Goal: Task Accomplishment & Management: Manage account settings

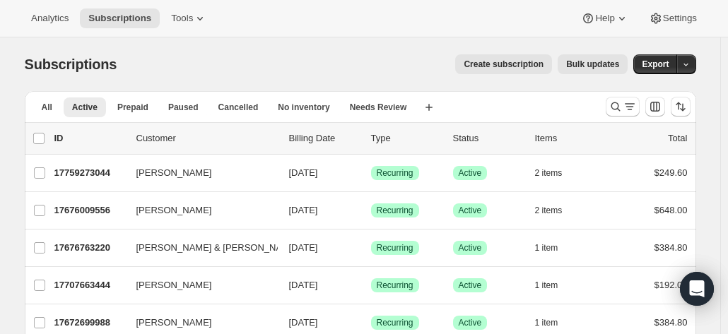
click at [726, 16] on div "Analytics Subscriptions Tools Help Settings" at bounding box center [364, 18] width 728 height 37
click at [619, 105] on icon "Search and filter results" at bounding box center [616, 107] width 14 height 14
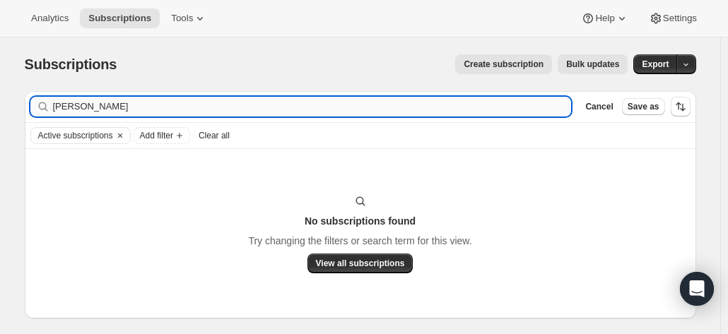
click at [185, 105] on input "boland" at bounding box center [312, 107] width 519 height 20
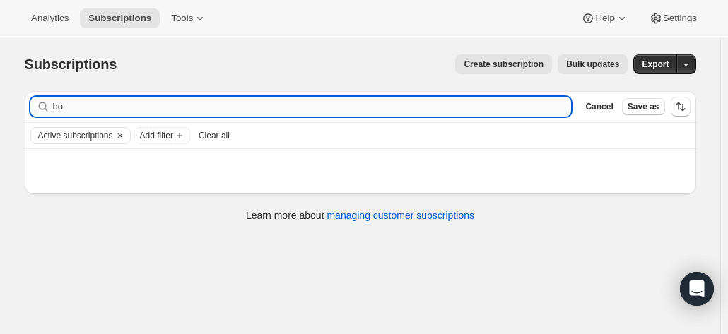
type input "b"
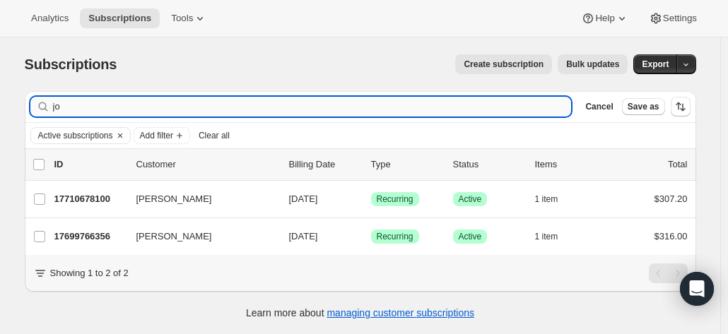
type input "j"
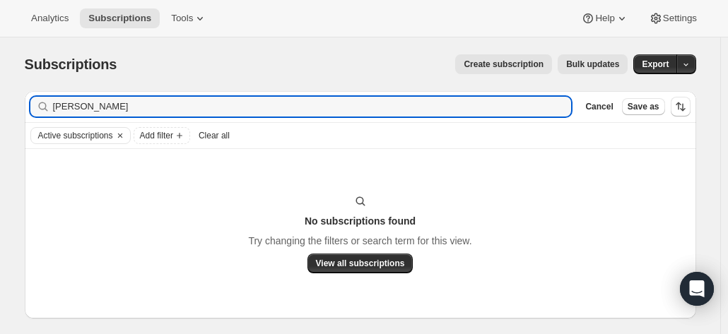
drag, startPoint x: 184, startPoint y: 108, endPoint x: 42, endPoint y: 100, distance: 141.6
click at [42, 100] on div "prof john Clear" at bounding box center [300, 107] width 541 height 20
click at [118, 110] on input "prof john" at bounding box center [312, 107] width 519 height 20
type input "p"
type input "b"
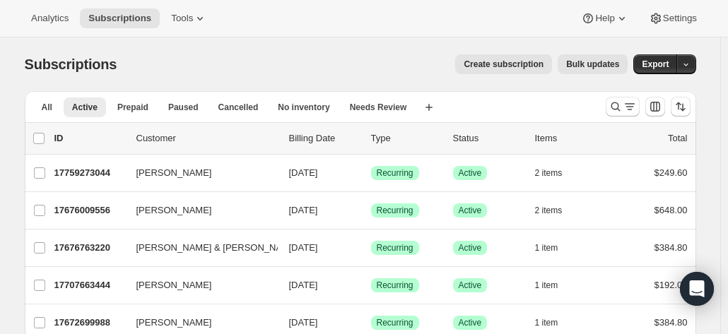
click at [626, 103] on icon "Search and filter results" at bounding box center [630, 107] width 14 height 14
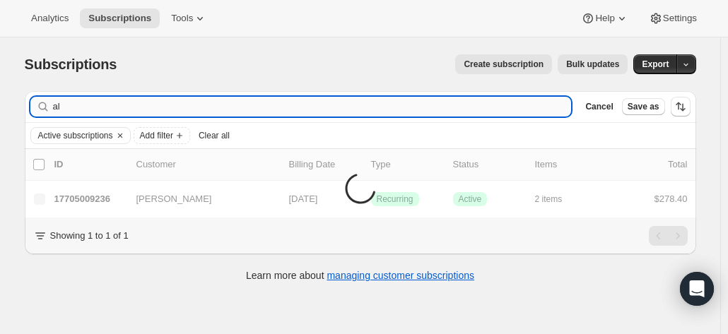
type input "a"
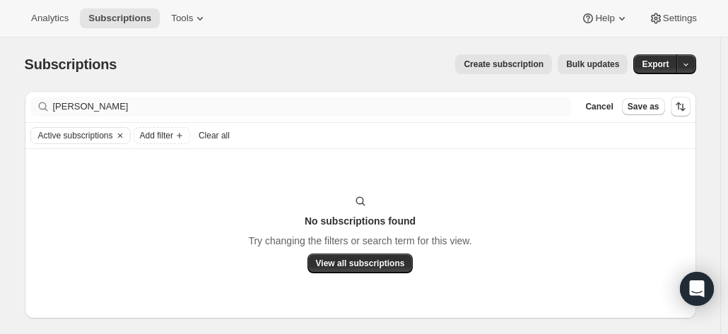
drag, startPoint x: 177, startPoint y: 90, endPoint x: 159, endPoint y: 100, distance: 21.2
click at [169, 95] on div "Subscriptions. This page is ready Subscriptions Create subscription Bulk update…" at bounding box center [360, 199] width 705 height 324
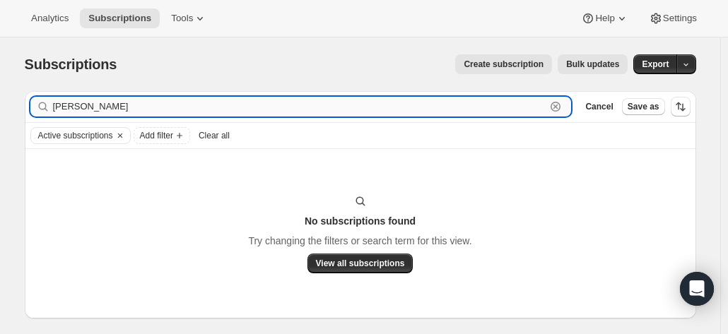
click at [148, 106] on input "hanlan" at bounding box center [299, 107] width 493 height 20
type input "hanlon"
click at [120, 135] on icon "Clear" at bounding box center [120, 135] width 11 height 11
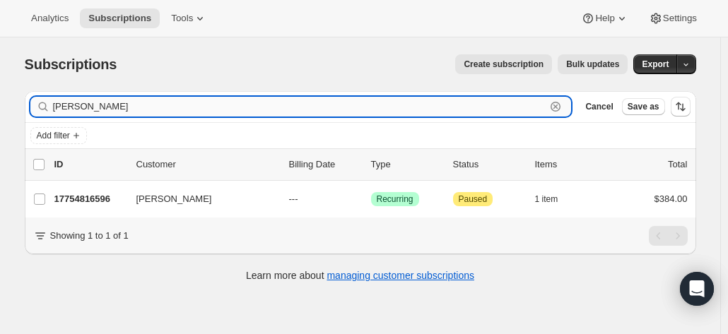
click at [84, 111] on input "hanlon" at bounding box center [299, 107] width 493 height 20
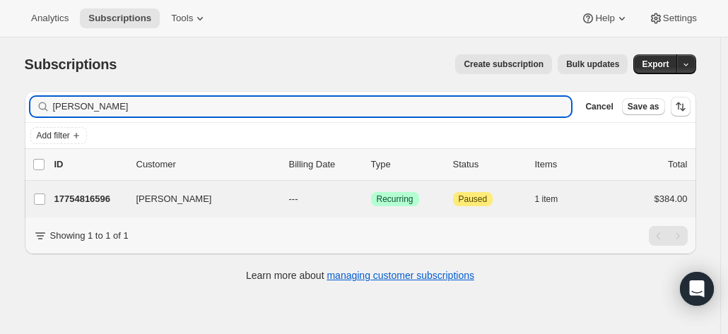
click at [91, 182] on div "Alan Hanlon 17754816596 Alan Hanlon --- Success Recurring Attention Paused 1 it…" at bounding box center [361, 199] width 672 height 37
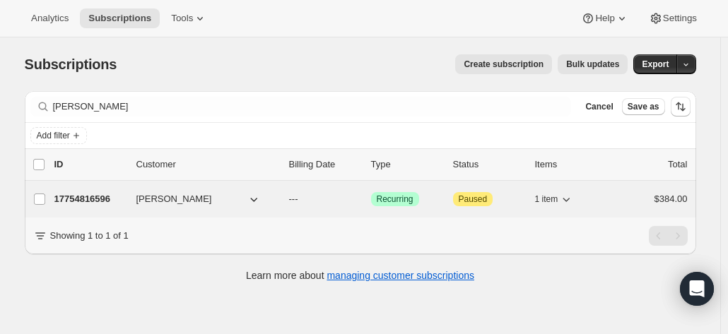
click at [88, 197] on p "17754816596" at bounding box center [89, 199] width 71 height 14
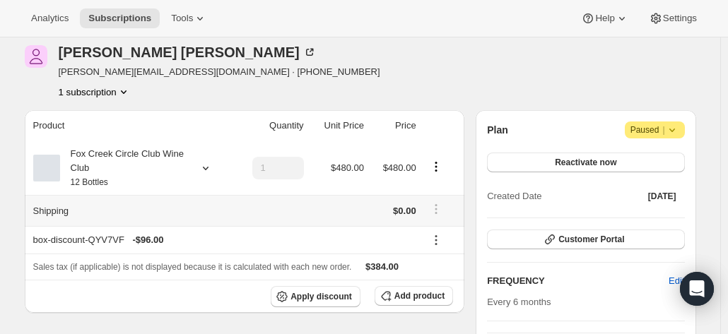
scroll to position [71, 0]
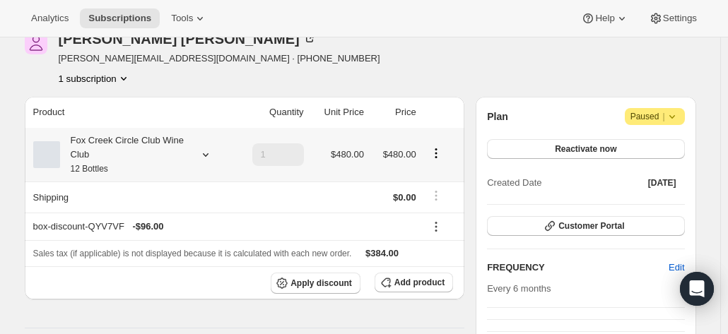
click at [141, 160] on div "Fox Creek Circle Club Wine Club 12 Bottles" at bounding box center [123, 155] width 127 height 42
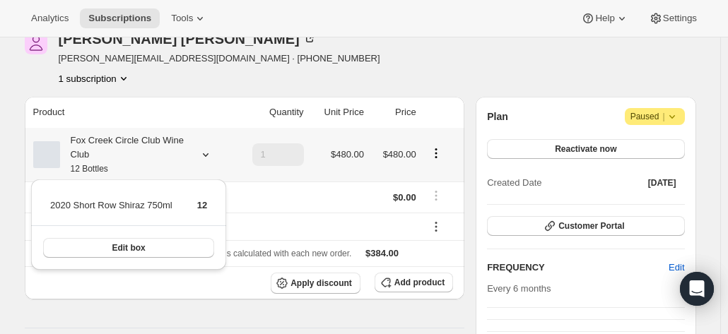
click at [141, 160] on div "Fox Creek Circle Club Wine Club 12 Bottles" at bounding box center [123, 155] width 127 height 42
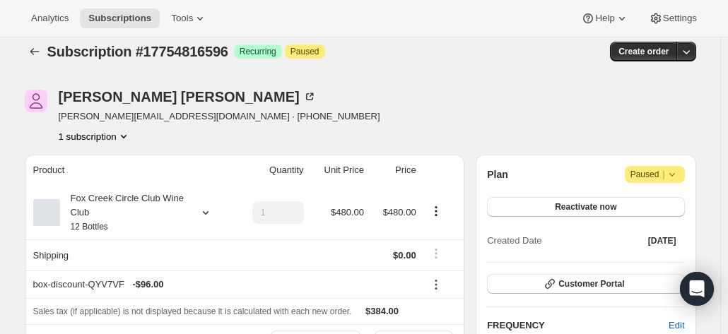
scroll to position [0, 0]
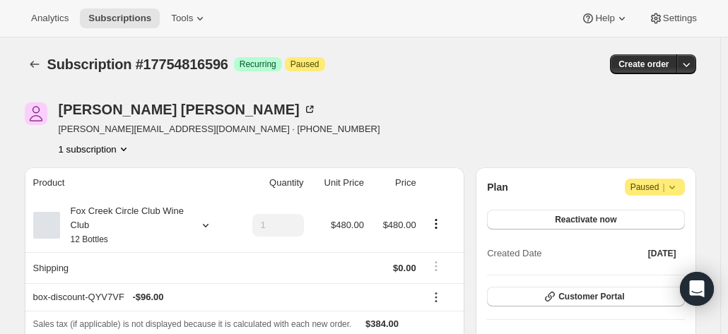
drag, startPoint x: 696, startPoint y: 136, endPoint x: 536, endPoint y: 134, distance: 160.5
click at [696, 136] on div "[PERSON_NAME] [PERSON_NAME][EMAIL_ADDRESS][DOMAIN_NAME] · [PHONE_NUMBER] 1 subs…" at bounding box center [361, 129] width 672 height 54
drag, startPoint x: 241, startPoint y: 131, endPoint x: 172, endPoint y: 131, distance: 69.3
click at [172, 131] on div "[PERSON_NAME] [PERSON_NAME][EMAIL_ADDRESS][DOMAIN_NAME] · [PHONE_NUMBER] 1 subs…" at bounding box center [260, 129] width 470 height 54
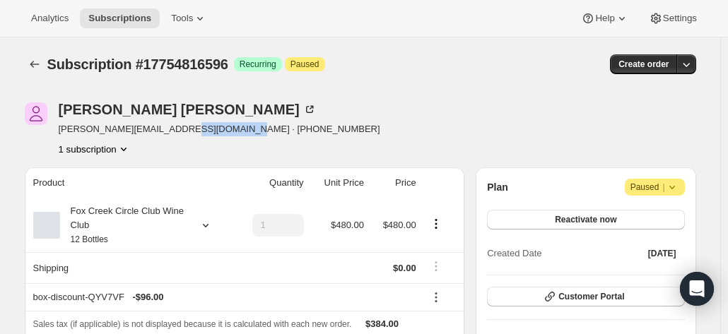
click at [693, 107] on div "[PERSON_NAME] [PERSON_NAME][EMAIL_ADDRESS][DOMAIN_NAME] · [PHONE_NUMBER] 1 subs…" at bounding box center [361, 129] width 672 height 54
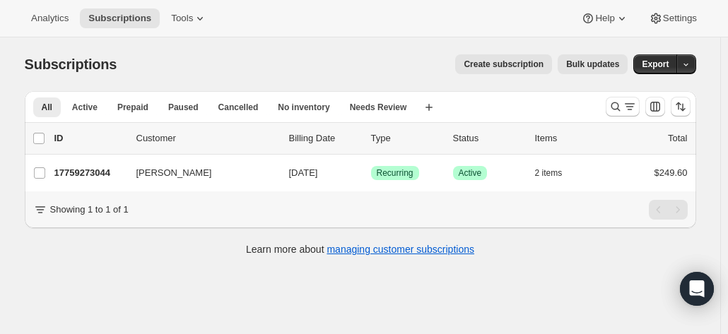
drag, startPoint x: 616, startPoint y: 104, endPoint x: 440, endPoint y: 149, distance: 181.7
click at [616, 104] on icon "Search and filter results" at bounding box center [616, 107] width 14 height 14
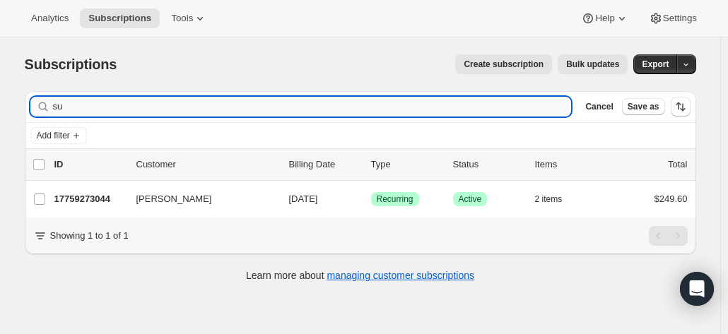
type input "s"
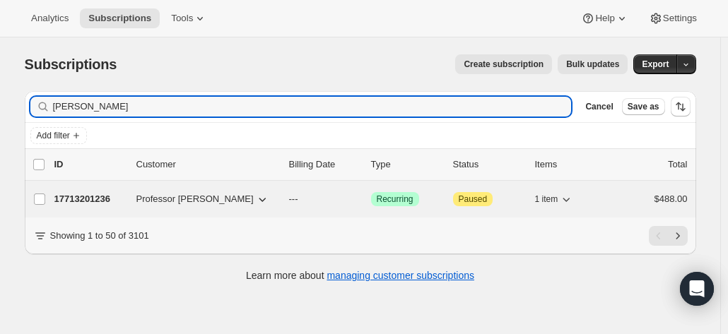
type input "[PERSON_NAME]"
click at [83, 196] on p "17713201236" at bounding box center [89, 199] width 71 height 14
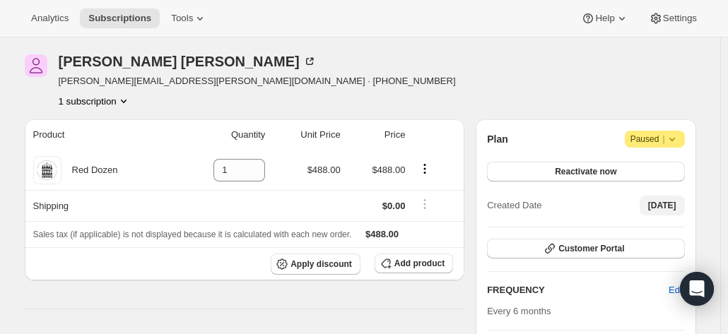
scroll to position [71, 0]
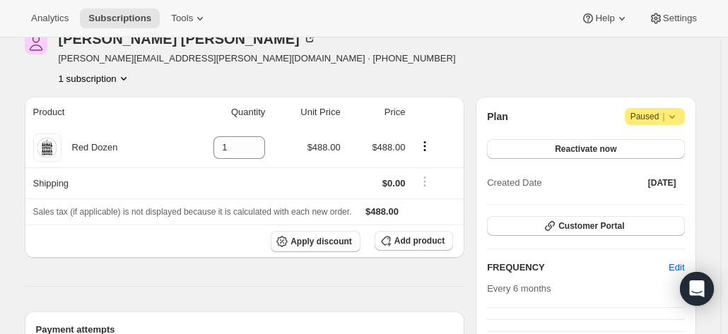
click at [664, 117] on span "Paused |" at bounding box center [655, 117] width 49 height 14
click at [640, 143] on span "Cancel subscription" at bounding box center [660, 144] width 80 height 11
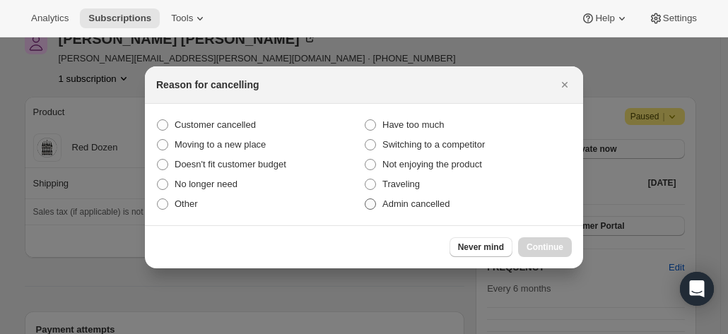
click at [365, 204] on span ":r2o:" at bounding box center [370, 204] width 11 height 11
click at [365, 199] on input "Admin cancelled" at bounding box center [365, 199] width 1 height 1
radio input "true"
click at [539, 245] on span "Continue" at bounding box center [545, 247] width 37 height 11
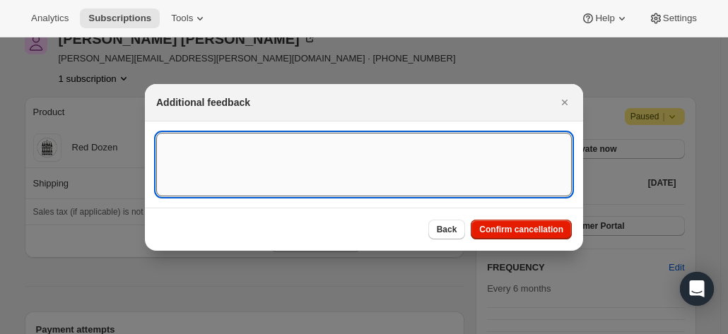
click at [212, 165] on textarea ":r2o:" at bounding box center [364, 165] width 416 height 64
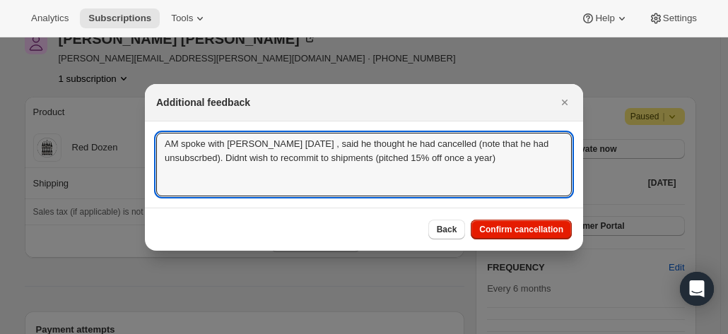
drag, startPoint x: 468, startPoint y: 172, endPoint x: 68, endPoint y: 125, distance: 402.9
click at [423, 145] on textarea "AM spoke with John 2.10.25 , said he thought he had cancelled (note that he had…" at bounding box center [364, 165] width 416 height 64
drag, startPoint x: 523, startPoint y: 170, endPoint x: 157, endPoint y: 111, distance: 370.9
click at [157, 111] on div "Additional feedback AM spoke with John 2.10.25 , said he thought he had cancell…" at bounding box center [364, 167] width 438 height 167
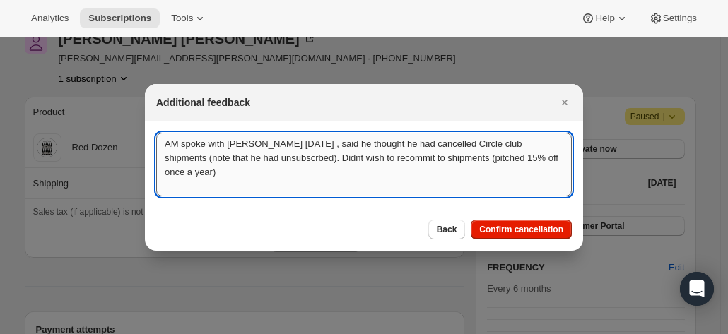
click at [215, 158] on textarea "AM spoke with John 2.10.25 , said he thought he had cancelled Circle club shipm…" at bounding box center [364, 165] width 416 height 64
click at [250, 158] on textarea "AM spoke with John 2.10.25 , said he thought he had cancelled Circle club shipm…" at bounding box center [364, 165] width 416 height 64
click at [264, 159] on textarea "AM spoke with John 2.10.25 , said he thought he had cancelled Circle club shipm…" at bounding box center [364, 165] width 416 height 64
click at [387, 170] on textarea "AM spoke with John 2.10.25 , said he thought he had cancelled Circle club shipm…" at bounding box center [364, 165] width 416 height 64
drag, startPoint x: 527, startPoint y: 165, endPoint x: 66, endPoint y: 136, distance: 461.8
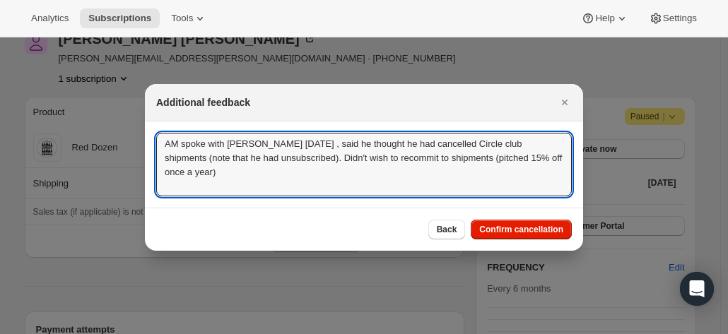
type textarea "AM spoke with John 2.10.25 , said he thought he had cancelled Circle club shipm…"
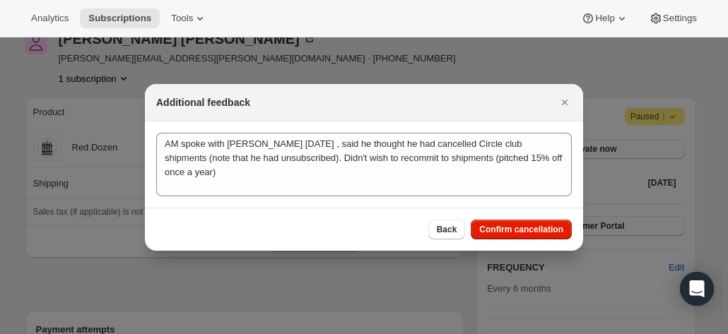
drag, startPoint x: 507, startPoint y: 231, endPoint x: 497, endPoint y: 231, distance: 9.9
click at [507, 230] on span "Confirm cancellation" at bounding box center [521, 229] width 84 height 11
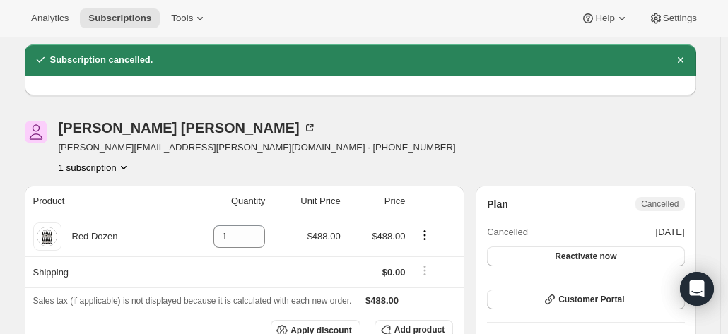
scroll to position [0, 0]
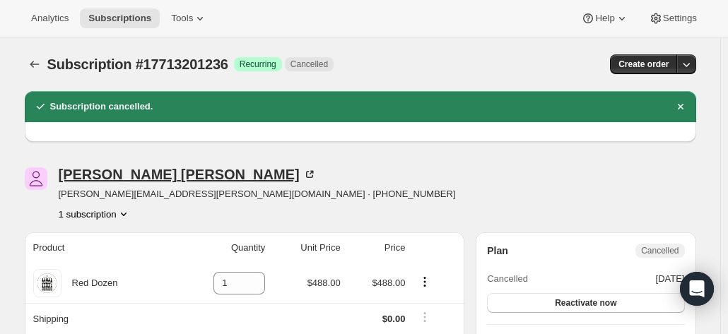
click at [167, 173] on div "Professor John Boland" at bounding box center [188, 175] width 258 height 14
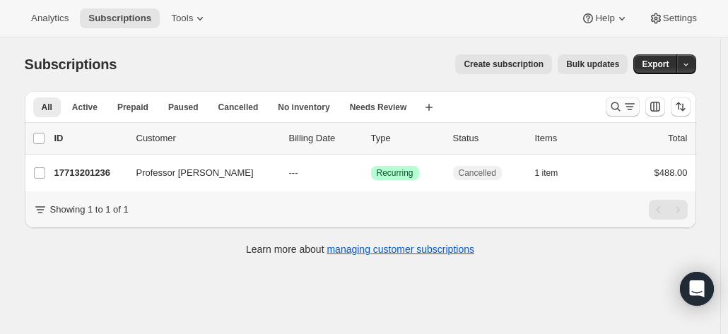
click at [617, 102] on icon "Search and filter results" at bounding box center [616, 107] width 14 height 14
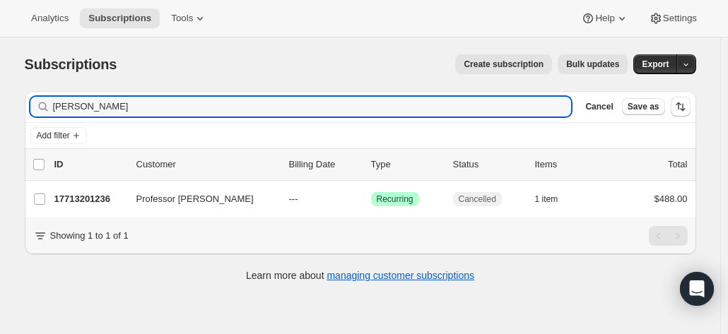
drag, startPoint x: 151, startPoint y: 106, endPoint x: 16, endPoint y: 98, distance: 135.9
click at [16, 98] on div "Filter subscribers john boland Clear Cancel Save as Add filter 0 selected Updat…" at bounding box center [354, 188] width 683 height 217
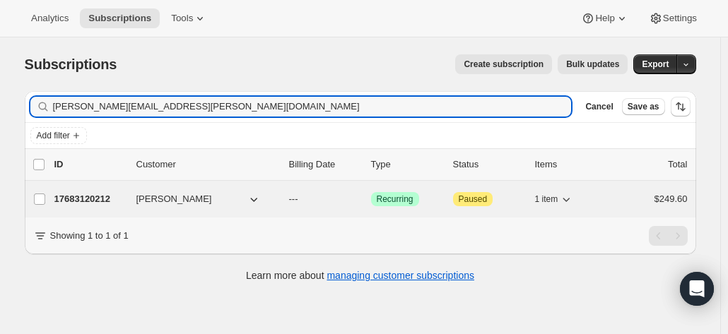
type input "alan.roughan@bigpond.com"
click at [90, 197] on p "17683120212" at bounding box center [89, 199] width 71 height 14
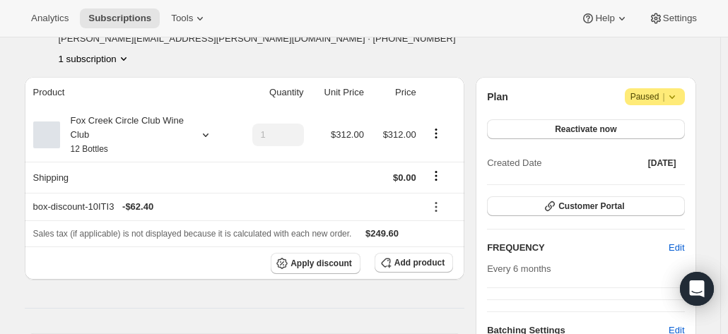
scroll to position [40, 0]
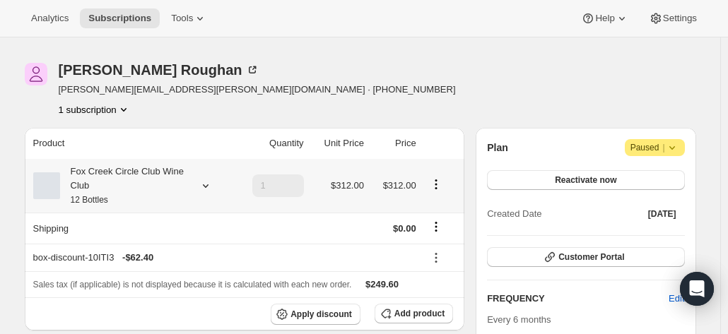
click at [136, 173] on div "Fox Creek Circle Club Wine Club 12 Bottles" at bounding box center [123, 186] width 127 height 42
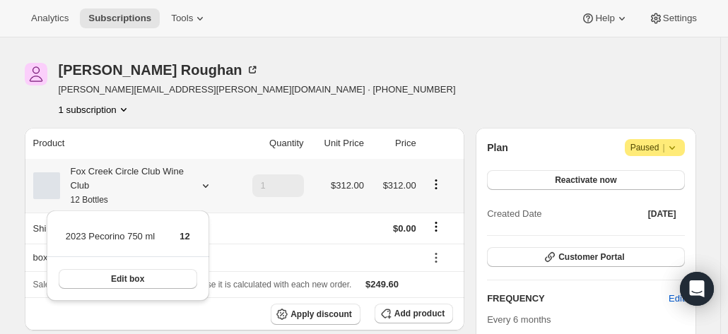
click at [136, 173] on div "Fox Creek Circle Club Wine Club 12 Bottles" at bounding box center [123, 186] width 127 height 42
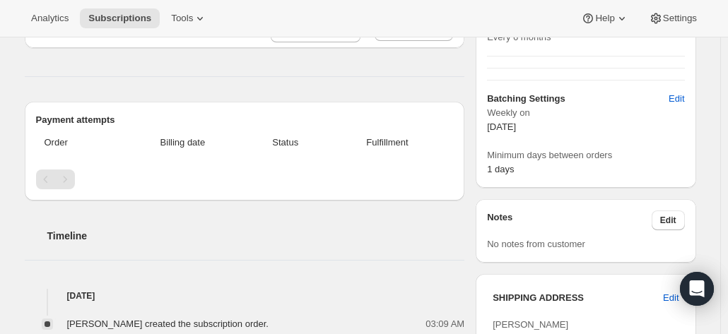
scroll to position [534, 0]
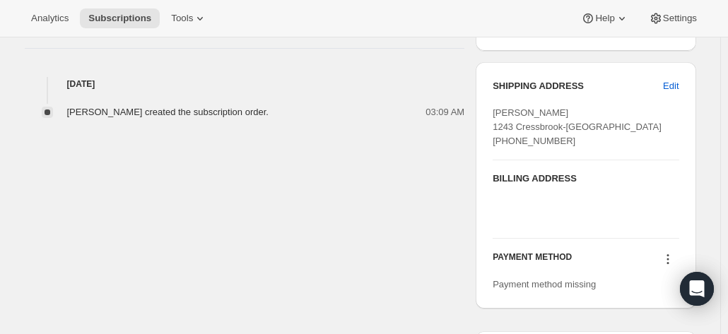
drag, startPoint x: 515, startPoint y: 152, endPoint x: 495, endPoint y: 108, distance: 48.1
click at [495, 108] on div "SHIPPING ADDRESS Edit Alan Roughan 1243 Cressbrook-caboonbah Road MOUNT BEPPO Q…" at bounding box center [586, 185] width 220 height 247
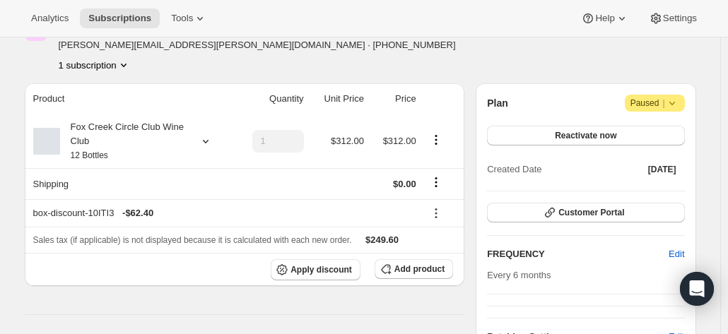
scroll to position [0, 0]
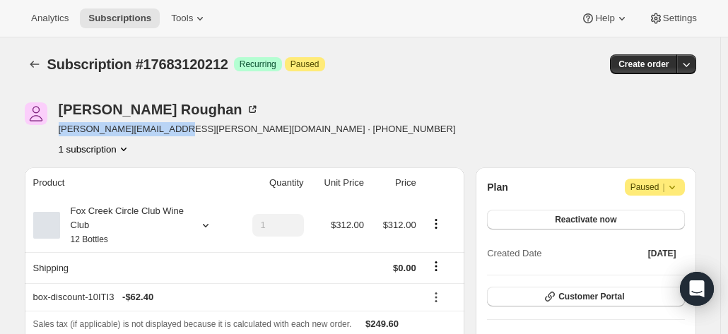
drag, startPoint x: 178, startPoint y: 134, endPoint x: 61, endPoint y: 131, distance: 116.7
click at [61, 131] on span "alan.roughan@bigpond.com · +61427210945" at bounding box center [257, 129] width 397 height 14
click at [685, 187] on span "Attention Paused |" at bounding box center [655, 187] width 60 height 17
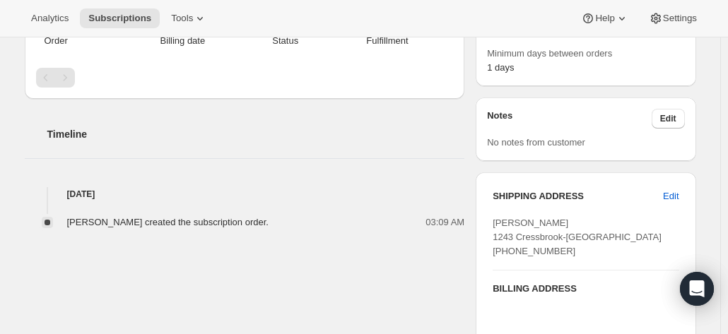
scroll to position [141, 0]
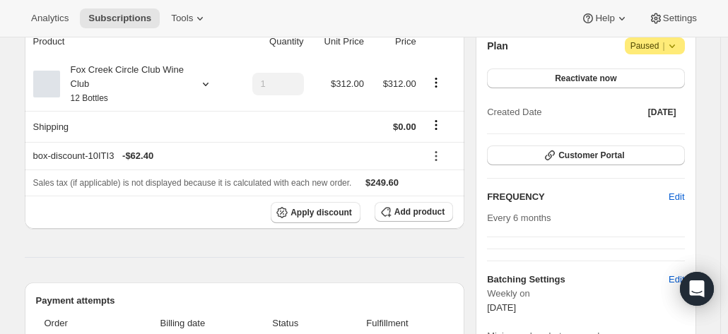
click at [679, 46] on icon at bounding box center [672, 46] width 14 height 14
click at [646, 74] on span "Cancel subscription" at bounding box center [660, 73] width 80 height 11
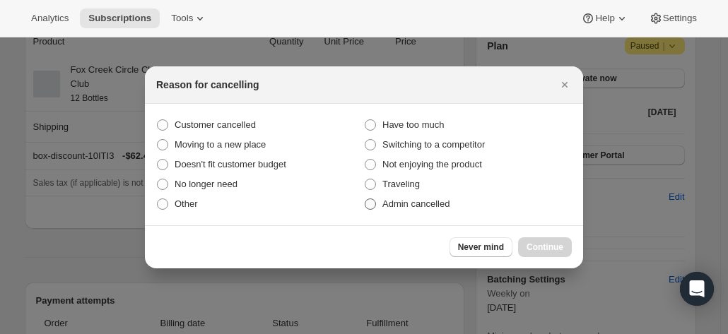
click at [375, 206] on span ":r2r:" at bounding box center [370, 204] width 11 height 11
click at [365, 199] on input "Admin cancelled" at bounding box center [365, 199] width 1 height 1
radio input "true"
drag, startPoint x: 553, startPoint y: 245, endPoint x: 404, endPoint y: 123, distance: 191.9
click at [408, 132] on div "Reason for cancelling Customer cancelled Have too much Moving to a new place Sw…" at bounding box center [364, 167] width 438 height 202
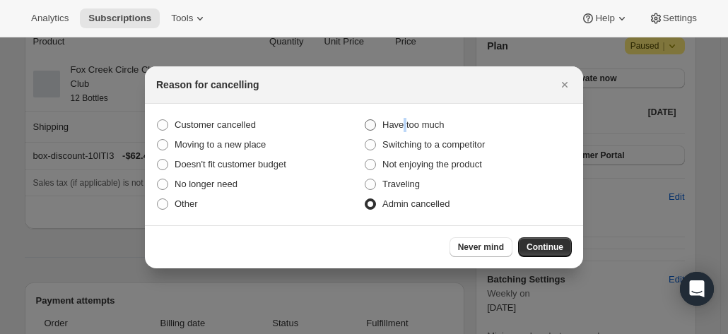
click at [404, 124] on span "Have too much" at bounding box center [412, 124] width 61 height 11
click at [372, 124] on span ":r2r:" at bounding box center [370, 124] width 11 height 11
click at [365, 120] on input "Have too much" at bounding box center [365, 119] width 1 height 1
radio input "true"
radio input "false"
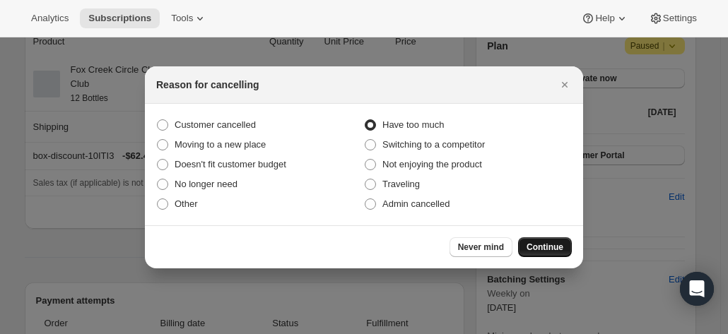
click at [536, 248] on span "Continue" at bounding box center [545, 247] width 37 height 11
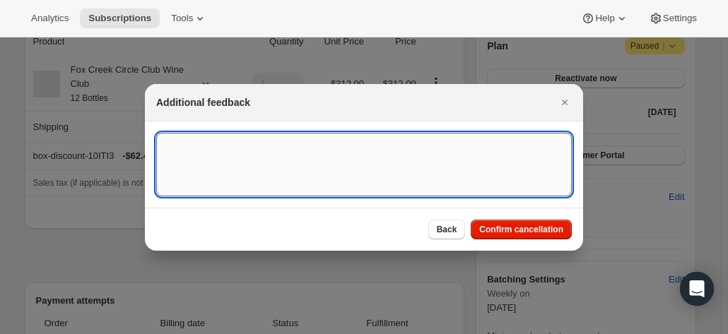
click at [264, 163] on textarea ":r2r:" at bounding box center [364, 165] width 416 height 64
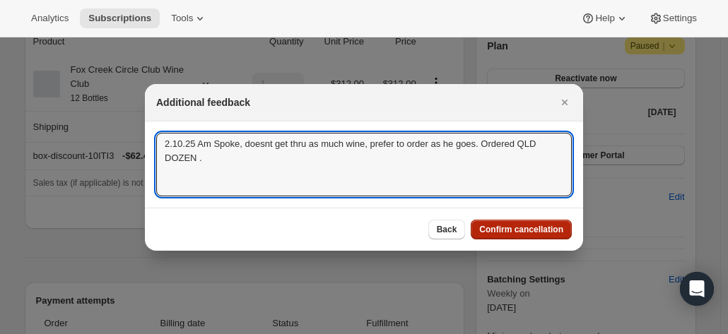
type textarea "2.10.25 Am Spoke, doesnt get thru as much wine, prefer to order as he goes. Ord…"
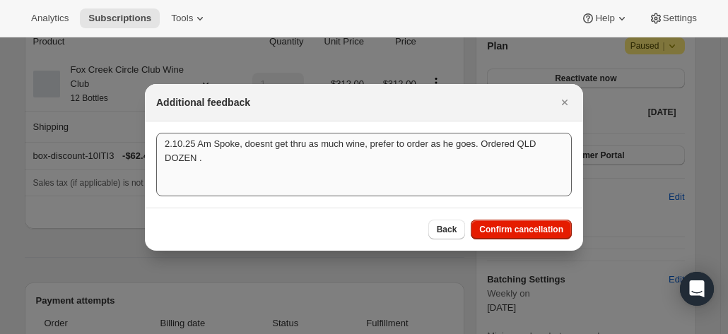
drag, startPoint x: 495, startPoint y: 230, endPoint x: 454, endPoint y: 175, distance: 68.7
click at [418, 177] on div "Additional feedback 2.10.25 Am Spoke, doesnt get thru as much wine, prefer to o…" at bounding box center [364, 167] width 438 height 167
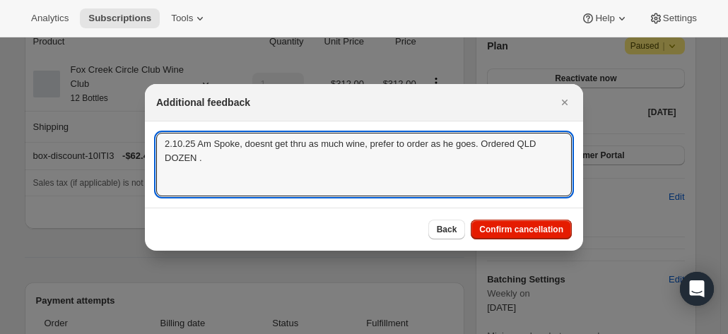
drag, startPoint x: 455, startPoint y: 172, endPoint x: 143, endPoint y: 117, distance: 316.4
drag, startPoint x: 307, startPoint y: 175, endPoint x: 366, endPoint y: 191, distance: 61.6
click at [308, 175] on textarea "2.10.25 Am Spoke, doesnt get thru as much wine, prefer to order as he goes. Ord…" at bounding box center [364, 165] width 416 height 64
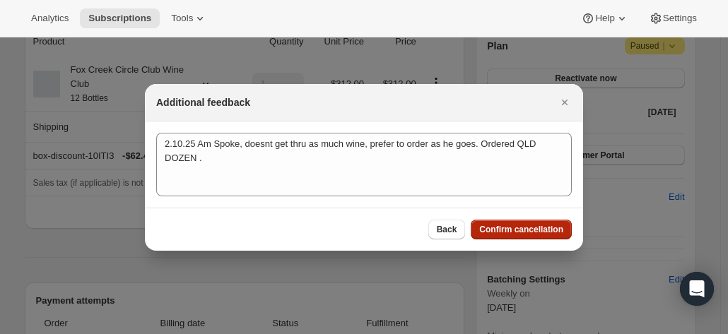
click at [510, 230] on span "Confirm cancellation" at bounding box center [521, 229] width 84 height 11
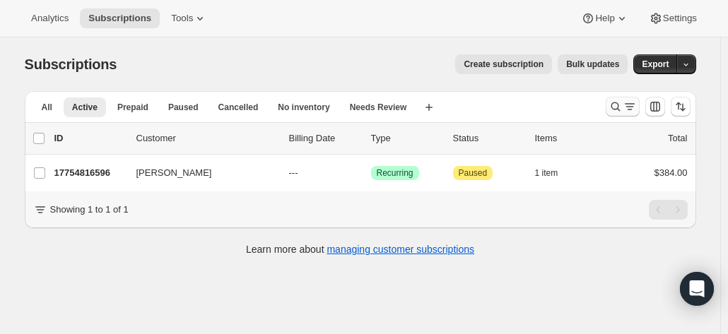
click at [616, 101] on icon "Search and filter results" at bounding box center [616, 107] width 14 height 14
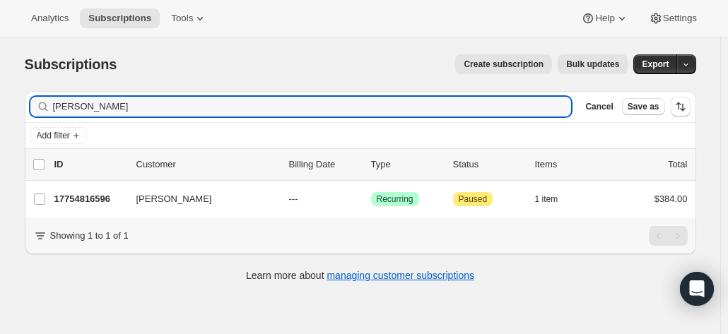
drag, startPoint x: 95, startPoint y: 105, endPoint x: 40, endPoint y: 108, distance: 54.5
click at [40, 108] on div "[PERSON_NAME] Clear" at bounding box center [300, 107] width 541 height 20
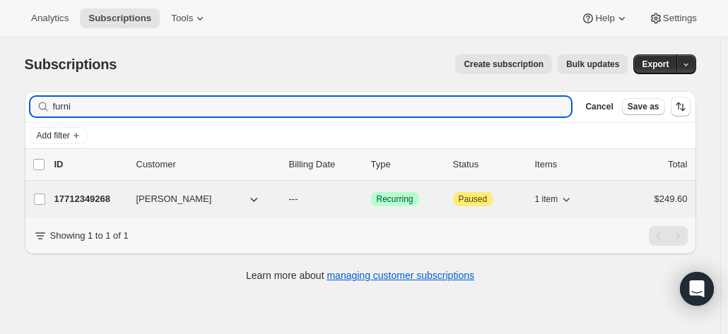
type input "furni"
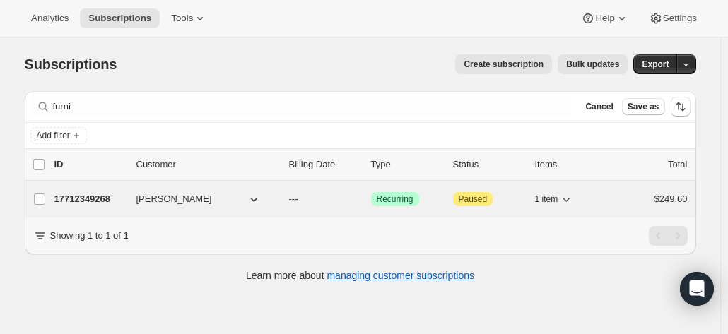
click at [90, 194] on p "17712349268" at bounding box center [89, 199] width 71 height 14
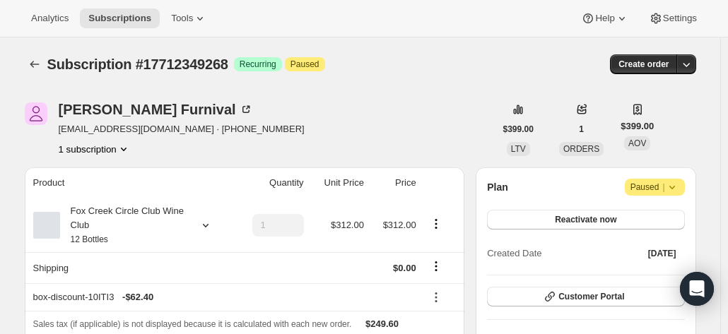
scroll to position [71, 0]
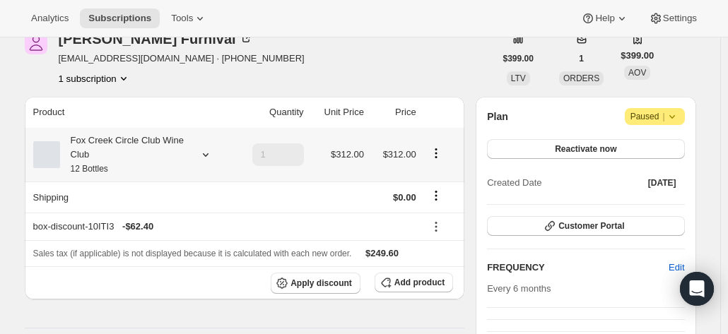
click at [154, 150] on div "Fox Creek Circle Club Wine Club 12 Bottles" at bounding box center [123, 155] width 127 height 42
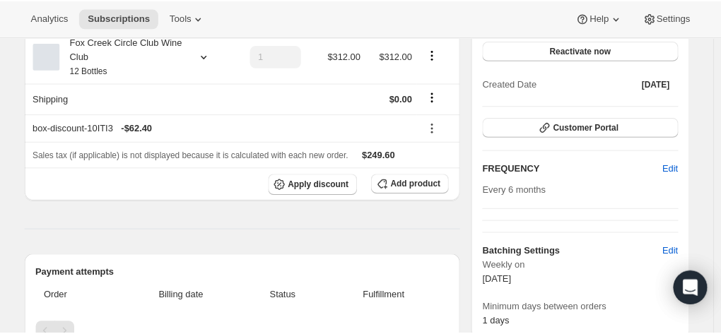
scroll to position [0, 0]
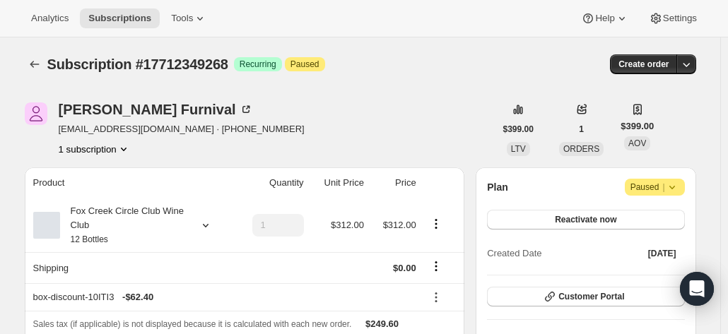
drag, startPoint x: 705, startPoint y: 119, endPoint x: 657, endPoint y: 129, distance: 49.2
click at [239, 110] on icon at bounding box center [246, 109] width 14 height 14
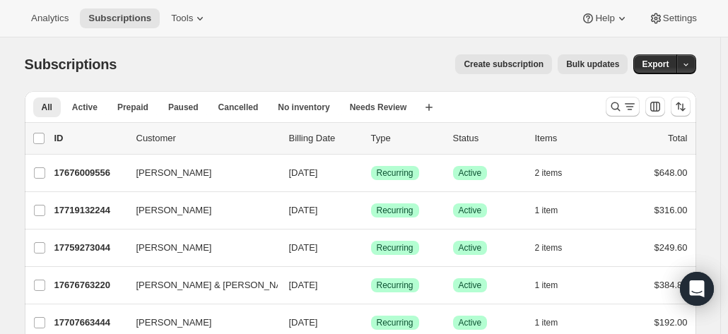
click at [623, 108] on icon "Search and filter results" at bounding box center [616, 107] width 14 height 14
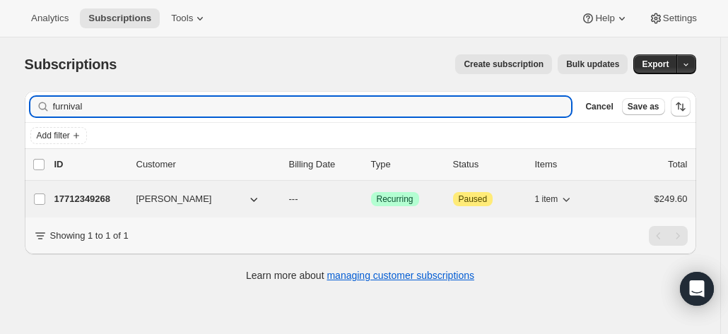
type input "furnival"
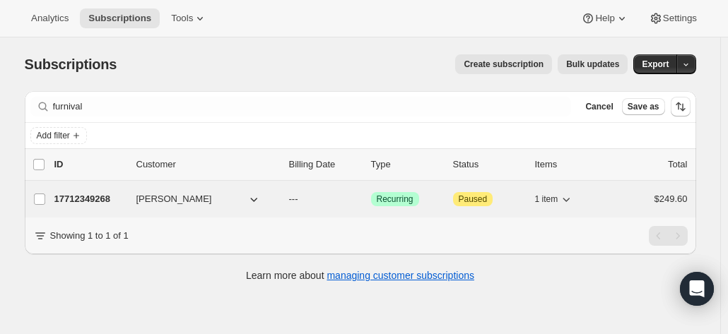
click at [87, 200] on p "17712349268" at bounding box center [89, 199] width 71 height 14
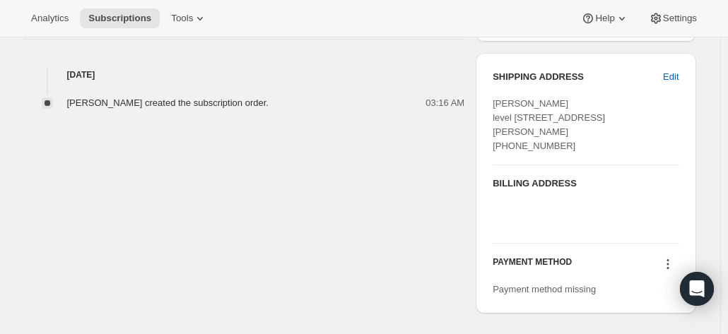
scroll to position [565, 0]
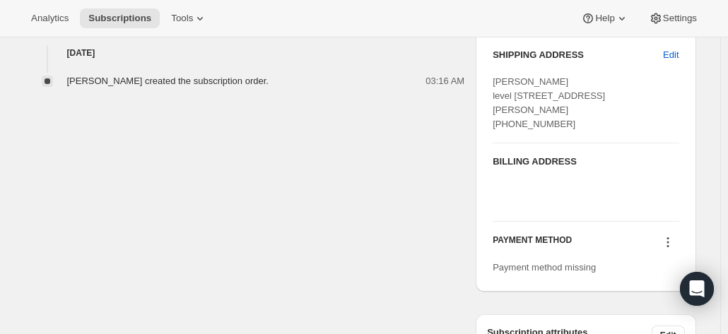
click at [563, 131] on div "Alastair Furnival level 6/121 Harrington Street The Rocks NSW, 2000 Australia +…" at bounding box center [586, 103] width 186 height 57
drag, startPoint x: 563, startPoint y: 146, endPoint x: 481, endPoint y: 75, distance: 108.3
click at [481, 75] on div "SHIPPING ADDRESS Edit Alastair Furnival level 6/121 Harrington Street The Rocks…" at bounding box center [586, 161] width 220 height 261
copy span "Alastair Furnival level 6/121 Harrington Street The Rocks NSW, 2000 Australia +…"
drag, startPoint x: 587, startPoint y: 143, endPoint x: 598, endPoint y: 176, distance: 34.2
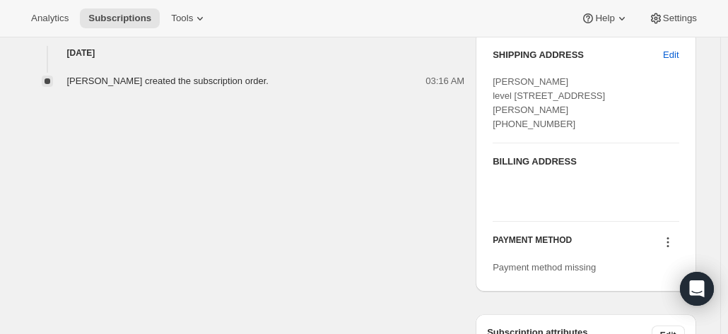
click at [588, 143] on div "SHIPPING ADDRESS Edit Alastair Furnival level 6/121 Harrington Street The Rocks…" at bounding box center [586, 95] width 186 height 95
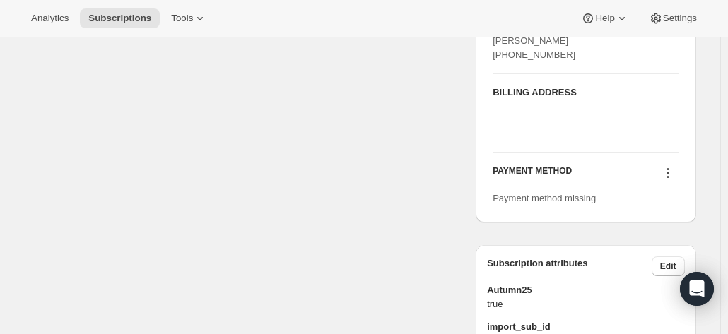
scroll to position [713, 0]
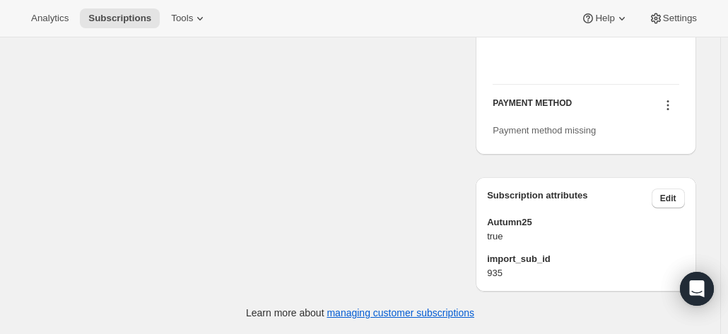
click at [669, 107] on icon at bounding box center [668, 105] width 14 height 14
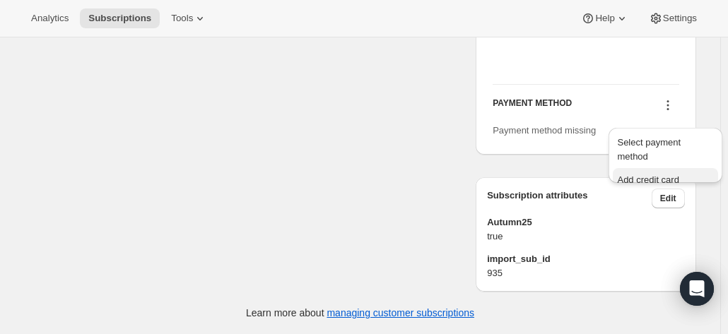
click at [642, 175] on span "Add credit card" at bounding box center [647, 180] width 61 height 11
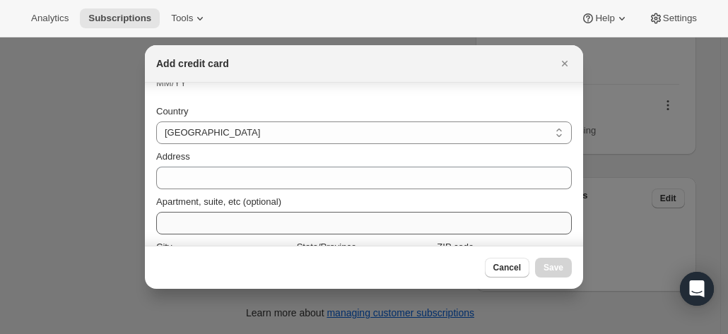
scroll to position [175, 0]
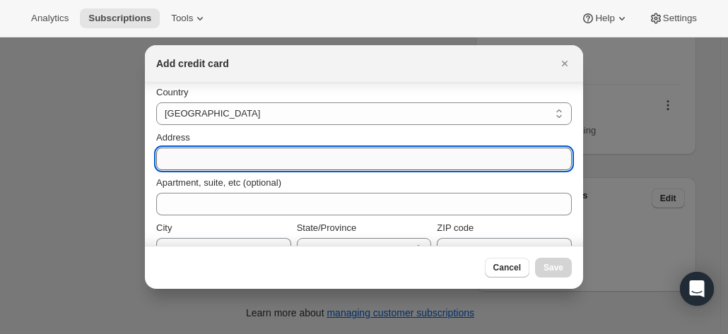
click at [177, 158] on input "Address" at bounding box center [364, 159] width 416 height 23
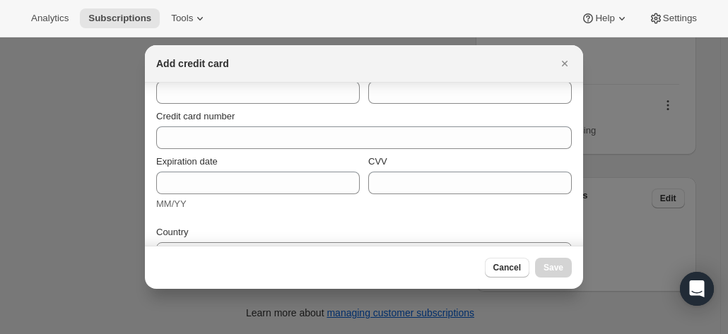
scroll to position [0, 0]
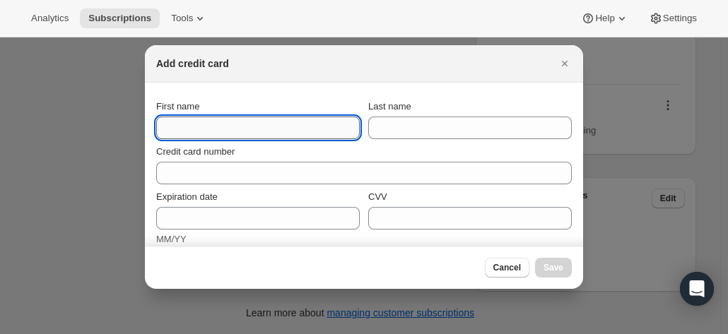
click at [189, 126] on input "First name" at bounding box center [258, 128] width 204 height 23
paste input "Alastair Furnival level 6/121 Harrington Street The Rocks NSW, 2000 Australia +…"
drag, startPoint x: 171, startPoint y: 129, endPoint x: 506, endPoint y: 124, distance: 335.1
click at [506, 124] on div "First name Alastair Furnival level 6/121 Harrington Street The Rocks NSW, 2000 …" at bounding box center [364, 120] width 416 height 40
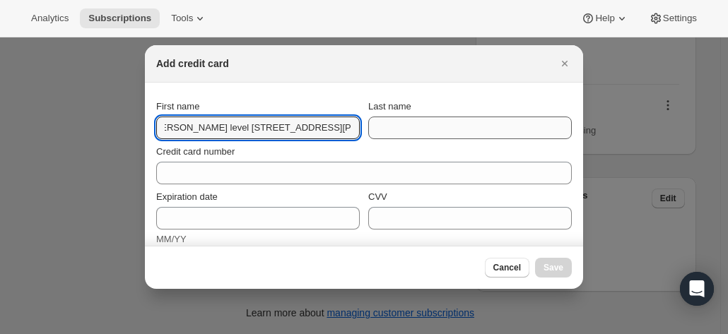
drag, startPoint x: 214, startPoint y: 128, endPoint x: 517, endPoint y: 127, distance: 303.3
click at [517, 127] on div "First name Alastair Furnival level 6/121 Harrington Street Th Last name" at bounding box center [364, 120] width 416 height 40
drag, startPoint x: 236, startPoint y: 128, endPoint x: 195, endPoint y: 124, distance: 41.2
click at [195, 124] on input "Alastair Furniva" at bounding box center [258, 128] width 204 height 23
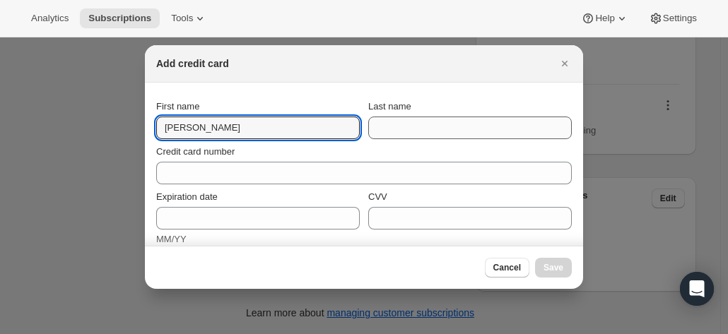
type input "[PERSON_NAME]"
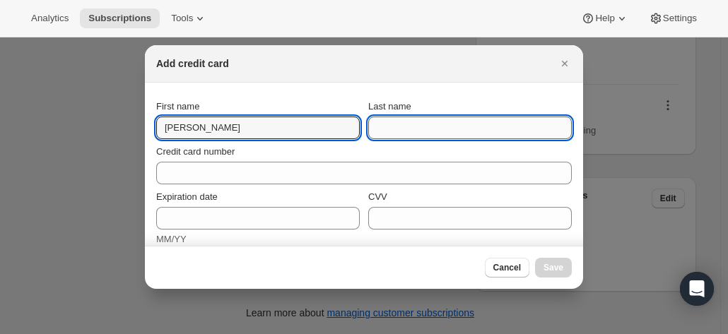
click at [380, 122] on input "Last name" at bounding box center [470, 128] width 204 height 23
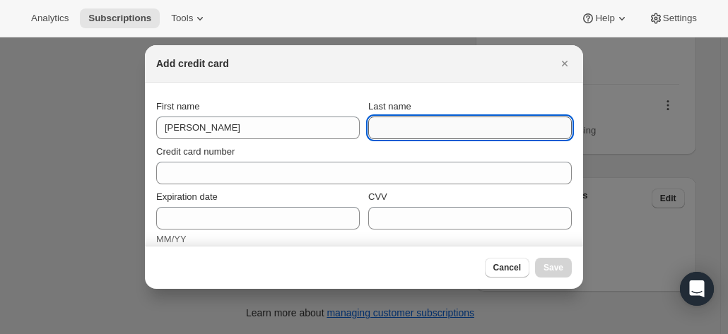
paste input "[PERSON_NAME] level [STREET_ADDRESS][PERSON_NAME] [PHONE_NUMBER]"
drag, startPoint x: 392, startPoint y: 128, endPoint x: 734, endPoint y: 138, distance: 343.0
click at [727, 138] on html "Analytics Subscriptions Tools Help Settings Skip to content Subscription #17712…" at bounding box center [364, 167] width 728 height 334
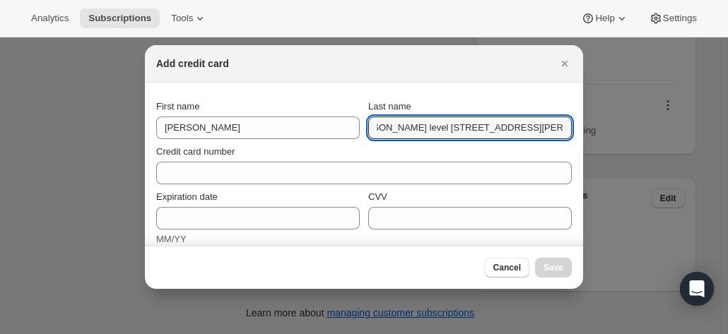
drag, startPoint x: 414, startPoint y: 127, endPoint x: 539, endPoint y: 144, distance: 126.3
click at [725, 334] on div "Add credit card First name Alastair Last name Alastair Furnival level 6/121 Har…" at bounding box center [364, 334] width 728 height 0
drag, startPoint x: 404, startPoint y: 128, endPoint x: 341, endPoint y: 129, distance: 62.9
click at [341, 129] on div "First name Alastair Last name Alastair Furnival" at bounding box center [364, 120] width 416 height 40
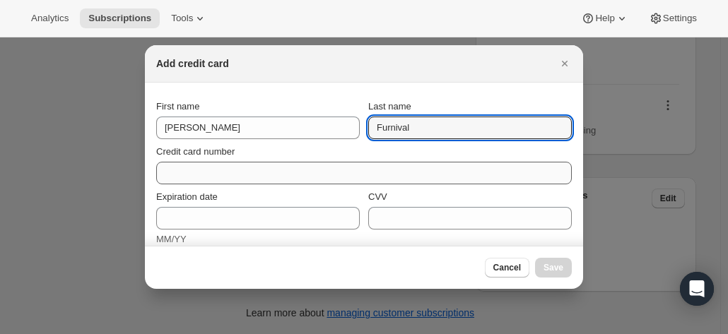
type input "Furnival"
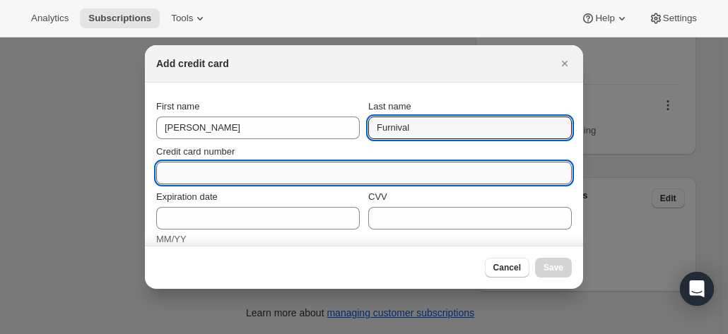
click at [218, 175] on input "Credit card number" at bounding box center [358, 173] width 404 height 23
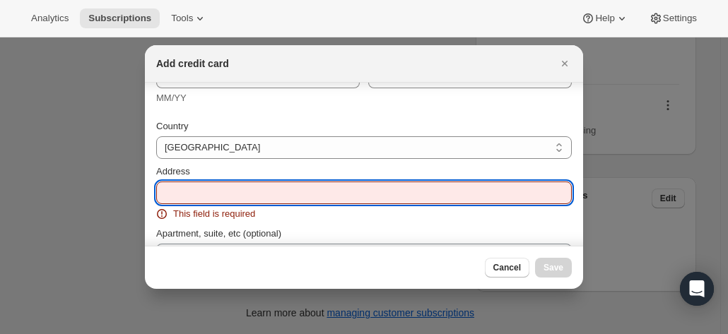
click at [189, 198] on input "Address" at bounding box center [364, 193] width 416 height 23
paste input "[PERSON_NAME] level [STREET_ADDRESS][PERSON_NAME] [PHONE_NUMBER]"
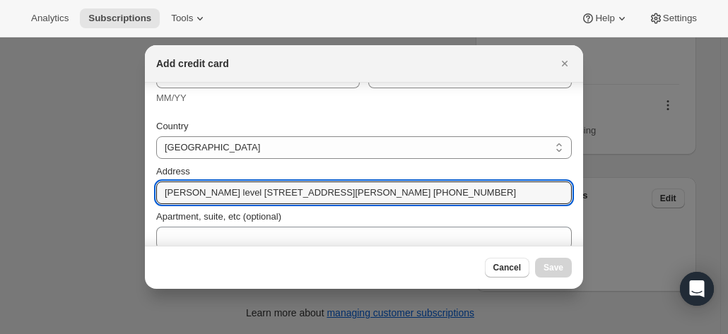
drag, startPoint x: 229, startPoint y: 194, endPoint x: 123, endPoint y: 197, distance: 106.1
click at [123, 334] on div "Add credit card First name Alastair Last name Furnival Credit card number Inval…" at bounding box center [364, 334] width 728 height 0
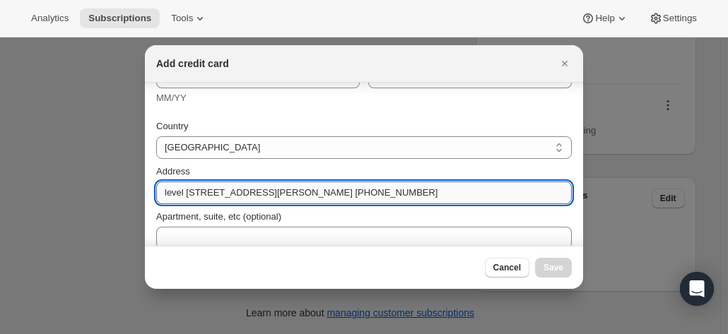
drag, startPoint x: 307, startPoint y: 192, endPoint x: 516, endPoint y: 192, distance: 208.5
click at [516, 192] on input "level [STREET_ADDRESS][PERSON_NAME] [PHONE_NUMBER]" at bounding box center [364, 193] width 416 height 23
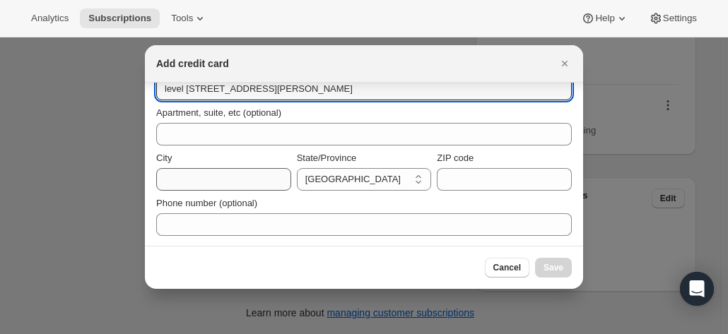
scroll to position [263, 0]
type input "level [STREET_ADDRESS][PERSON_NAME]"
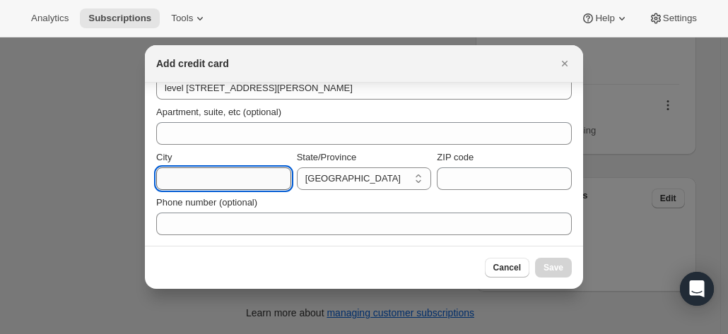
click at [188, 180] on input "City" at bounding box center [223, 179] width 135 height 23
paste input "The Rocks NSW, 2000 Australia +61411888975"
drag, startPoint x: 213, startPoint y: 180, endPoint x: 44, endPoint y: 179, distance: 169.7
click at [44, 334] on div "Add credit card First name Alastair Last name Furnival Credit card number Inval…" at bounding box center [364, 334] width 728 height 0
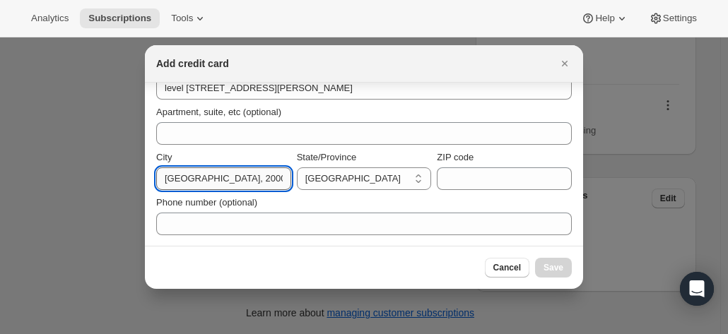
click at [201, 179] on input "The Rocks NSW, 2000 Australia +61411888975" at bounding box center [223, 179] width 135 height 23
drag, startPoint x: 208, startPoint y: 180, endPoint x: 447, endPoint y: 194, distance: 239.3
click at [447, 194] on div "Country Australia Austria Belgium Canada Czech Republic Denmark Finland France …" at bounding box center [364, 120] width 416 height 229
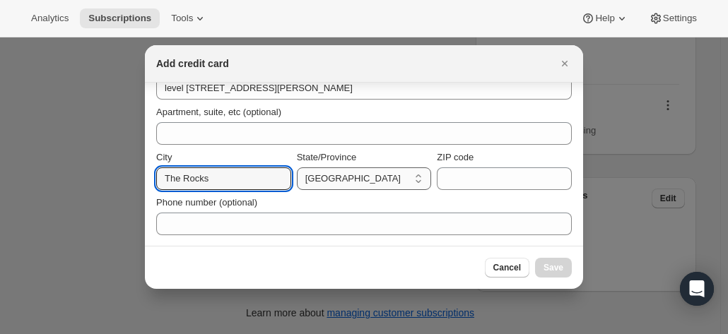
type input "The Rocks"
click at [352, 179] on select "Australian Capital Territory New South Wales Northern Territory Queensland Sout…" at bounding box center [364, 179] width 135 height 23
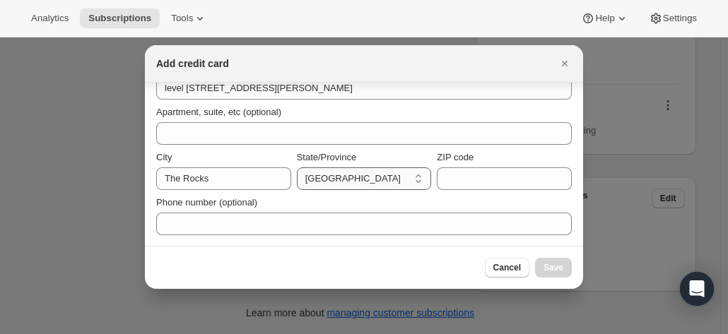
select select "NSW"
click at [297, 168] on select "Australian Capital Territory New South Wales Northern Territory Queensland Sout…" at bounding box center [364, 179] width 135 height 23
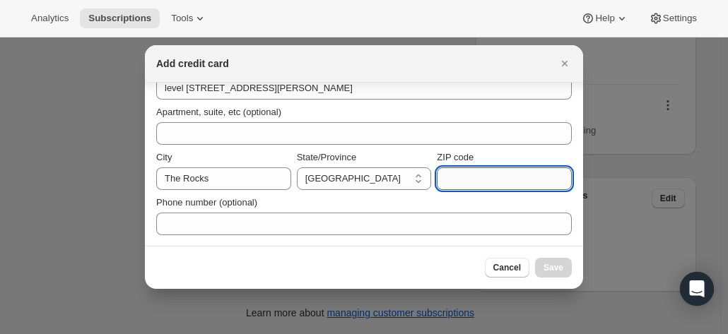
click at [457, 182] on input "ZIP code" at bounding box center [504, 179] width 135 height 23
paste input "The Rocks NSW, 2000 Australia +61411888975"
drag, startPoint x: 435, startPoint y: 180, endPoint x: 386, endPoint y: 179, distance: 48.8
click at [386, 179] on div "City The Rocks State/Province Australian Capital Territory New South Wales Nort…" at bounding box center [364, 171] width 416 height 40
click at [493, 180] on input "The Rocks NSW, 2000 Australia +61411888975" at bounding box center [504, 179] width 135 height 23
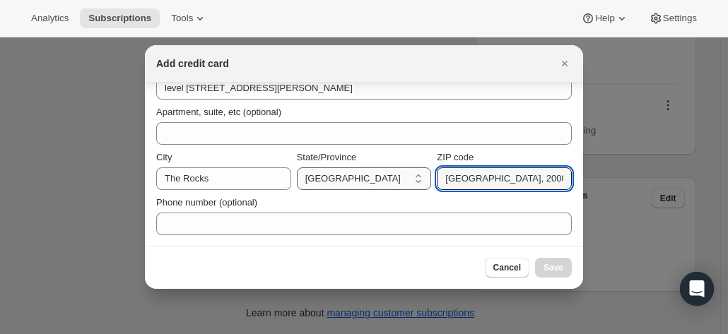
drag, startPoint x: 509, startPoint y: 176, endPoint x: 356, endPoint y: 176, distance: 152.7
click at [356, 176] on div "City The Rocks State/Province Australian Capital Territory New South Wales Nort…" at bounding box center [364, 171] width 416 height 40
drag, startPoint x: 464, startPoint y: 177, endPoint x: 668, endPoint y: 181, distance: 203.6
click at [668, 334] on div "Add credit card First name Alastair Last name Furnival Credit card number Inval…" at bounding box center [364, 334] width 728 height 0
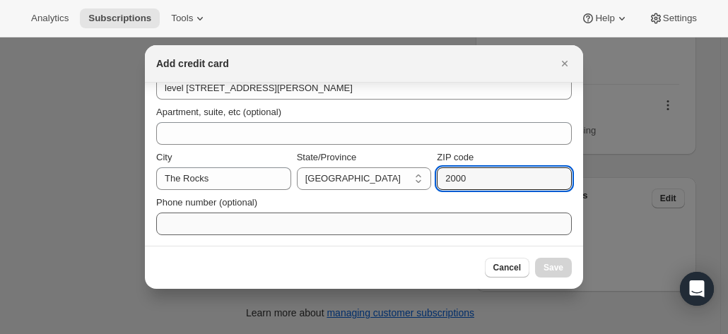
scroll to position [0, 0]
type input "2000"
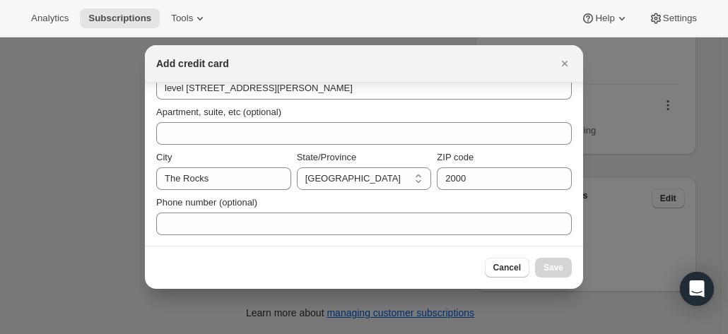
click at [276, 237] on section "First name Alastair Last name Furnival Credit card number Invalid card number E…" at bounding box center [364, 33] width 438 height 427
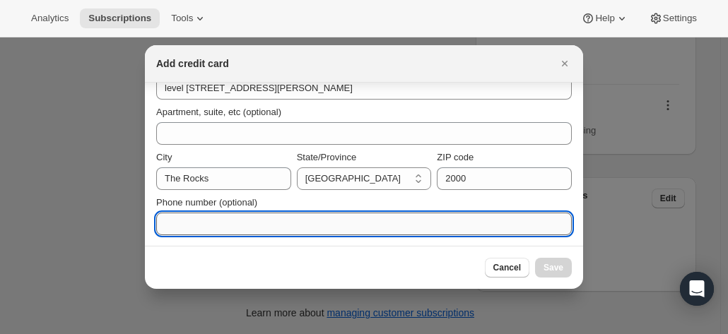
click at [270, 228] on input "Phone number (optional)" at bounding box center [364, 224] width 416 height 23
paste input "Australia +61411888975"
drag, startPoint x: 204, startPoint y: 227, endPoint x: 156, endPoint y: 220, distance: 48.6
click at [158, 221] on input "Australia +61411888975" at bounding box center [364, 224] width 416 height 23
drag, startPoint x: 164, startPoint y: 223, endPoint x: 141, endPoint y: 224, distance: 22.7
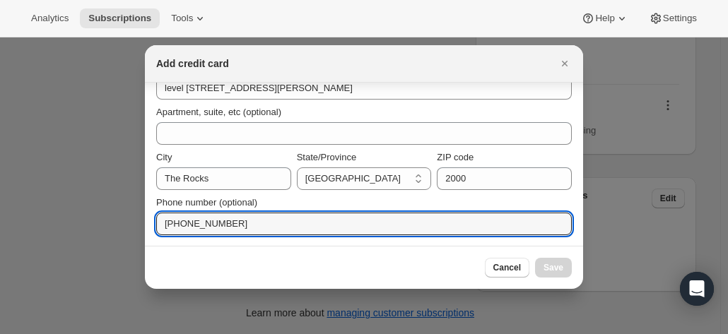
click at [143, 334] on div "Add credit card First name Alastair Last name Furnival Credit card number Inval…" at bounding box center [364, 334] width 728 height 0
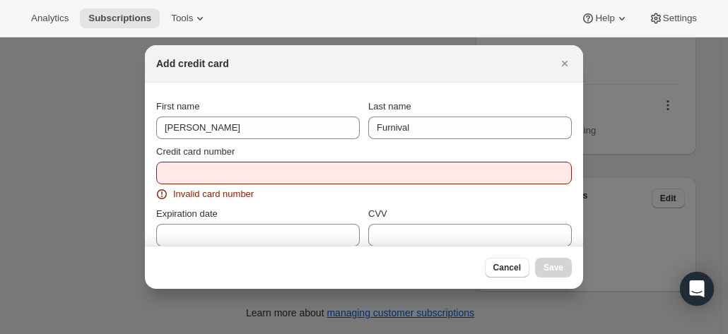
type input "+61411888975"
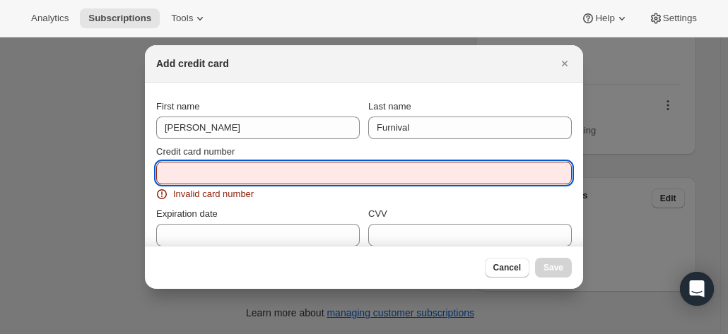
click at [183, 165] on input "Credit card number" at bounding box center [358, 173] width 404 height 23
type input "4530"
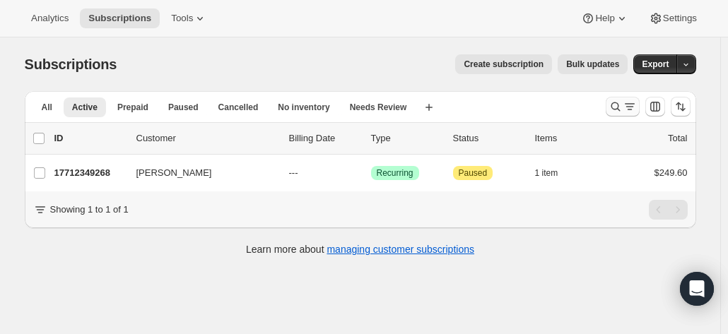
click at [623, 103] on icon "Search and filter results" at bounding box center [616, 107] width 14 height 14
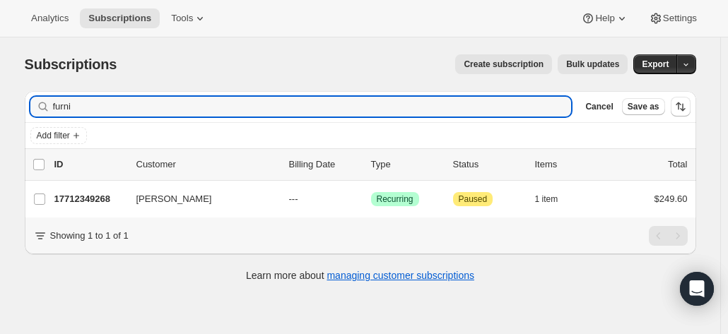
drag, startPoint x: 123, startPoint y: 110, endPoint x: 24, endPoint y: 101, distance: 99.3
click at [24, 101] on div "Filter subscribers furni Clear Cancel Save as Add filter 0 selected Update next…" at bounding box center [354, 188] width 683 height 217
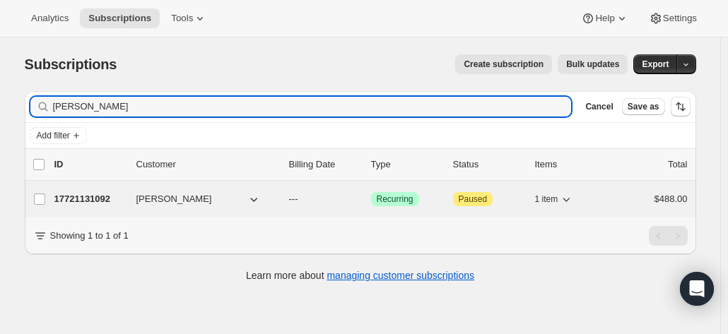
type input "[PERSON_NAME]"
click at [91, 197] on p "17721131092" at bounding box center [89, 199] width 71 height 14
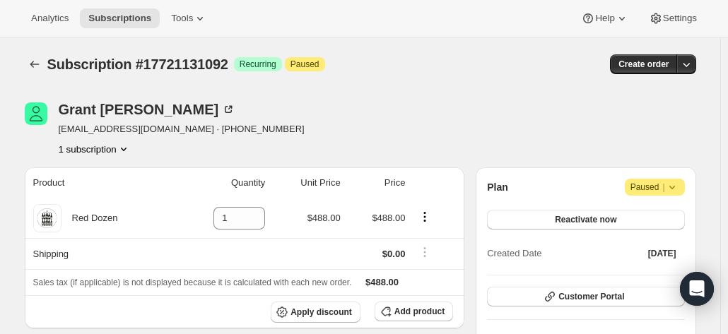
drag, startPoint x: 160, startPoint y: 111, endPoint x: 64, endPoint y: 112, distance: 96.1
click at [64, 112] on div "[PERSON_NAME]" at bounding box center [147, 109] width 177 height 14
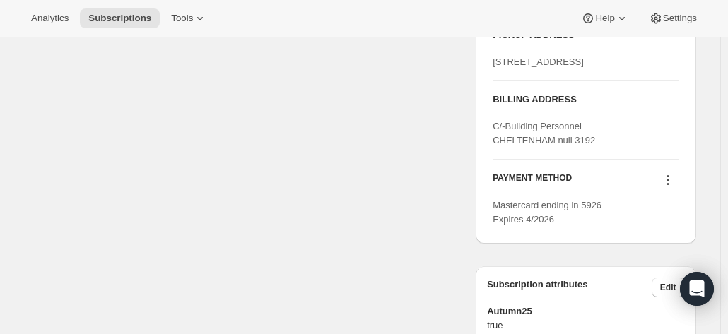
scroll to position [636, 0]
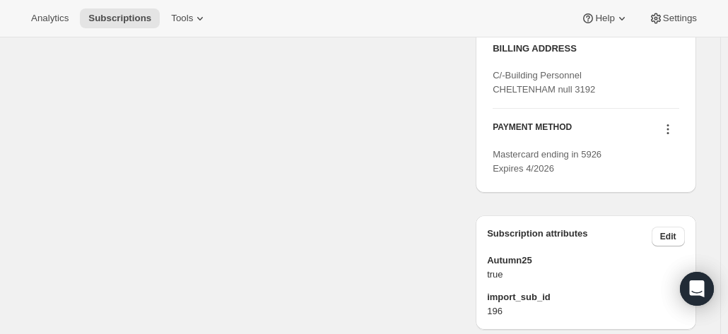
drag, startPoint x: 526, startPoint y: 121, endPoint x: 534, endPoint y: 118, distance: 8.3
click at [526, 95] on span "C/-Building Personnel CHELTENHAM null 3192" at bounding box center [544, 82] width 102 height 25
click at [597, 97] on div "C/-Building Personnel CHELTENHAM null 3192" at bounding box center [586, 83] width 186 height 28
click at [592, 97] on div "C/-Building Personnel CHELTENHAM null 3192" at bounding box center [586, 83] width 186 height 28
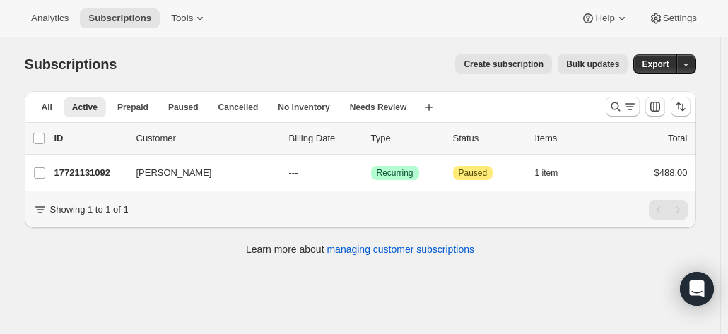
drag, startPoint x: 710, startPoint y: 43, endPoint x: 178, endPoint y: 49, distance: 531.6
click at [710, 43] on div "Subscriptions. This page is ready Subscriptions Create subscription Bulk update…" at bounding box center [360, 153] width 705 height 233
click at [620, 110] on icon "Search and filter results" at bounding box center [616, 107] width 14 height 14
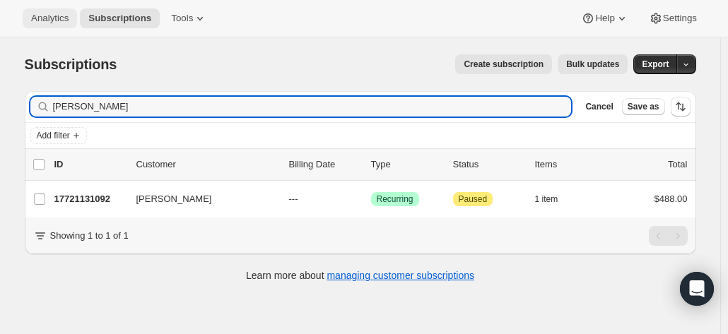
drag, startPoint x: 124, startPoint y: 107, endPoint x: 65, endPoint y: 20, distance: 104.3
click at [16, 100] on div "Subscriptions. This page is ready Subscriptions Create subscription Bulk update…" at bounding box center [360, 166] width 705 height 259
type input "l"
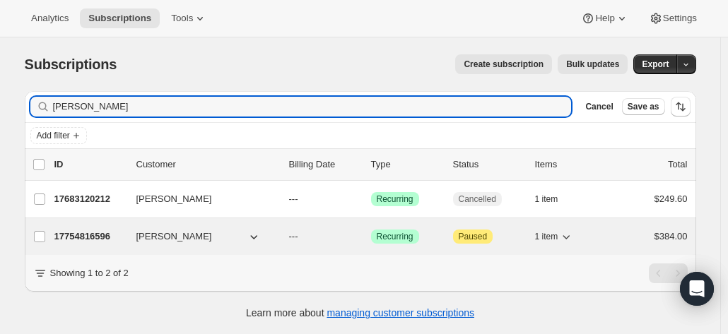
type input "[PERSON_NAME]"
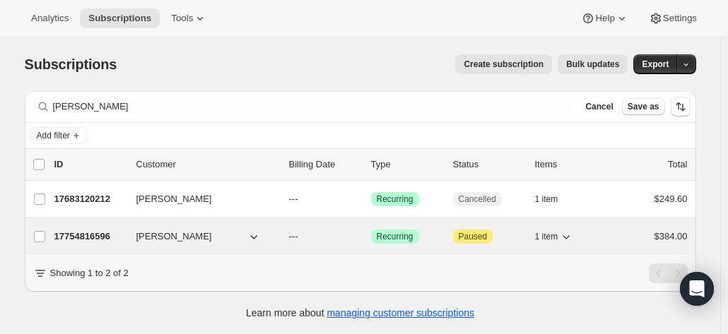
click at [79, 243] on div "17754816596 [PERSON_NAME] --- Success Recurring Attention Paused 1 item $384.00" at bounding box center [370, 237] width 633 height 20
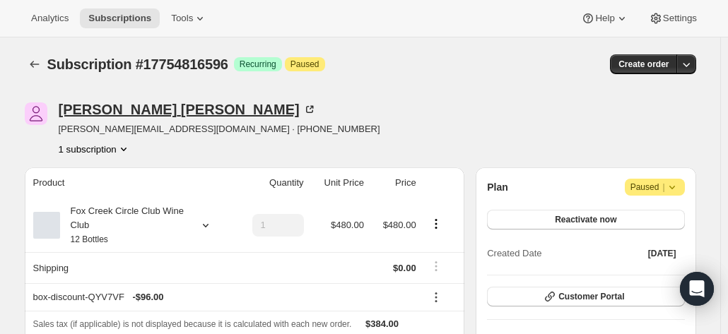
click at [124, 108] on div "[PERSON_NAME]" at bounding box center [188, 109] width 258 height 14
click at [174, 216] on div "Fox Creek Circle Club Wine Club 12 Bottles" at bounding box center [123, 225] width 127 height 42
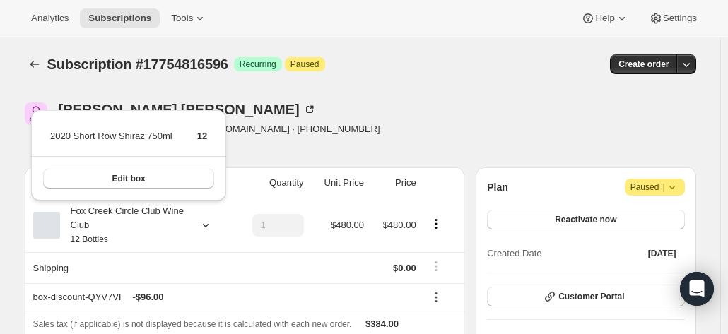
click at [307, 133] on div "[PERSON_NAME] [PERSON_NAME][EMAIL_ADDRESS][DOMAIN_NAME] · [PHONE_NUMBER] 1 subs…" at bounding box center [260, 129] width 470 height 54
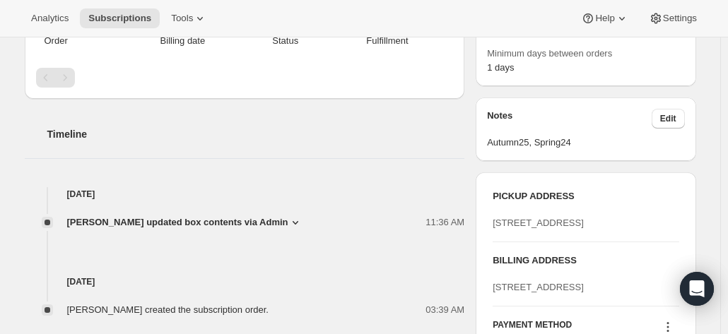
scroll to position [565, 0]
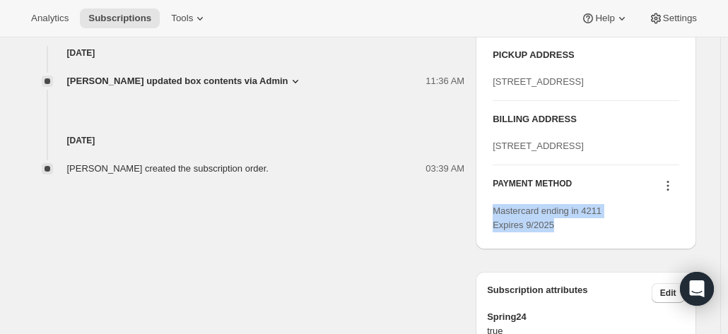
drag, startPoint x: 556, startPoint y: 279, endPoint x: 491, endPoint y: 262, distance: 67.0
click at [491, 250] on div "PICKUP ADDRESS [STREET_ADDRESS] BILLING ADDRESS [STREET_ADDRESS][GEOGRAPHIC_DAT…" at bounding box center [586, 140] width 220 height 218
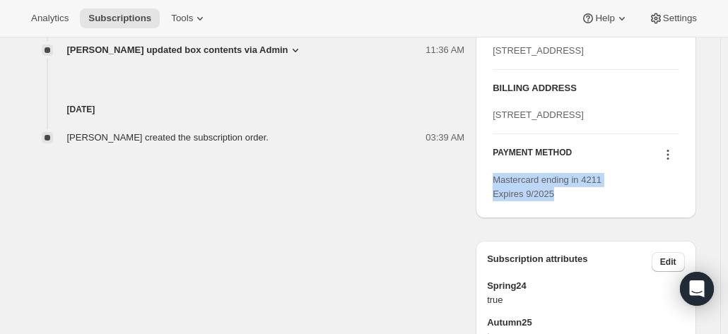
scroll to position [636, 0]
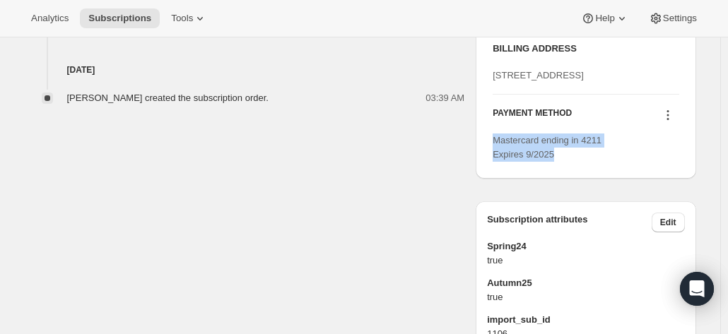
click at [672, 122] on icon at bounding box center [668, 115] width 14 height 14
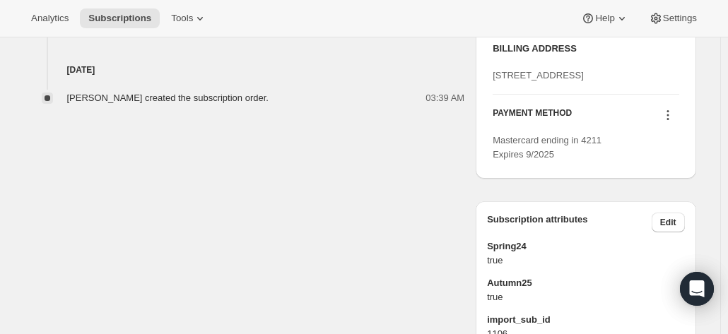
click at [489, 112] on div "PICKUP ADDRESS 19 Olivers Road McLaren Vale SA, 5171 Australia BILLING ADDRESS …" at bounding box center [586, 69] width 220 height 218
copy span "68 Riverview Road AVALON null 2107"
click at [674, 122] on icon at bounding box center [668, 115] width 14 height 14
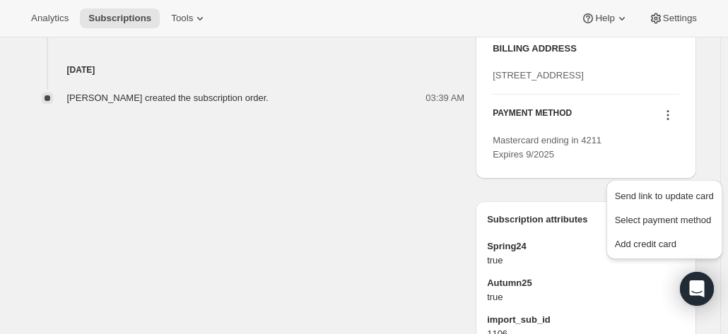
drag, startPoint x: 704, startPoint y: 94, endPoint x: 692, endPoint y: 129, distance: 37.3
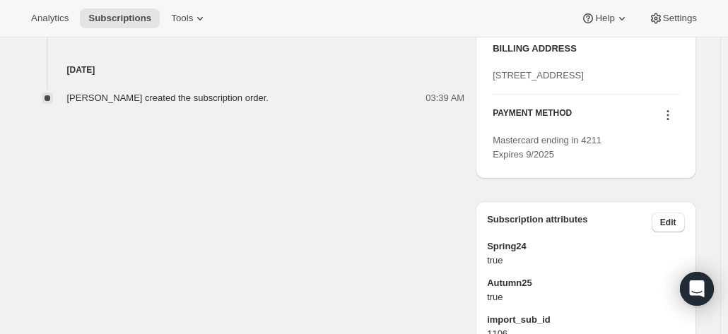
click at [669, 122] on icon at bounding box center [668, 115] width 14 height 14
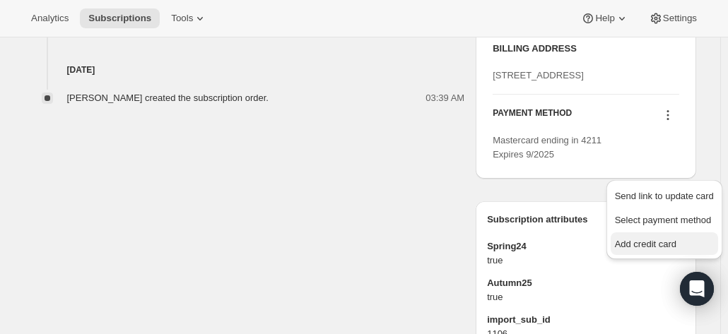
click at [628, 244] on span "Add credit card" at bounding box center [645, 244] width 61 height 11
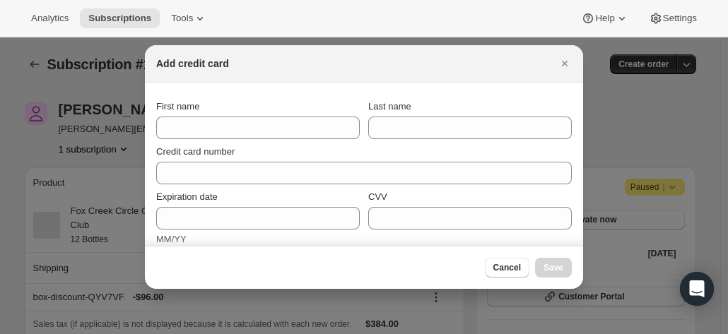
scroll to position [0, 0]
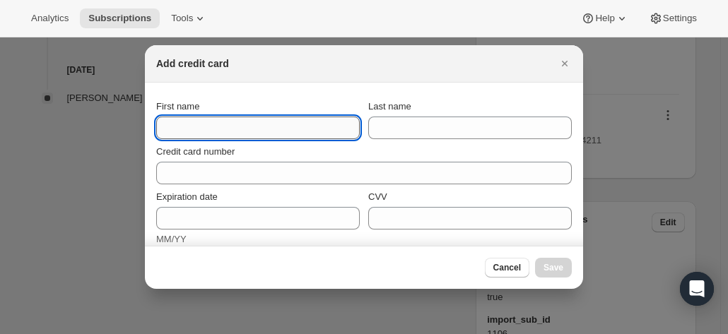
click at [186, 119] on input "First name" at bounding box center [258, 128] width 204 height 23
paste input "68 Riverview Road AVALON null 2107"
drag, startPoint x: 245, startPoint y: 131, endPoint x: 102, endPoint y: 118, distance: 143.4
drag, startPoint x: 311, startPoint y: 129, endPoint x: 158, endPoint y: 133, distance: 152.7
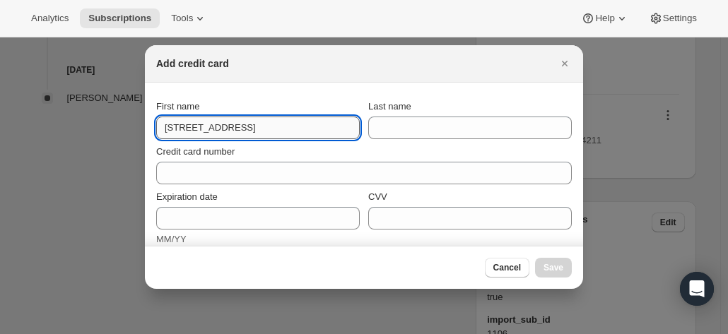
click at [158, 133] on input "68 Riverview Road AVALON null 2107" at bounding box center [258, 128] width 204 height 23
drag, startPoint x: 317, startPoint y: 128, endPoint x: 64, endPoint y: 125, distance: 253.8
type input "Alan"
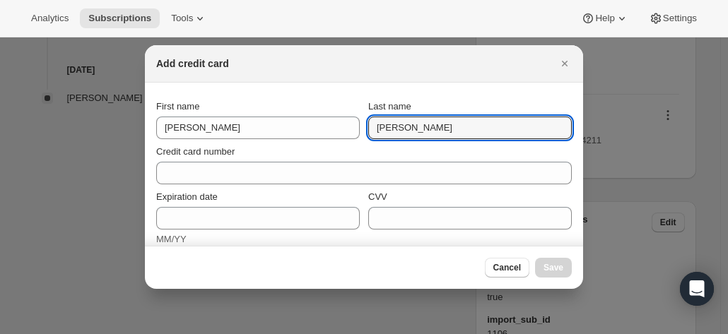
type input "Hanlon"
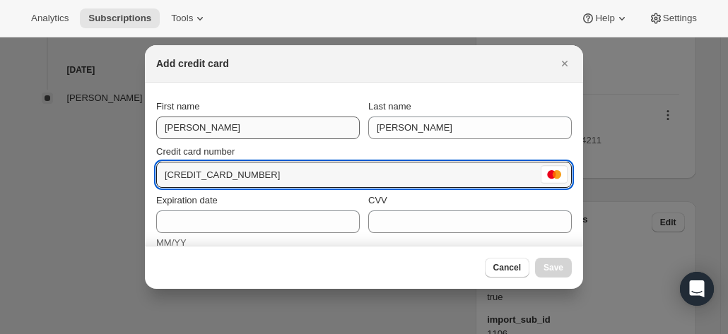
type input "5327 8033 1101 7125"
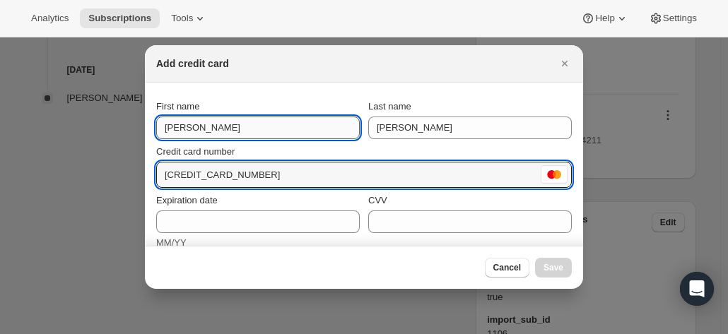
click at [307, 139] on input "Alan" at bounding box center [258, 128] width 204 height 23
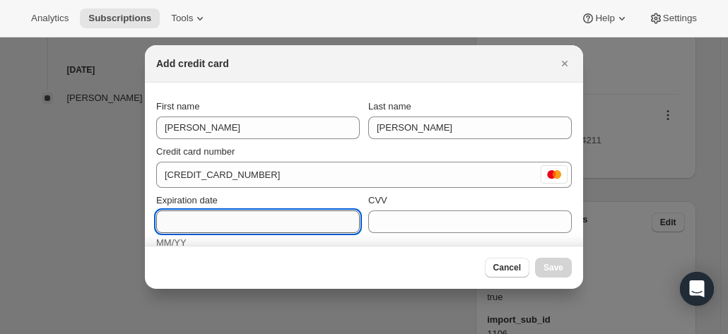
click at [189, 216] on input "Expiration date" at bounding box center [258, 222] width 204 height 23
type input "09/28"
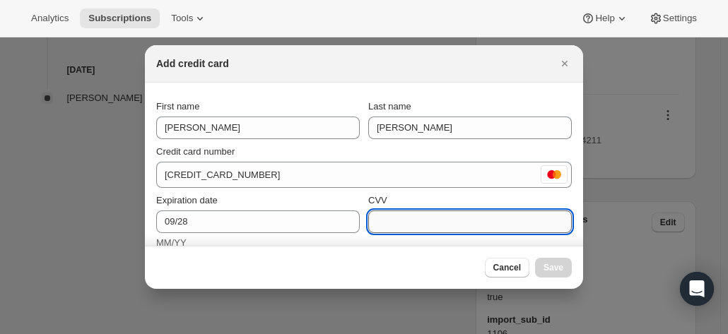
drag, startPoint x: 438, startPoint y: 213, endPoint x: 421, endPoint y: 228, distance: 23.1
click at [436, 214] on input "CVV" at bounding box center [470, 222] width 204 height 23
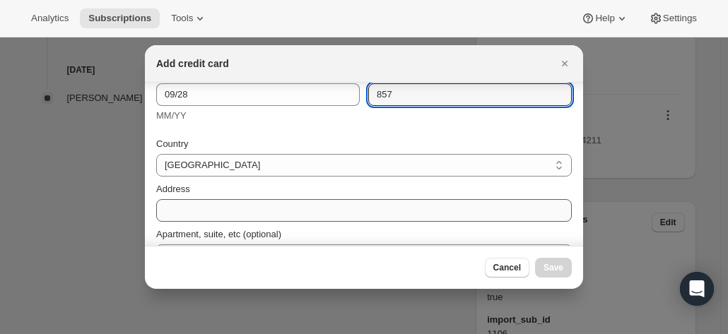
scroll to position [141, 0]
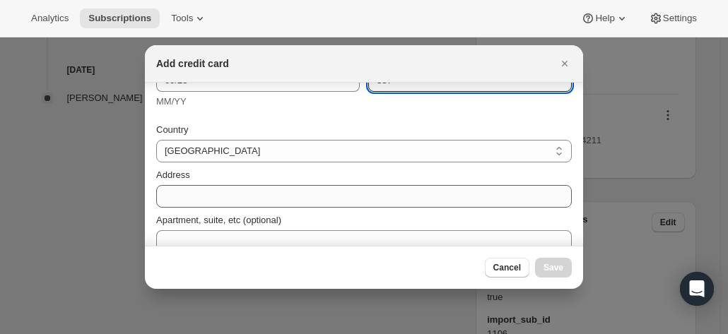
type input "857"
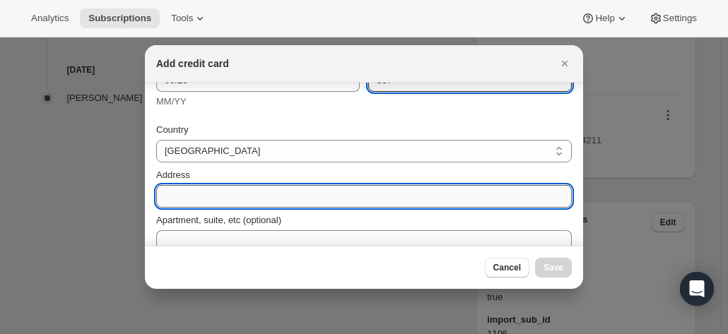
click at [195, 200] on input "Address" at bounding box center [364, 196] width 416 height 23
paste input "68 Riverview Road AVALON null 2107"
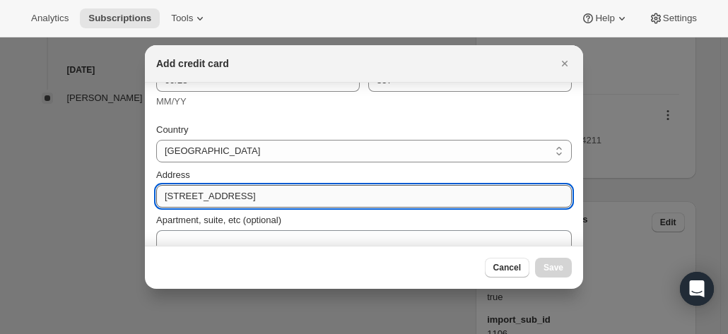
drag, startPoint x: 344, startPoint y: 194, endPoint x: 240, endPoint y: 196, distance: 103.2
click at [240, 196] on input "68 Riverview Road AVALON null 2107" at bounding box center [364, 196] width 416 height 23
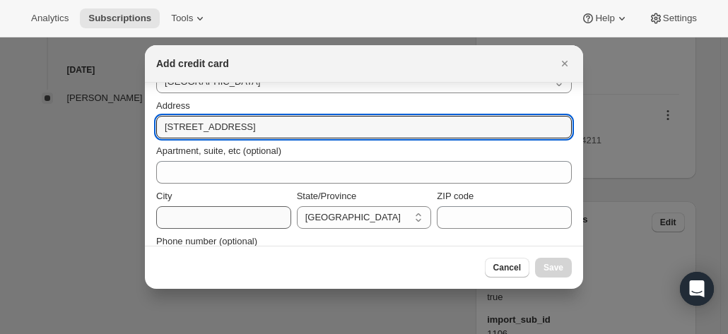
scroll to position [249, 0]
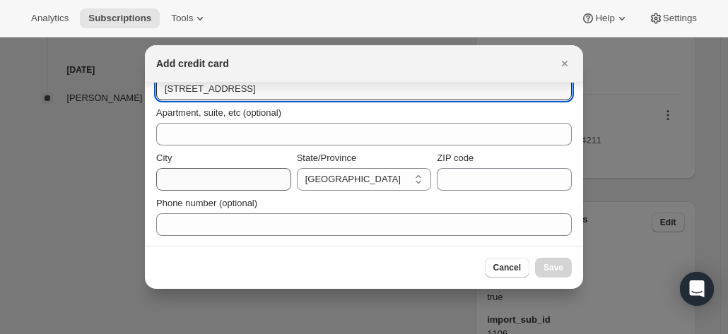
type input "68 Riverview Road"
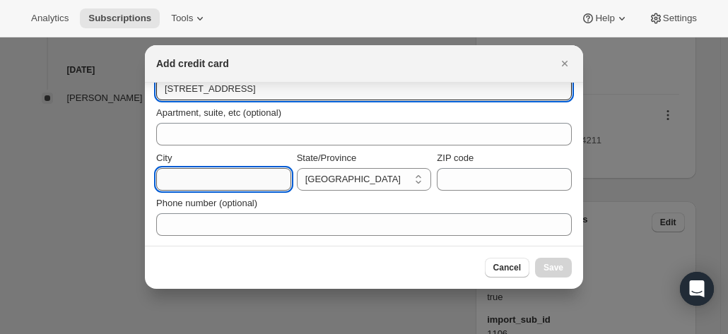
click at [178, 182] on input "City" at bounding box center [223, 179] width 135 height 23
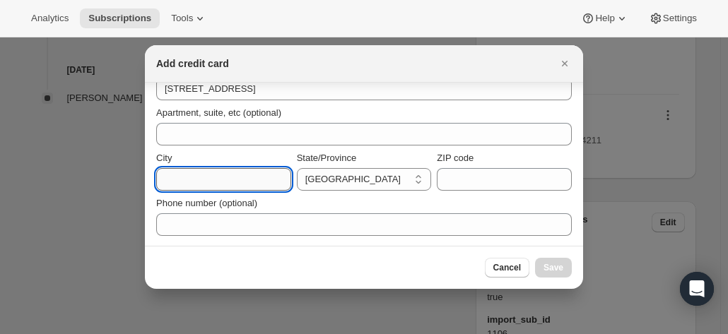
paste input "AVALON null 2107"
drag, startPoint x: 201, startPoint y: 179, endPoint x: 260, endPoint y: 186, distance: 59.8
click at [260, 186] on input "AVALON null 2107" at bounding box center [223, 179] width 135 height 23
type input "AVALON"
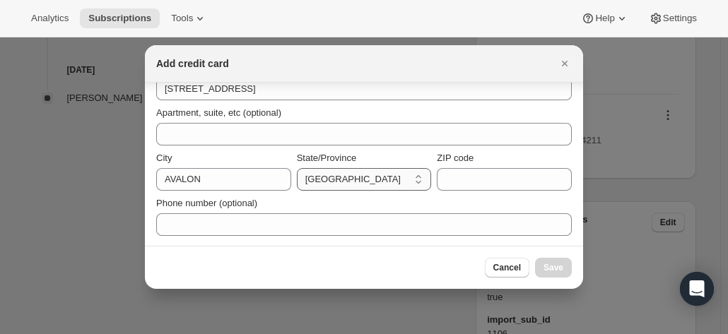
click at [332, 180] on select "[GEOGRAPHIC_DATA] [GEOGRAPHIC_DATA] [GEOGRAPHIC_DATA] [GEOGRAPHIC_DATA] [GEOGRA…" at bounding box center [364, 179] width 135 height 23
select select "[GEOGRAPHIC_DATA]"
click at [297, 168] on select "[GEOGRAPHIC_DATA] [GEOGRAPHIC_DATA] [GEOGRAPHIC_DATA] [GEOGRAPHIC_DATA] [GEOGRA…" at bounding box center [364, 179] width 135 height 23
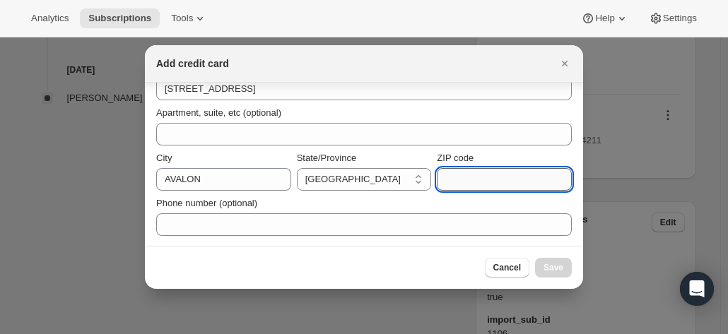
click at [458, 189] on input "ZIP code" at bounding box center [504, 179] width 135 height 23
type input "2107"
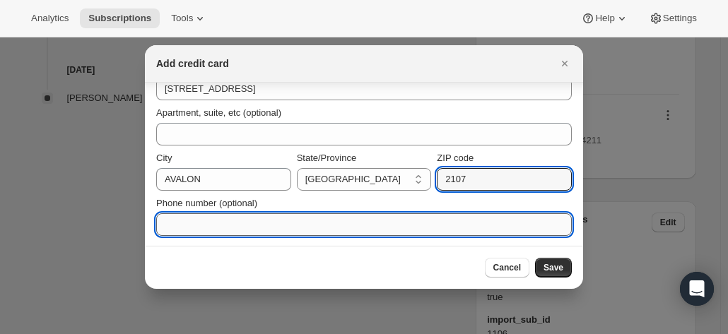
click at [177, 223] on input "Phone number (optional)" at bounding box center [364, 224] width 416 height 23
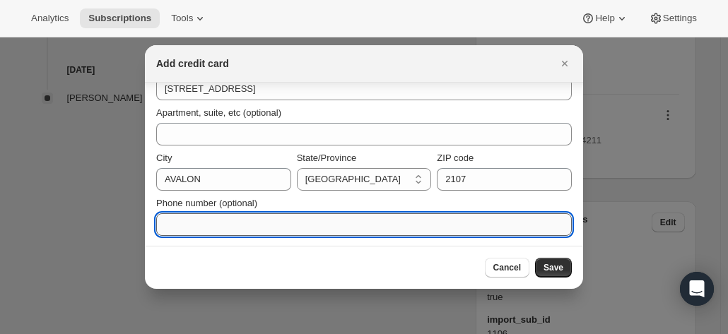
paste input "null 2107"
type input "null 2107"
drag, startPoint x: 161, startPoint y: 218, endPoint x: 86, endPoint y: 211, distance: 75.3
paste input "+61 407 401 059"
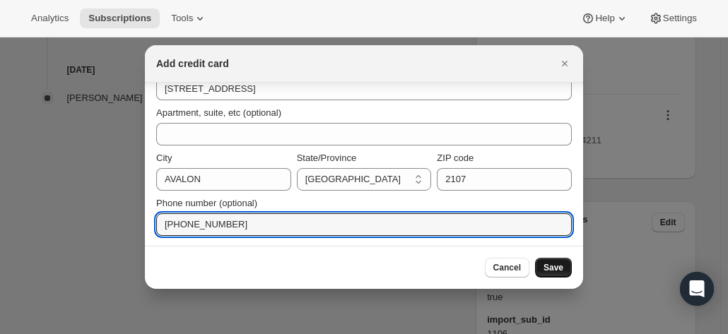
type input "+61 407 401 059"
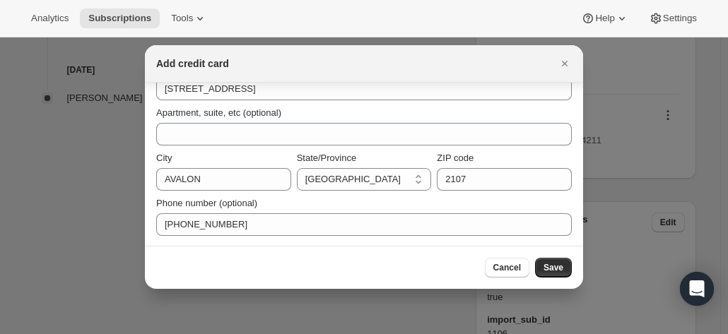
drag, startPoint x: 554, startPoint y: 266, endPoint x: 518, endPoint y: 254, distance: 38.0
click at [553, 268] on span "Save" at bounding box center [554, 267] width 20 height 11
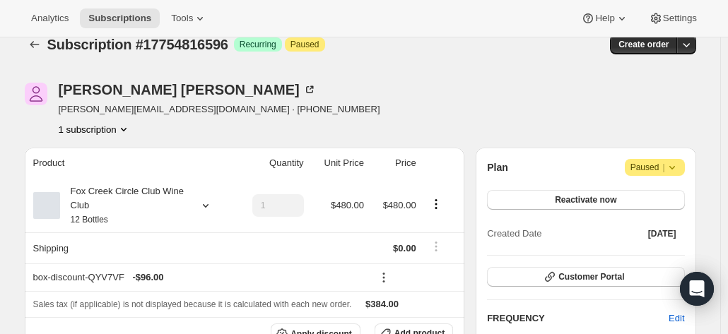
scroll to position [0, 0]
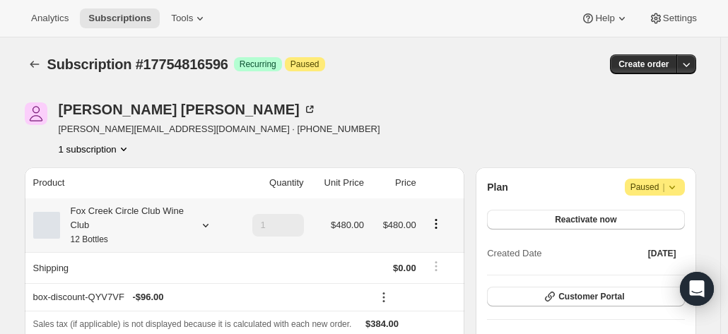
click at [203, 220] on icon at bounding box center [206, 225] width 14 height 14
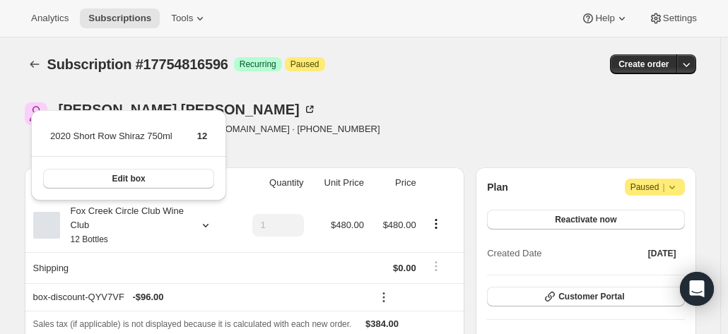
click at [347, 114] on div "Alan Hanlon c.hanlon@onique.com.au · +61407401059 1 subscription" at bounding box center [260, 129] width 470 height 54
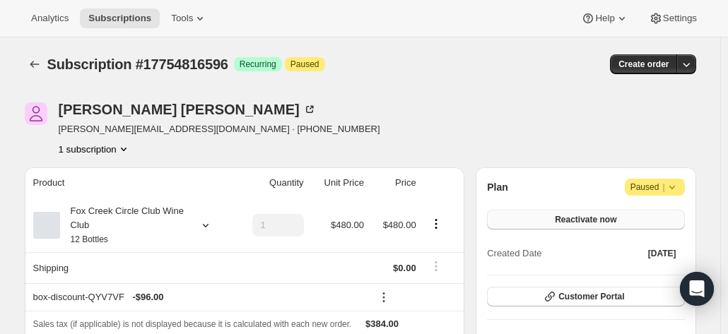
click at [533, 216] on button "Reactivate now" at bounding box center [585, 220] width 197 height 20
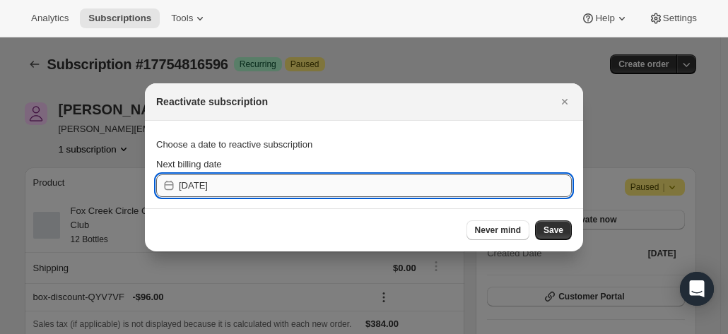
click at [250, 186] on input "[DATE]" at bounding box center [375, 186] width 393 height 23
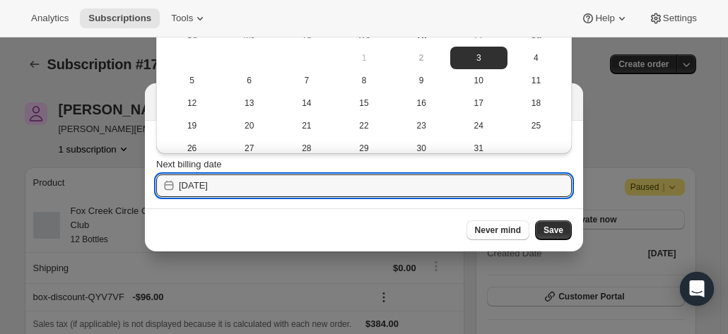
click at [650, 130] on div at bounding box center [364, 167] width 728 height 334
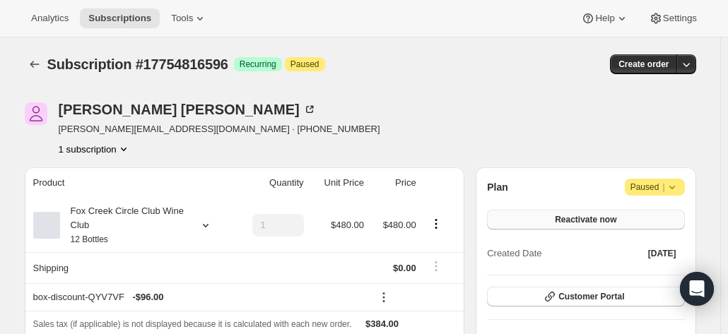
click at [591, 220] on span "Reactivate now" at bounding box center [585, 219] width 61 height 11
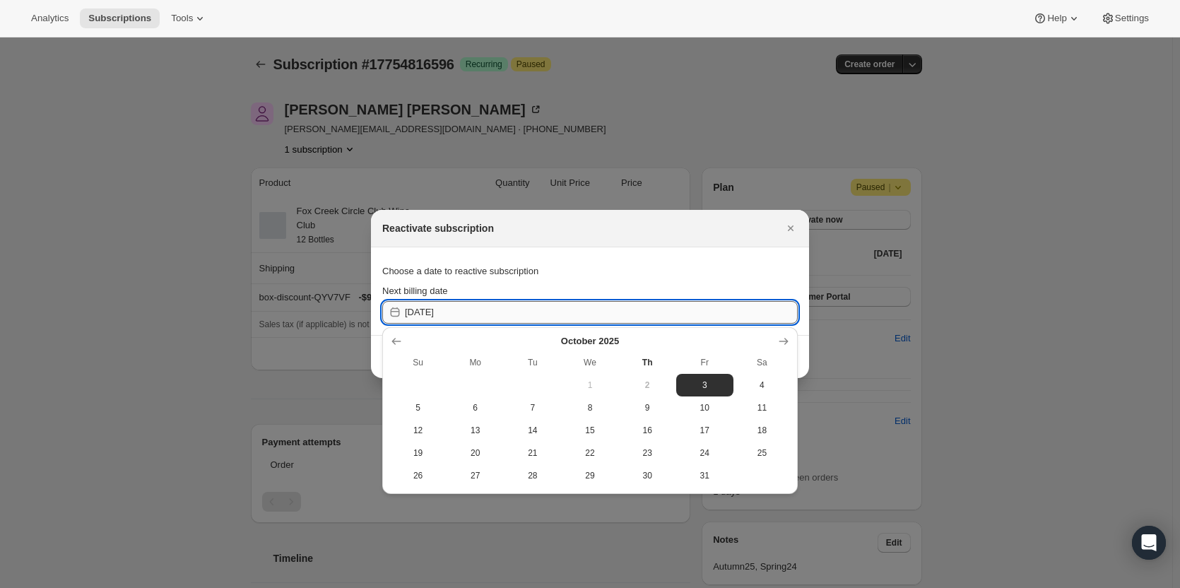
click at [534, 315] on input "[DATE]" at bounding box center [601, 312] width 393 height 23
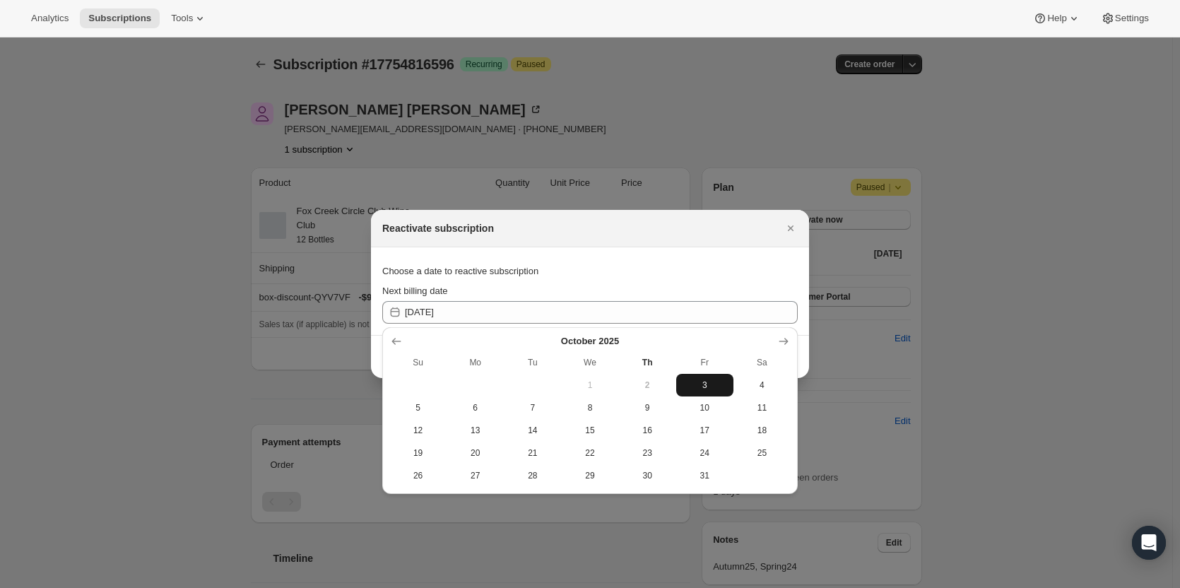
click at [699, 334] on span "3" at bounding box center [705, 385] width 46 height 11
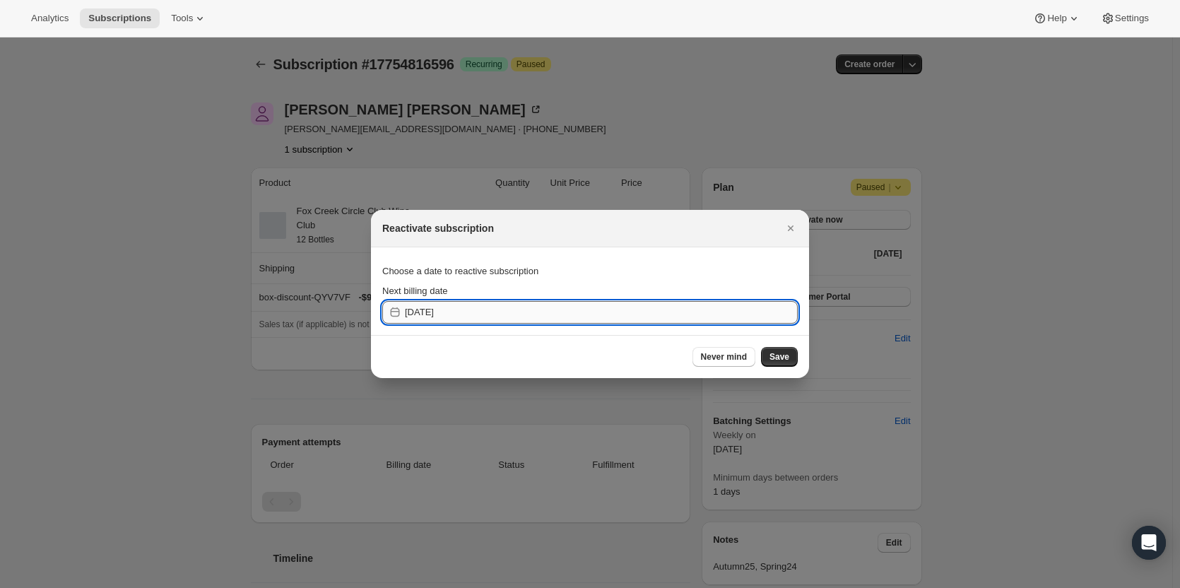
click at [547, 320] on input "[DATE]" at bounding box center [601, 312] width 393 height 23
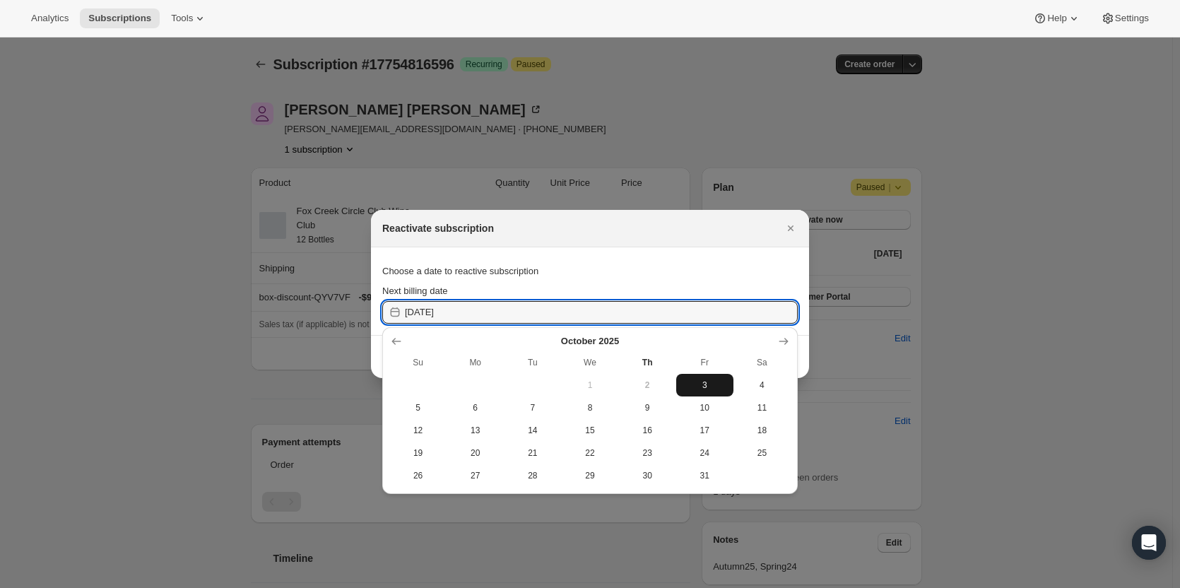
click at [708, 334] on span "3" at bounding box center [705, 385] width 46 height 11
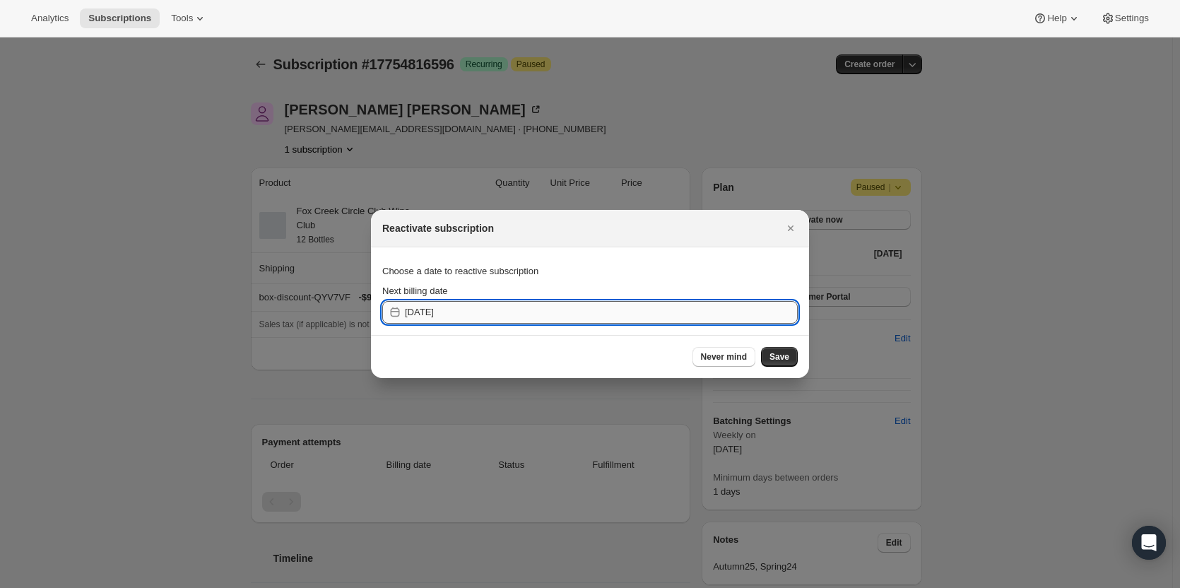
click at [727, 306] on input "[DATE]" at bounding box center [601, 312] width 393 height 23
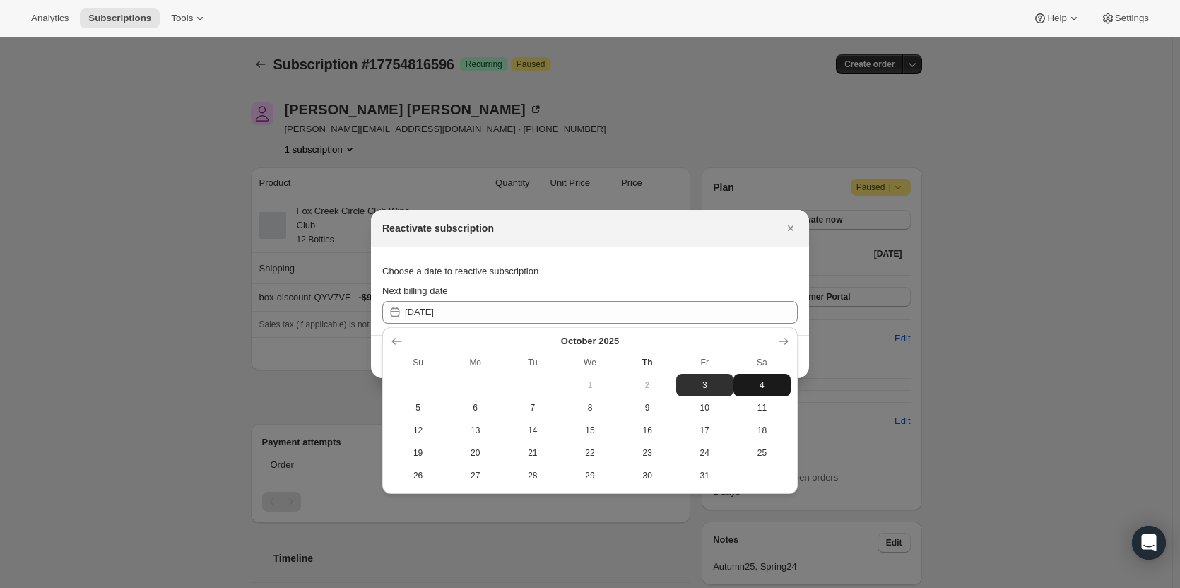
click at [727, 334] on button "4" at bounding box center [762, 385] width 57 height 23
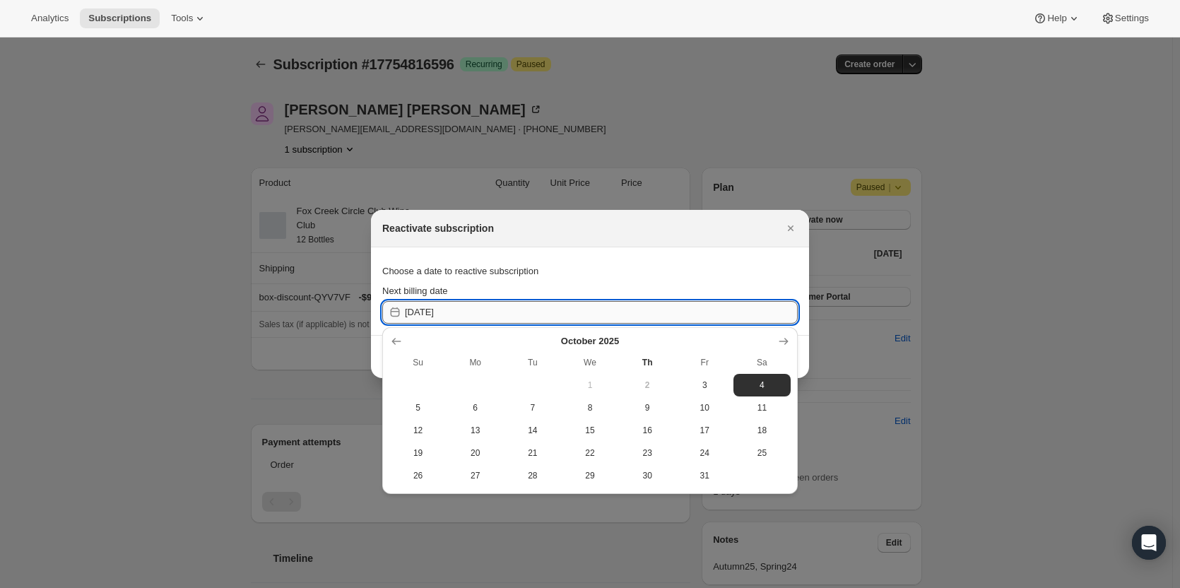
click at [605, 308] on input "[DATE]" at bounding box center [601, 312] width 393 height 23
click at [691, 334] on span "3" at bounding box center [705, 385] width 46 height 11
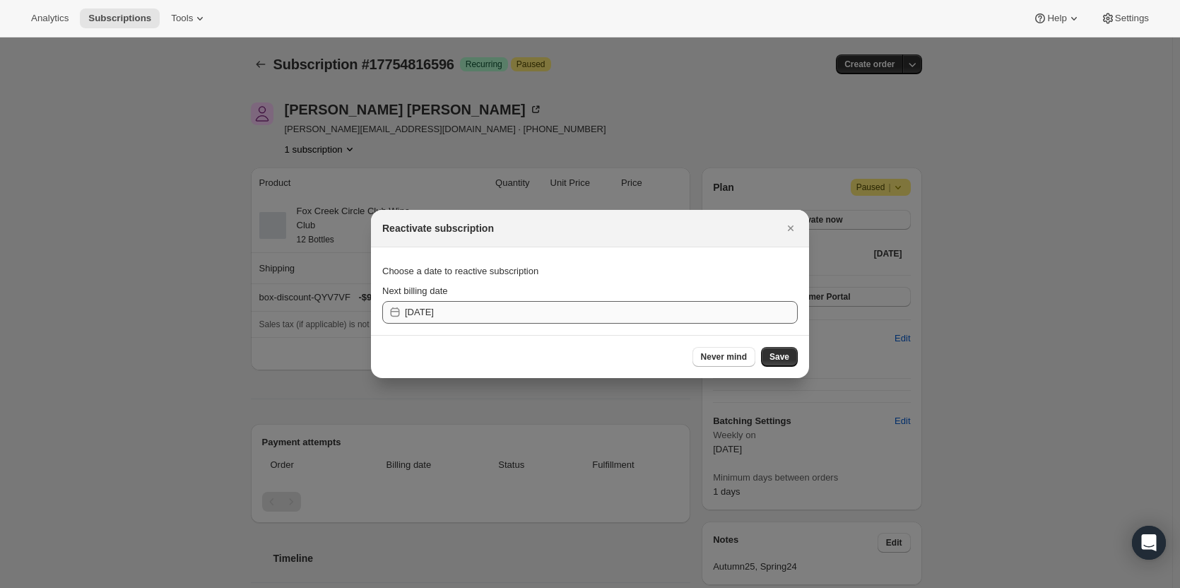
drag, startPoint x: 778, startPoint y: 357, endPoint x: 674, endPoint y: 309, distance: 113.8
click at [676, 309] on div "Reactivate subscription Choose a date to reactive subscription Next billing dat…" at bounding box center [590, 294] width 438 height 168
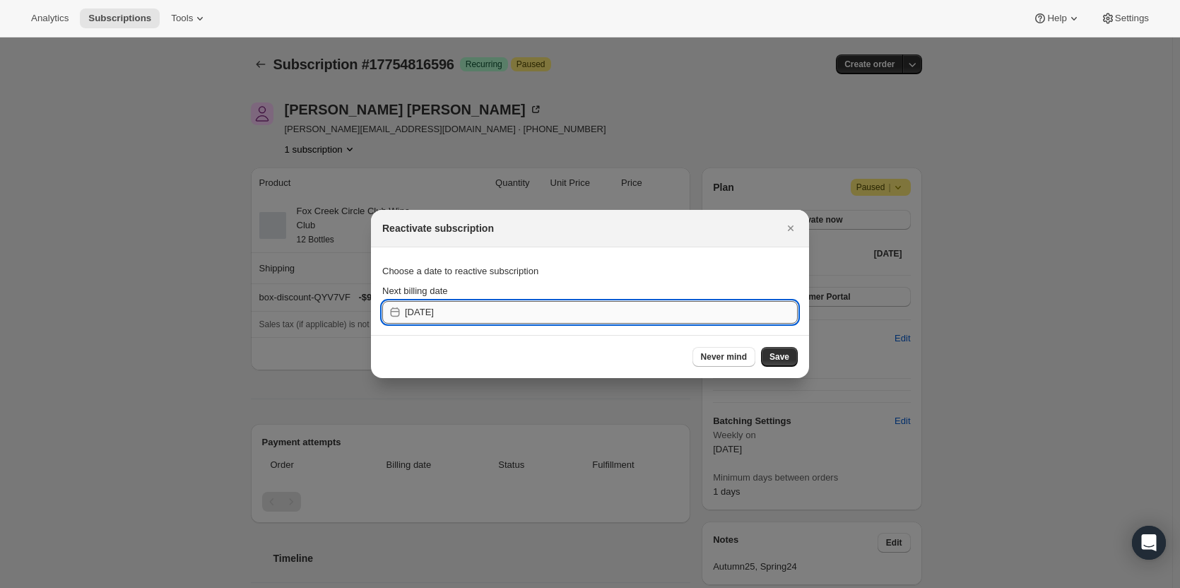
click at [667, 312] on input "[DATE]" at bounding box center [601, 312] width 393 height 23
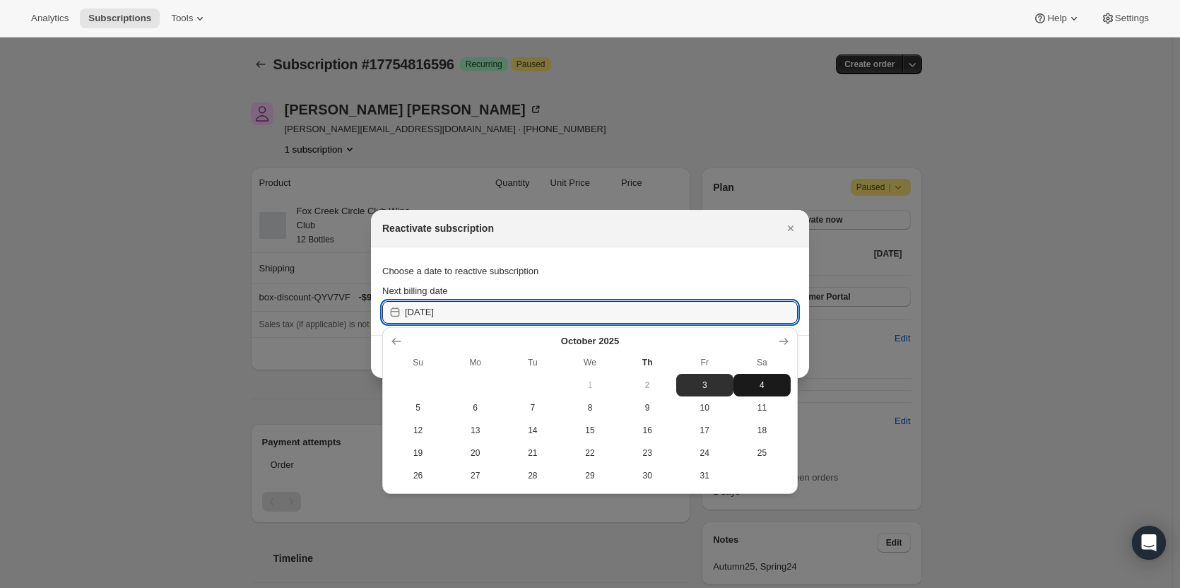
click at [727, 334] on span "4" at bounding box center [762, 385] width 46 height 11
type input "[DATE]"
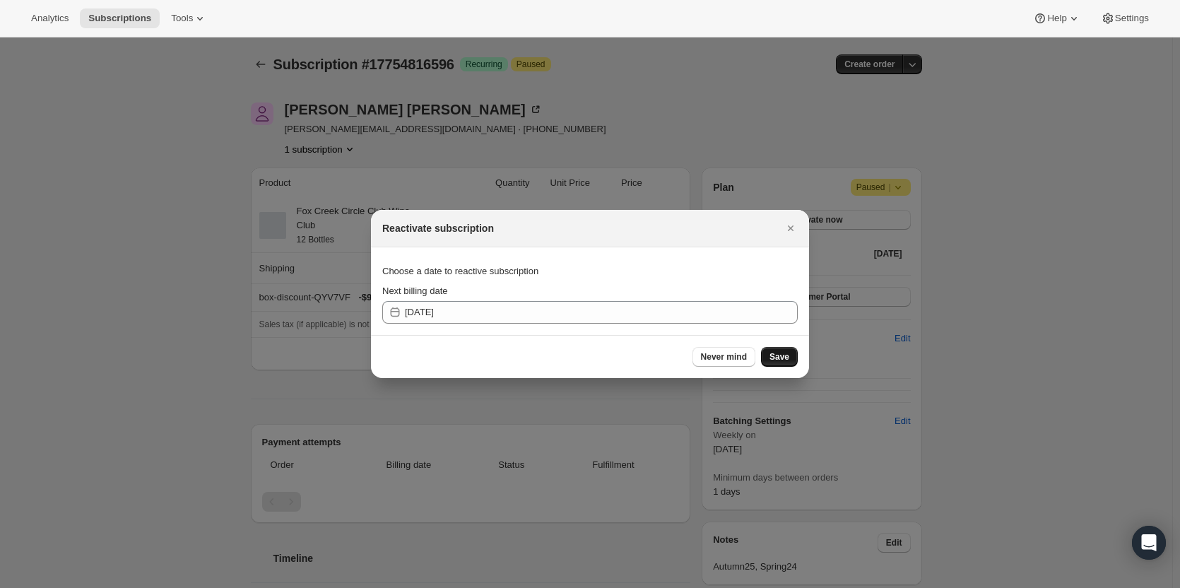
click at [727, 334] on span "Save" at bounding box center [780, 356] width 20 height 11
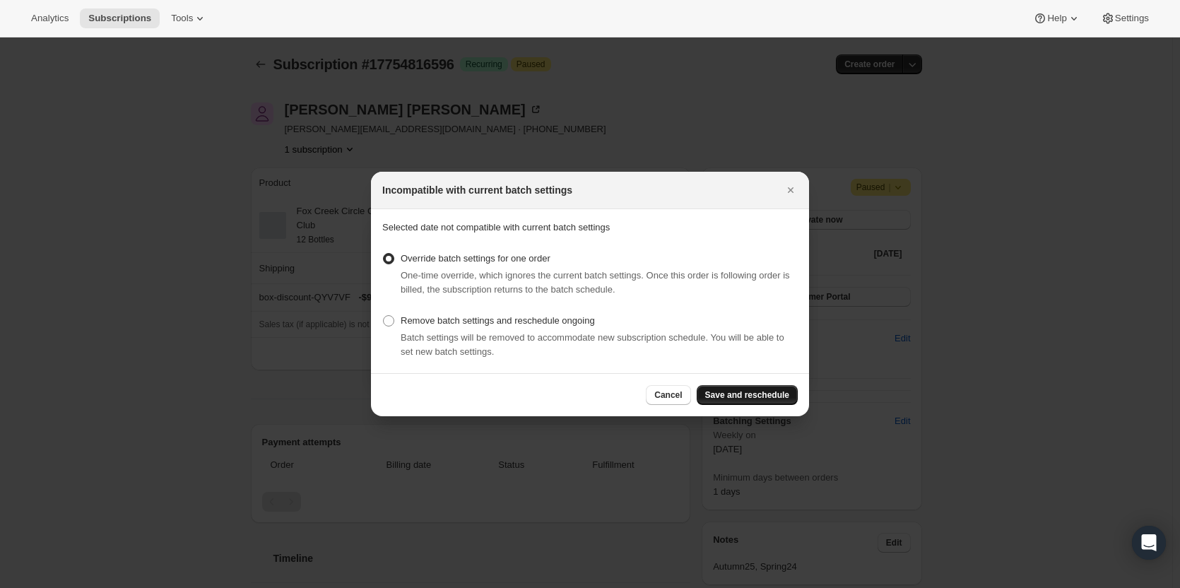
click at [727, 334] on span "Save and reschedule" at bounding box center [747, 394] width 84 height 11
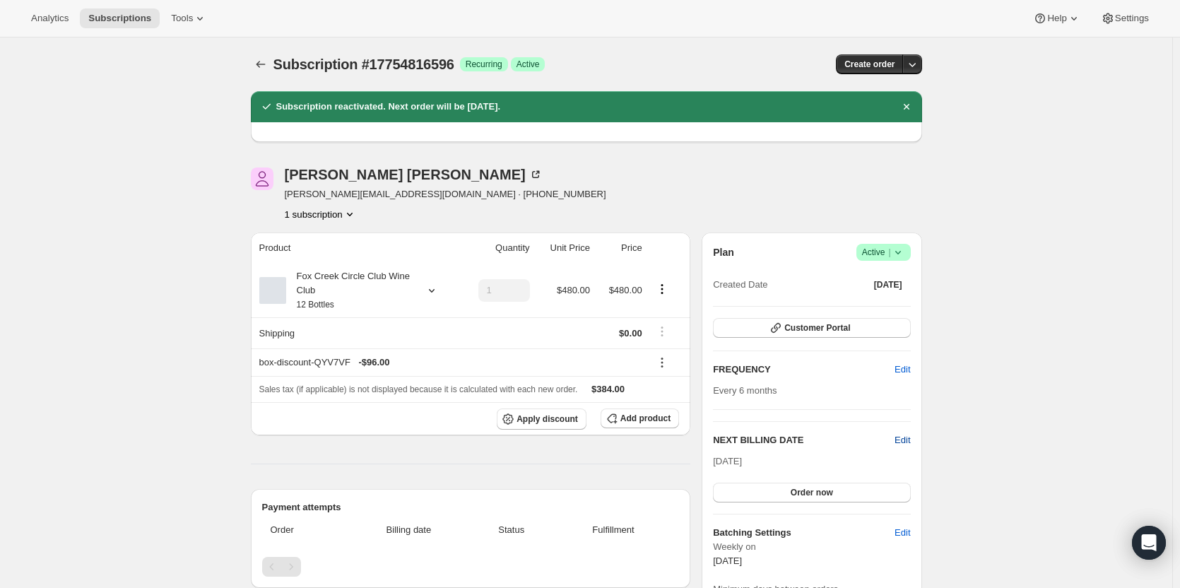
click at [727, 334] on span "Edit" at bounding box center [903, 440] width 16 height 14
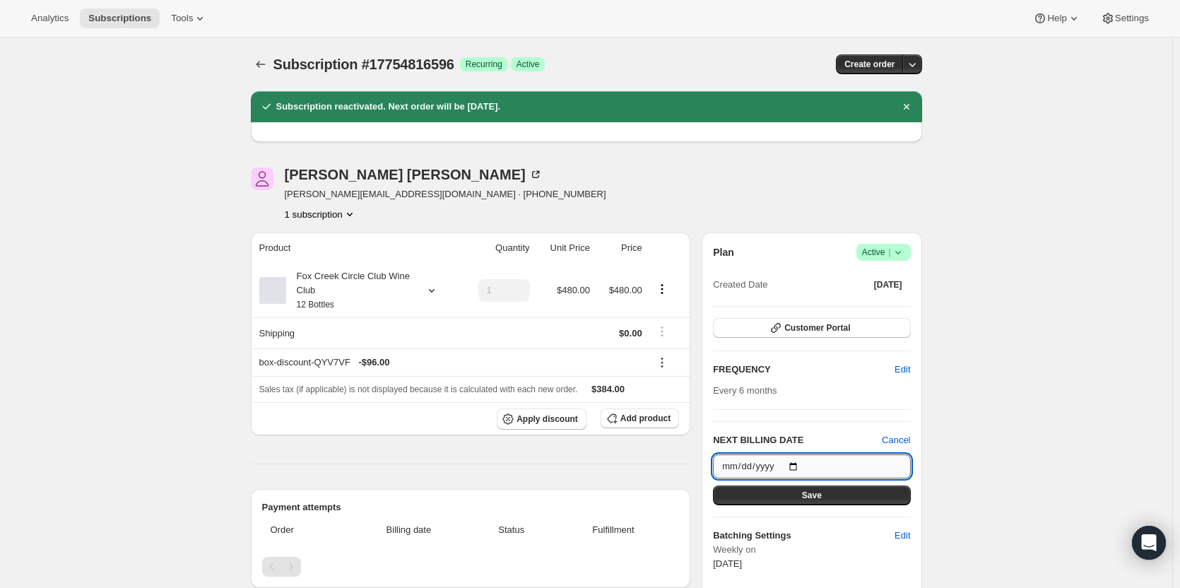
click at [727, 334] on input "[DATE]" at bounding box center [811, 467] width 197 height 24
type input "[DATE]"
click at [727, 334] on span "Save" at bounding box center [812, 495] width 20 height 11
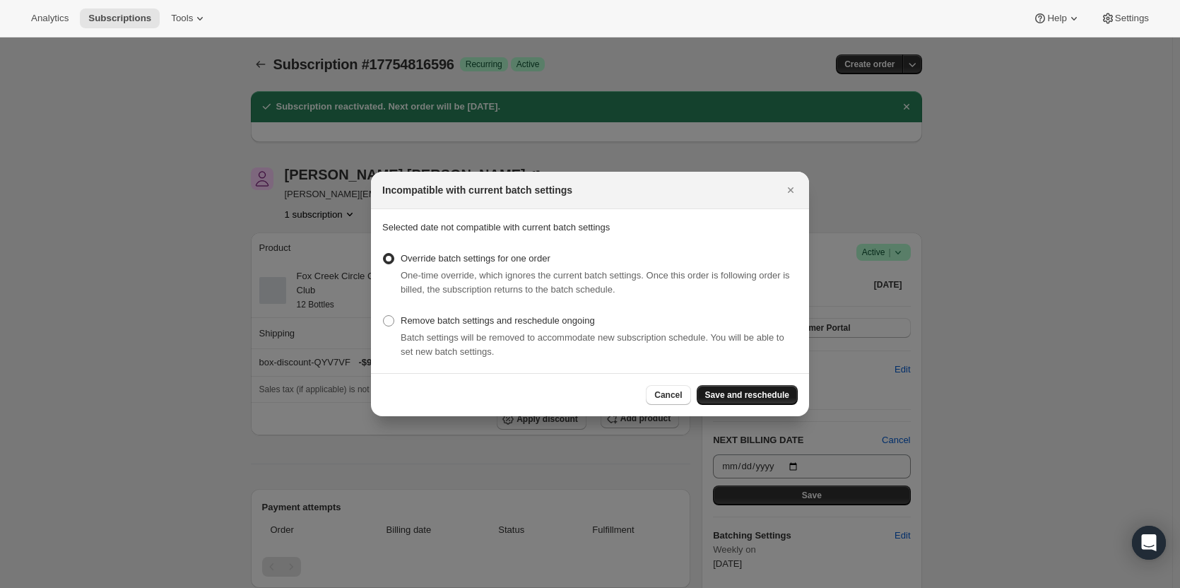
click at [727, 334] on span "Save and reschedule" at bounding box center [747, 394] width 84 height 11
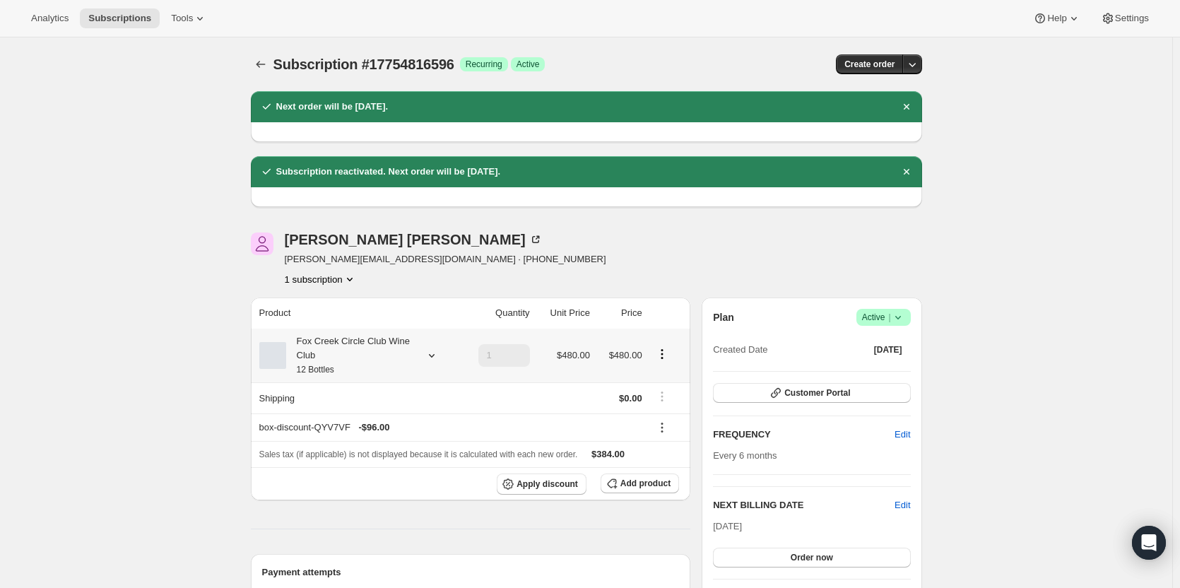
click at [365, 334] on div "Fox Creek Circle Club Wine Club 12 Bottles" at bounding box center [349, 355] width 127 height 42
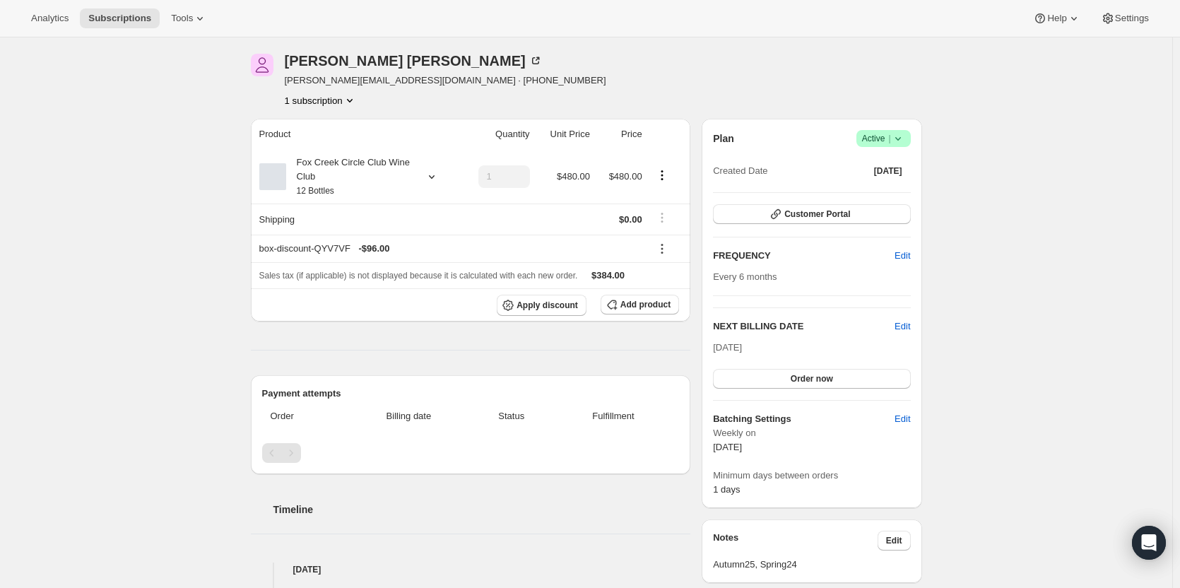
scroll to position [71, 0]
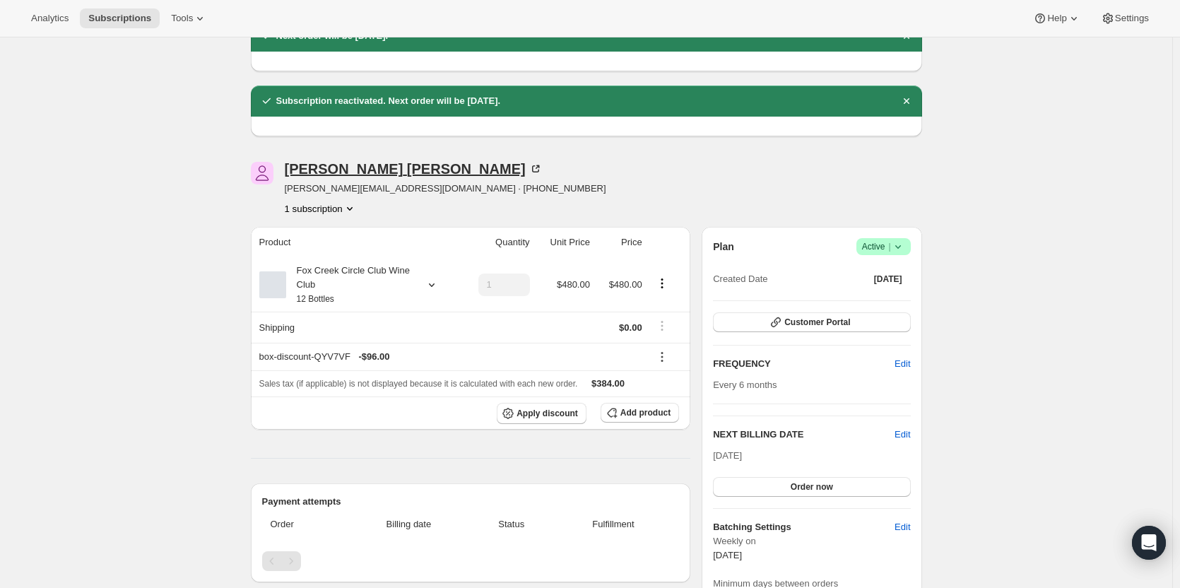
click at [536, 168] on icon at bounding box center [538, 167] width 4 height 4
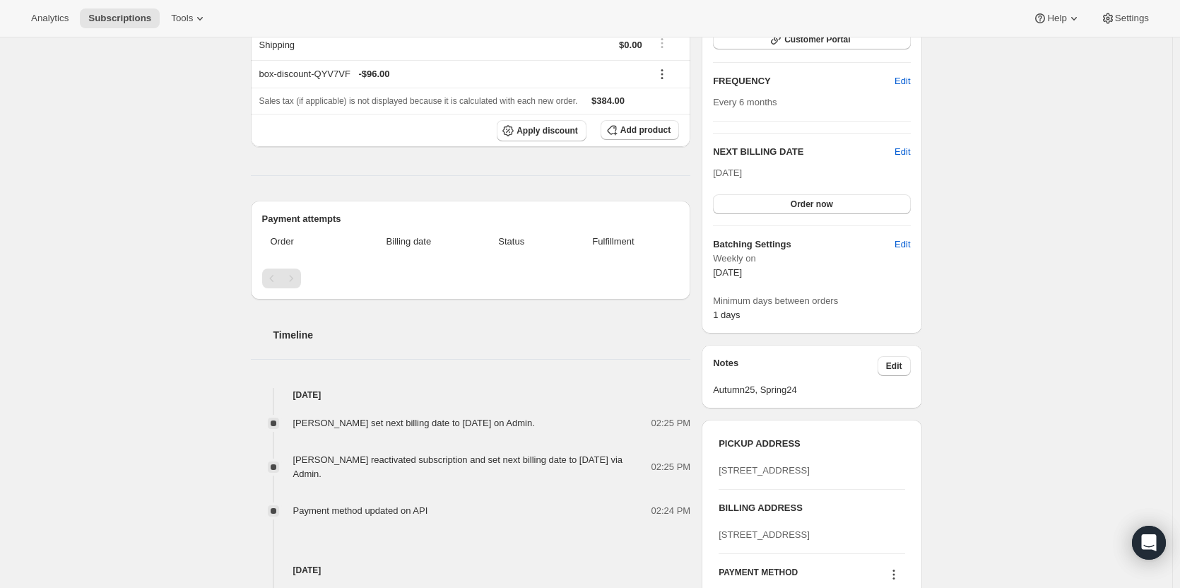
scroll to position [565, 0]
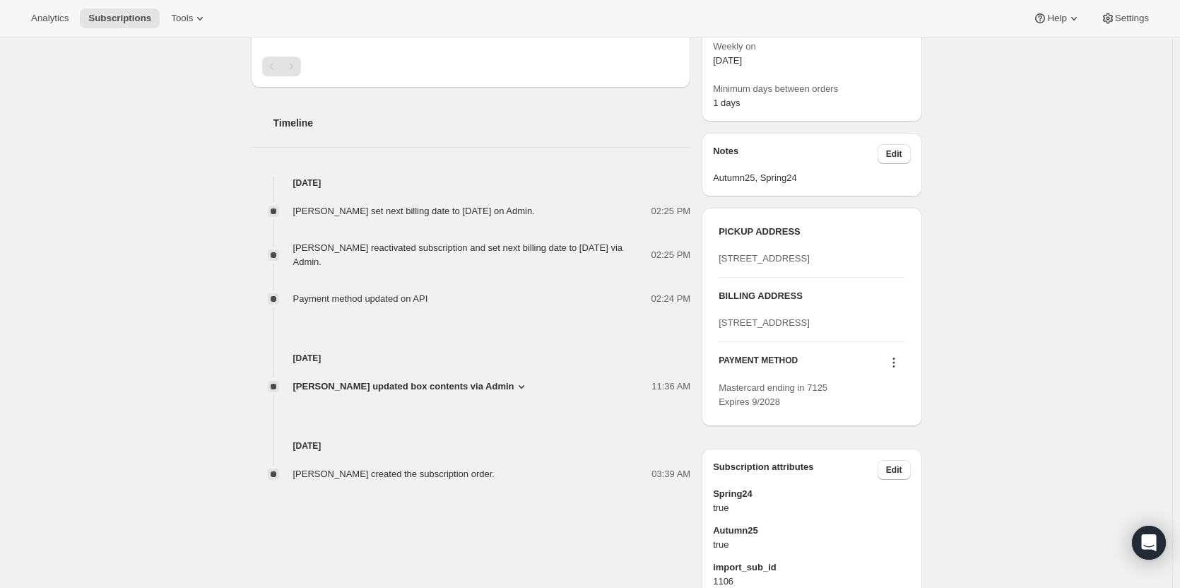
drag, startPoint x: 809, startPoint y: 386, endPoint x: 720, endPoint y: 366, distance: 91.2
click at [720, 334] on div "PICKUP ADDRESS 19 Olivers Road McLaren Vale SA, 5171 Australia BILLING ADDRESS …" at bounding box center [812, 317] width 220 height 218
copy span "68 Riverview Road AVALON NSW 2107"
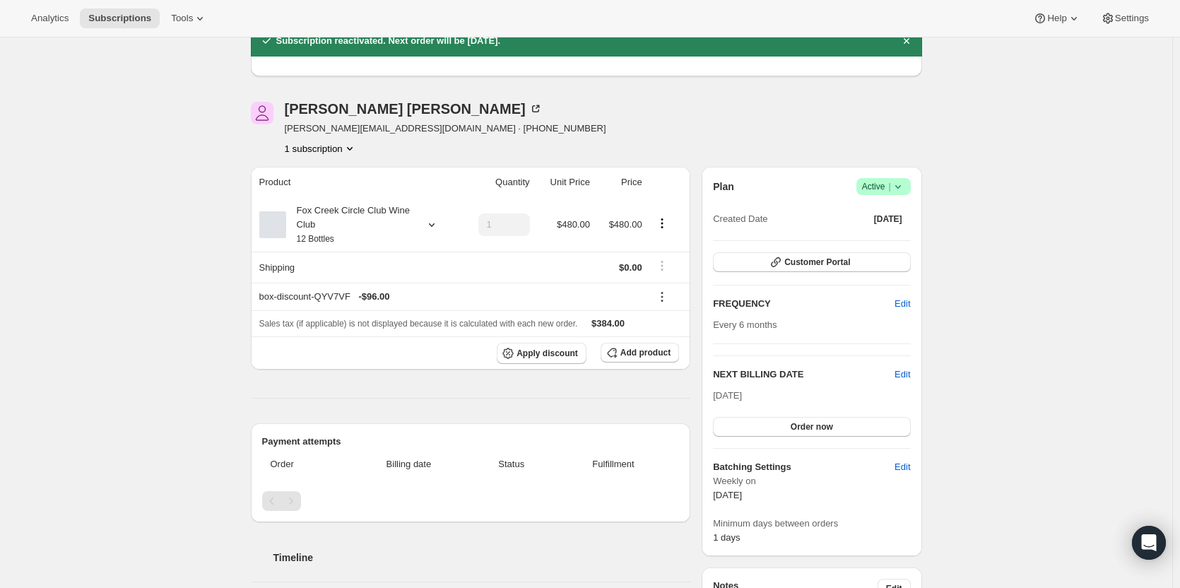
scroll to position [212, 0]
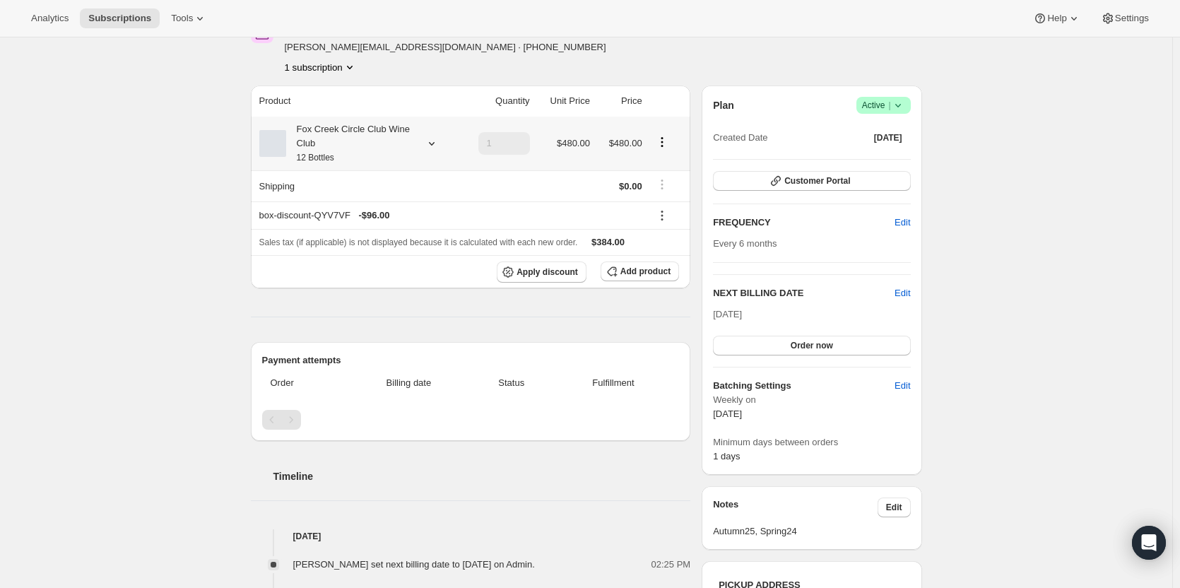
click at [342, 138] on div "Fox Creek Circle Club Wine Club 12 Bottles" at bounding box center [349, 143] width 127 height 42
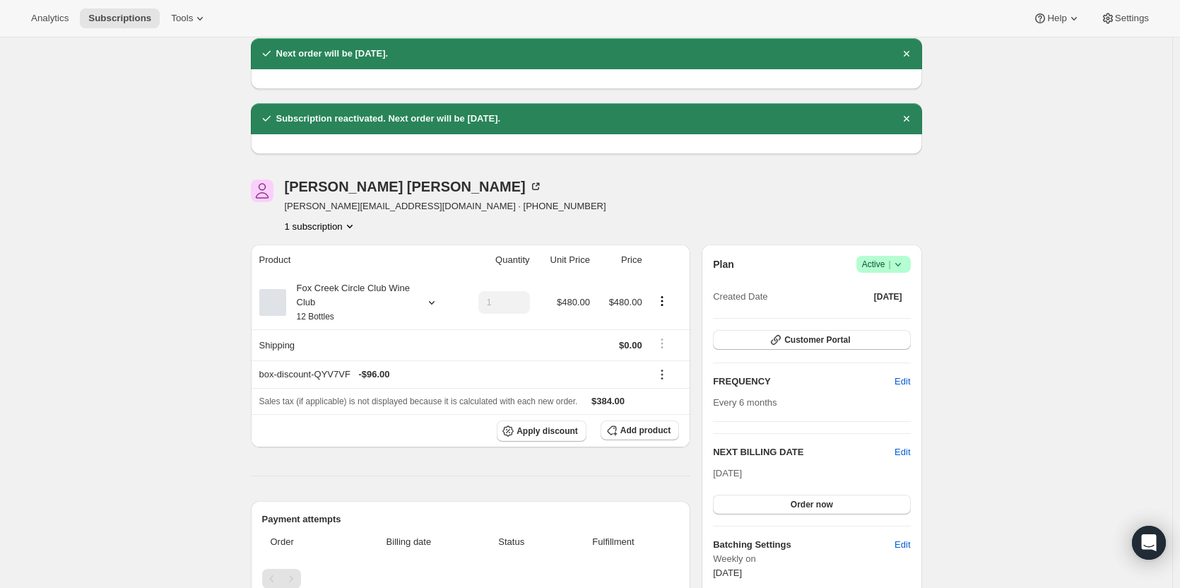
scroll to position [0, 0]
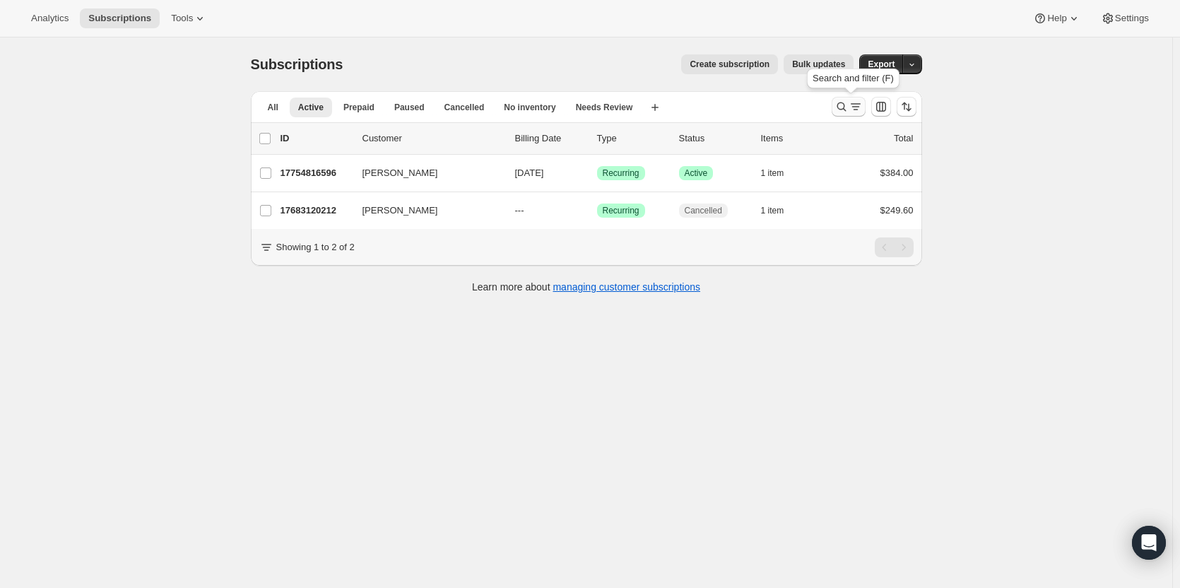
click at [727, 108] on icon "Search and filter results" at bounding box center [841, 106] width 9 height 9
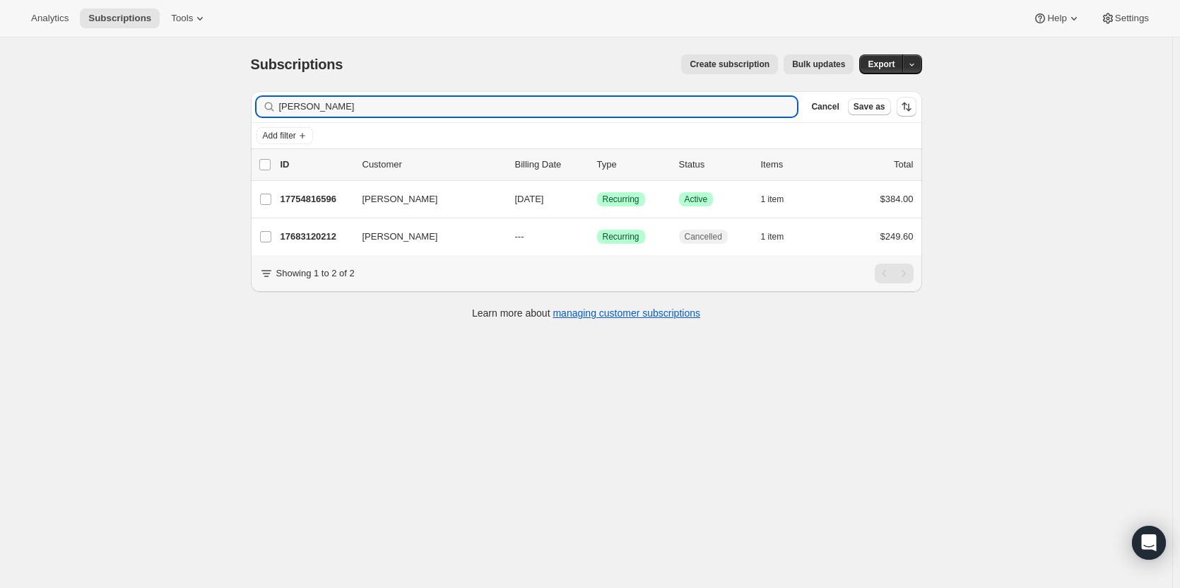
drag, startPoint x: 224, startPoint y: 100, endPoint x: 252, endPoint y: 53, distance: 55.2
click at [187, 84] on div "Subscriptions. This page is ready Subscriptions Create subscription Bulk update…" at bounding box center [586, 331] width 1173 height 588
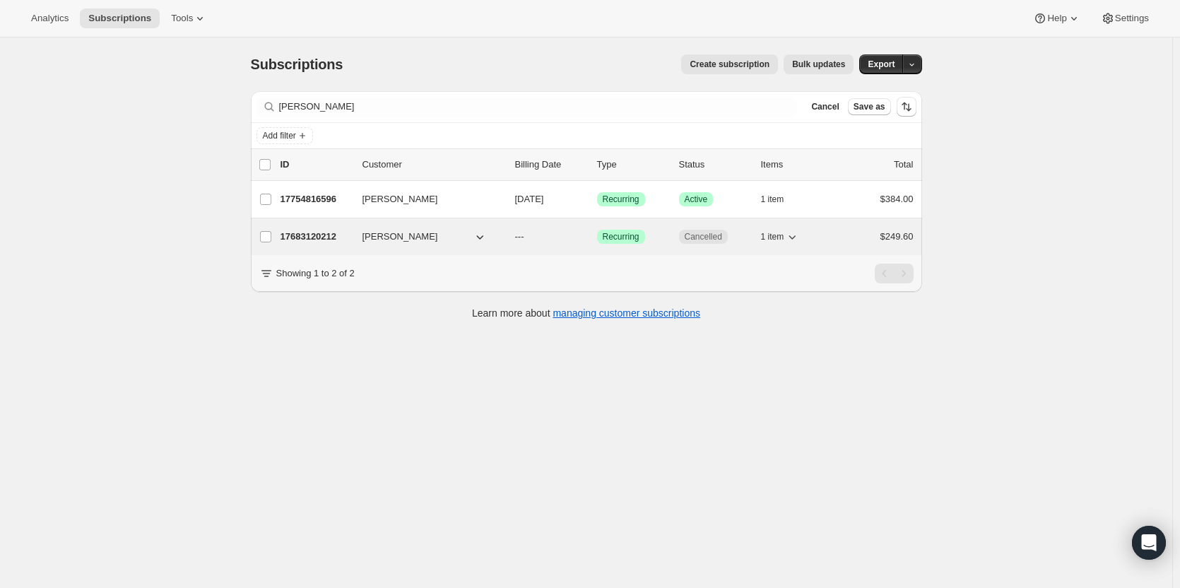
click at [320, 235] on p "17683120212" at bounding box center [316, 237] width 71 height 14
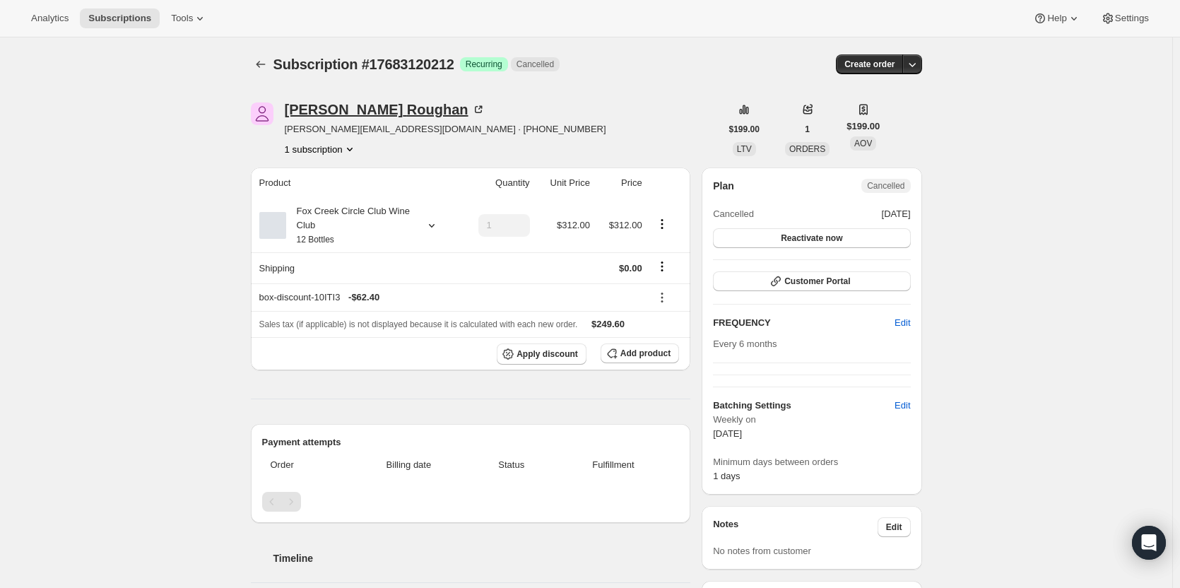
click at [471, 105] on icon at bounding box center [478, 109] width 14 height 14
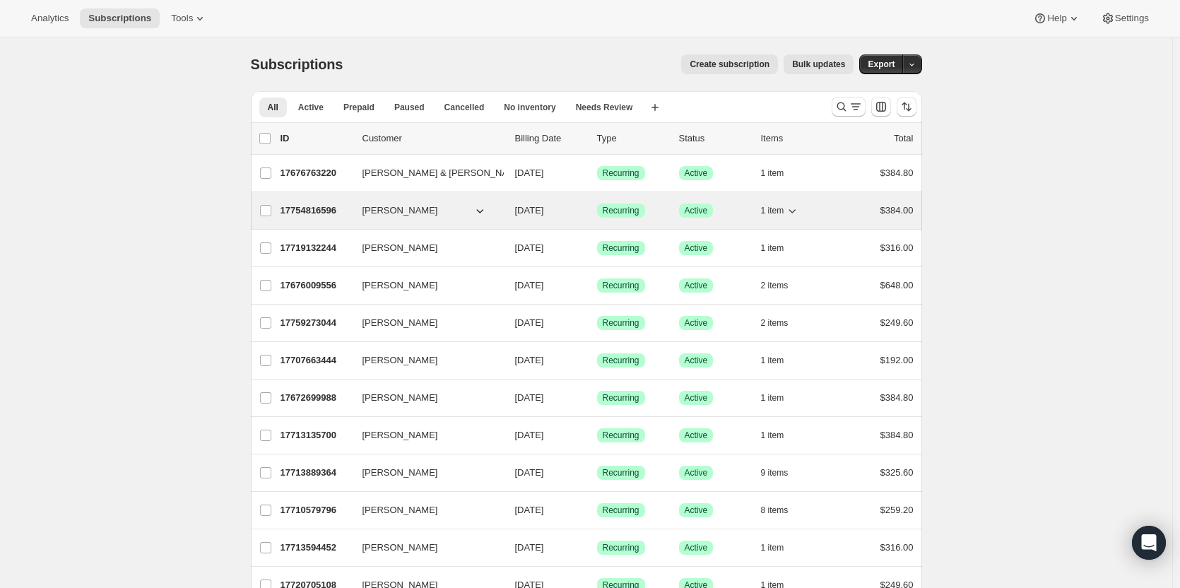
click at [483, 205] on icon "button" at bounding box center [480, 211] width 14 height 14
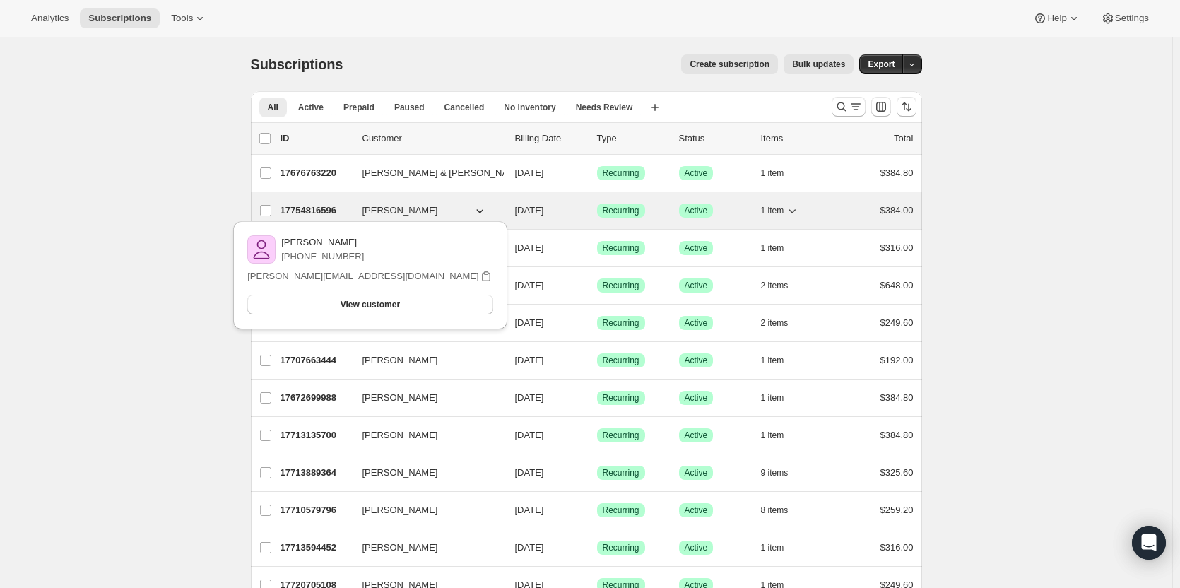
click at [321, 206] on p "17754816596" at bounding box center [316, 211] width 71 height 14
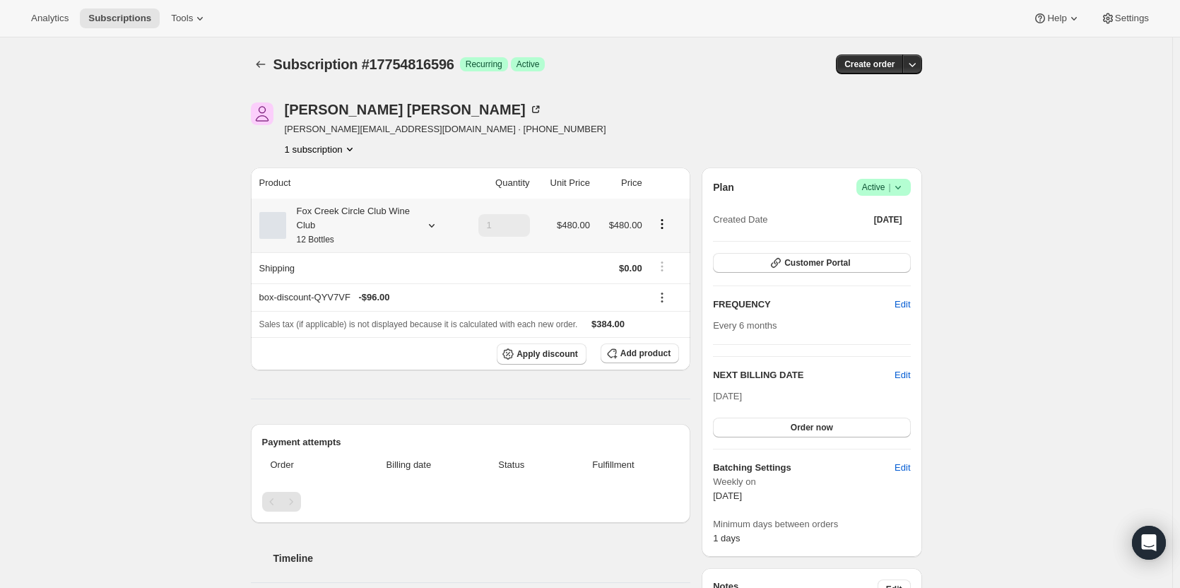
click at [341, 236] on div "Fox Creek Circle Club Wine Club 12 Bottles" at bounding box center [349, 225] width 127 height 42
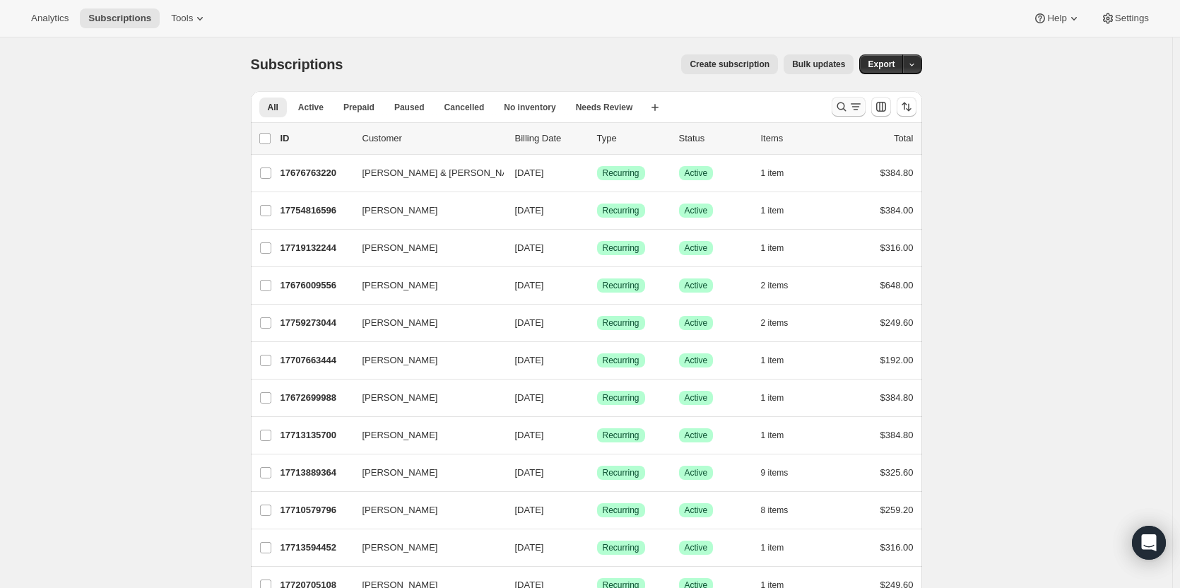
click at [859, 99] on button "Search and filter results" at bounding box center [849, 107] width 34 height 20
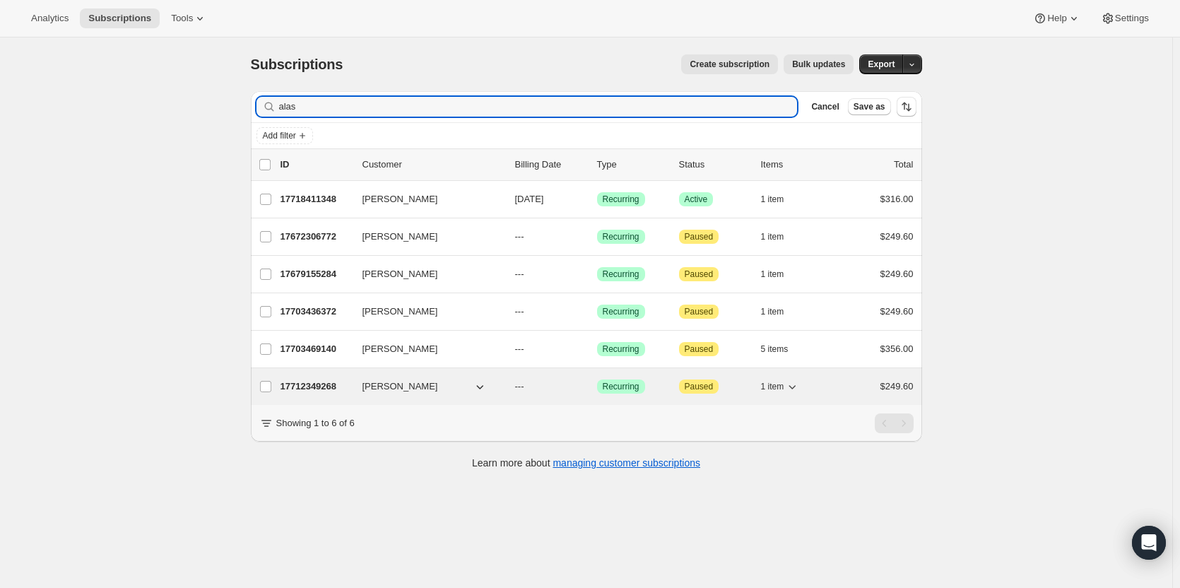
type input "alas"
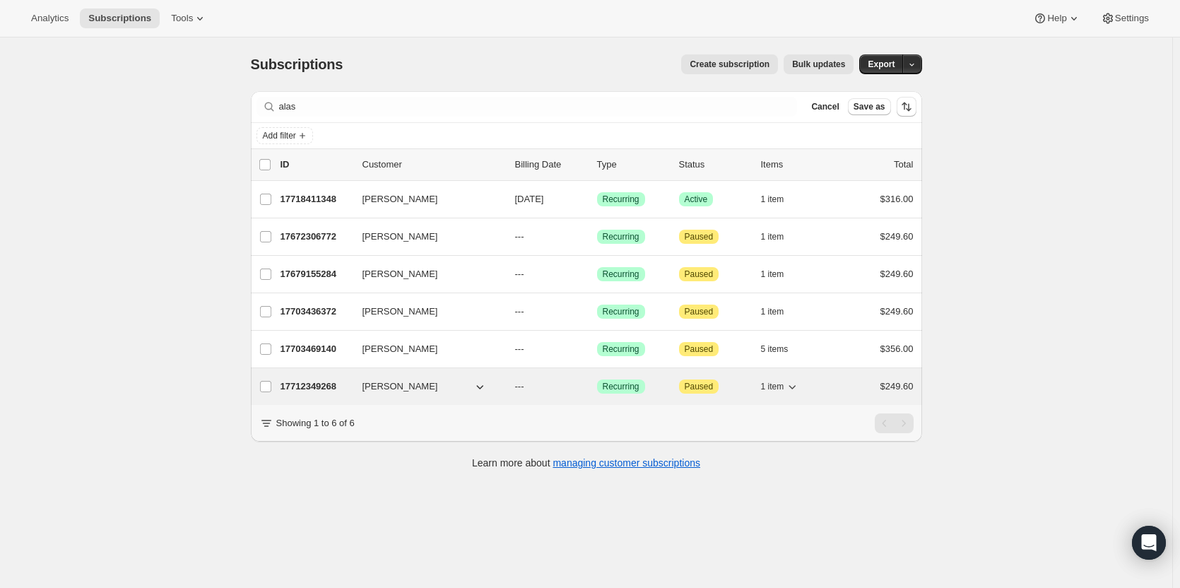
click at [326, 386] on p "17712349268" at bounding box center [316, 387] width 71 height 14
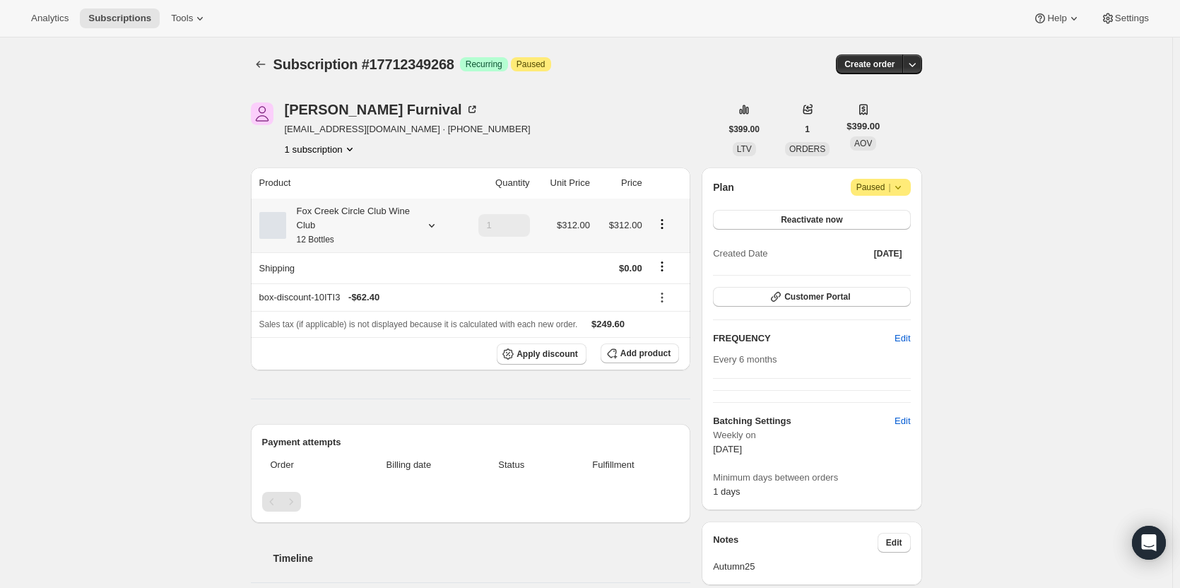
click at [385, 225] on div "Fox Creek Circle Club Wine Club 12 Bottles" at bounding box center [349, 225] width 127 height 42
click at [469, 112] on icon at bounding box center [472, 109] width 7 height 7
click at [368, 227] on div "Fox Creek Circle Club Wine Club 12 Bottles" at bounding box center [349, 225] width 127 height 42
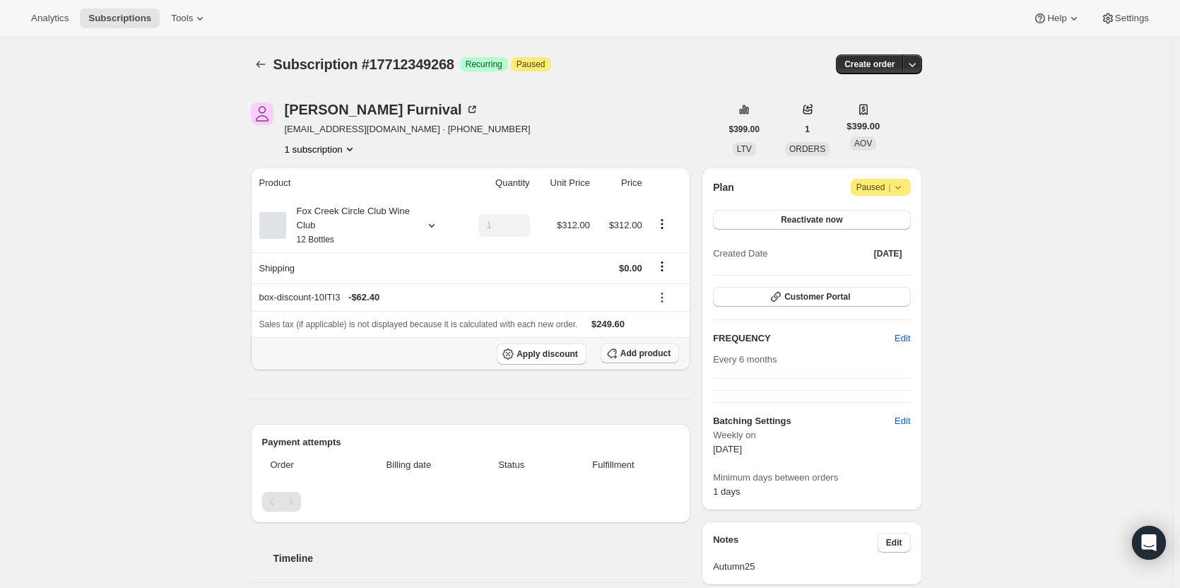
click at [646, 352] on span "Add product" at bounding box center [646, 353] width 50 height 11
click at [638, 351] on span "Add product" at bounding box center [646, 353] width 50 height 11
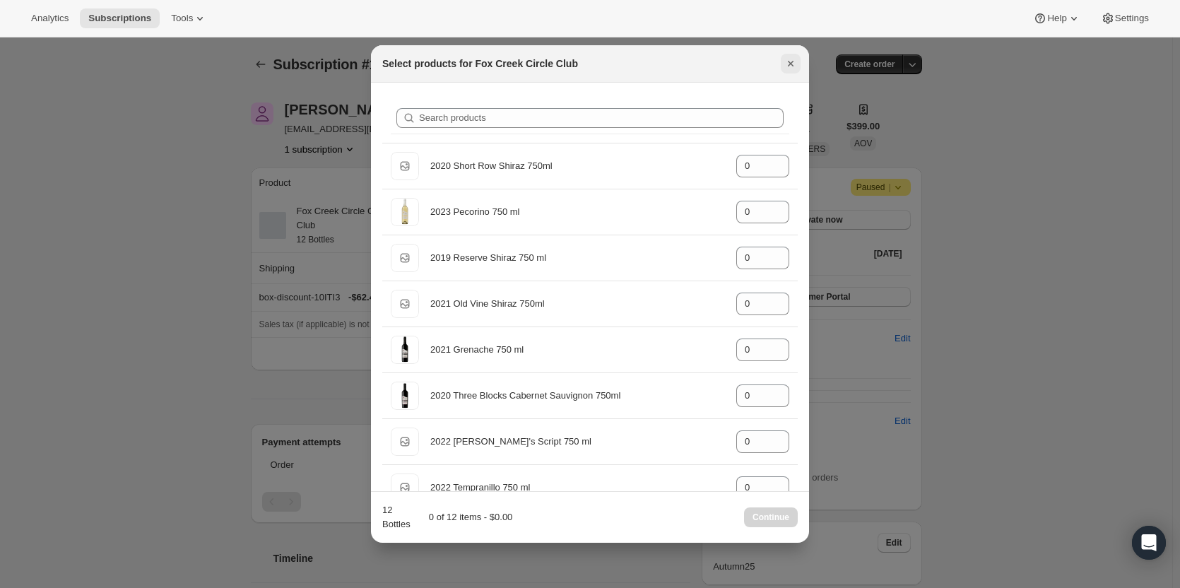
click at [789, 61] on icon "Close" at bounding box center [791, 64] width 14 height 14
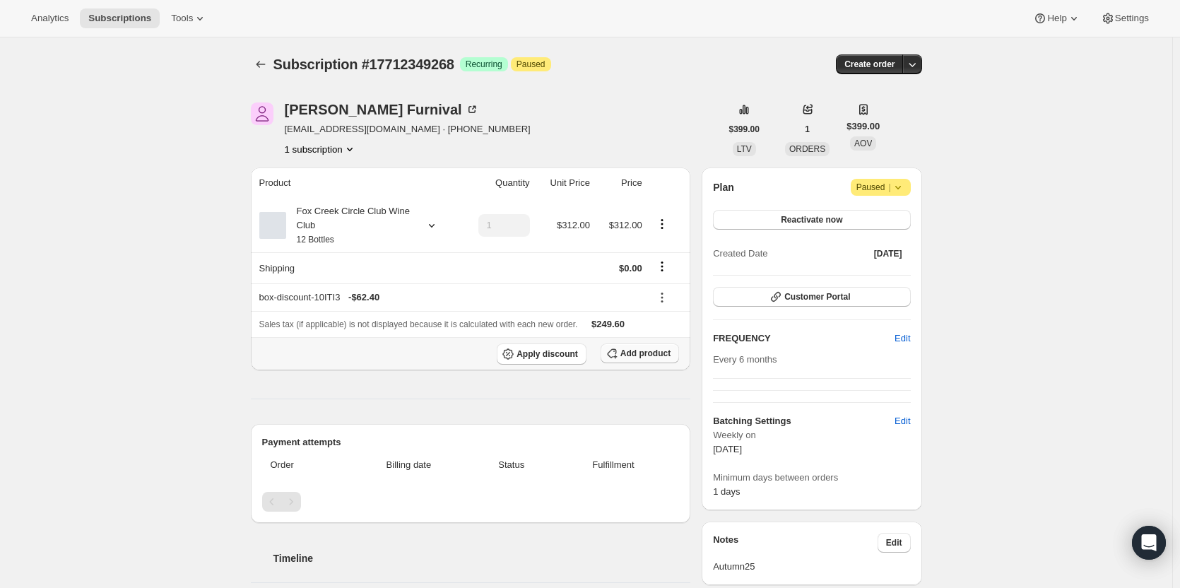
click at [645, 354] on span "Add product" at bounding box center [646, 353] width 50 height 11
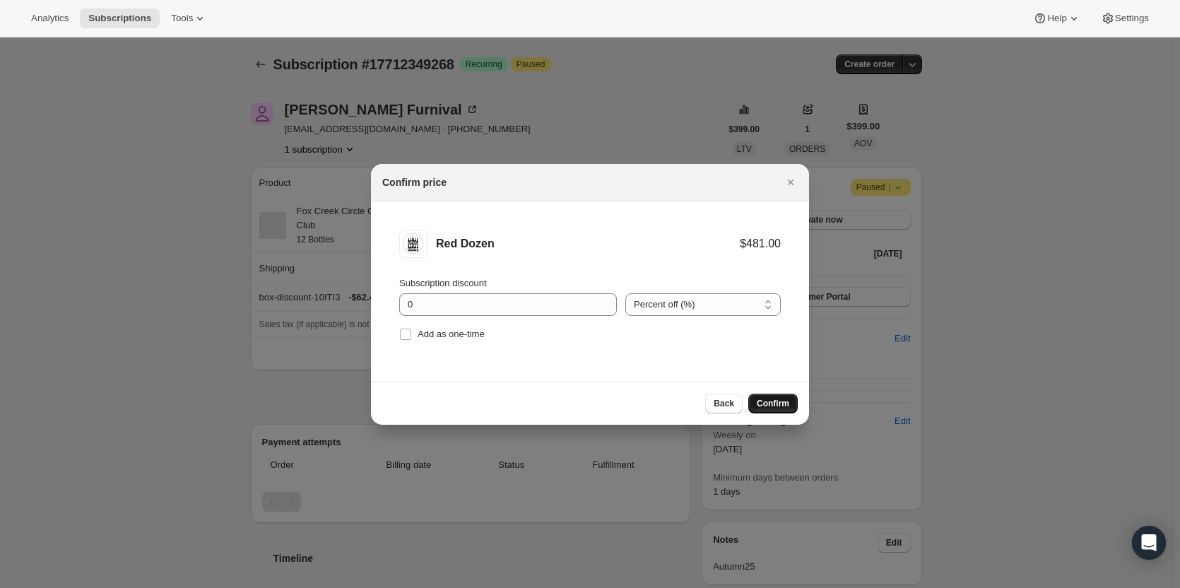
click at [771, 403] on span "Confirm" at bounding box center [773, 403] width 33 height 11
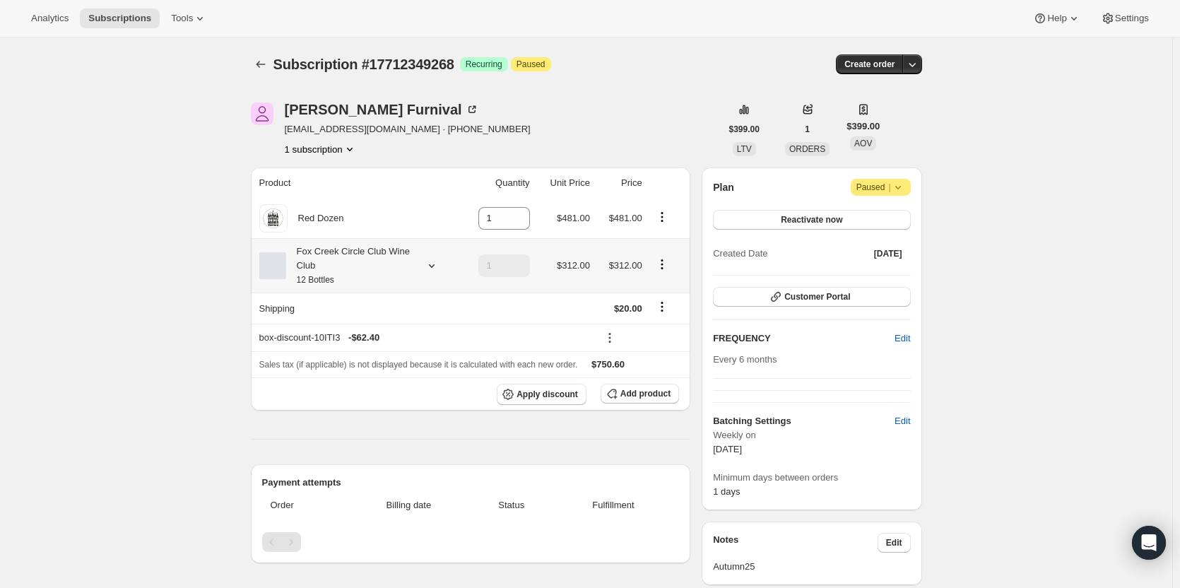
click at [662, 266] on icon "Product actions" at bounding box center [662, 264] width 14 height 14
click at [662, 260] on icon "Product actions" at bounding box center [662, 264] width 14 height 14
click at [660, 266] on icon "Product actions" at bounding box center [662, 264] width 14 height 14
click at [664, 288] on span "Edit box" at bounding box center [665, 291] width 33 height 11
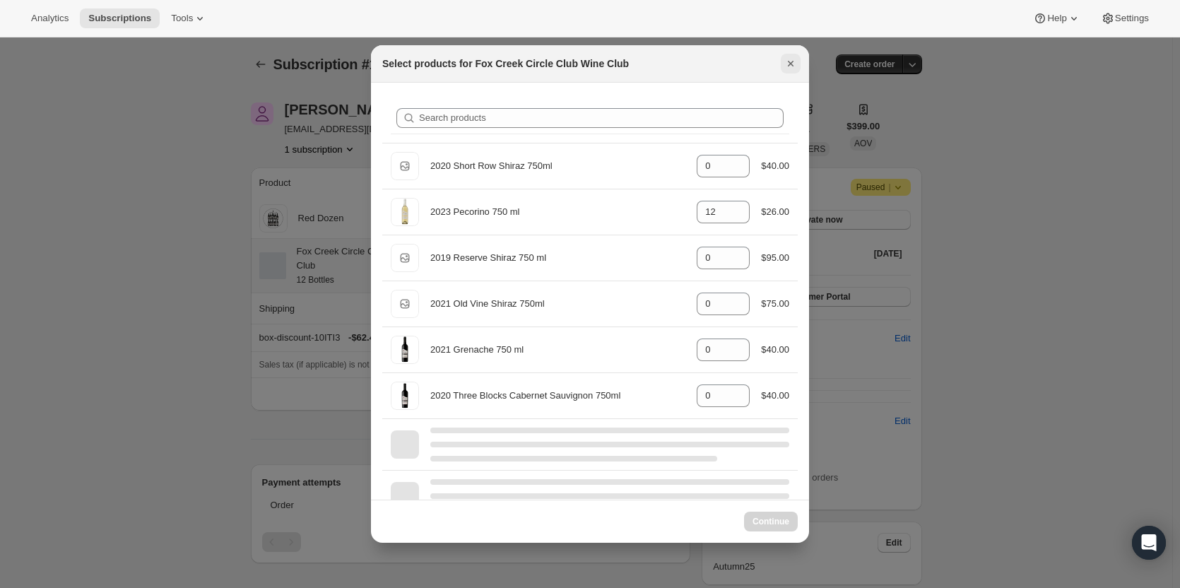
click at [792, 57] on icon "Close" at bounding box center [791, 64] width 14 height 14
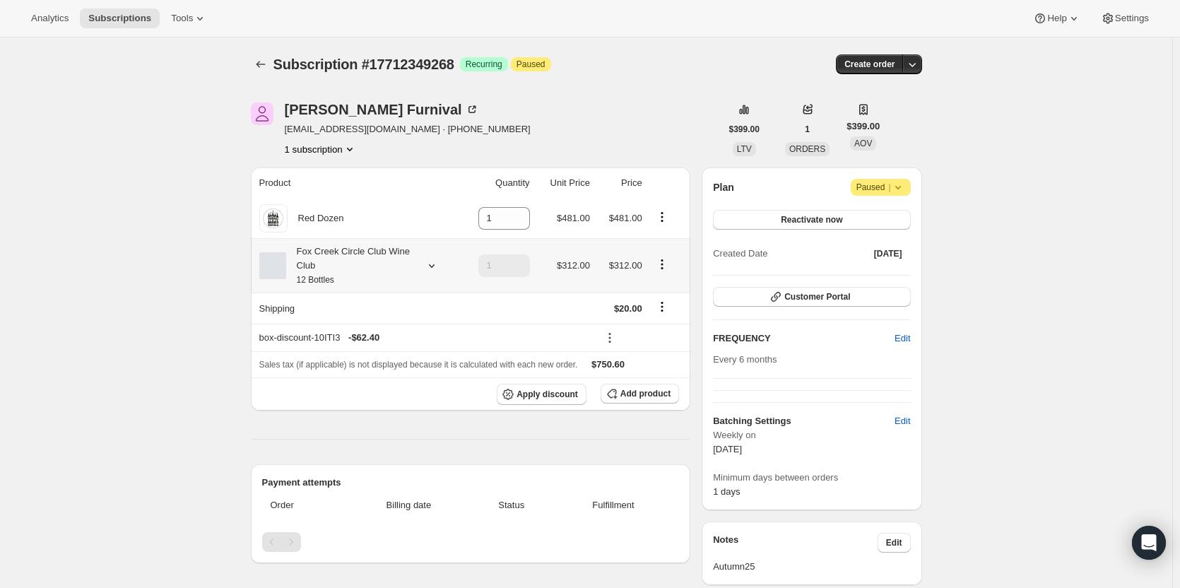
click at [433, 266] on icon at bounding box center [431, 266] width 6 height 4
drag, startPoint x: 676, startPoint y: 259, endPoint x: 667, endPoint y: 260, distance: 9.2
click at [674, 259] on button "Product actions" at bounding box center [662, 265] width 23 height 16
click at [667, 260] on icon "Product actions" at bounding box center [662, 264] width 14 height 14
click at [666, 262] on icon "Product actions" at bounding box center [662, 264] width 14 height 14
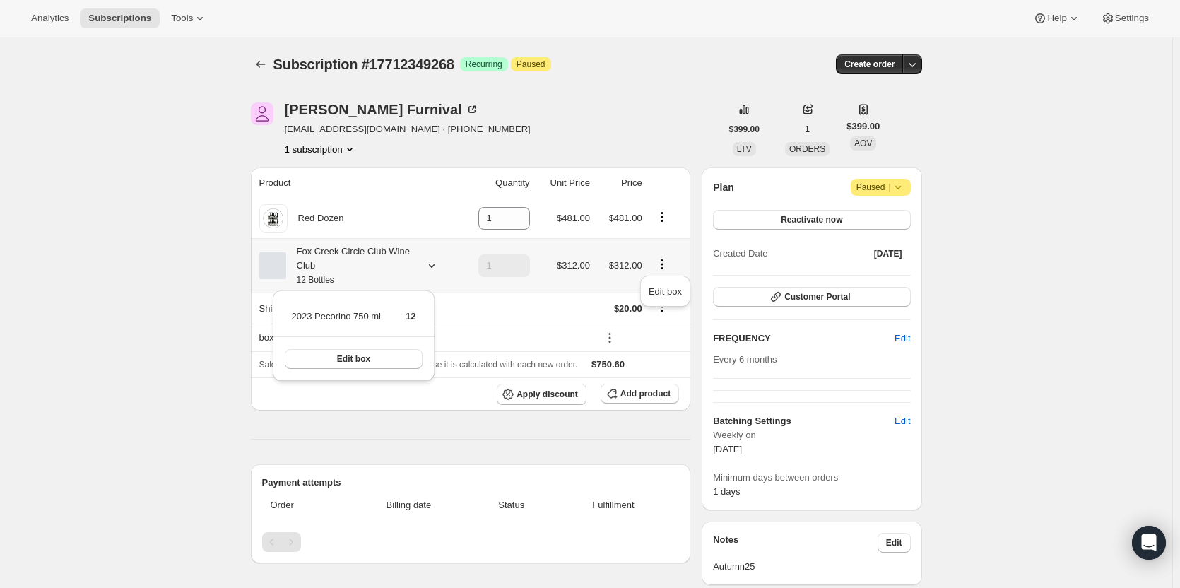
click at [663, 268] on icon "Product actions" at bounding box center [662, 268] width 2 height 2
click at [396, 359] on button "Edit box" at bounding box center [354, 359] width 139 height 20
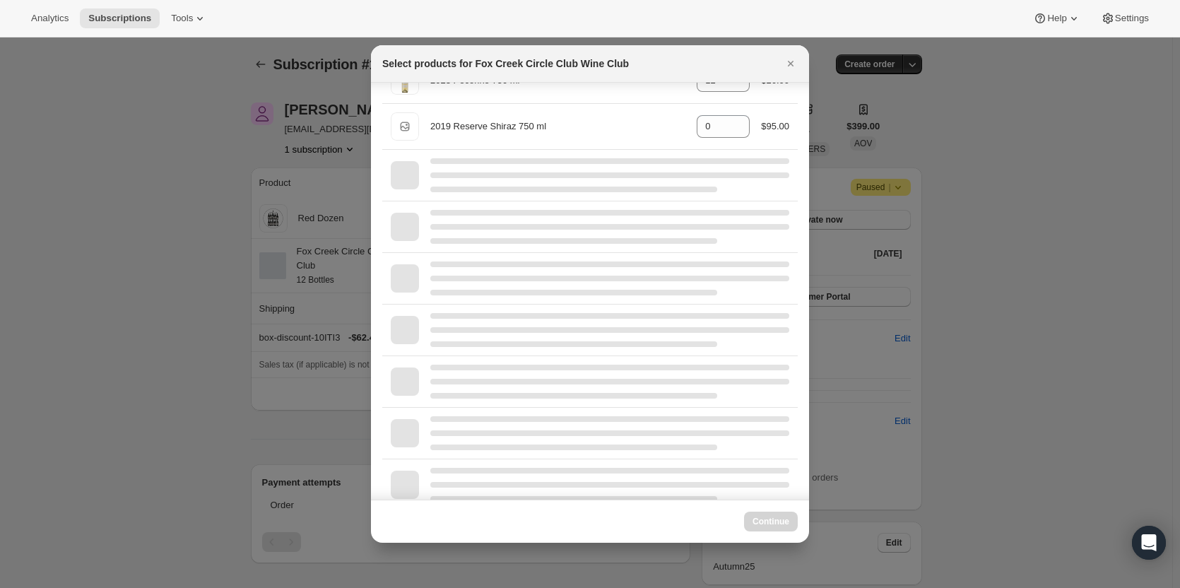
scroll to position [141, 0]
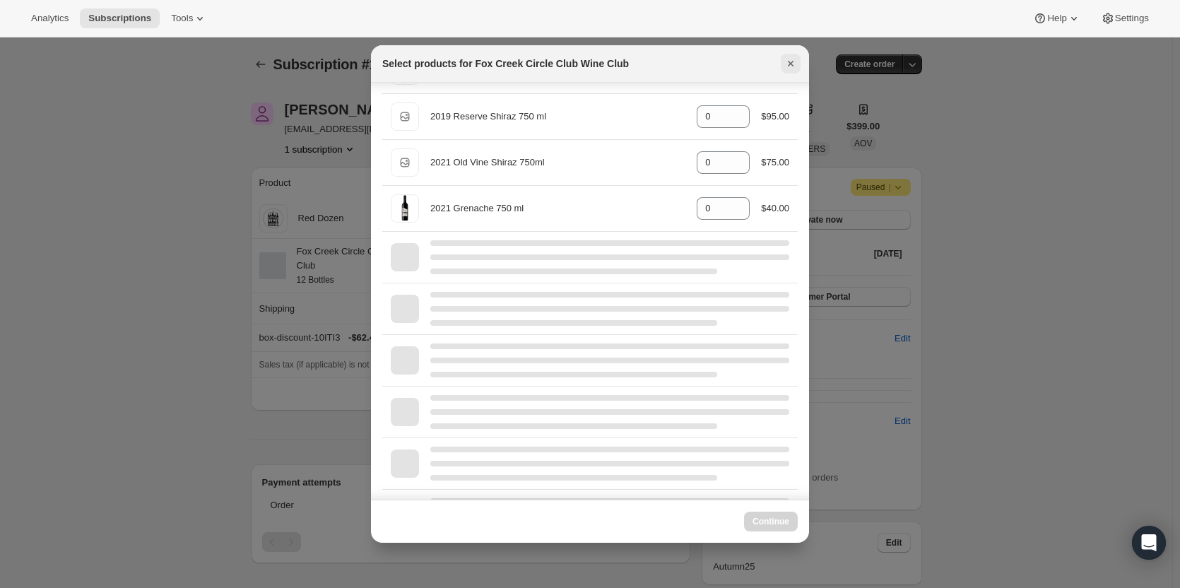
click at [797, 58] on icon "Close" at bounding box center [791, 64] width 14 height 14
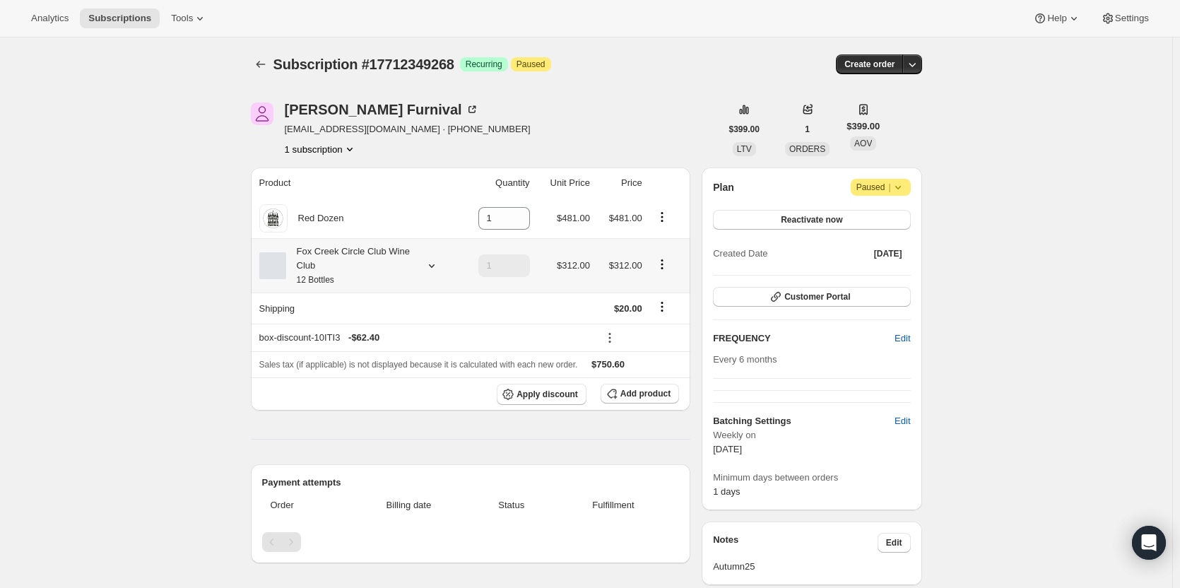
click at [668, 255] on td at bounding box center [669, 265] width 45 height 54
click at [664, 265] on icon "Product actions" at bounding box center [662, 264] width 14 height 14
click at [342, 267] on div "Fox Creek Circle Club Wine Club 12 Bottles" at bounding box center [349, 266] width 127 height 42
click at [399, 267] on div "Fox Creek Circle Club Wine Club 12 Bottles" at bounding box center [349, 266] width 127 height 42
click at [663, 222] on icon "Product actions" at bounding box center [662, 217] width 14 height 14
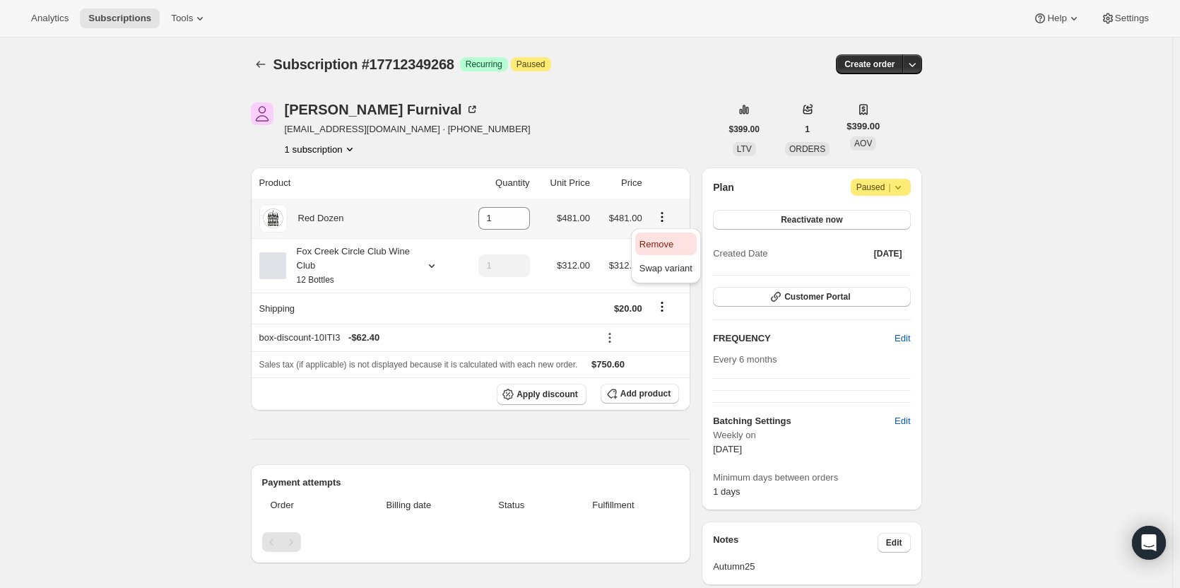
click at [652, 243] on span "Remove" at bounding box center [657, 244] width 34 height 11
type input "0"
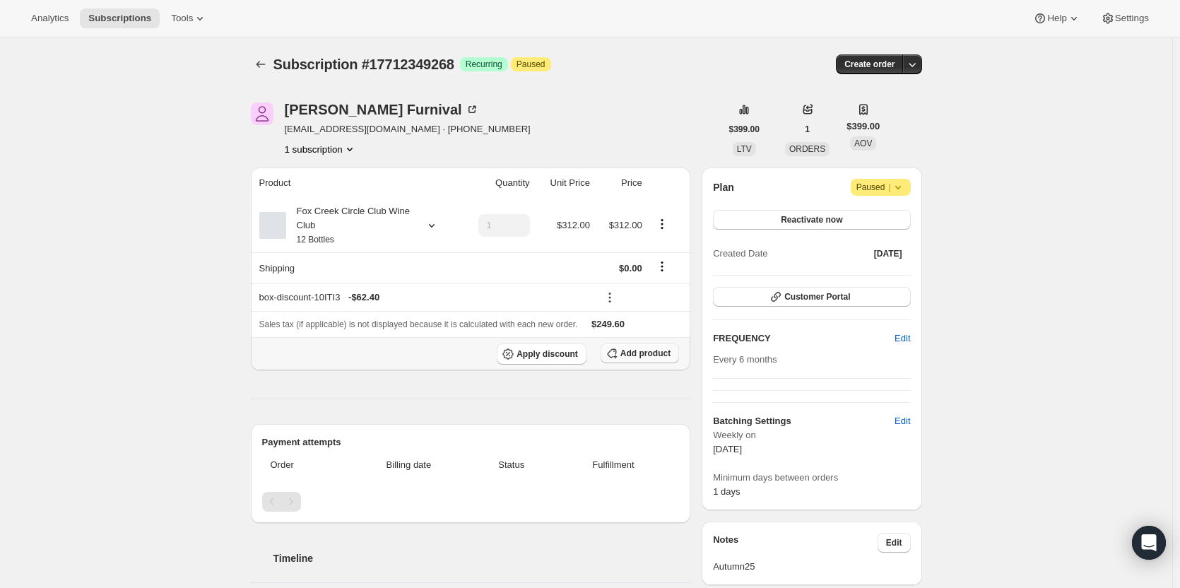
click at [619, 357] on icon "button" at bounding box center [612, 353] width 14 height 14
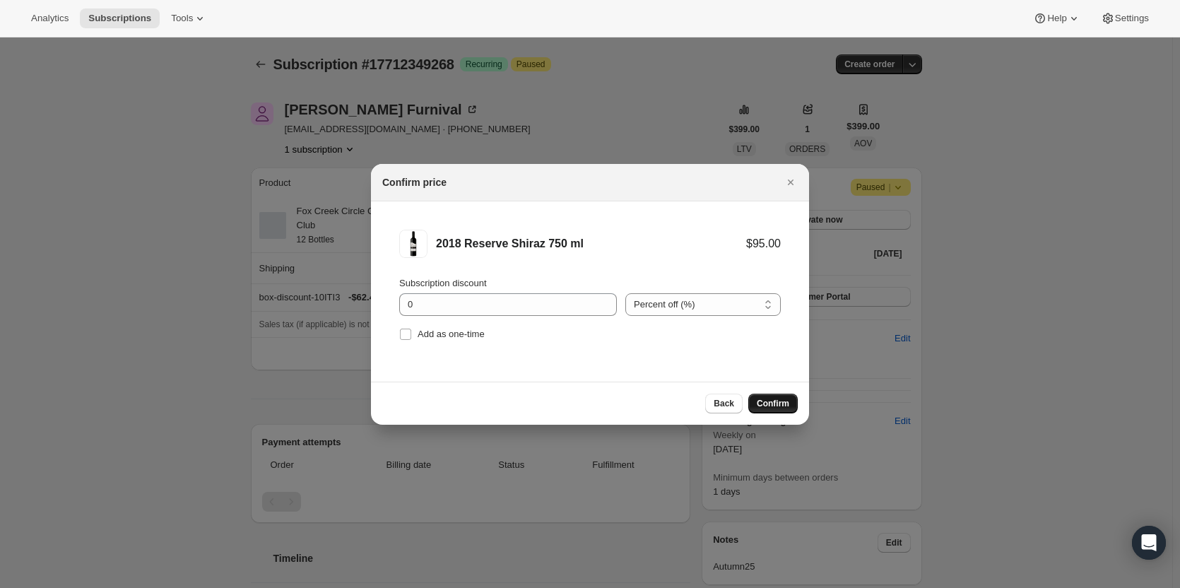
click at [793, 403] on button "Confirm" at bounding box center [773, 404] width 49 height 20
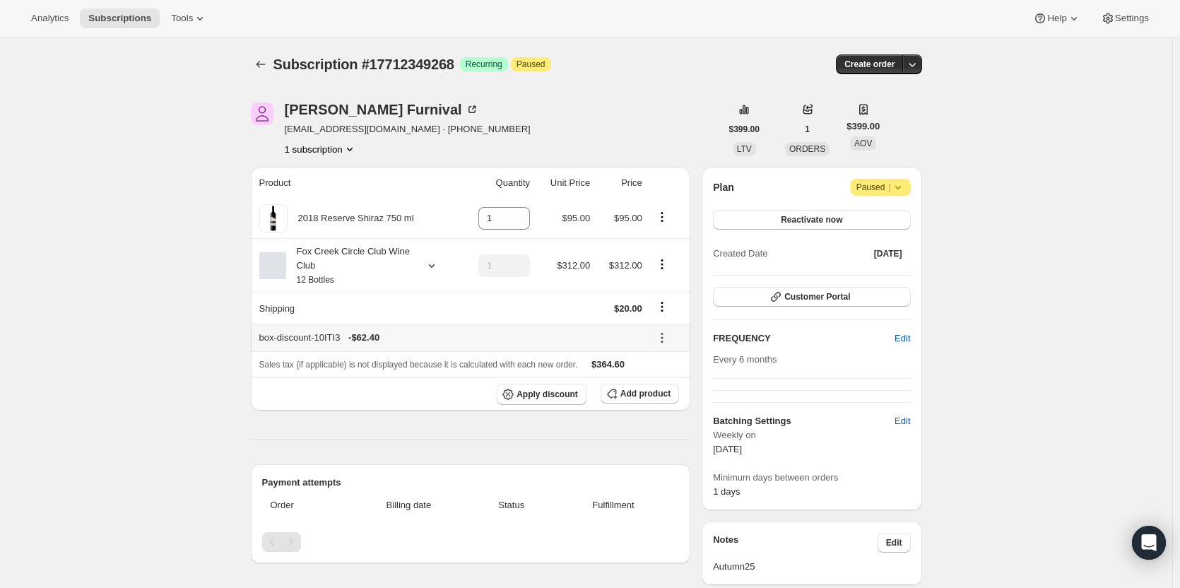
click at [663, 335] on icon at bounding box center [662, 338] width 14 height 14
click at [664, 268] on icon "Product actions" at bounding box center [662, 264] width 14 height 14
click at [664, 262] on icon "Product actions" at bounding box center [662, 264] width 14 height 14
click at [662, 262] on icon "Product actions" at bounding box center [662, 264] width 14 height 14
click at [434, 266] on icon at bounding box center [431, 266] width 6 height 4
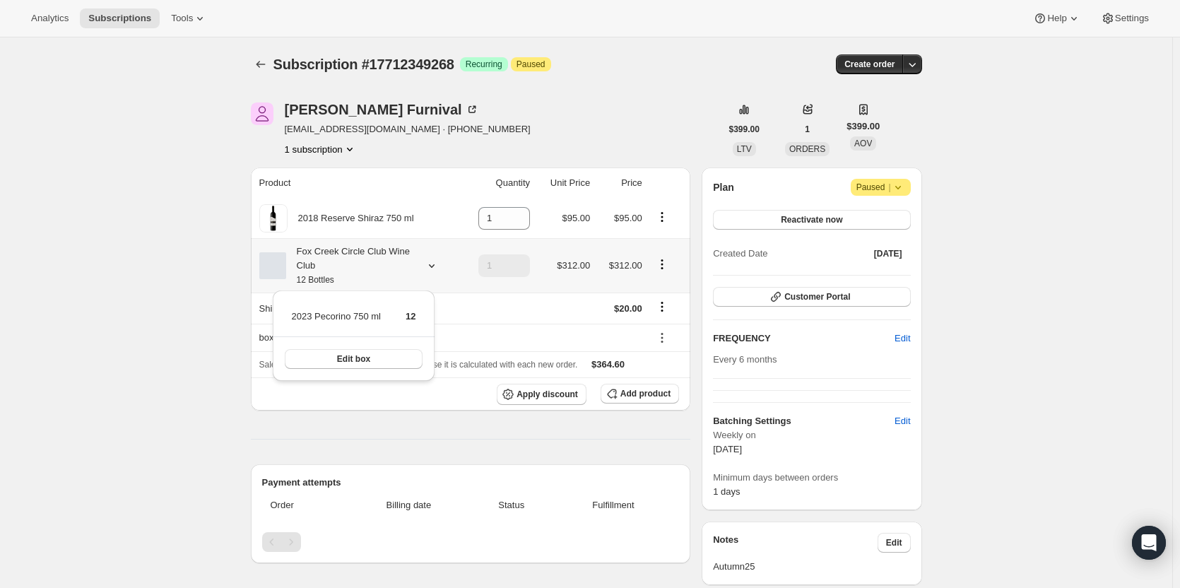
click at [450, 264] on tr "Fox Creek Circle Club Wine Club 12 Bottles 1 $312.00 $312.00" at bounding box center [471, 265] width 440 height 54
click at [474, 264] on td "1" at bounding box center [496, 265] width 75 height 54
drag, startPoint x: 439, startPoint y: 279, endPoint x: 430, endPoint y: 263, distance: 18.1
click at [437, 274] on div "Fox Creek Circle Club Wine Club 12 Bottles" at bounding box center [357, 266] width 197 height 42
click at [430, 263] on icon at bounding box center [432, 266] width 14 height 14
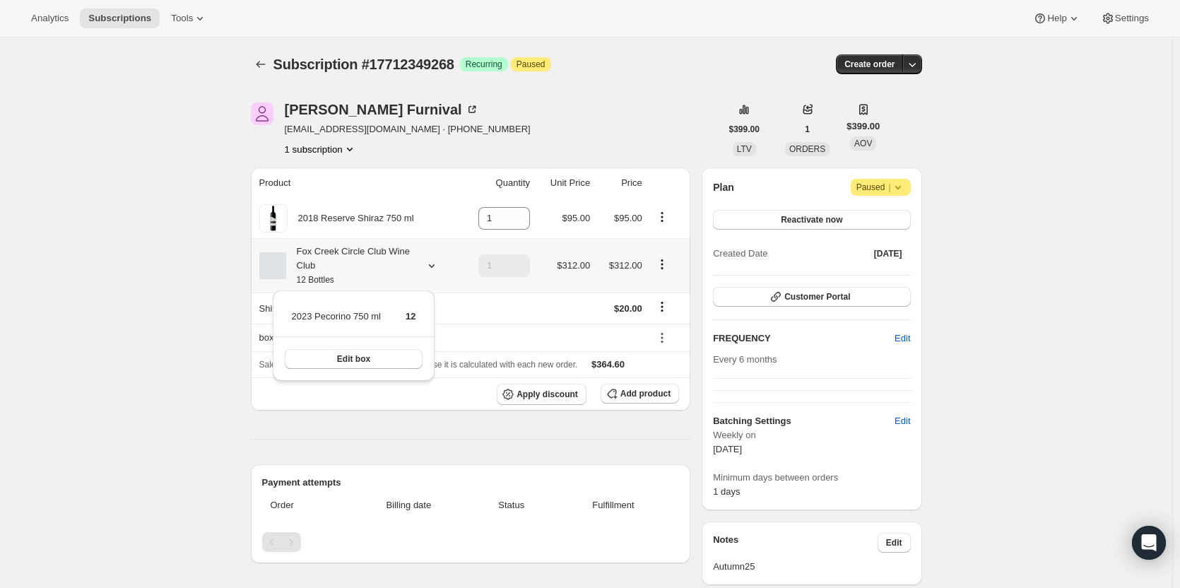
drag, startPoint x: 347, startPoint y: 357, endPoint x: 471, endPoint y: 263, distance: 155.4
click at [476, 262] on div "Analytics Subscriptions Tools Help Settings Skip to content Subscription #17712…" at bounding box center [590, 518] width 1180 height 1037
click at [429, 265] on icon at bounding box center [432, 266] width 14 height 14
click at [382, 358] on button "Edit box" at bounding box center [354, 359] width 139 height 20
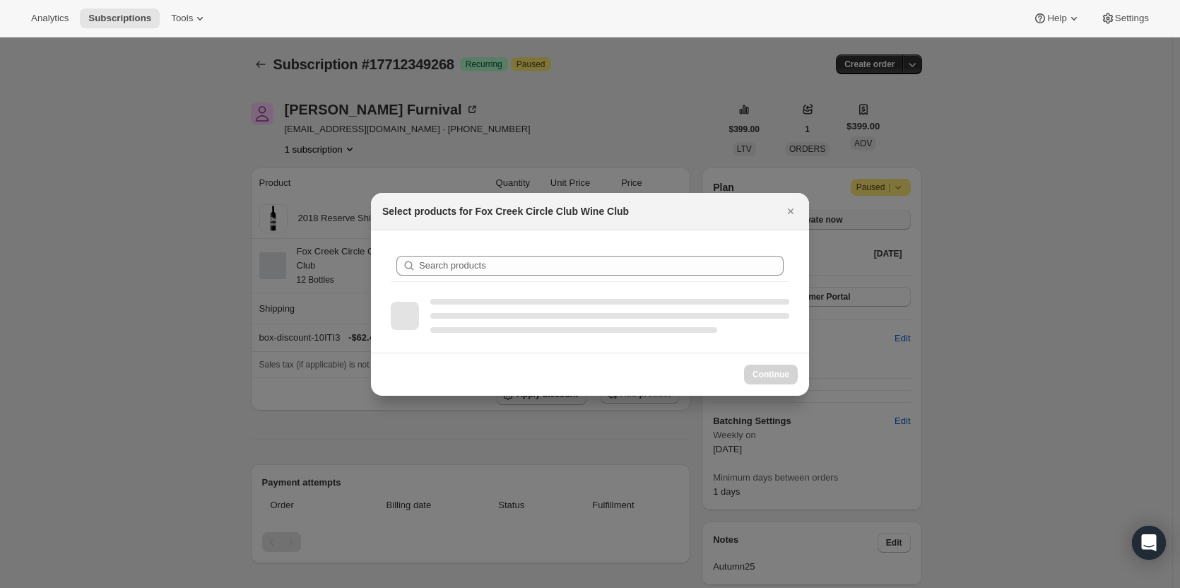
drag, startPoint x: 789, startPoint y: 213, endPoint x: 778, endPoint y: 212, distance: 11.4
click at [790, 212] on icon "Close" at bounding box center [791, 211] width 14 height 14
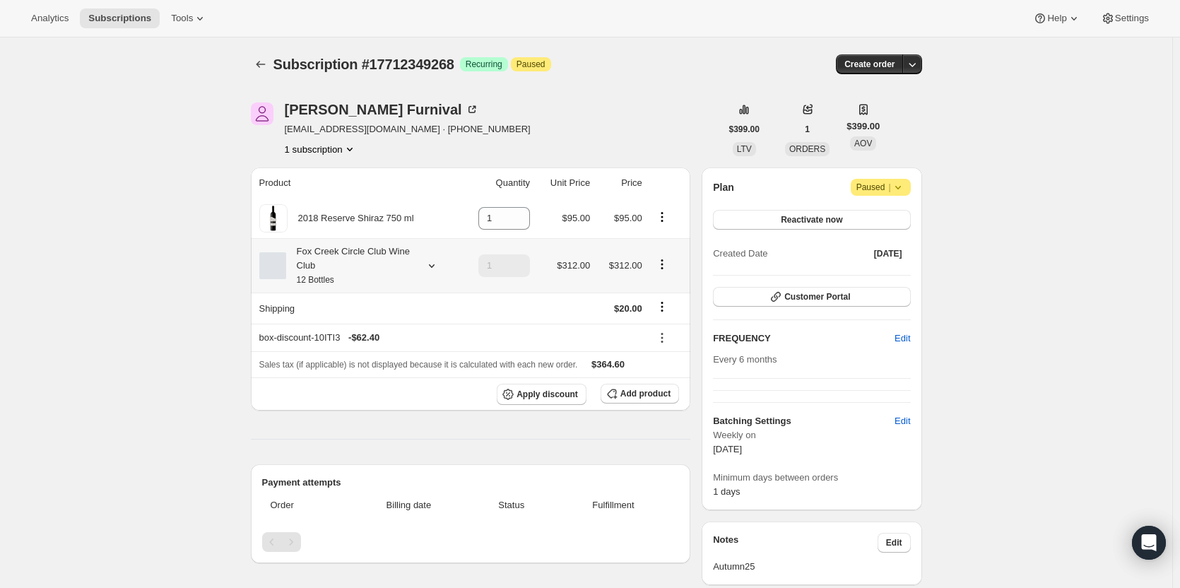
click at [663, 260] on icon "Product actions" at bounding box center [662, 260] width 2 height 2
click at [662, 291] on span "Edit box" at bounding box center [665, 291] width 33 height 11
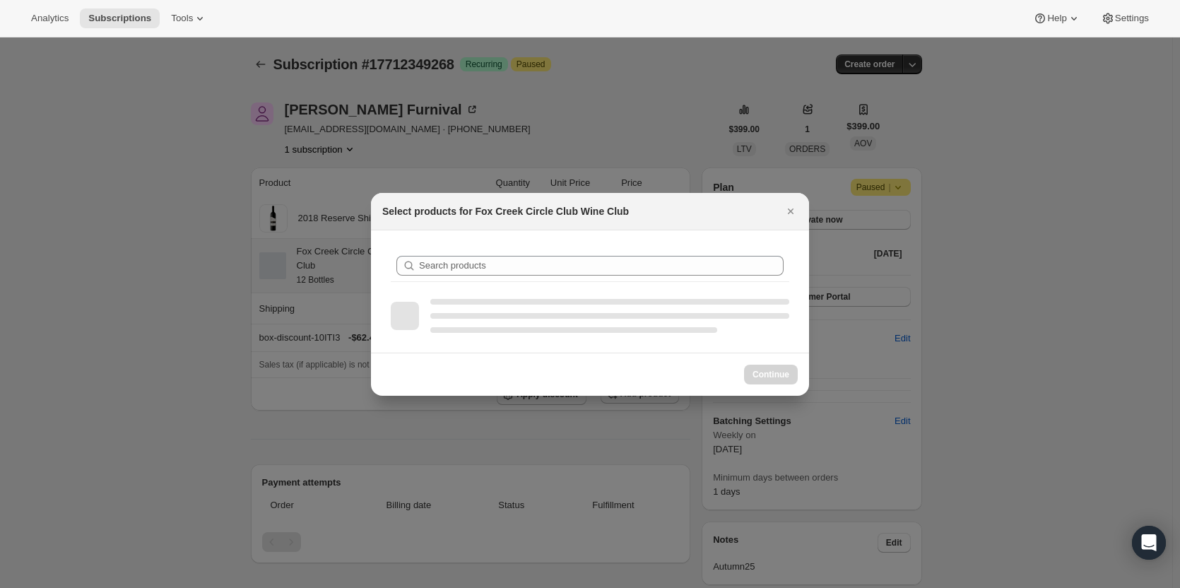
drag, startPoint x: 791, startPoint y: 207, endPoint x: 108, endPoint y: 175, distance: 683.6
click at [790, 208] on icon "Close" at bounding box center [791, 211] width 14 height 14
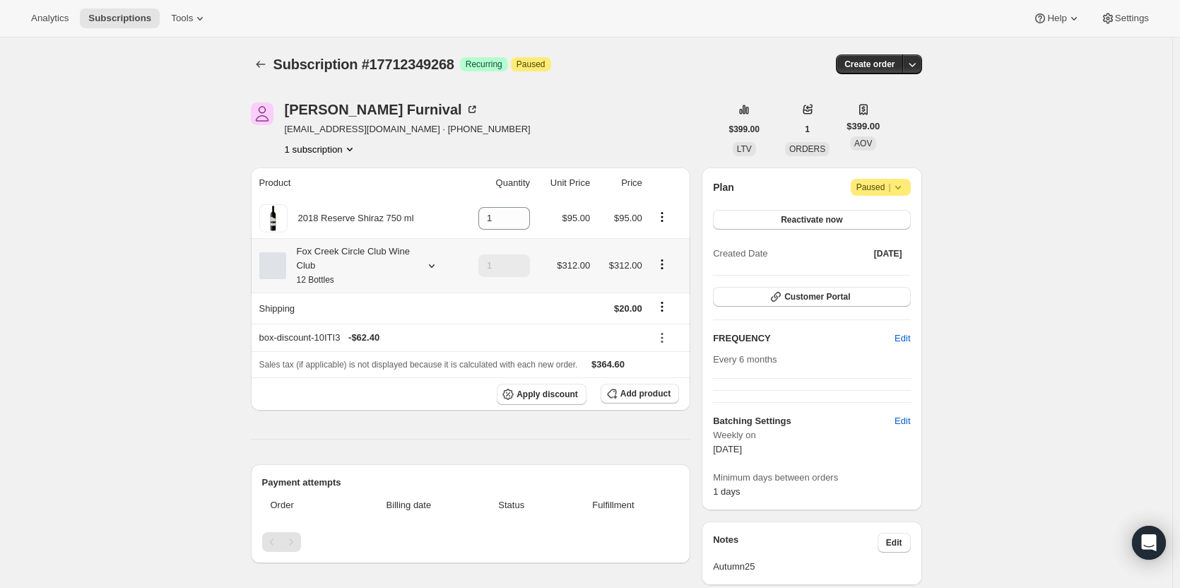
click at [473, 265] on td "1" at bounding box center [496, 265] width 75 height 54
click at [432, 268] on icon at bounding box center [432, 266] width 14 height 14
click at [662, 265] on icon "Product actions" at bounding box center [662, 264] width 14 height 14
click at [652, 316] on span "Remove" at bounding box center [666, 315] width 34 height 11
type input "0"
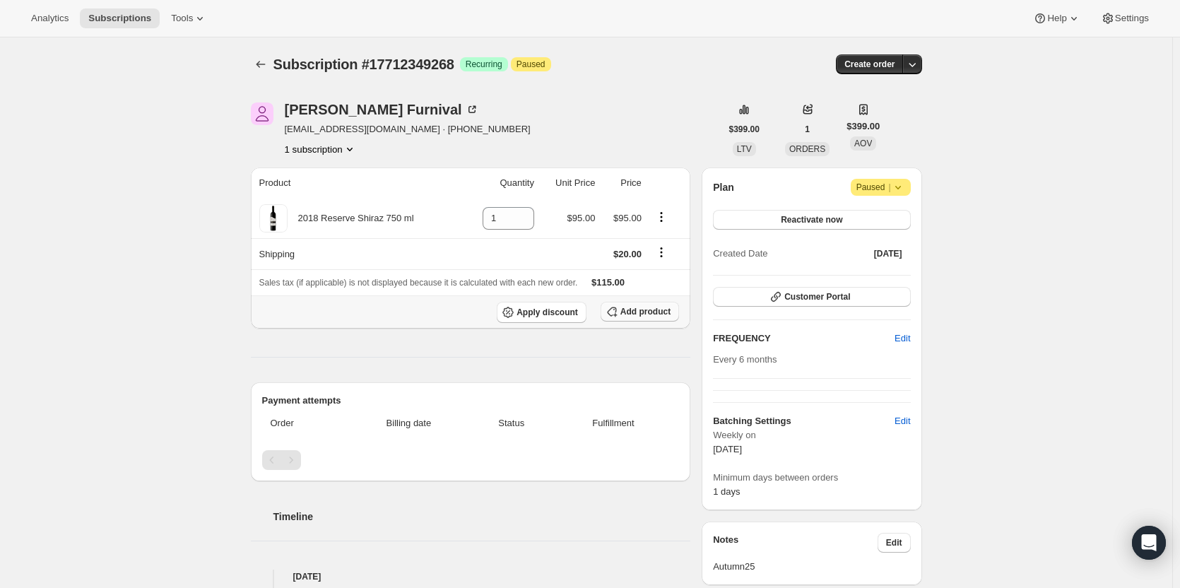
click at [642, 314] on span "Add product" at bounding box center [646, 311] width 50 height 11
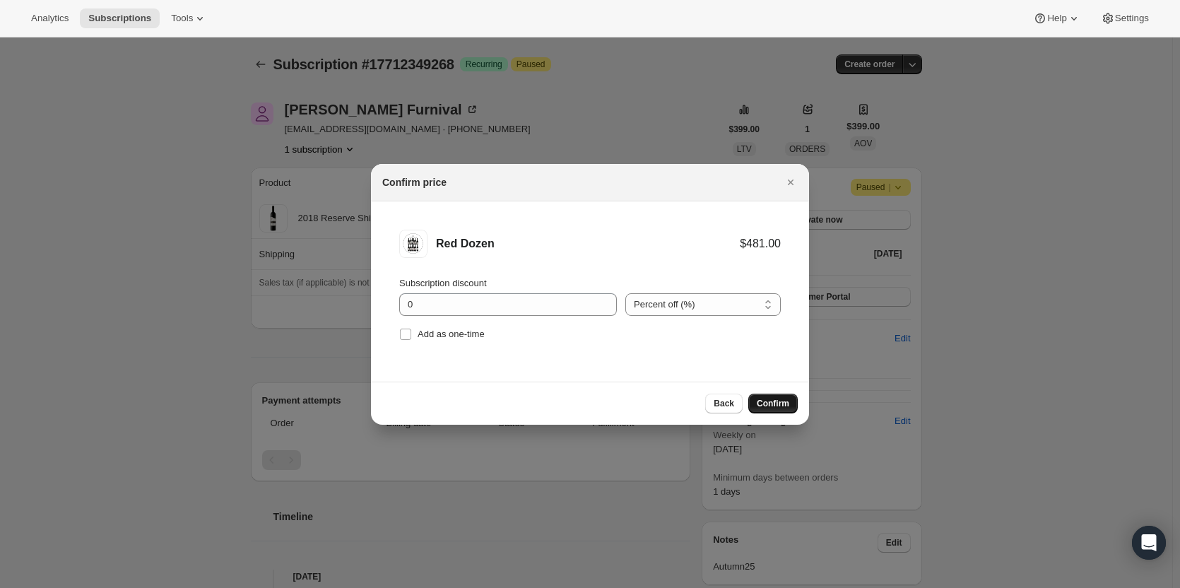
click at [767, 402] on span "Confirm" at bounding box center [773, 403] width 33 height 11
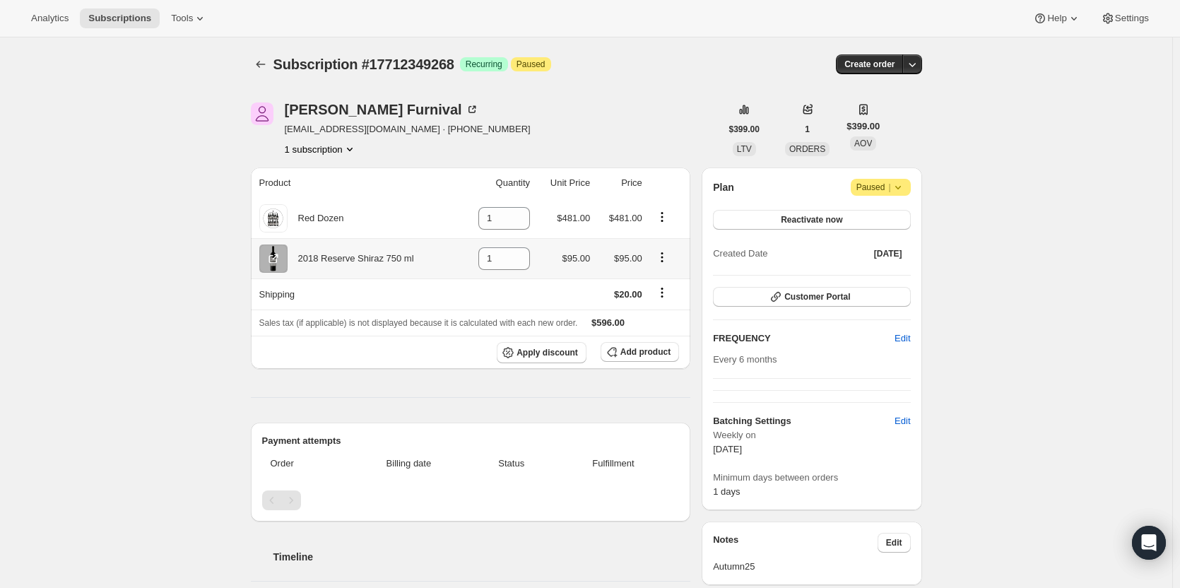
click at [663, 257] on icon "Product actions" at bounding box center [662, 257] width 2 height 2
drag, startPoint x: 498, startPoint y: 257, endPoint x: 472, endPoint y: 256, distance: 25.5
click at [472, 256] on td "1" at bounding box center [496, 258] width 75 height 40
click at [663, 257] on icon "Product actions" at bounding box center [662, 257] width 2 height 2
click at [663, 257] on icon "Product actions" at bounding box center [662, 257] width 14 height 14
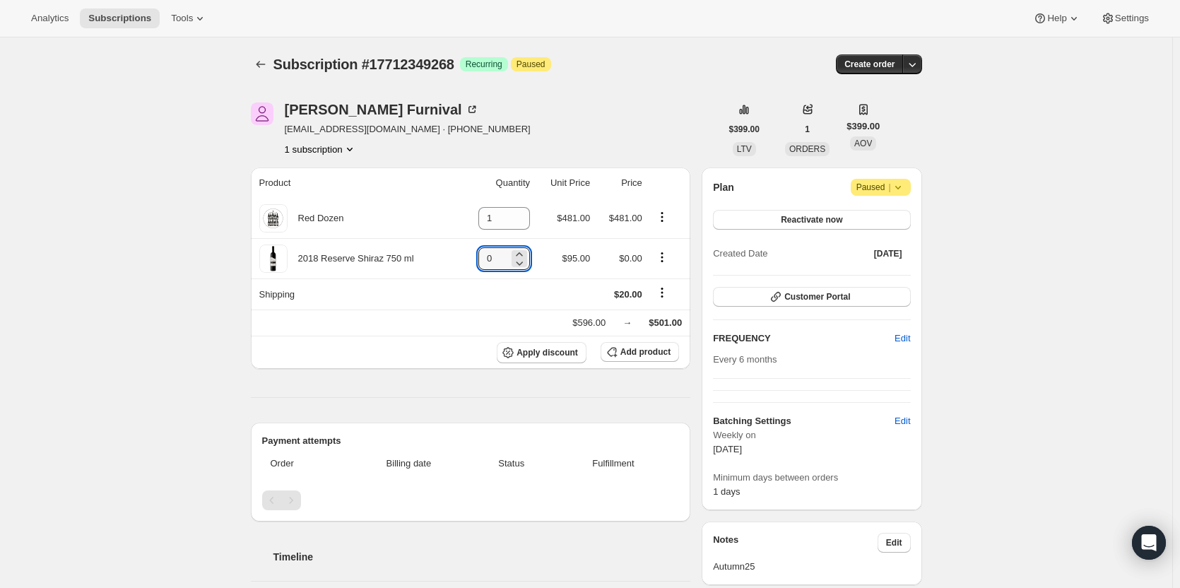
type input "0"
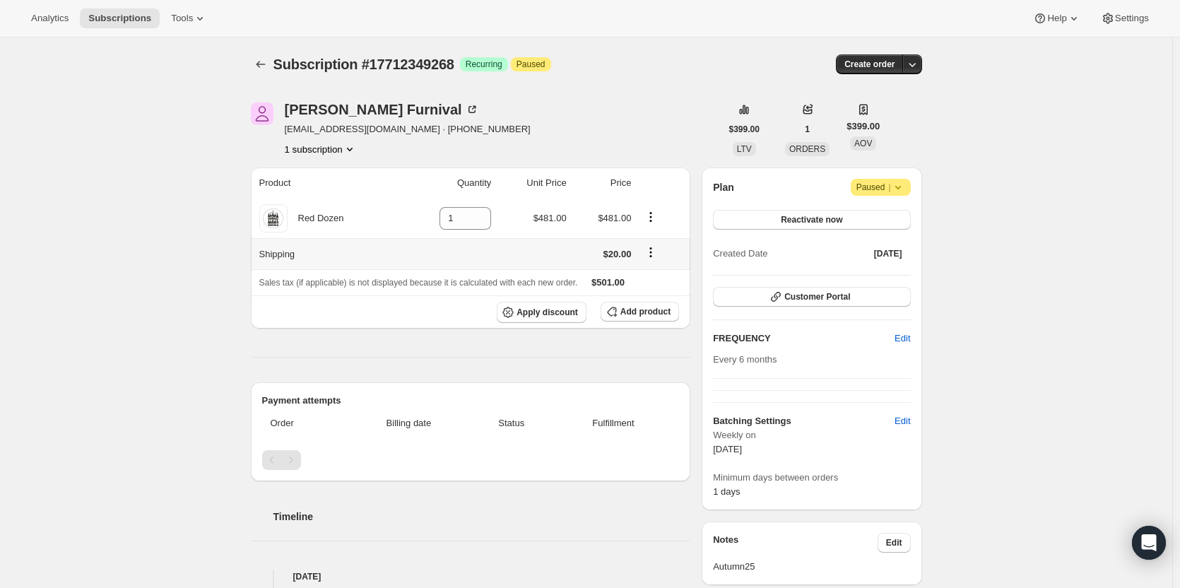
click at [657, 245] on icon "Shipping actions" at bounding box center [651, 252] width 14 height 14
click at [655, 279] on span "Edit shipping rate" at bounding box center [654, 279] width 71 height 11
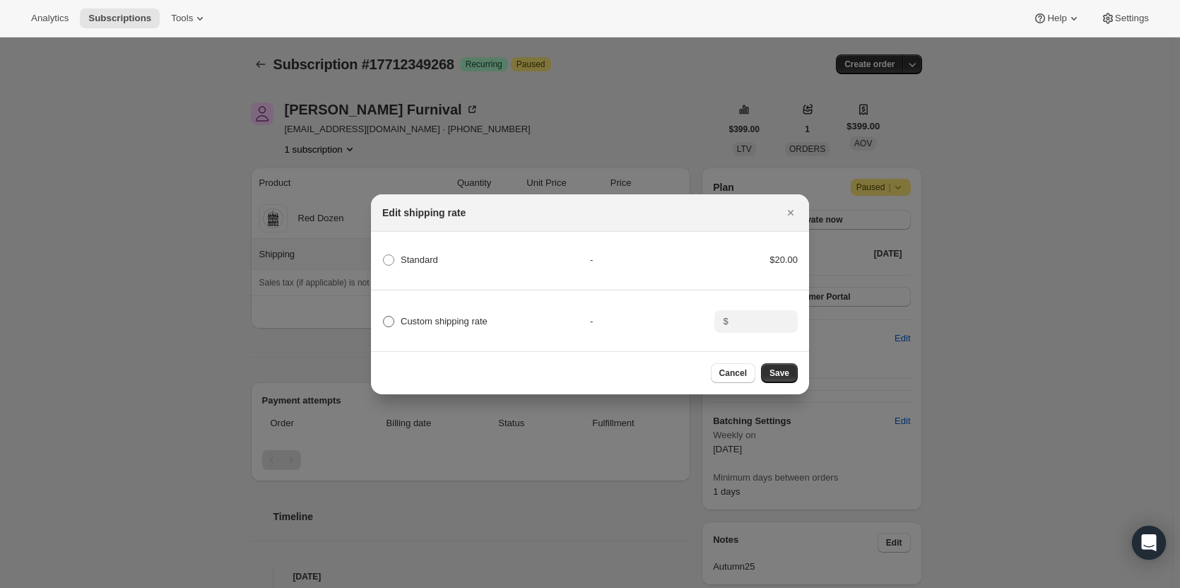
click at [462, 318] on span "Custom shipping rate" at bounding box center [444, 321] width 87 height 11
click at [384, 317] on input "Custom shipping rate" at bounding box center [383, 316] width 1 height 1
radio input "true"
click at [727, 320] on span "$" at bounding box center [725, 321] width 5 height 11
drag, startPoint x: 727, startPoint y: 320, endPoint x: 752, endPoint y: 318, distance: 25.5
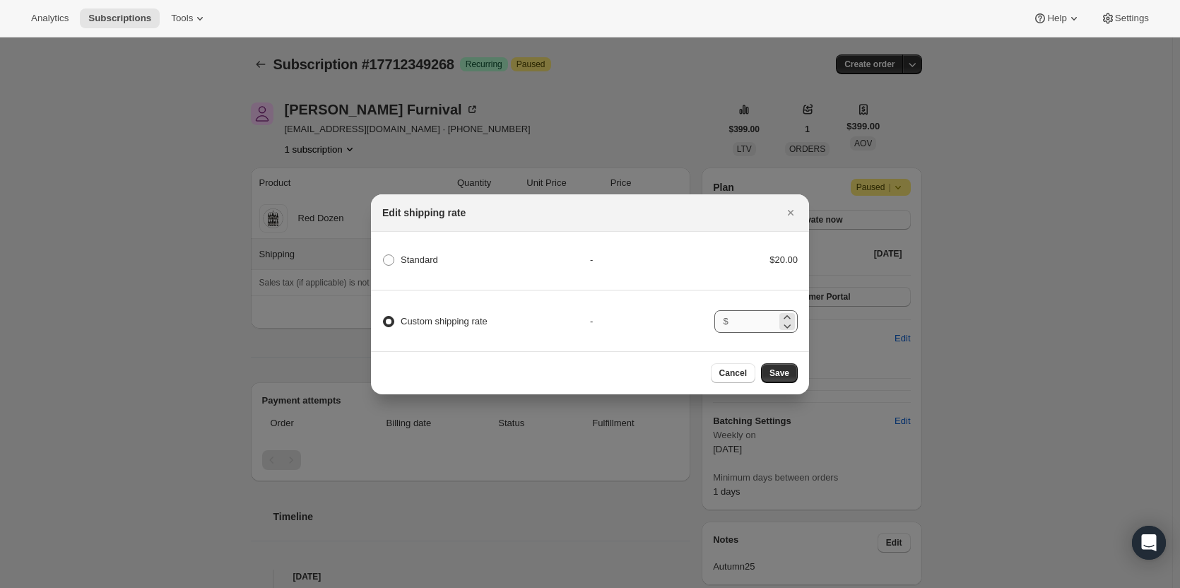
click at [751, 318] on div "$" at bounding box center [756, 321] width 83 height 23
click at [752, 318] on input ":r97:" at bounding box center [755, 321] width 44 height 23
type input "0.00"
click at [796, 387] on div "Cancel Save" at bounding box center [590, 372] width 438 height 43
click at [789, 374] on span "Save" at bounding box center [780, 373] width 20 height 11
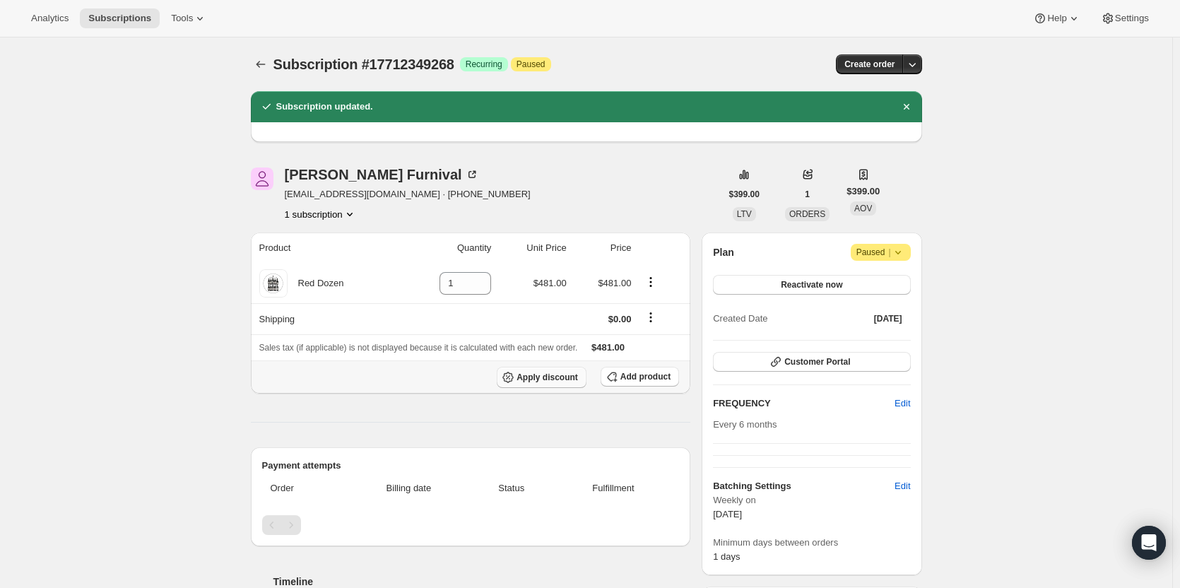
click at [556, 377] on span "Apply discount" at bounding box center [547, 377] width 61 height 11
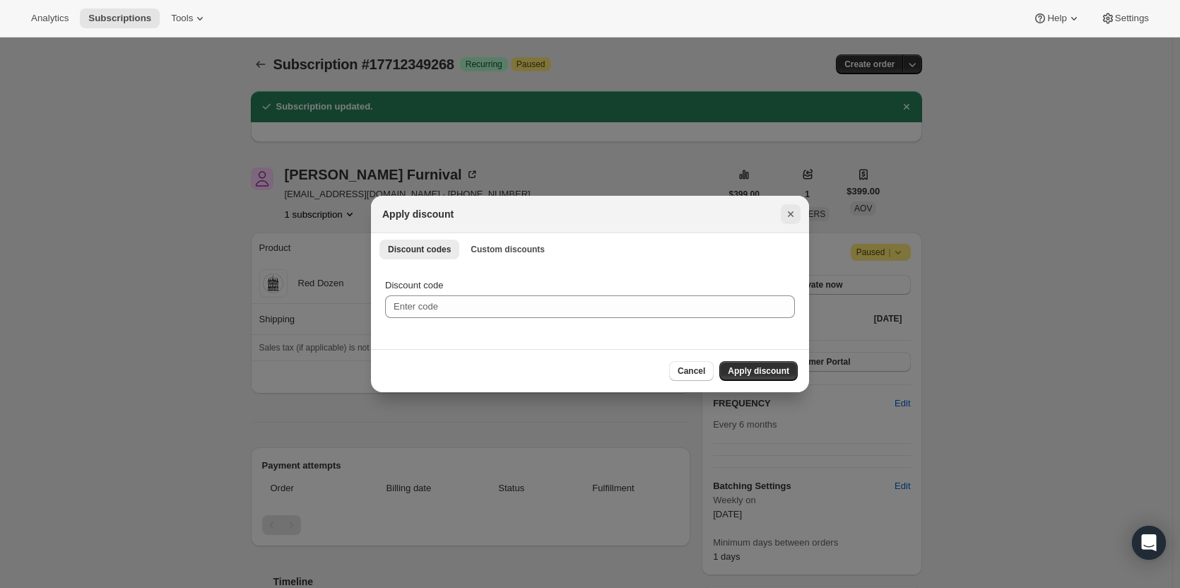
click at [787, 213] on icon "Close" at bounding box center [791, 214] width 14 height 14
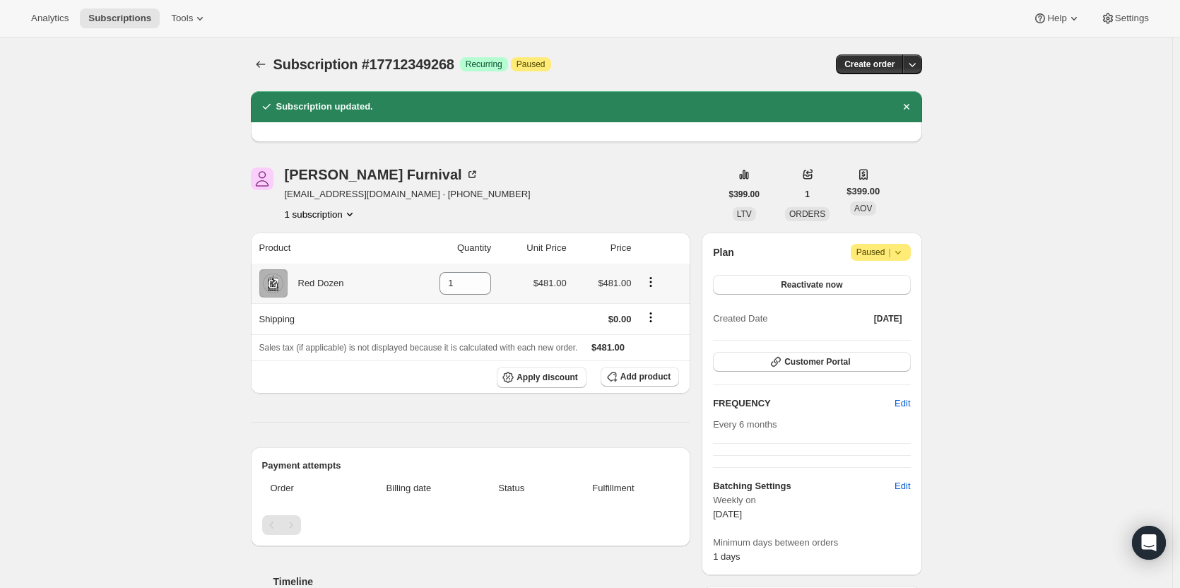
click at [652, 283] on icon "Product actions" at bounding box center [651, 282] width 14 height 14
click at [403, 323] on th "Shipping" at bounding box center [327, 318] width 152 height 31
click at [656, 287] on icon "Product actions" at bounding box center [651, 282] width 14 height 14
click at [626, 375] on span "Add product" at bounding box center [646, 376] width 50 height 11
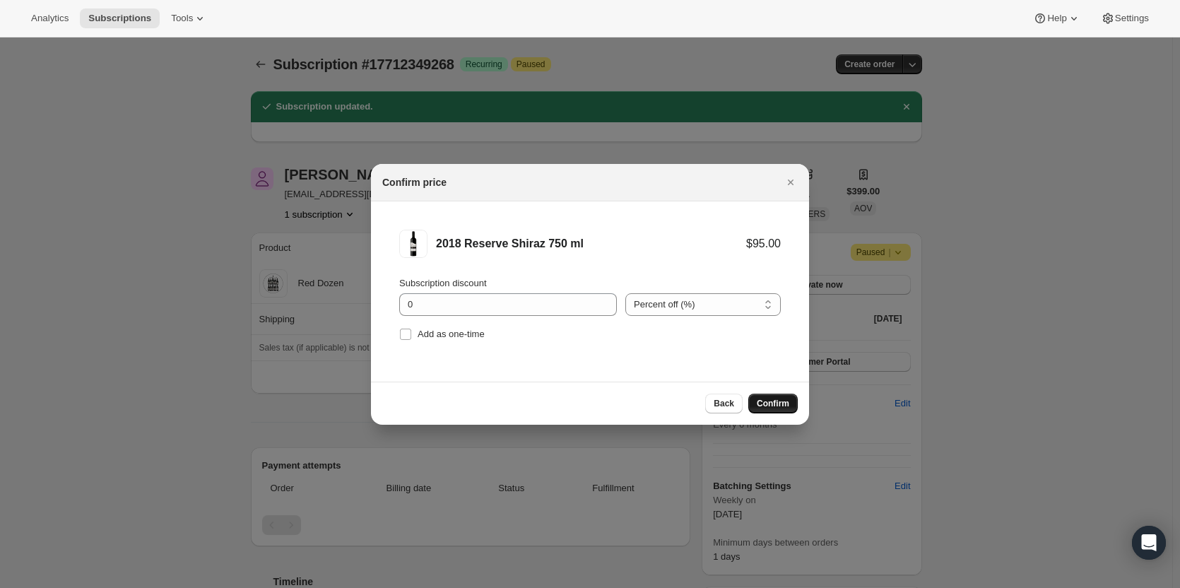
click at [775, 406] on span "Confirm" at bounding box center [773, 403] width 33 height 11
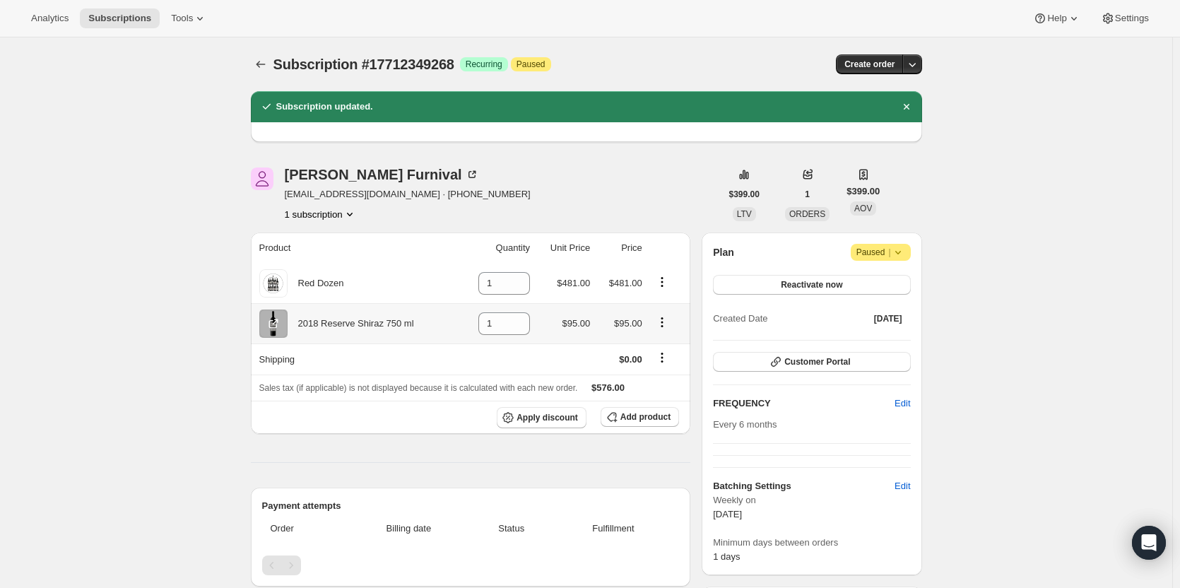
click at [664, 320] on icon "Product actions" at bounding box center [662, 322] width 14 height 14
click at [668, 281] on icon "Product actions" at bounding box center [662, 282] width 14 height 14
drag, startPoint x: 498, startPoint y: 284, endPoint x: 467, endPoint y: 283, distance: 31.1
click at [469, 283] on td "1" at bounding box center [496, 284] width 75 height 40
type input "0"
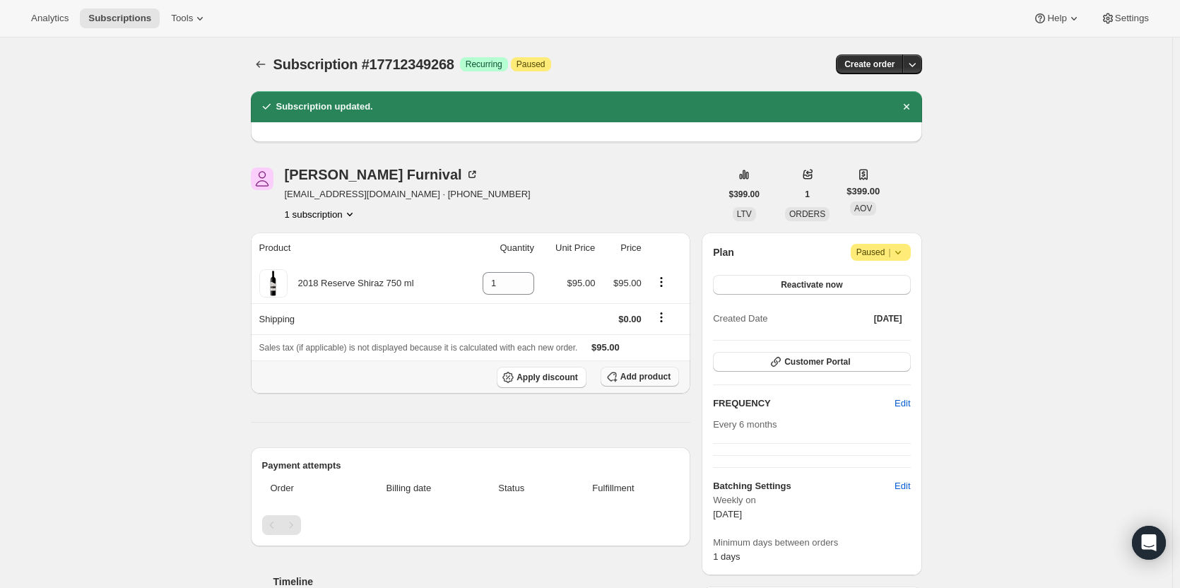
click at [633, 374] on span "Add product" at bounding box center [646, 376] width 50 height 11
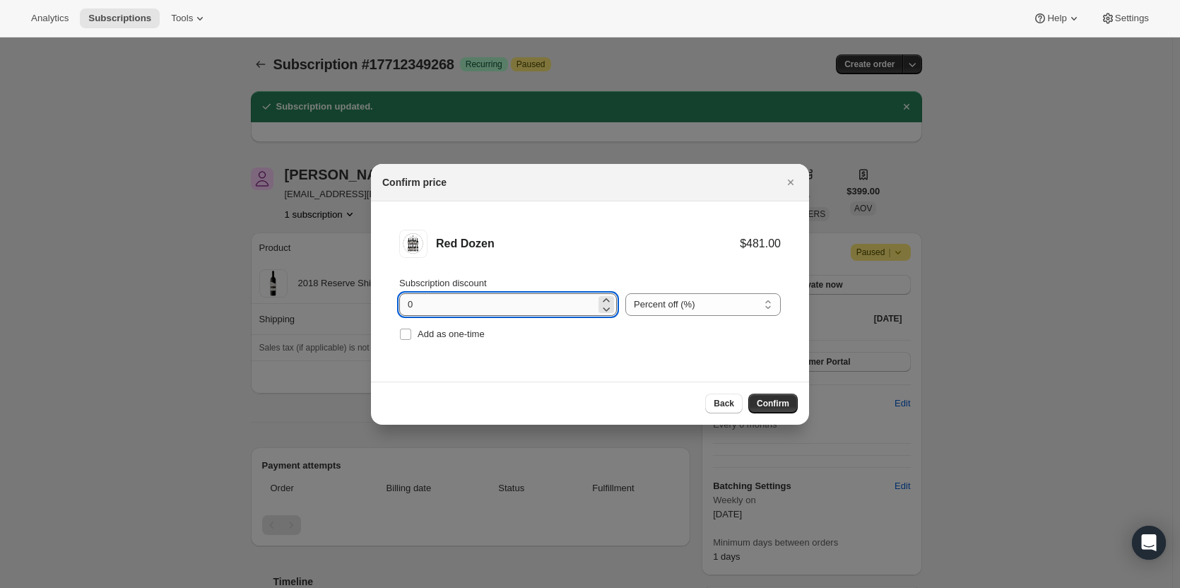
click at [496, 303] on input "0" at bounding box center [497, 304] width 197 height 23
type input "20"
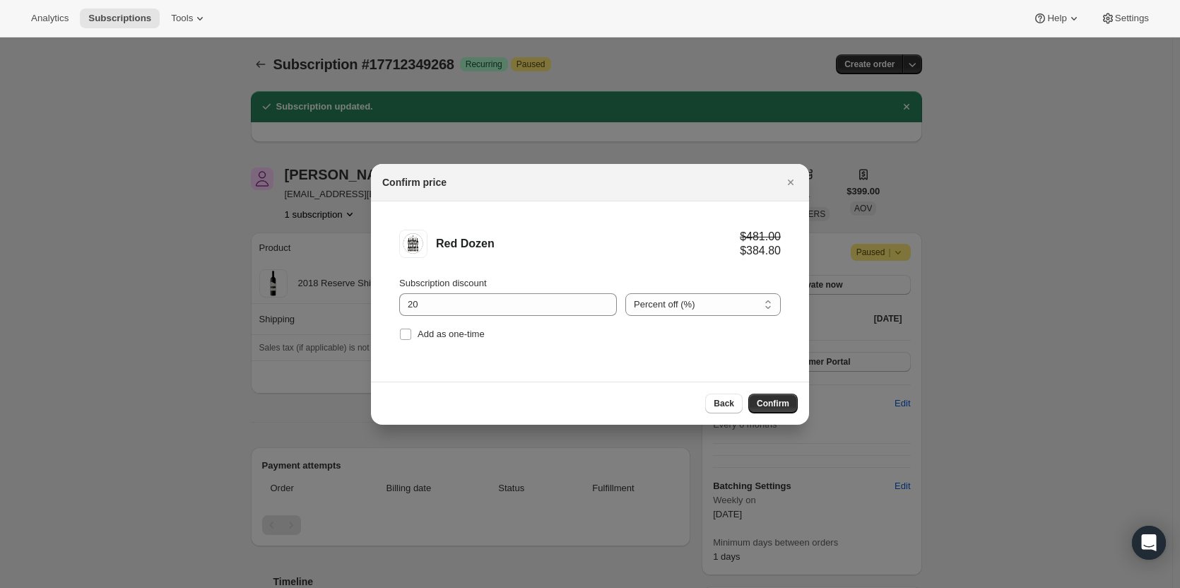
drag, startPoint x: 768, startPoint y: 407, endPoint x: 767, endPoint y: 397, distance: 10.0
click at [774, 404] on span "Confirm" at bounding box center [773, 403] width 33 height 11
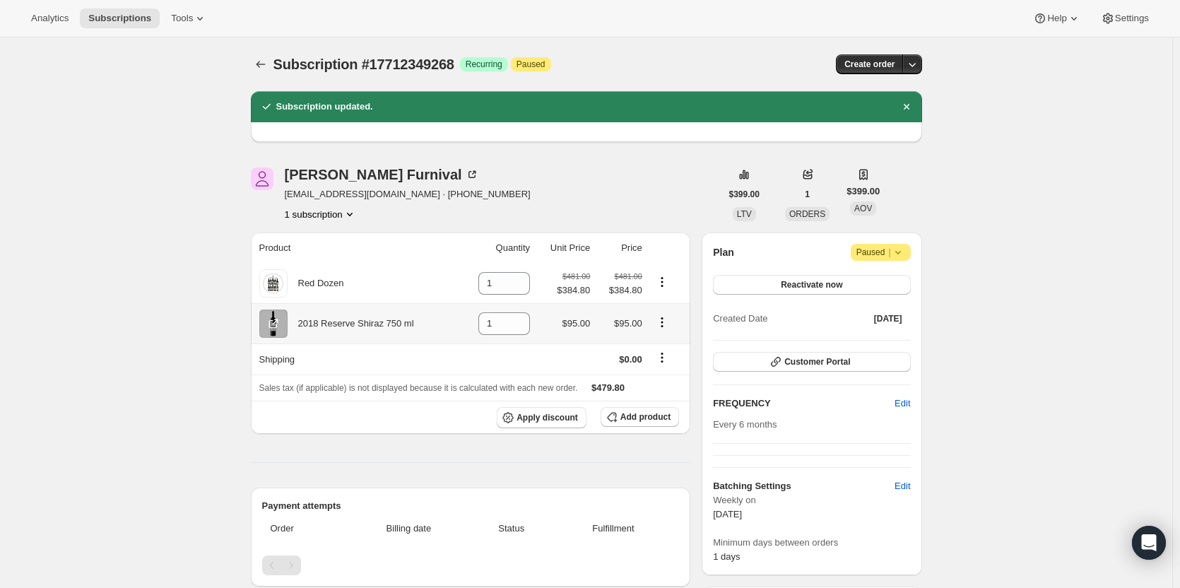
click at [666, 324] on icon "Product actions" at bounding box center [662, 322] width 14 height 14
drag, startPoint x: 505, startPoint y: 322, endPoint x: 446, endPoint y: 322, distance: 59.4
click at [467, 318] on td "1" at bounding box center [496, 323] width 75 height 40
type input "0"
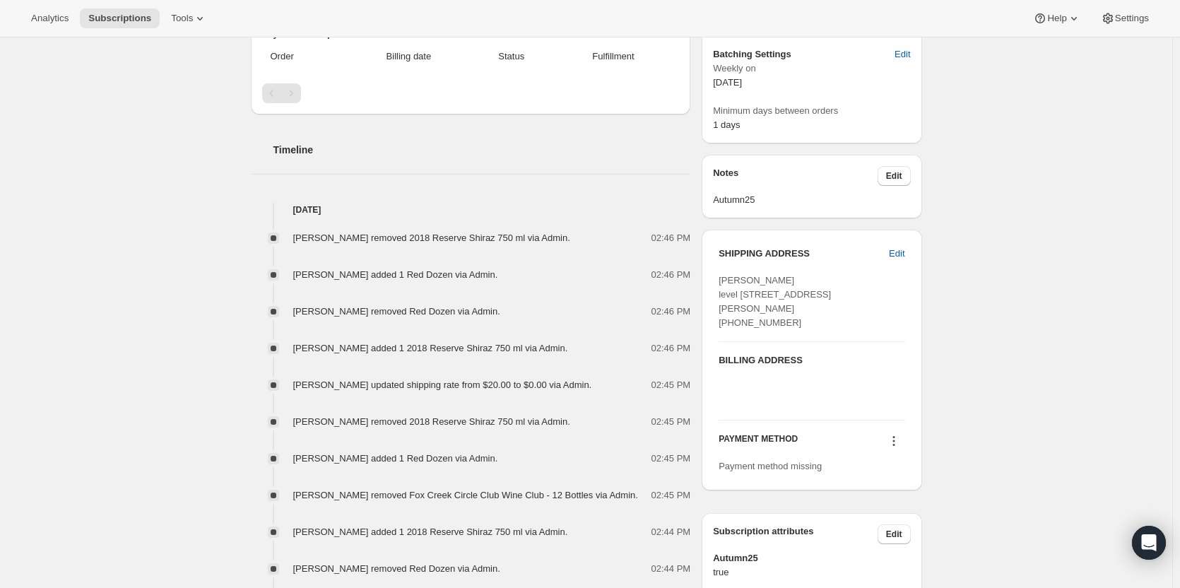
scroll to position [565, 0]
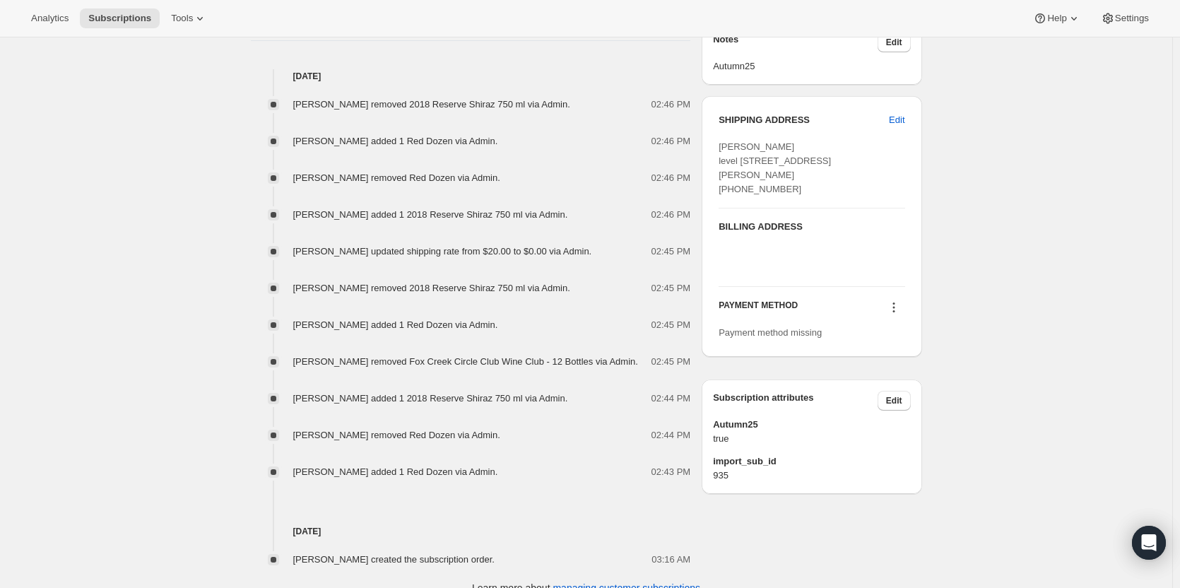
click at [898, 315] on icon at bounding box center [894, 307] width 14 height 14
click at [877, 371] on span "Add credit card" at bounding box center [879, 372] width 61 height 11
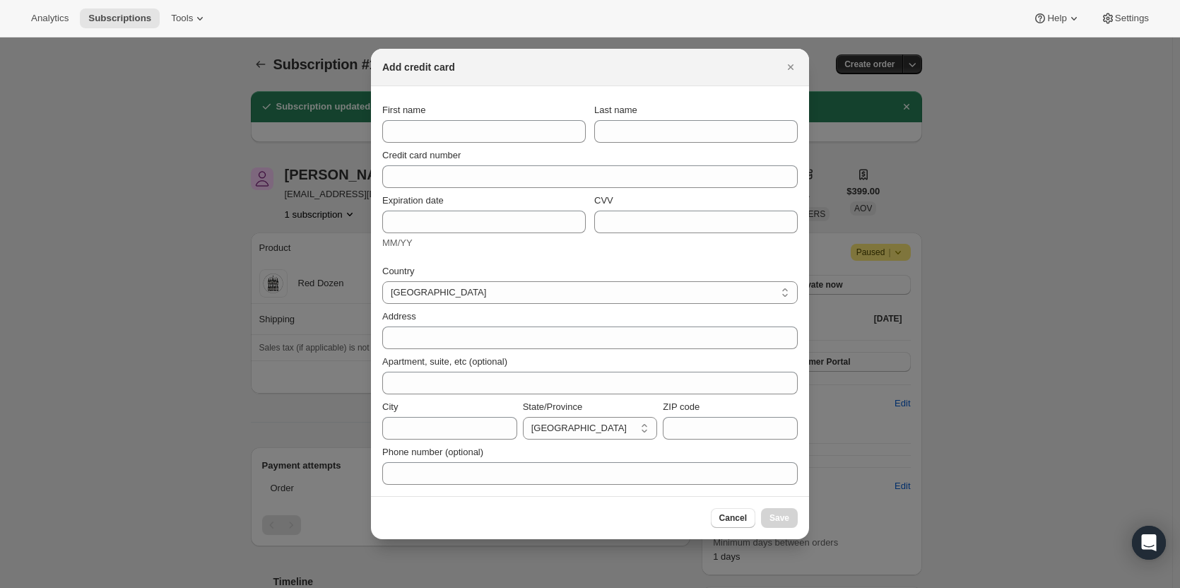
scroll to position [0, 0]
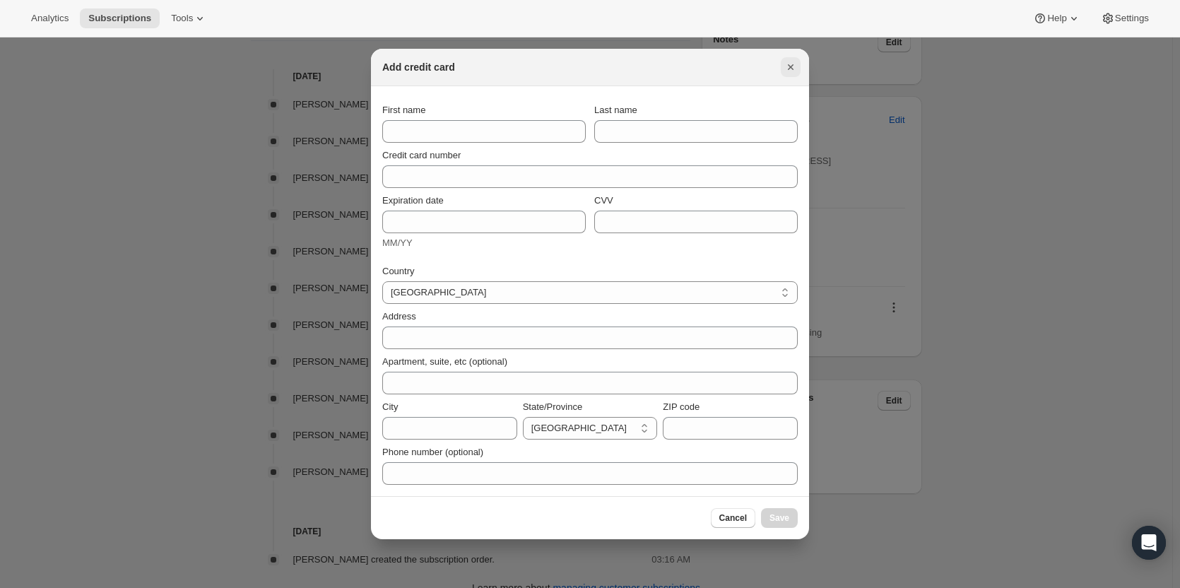
click at [790, 71] on icon "Close" at bounding box center [791, 67] width 14 height 14
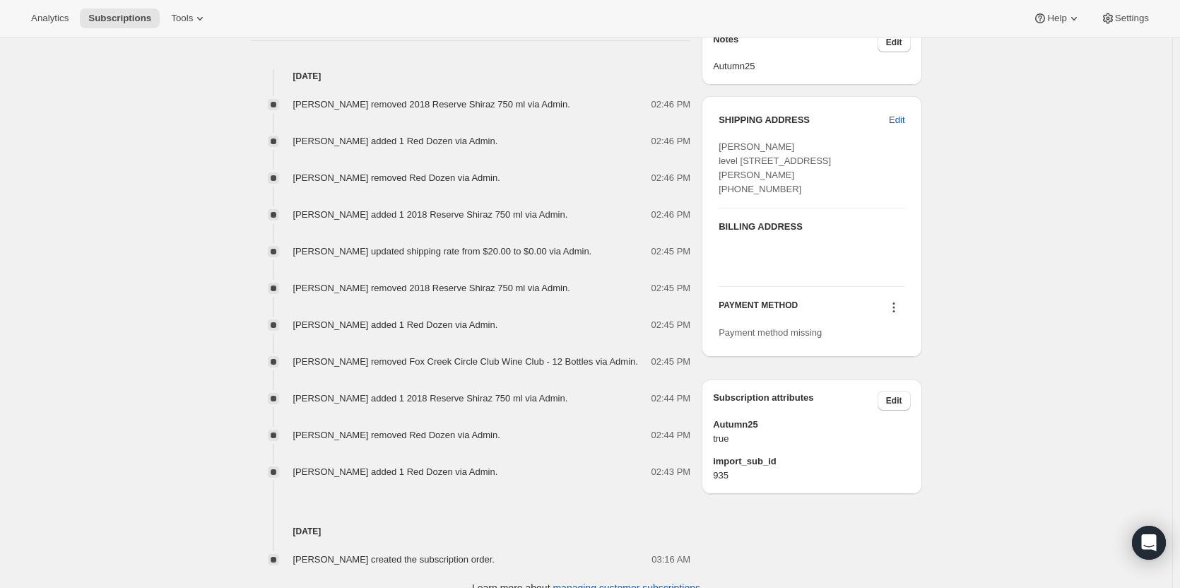
scroll to position [424, 0]
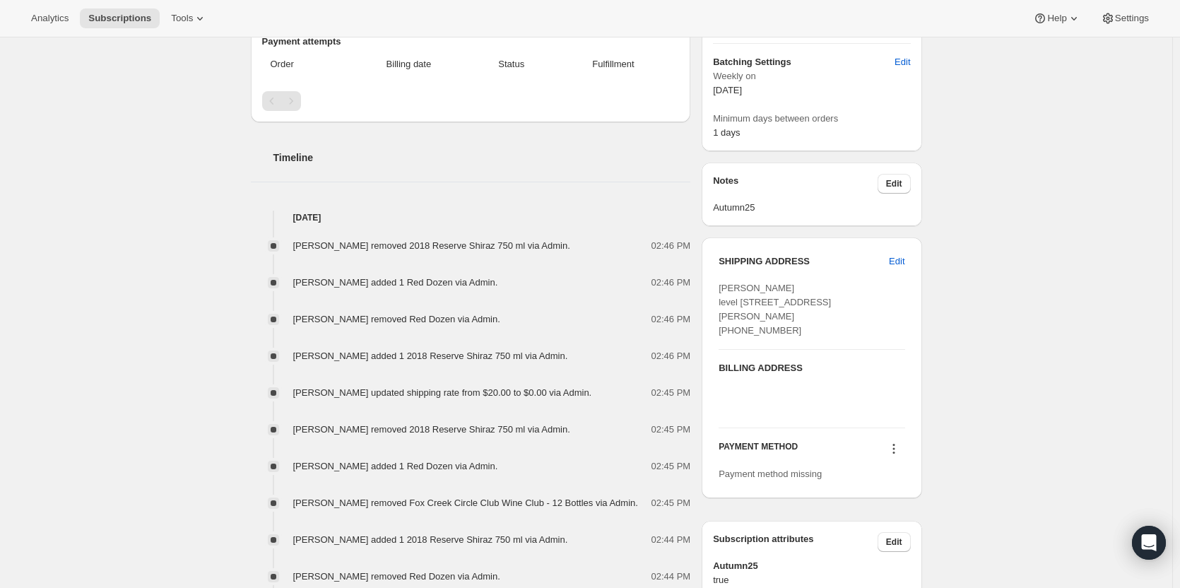
drag, startPoint x: 792, startPoint y: 340, endPoint x: 705, endPoint y: 274, distance: 109.0
click at [705, 274] on div "[PERSON_NAME] [EMAIL_ADDRESS][DOMAIN_NAME] · [PHONE_NUMBER] 1 subscription $399…" at bounding box center [581, 215] width 683 height 988
copy span "[PERSON_NAME] level [STREET_ADDRESS][PERSON_NAME] [PHONE_NUMBER]"
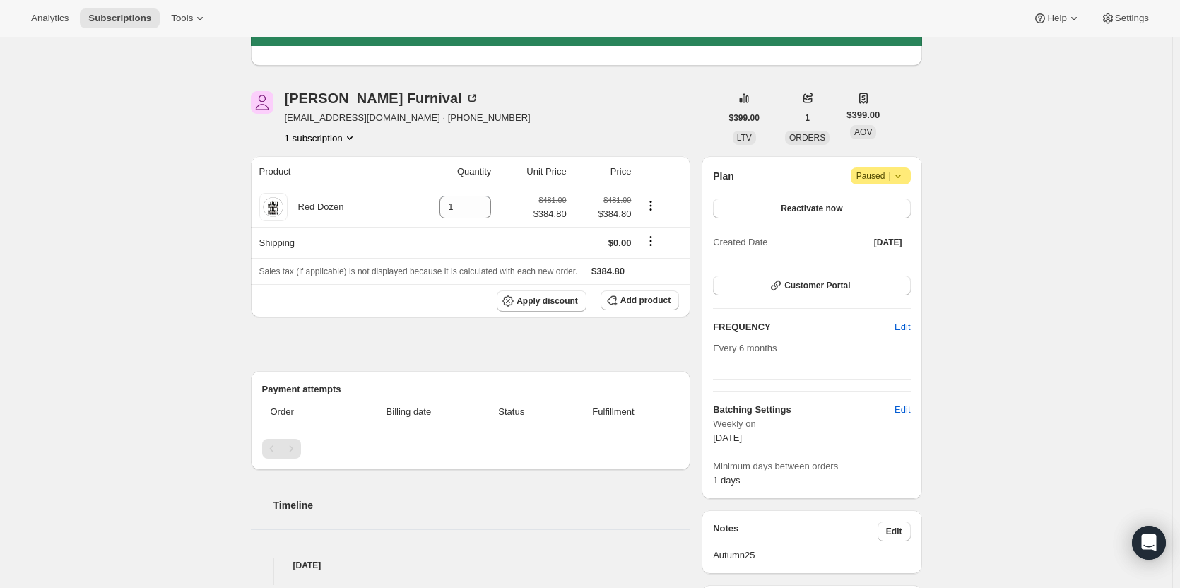
scroll to position [0, 0]
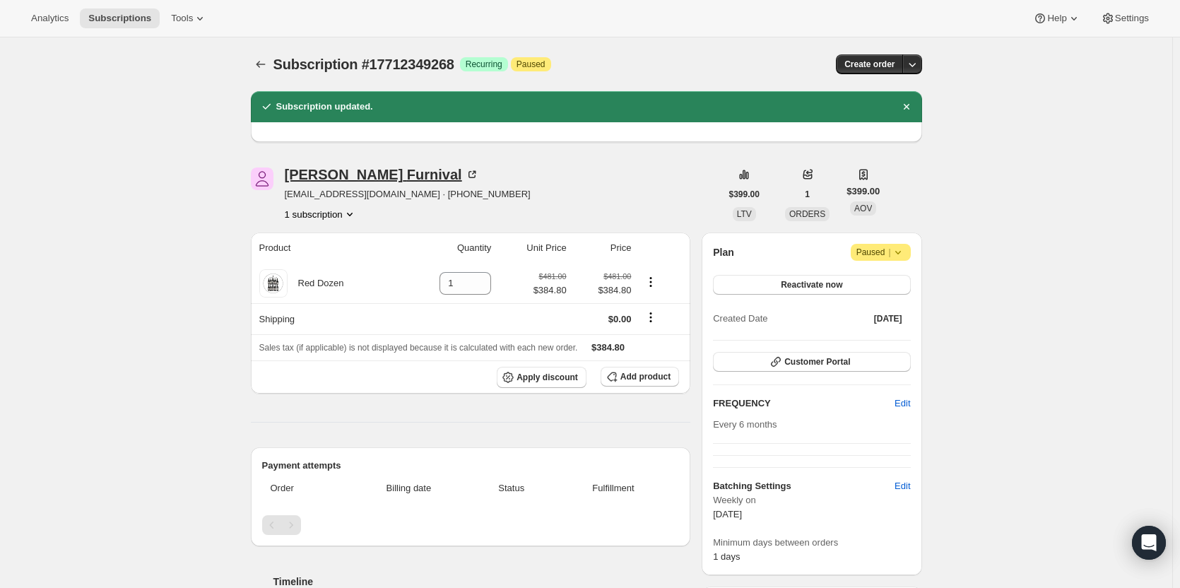
click at [397, 171] on div "[PERSON_NAME]" at bounding box center [382, 175] width 194 height 14
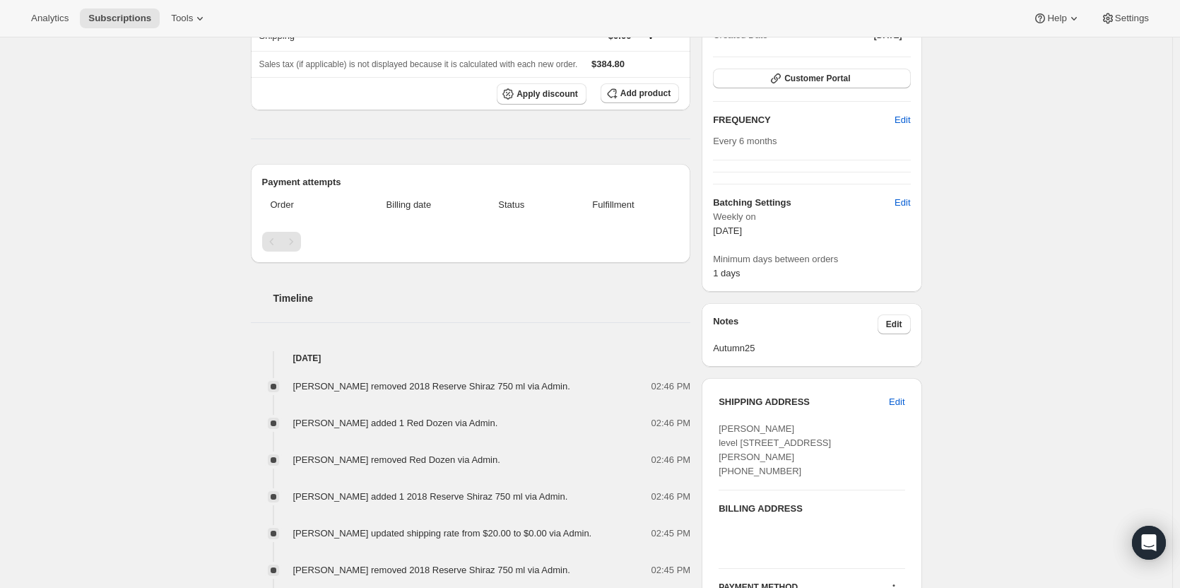
scroll to position [424, 0]
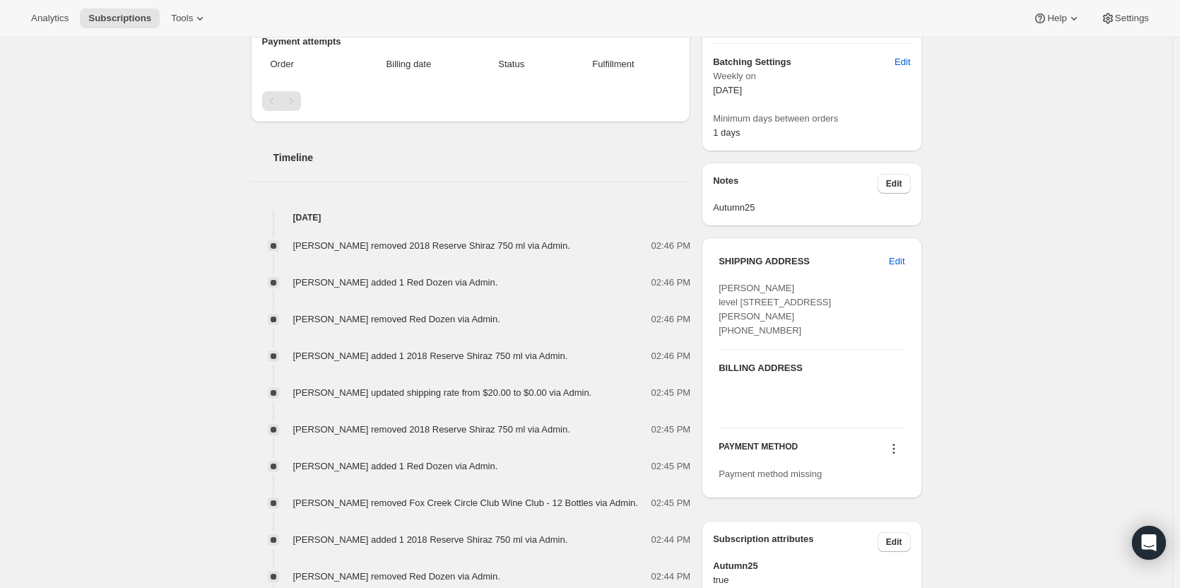
click at [890, 456] on icon at bounding box center [894, 449] width 14 height 14
click at [869, 513] on span "Add credit card" at bounding box center [879, 513] width 61 height 11
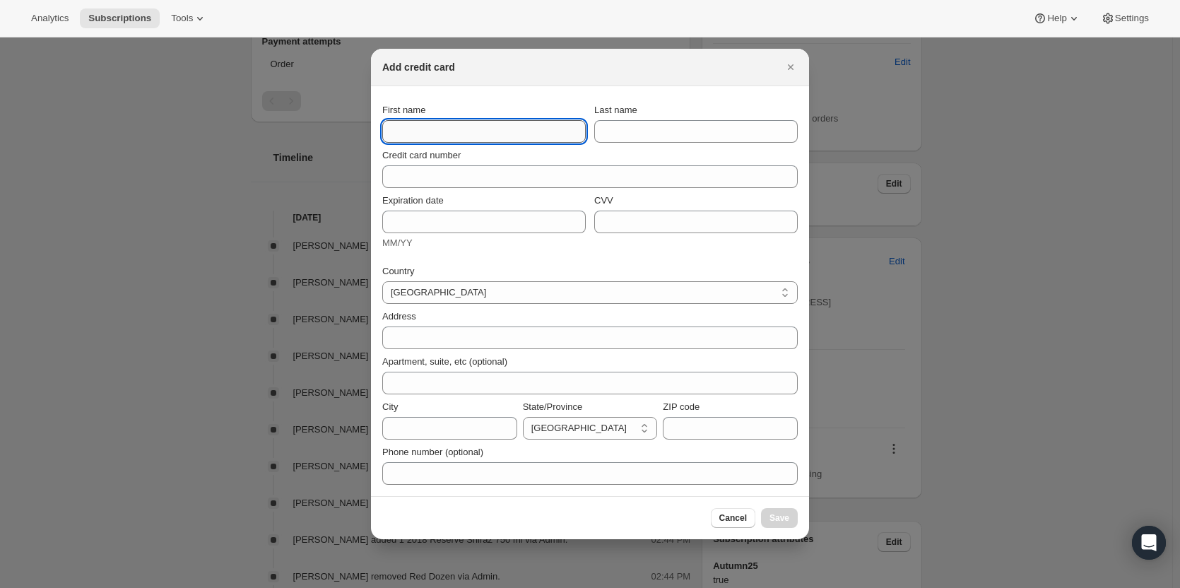
click at [418, 128] on input "First name" at bounding box center [484, 131] width 204 height 23
paste input "Alastair Furnival level 6/121 Harrington Street The Rocks NSW, 2000 Australia +…"
drag, startPoint x: 333, startPoint y: 125, endPoint x: 209, endPoint y: 106, distance: 125.2
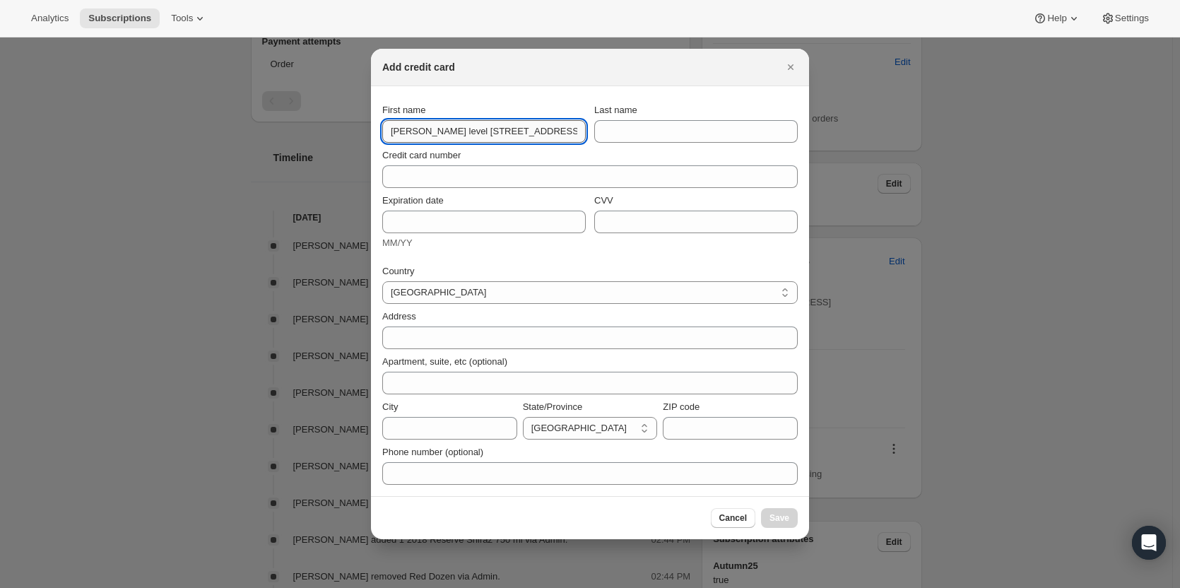
click at [435, 141] on input "Alastair Furnival level 6/121 Harrington Street The Rocks NSW, 2000 Australia +…" at bounding box center [484, 131] width 204 height 23
drag, startPoint x: 426, startPoint y: 130, endPoint x: 685, endPoint y: 147, distance: 260.0
click at [685, 147] on section "First name Alastair Furnival level 6/121 Harrington Street The Rocks NSW, 2000 …" at bounding box center [590, 291] width 438 height 410
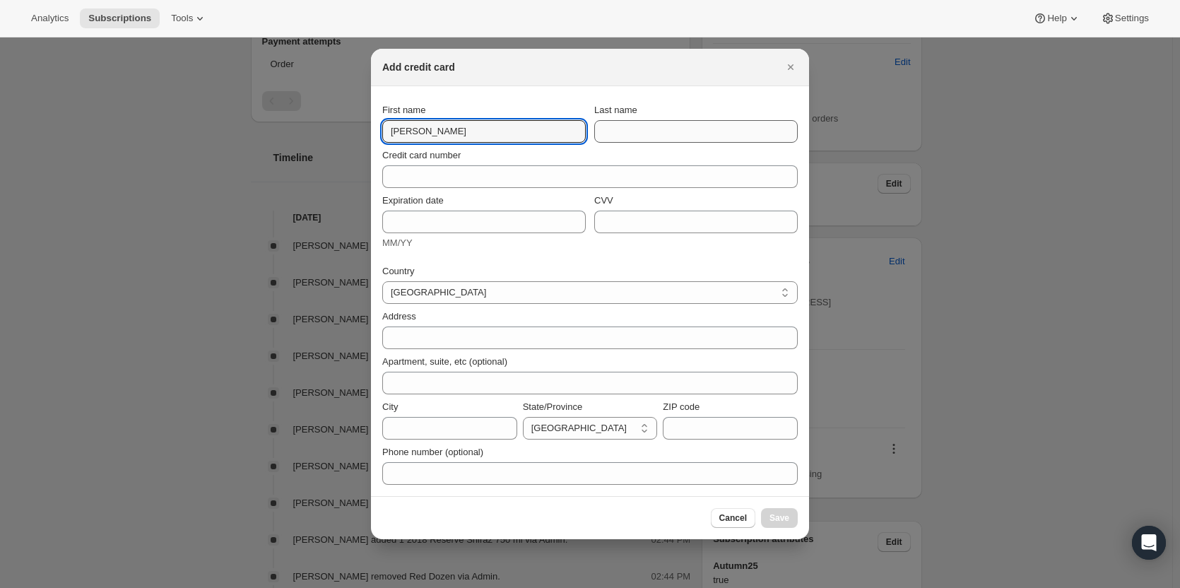
type input "Alastair"
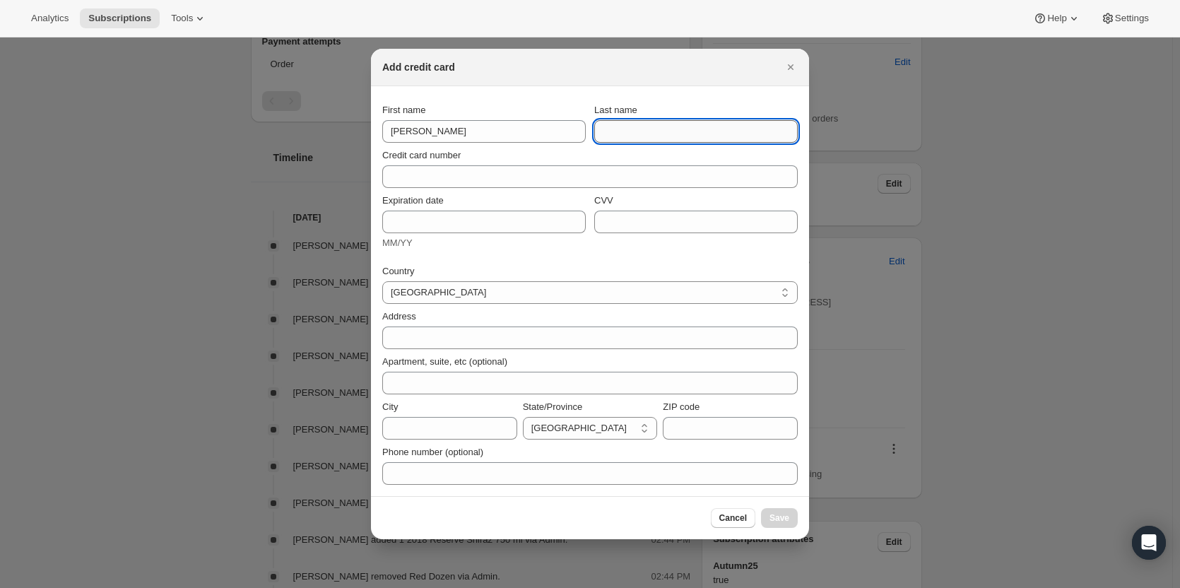
click at [664, 135] on input "Last name" at bounding box center [696, 131] width 204 height 23
paste input "Furnival level 6/121 Harrington Street The Rocks NSW, 2000 Australia +614118889…"
drag, startPoint x: 608, startPoint y: 126, endPoint x: 402, endPoint y: 121, distance: 205.8
click at [402, 121] on div "First name Alastair Last name Furnival level 6/121 Harrington Street The Rocks …" at bounding box center [590, 123] width 416 height 40
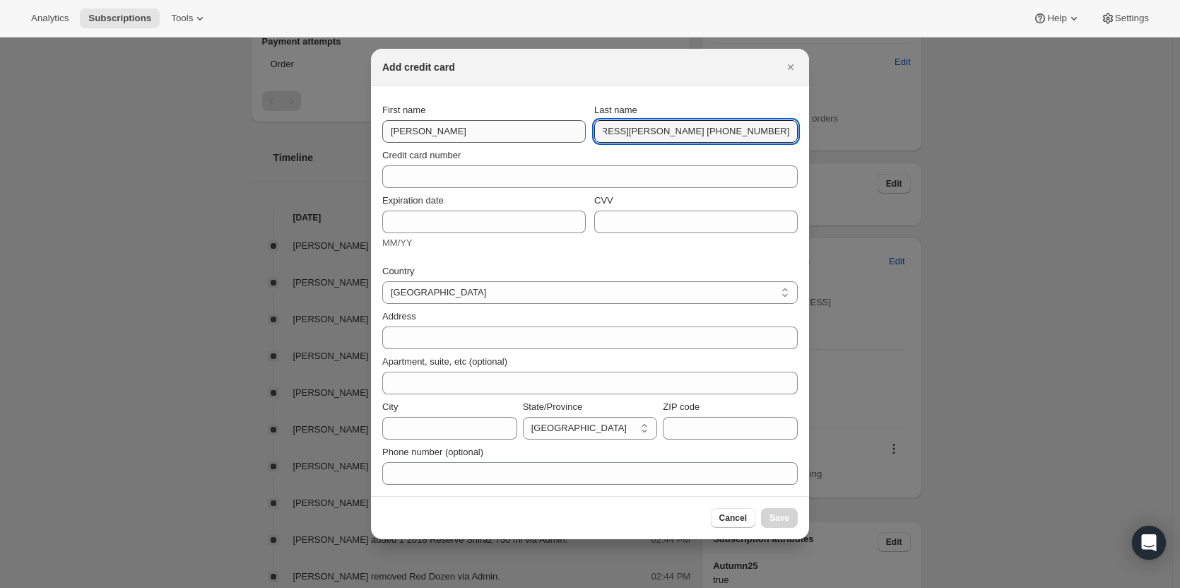
scroll to position [0, 0]
drag, startPoint x: 619, startPoint y: 134, endPoint x: 664, endPoint y: 129, distance: 46.1
click at [457, 124] on div "First name Alastair Last name Furnival level 6/121 Harrington Street The Rocks …" at bounding box center [590, 123] width 416 height 40
click at [664, 129] on input "Furnival level 6/121 Harrington Street The Rocks NSW, 2000 Australia +614118889…" at bounding box center [696, 131] width 204 height 23
drag, startPoint x: 633, startPoint y: 128, endPoint x: 743, endPoint y: 138, distance: 110.0
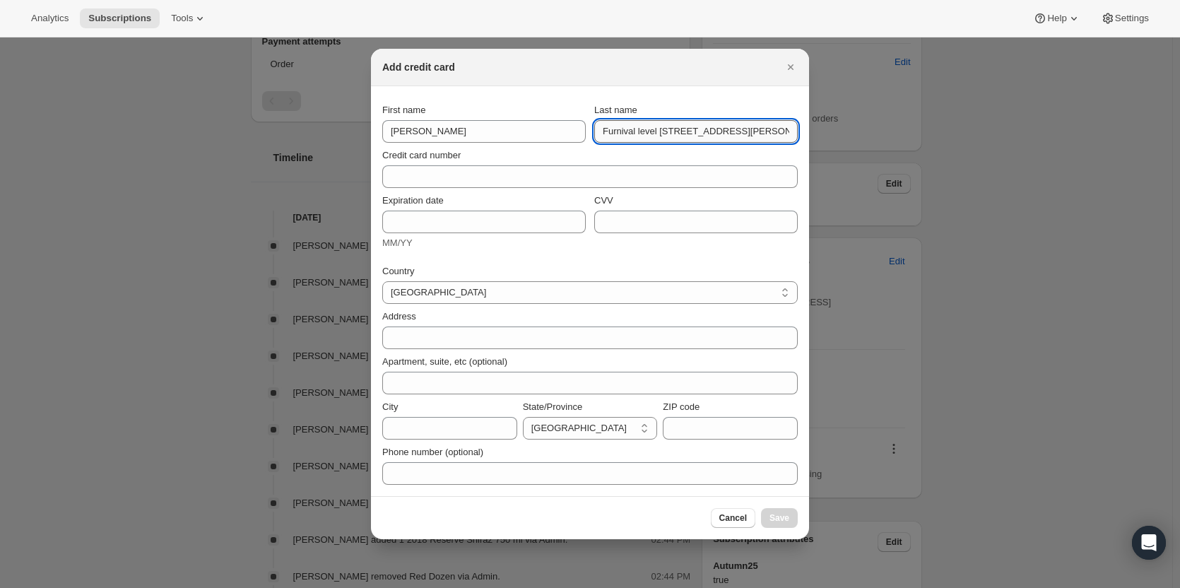
click at [743, 138] on input "Furnival level 6/121 Harrington Street The Rocks NSW, 2000 Australia +614118889…" at bounding box center [696, 131] width 204 height 23
drag, startPoint x: 780, startPoint y: 132, endPoint x: 669, endPoint y: 131, distance: 111.0
click at [684, 132] on section "First name Alastair Last name Furnival level 6/121 Harrington Street The Rocks …" at bounding box center [590, 291] width 438 height 410
click at [645, 130] on input "Furnival level 6/121 Harrington Street The Rocks NSW, 2000 Australia +614118889…" at bounding box center [696, 131] width 204 height 23
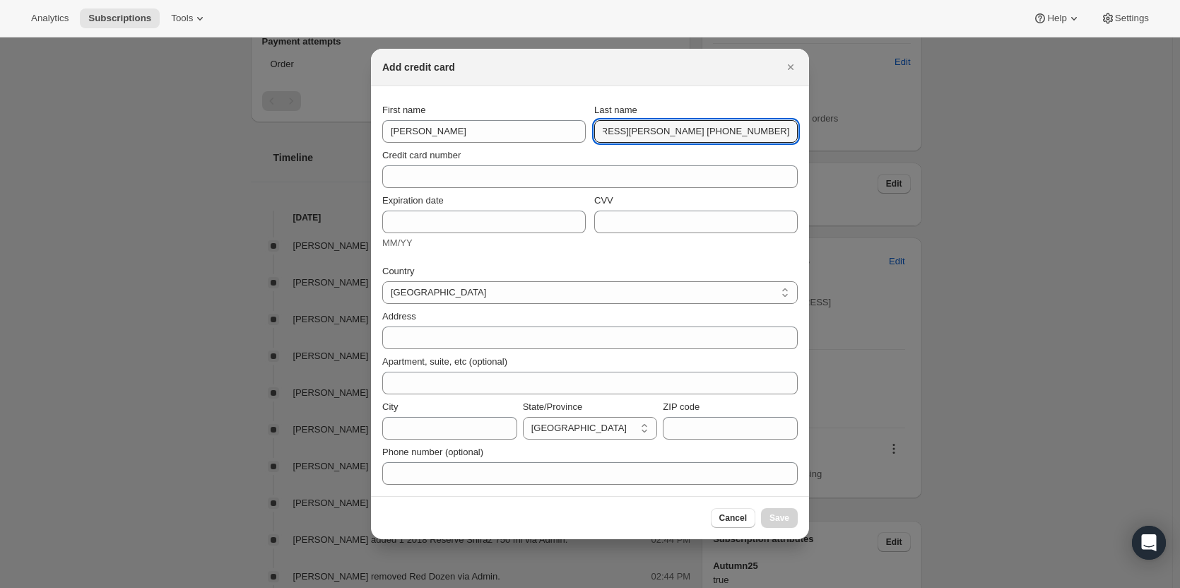
drag, startPoint x: 635, startPoint y: 131, endPoint x: 888, endPoint y: 140, distance: 252.5
type input "Furnival"
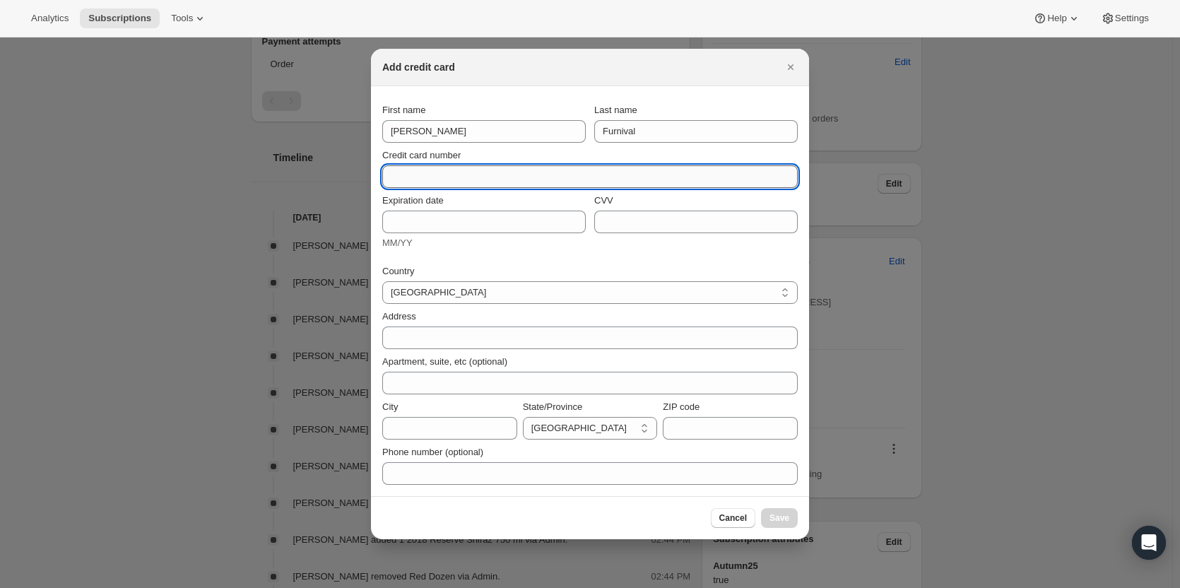
click at [440, 177] on input "Credit card number" at bounding box center [584, 176] width 404 height 23
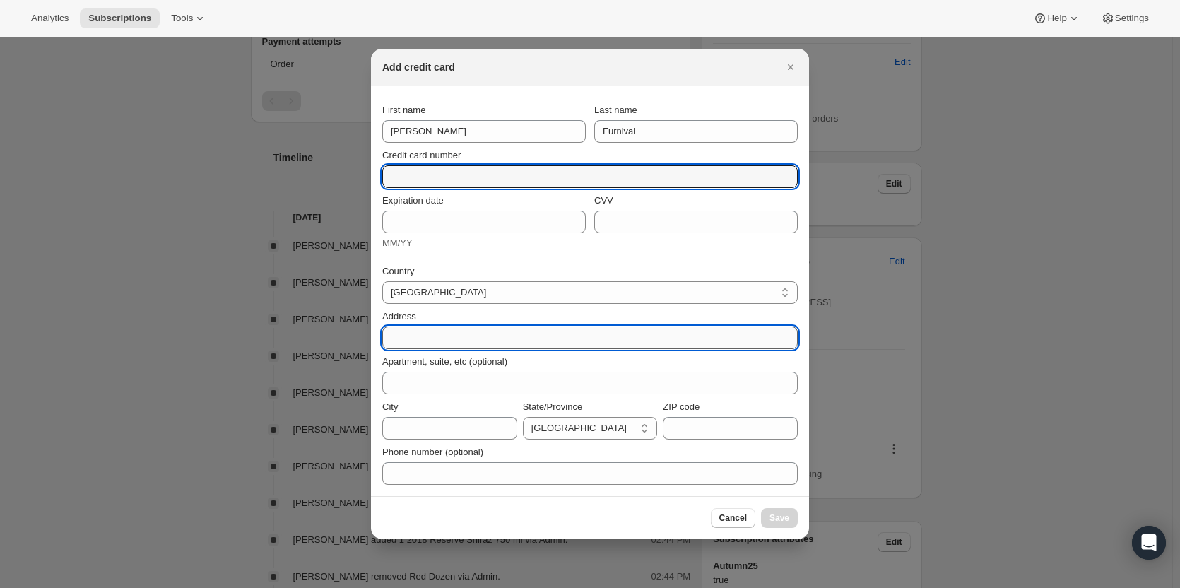
click at [421, 346] on input "Address" at bounding box center [590, 338] width 416 height 23
paste input "level 6/121 Harrington Street The Rocks NSW, 2000 Australia +61411888975"
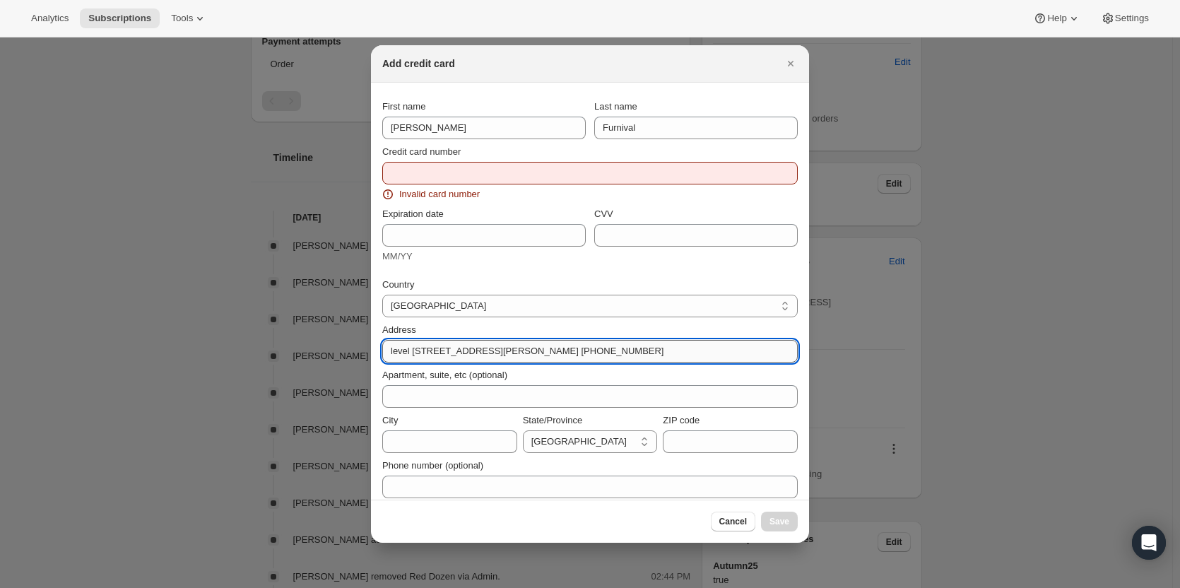
drag, startPoint x: 511, startPoint y: 352, endPoint x: 773, endPoint y: 357, distance: 262.3
click at [773, 357] on input "level 6/121 Harrington Street The Rocks NSW, 2000 Australia +61411888975" at bounding box center [590, 351] width 416 height 23
type input "level 6/121 Harrington Street"
click at [539, 332] on div "Address" at bounding box center [590, 330] width 416 height 14
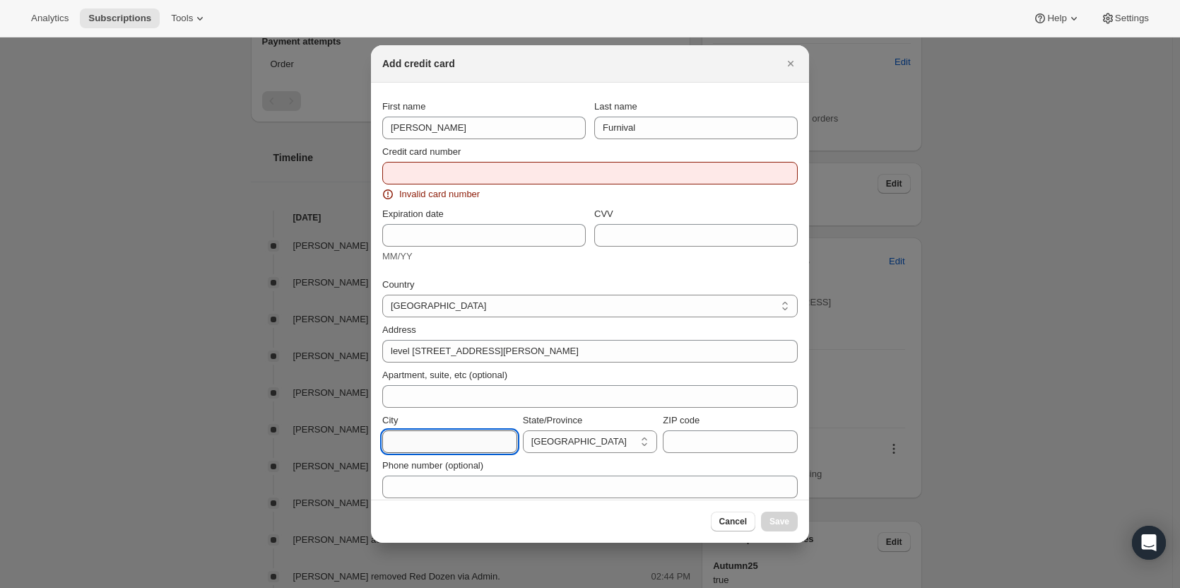
click at [424, 447] on input "City" at bounding box center [449, 441] width 135 height 23
paste input "The Rocks NSW, 2000 Australia +61411888975"
drag, startPoint x: 436, startPoint y: 447, endPoint x: 403, endPoint y: 449, distance: 33.3
click at [421, 447] on input "The Rocks NSW, 2000 Australia +61411888975" at bounding box center [449, 441] width 135 height 23
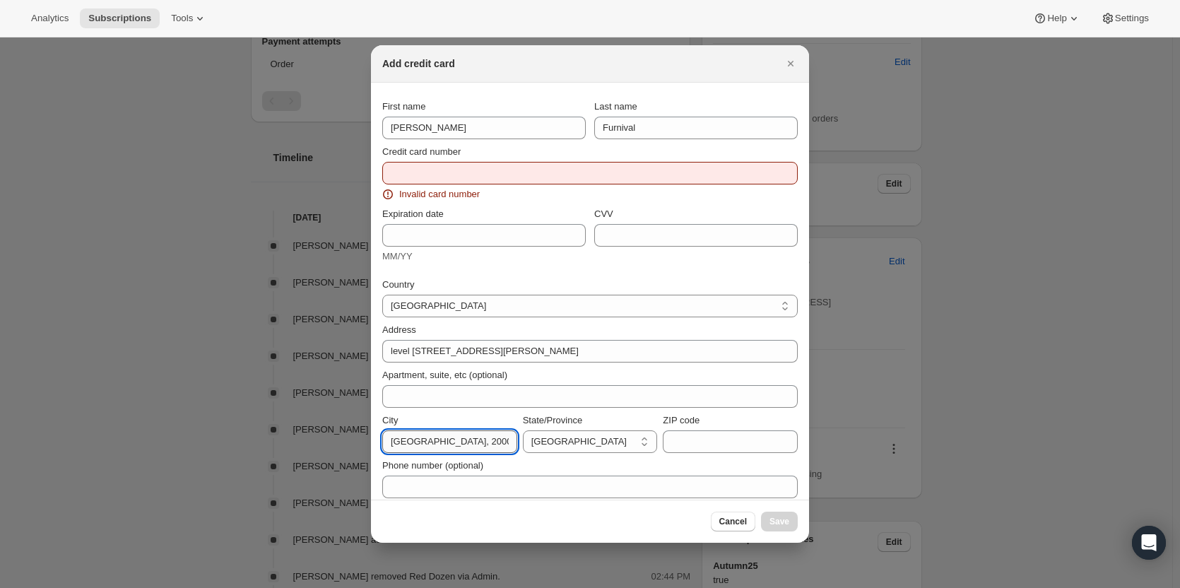
click at [433, 443] on input "The Rocks NSW, 2000 Australia +61411888975" at bounding box center [449, 441] width 135 height 23
drag, startPoint x: 436, startPoint y: 441, endPoint x: 643, endPoint y: 457, distance: 207.7
click at [643, 457] on div "Country Australia Austria Belgium Canada Czech Republic Denmark Finland France …" at bounding box center [590, 383] width 416 height 229
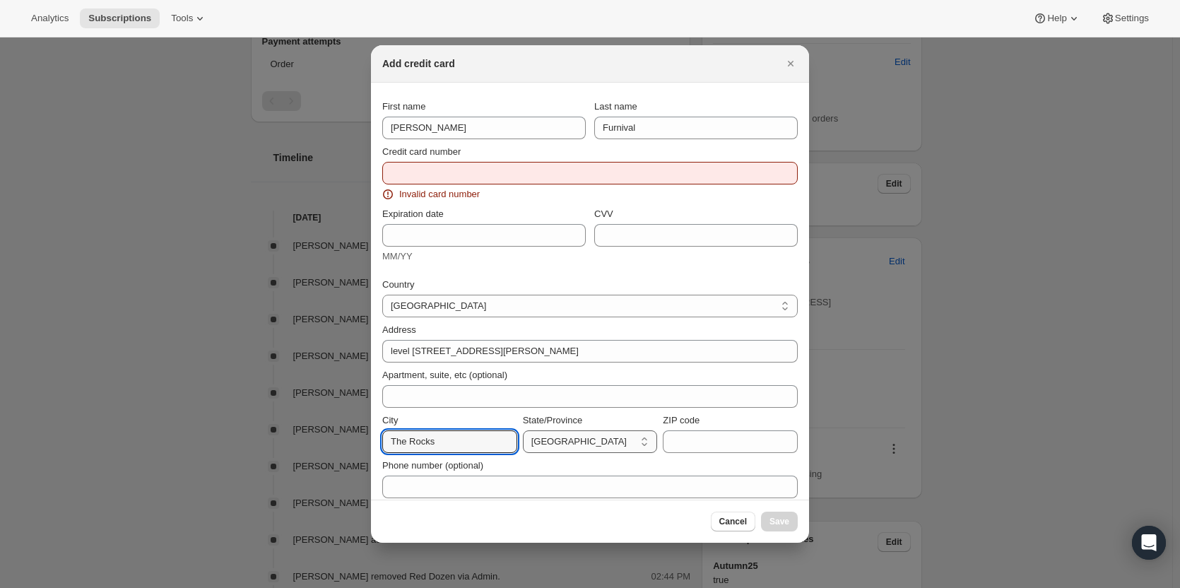
type input "The Rocks"
click at [588, 443] on select "[GEOGRAPHIC_DATA] [GEOGRAPHIC_DATA] [GEOGRAPHIC_DATA] [GEOGRAPHIC_DATA] [GEOGRA…" at bounding box center [590, 441] width 135 height 23
select select "NSW"
click at [523, 430] on select "[GEOGRAPHIC_DATA] [GEOGRAPHIC_DATA] [GEOGRAPHIC_DATA] [GEOGRAPHIC_DATA] [GEOGRA…" at bounding box center [590, 441] width 135 height 23
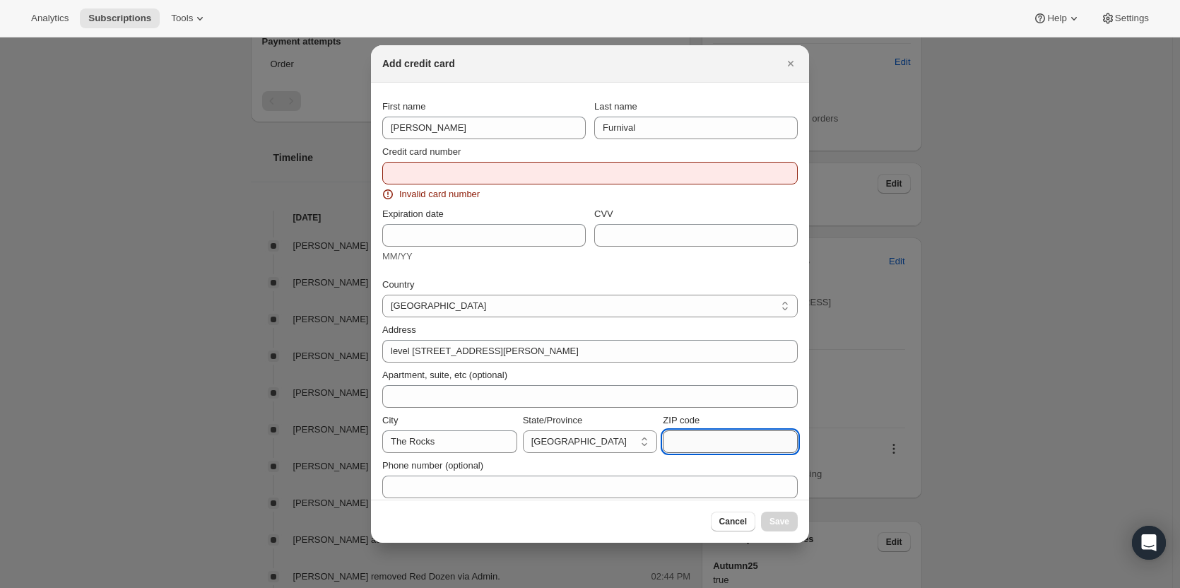
click at [686, 445] on input "ZIP code" at bounding box center [730, 441] width 135 height 23
paste input "NSW, 2000 Australia +61411888975"
drag, startPoint x: 689, startPoint y: 441, endPoint x: 584, endPoint y: 428, distance: 106.2
click at [584, 428] on div "City The Rocks State/Province Australian Capital Territory New South Wales Nort…" at bounding box center [590, 434] width 416 height 40
click at [694, 444] on input "NSW, 2000 Australia +61411888975" at bounding box center [730, 441] width 135 height 23
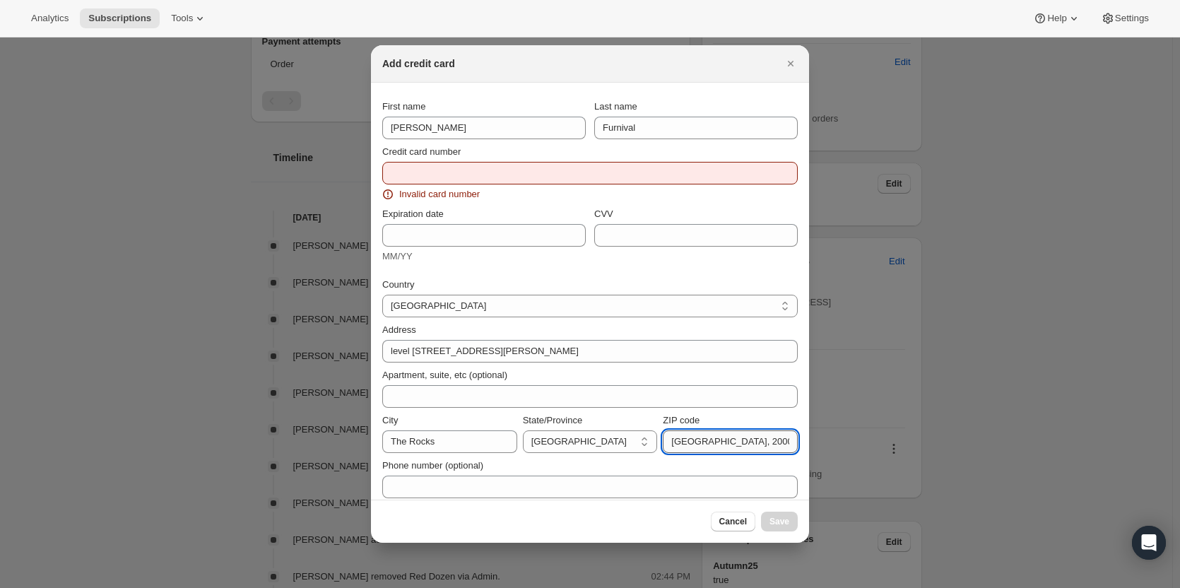
click at [686, 443] on input "NSW, 2000 Australia +61411888975" at bounding box center [730, 441] width 135 height 23
drag, startPoint x: 693, startPoint y: 441, endPoint x: 619, endPoint y: 439, distance: 75.0
click at [619, 439] on div "City The Rocks State/Province Australian Capital Territory New South Wales Nort…" at bounding box center [590, 434] width 416 height 40
drag, startPoint x: 689, startPoint y: 444, endPoint x: 840, endPoint y: 452, distance: 150.8
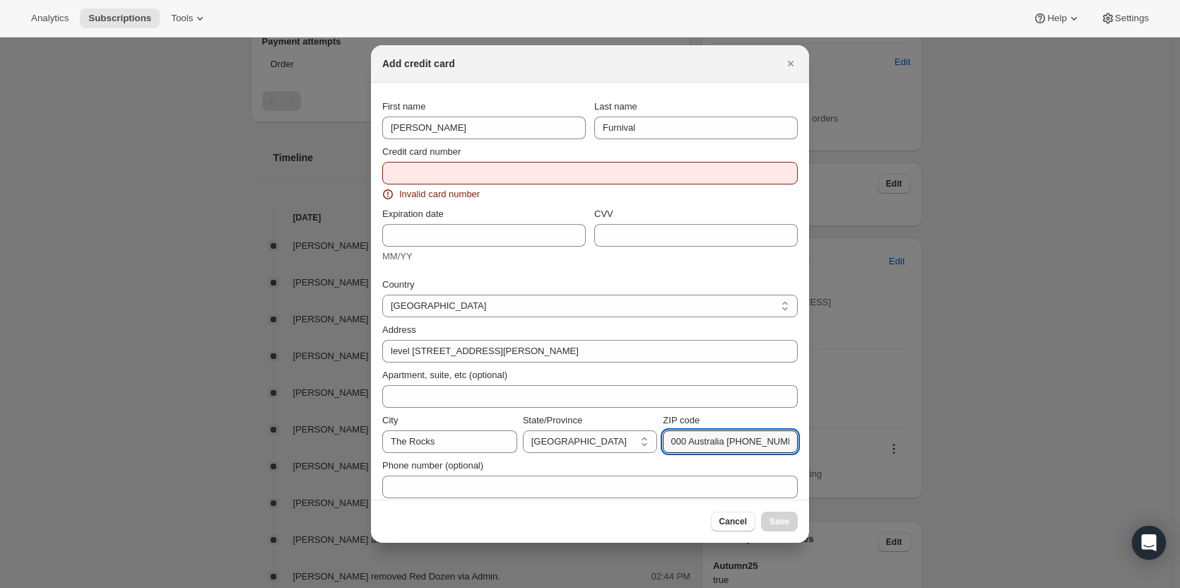
type input "2000"
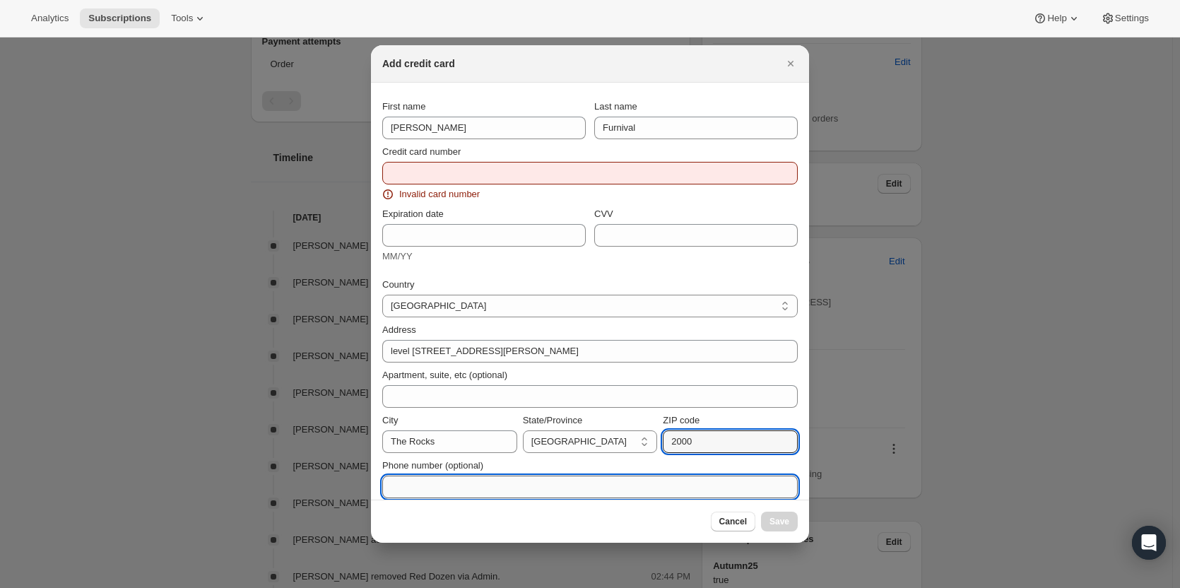
click at [531, 486] on input "Phone number (optional)" at bounding box center [590, 487] width 416 height 23
paste input "Australia +61411888975"
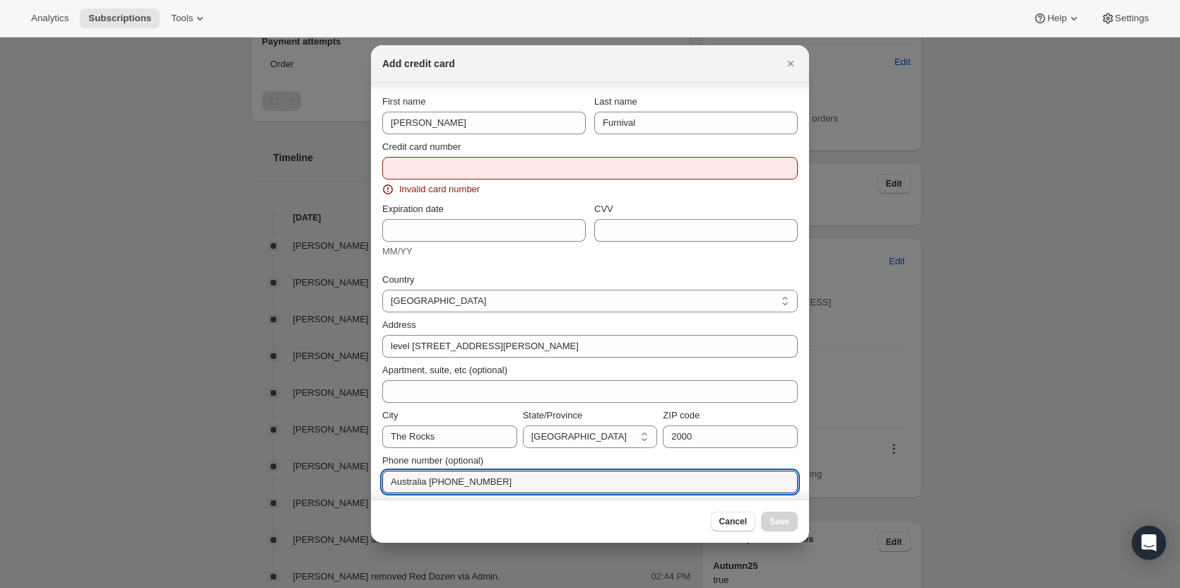
drag, startPoint x: 428, startPoint y: 488, endPoint x: 316, endPoint y: 475, distance: 113.2
type input "+61411888975"
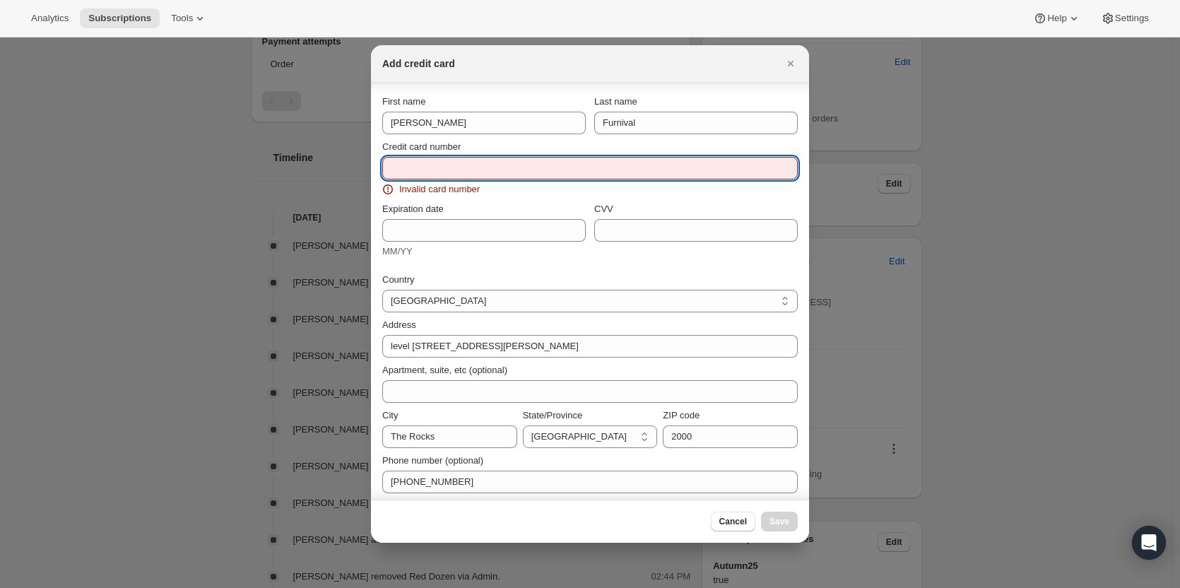
click at [413, 177] on input "Credit card number" at bounding box center [584, 168] width 404 height 23
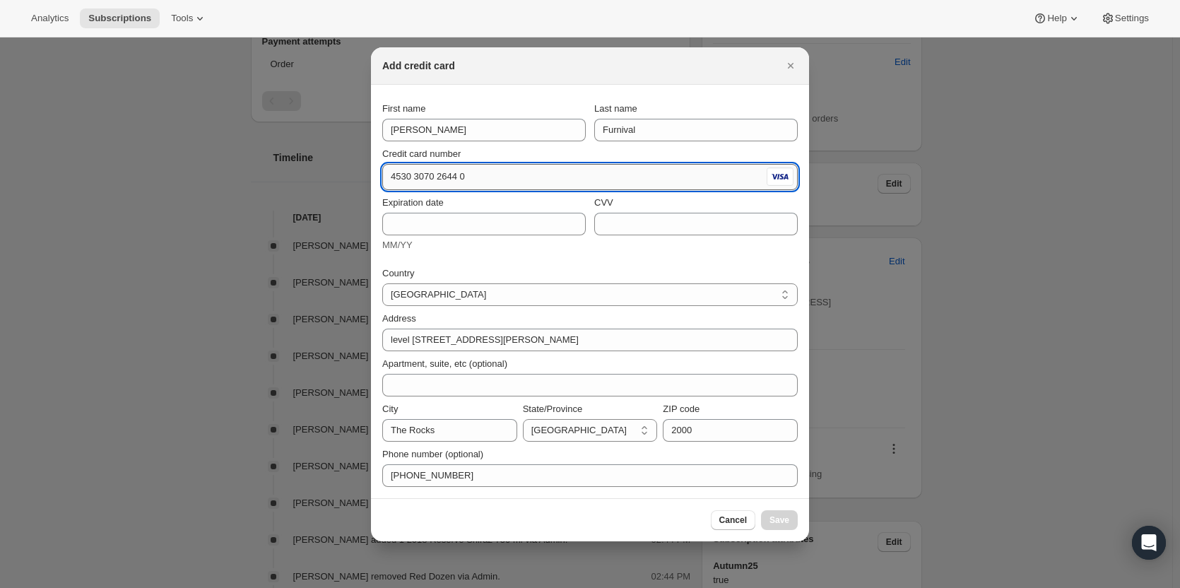
scroll to position [0, 0]
type input "4530 3070 2644 0420"
click at [416, 226] on input "Expiration date" at bounding box center [484, 224] width 204 height 23
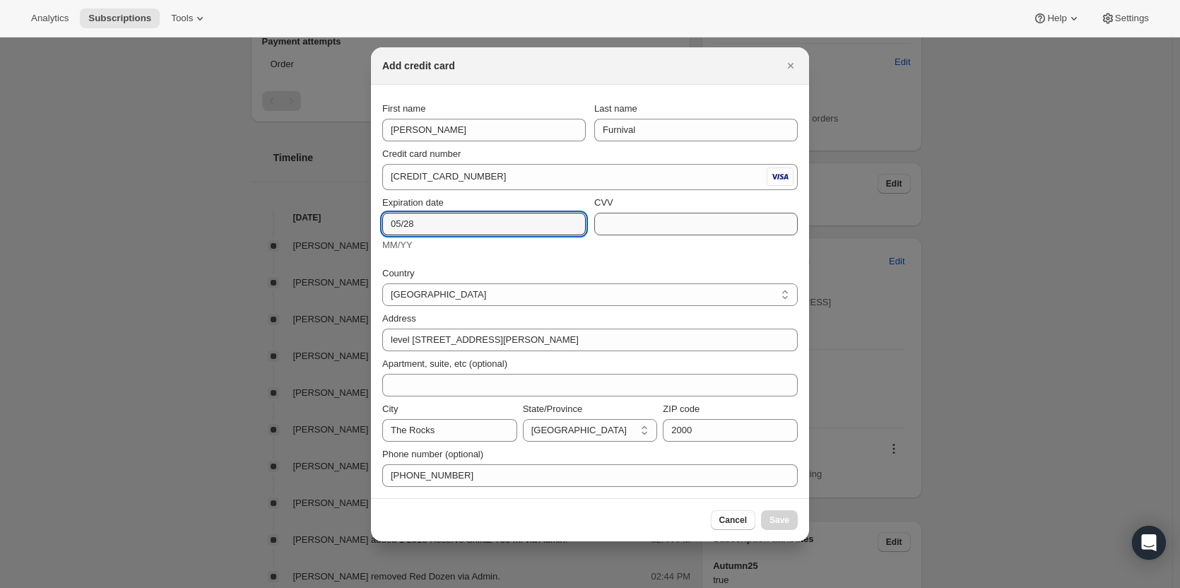
type input "05/28"
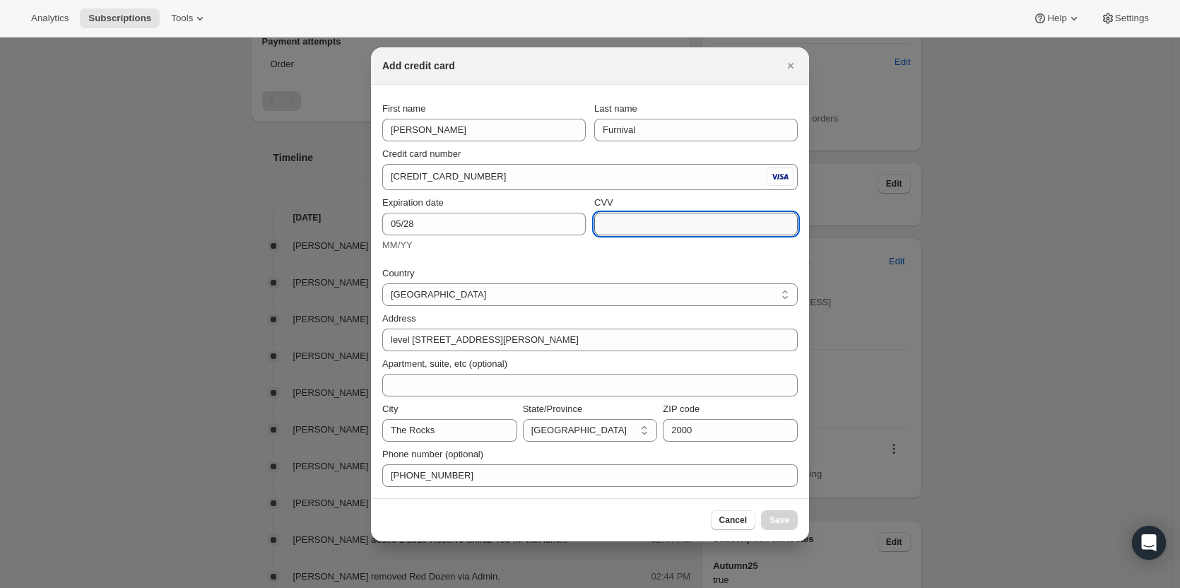
click at [662, 222] on input "CVV" at bounding box center [696, 224] width 204 height 23
type input "494"
click at [515, 251] on div "MM/YY" at bounding box center [484, 245] width 204 height 14
click at [783, 518] on span "Save" at bounding box center [780, 520] width 20 height 11
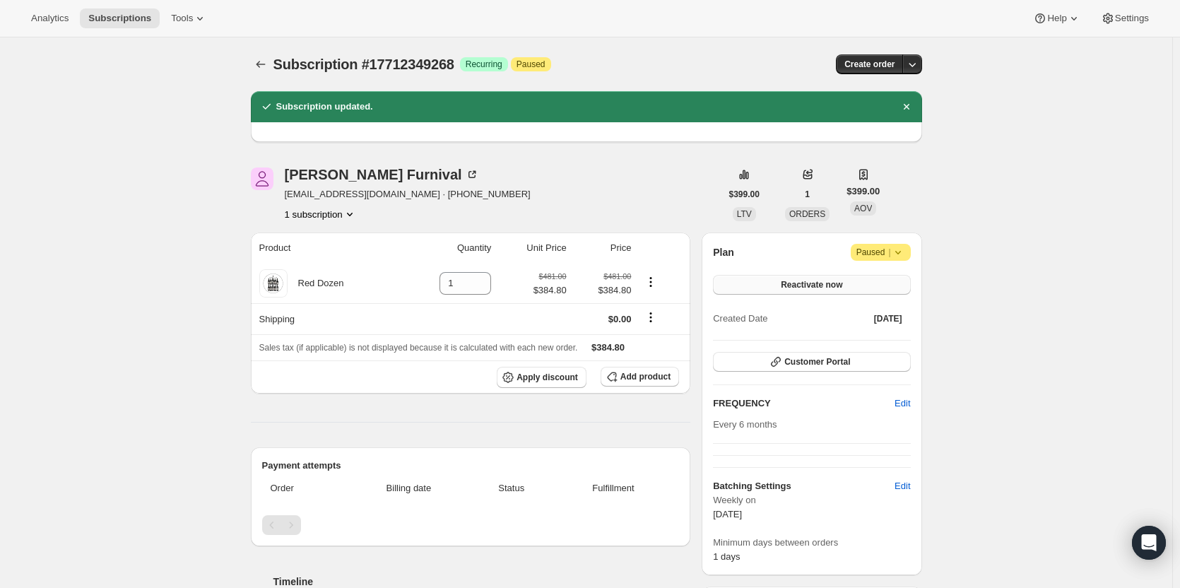
click at [781, 279] on button "Reactivate now" at bounding box center [811, 285] width 197 height 20
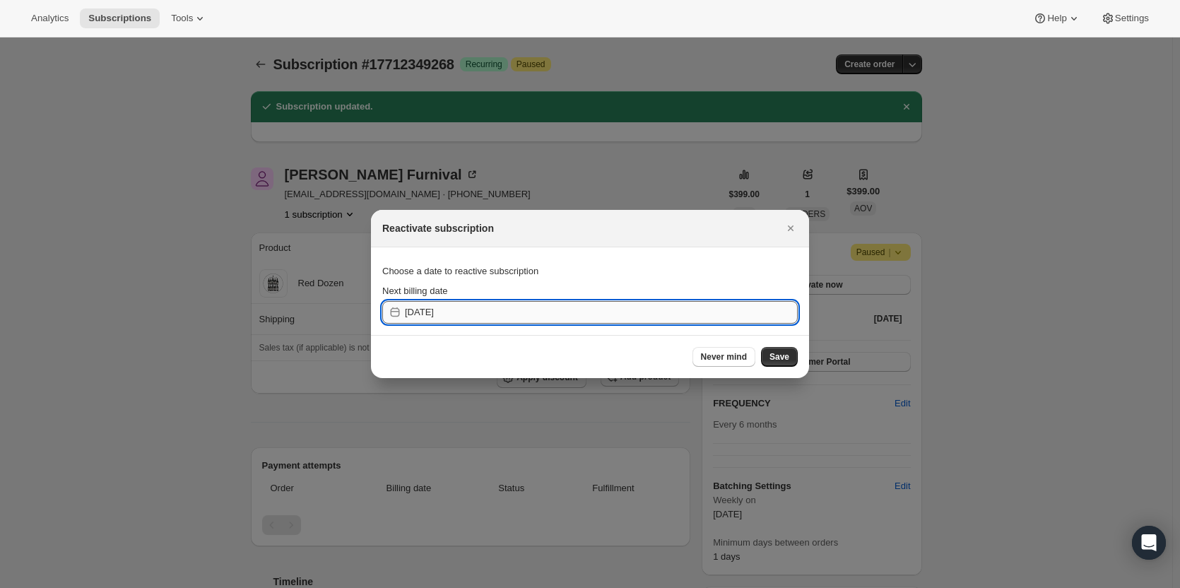
click at [527, 310] on input "2025-10-03" at bounding box center [601, 312] width 393 height 23
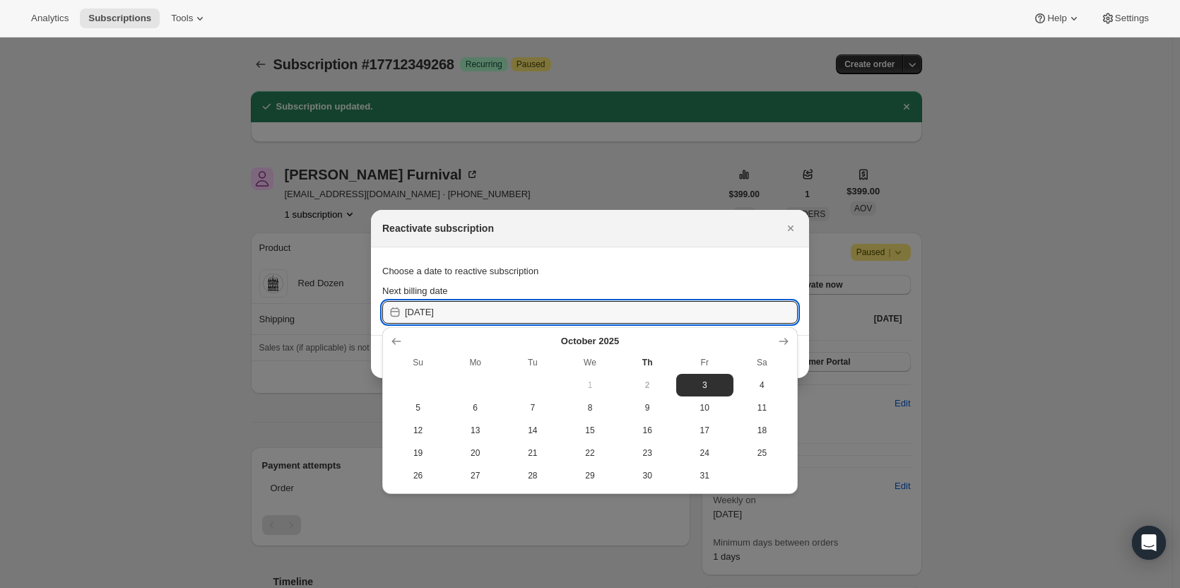
click at [590, 256] on section "Choose a date to reactive subscription Next billing date 2025-10-03" at bounding box center [590, 291] width 438 height 88
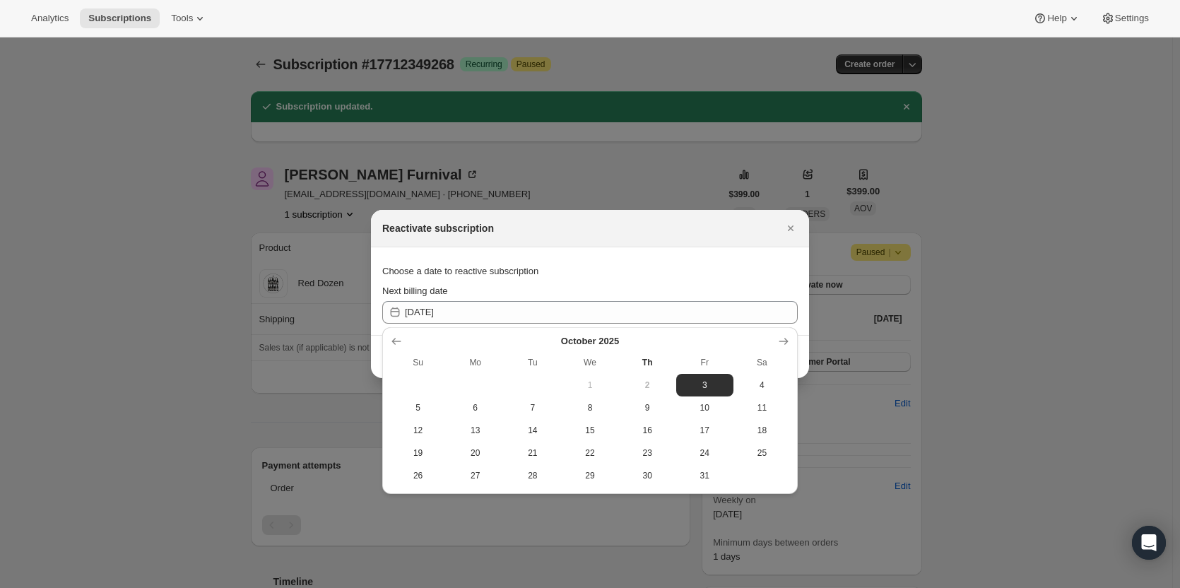
click at [690, 291] on div "Next billing date" at bounding box center [590, 291] width 416 height 14
click at [758, 266] on div "Choose a date to reactive subscription" at bounding box center [590, 271] width 416 height 25
click at [751, 385] on span "4" at bounding box center [762, 385] width 46 height 11
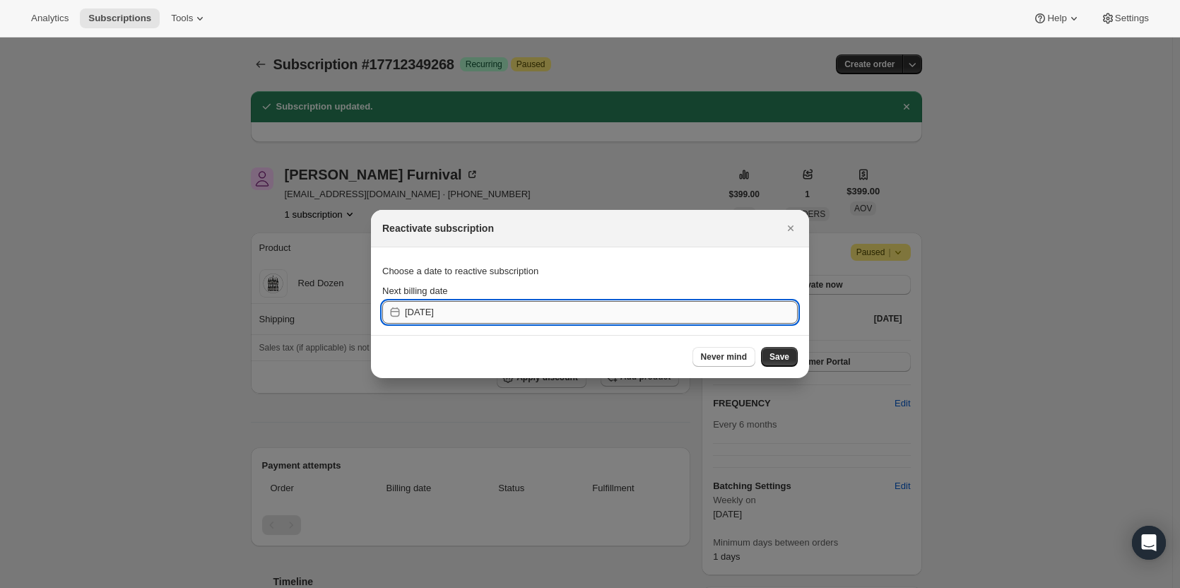
click at [494, 304] on input "2025-10-03" at bounding box center [601, 312] width 393 height 23
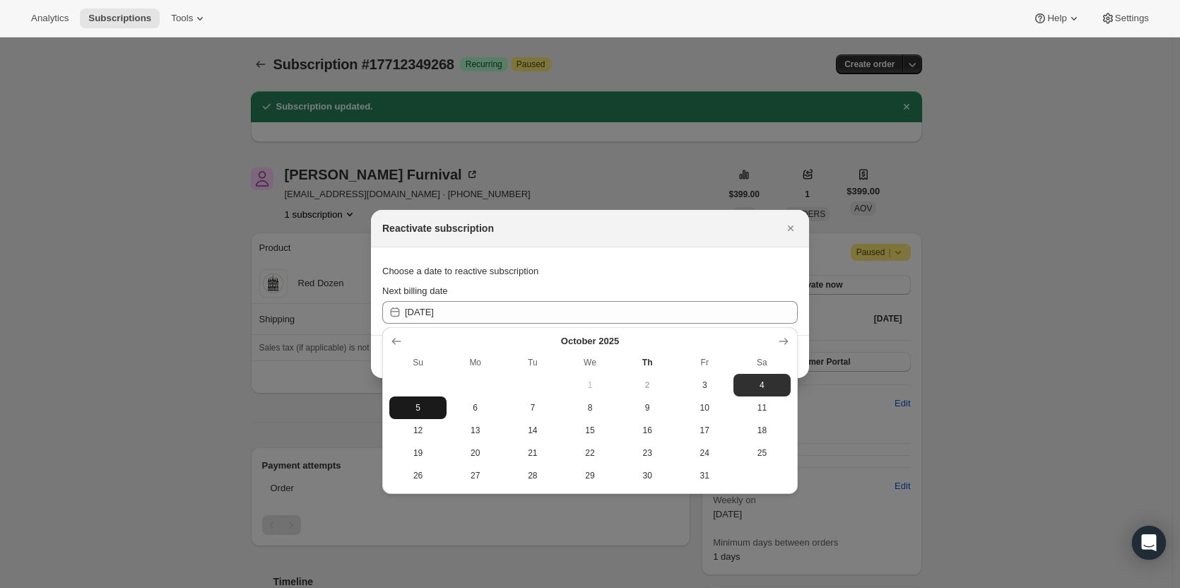
click at [423, 408] on span "5" at bounding box center [418, 407] width 46 height 11
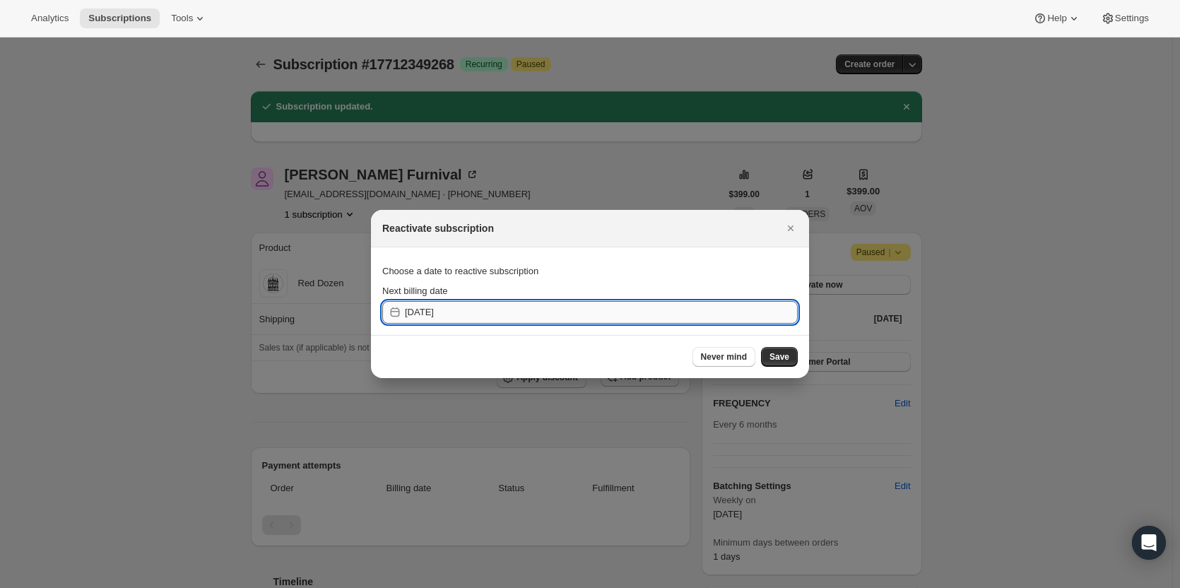
click at [468, 310] on input "2025-10-04" at bounding box center [601, 312] width 393 height 23
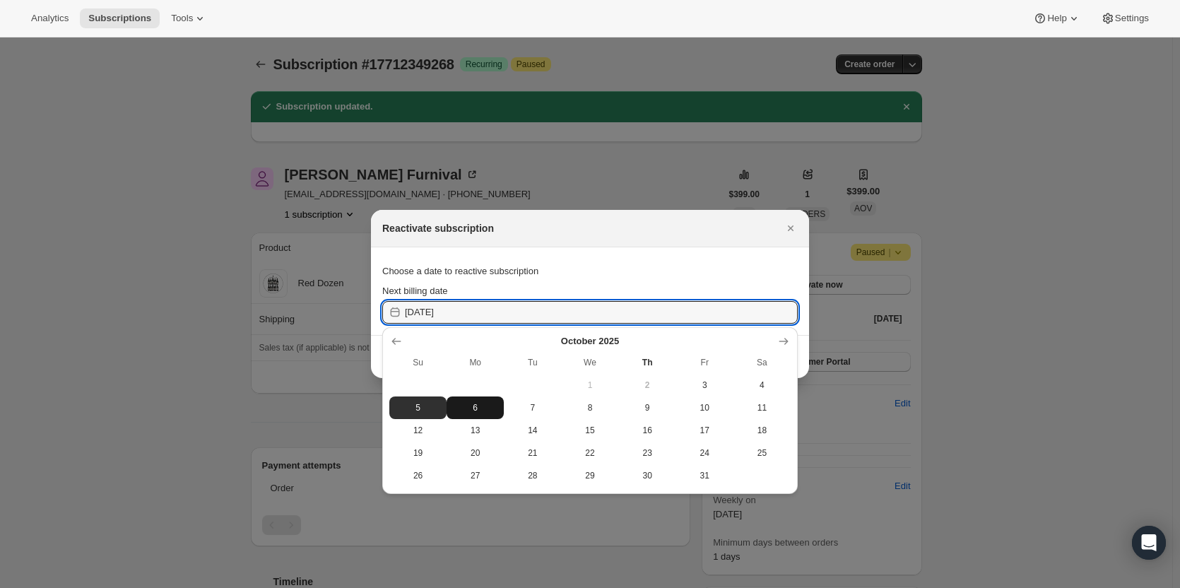
click at [470, 401] on button "6" at bounding box center [475, 408] width 57 height 23
type input "2025-10-05"
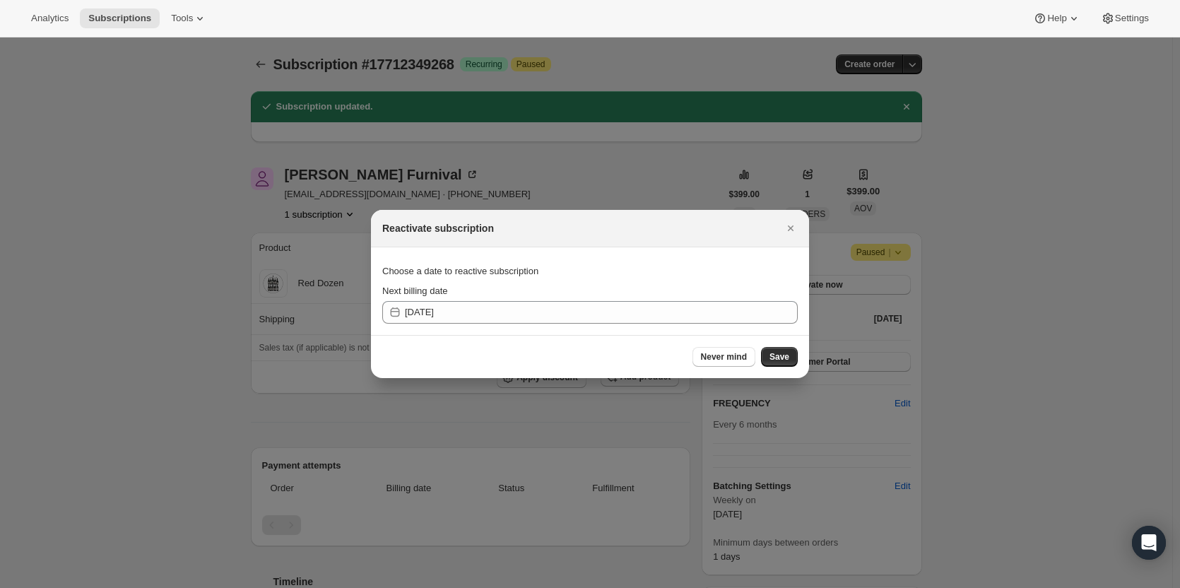
click at [471, 278] on div "Choose a date to reactive subscription" at bounding box center [590, 271] width 416 height 25
click at [785, 357] on span "Save" at bounding box center [780, 356] width 20 height 11
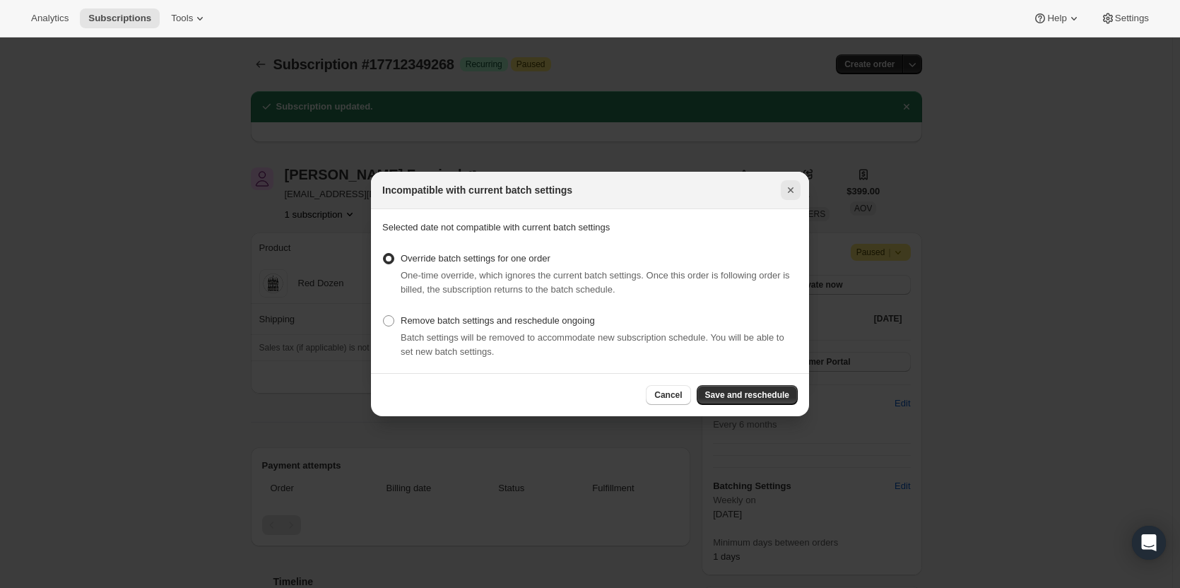
click at [790, 193] on icon "Close" at bounding box center [791, 190] width 14 height 14
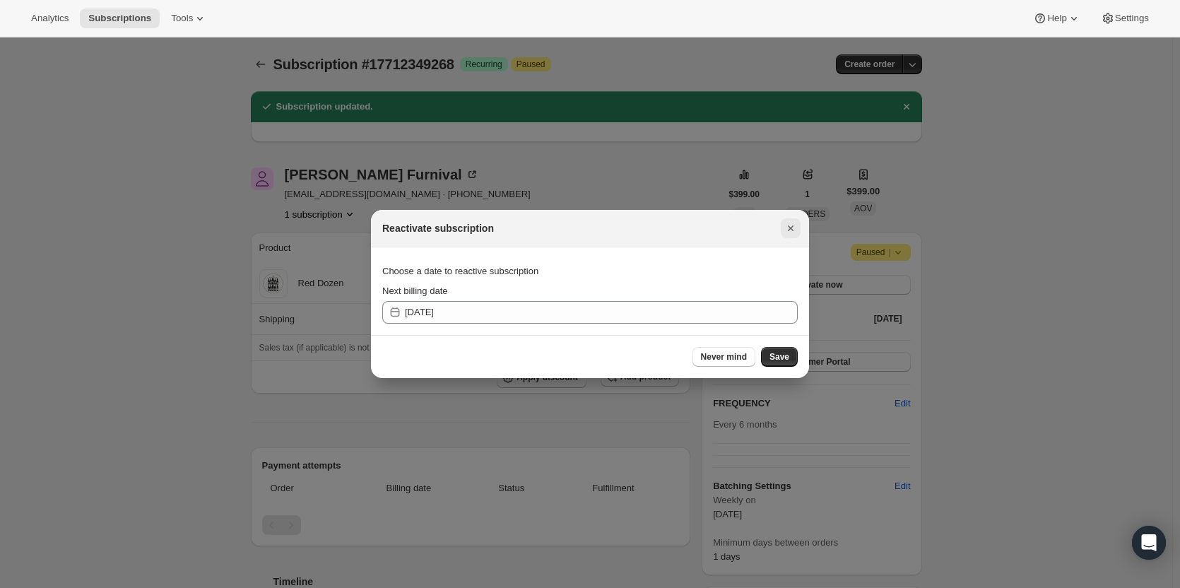
click at [785, 226] on icon "Close" at bounding box center [791, 228] width 14 height 14
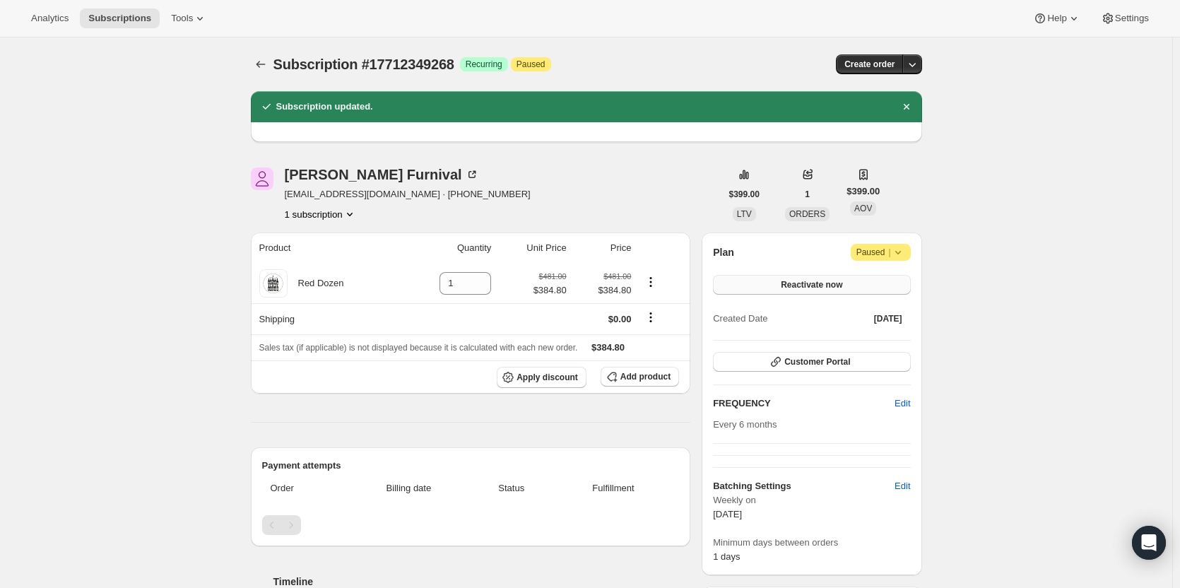
click at [802, 276] on button "Reactivate now" at bounding box center [811, 285] width 197 height 20
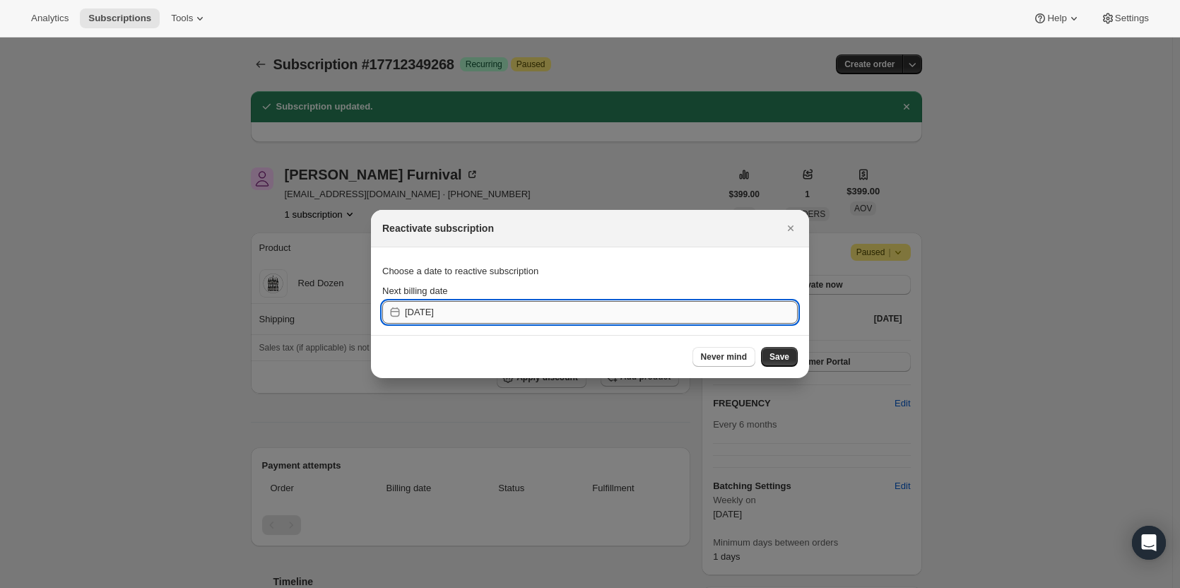
click at [446, 315] on input "2025-10-05" at bounding box center [601, 312] width 393 height 23
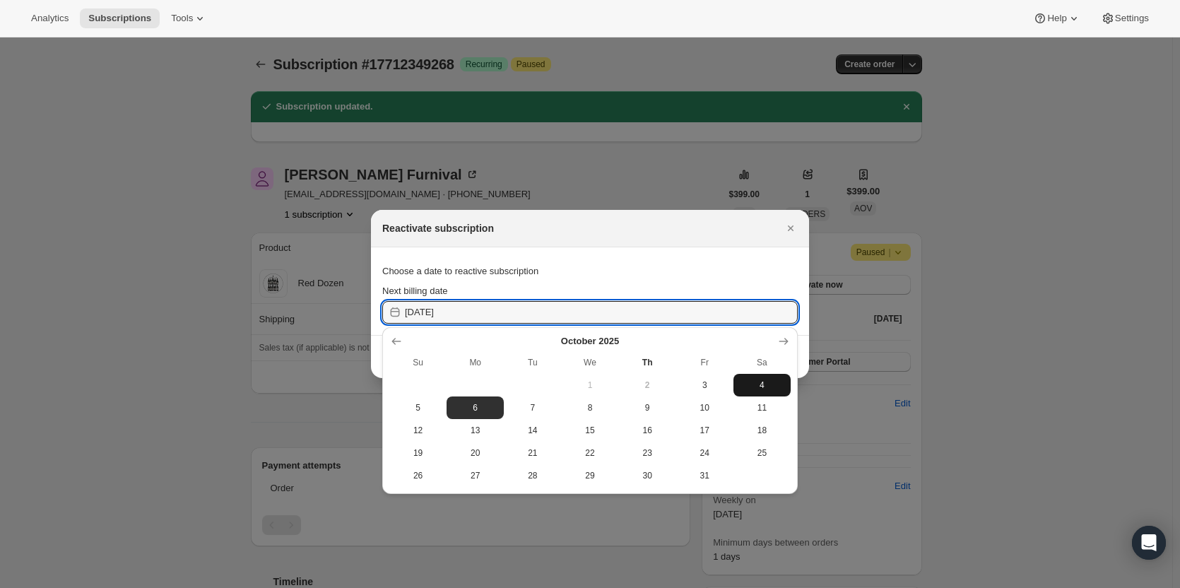
click at [756, 387] on span "4" at bounding box center [762, 385] width 46 height 11
type input "2025-10-03"
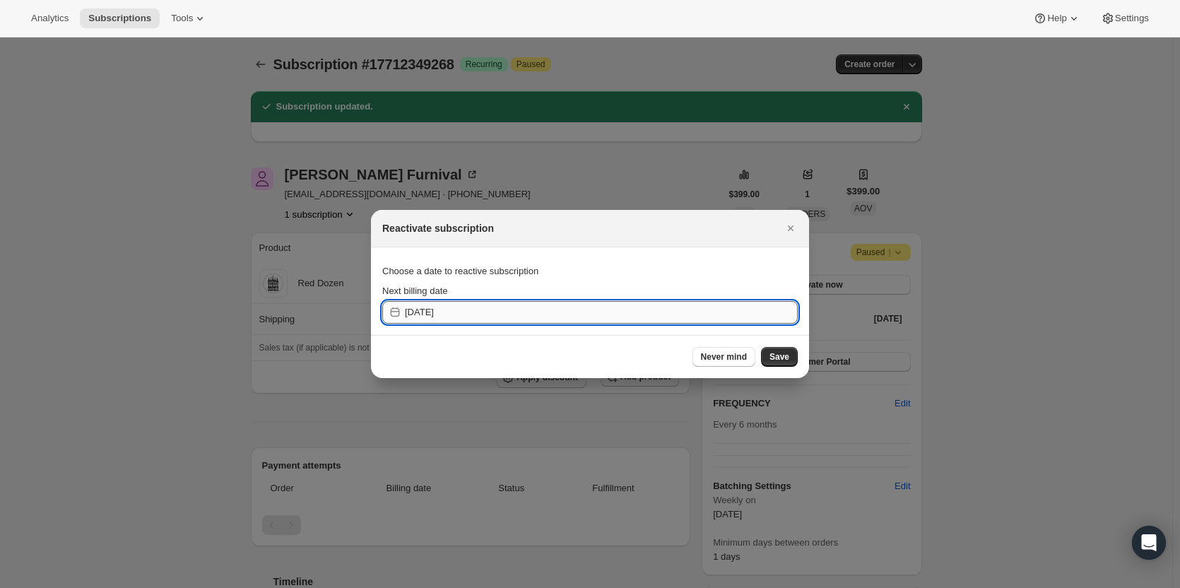
click at [518, 311] on input "2025-10-03" at bounding box center [601, 312] width 393 height 23
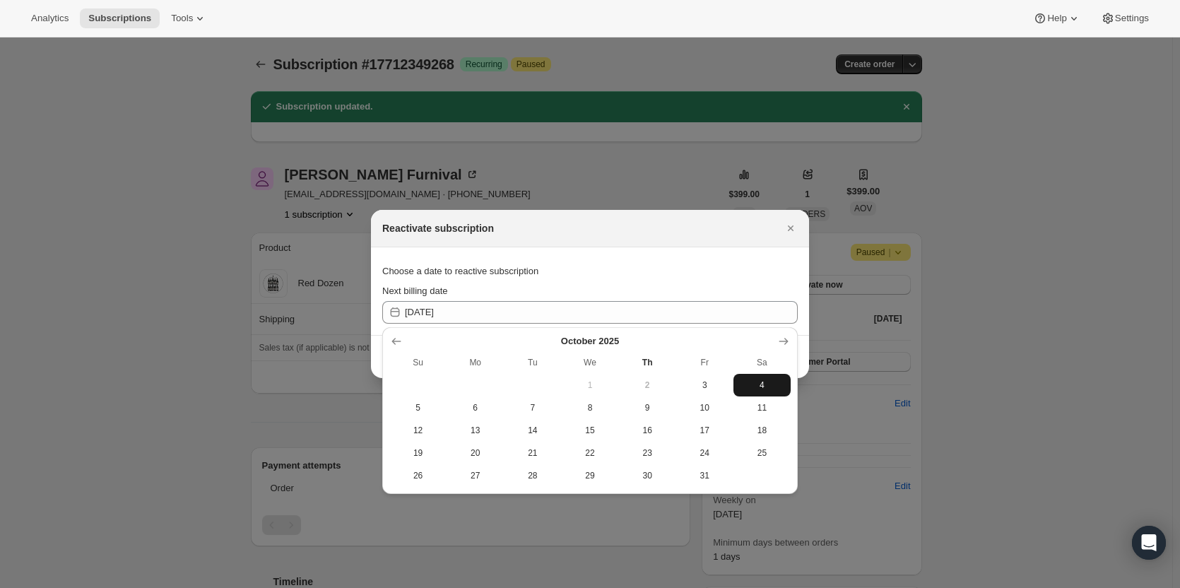
click at [762, 378] on button "4" at bounding box center [762, 385] width 57 height 23
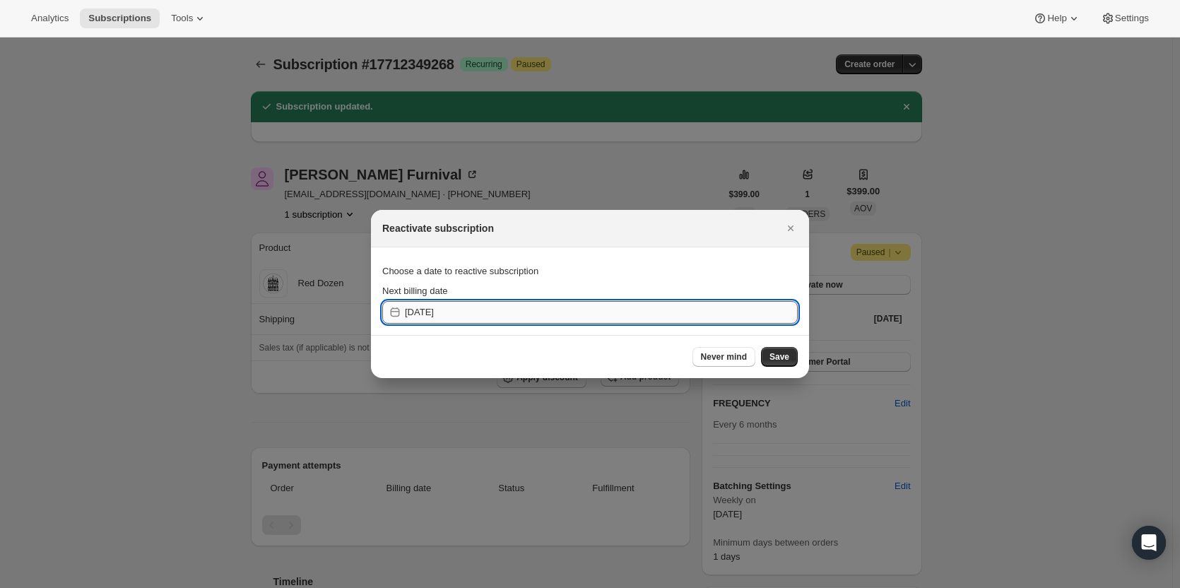
click at [649, 315] on input "2025-10-03" at bounding box center [601, 312] width 393 height 23
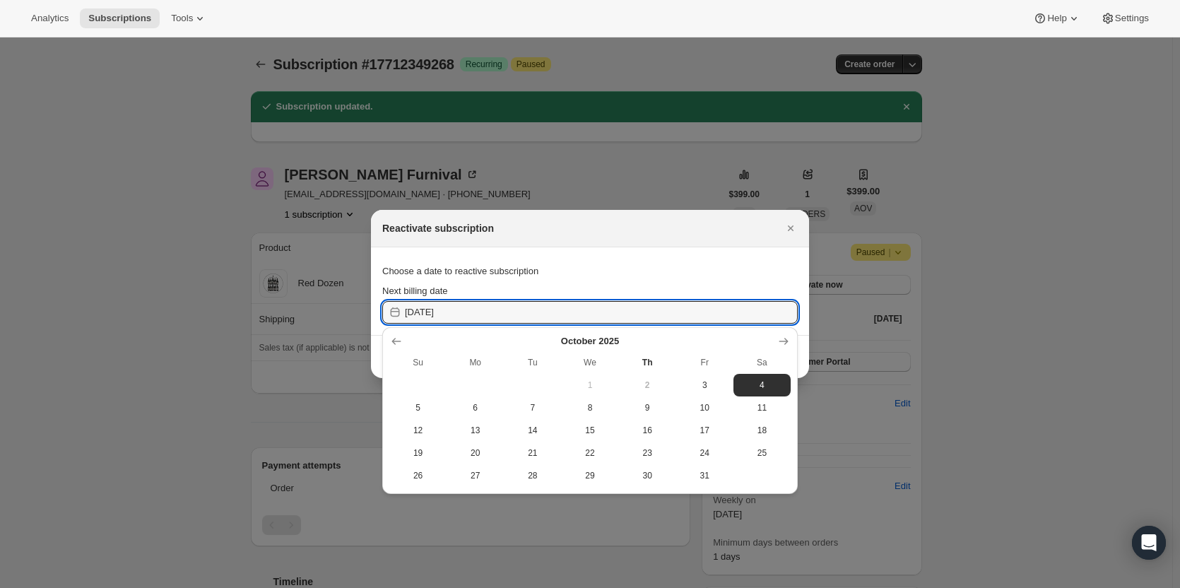
click at [737, 271] on div "Choose a date to reactive subscription" at bounding box center [590, 271] width 416 height 25
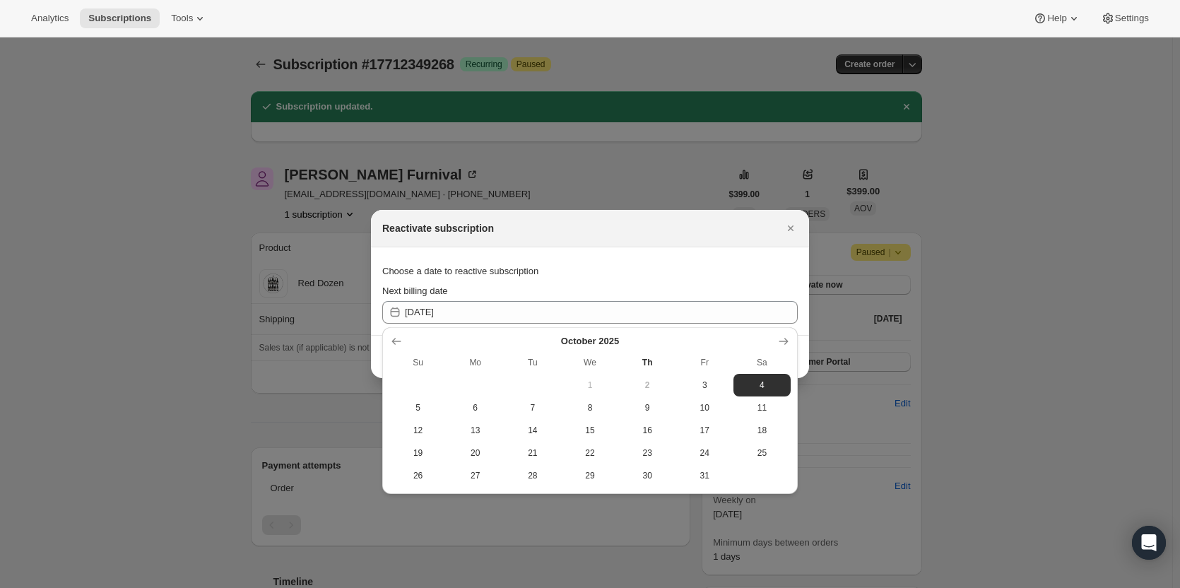
click at [729, 256] on section "Choose a date to reactive subscription Next billing date 2025-10-03" at bounding box center [590, 291] width 438 height 88
click at [786, 228] on icon "Close" at bounding box center [791, 228] width 14 height 14
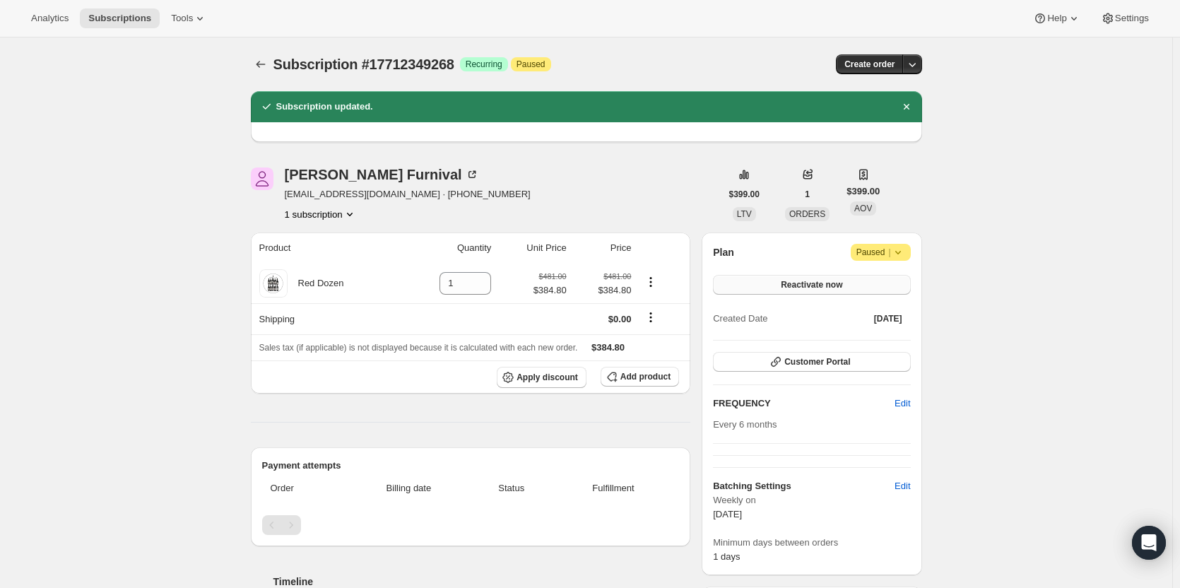
click at [848, 286] on button "Reactivate now" at bounding box center [811, 285] width 197 height 20
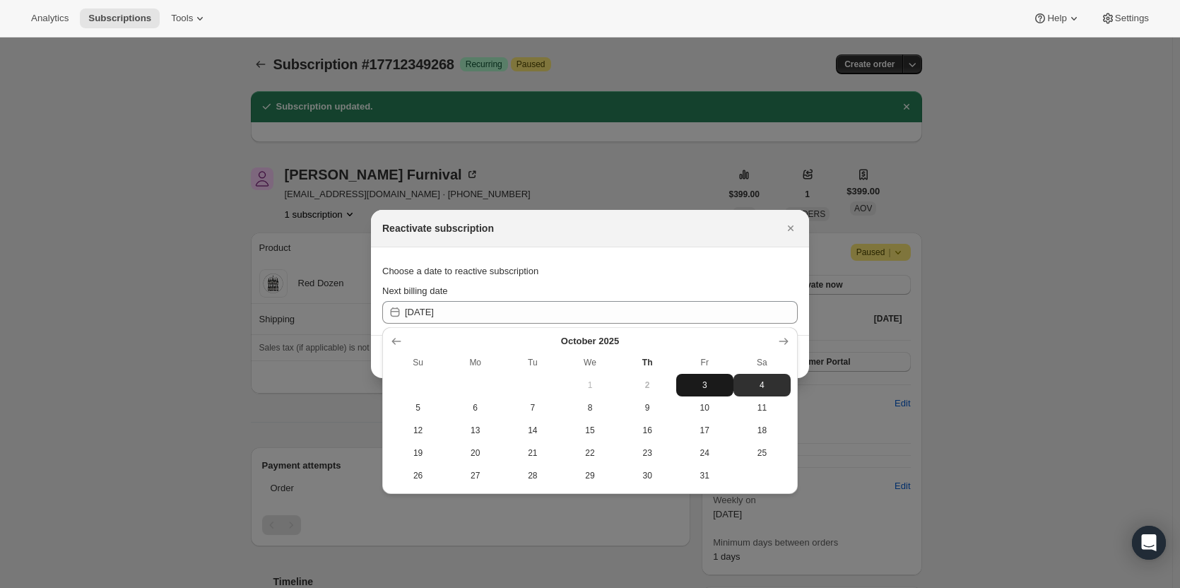
click at [722, 385] on span "3" at bounding box center [705, 385] width 46 height 11
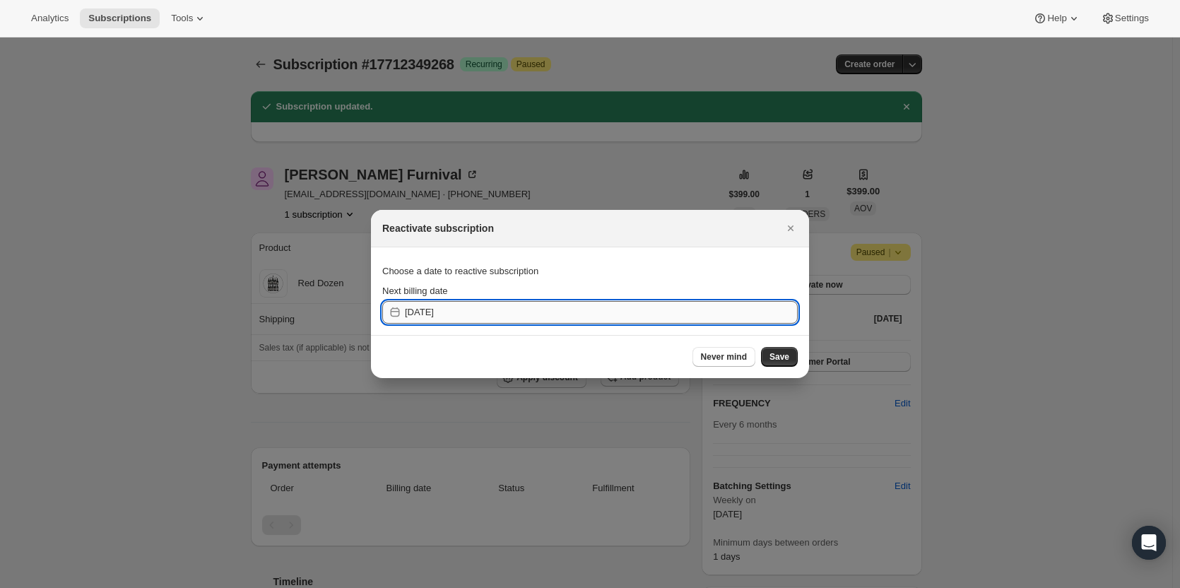
click at [676, 302] on input "[DATE]" at bounding box center [601, 312] width 393 height 23
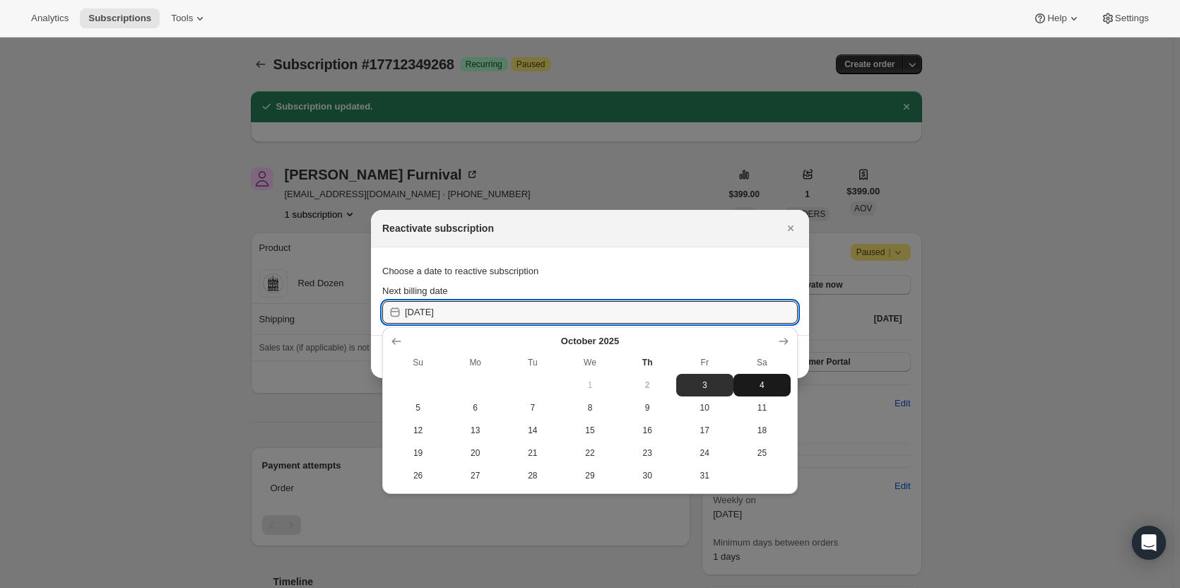
click at [748, 380] on span "4" at bounding box center [762, 385] width 46 height 11
type input "[DATE]"
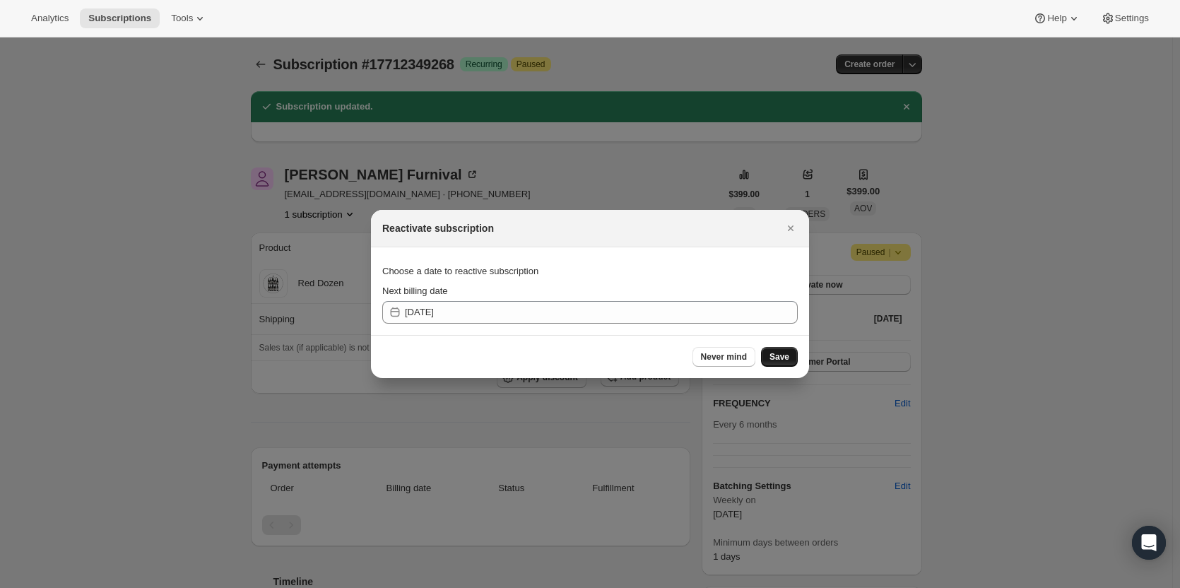
click at [785, 356] on span "Save" at bounding box center [780, 356] width 20 height 11
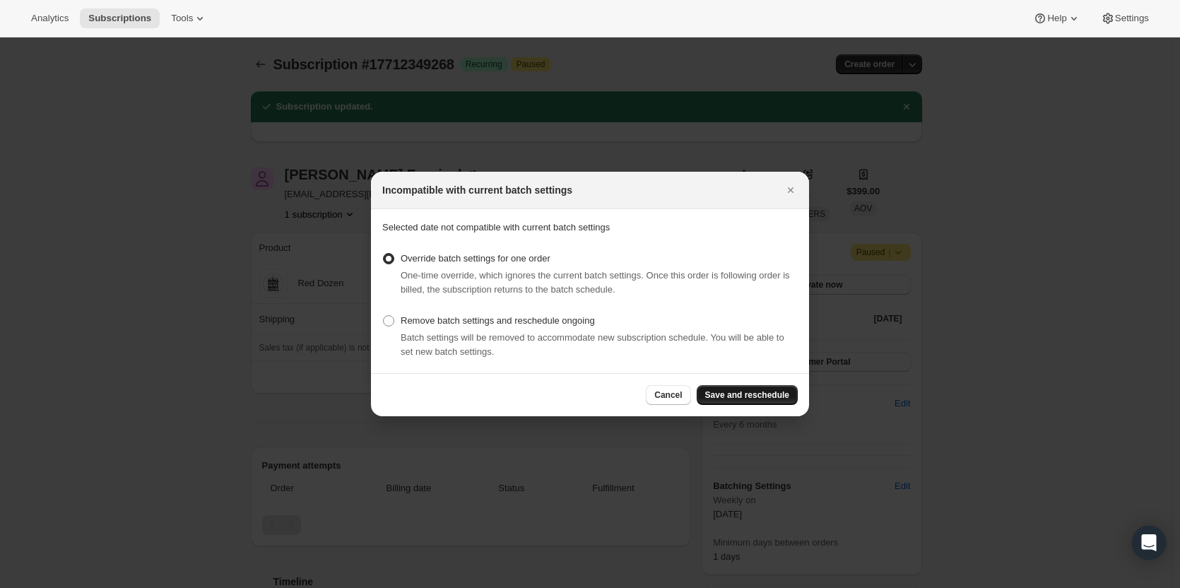
click at [773, 395] on span "Save and reschedule" at bounding box center [747, 394] width 84 height 11
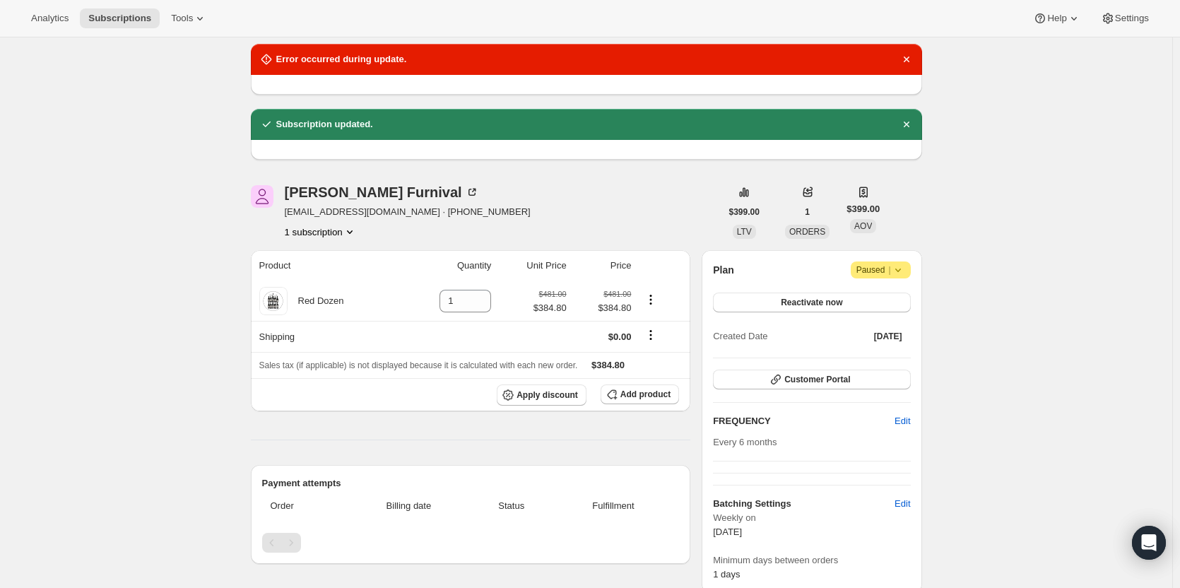
scroll to position [71, 0]
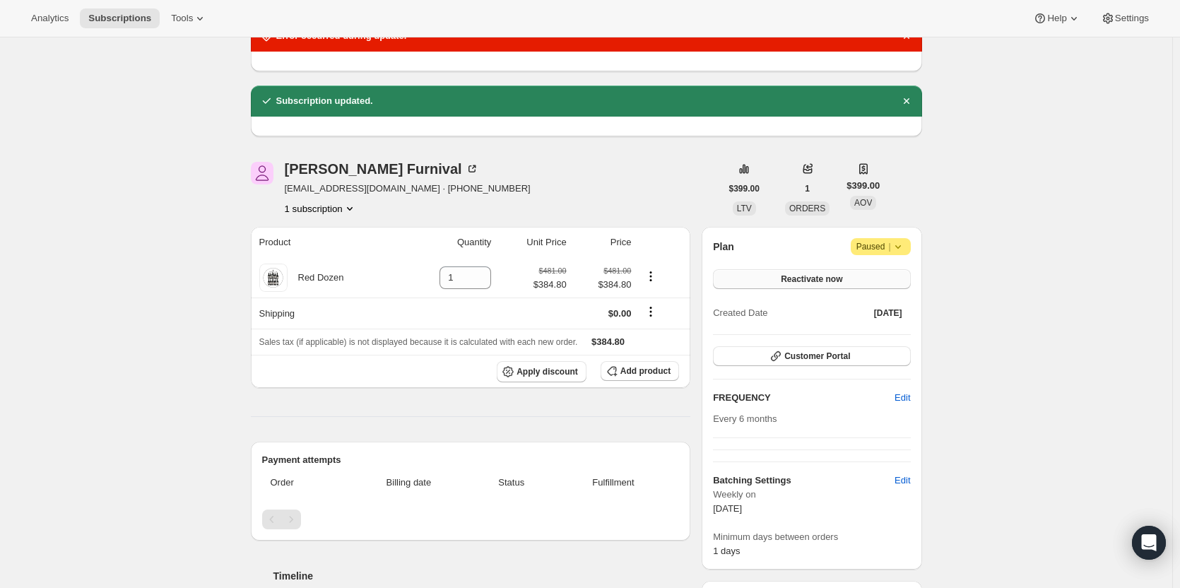
click at [803, 279] on span "Reactivate now" at bounding box center [811, 279] width 61 height 11
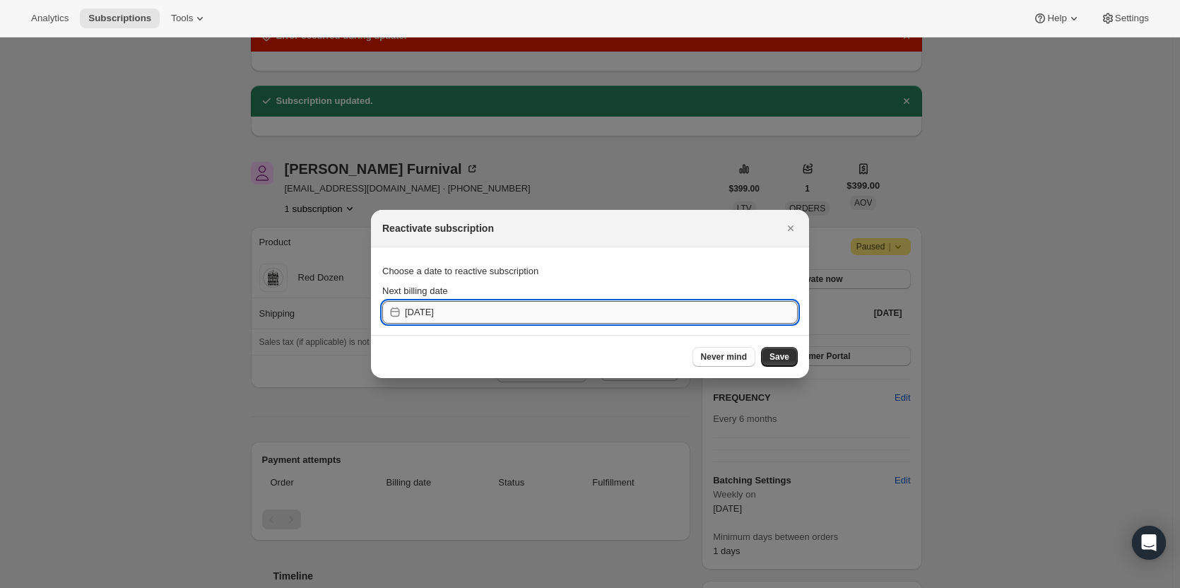
click at [610, 315] on input "2025-10-03" at bounding box center [601, 312] width 393 height 23
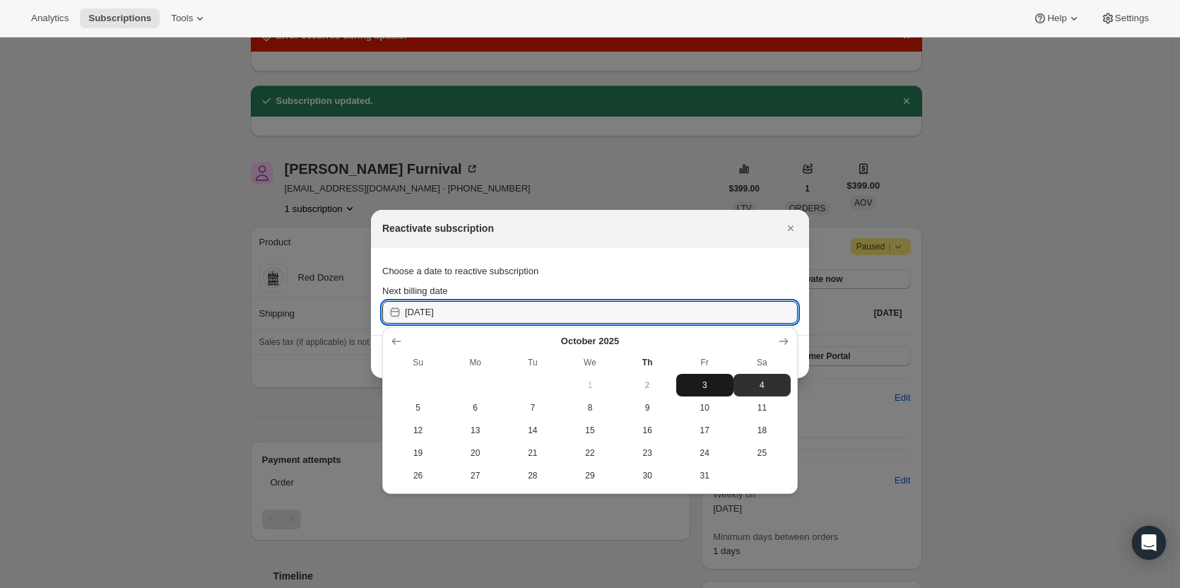
click at [715, 384] on span "3" at bounding box center [705, 385] width 46 height 11
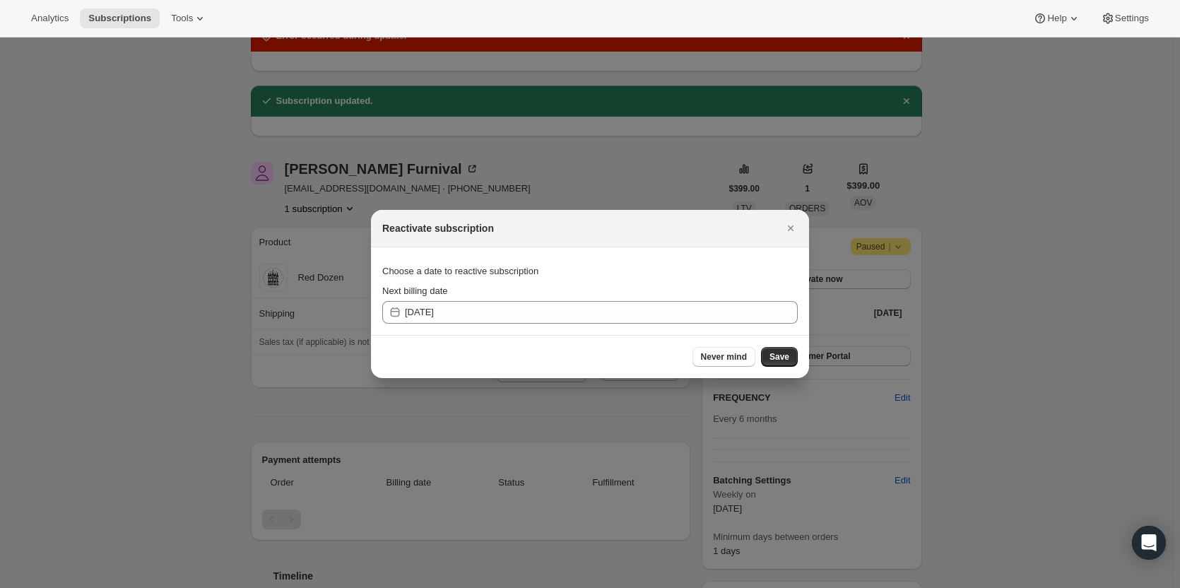
click at [744, 324] on section "Choose a date to reactive subscription Next billing date 2025-10-02" at bounding box center [590, 291] width 438 height 88
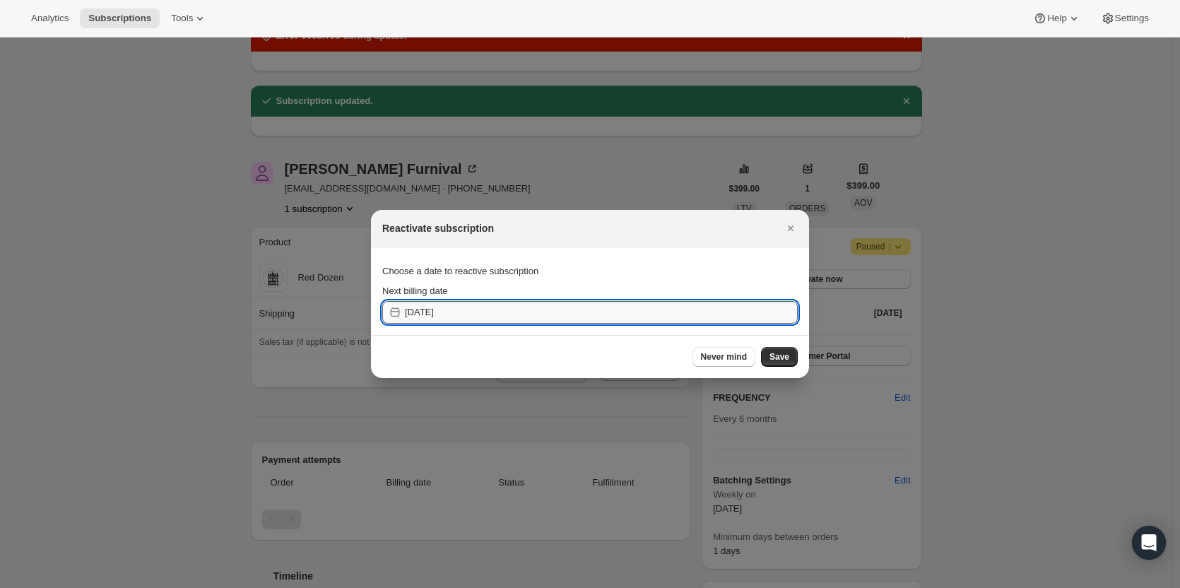
click at [741, 315] on input "2025-10-02" at bounding box center [601, 312] width 393 height 23
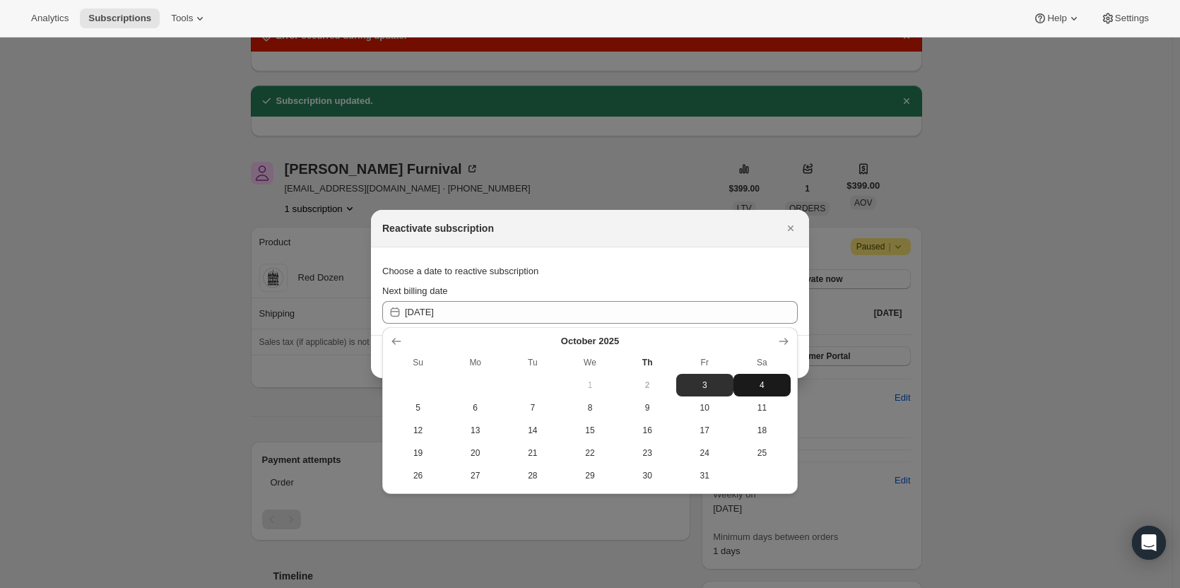
click at [768, 382] on span "4" at bounding box center [762, 385] width 46 height 11
type input "2025-10-03"
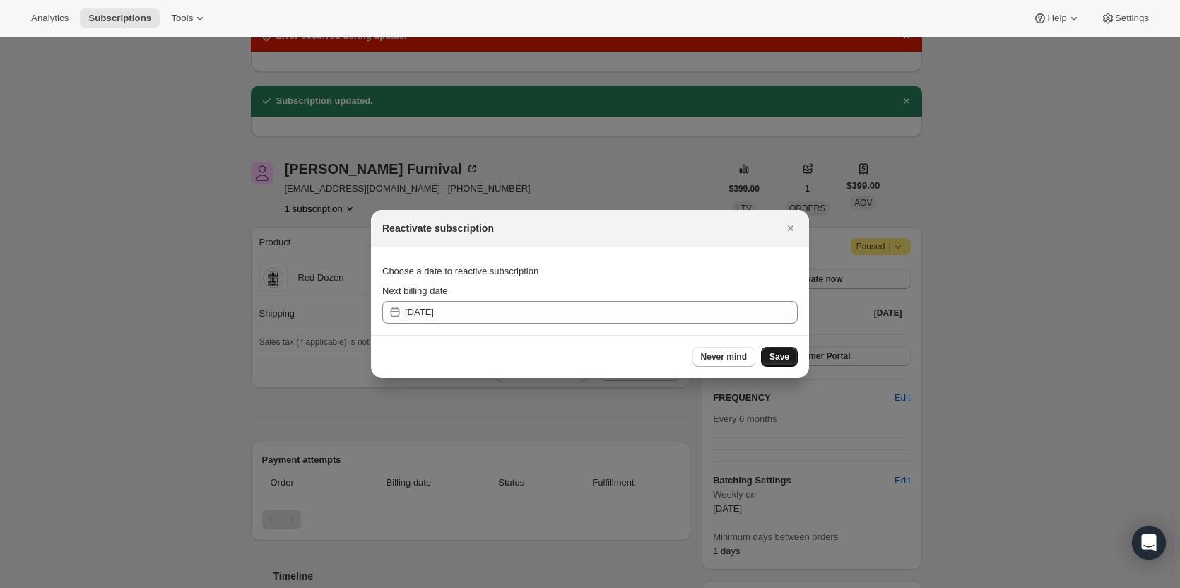
click at [780, 357] on span "Save" at bounding box center [780, 356] width 20 height 11
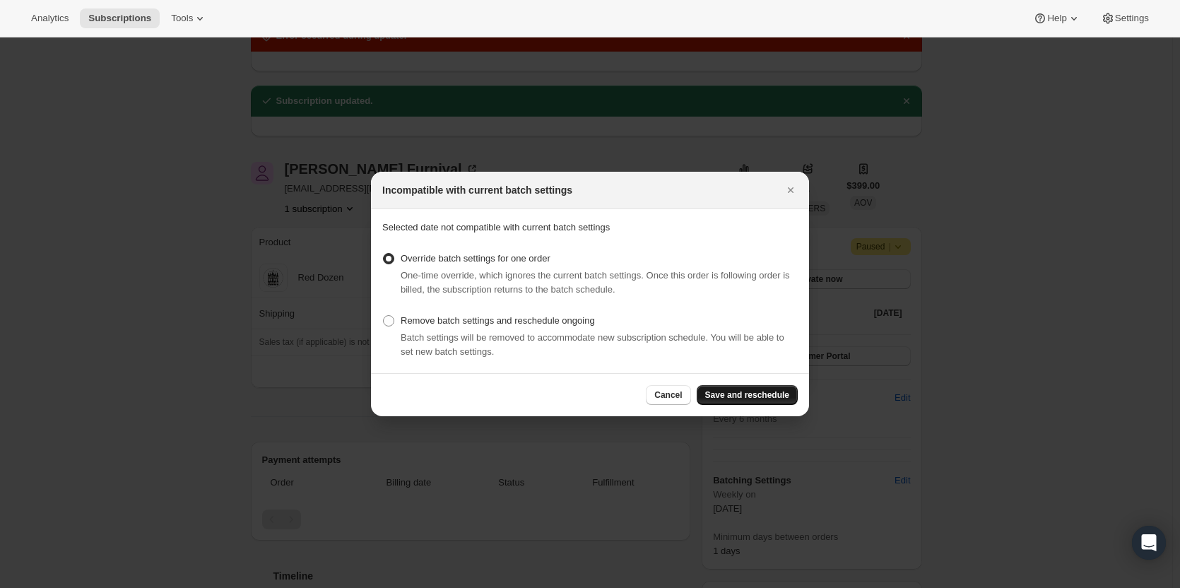
click at [778, 392] on span "Save and reschedule" at bounding box center [747, 394] width 84 height 11
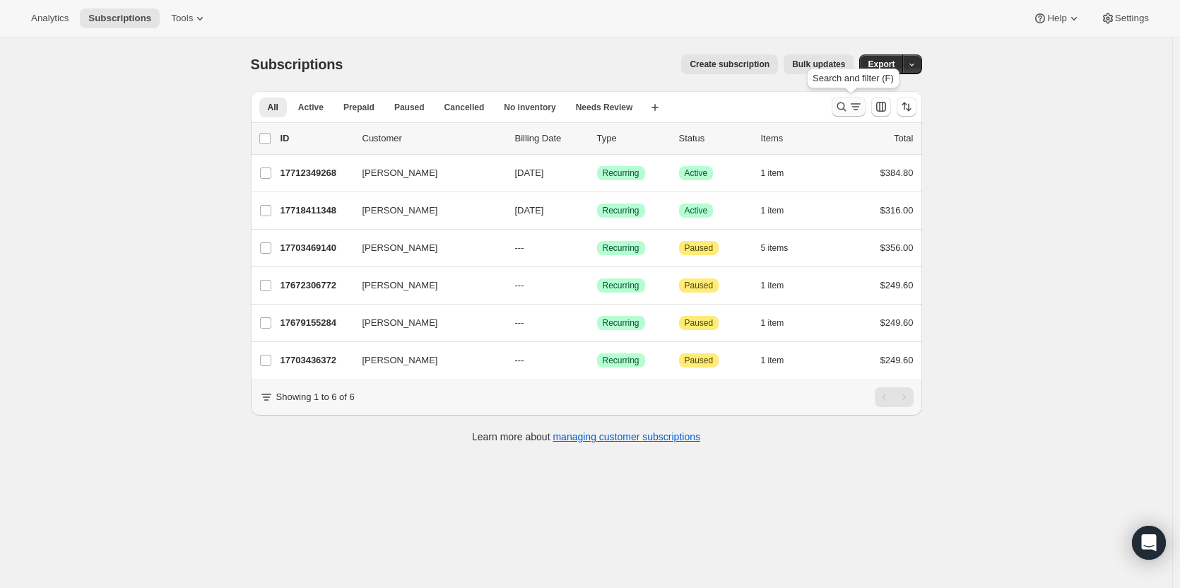
click at [843, 109] on icon "Search and filter results" at bounding box center [842, 107] width 14 height 14
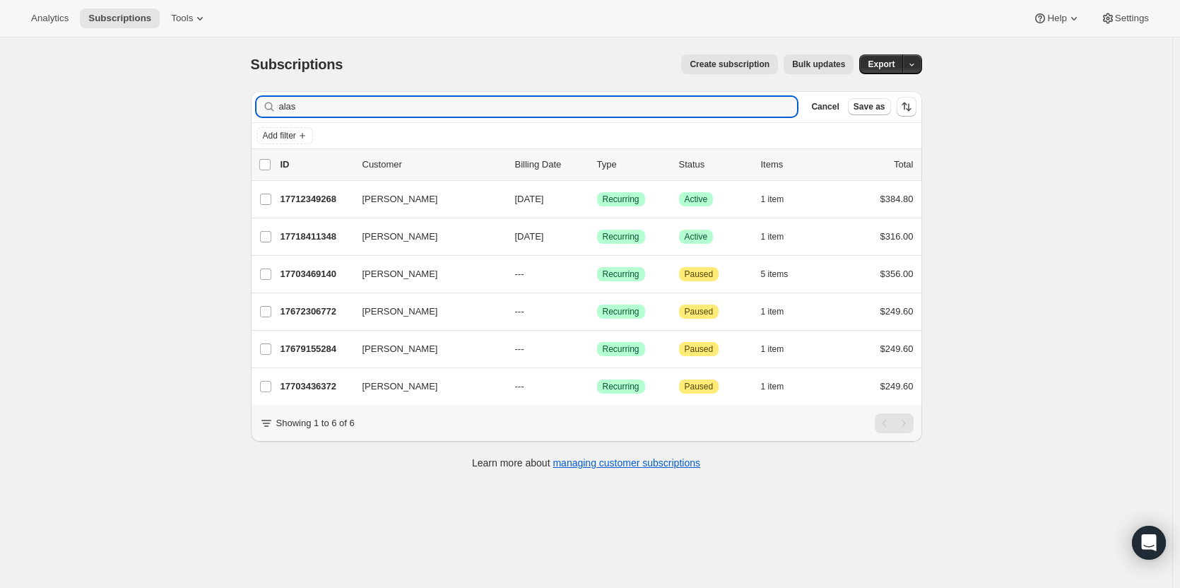
drag, startPoint x: 283, startPoint y: 109, endPoint x: 276, endPoint y: 108, distance: 7.1
click at [276, 108] on div "alas Clear" at bounding box center [527, 107] width 541 height 20
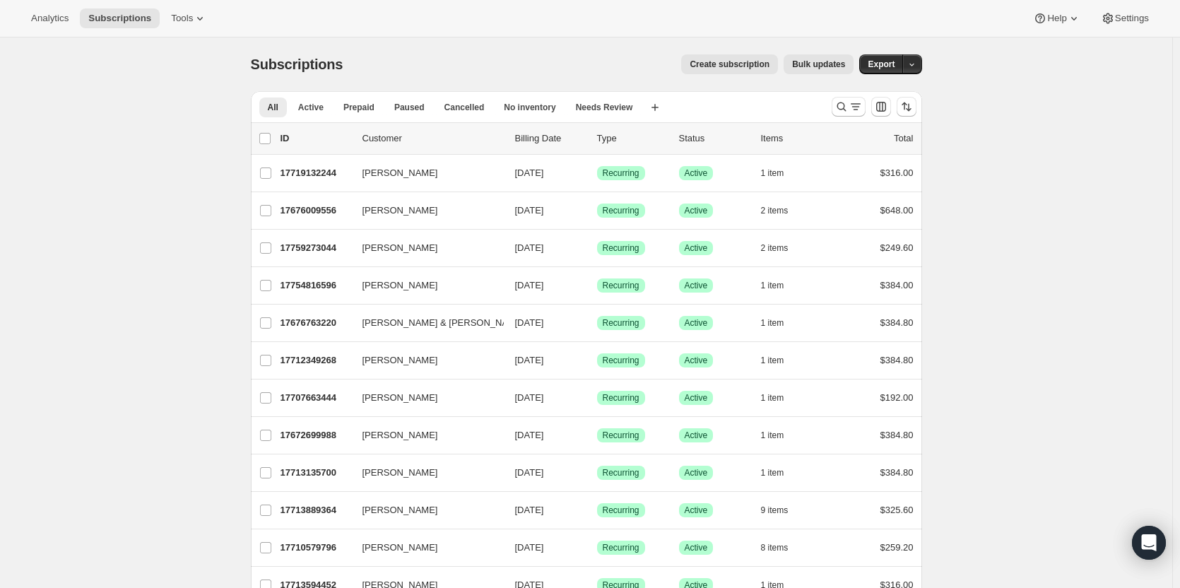
click at [845, 109] on icon "Search and filter results" at bounding box center [842, 107] width 14 height 14
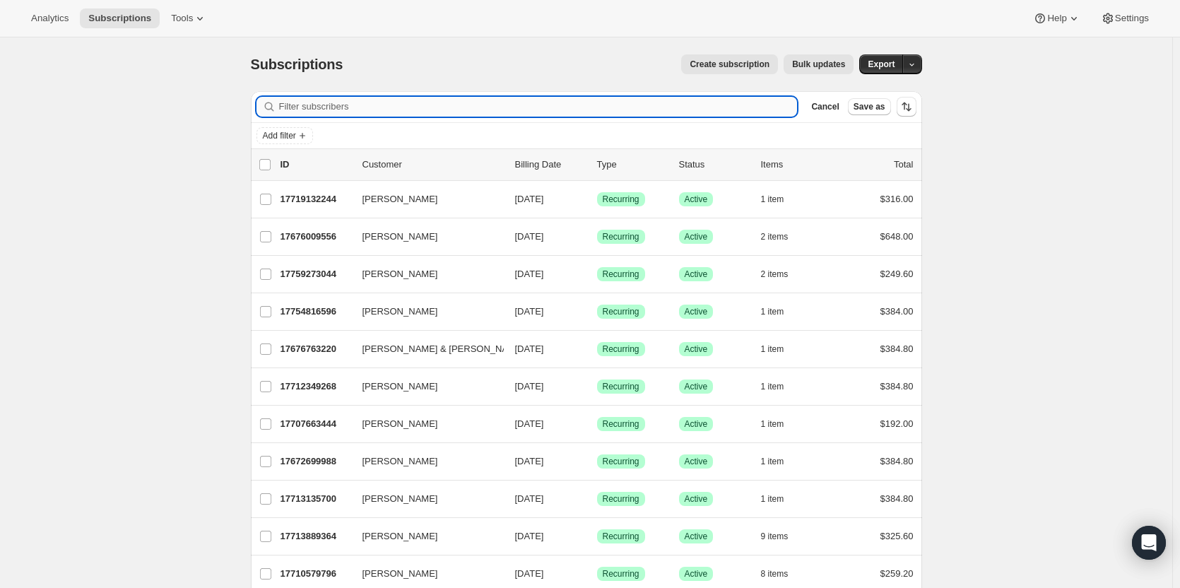
click at [471, 98] on input "Filter subscribers" at bounding box center [538, 107] width 519 height 20
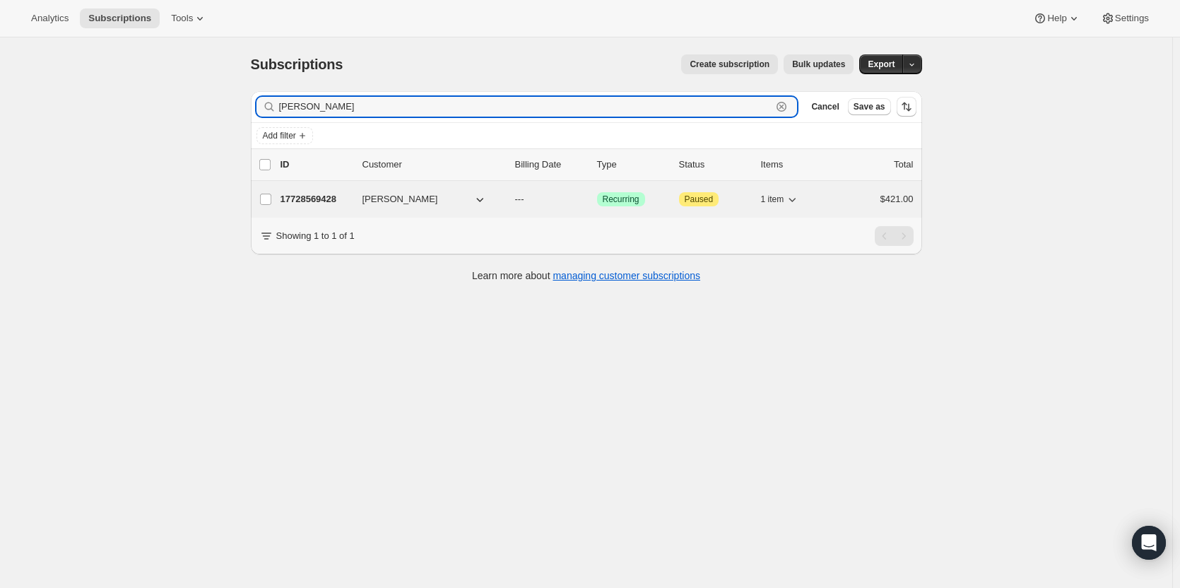
type input "stephen coss"
click at [329, 194] on p "17728569428" at bounding box center [316, 199] width 71 height 14
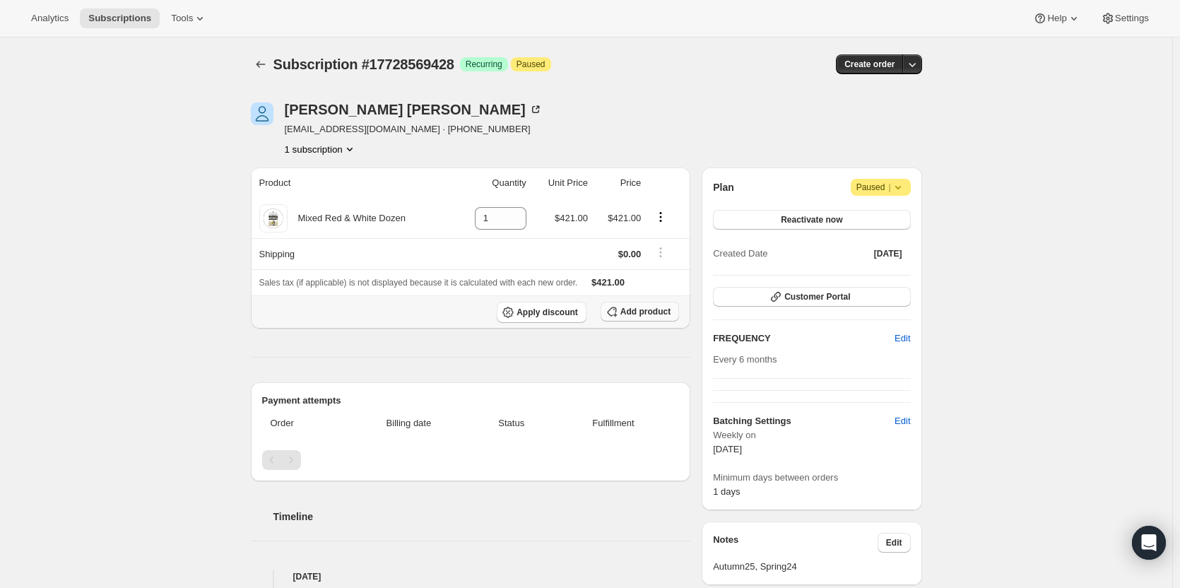
click at [645, 308] on span "Add product" at bounding box center [646, 311] width 50 height 11
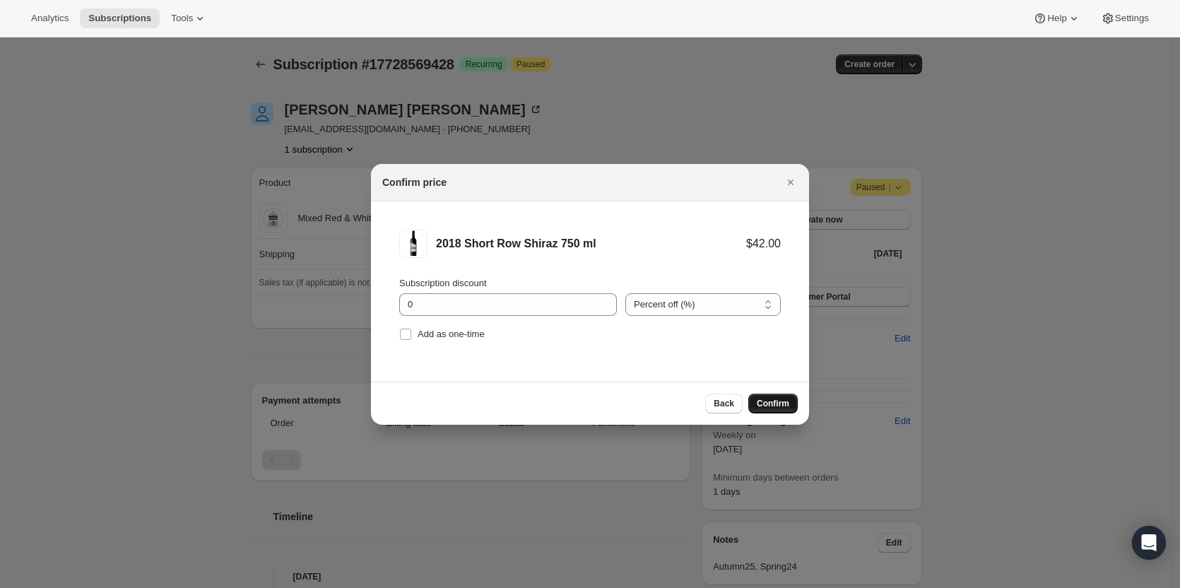
click at [763, 402] on span "Confirm" at bounding box center [773, 403] width 33 height 11
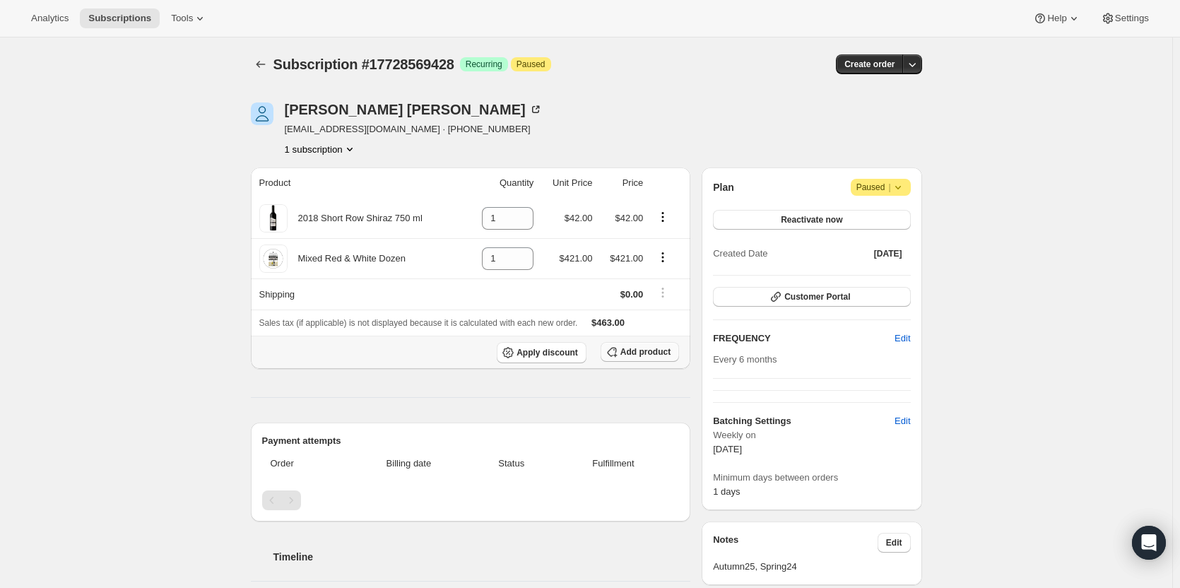
click at [638, 351] on span "Add product" at bounding box center [646, 351] width 50 height 11
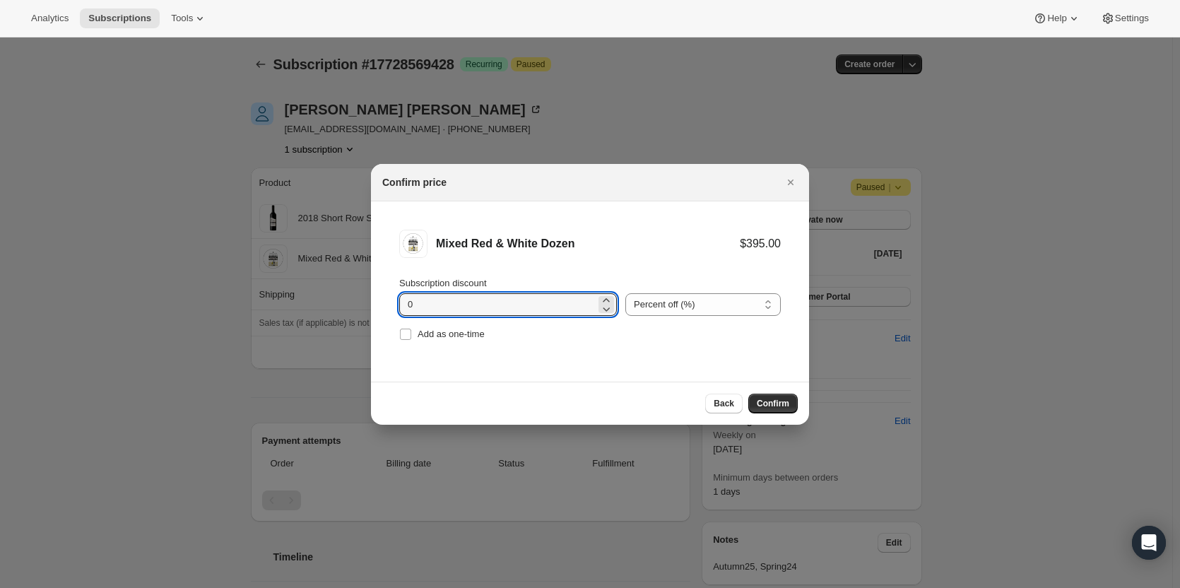
drag, startPoint x: 480, startPoint y: 302, endPoint x: 374, endPoint y: 305, distance: 106.1
click at [377, 305] on li "Mixed Red & White Dozen $395.00 Subscription discount 0 Percent off (%) Amount …" at bounding box center [590, 286] width 438 height 171
type input "20"
click at [770, 404] on span "Confirm" at bounding box center [773, 403] width 33 height 11
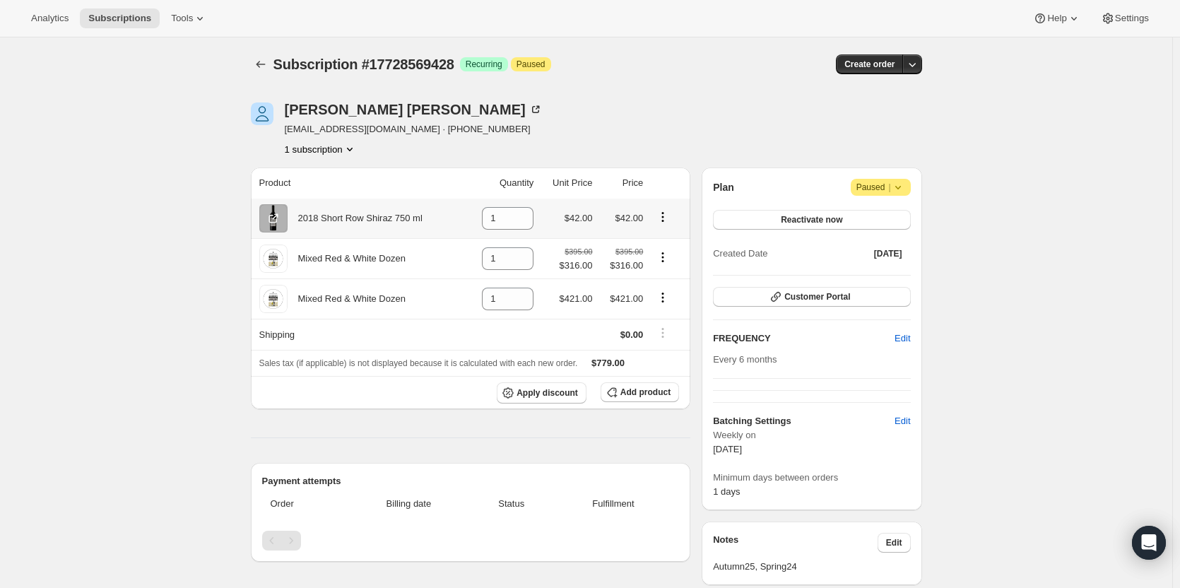
click at [663, 215] on icon "Product actions" at bounding box center [663, 217] width 14 height 14
click at [662, 244] on span "Remove" at bounding box center [657, 244] width 34 height 11
type input "0"
click at [666, 300] on icon "Product actions" at bounding box center [663, 298] width 14 height 14
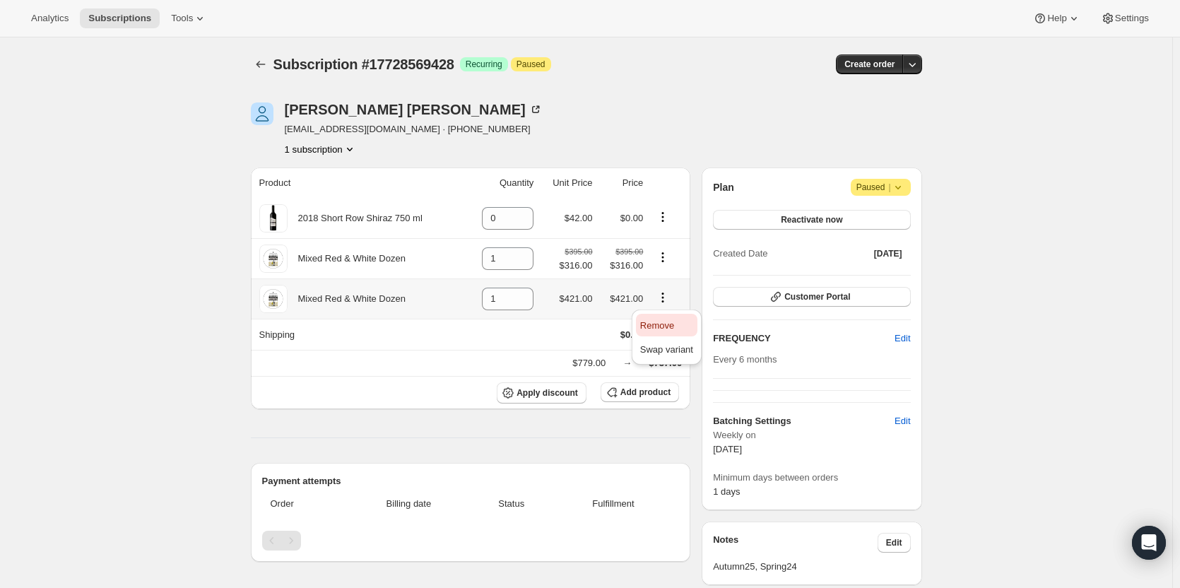
click at [666, 322] on span "Remove" at bounding box center [657, 325] width 34 height 11
type input "0"
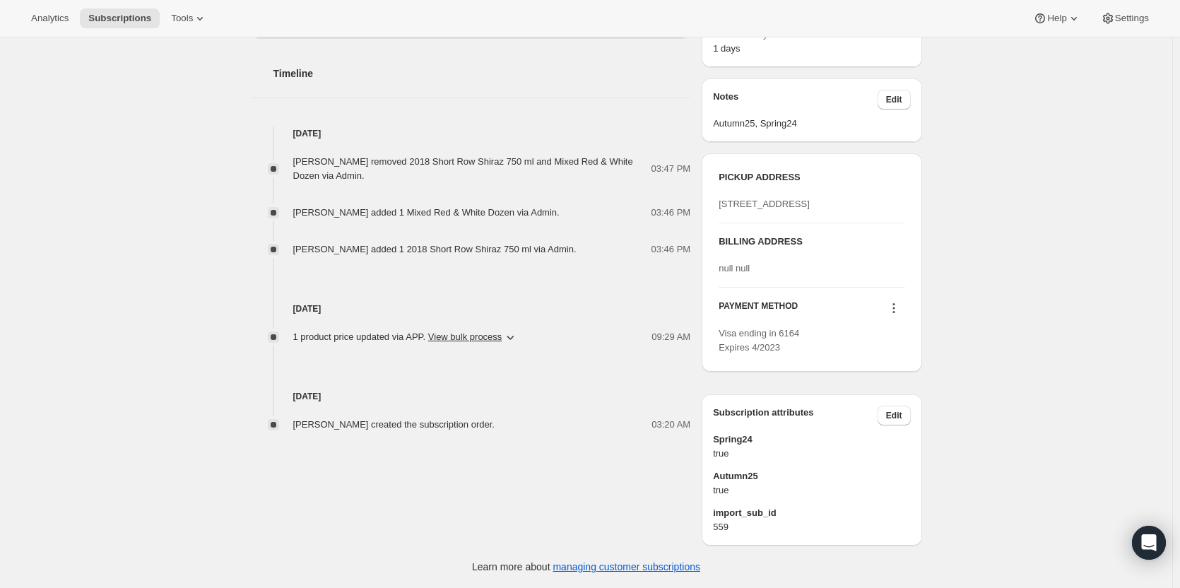
scroll to position [495, 0]
click at [896, 305] on button at bounding box center [894, 308] width 23 height 16
click at [1040, 269] on div "Subscription #17728569428. This page is ready Subscription #17728569428 Success…" at bounding box center [586, 91] width 1173 height 994
click at [895, 312] on icon at bounding box center [894, 308] width 14 height 14
click at [873, 434] on span "Add credit card" at bounding box center [878, 439] width 61 height 11
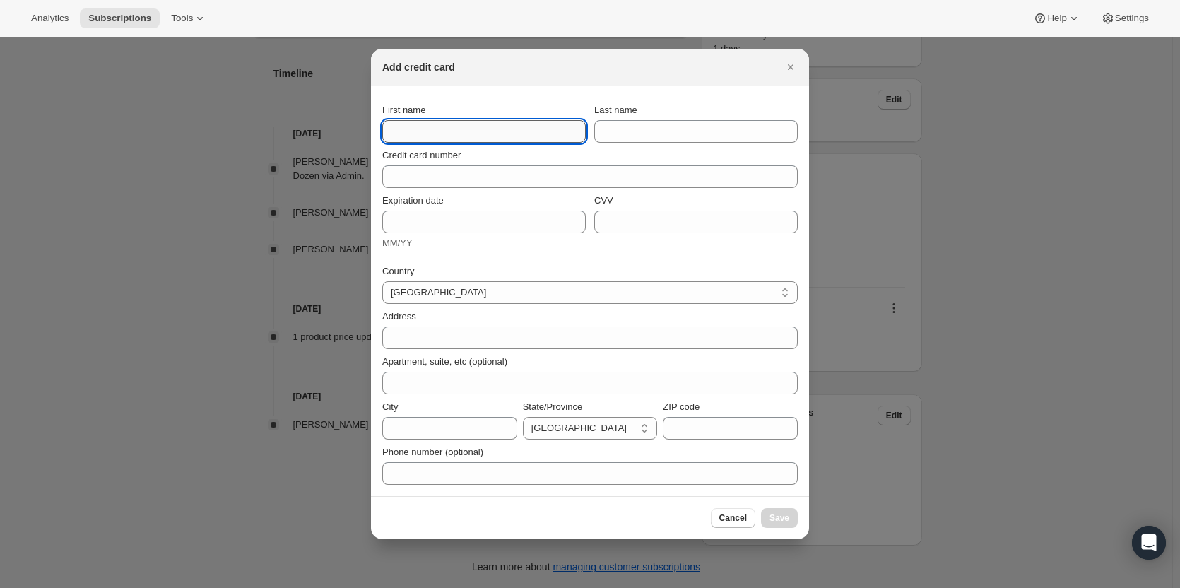
click at [431, 131] on input "First name" at bounding box center [484, 131] width 204 height 23
paste input "Stephen Cossey PO Box 79 Myponga South Australia 5202 Australia +61 406 256 438"
drag, startPoint x: 283, startPoint y: 116, endPoint x: 351, endPoint y: 120, distance: 67.3
click at [184, 587] on div "Add credit card First name Stephen Cossey PO Box 79 Myponga South Australia 520…" at bounding box center [590, 588] width 1180 height 0
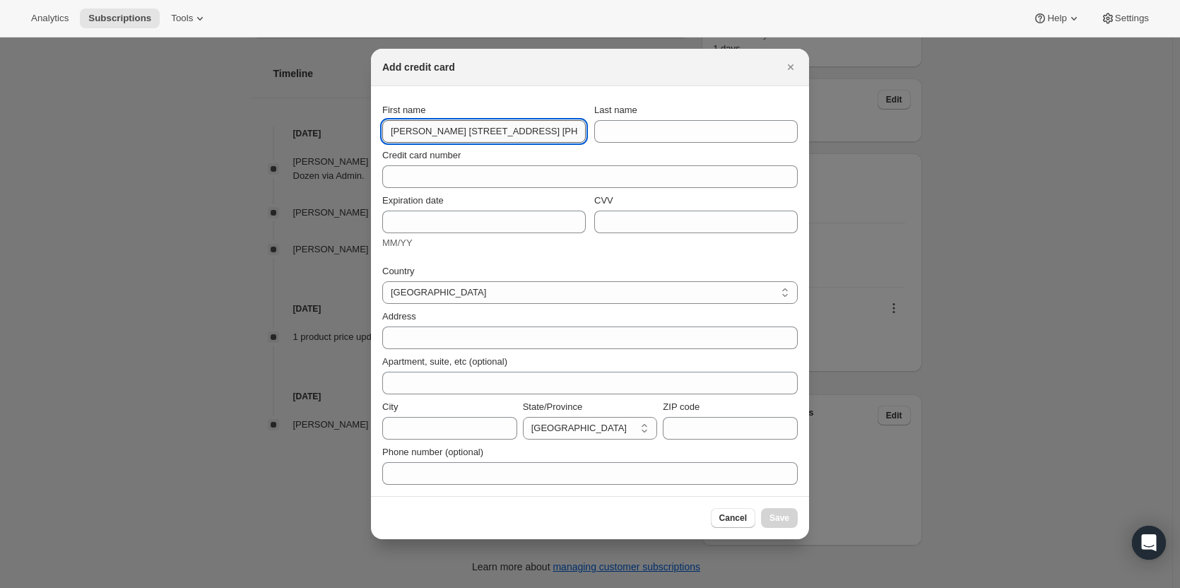
click at [426, 125] on input "Stephen Cossey PO Box 79 Myponga South Australia 5202 Australia +61 406 256 438" at bounding box center [484, 131] width 204 height 23
drag, startPoint x: 425, startPoint y: 133, endPoint x: 694, endPoint y: 141, distance: 269.4
click at [694, 141] on div "First name Stephen Cossey PO Box 79 Myponga South Australia 5202 Australia +61 …" at bounding box center [590, 123] width 416 height 40
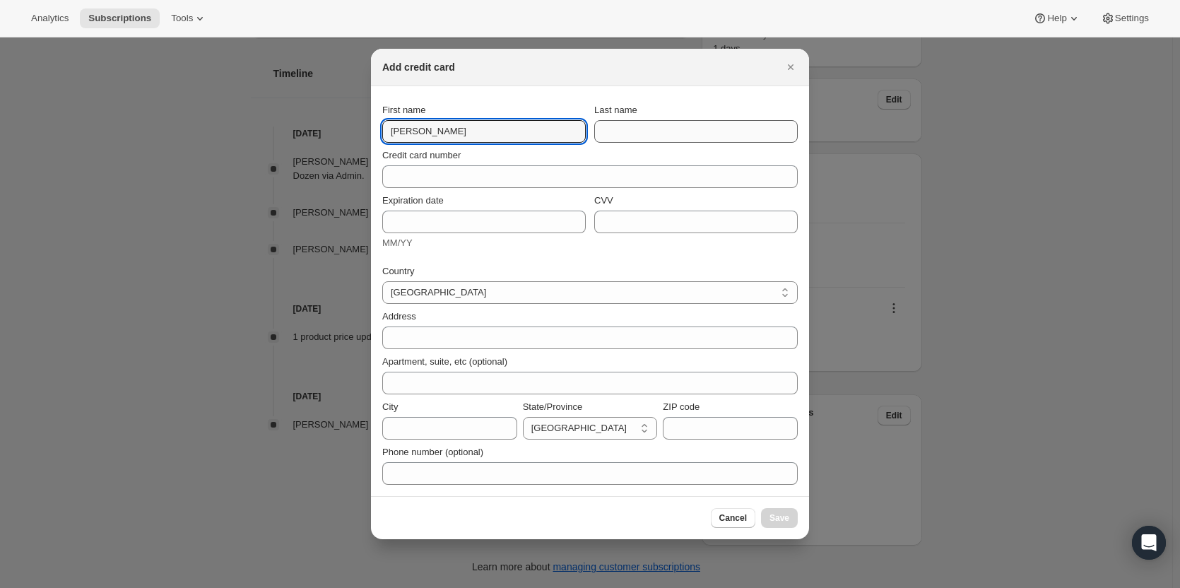
type input "Stephen"
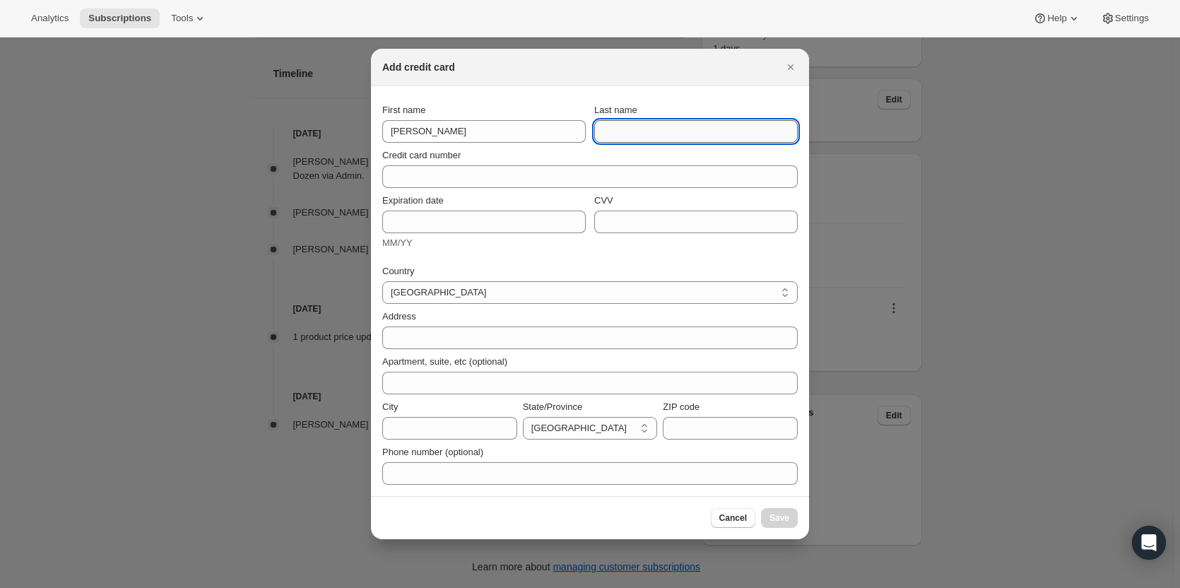
click at [656, 129] on input "Last name" at bounding box center [696, 131] width 204 height 23
paste input "Cossey PO Box 79 Myponga South Australia 5202 Australia +61 406 256 438"
drag, startPoint x: 638, startPoint y: 131, endPoint x: 475, endPoint y: 120, distance: 162.9
click at [475, 120] on div "First name Stephen Last name Cossey PO Box 79 Myponga South Australia 5202 Aust…" at bounding box center [590, 123] width 416 height 40
click at [634, 123] on input "Cossey PO Box 79 Myponga South Australia 5202 Australia +61 406 256 438" at bounding box center [696, 131] width 204 height 23
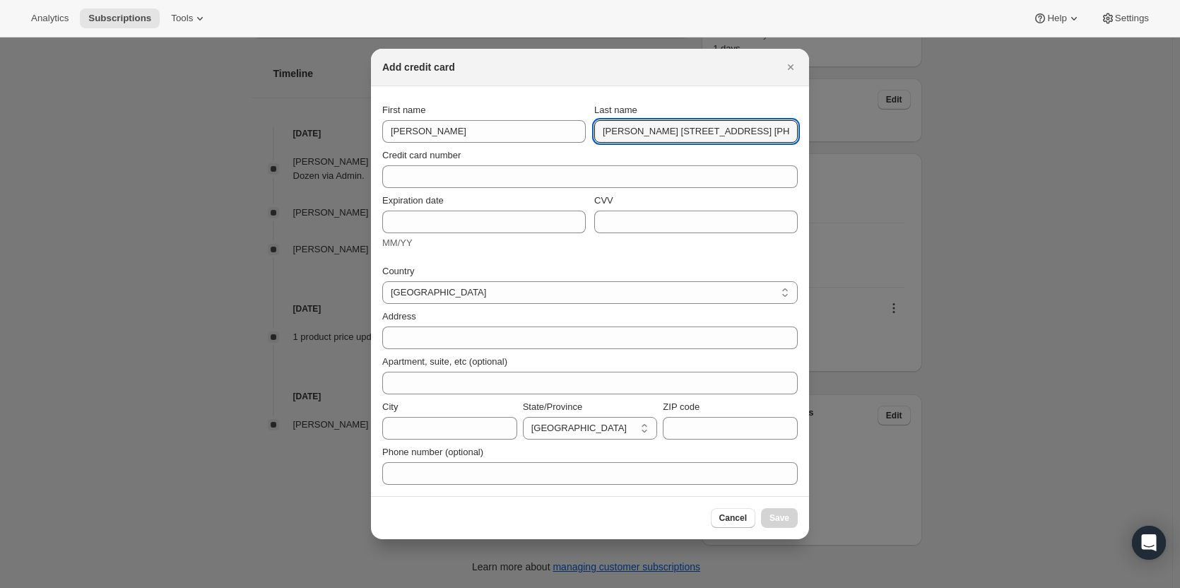
scroll to position [0, 124]
drag, startPoint x: 635, startPoint y: 133, endPoint x: 942, endPoint y: 153, distance: 307.4
click at [942, 587] on div "Add credit card First name Stephen Last name Cossey PO Box 79 Myponga South Aus…" at bounding box center [590, 588] width 1180 height 0
type input "Cossey"
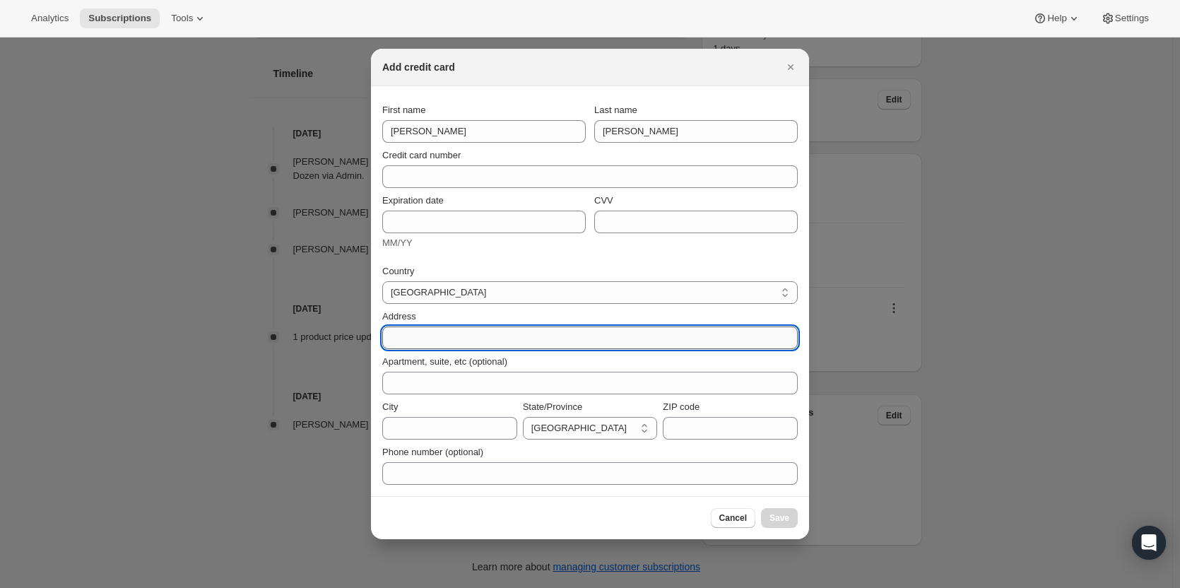
click at [423, 329] on input "Address" at bounding box center [590, 338] width 416 height 23
paste input "PO Box 79 Myponga South Australia 5202 Australia +61 406 256 438"
drag, startPoint x: 435, startPoint y: 337, endPoint x: 818, endPoint y: 350, distance: 383.3
click at [818, 587] on div "Add credit card First name Stephen Last name Cossey Credit card number Expirati…" at bounding box center [590, 588] width 1180 height 0
type input "PO Box 79"
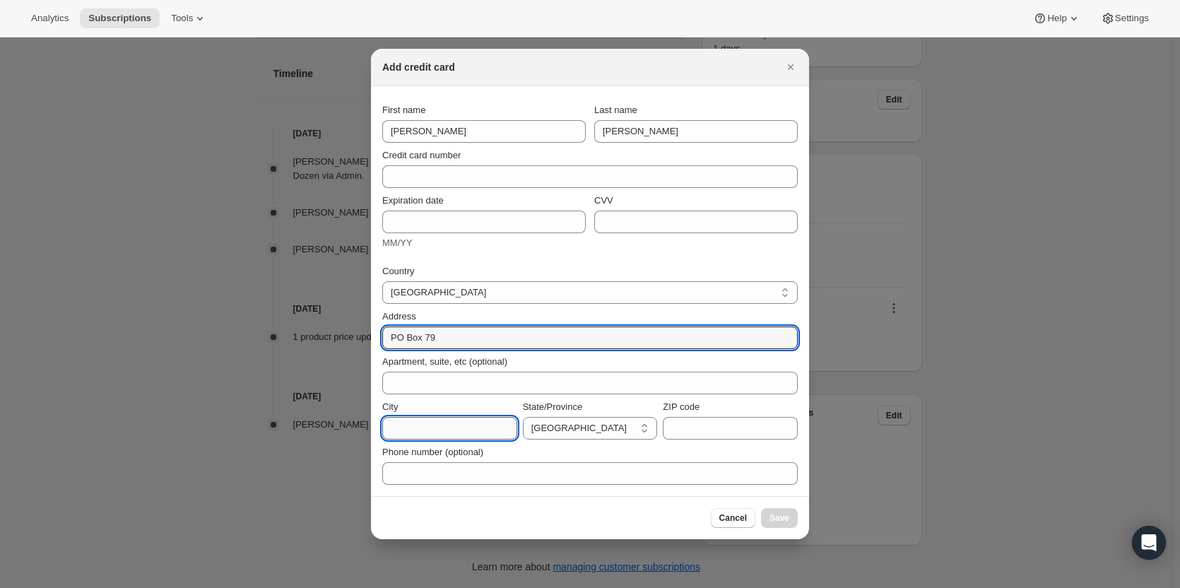
click at [414, 424] on input "City" at bounding box center [449, 428] width 135 height 23
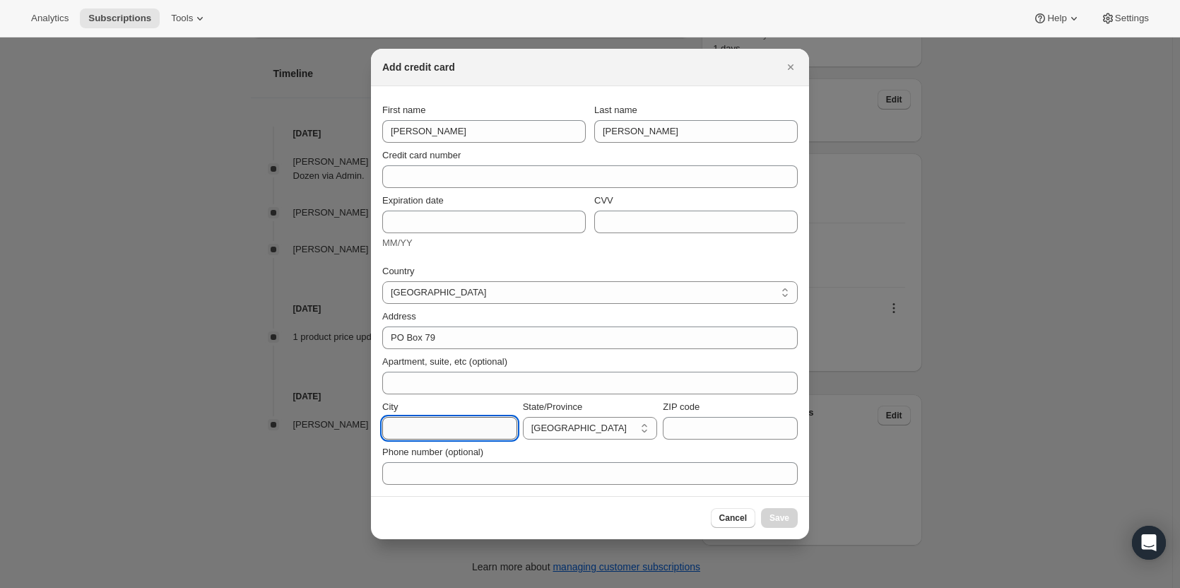
paste input "Myponga South Australia 5202 Australia +61 406 256 438"
drag, startPoint x: 403, startPoint y: 427, endPoint x: 216, endPoint y: 394, distance: 190.1
click at [216, 587] on div "Add credit card First name Stephen Last name Cossey Credit card number Expirati…" at bounding box center [590, 588] width 1180 height 0
click at [433, 429] on input "Myponga South Australia 5202 Australia +61 406 256 438" at bounding box center [449, 428] width 135 height 23
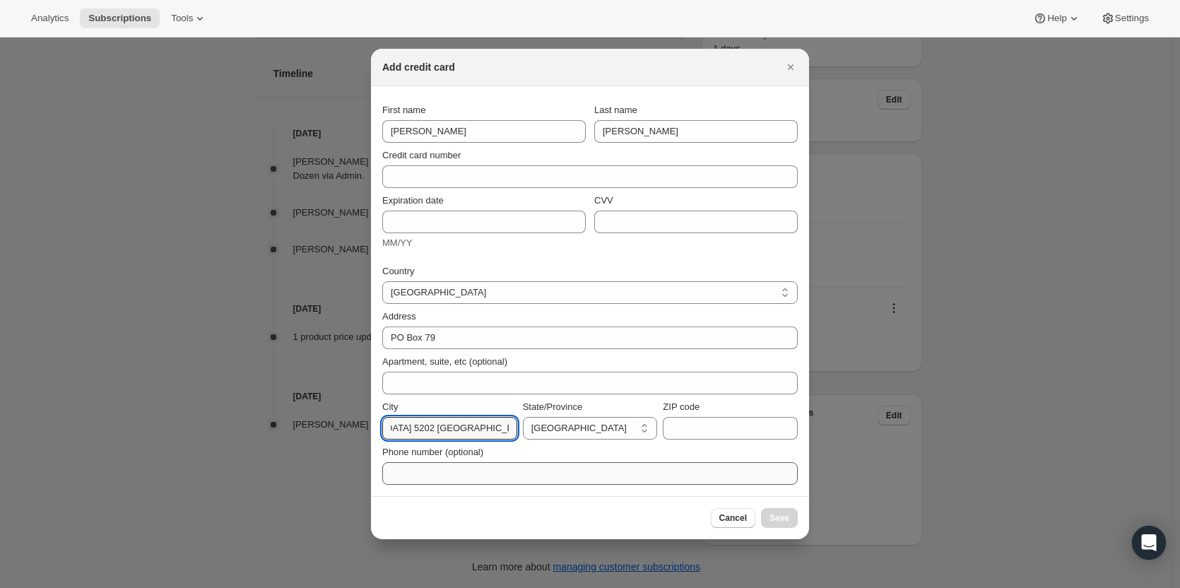
drag, startPoint x: 431, startPoint y: 428, endPoint x: 693, endPoint y: 464, distance: 264.0
click at [693, 464] on div "Country Australia Austria Belgium Canada Czech Republic Denmark Finland France …" at bounding box center [590, 370] width 416 height 229
type input "Myponga"
click at [568, 425] on select "Australian Capital Territory New South Wales Northern Territory Queensland Sout…" at bounding box center [590, 428] width 135 height 23
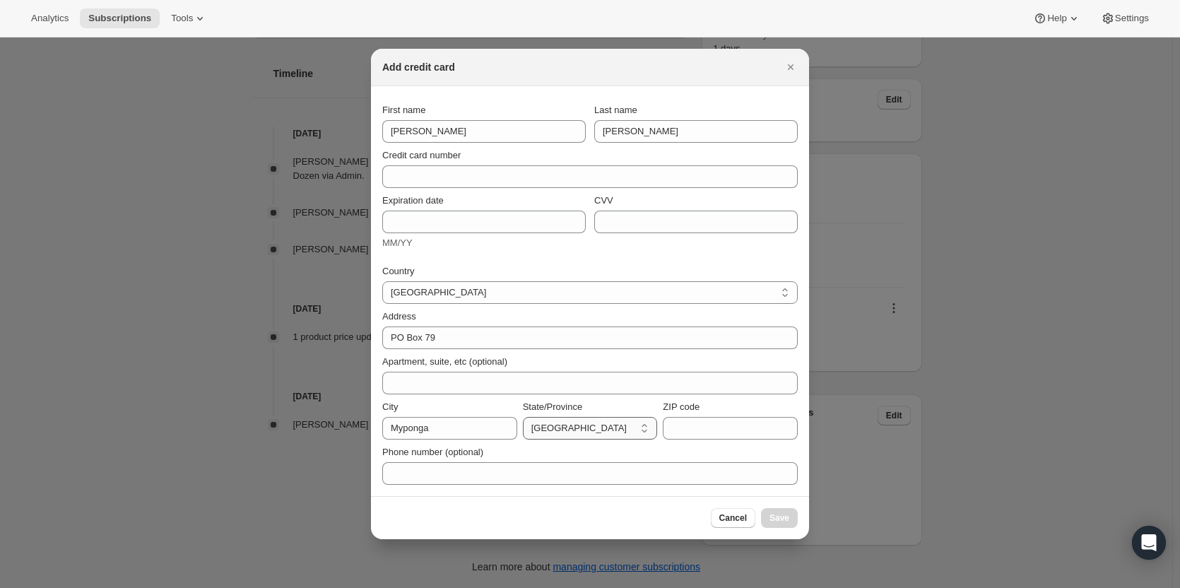
select select "SA"
click at [523, 417] on select "Australian Capital Territory New South Wales Northern Territory Queensland Sout…" at bounding box center [590, 428] width 135 height 23
click at [702, 431] on input "ZIP code" at bounding box center [730, 428] width 135 height 23
paste input "South Australia 5202 Australia +61 406 256 438"
drag, startPoint x: 702, startPoint y: 424, endPoint x: 590, endPoint y: 415, distance: 112.1
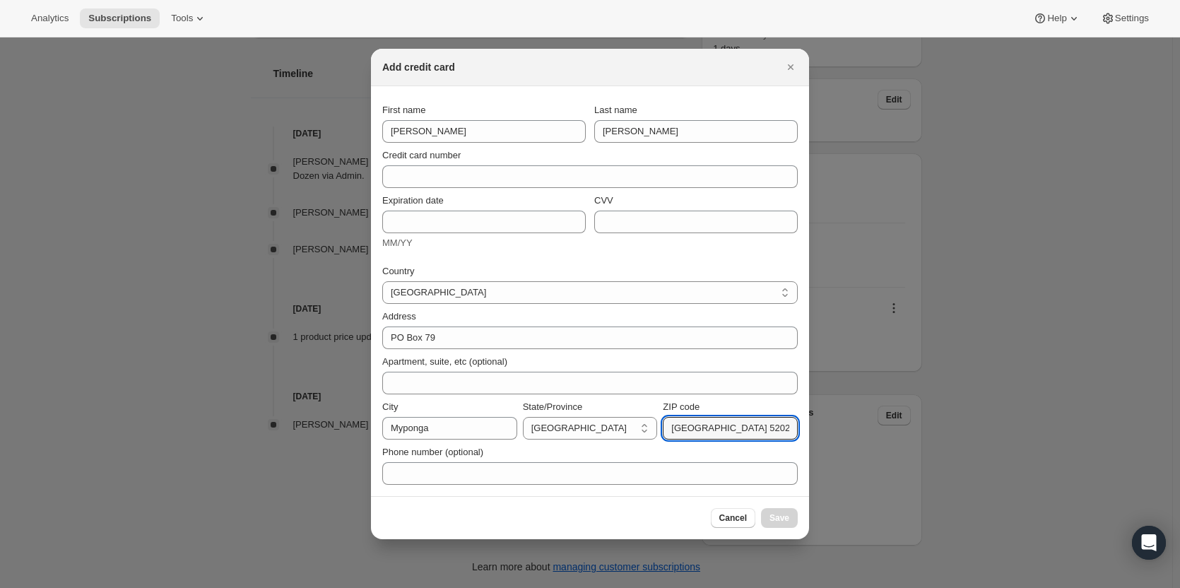
click at [590, 415] on div "City Myponga State/Province Australian Capital Territory New South Wales Northe…" at bounding box center [590, 420] width 416 height 40
click at [691, 427] on input "South Australia 5202 Australia +61 406 256 438" at bounding box center [730, 428] width 135 height 23
click at [737, 430] on input "South Australia 5202 Australia +61 406 256 438" at bounding box center [730, 428] width 135 height 23
drag, startPoint x: 728, startPoint y: 429, endPoint x: 610, endPoint y: 422, distance: 118.3
click at [611, 423] on div "City Myponga State/Province Australian Capital Territory New South Wales Northe…" at bounding box center [590, 420] width 416 height 40
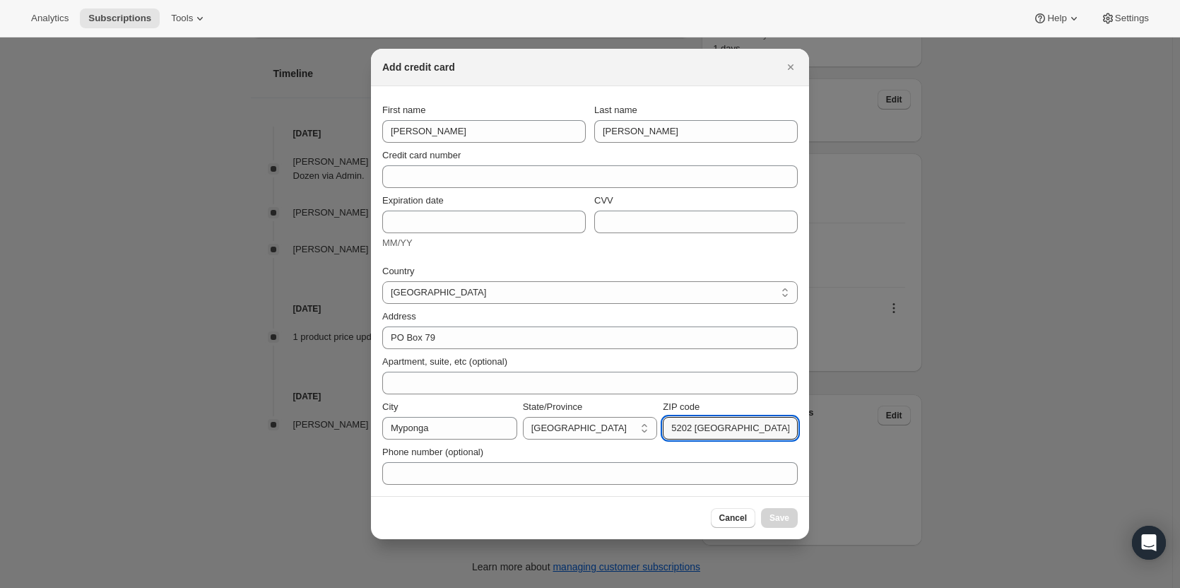
scroll to position [0, 11]
drag, startPoint x: 691, startPoint y: 428, endPoint x: 907, endPoint y: 439, distance: 215.9
click at [907, 587] on div "Add credit card First name Stephen Last name Cossey Credit card number Expirati…" at bounding box center [590, 588] width 1180 height 0
type input "5202"
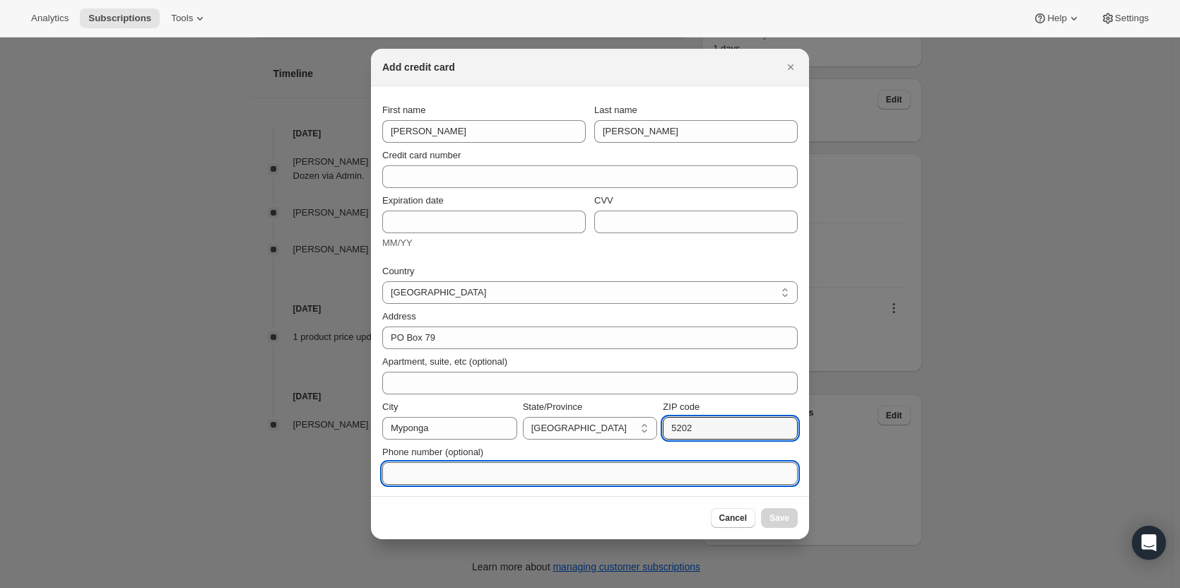
click at [499, 474] on input "Phone number (optional)" at bounding box center [590, 473] width 416 height 23
paste input "Australia +61 406 256 438"
drag, startPoint x: 430, startPoint y: 474, endPoint x: 206, endPoint y: 444, distance: 226.7
click at [208, 587] on div "Add credit card First name Stephen Last name Cossey Credit card number Expirati…" at bounding box center [590, 588] width 1180 height 0
type input "+61 406 256 438"
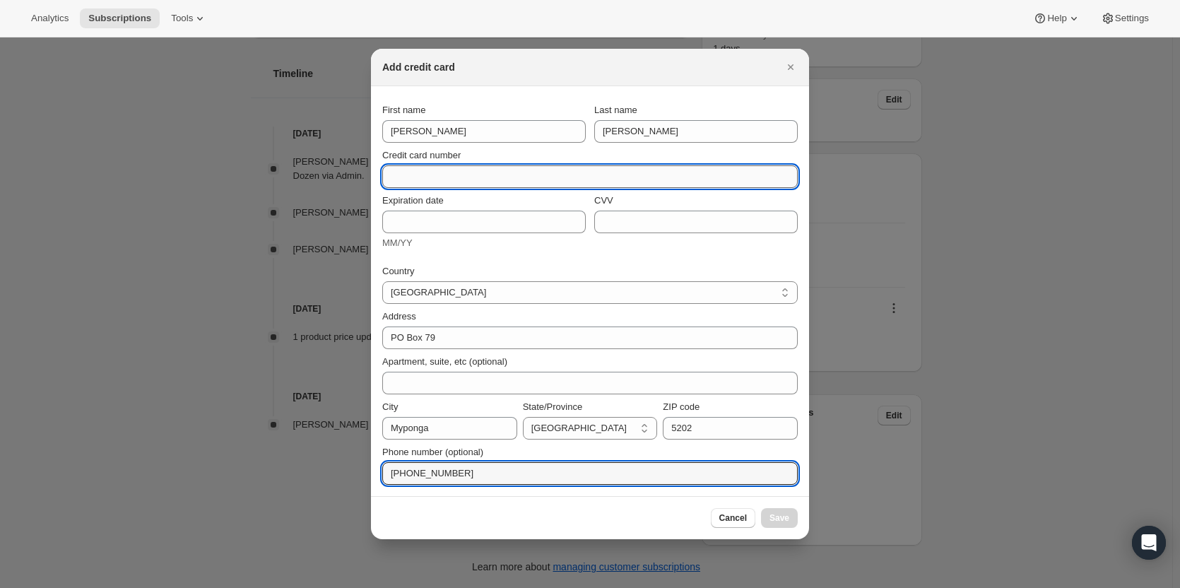
click at [418, 178] on input "Credit card number" at bounding box center [584, 176] width 404 height 23
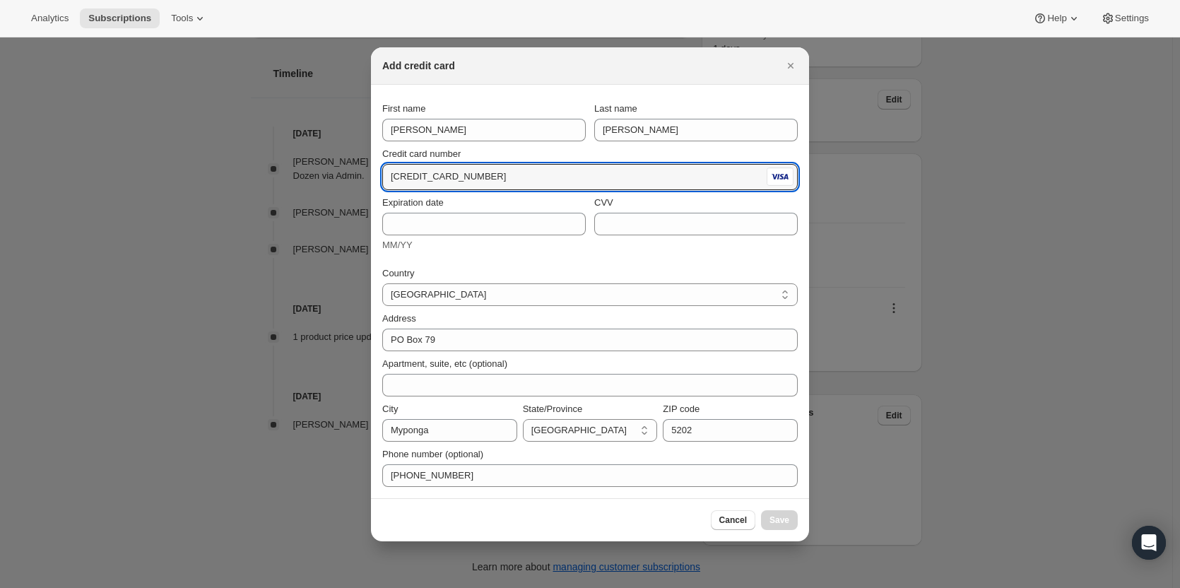
type input "4557 0168 3901 6164"
click at [450, 253] on div "Expiration date MM/YY CVV" at bounding box center [590, 224] width 416 height 68
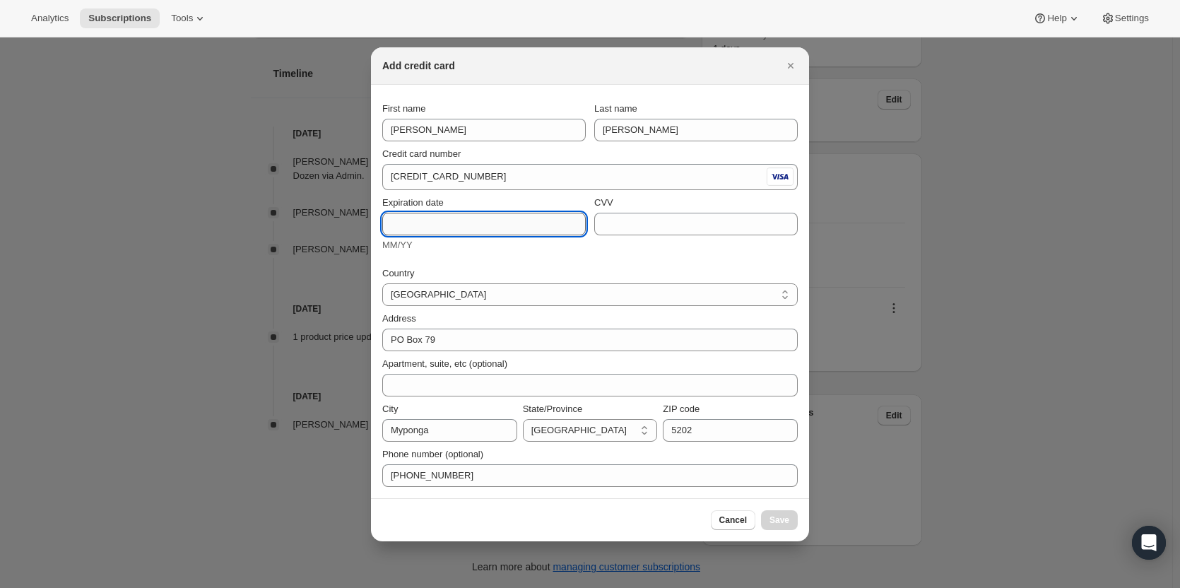
click at [425, 221] on input "Expiration date" at bounding box center [484, 224] width 204 height 23
type input "11/26"
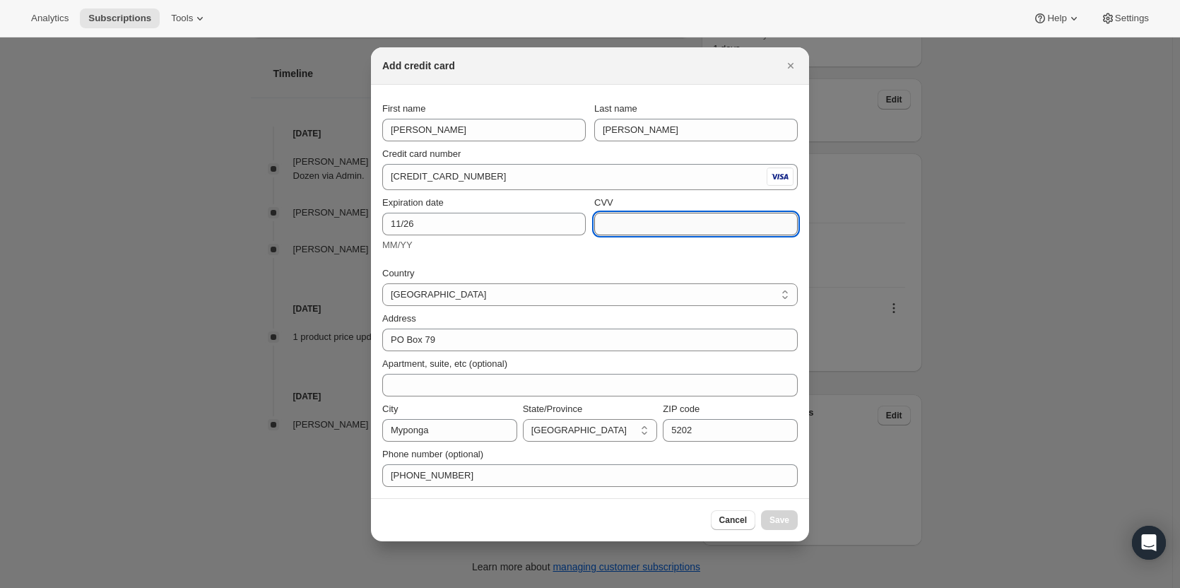
click at [638, 233] on input "CVV" at bounding box center [696, 224] width 204 height 23
type input "584"
click at [484, 269] on div "Country" at bounding box center [590, 273] width 416 height 14
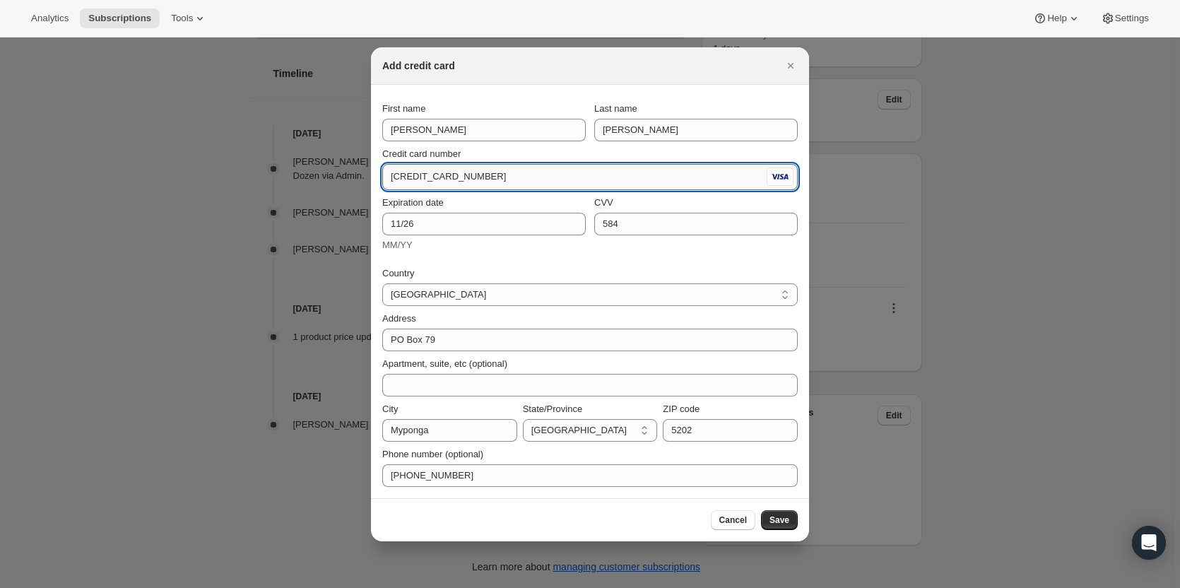
click at [417, 178] on input "4557 0168 3901 6164" at bounding box center [573, 176] width 382 height 23
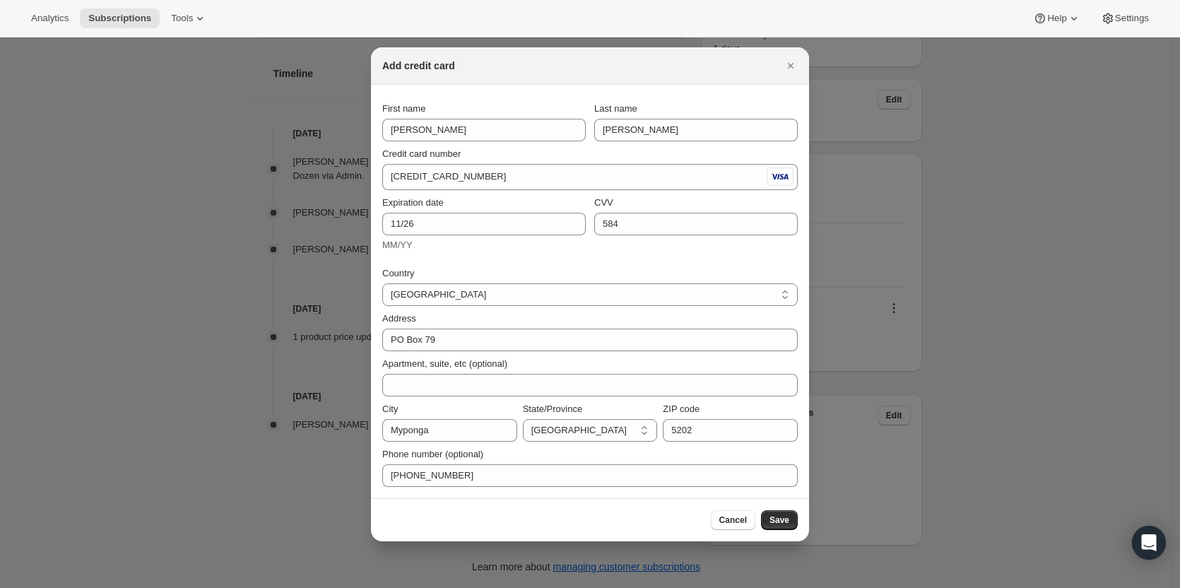
click at [573, 145] on div "Credit card number 4557 0168 3901 6164" at bounding box center [590, 165] width 416 height 49
drag, startPoint x: 788, startPoint y: 520, endPoint x: 781, endPoint y: 459, distance: 61.9
click at [797, 505] on div "Cancel Save" at bounding box center [590, 519] width 438 height 43
click at [789, 517] on span "Save" at bounding box center [780, 520] width 20 height 11
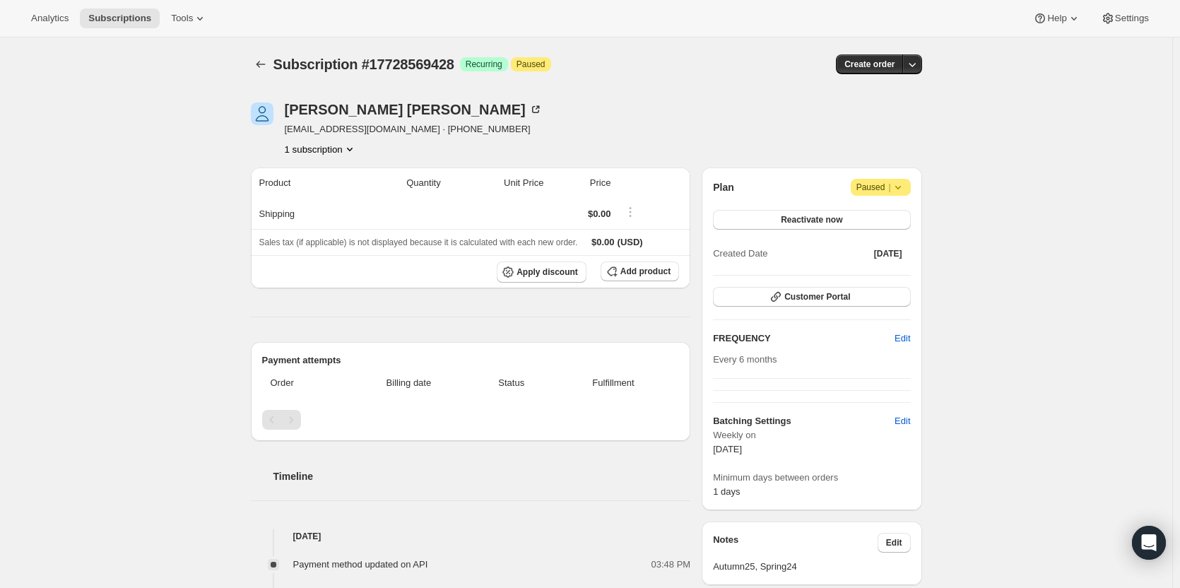
click at [351, 151] on icon "Product actions" at bounding box center [350, 149] width 14 height 14
click at [636, 262] on button "Add product" at bounding box center [640, 272] width 78 height 20
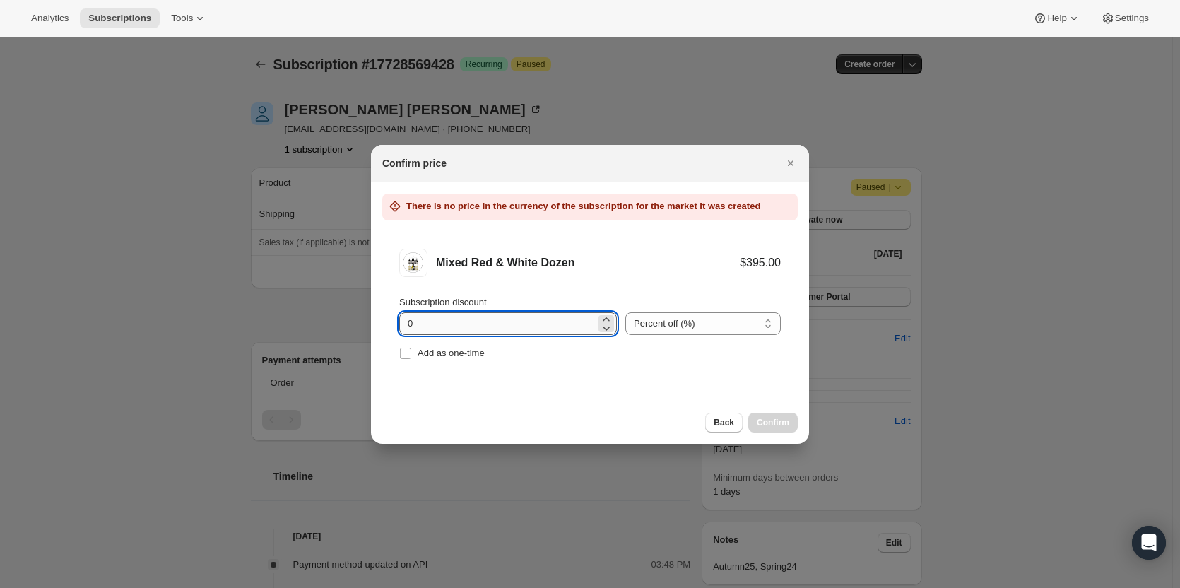
click at [529, 327] on input "0" at bounding box center [497, 323] width 197 height 23
drag, startPoint x: 491, startPoint y: 327, endPoint x: 373, endPoint y: 323, distance: 118.1
click at [373, 323] on li "Mixed Red & White Dozen $395.00 Subscription discount 0 Percent off (%) Amount …" at bounding box center [590, 306] width 438 height 171
click at [780, 162] on div "Confirm price" at bounding box center [590, 163] width 416 height 14
click at [791, 160] on icon "Close" at bounding box center [791, 163] width 14 height 14
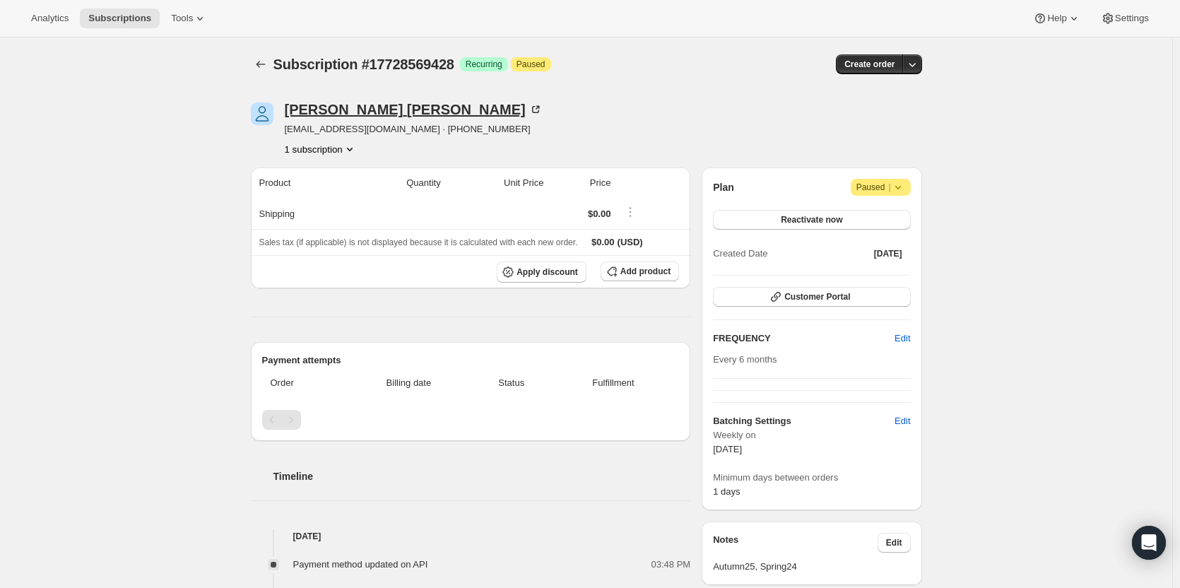
click at [358, 115] on div "Stephen Cossey" at bounding box center [414, 109] width 258 height 14
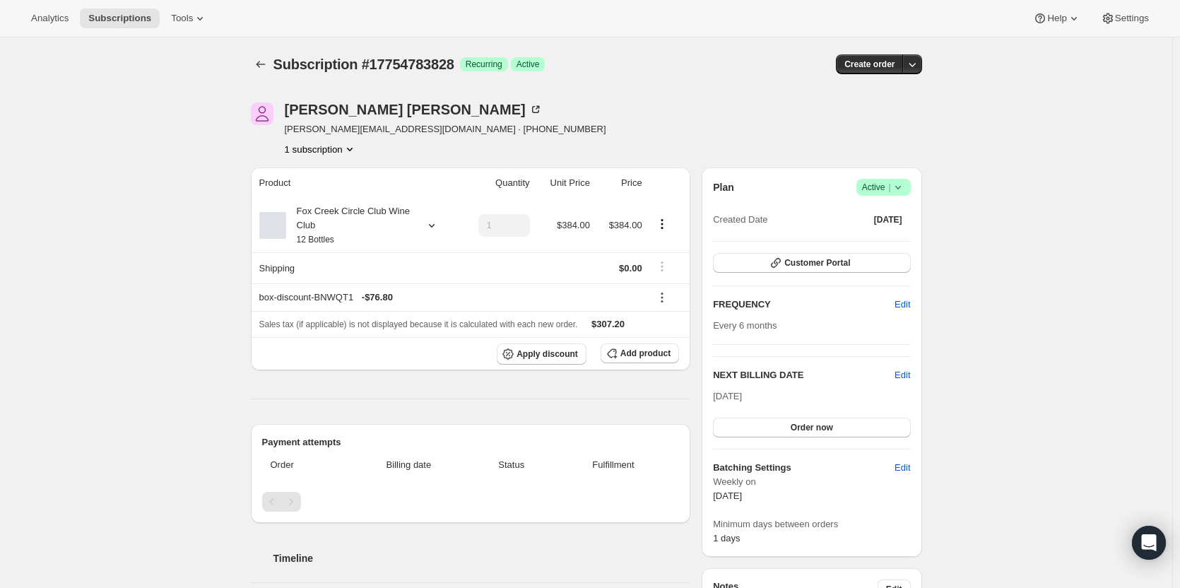
click at [459, 399] on hr at bounding box center [471, 399] width 440 height 1
click at [396, 212] on div "Fox Creek Circle Club Wine Club 12 Bottles" at bounding box center [349, 225] width 127 height 42
click at [395, 213] on div "Fox Creek Circle Club Wine Club 12 Bottles" at bounding box center [349, 225] width 127 height 42
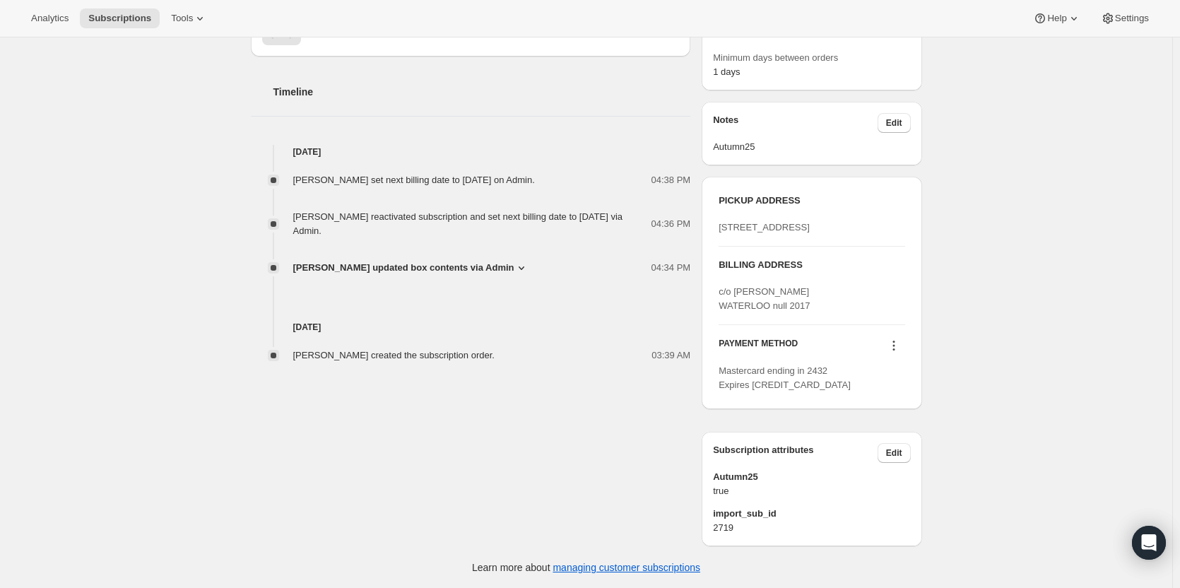
scroll to position [508, 0]
click at [898, 344] on icon at bounding box center [894, 345] width 14 height 14
click at [883, 433] on span "Select payment method" at bounding box center [896, 438] width 97 height 11
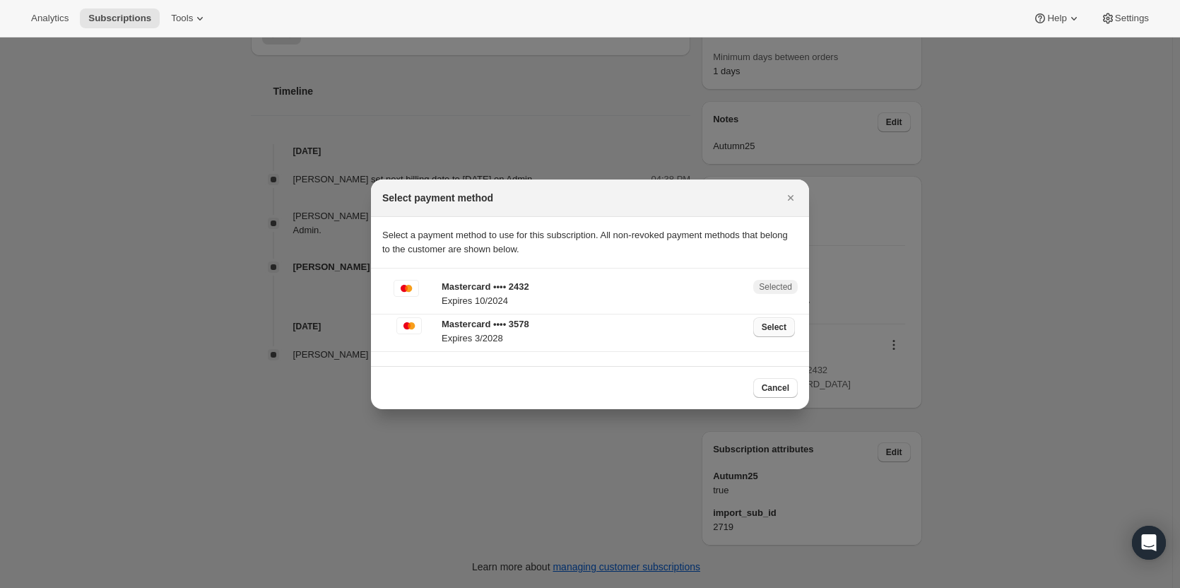
click at [767, 327] on span "Select" at bounding box center [774, 327] width 25 height 11
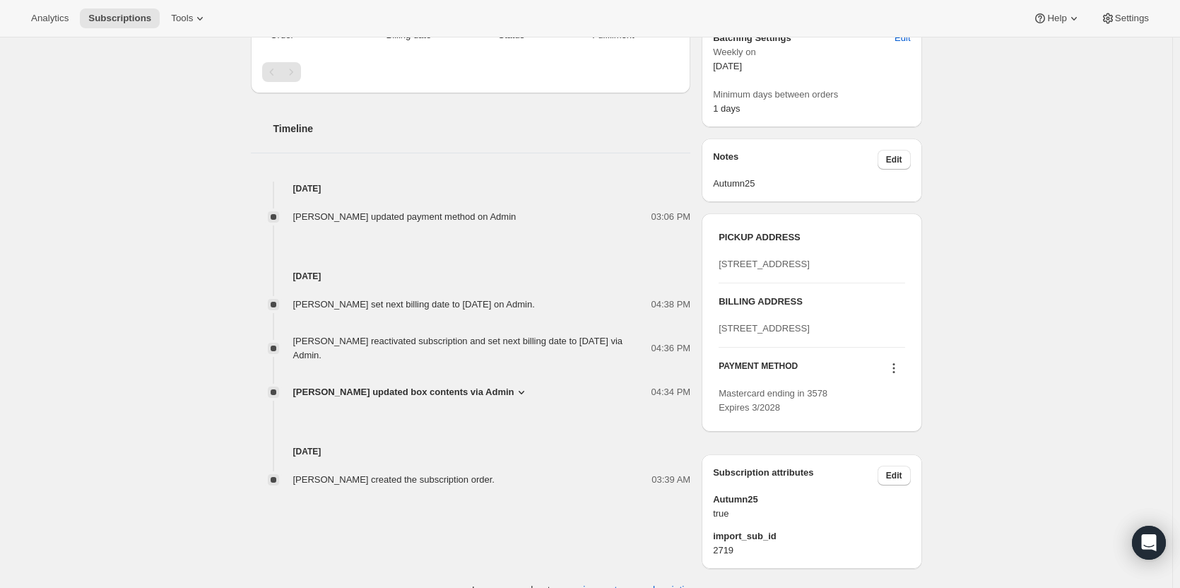
scroll to position [565, 0]
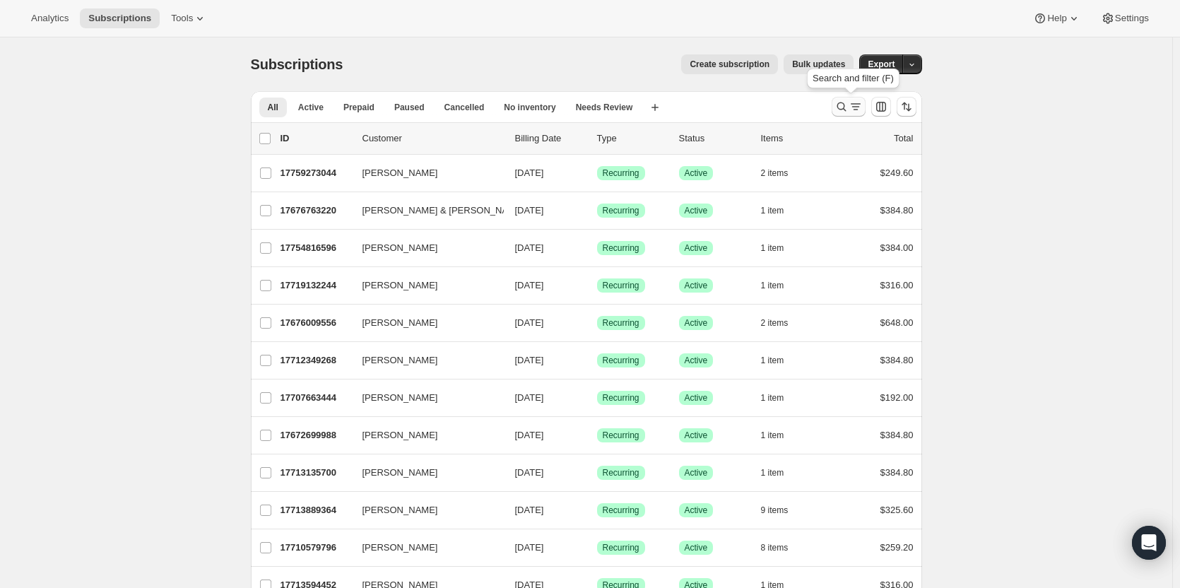
click at [849, 112] on icon "Search and filter results" at bounding box center [842, 107] width 14 height 14
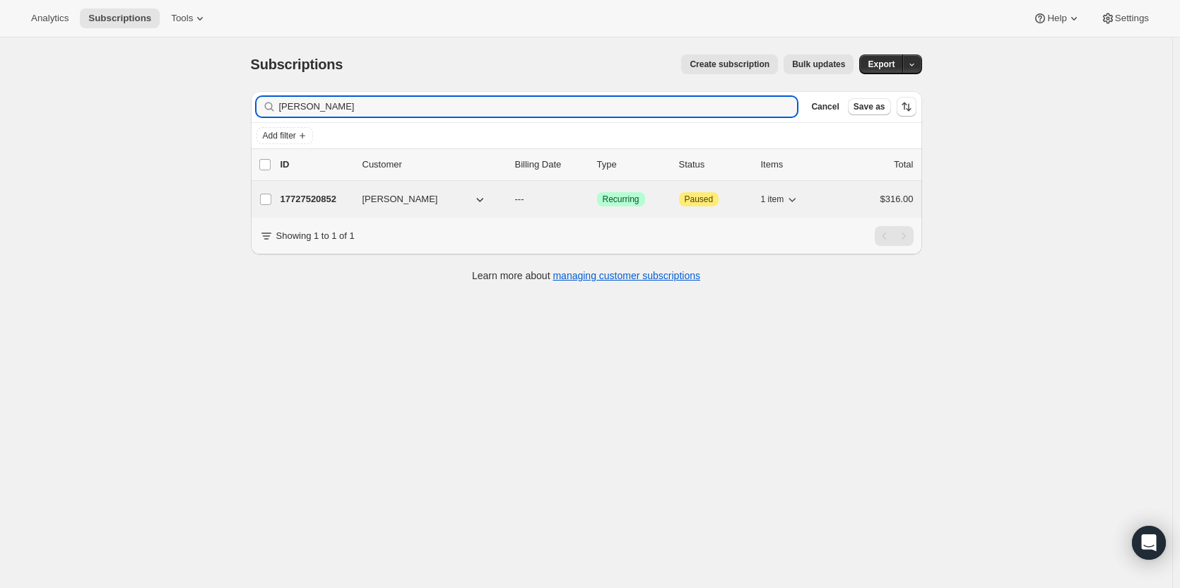
type input "john anning"
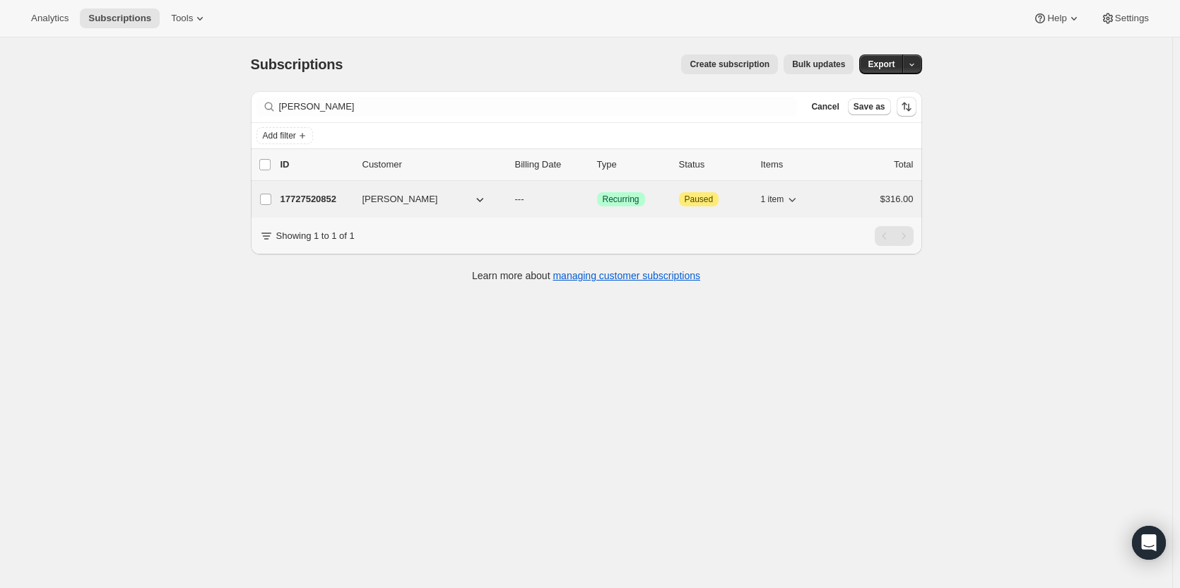
click at [305, 197] on p "17727520852" at bounding box center [316, 199] width 71 height 14
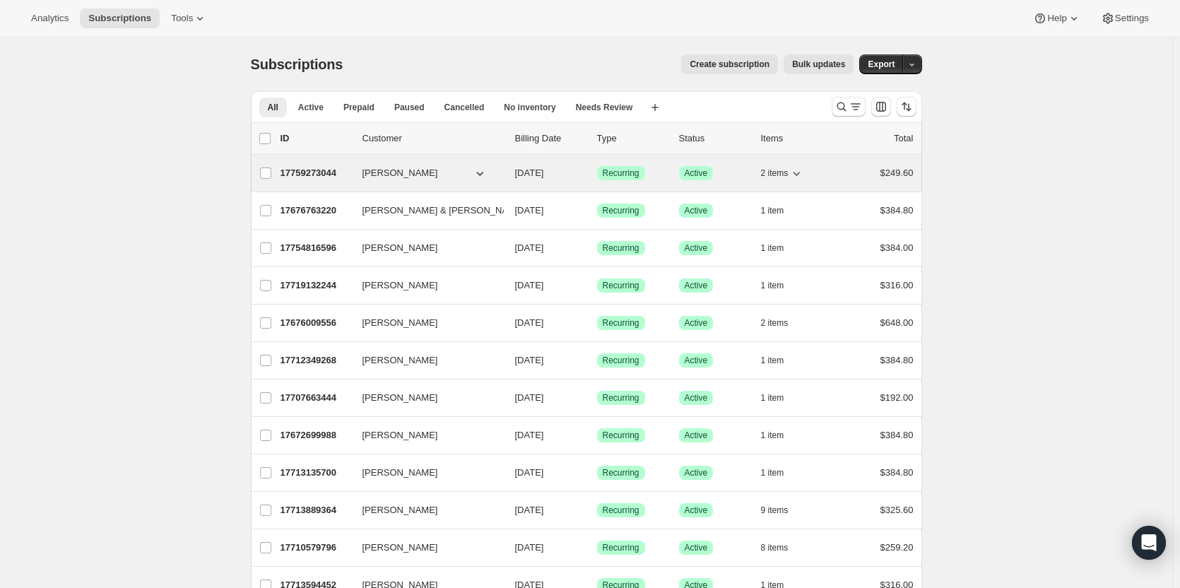
drag, startPoint x: 839, startPoint y: 110, endPoint x: 468, endPoint y: 165, distance: 375.2
click at [839, 110] on icon "Search and filter results" at bounding box center [842, 107] width 14 height 14
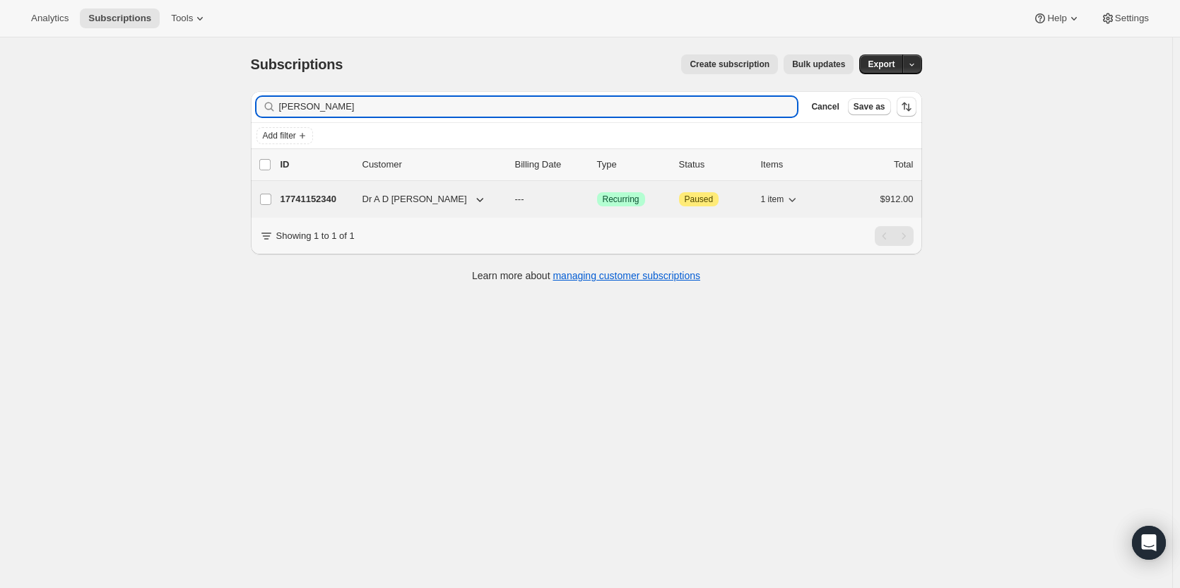
type input "[PERSON_NAME]"
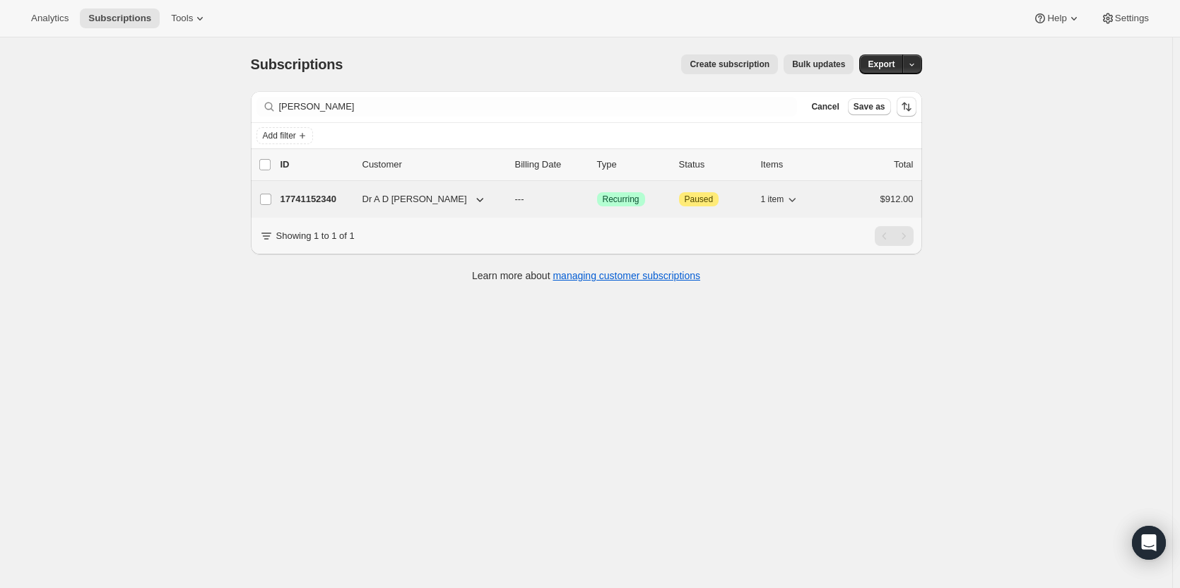
click at [319, 198] on p "17741152340" at bounding box center [316, 199] width 71 height 14
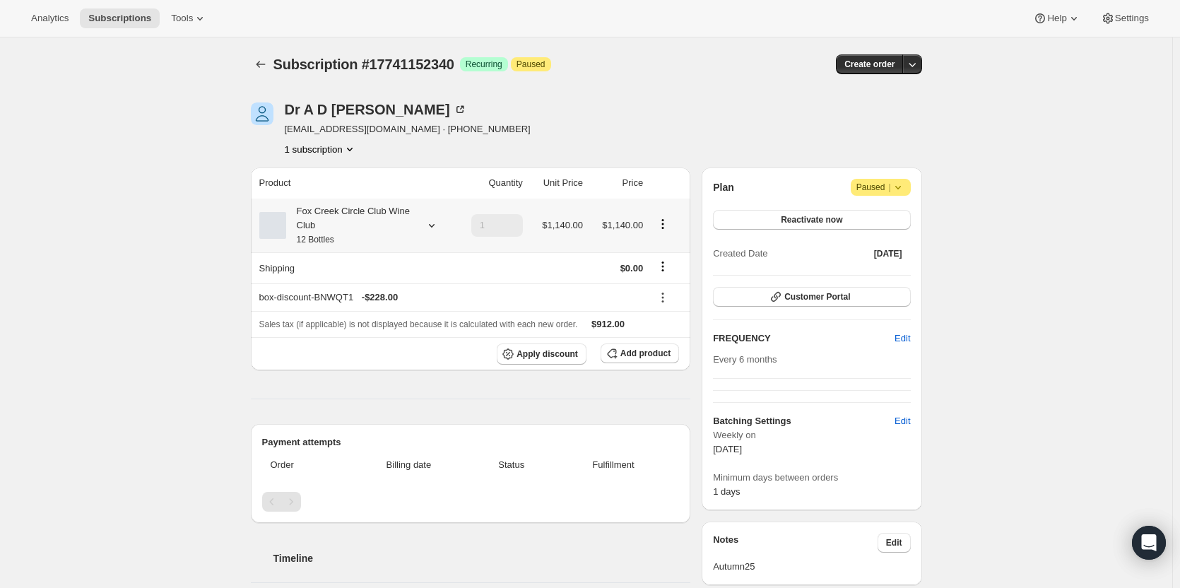
click at [364, 233] on div "Fox Creek Circle Club Wine Club 12 Bottles" at bounding box center [349, 225] width 127 height 42
click at [460, 107] on icon at bounding box center [462, 108] width 4 height 4
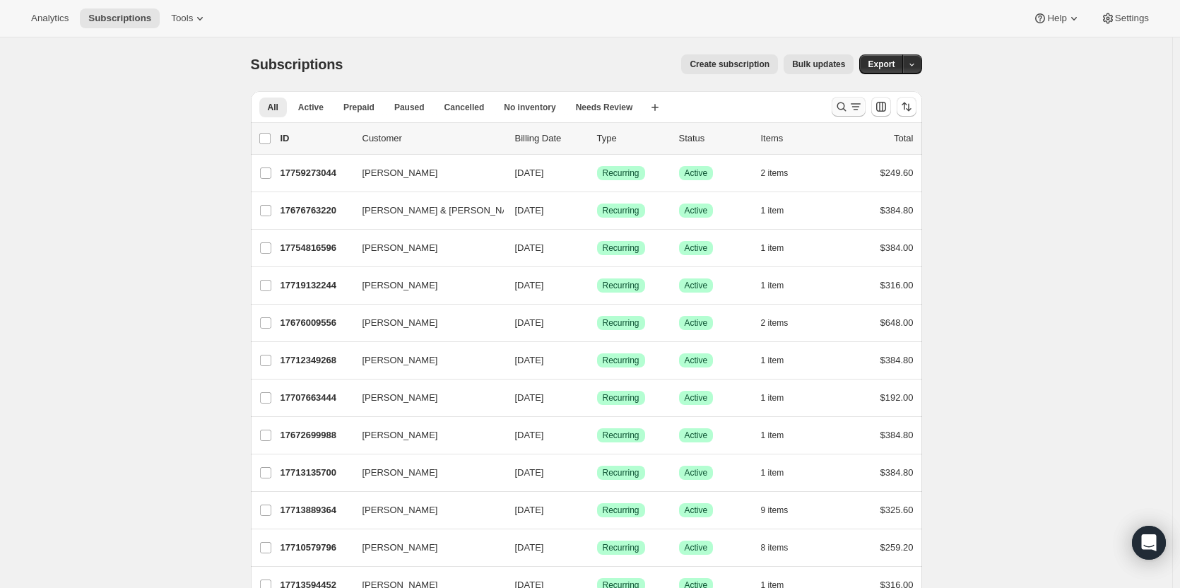
click at [845, 107] on icon "Search and filter results" at bounding box center [842, 107] width 14 height 14
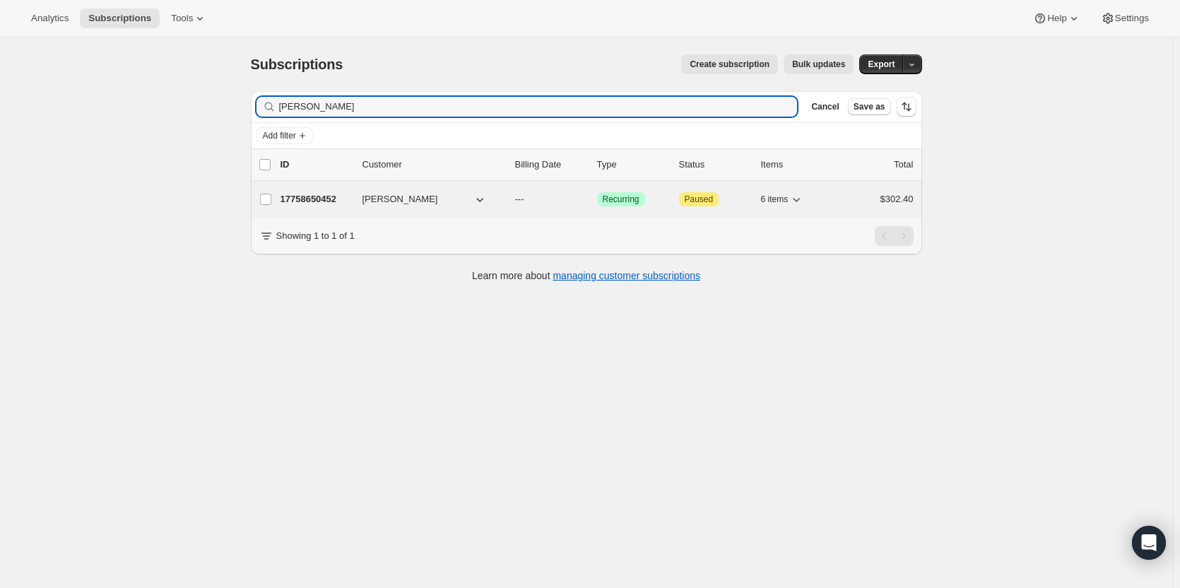
type input "debbie taylor"
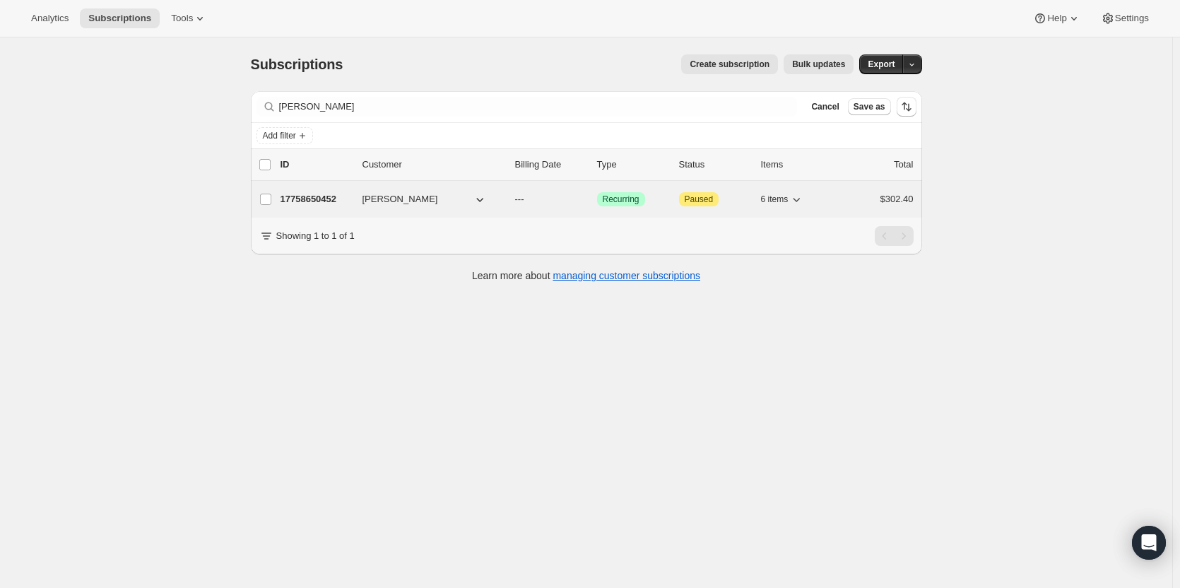
click at [299, 193] on p "17758650452" at bounding box center [316, 199] width 71 height 14
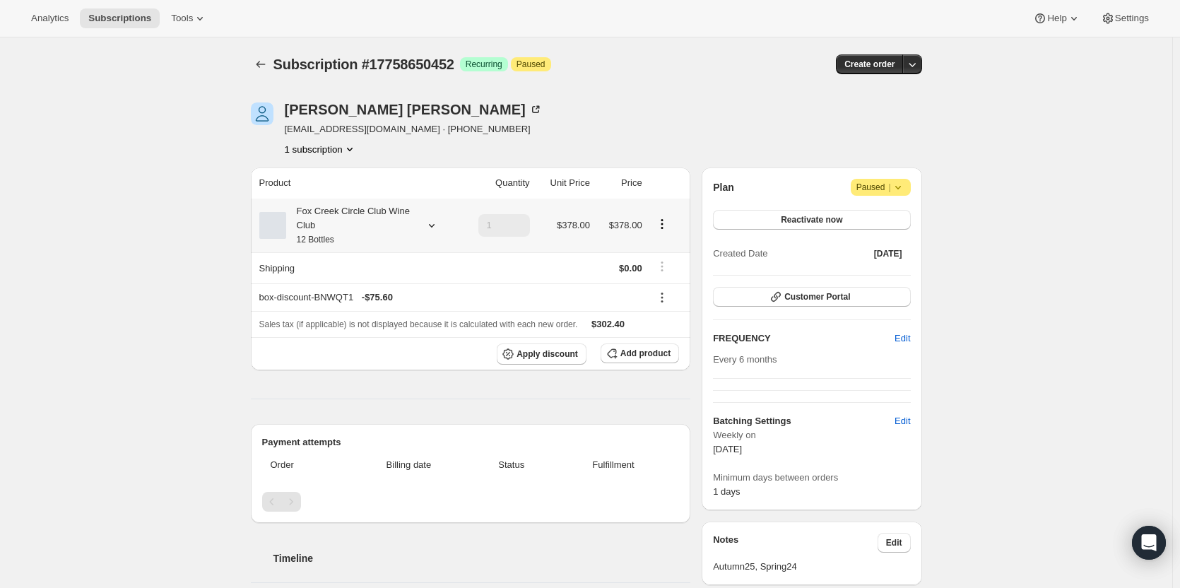
click at [375, 224] on div "Fox Creek Circle Club Wine Club 12 Bottles" at bounding box center [349, 225] width 127 height 42
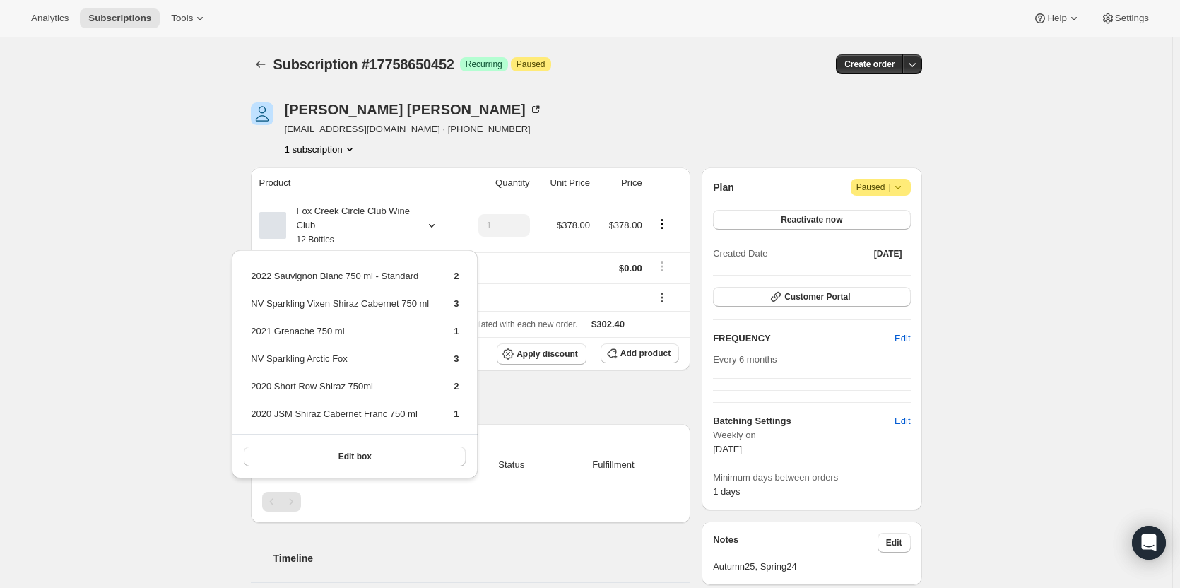
click at [534, 431] on div "Payment attempts Order Billing date Status Fulfillment" at bounding box center [471, 473] width 440 height 99
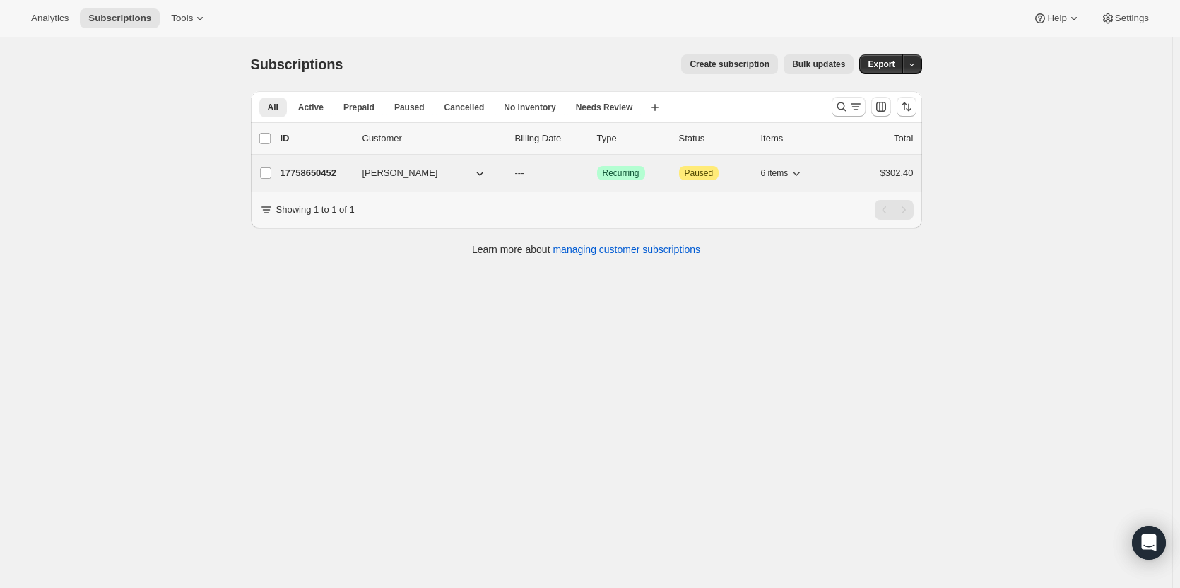
click at [316, 175] on p "17758650452" at bounding box center [316, 173] width 71 height 14
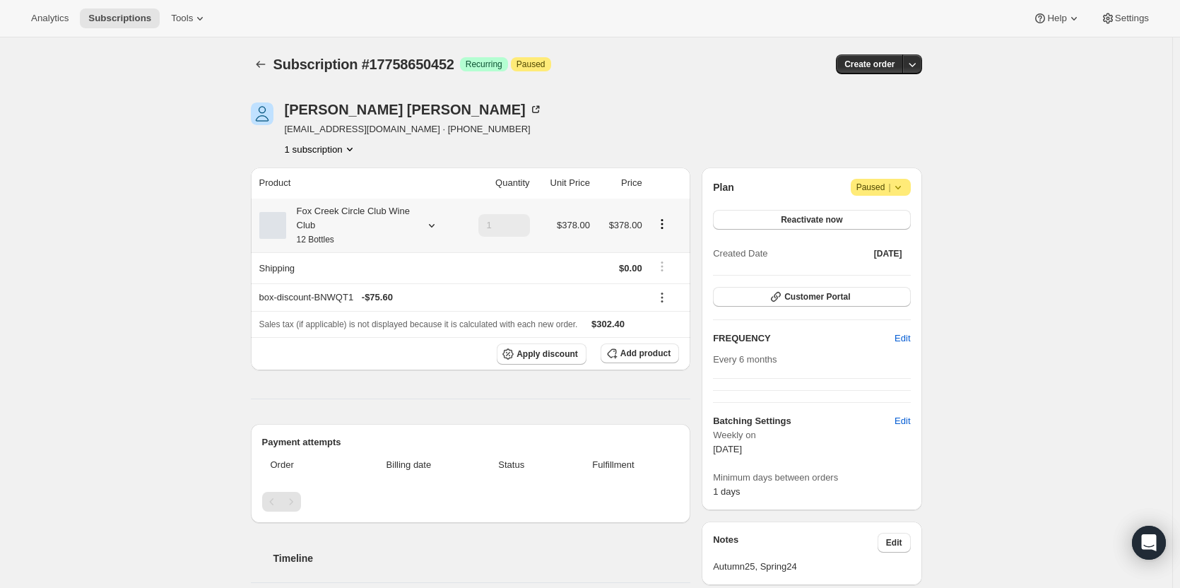
click at [377, 209] on div "Fox Creek Circle Club Wine Club 12 Bottles" at bounding box center [349, 225] width 127 height 42
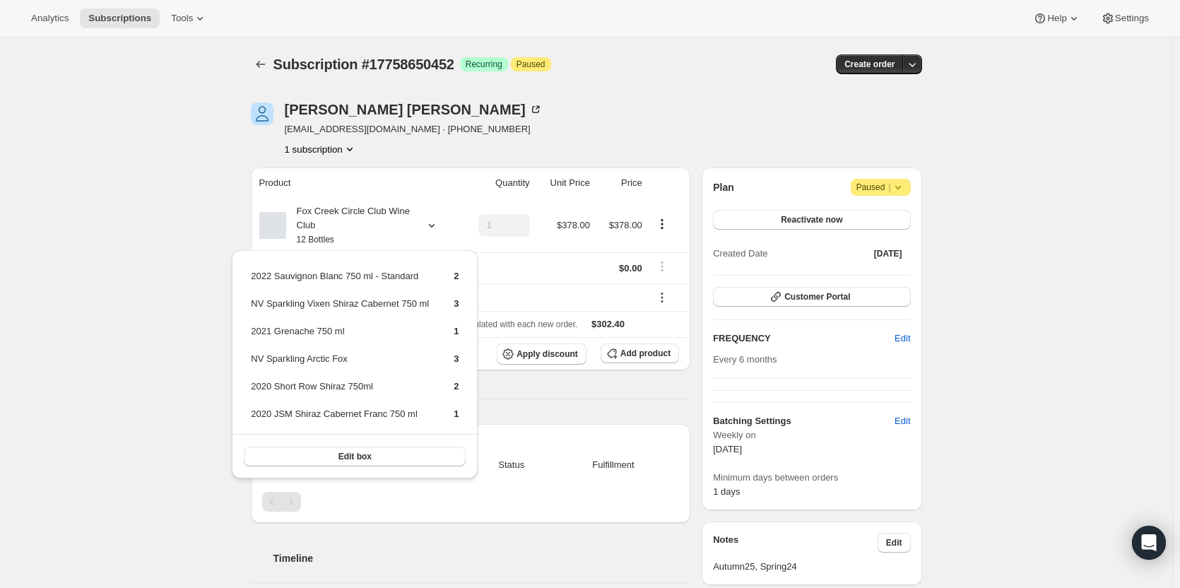
click at [485, 124] on div "Debbie Taylor thedts543@bigpond.com · +61400455541 1 subscription" at bounding box center [486, 129] width 470 height 54
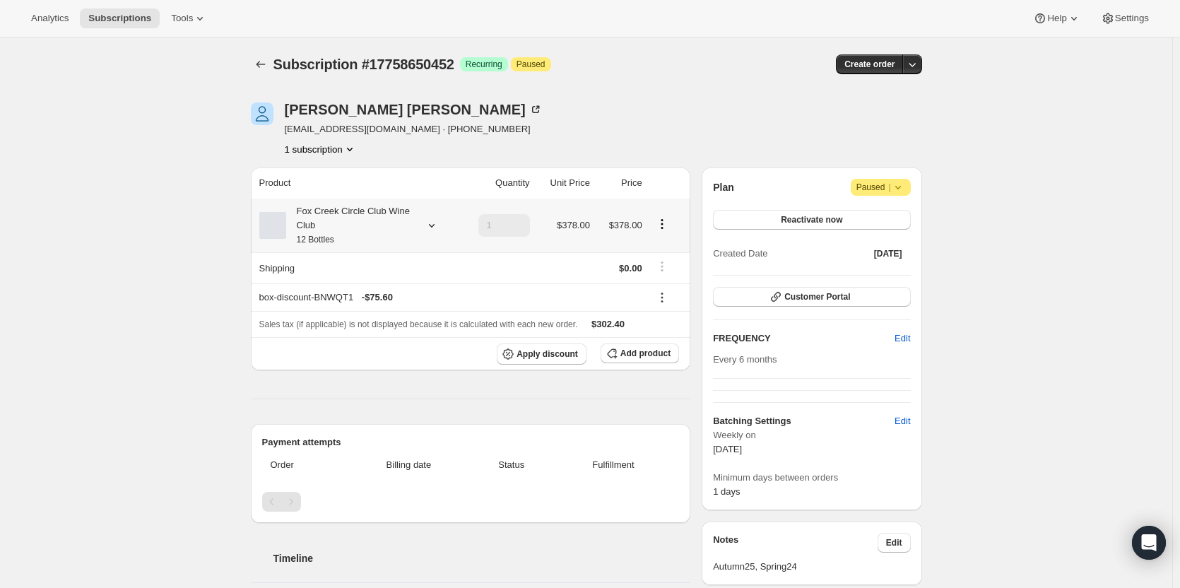
click at [368, 221] on div "Fox Creek Circle Club Wine Club 12 Bottles" at bounding box center [349, 225] width 127 height 42
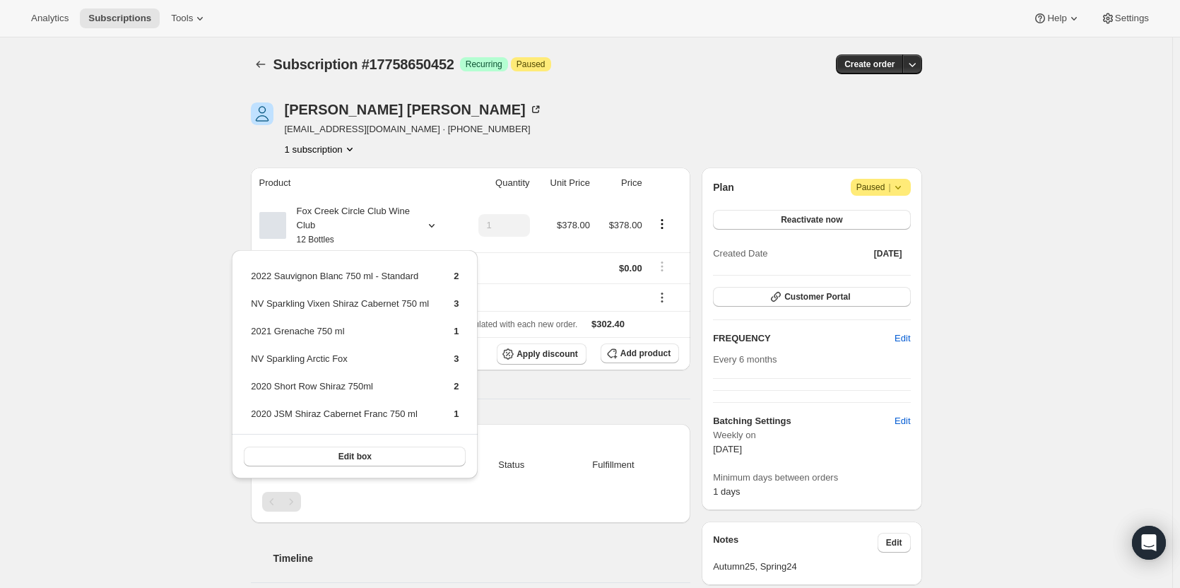
click at [616, 128] on div "Debbie Taylor thedts543@bigpond.com · +61400455541 1 subscription" at bounding box center [486, 129] width 470 height 54
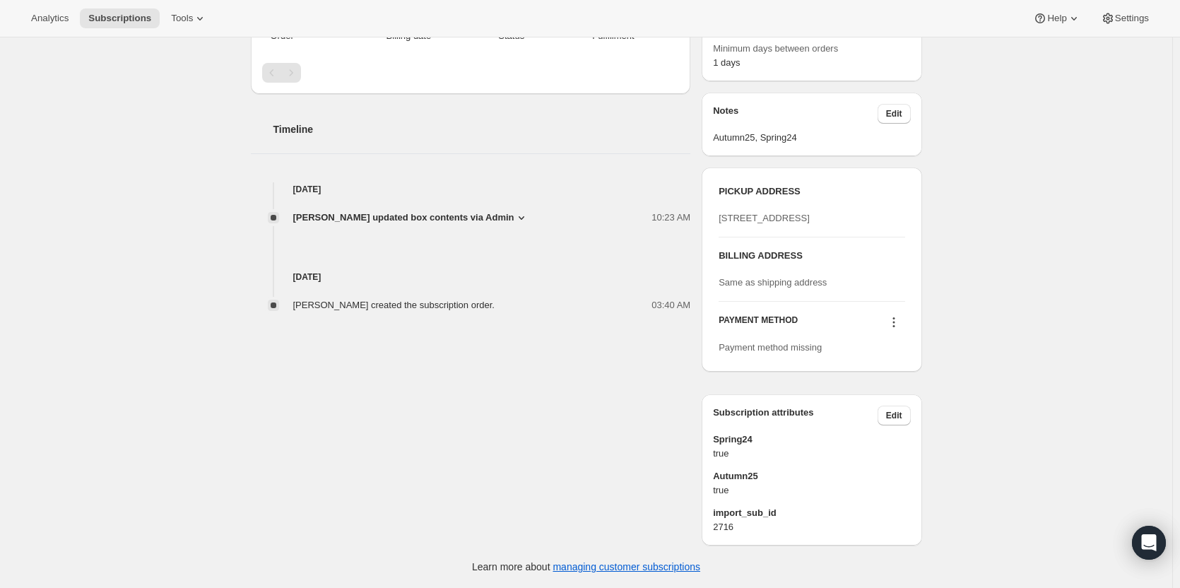
scroll to position [470, 0]
click at [899, 322] on icon at bounding box center [894, 322] width 14 height 14
click at [861, 386] on span "Select payment method" at bounding box center [897, 391] width 97 height 11
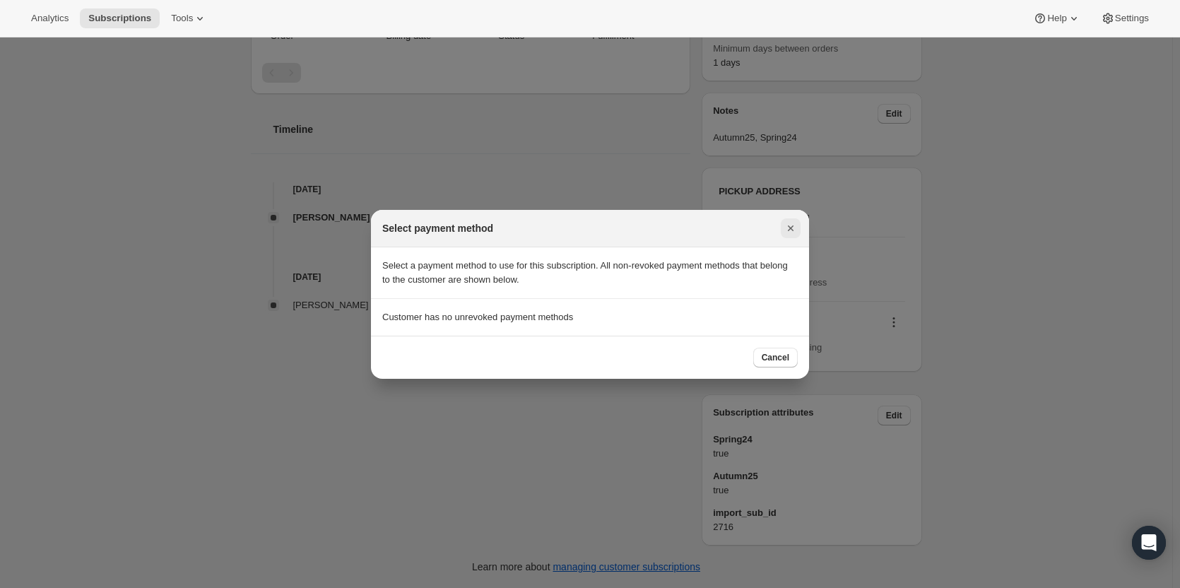
click at [786, 230] on icon "Close" at bounding box center [791, 228] width 14 height 14
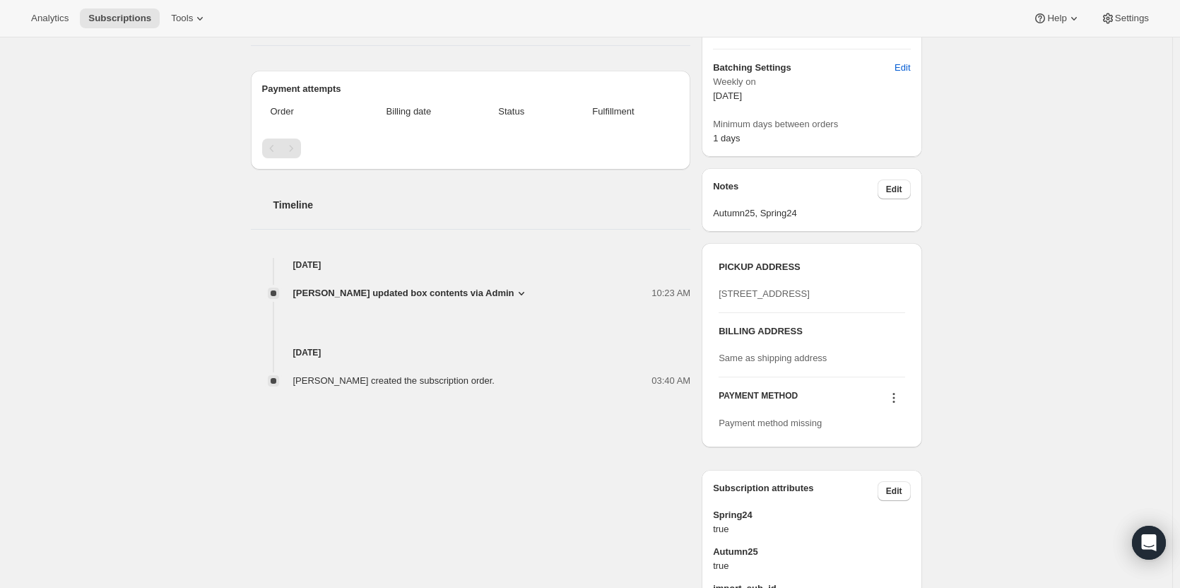
scroll to position [424, 0]
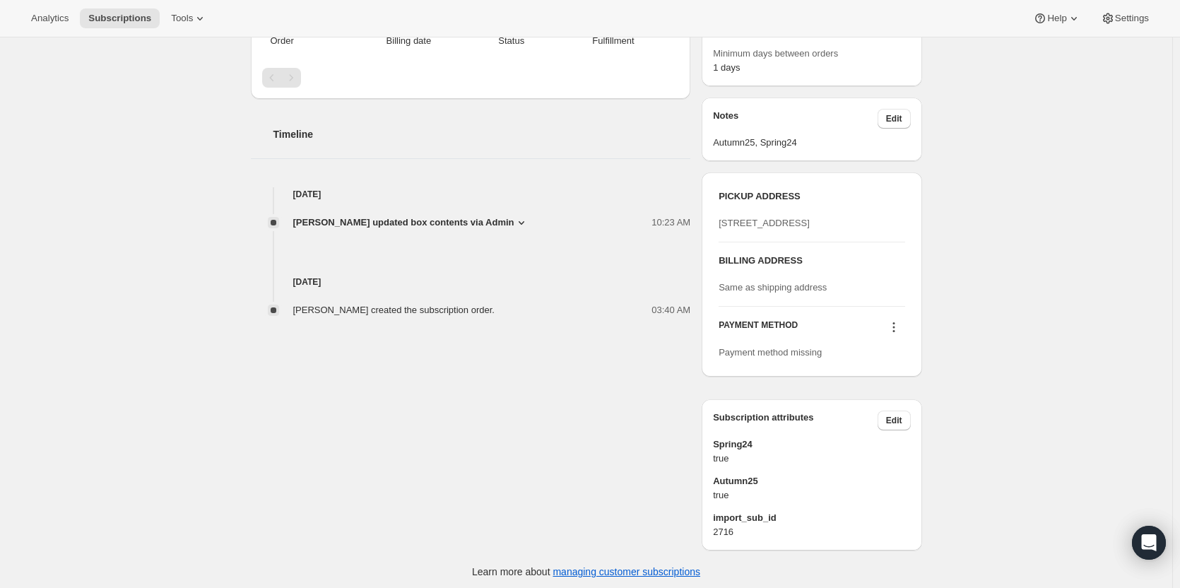
click at [901, 334] on icon at bounding box center [894, 327] width 14 height 14
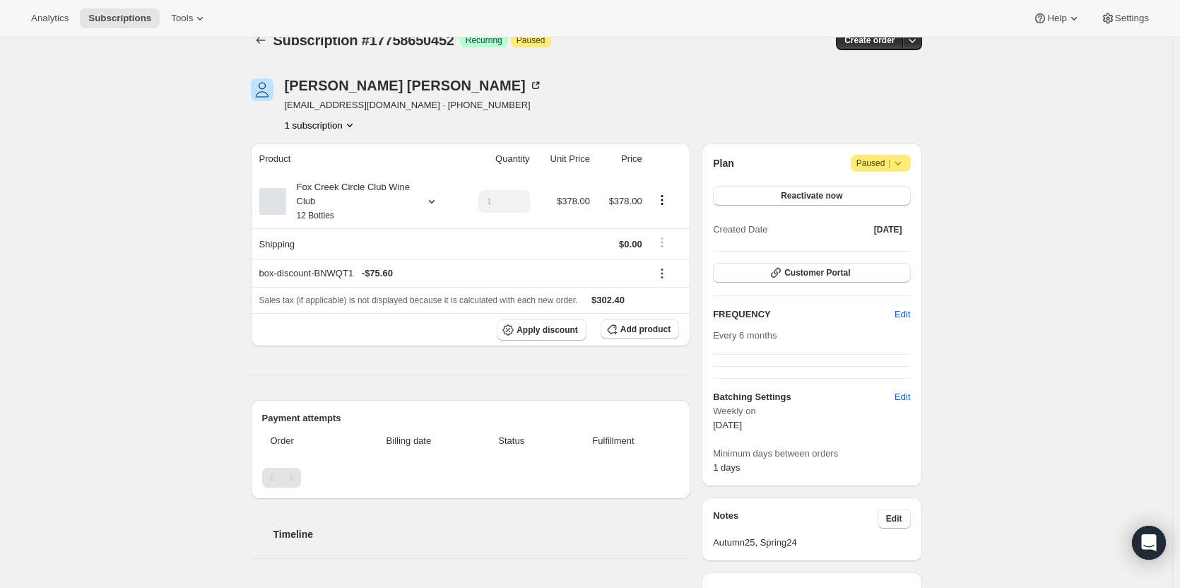
scroll to position [0, 0]
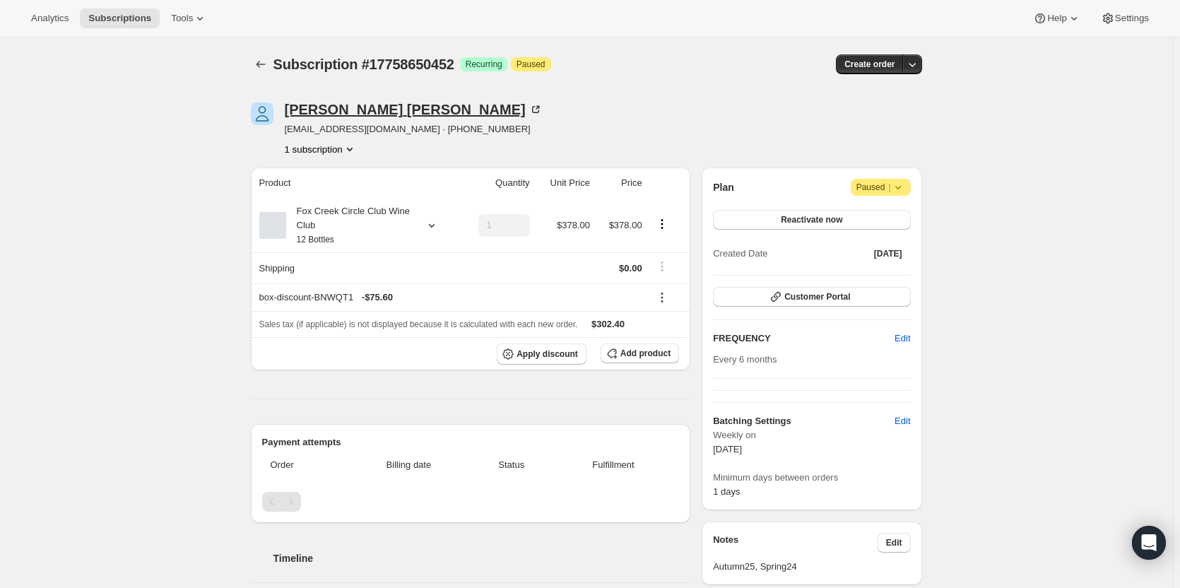
click at [529, 105] on icon at bounding box center [536, 109] width 14 height 14
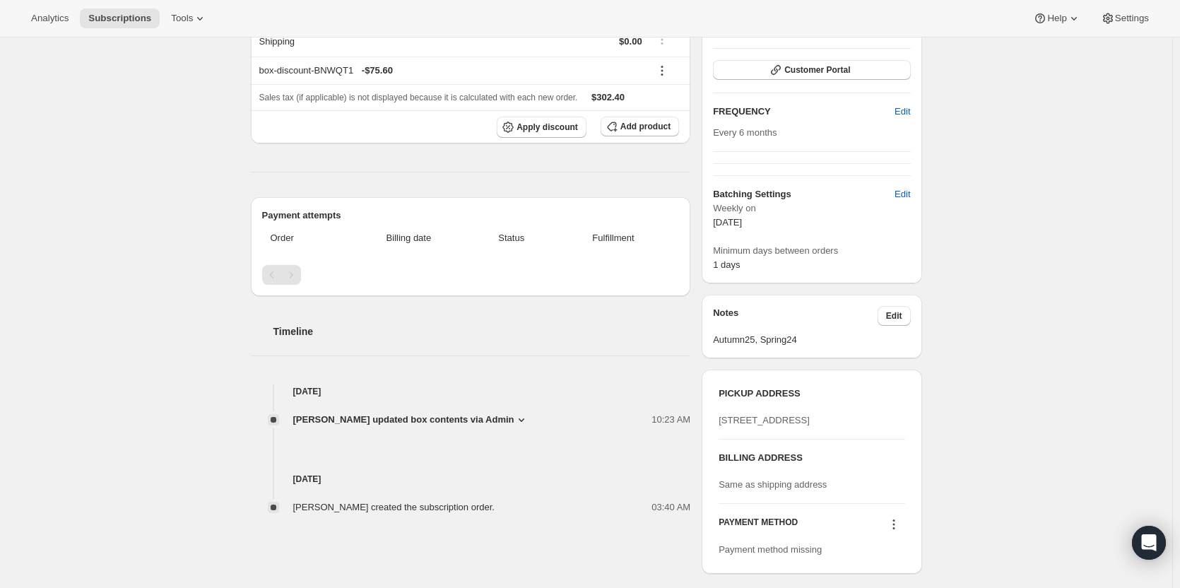
scroll to position [353, 0]
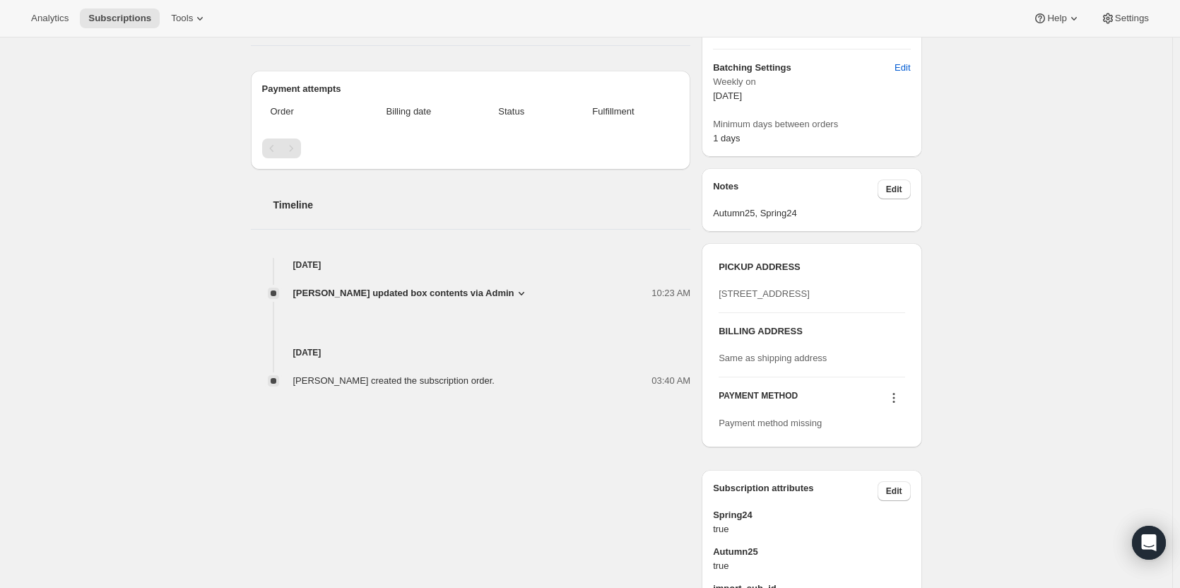
click at [896, 405] on icon at bounding box center [894, 398] width 14 height 14
click at [873, 494] on span "Add credit card" at bounding box center [879, 491] width 61 height 11
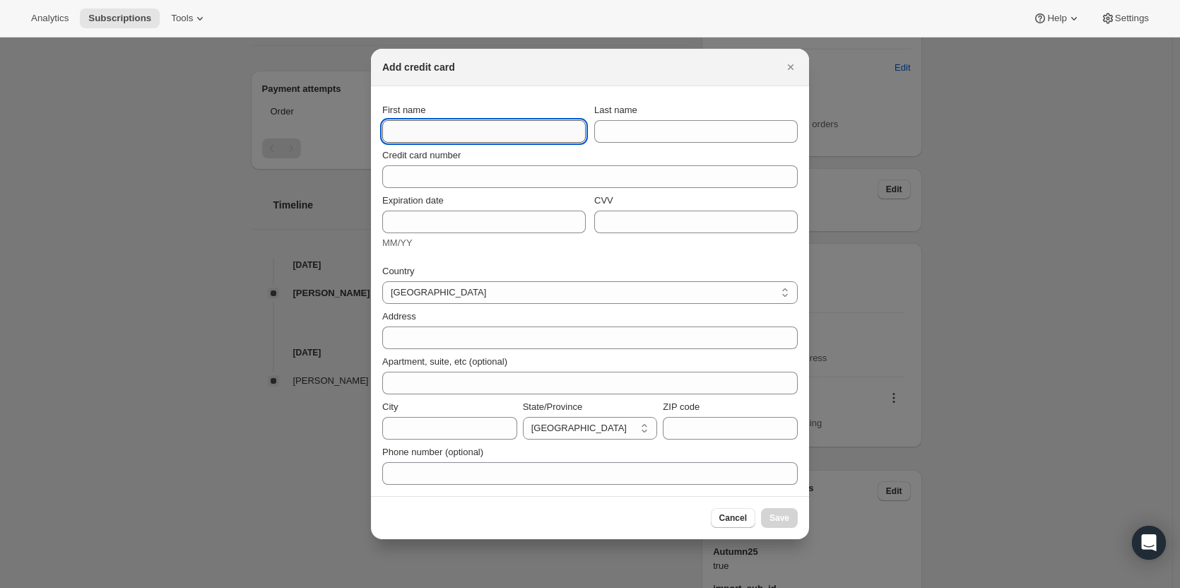
click at [420, 124] on input "First name" at bounding box center [484, 131] width 204 height 23
paste input "Hi Mardi, Anthea here at Fox Creek. We were trying to reach you regarding your …"
drag, startPoint x: 469, startPoint y: 133, endPoint x: 245, endPoint y: 113, distance: 225.7
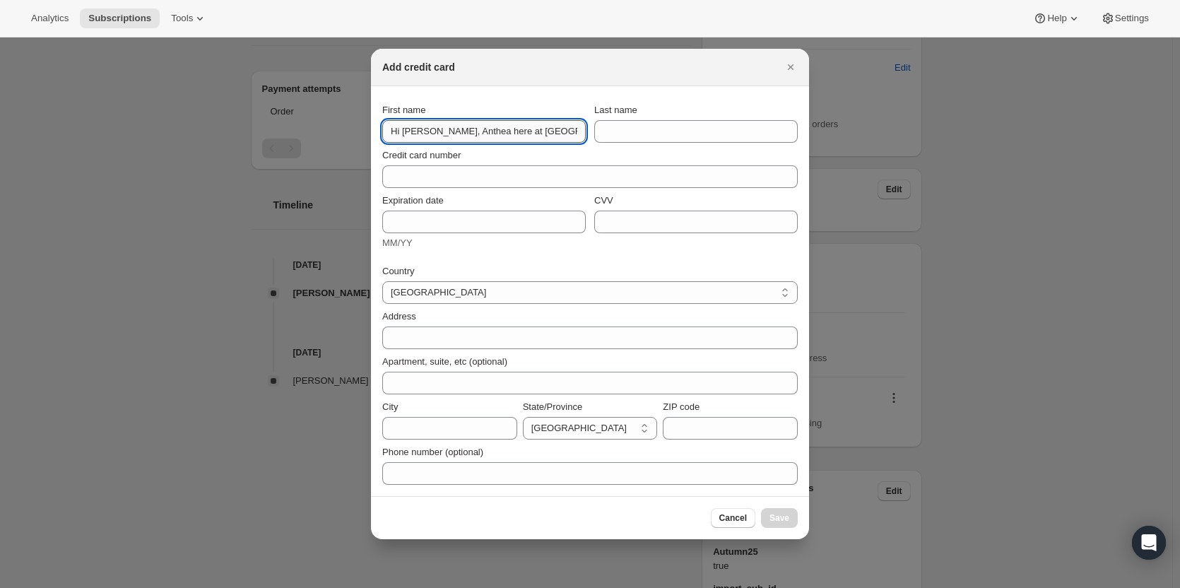
type input "57 0000. Many thanks 🍷"
drag, startPoint x: 503, startPoint y: 128, endPoint x: 358, endPoint y: 110, distance: 146.1
click at [790, 67] on icon "Close" at bounding box center [791, 67] width 14 height 14
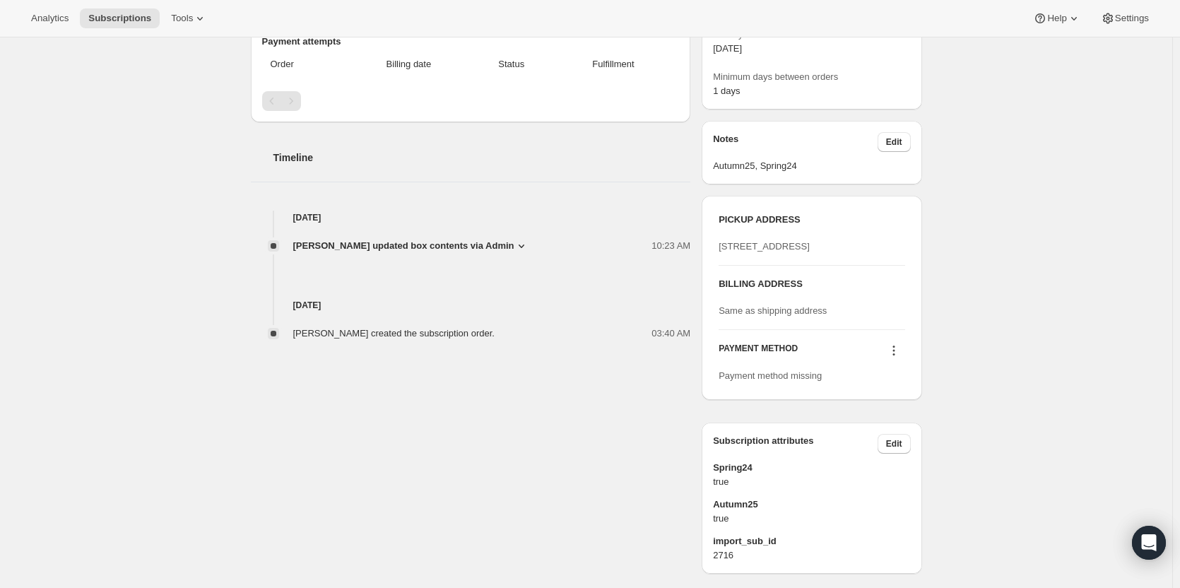
scroll to position [424, 0]
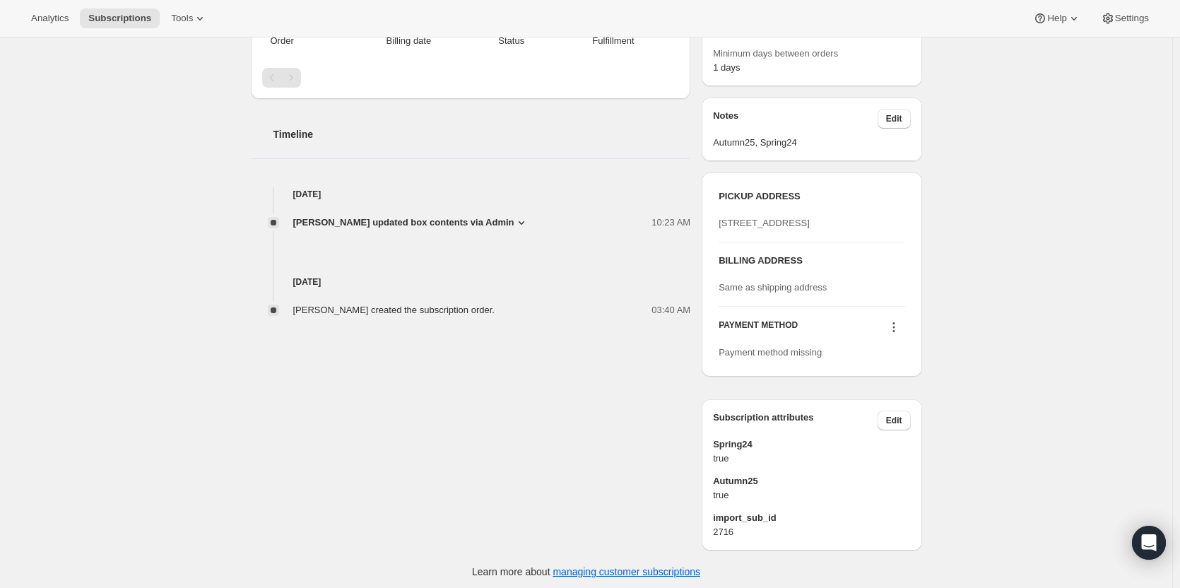
click at [895, 324] on icon at bounding box center [894, 323] width 2 height 2
click at [874, 416] on span "Add credit card" at bounding box center [879, 420] width 61 height 11
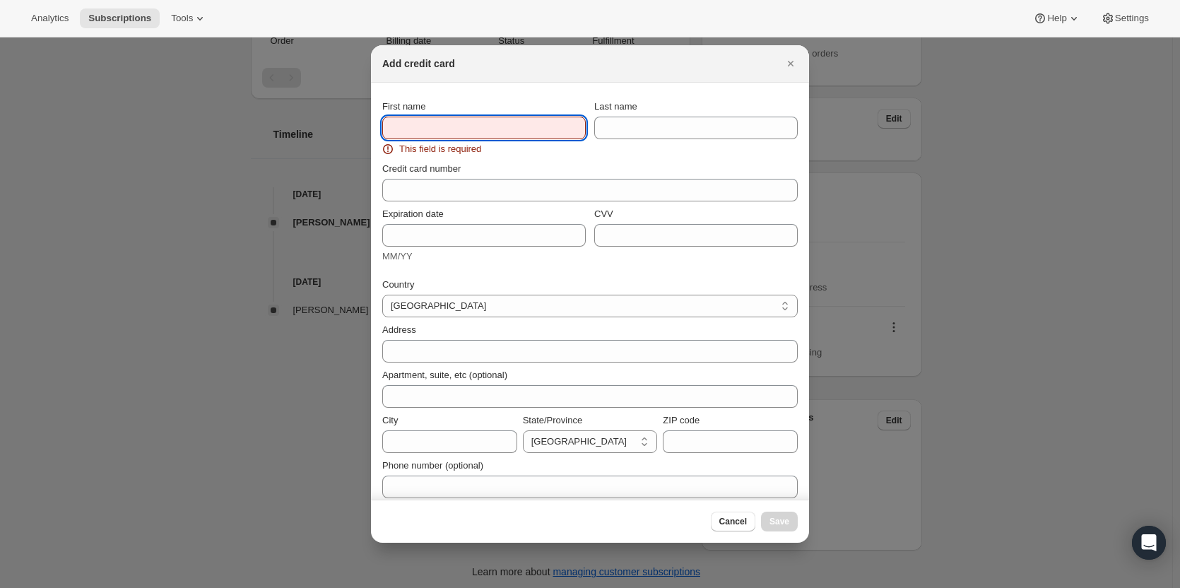
click at [410, 131] on input "First name" at bounding box center [484, 128] width 204 height 23
paste input "Debbie Taylor 1/1 Humber Street Upper Coomera Queensland 4209 Australia +61 400…"
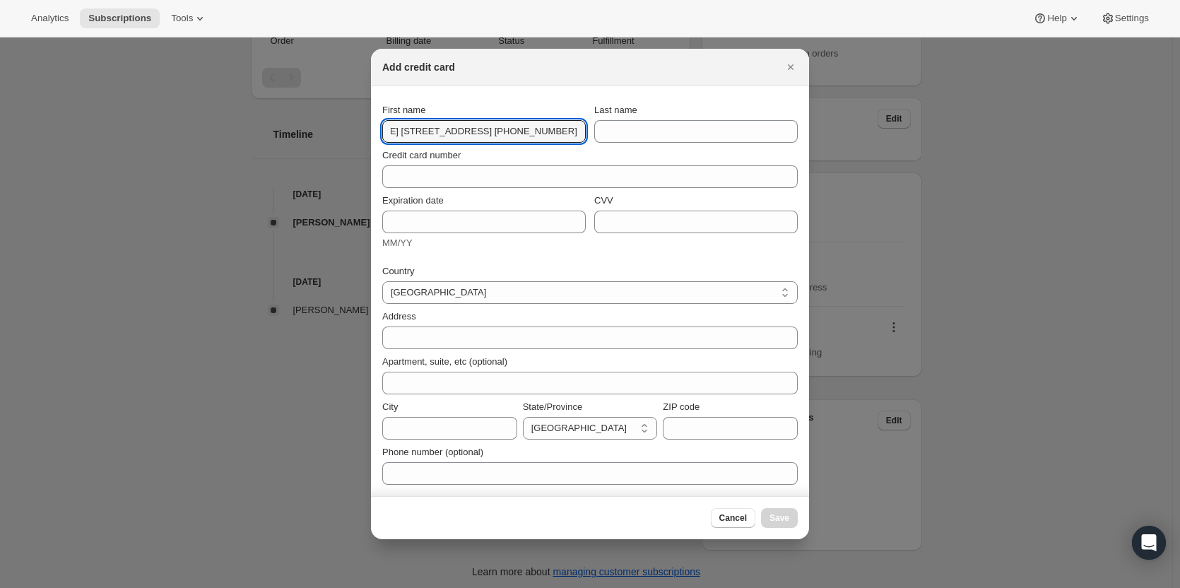
scroll to position [0, 0]
drag, startPoint x: 387, startPoint y: 130, endPoint x: 182, endPoint y: 127, distance: 205.0
click at [182, 587] on div "Add credit card First name Debbie Taylor 1/1 Humber Street Upper Coomera Queens…" at bounding box center [590, 593] width 1180 height 0
click at [483, 132] on input "Debbie Taylor 1/1 Humber Street Upper Coomera Queensland 4209 Australia +61 400…" at bounding box center [484, 131] width 204 height 23
click at [421, 131] on input "Debbie Taylor 1/1 Humber Street Upper Coomera Queensland 4209 Australia +61 400…" at bounding box center [484, 131] width 204 height 23
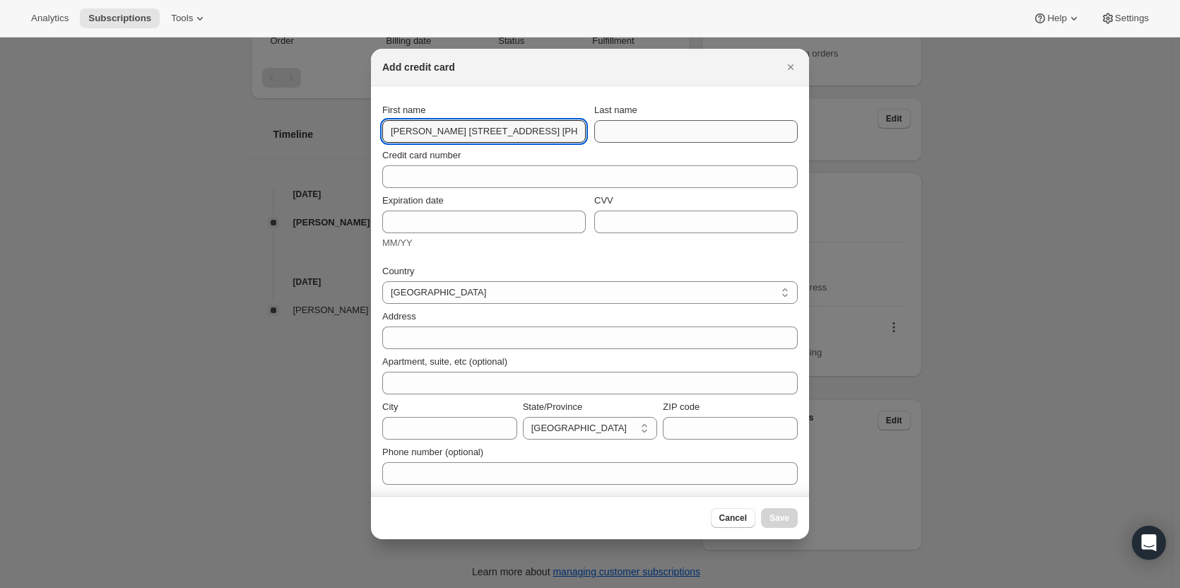
scroll to position [0, 195]
drag, startPoint x: 421, startPoint y: 131, endPoint x: 650, endPoint y: 132, distance: 229.7
click at [650, 132] on div "First name Debbie Taylor 1/1 Humber Street Upper Coomera Queensland 4209 Austra…" at bounding box center [590, 123] width 416 height 40
type input "Debbie"
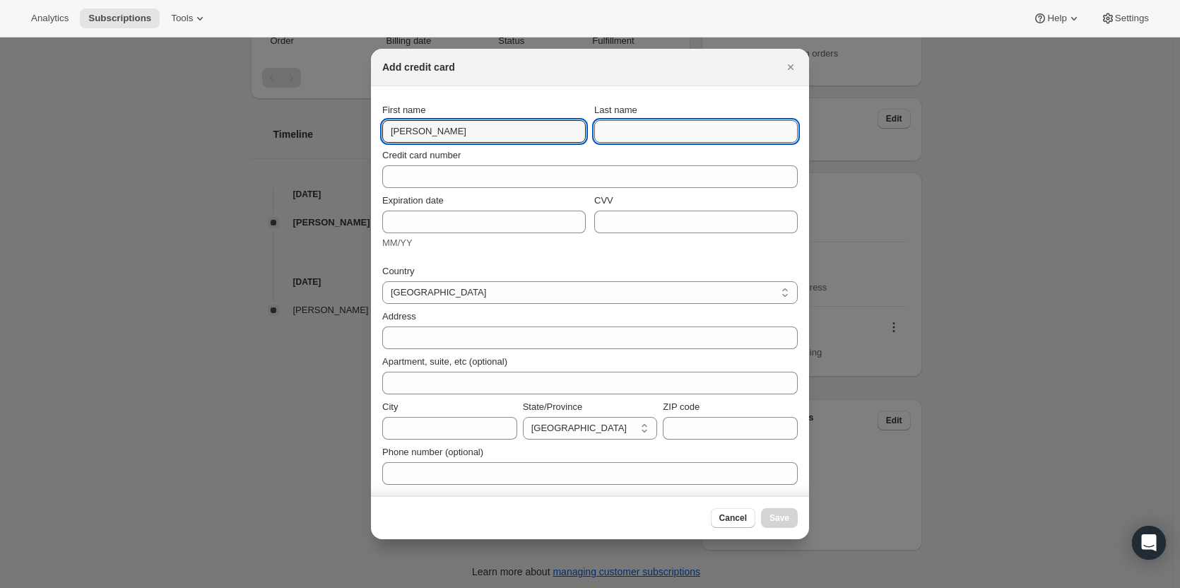
click at [629, 132] on input "Last name" at bounding box center [696, 131] width 204 height 23
paste input "Taylor 1/1 Humber Street Upper Coomera Queensland 4209 Australia +61 400 455 541"
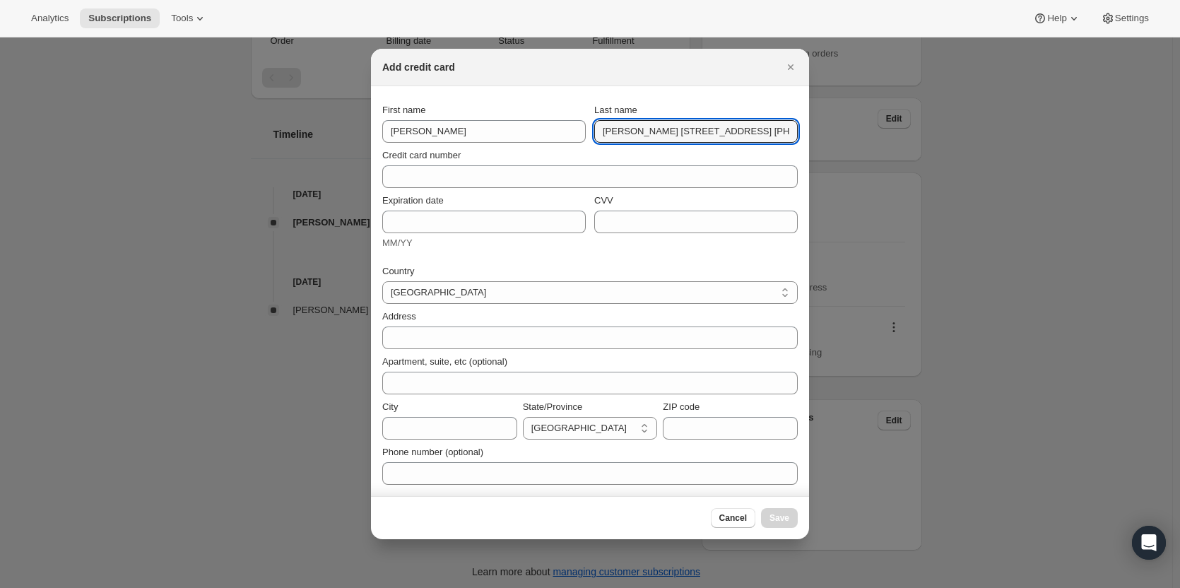
drag, startPoint x: 558, startPoint y: 119, endPoint x: 443, endPoint y: 117, distance: 115.2
click at [433, 117] on div "First name Debbie Last name Taylor 1/1 Humber Street Upper Coomera Queensland 4…" at bounding box center [590, 123] width 416 height 40
click at [638, 128] on input "Taylor 1/1 Humber Street Upper Coomera Queensland 4209 Australia +61 400 455 541" at bounding box center [696, 131] width 204 height 23
drag, startPoint x: 630, startPoint y: 134, endPoint x: 953, endPoint y: 154, distance: 323.7
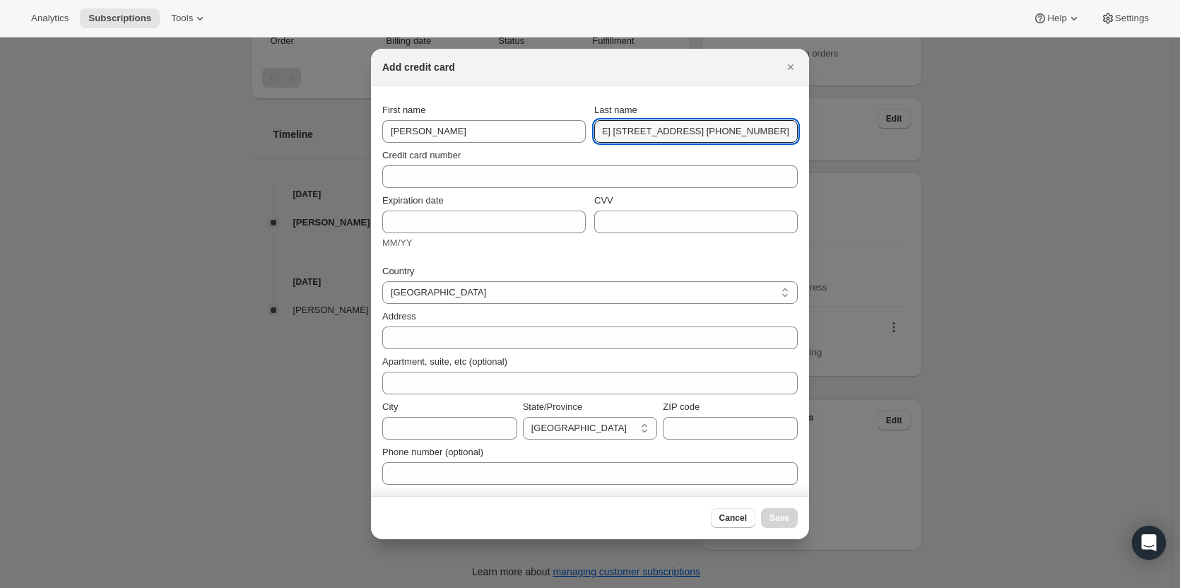
click at [953, 587] on div "Add credit card First name Debbie Last name Taylor 1/1 Humber Street Upper Coom…" at bounding box center [590, 593] width 1180 height 0
type input "[PERSON_NAME]"
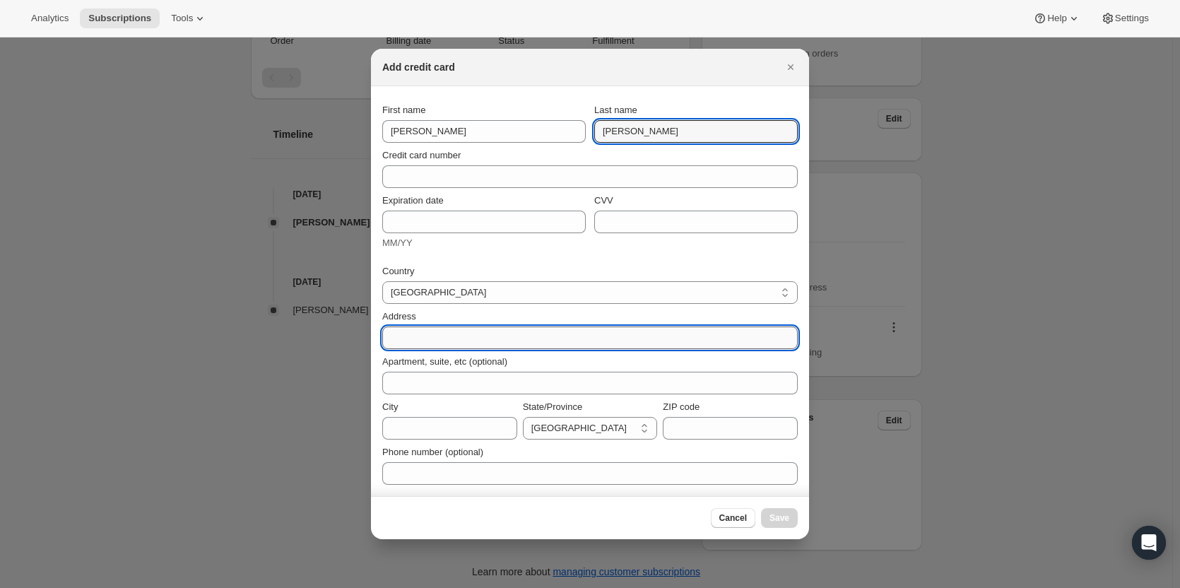
click at [430, 334] on input "Address" at bounding box center [590, 338] width 416 height 23
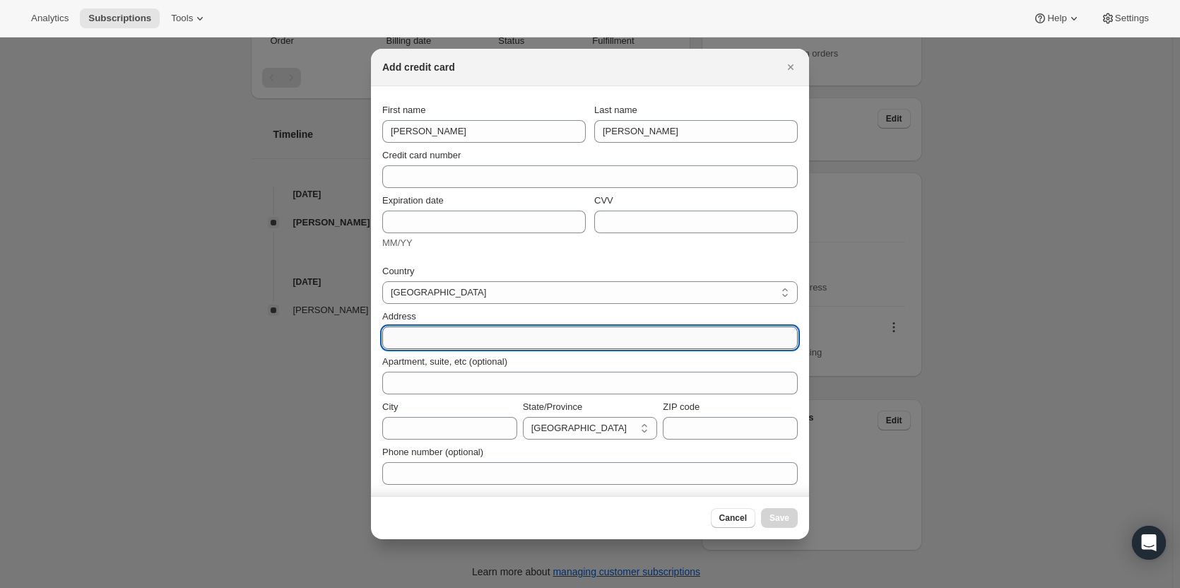
paste input "1/1 Humber Street Upper Coomera Queensland 4209 Australia +61 400 455 541"
click at [516, 339] on input "1/1 Humber Street Upper Coomera Queensland 4209 Australia +61 400 455 541" at bounding box center [590, 338] width 416 height 23
click at [508, 336] on input "1/1 Humber Street Upper Coomera Queensland 4209 Australia +61 400 455 541" at bounding box center [590, 338] width 416 height 23
click at [452, 338] on input "1/1 Humber Street Upper Coomera Queensland 4209 Australia +61 400 455 541" at bounding box center [590, 338] width 416 height 23
click at [479, 338] on input "1/1 Humber Street Upper Coomera Queensland 4209 Australia +61 400 455 541" at bounding box center [590, 338] width 416 height 23
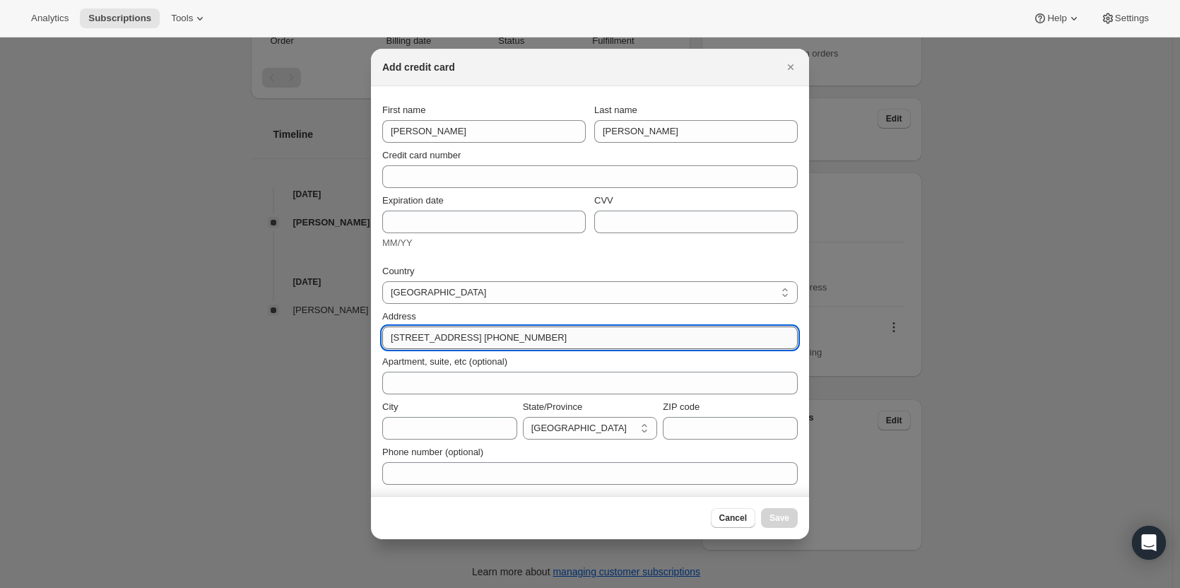
drag, startPoint x: 470, startPoint y: 339, endPoint x: 789, endPoint y: 346, distance: 318.9
click at [789, 346] on input "1/1 Humber Street Upper Coomera Queensland 4209 Australia +61 400 455 541" at bounding box center [590, 338] width 416 height 23
type input "1/1 Humber Street"
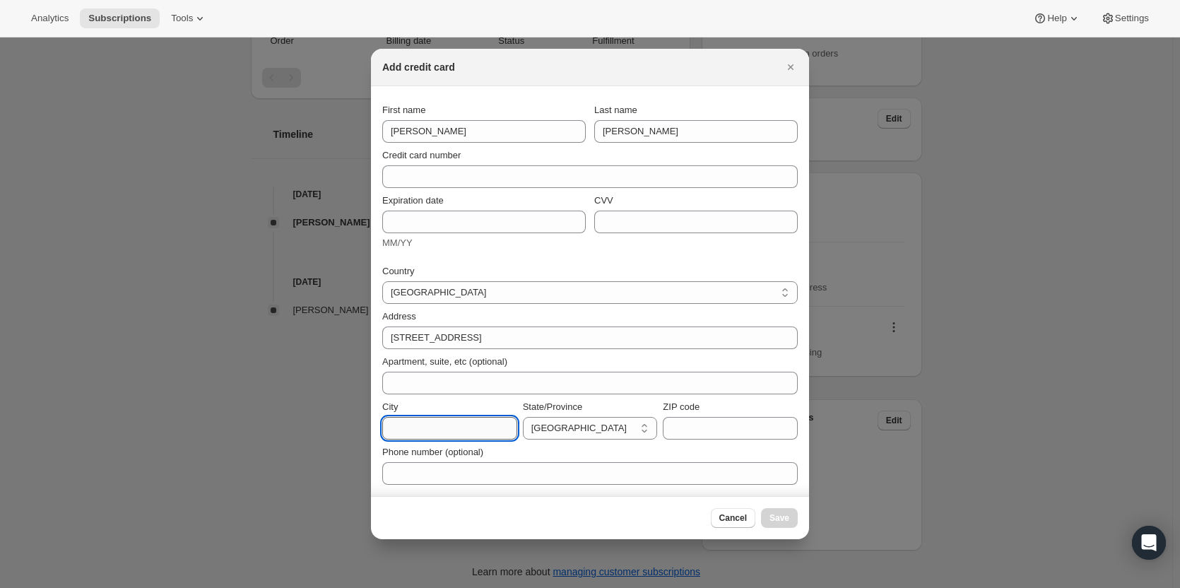
drag, startPoint x: 395, startPoint y: 419, endPoint x: 405, endPoint y: 414, distance: 11.4
click at [394, 420] on input "City" at bounding box center [449, 428] width 135 height 23
paste input "Upper Coomera Queensland 4209 Australia +61 400 455 541"
drag, startPoint x: 428, startPoint y: 430, endPoint x: 189, endPoint y: 389, distance: 242.4
click at [189, 587] on div "Add credit card First name Debbie Last name Taylor Credit card number Expiratio…" at bounding box center [590, 593] width 1180 height 0
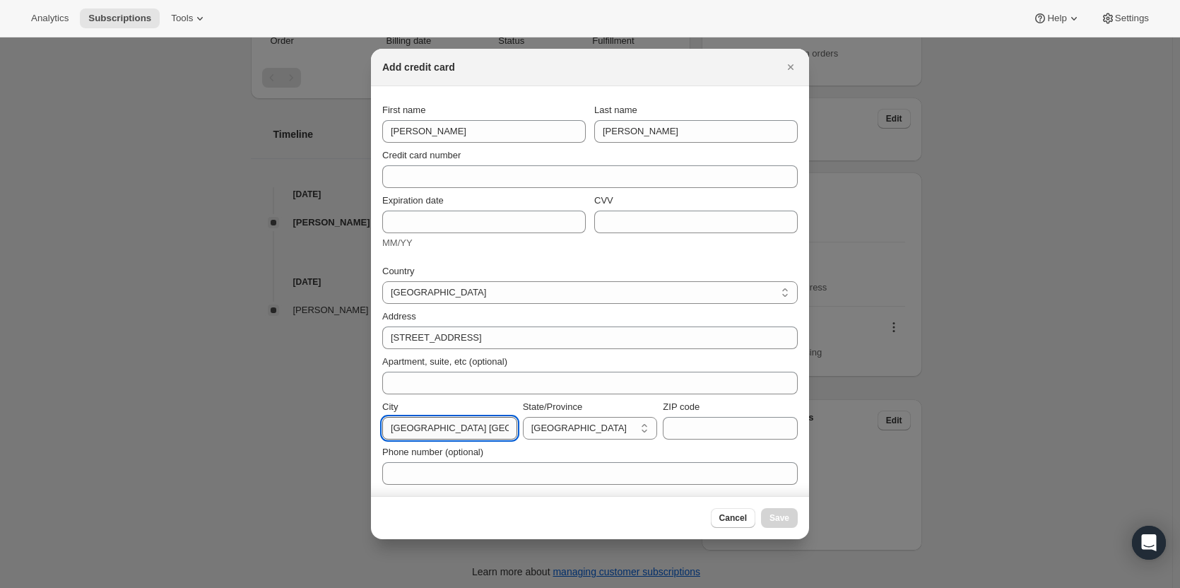
drag, startPoint x: 445, startPoint y: 432, endPoint x: 452, endPoint y: 431, distance: 7.1
click at [445, 431] on input "Upper Coomera Queensland 4209 Australia +61 400 455 541" at bounding box center [449, 428] width 135 height 23
click at [455, 430] on input "Upper Coomera Queensland 4209 Australia +61 400 455 541" at bounding box center [449, 428] width 135 height 23
drag, startPoint x: 457, startPoint y: 430, endPoint x: 722, endPoint y: 433, distance: 265.1
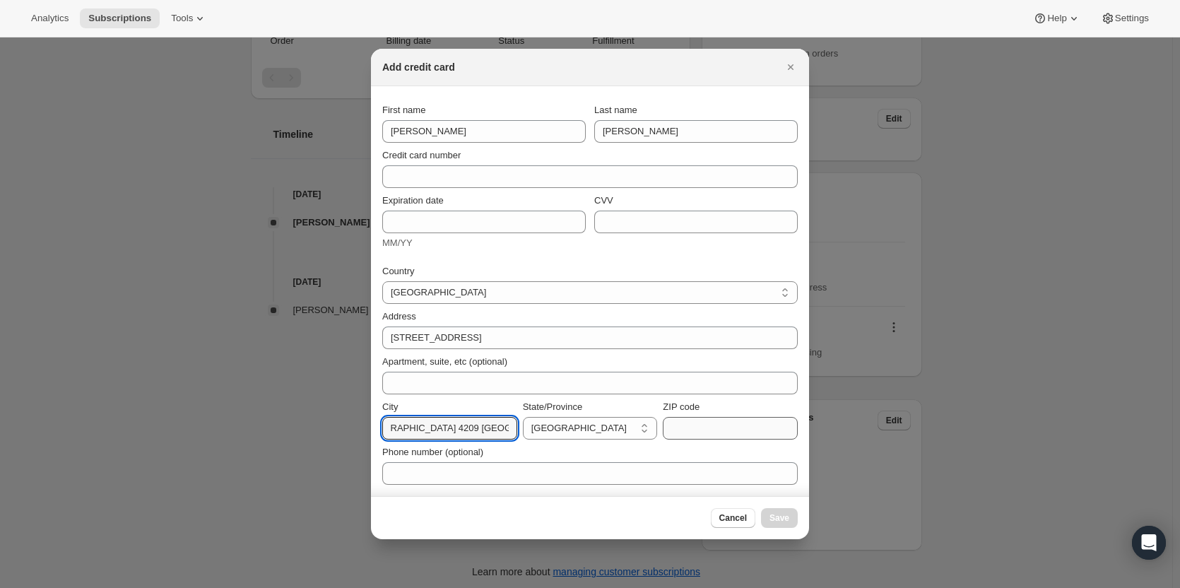
click at [722, 433] on div "City Upper Coomera Queensland 4209 Australia +61 400 455 541 State/Province Aus…" at bounding box center [590, 420] width 416 height 40
type input "Upper Coomera"
click at [590, 429] on select "Australian Capital Territory New South Wales Northern Territory Queensland Sout…" at bounding box center [590, 428] width 135 height 23
select select "QLD"
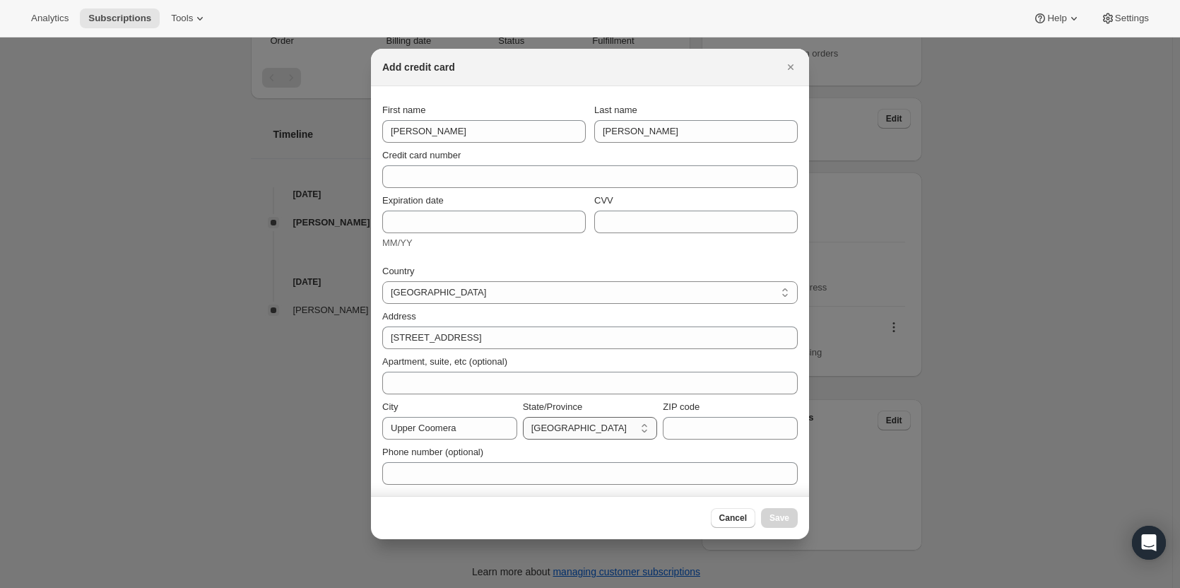
click at [523, 417] on select "Australian Capital Territory New South Wales Northern Territory Queensland Sout…" at bounding box center [590, 428] width 135 height 23
click at [687, 428] on input "ZIP code" at bounding box center [730, 428] width 135 height 23
paste input "Queensland 4209 Australia +61 400 455 541"
drag, startPoint x: 557, startPoint y: 428, endPoint x: 640, endPoint y: 428, distance: 83.4
click at [539, 426] on div "City Upper Coomera State/Province Australian Capital Territory New South Wales …" at bounding box center [590, 420] width 416 height 40
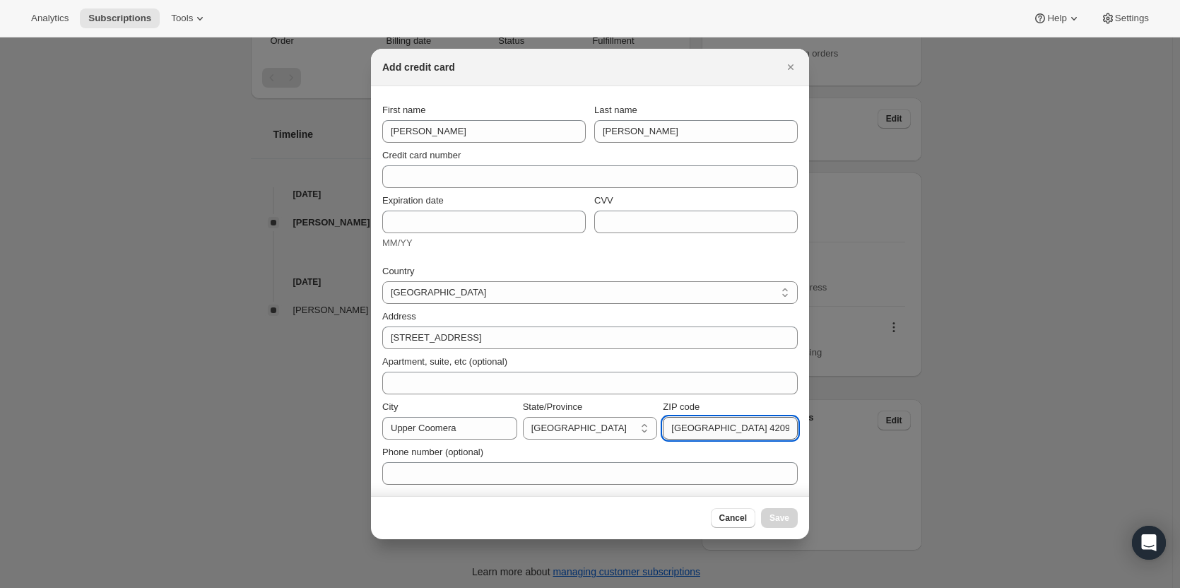
click at [718, 432] on input "Queensland 4209 Australia +61 400 455 541" at bounding box center [730, 428] width 135 height 23
drag, startPoint x: 725, startPoint y: 426, endPoint x: 690, endPoint y: 426, distance: 34.6
click at [687, 426] on input "Queensland 4209 Australia +61 400 455 541" at bounding box center [730, 428] width 135 height 23
drag, startPoint x: 693, startPoint y: 426, endPoint x: 872, endPoint y: 432, distance: 179.6
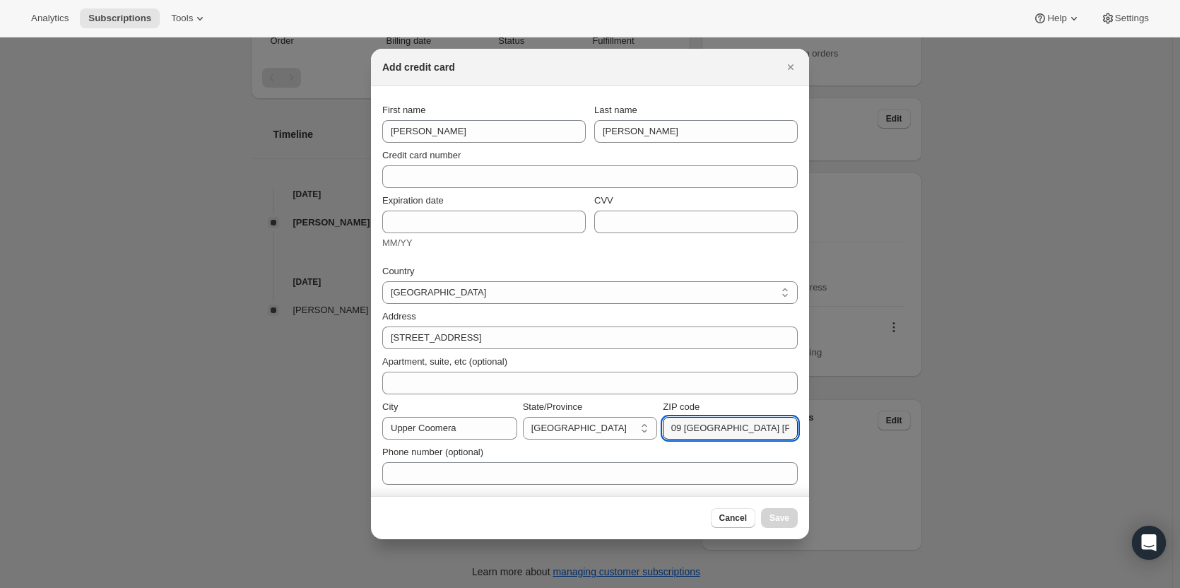
click at [872, 587] on div "Add credit card First name Debbie Last name Taylor Credit card number Expiratio…" at bounding box center [590, 593] width 1180 height 0
type input "4209"
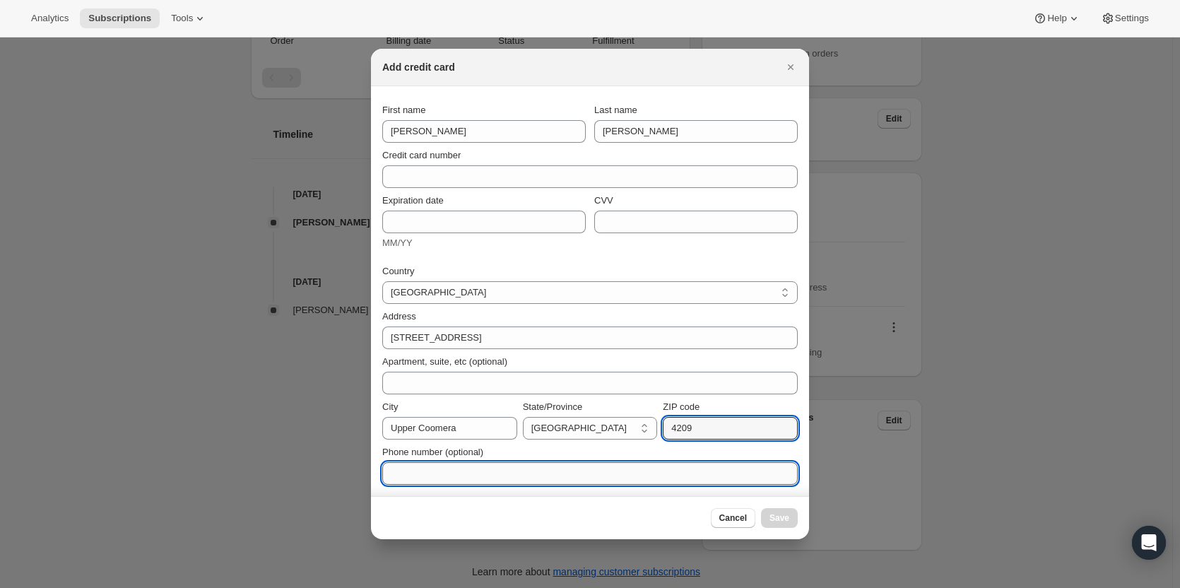
click at [518, 469] on input "Phone number (optional)" at bounding box center [590, 473] width 416 height 23
paste input "Australia +61 400 455 541"
drag, startPoint x: 431, startPoint y: 474, endPoint x: 259, endPoint y: 421, distance: 180.4
click at [249, 587] on div "Add credit card First name Debbie Last name Taylor Credit card number Expiratio…" at bounding box center [590, 593] width 1180 height 0
type input "+61 400 455 541"
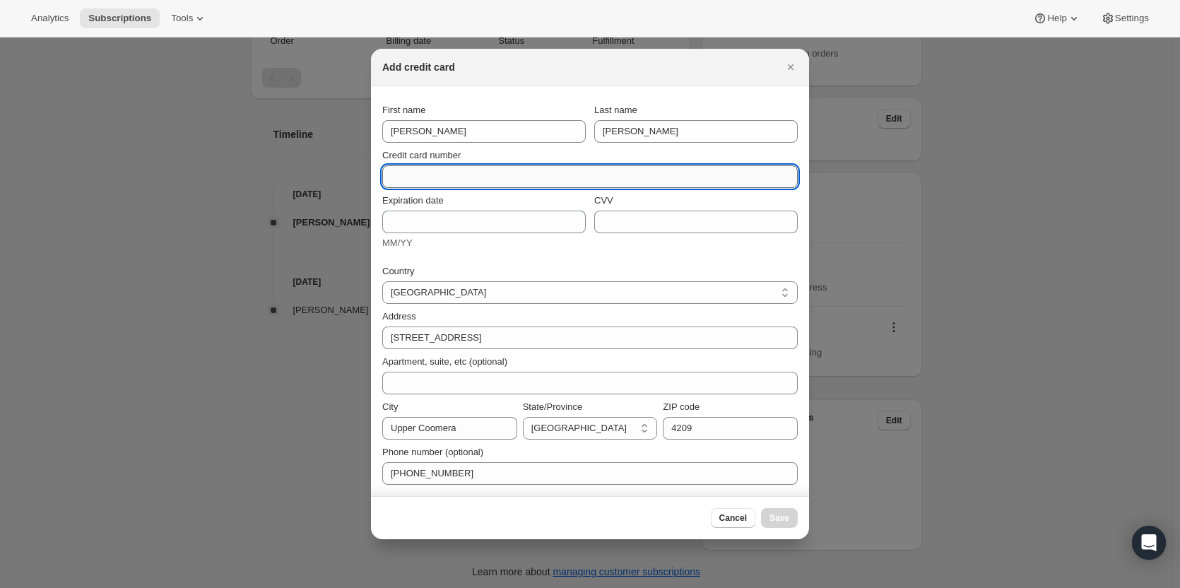
click at [415, 165] on input "Credit card number" at bounding box center [584, 176] width 404 height 23
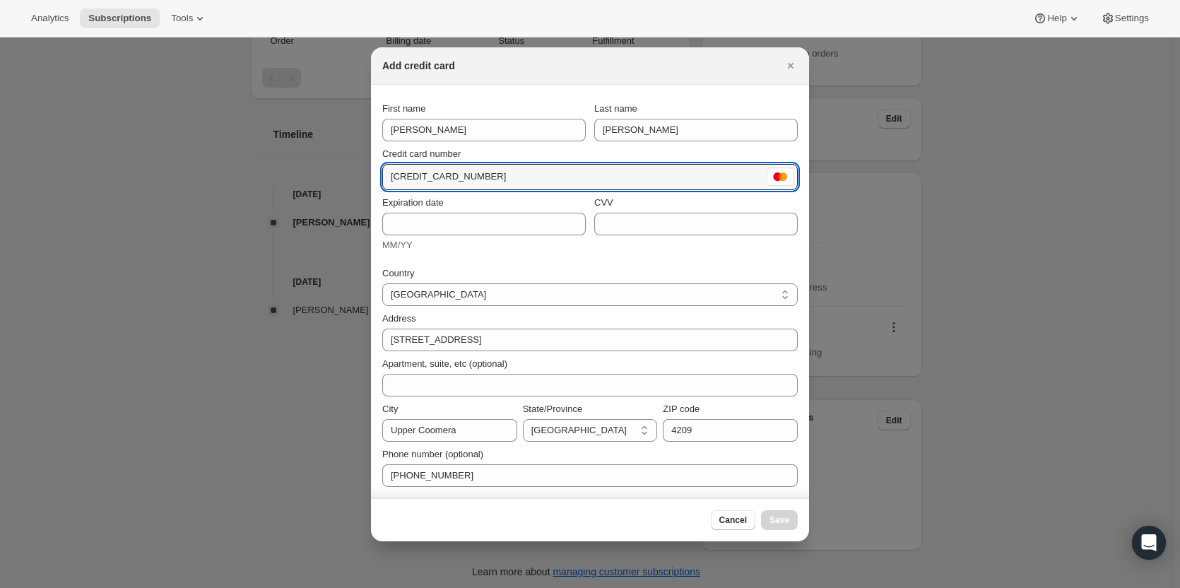
type input "5327 8523 1027 6521"
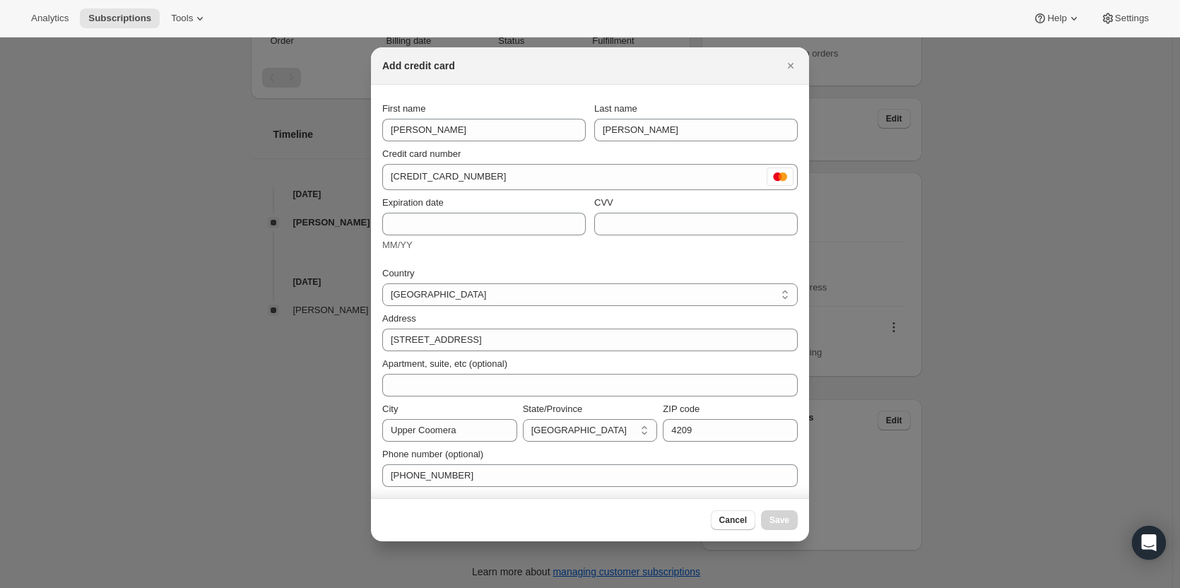
click at [500, 149] on div "Credit card number" at bounding box center [590, 154] width 416 height 14
click at [462, 220] on input "Expiration date" at bounding box center [484, 224] width 204 height 23
type input "05/27"
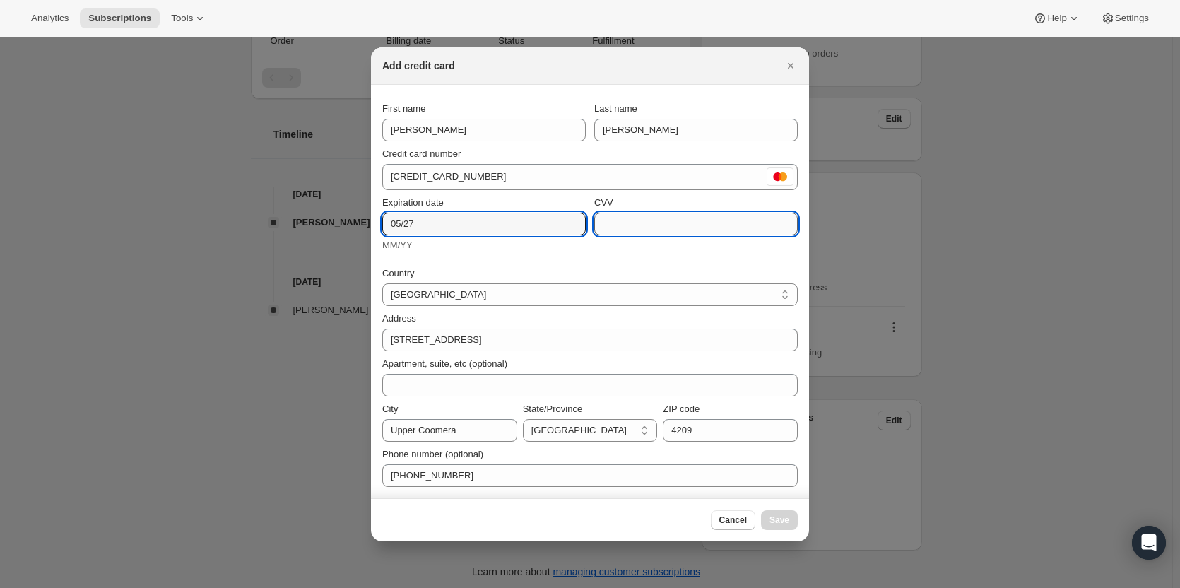
click at [633, 221] on input "CVV" at bounding box center [696, 224] width 204 height 23
drag, startPoint x: 633, startPoint y: 221, endPoint x: 577, endPoint y: 216, distance: 56.8
click at [577, 216] on div "Expiration date 05/27 MM/YY CVV 428" at bounding box center [590, 224] width 416 height 57
type input "248"
click at [537, 263] on div "Country Australia Austria Belgium Canada Czech Republic Denmark Finland France …" at bounding box center [590, 372] width 416 height 229
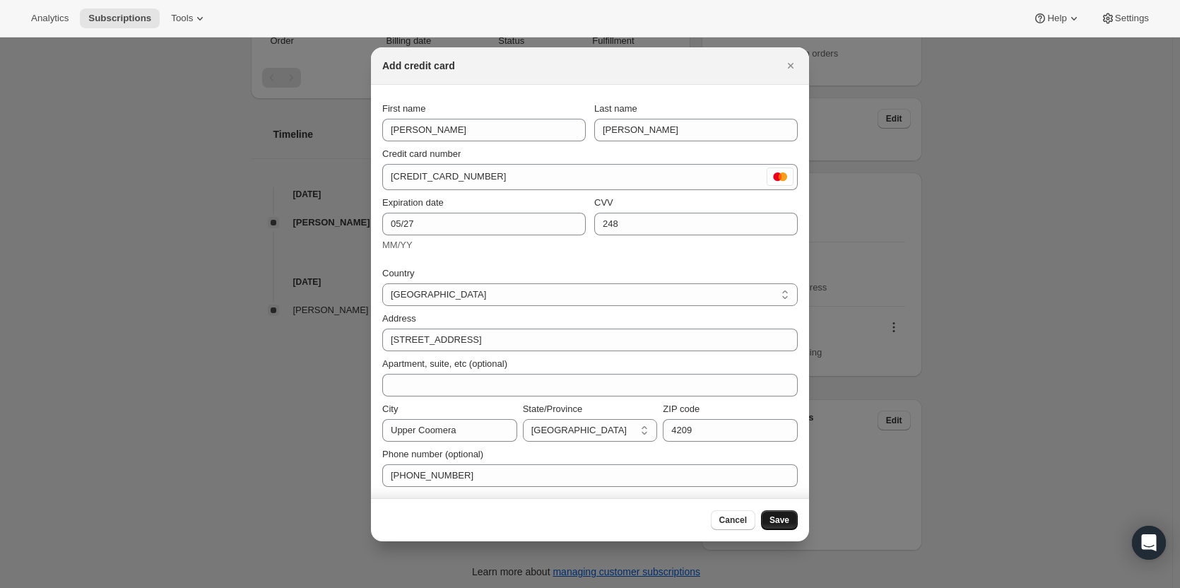
click at [785, 522] on span "Save" at bounding box center [780, 520] width 20 height 11
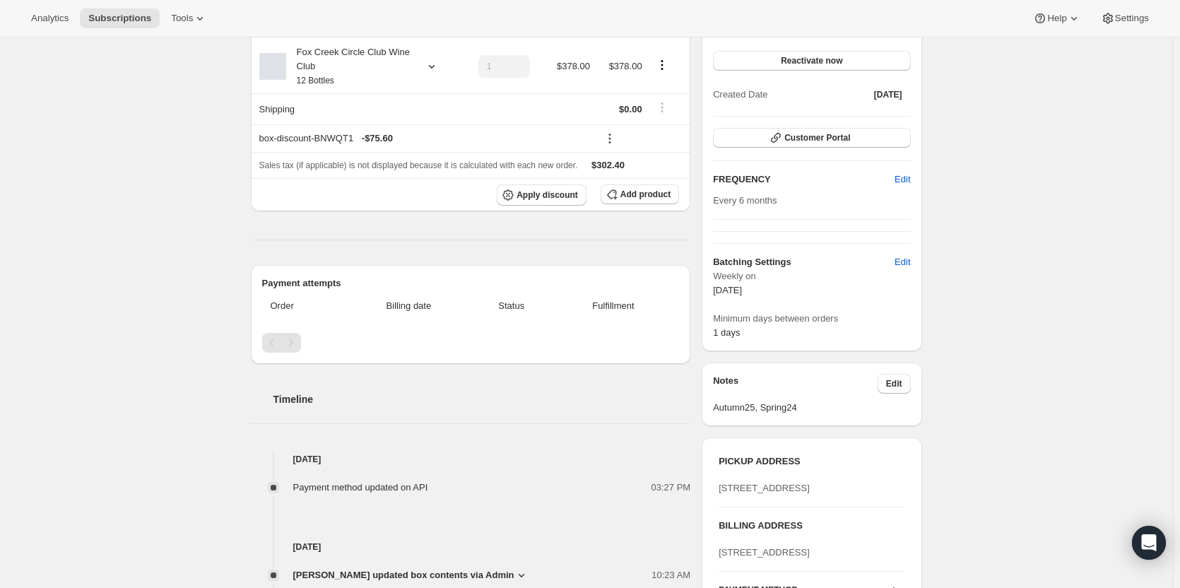
scroll to position [18, 0]
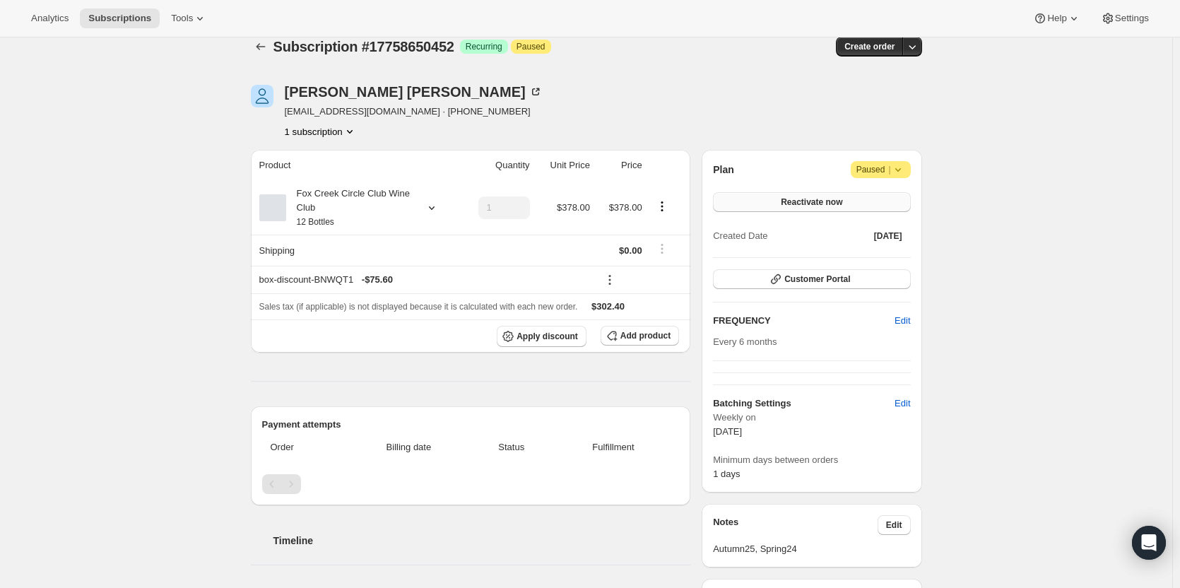
click at [799, 201] on span "Reactivate now" at bounding box center [811, 202] width 61 height 11
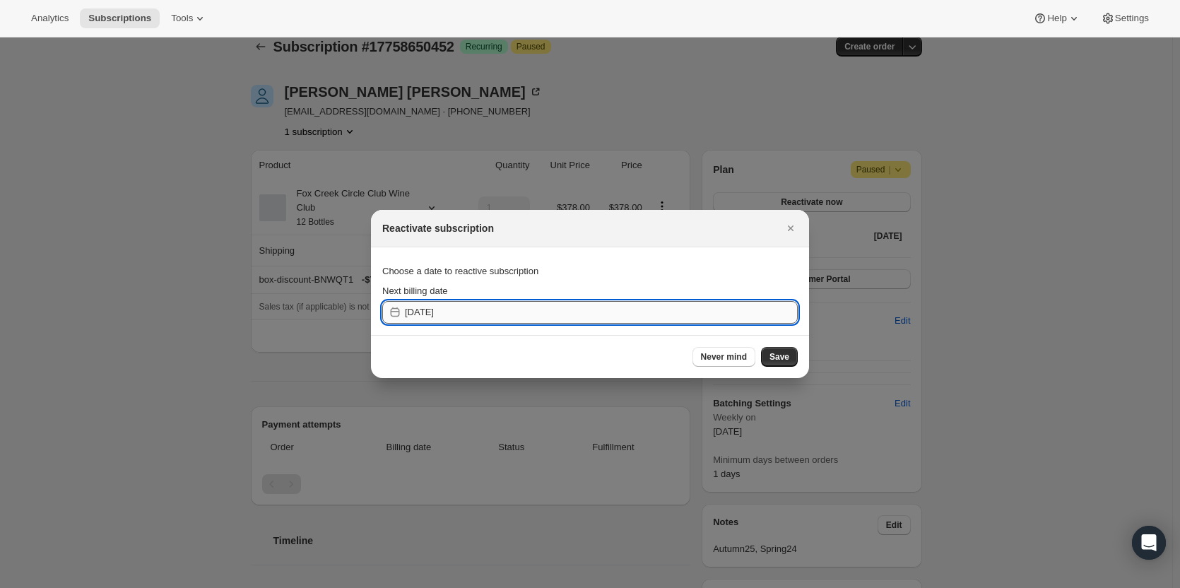
click at [538, 307] on input "[DATE]" at bounding box center [601, 312] width 393 height 23
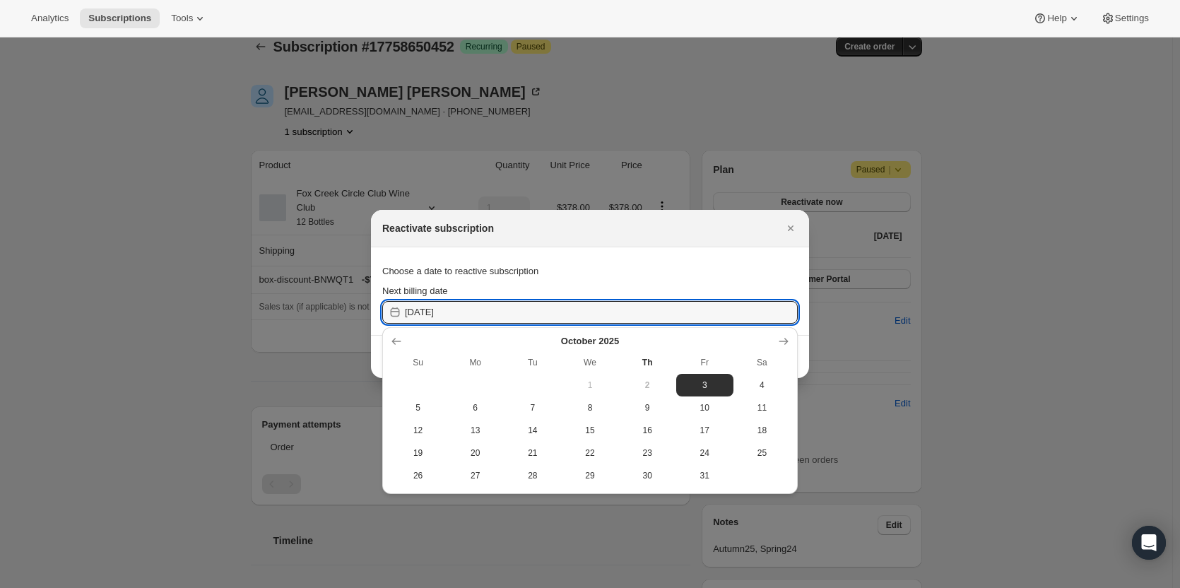
click at [710, 266] on div "Choose a date to reactive subscription" at bounding box center [590, 271] width 416 height 25
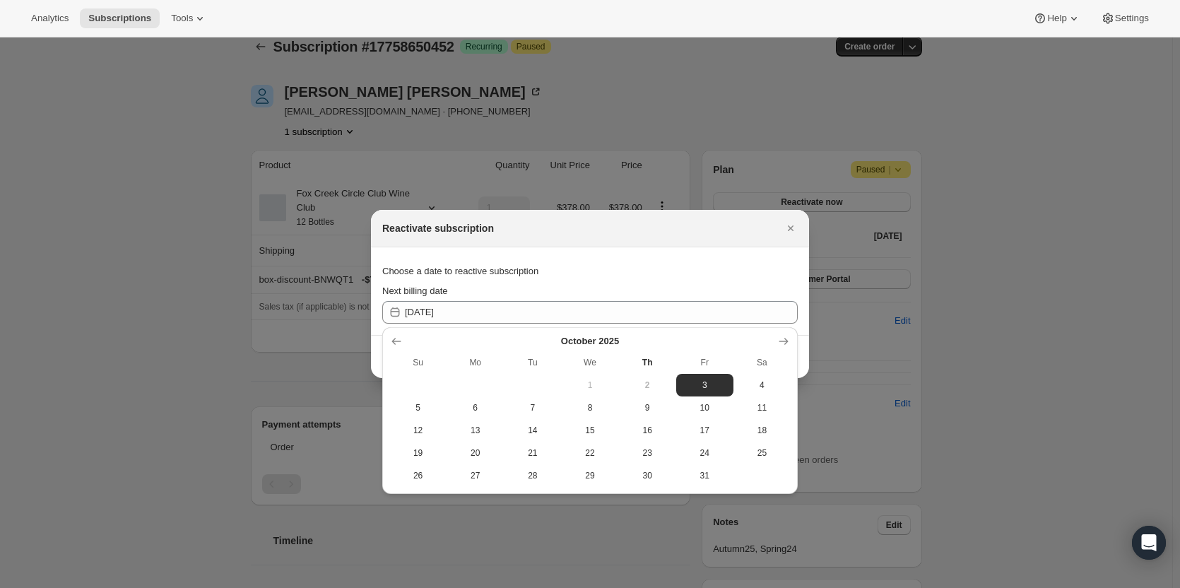
click at [728, 224] on div "Reactivate subscription" at bounding box center [577, 228] width 390 height 14
click at [787, 225] on icon "Close" at bounding box center [791, 228] width 14 height 14
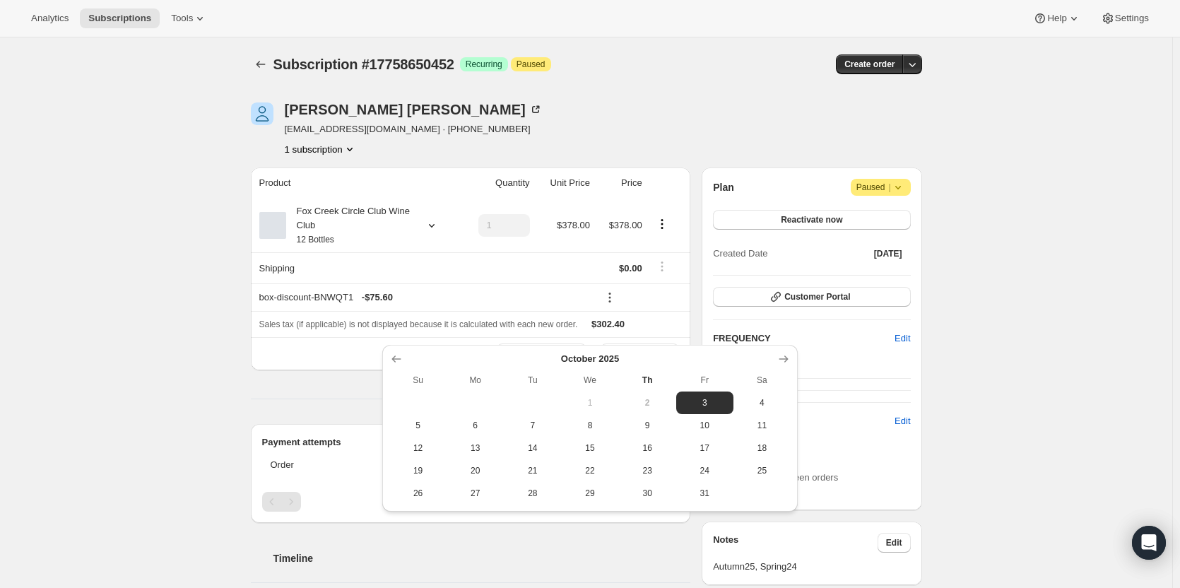
scroll to position [18, 0]
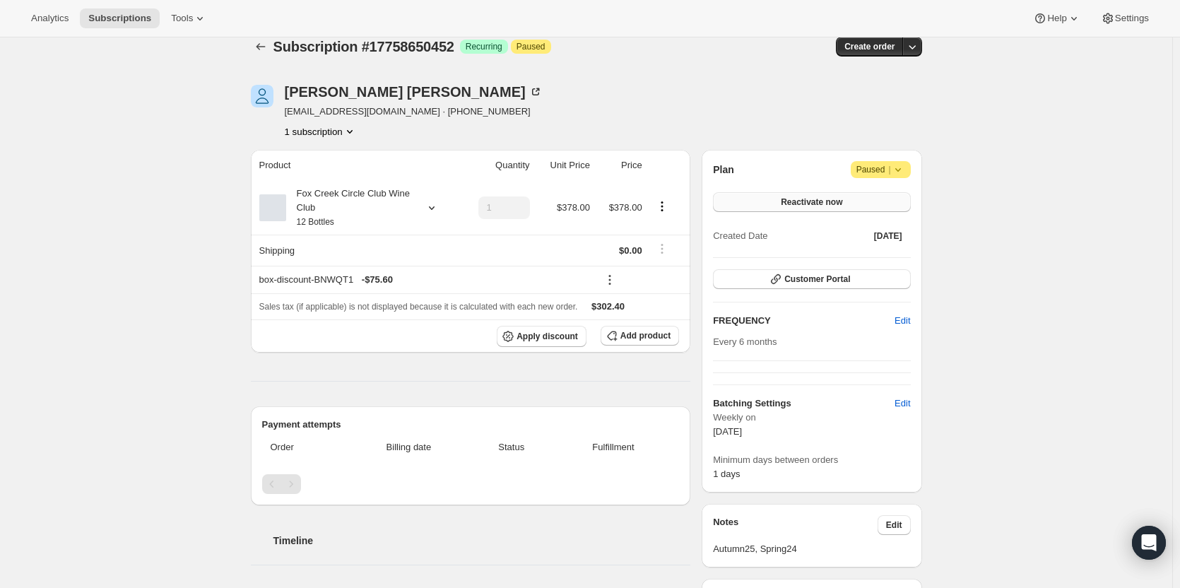
click at [794, 201] on span "Reactivate now" at bounding box center [811, 202] width 61 height 11
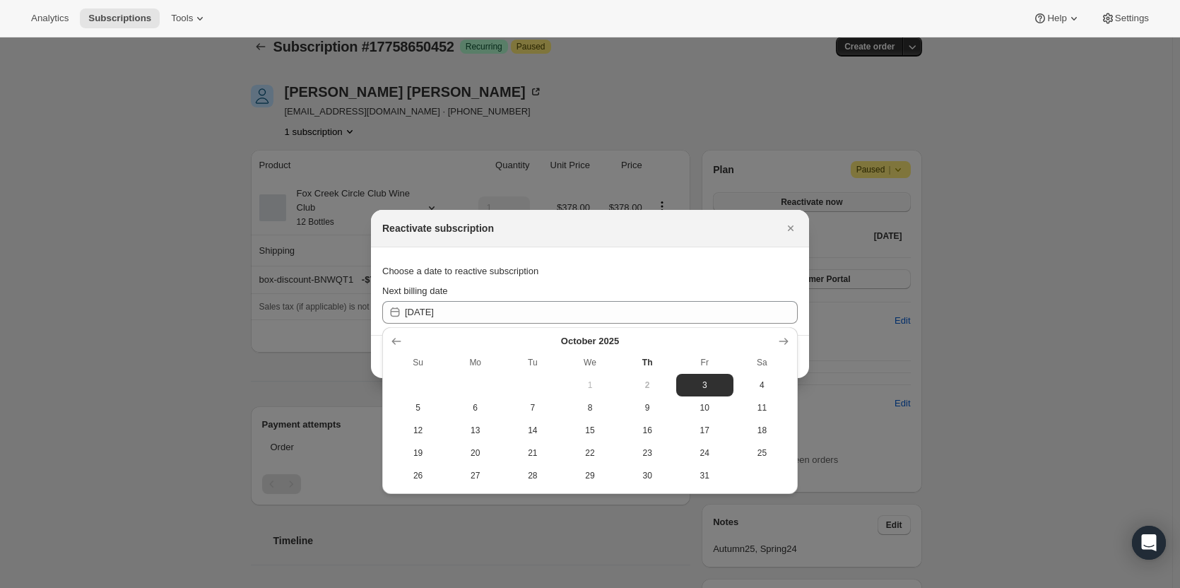
scroll to position [0, 0]
click at [671, 259] on div "Choose a date to reactive subscription" at bounding box center [590, 271] width 416 height 25
click at [703, 389] on span "3" at bounding box center [705, 385] width 46 height 11
type input "2025-10-02"
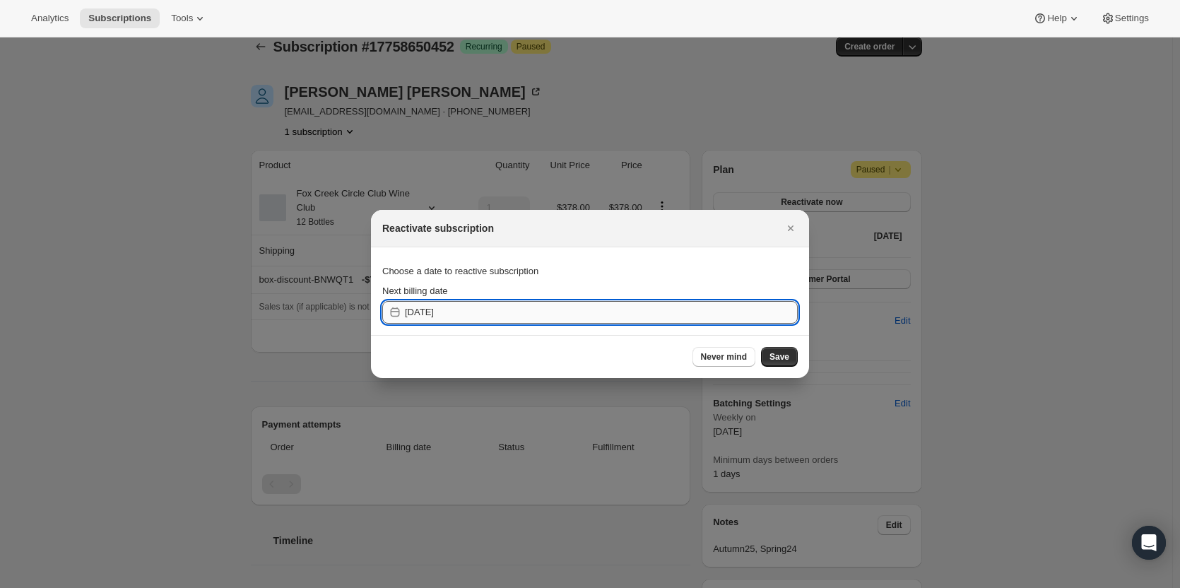
click at [716, 310] on input "2025-10-02" at bounding box center [601, 312] width 393 height 23
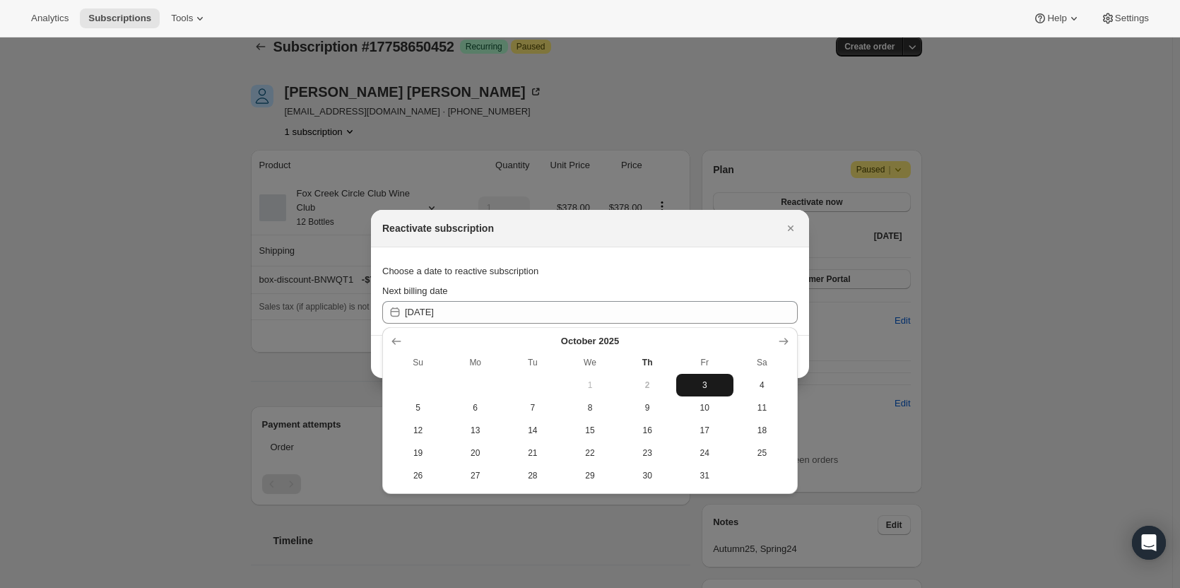
click at [711, 390] on span "3" at bounding box center [705, 385] width 46 height 11
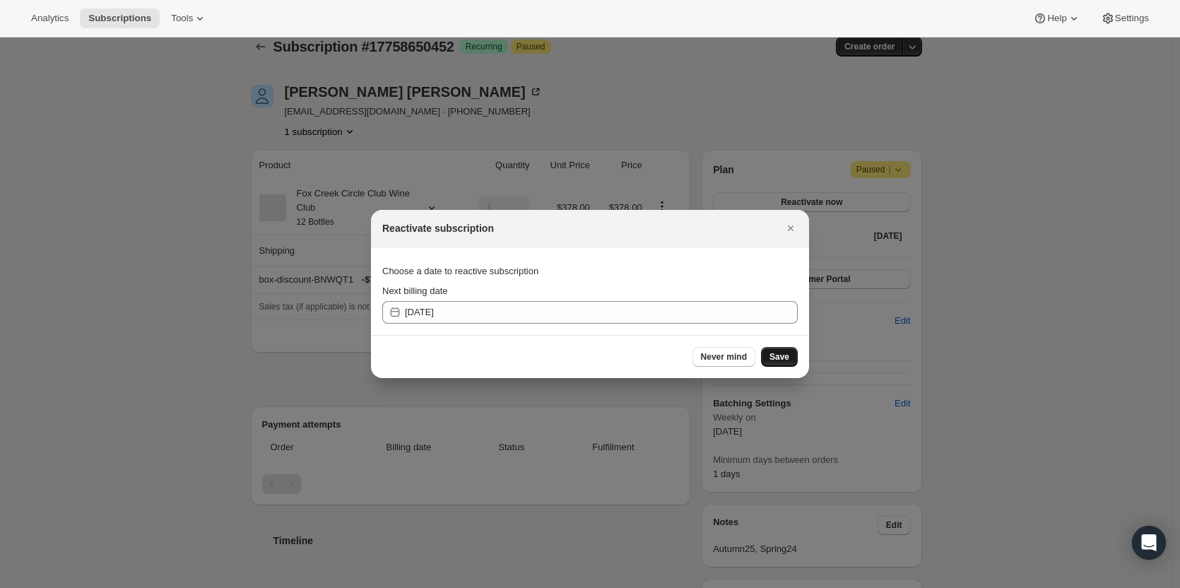
click at [782, 358] on span "Save" at bounding box center [780, 356] width 20 height 11
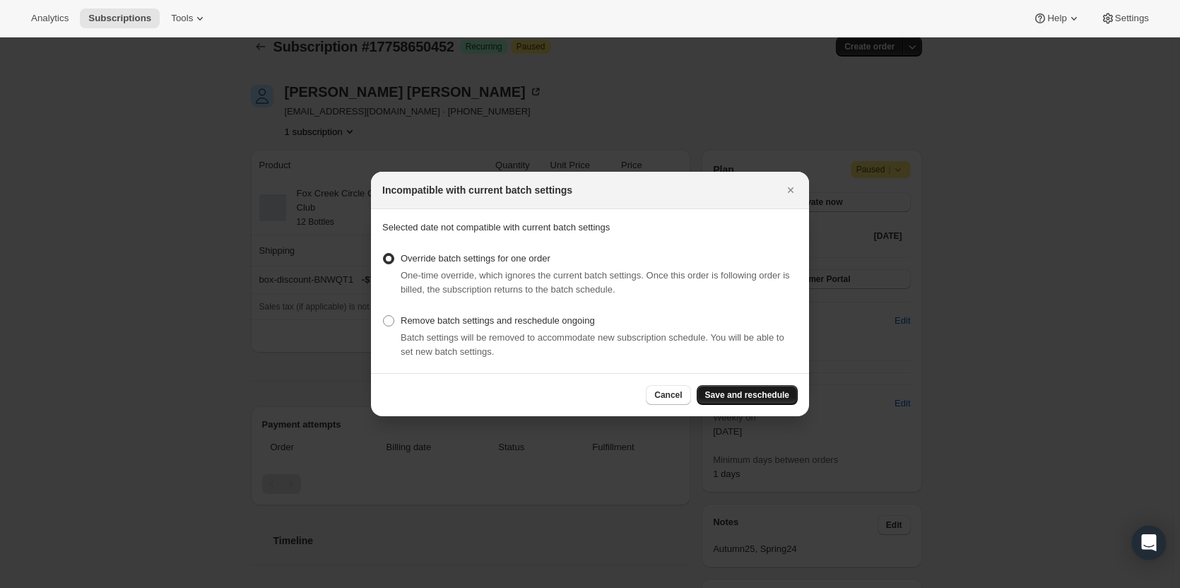
click at [746, 390] on span "Save and reschedule" at bounding box center [747, 394] width 84 height 11
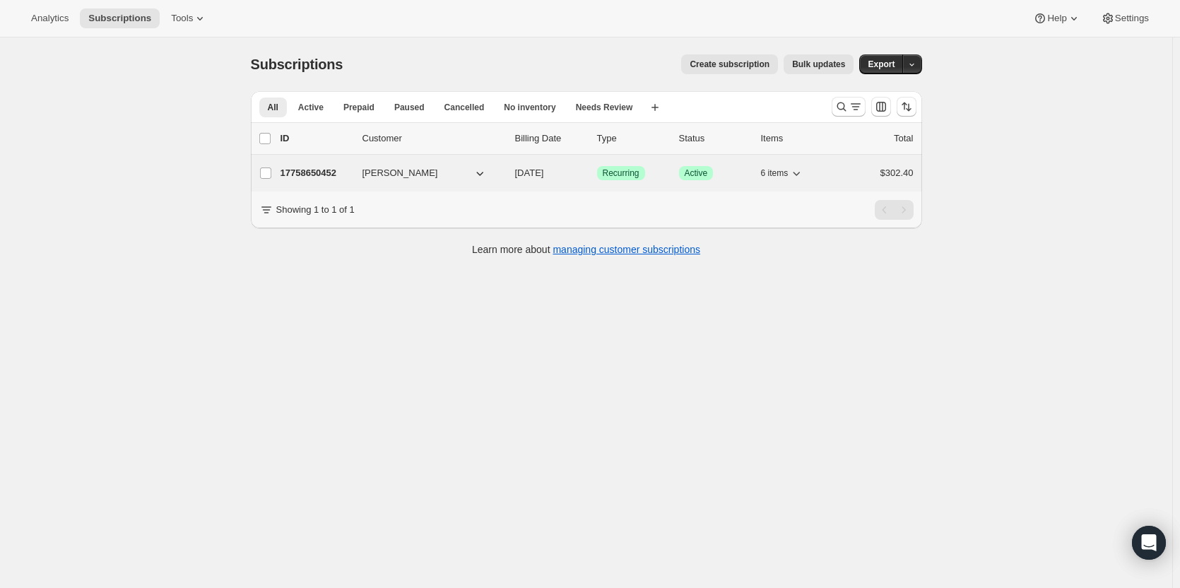
click at [403, 174] on span "Debbie Taylor" at bounding box center [401, 173] width 76 height 14
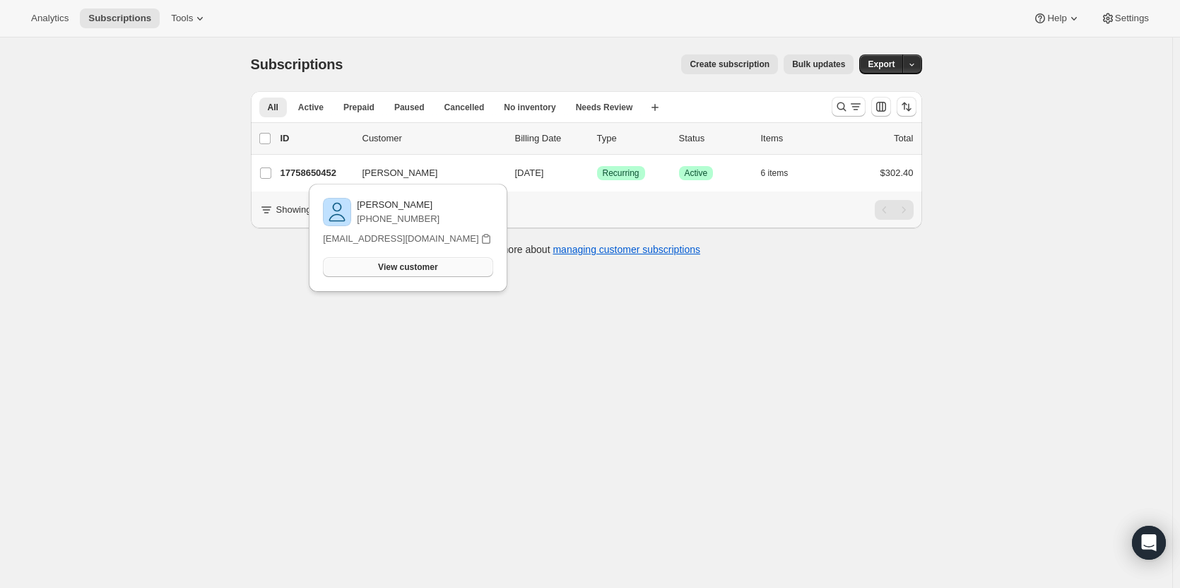
click at [394, 268] on span "View customer" at bounding box center [407, 267] width 59 height 11
drag, startPoint x: 206, startPoint y: 292, endPoint x: 25, endPoint y: 151, distance: 228.6
click at [206, 292] on div "Subscriptions. This page is ready Subscriptions Create subscription Bulk update…" at bounding box center [586, 331] width 1173 height 588
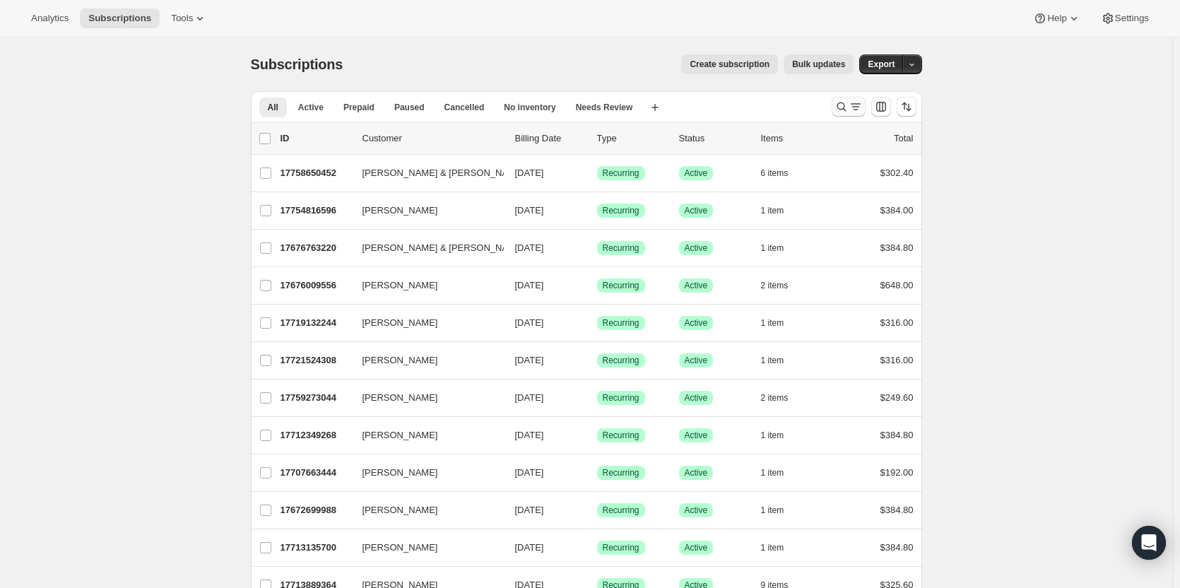
click at [845, 106] on icon "Search and filter results" at bounding box center [842, 107] width 14 height 14
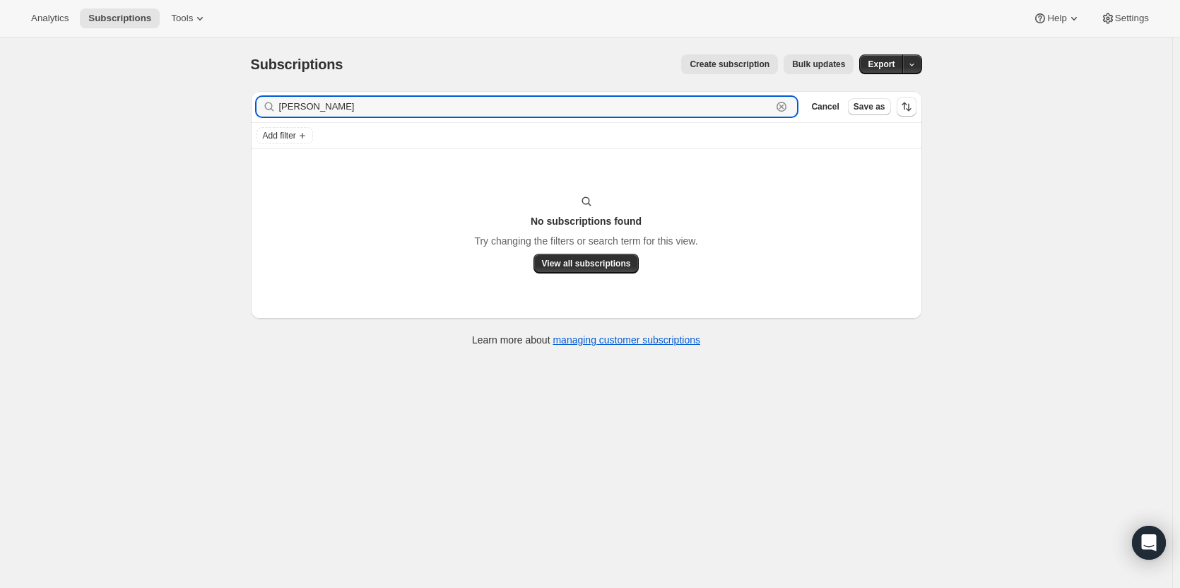
drag, startPoint x: 318, startPoint y: 100, endPoint x: 248, endPoint y: 101, distance: 70.0
click at [248, 101] on div "Filter subscribers [PERSON_NAME] Clear Cancel Save as Add filter No subscriptio…" at bounding box center [581, 220] width 683 height 281
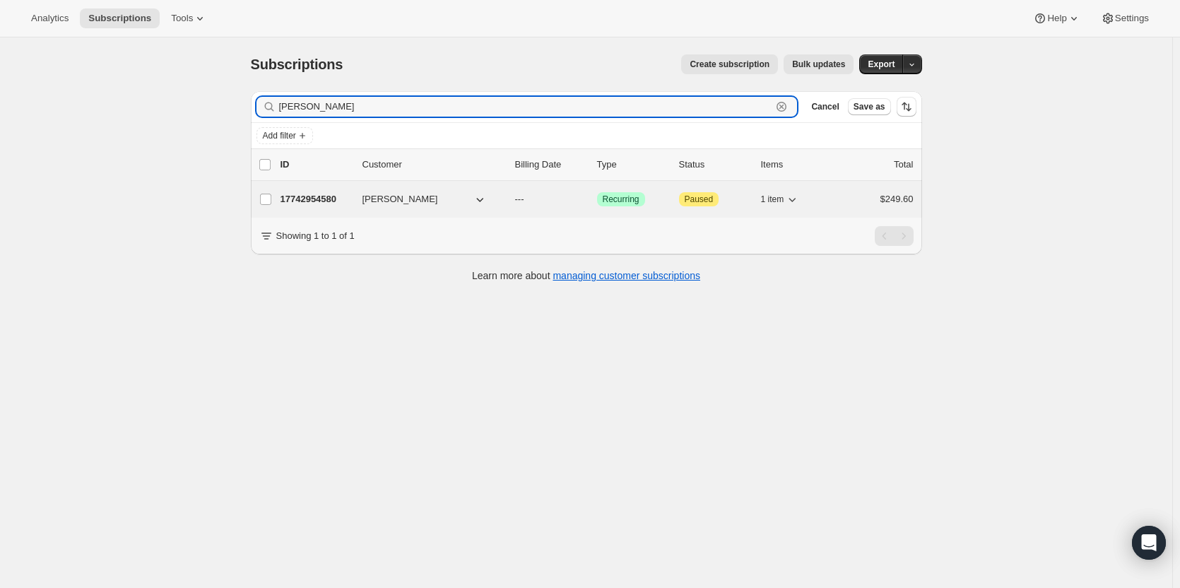
type input "[PERSON_NAME]"
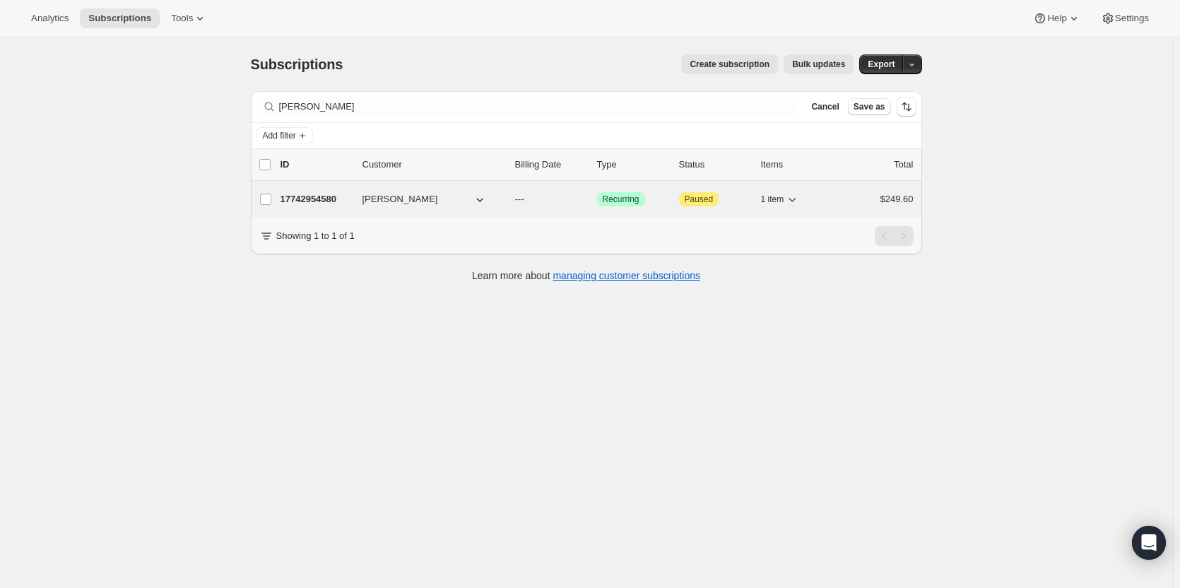
click at [311, 196] on p "17742954580" at bounding box center [316, 199] width 71 height 14
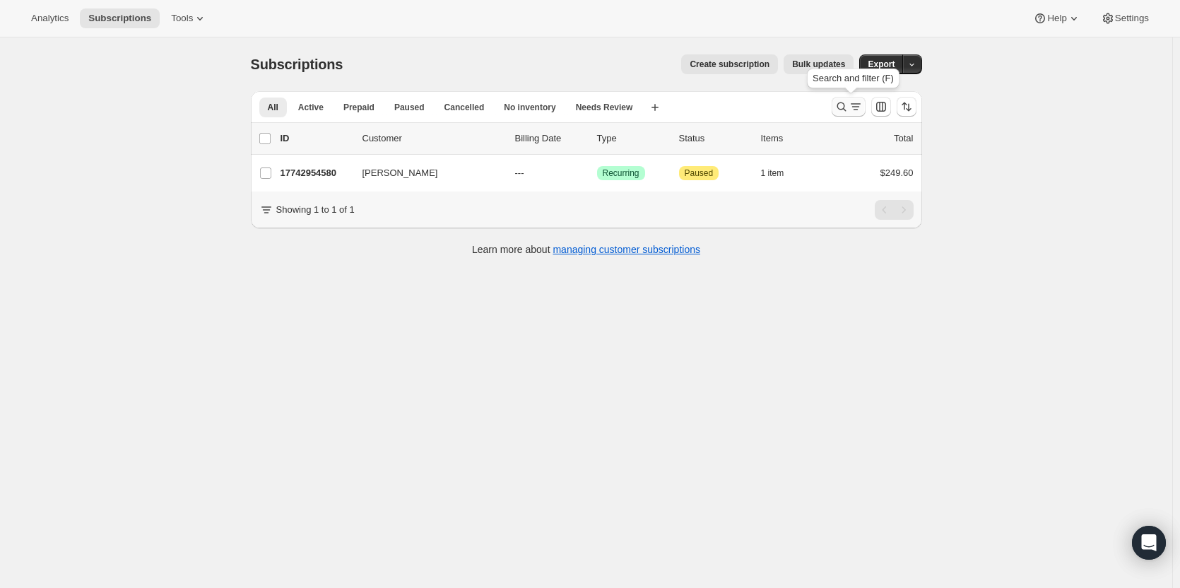
click at [844, 105] on icon "Search and filter results" at bounding box center [842, 107] width 14 height 14
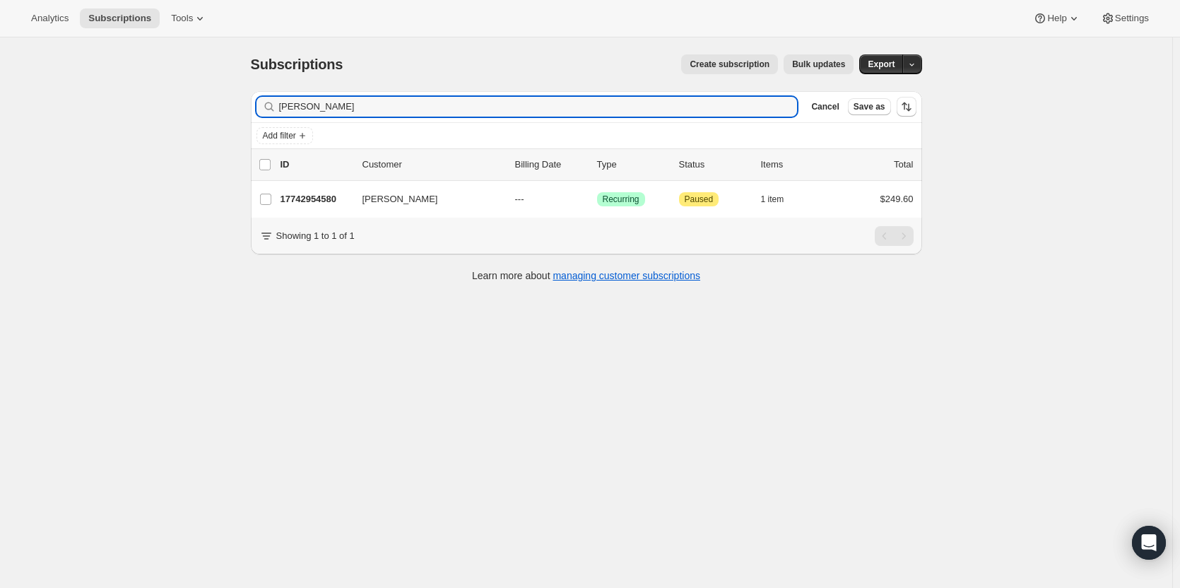
drag, startPoint x: 246, startPoint y: 103, endPoint x: 196, endPoint y: 103, distance: 50.2
click at [197, 103] on div "Subscriptions. This page is ready Subscriptions Create subscription Bulk update…" at bounding box center [586, 331] width 1173 height 588
type input "[EMAIL_ADDRESS][DOMAIN_NAME]"
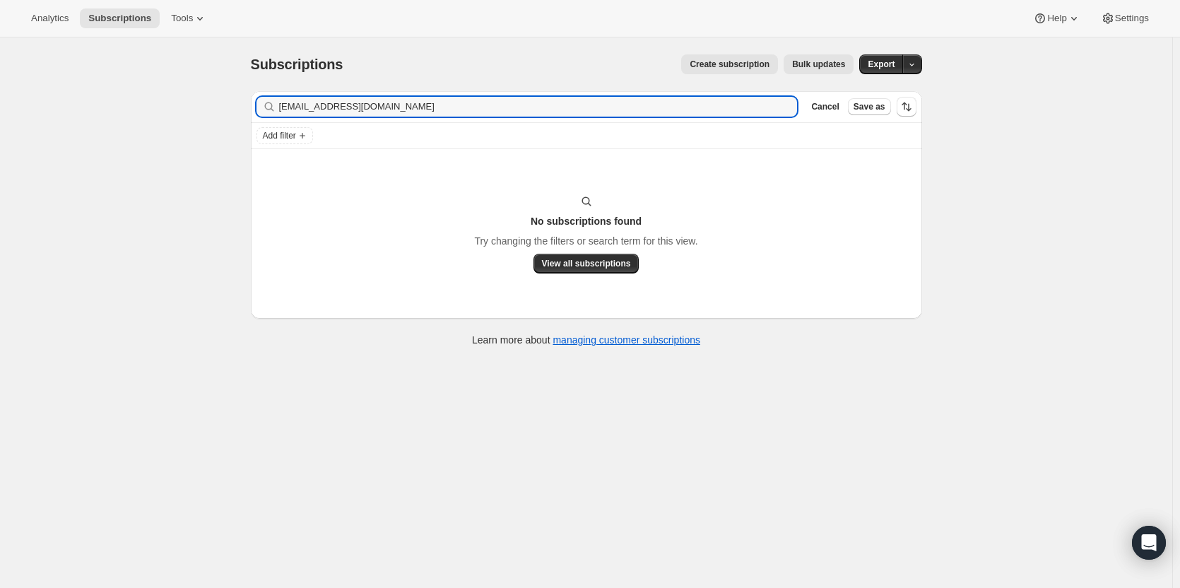
drag, startPoint x: 389, startPoint y: 106, endPoint x: 250, endPoint y: 101, distance: 139.3
click at [250, 101] on div "Filter subscribers [EMAIL_ADDRESS][DOMAIN_NAME] Clear Cancel Save as Add filter…" at bounding box center [581, 220] width 683 height 281
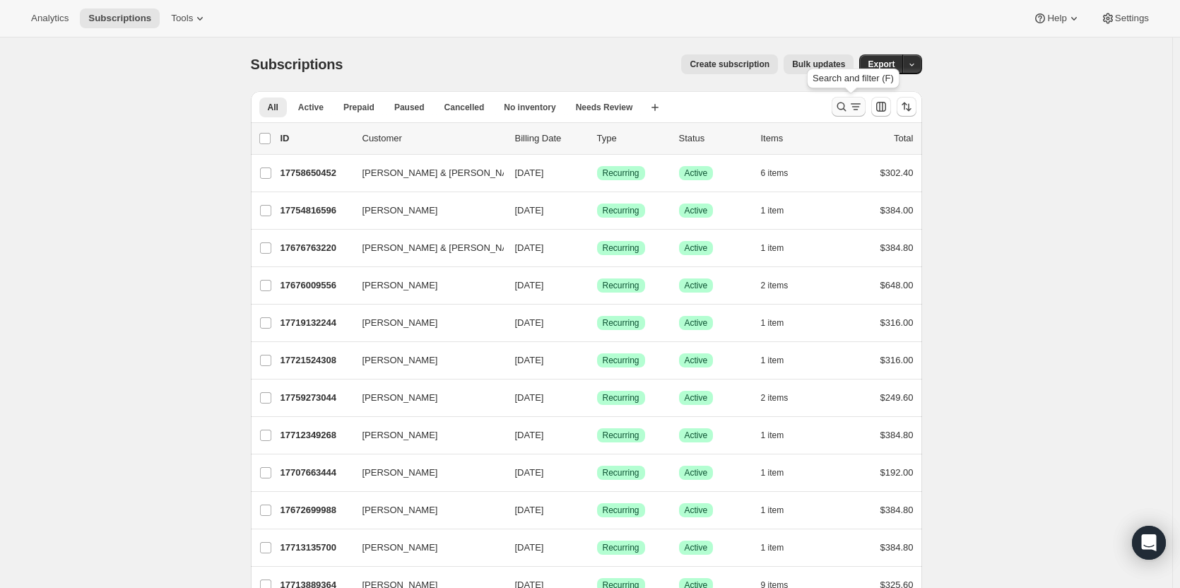
click at [846, 110] on icon "Search and filter results" at bounding box center [842, 107] width 14 height 14
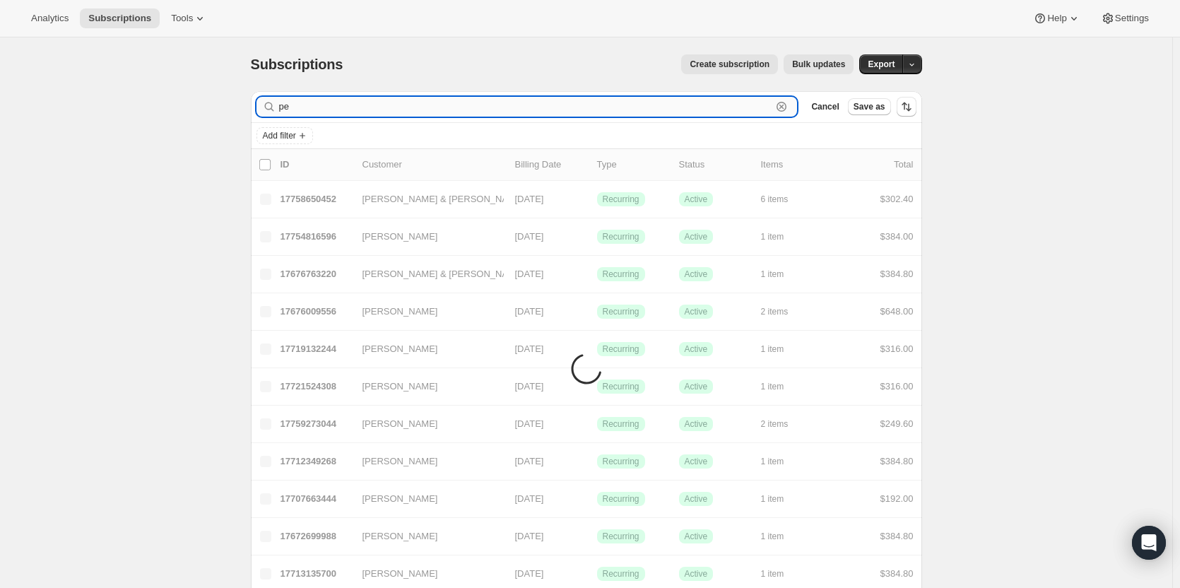
type input "p"
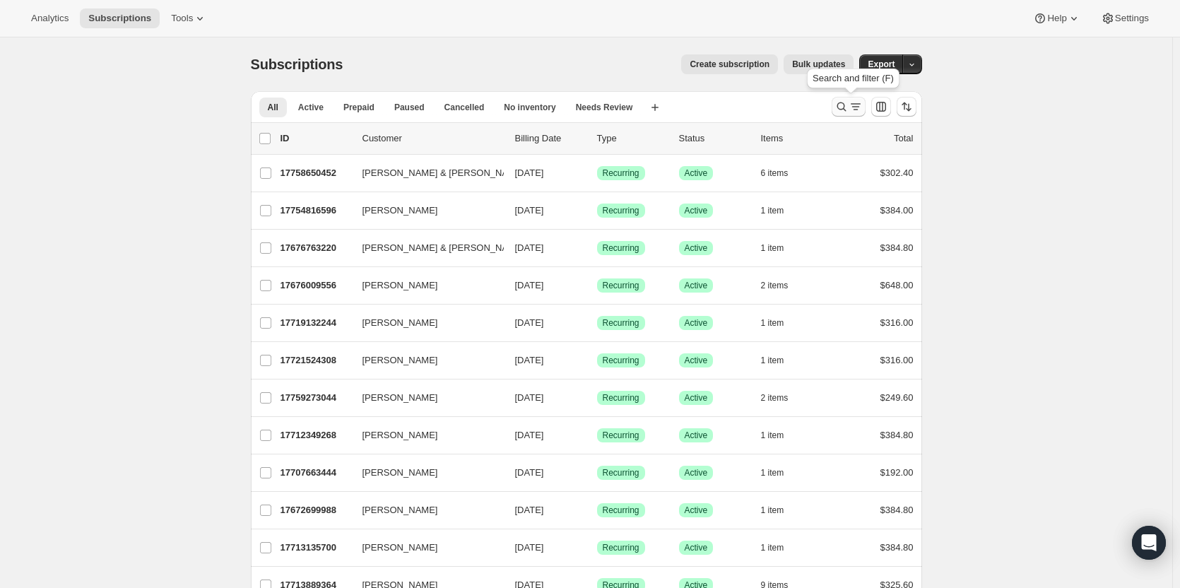
click at [846, 105] on icon "Search and filter results" at bounding box center [842, 107] width 14 height 14
click at [852, 108] on icon "Search and filter results" at bounding box center [856, 107] width 14 height 14
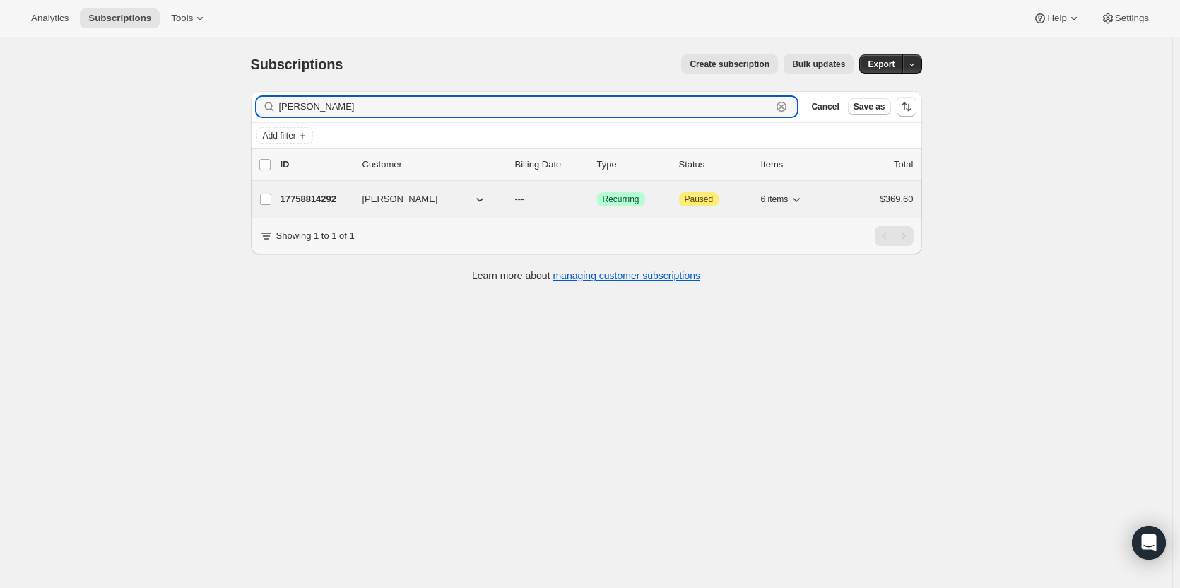
type input "dan little"
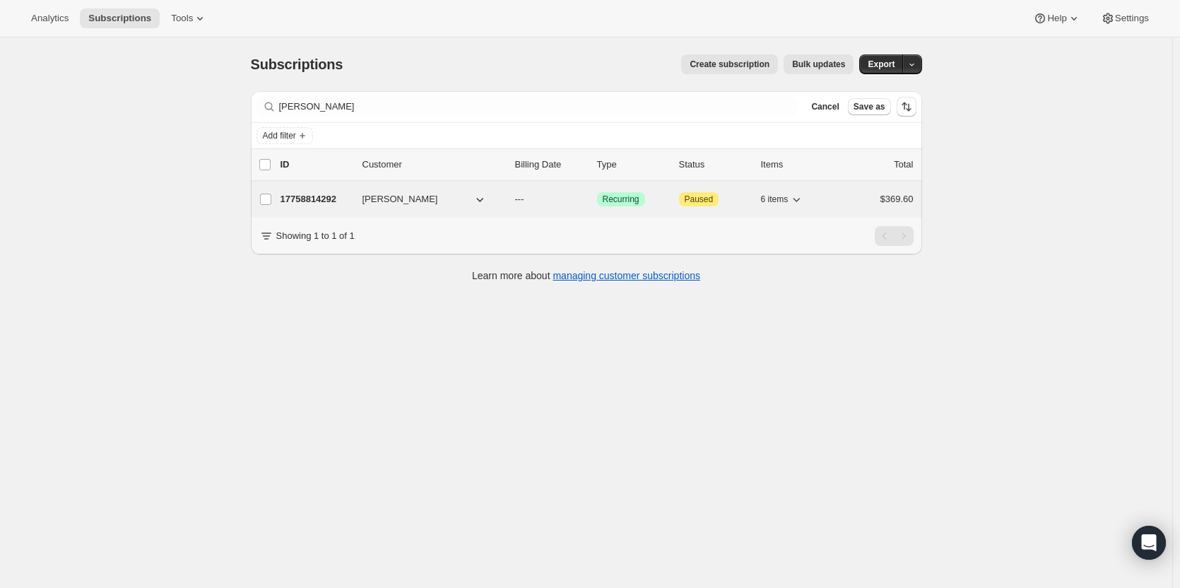
click at [351, 192] on p "17758814292" at bounding box center [316, 199] width 71 height 14
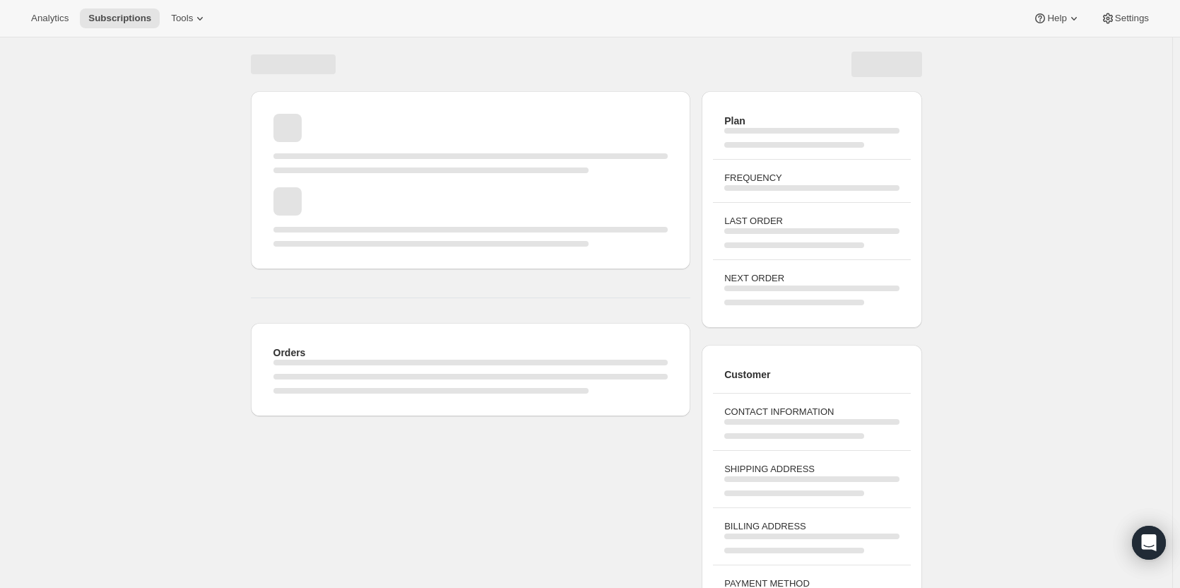
click at [291, 199] on div "Page loading" at bounding box center [288, 201] width 28 height 28
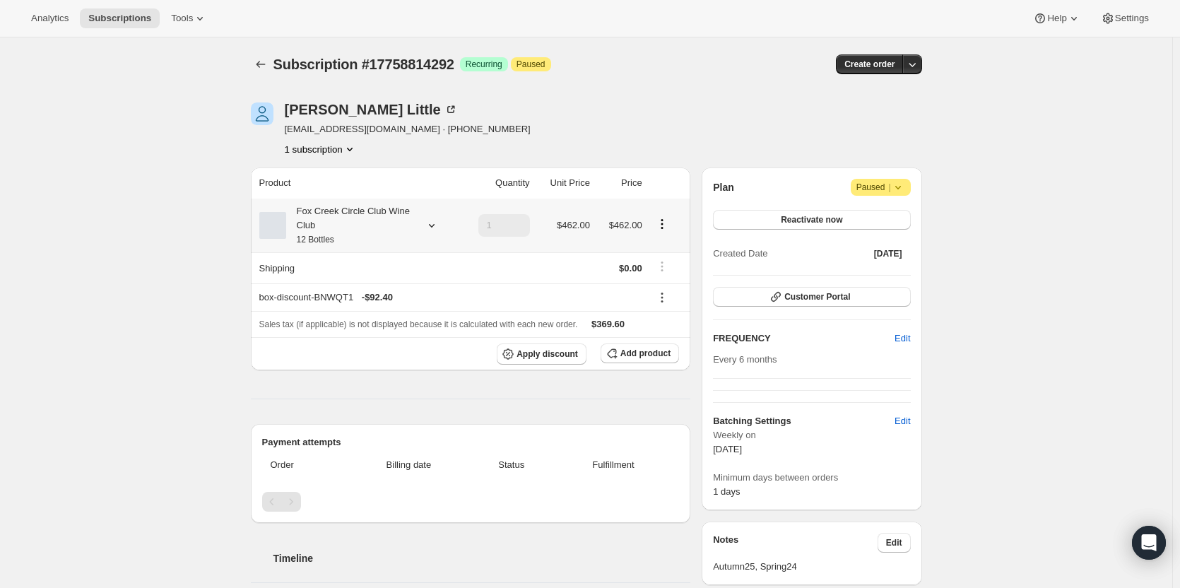
click at [402, 226] on div "Fox Creek Circle Club Wine Club 12 Bottles" at bounding box center [349, 225] width 127 height 42
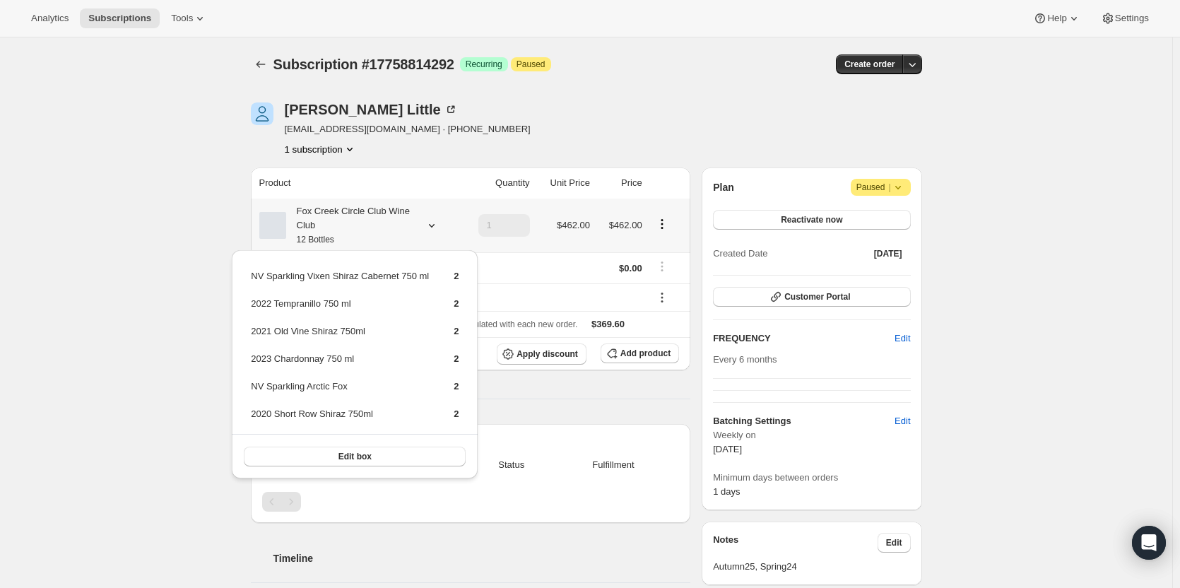
click at [402, 226] on div "Fox Creek Circle Club Wine Club 12 Bottles" at bounding box center [349, 225] width 127 height 42
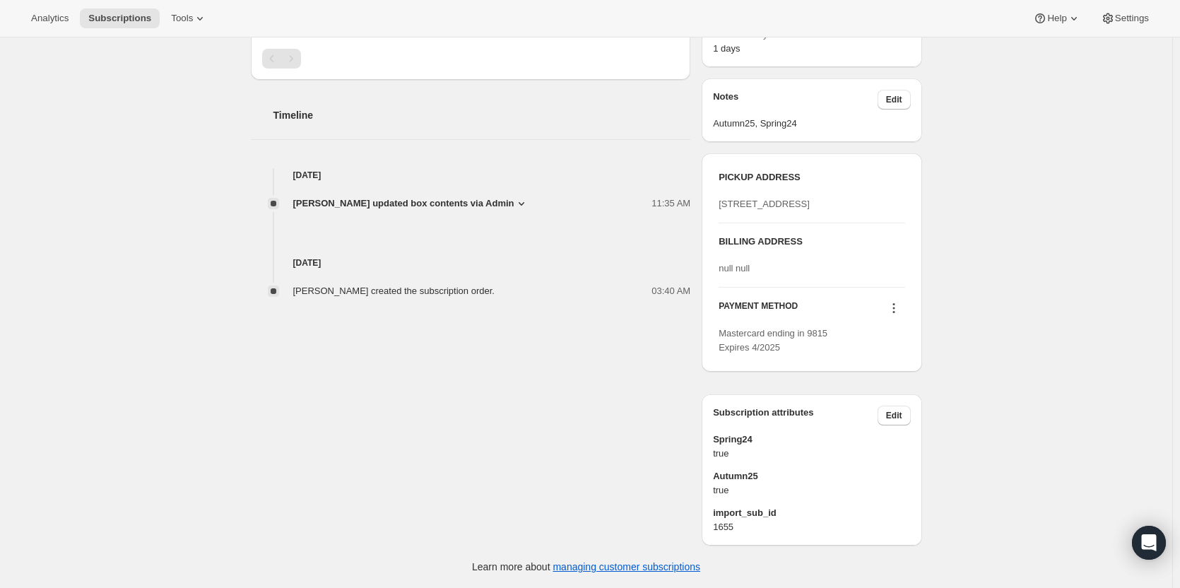
scroll to position [498, 0]
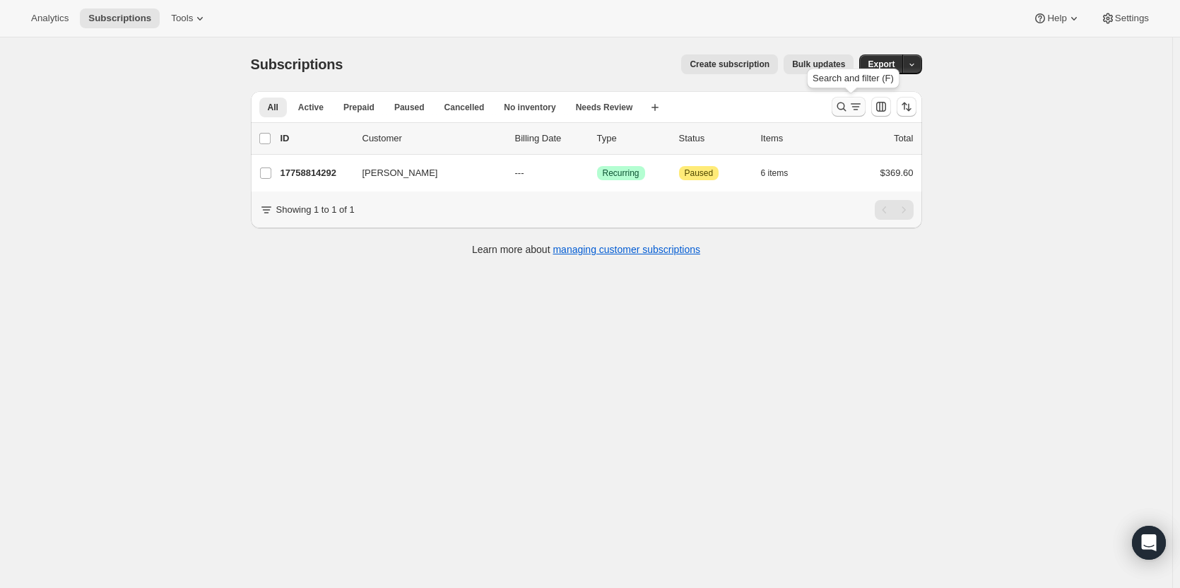
click at [838, 107] on icon "Search and filter results" at bounding box center [842, 107] width 14 height 14
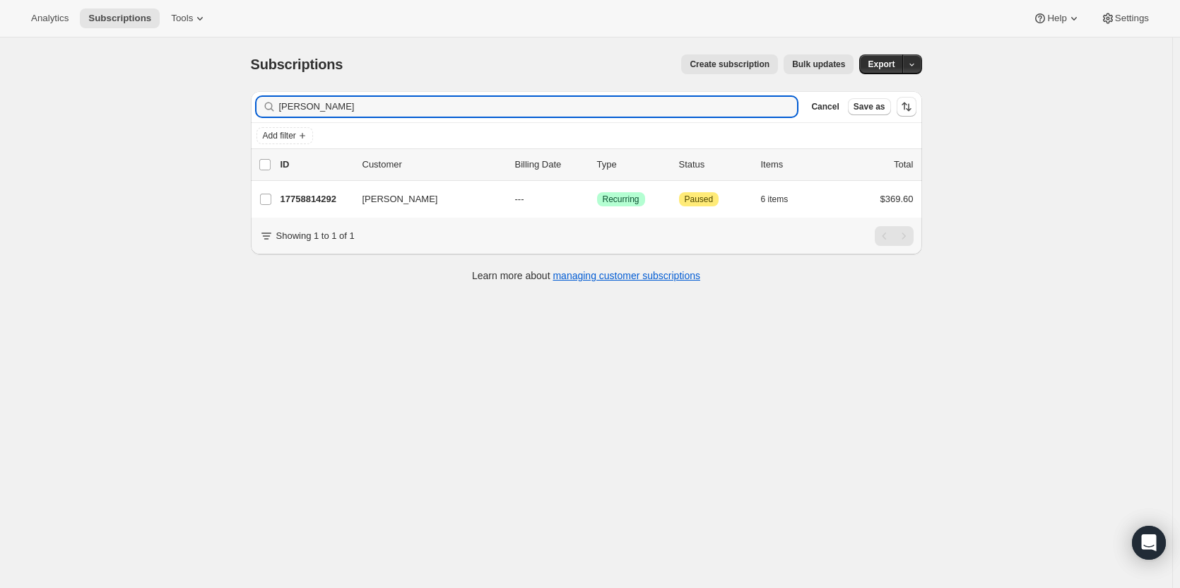
drag, startPoint x: 341, startPoint y: 107, endPoint x: 257, endPoint y: 107, distance: 84.1
click at [257, 107] on div "Filter subscribers dan little Clear Cancel Save as" at bounding box center [587, 106] width 672 height 31
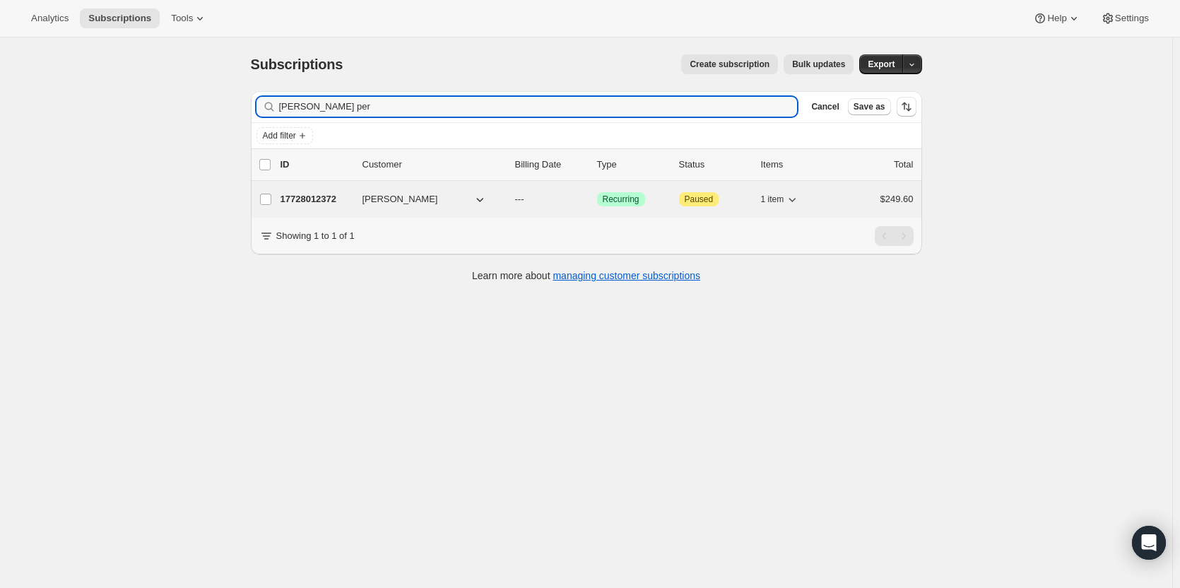
type input "alison per"
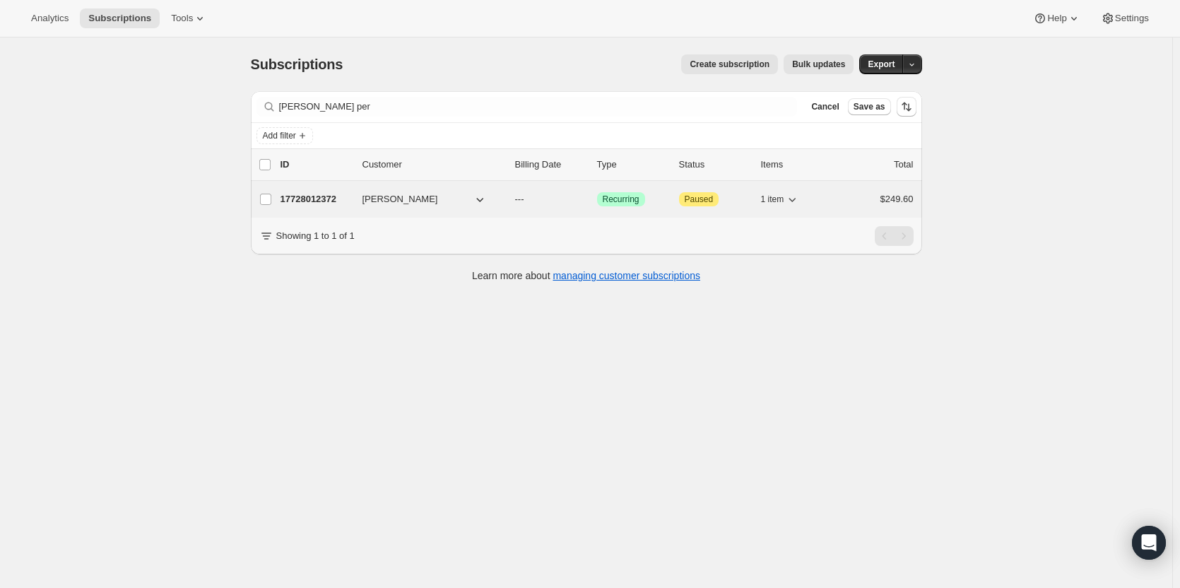
click at [298, 198] on p "17728012372" at bounding box center [316, 199] width 71 height 14
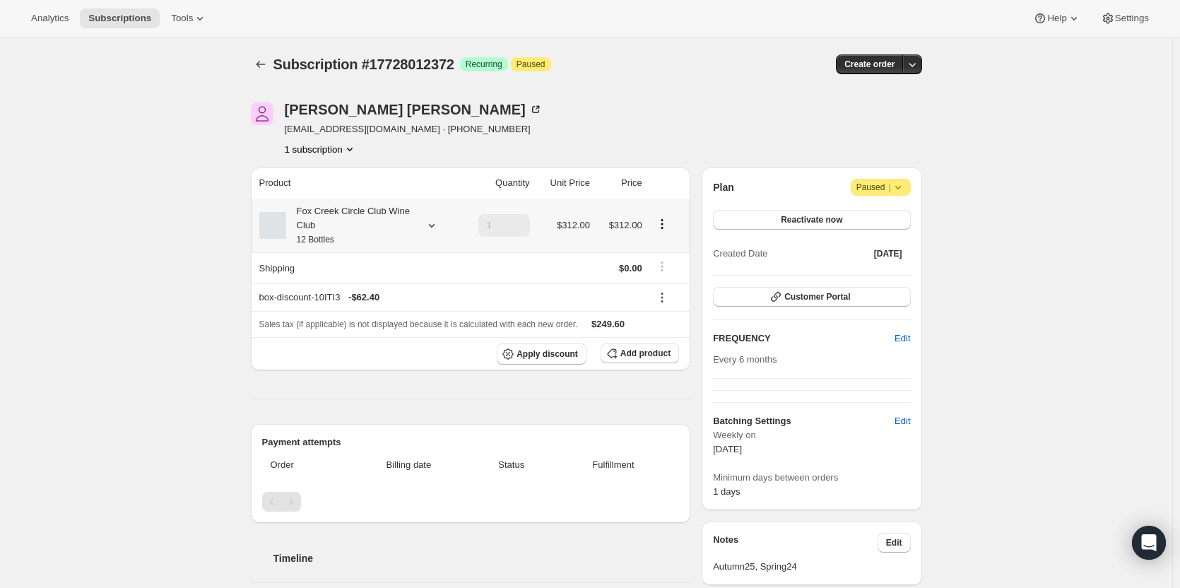
click at [332, 224] on div "Fox Creek Circle Club Wine Club 12 Bottles" at bounding box center [349, 225] width 127 height 42
click at [331, 224] on div "Fox Creek Circle Club Wine Club 12 Bottles" at bounding box center [349, 225] width 127 height 42
click at [425, 213] on div "Fox Creek Circle Club Wine Club 12 Bottles" at bounding box center [357, 225] width 196 height 42
click at [426, 216] on div "Fox Creek Circle Club Wine Club 12 Bottles" at bounding box center [357, 225] width 196 height 42
click at [419, 230] on div "Fox Creek Circle Club Wine Club 12 Bottles" at bounding box center [357, 225] width 196 height 42
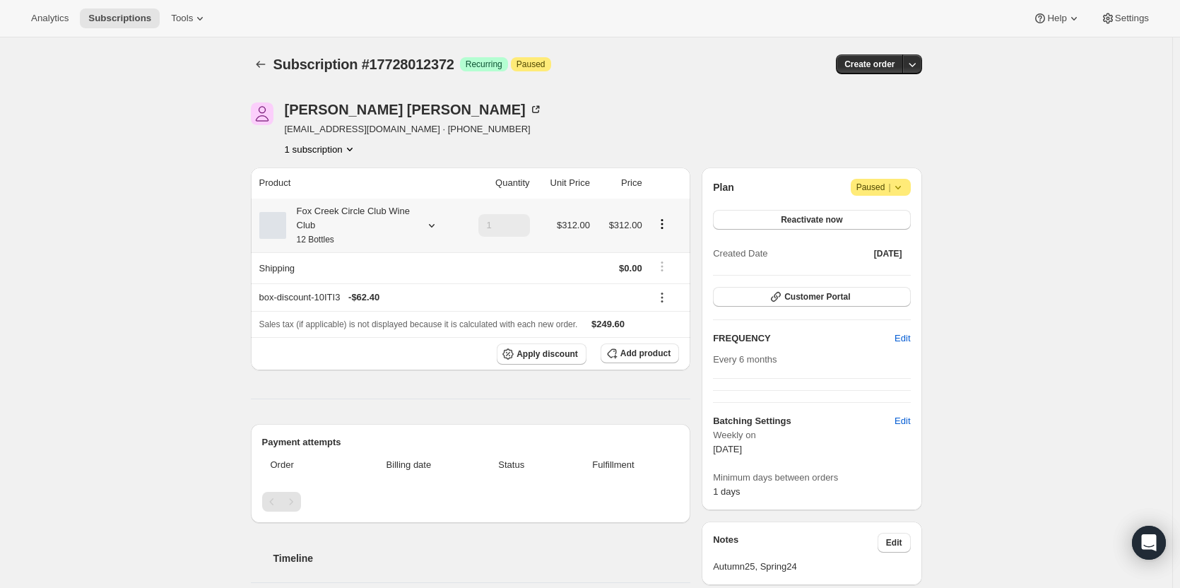
click at [432, 222] on icon at bounding box center [432, 225] width 14 height 14
click at [344, 320] on span "Edit box" at bounding box center [353, 318] width 33 height 11
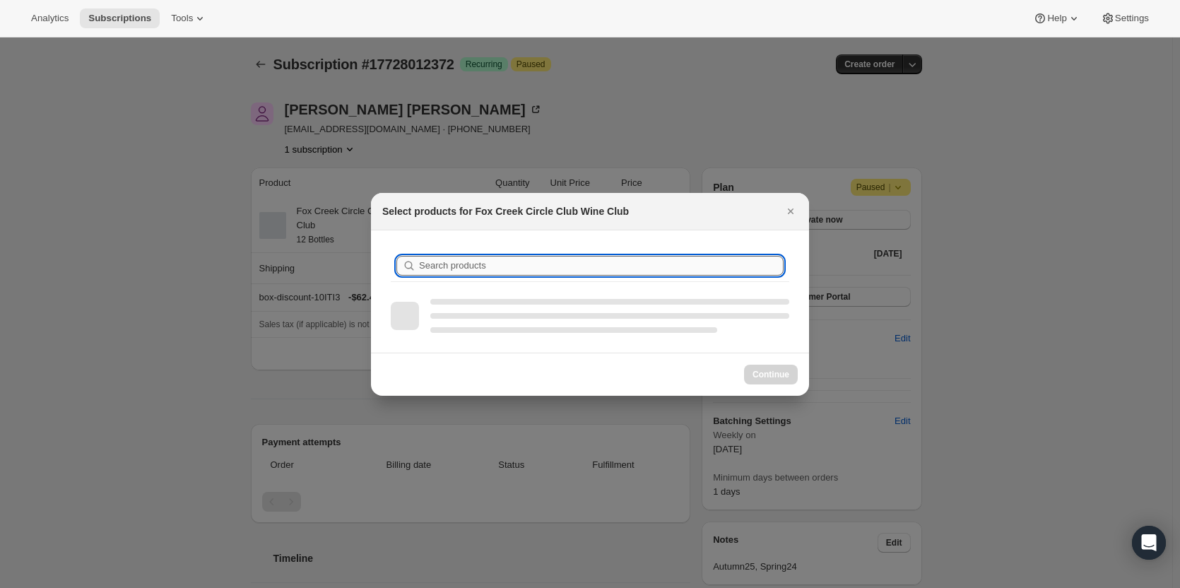
click at [439, 268] on input "Search products" at bounding box center [601, 266] width 365 height 20
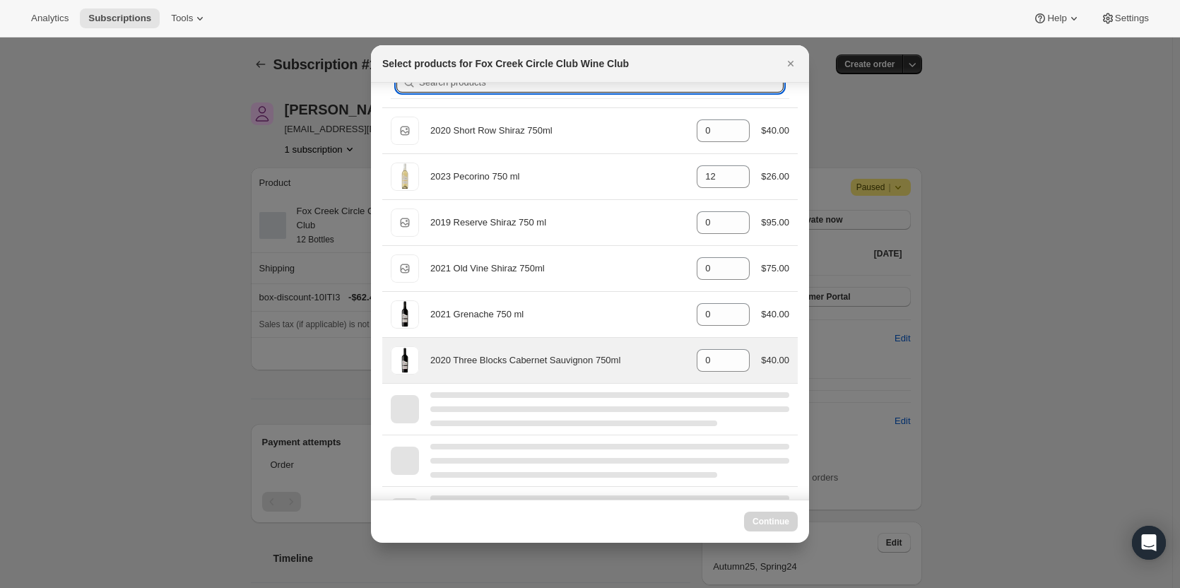
scroll to position [71, 0]
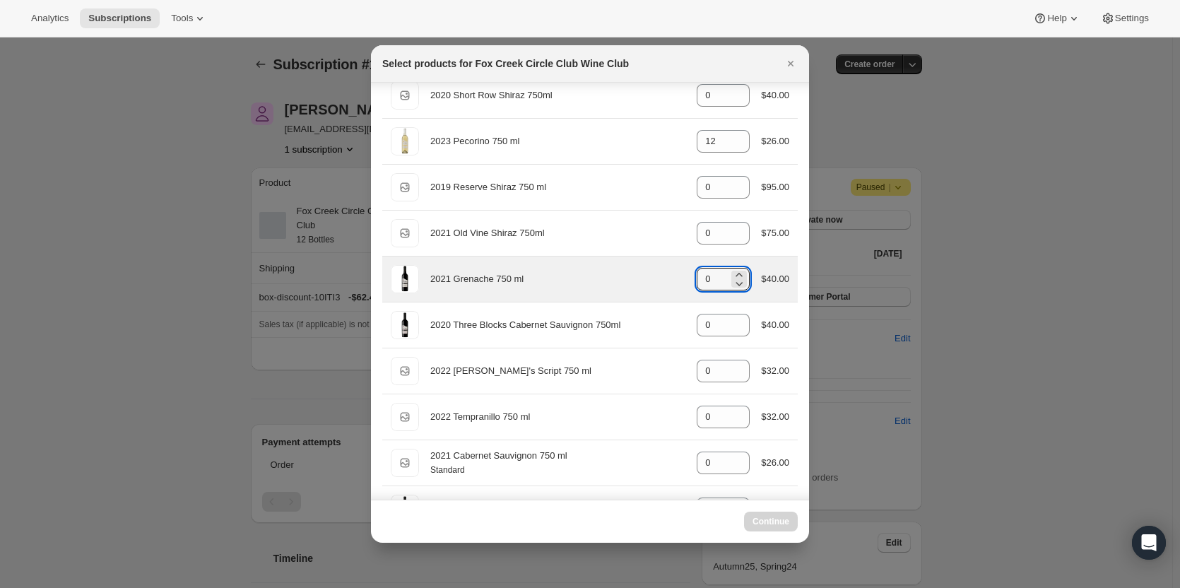
drag, startPoint x: 710, startPoint y: 274, endPoint x: 660, endPoint y: 275, distance: 50.9
click at [660, 275] on div "2021 Grenache 750 ml gid://shopify/ProductVariant/41594924630100 0 $40.00" at bounding box center [590, 279] width 399 height 28
click at [741, 281] on icon ":rtk:" at bounding box center [739, 283] width 14 height 14
click at [735, 272] on icon ":rtk:" at bounding box center [739, 275] width 14 height 14
click at [732, 271] on icon ":rtk:" at bounding box center [739, 275] width 14 height 14
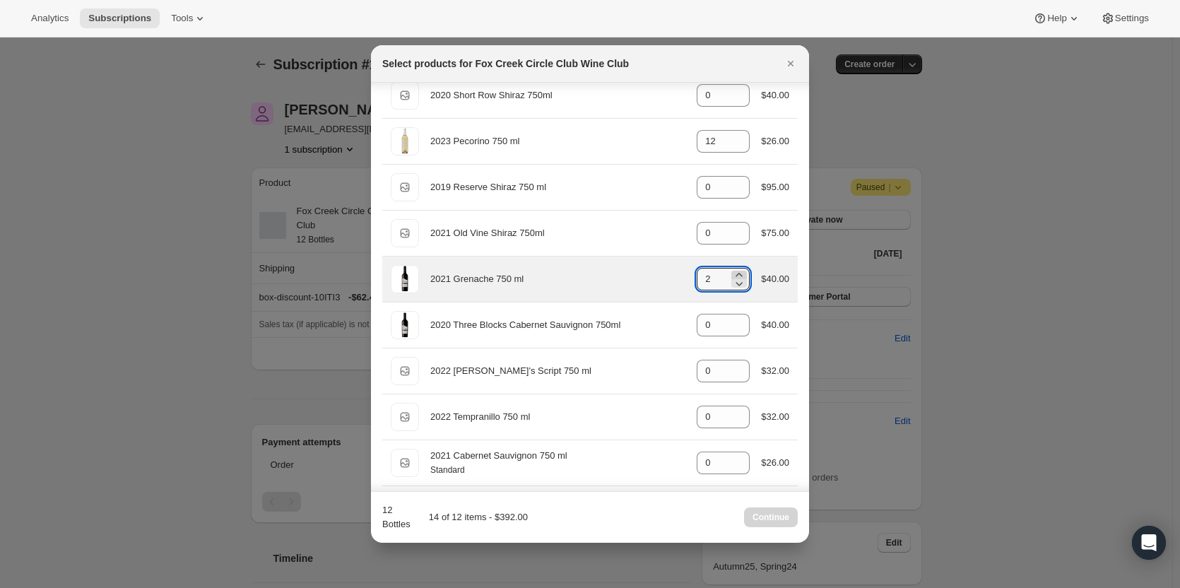
click at [732, 271] on icon ":rtk:" at bounding box center [739, 275] width 14 height 14
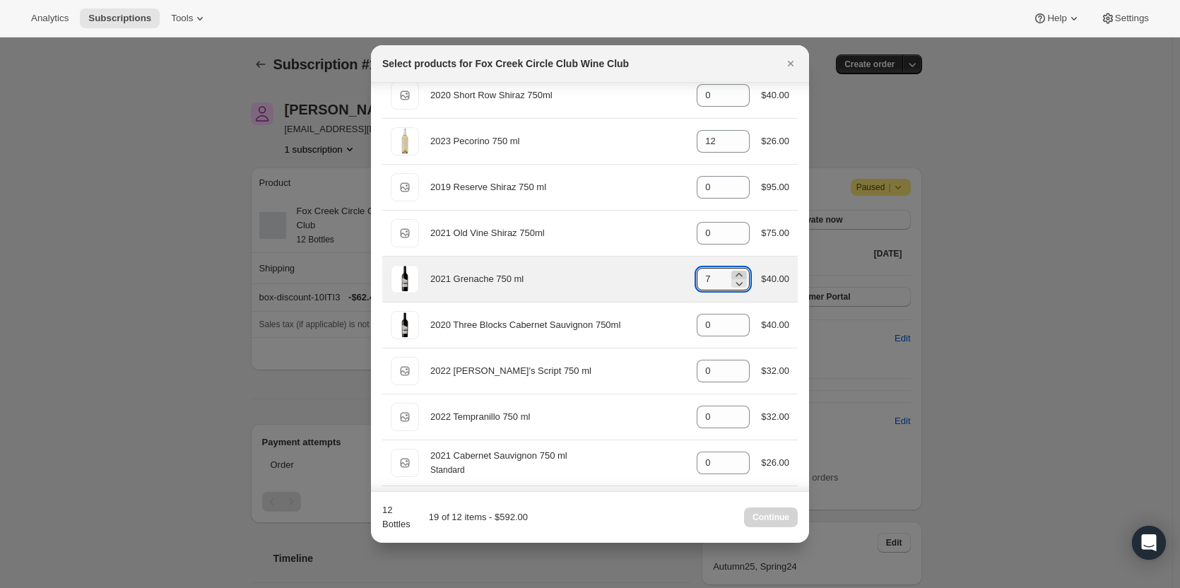
click at [732, 271] on icon ":rtk:" at bounding box center [739, 275] width 14 height 14
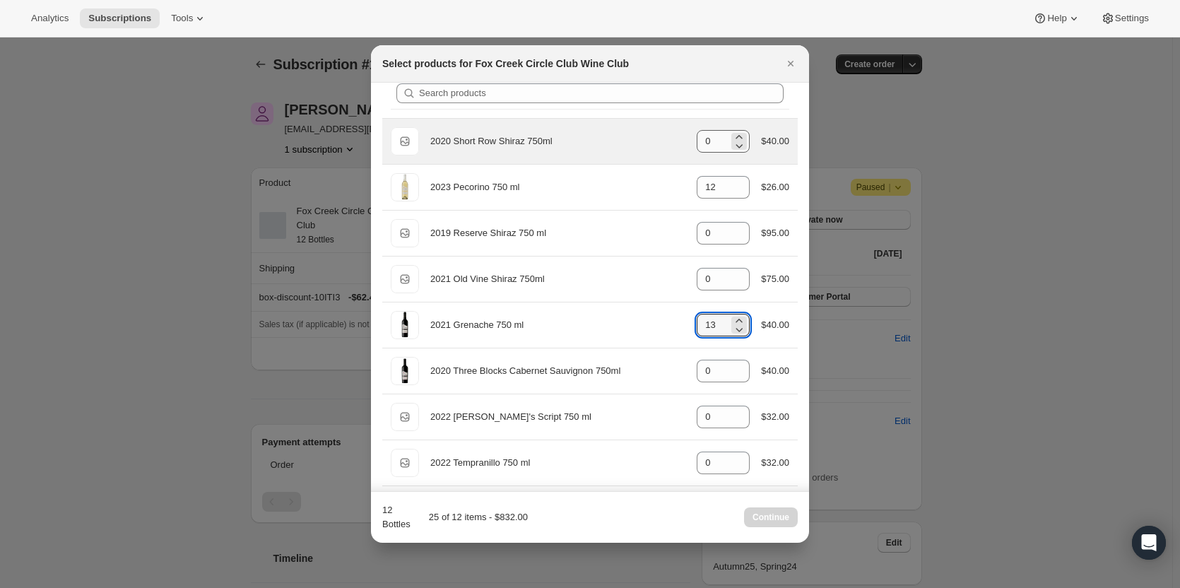
scroll to position [0, 0]
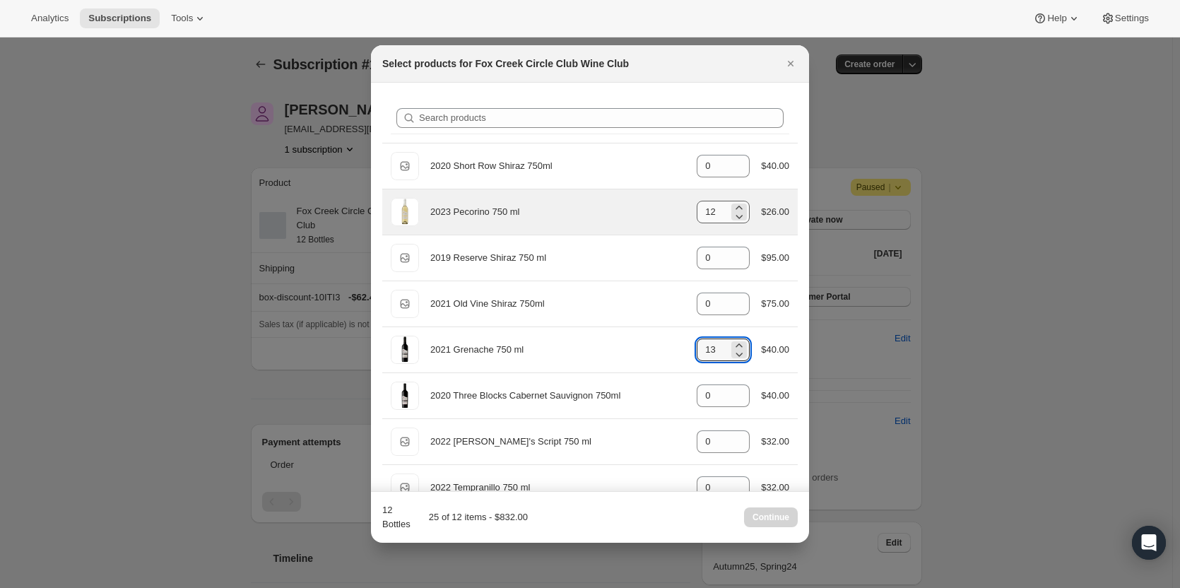
type input "13"
drag, startPoint x: 715, startPoint y: 211, endPoint x: 684, endPoint y: 211, distance: 31.1
click at [684, 211] on div "2023 Pecorino 750 ml gid://shopify/ProductVariant/41594933280852 12 $26.00" at bounding box center [590, 212] width 399 height 28
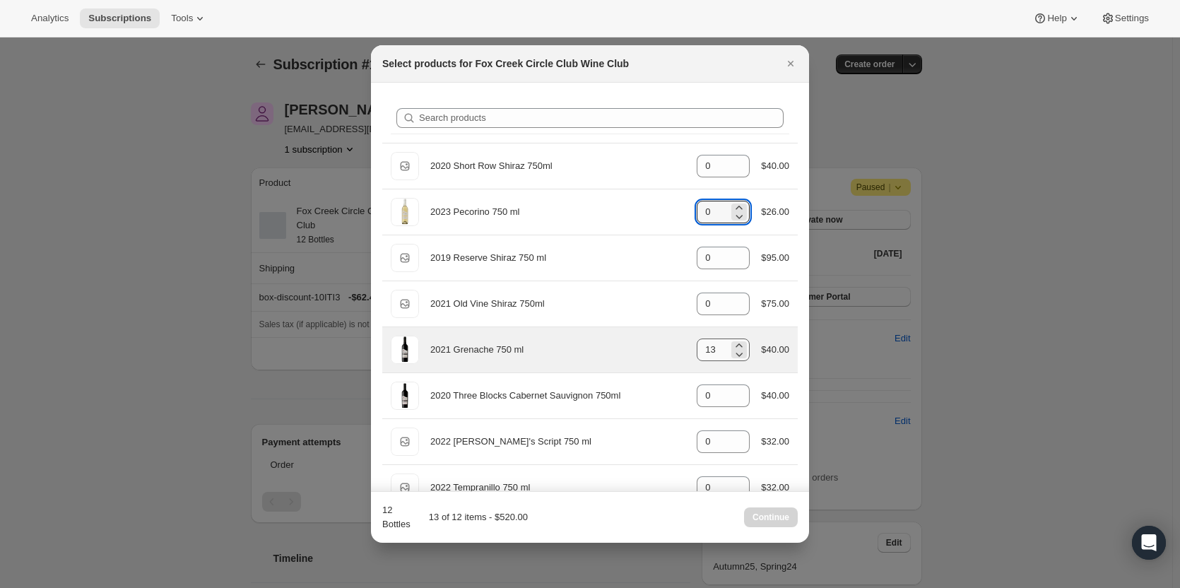
type input "0"
click at [708, 355] on input "13" at bounding box center [713, 350] width 32 height 23
click at [709, 346] on input "13" at bounding box center [713, 350] width 32 height 23
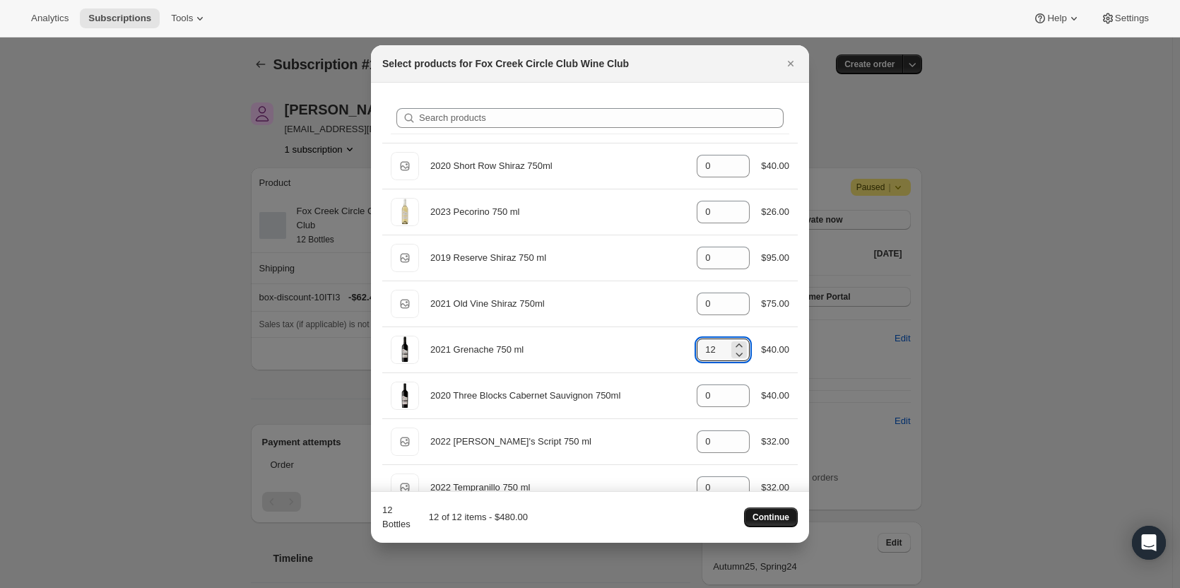
type input "12"
click at [761, 515] on span "Continue" at bounding box center [771, 517] width 37 height 11
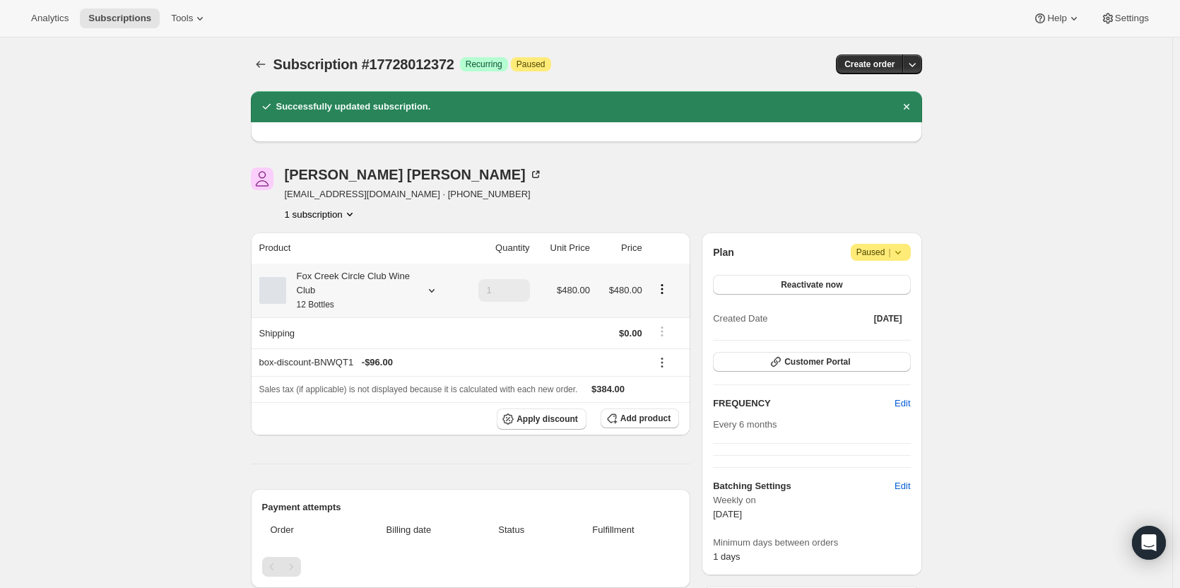
click at [332, 282] on div "Fox Creek Circle Club Wine Club 12 Bottles" at bounding box center [349, 290] width 127 height 42
click at [130, 291] on div "Subscription #17728012372. This page is ready Subscription #17728012372 Success…" at bounding box center [586, 566] width 1173 height 1059
drag, startPoint x: 1030, startPoint y: 477, endPoint x: 954, endPoint y: 449, distance: 81.4
click at [1030, 477] on div "Subscription #17728012372. This page is ready Subscription #17728012372 Success…" at bounding box center [586, 566] width 1173 height 1059
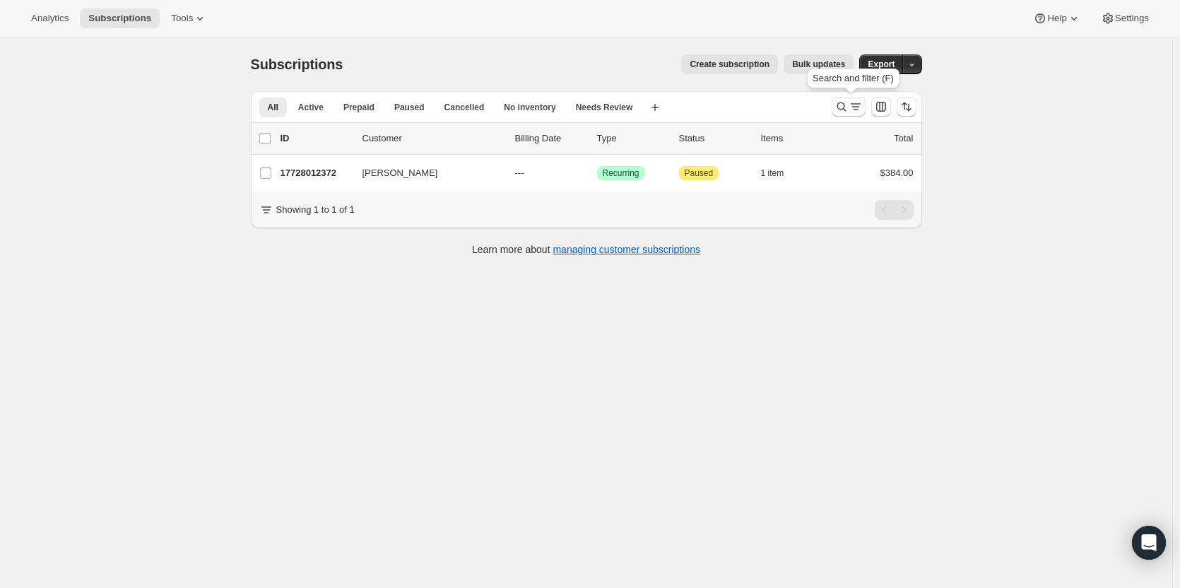
click at [838, 107] on icon "Search and filter results" at bounding box center [842, 107] width 14 height 14
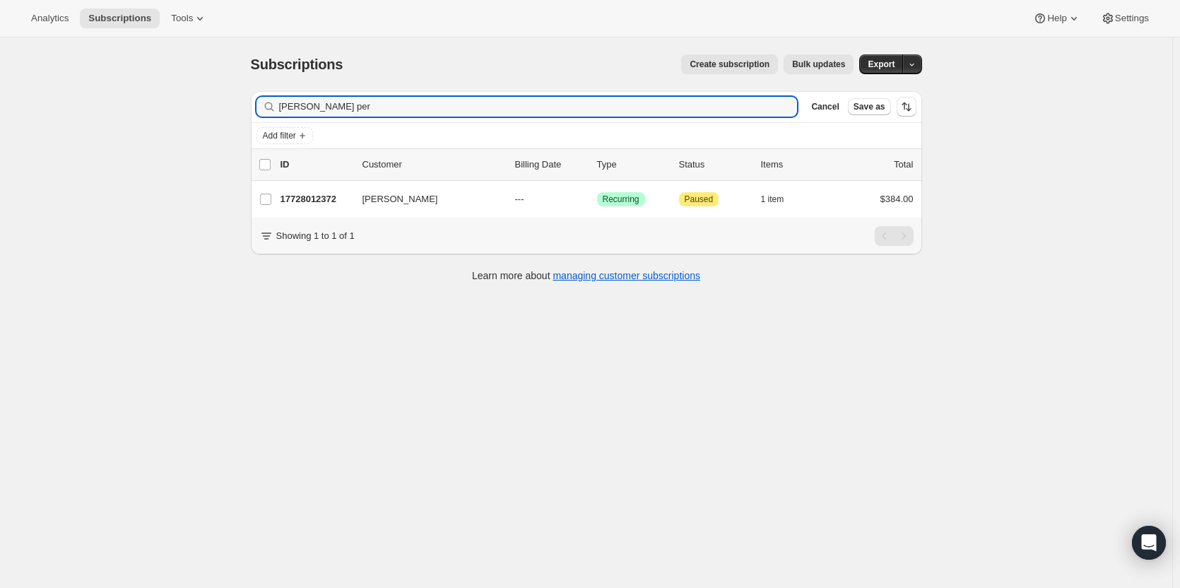
click at [221, 105] on div "Subscriptions. This page is ready Subscriptions Create subscription Bulk update…" at bounding box center [586, 331] width 1173 height 588
type input "6"
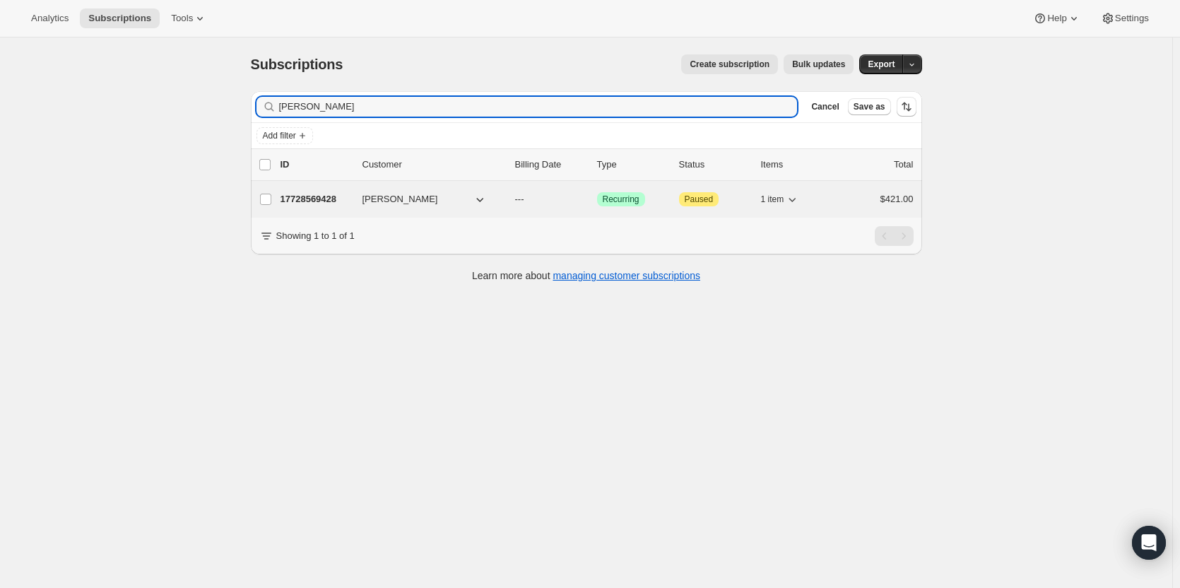
type input "stephen cosse"
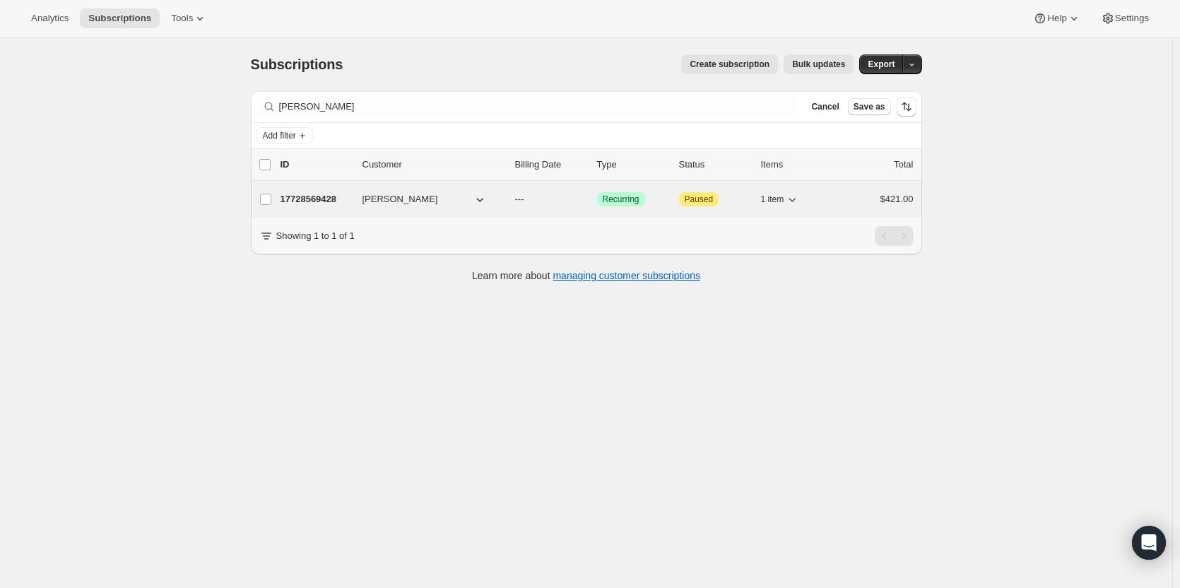
click at [318, 198] on p "17728569428" at bounding box center [316, 199] width 71 height 14
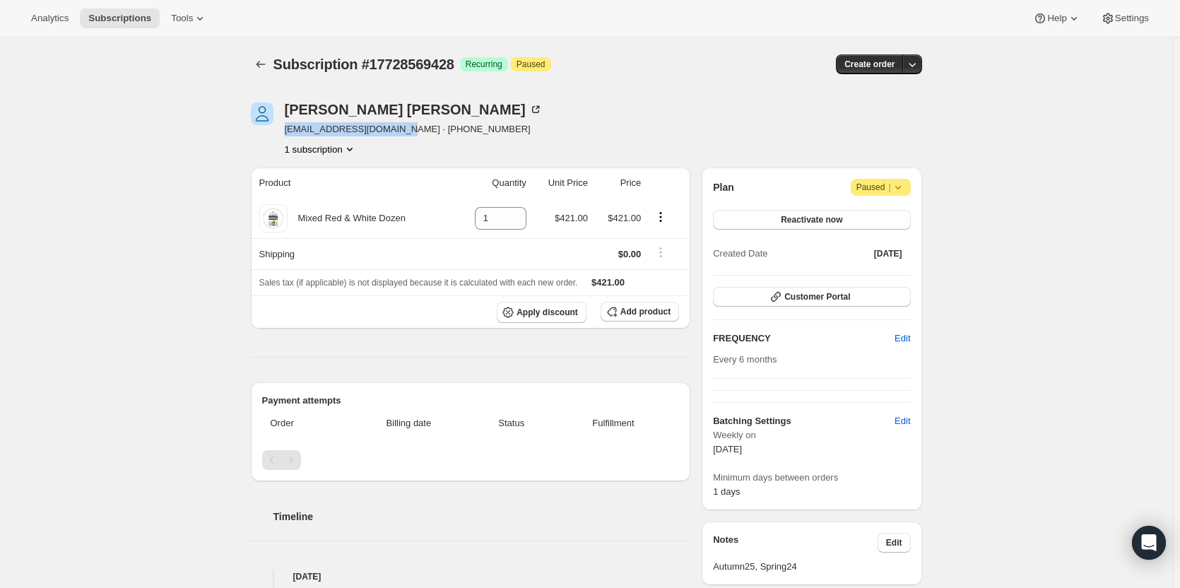
drag, startPoint x: 401, startPoint y: 131, endPoint x: 283, endPoint y: 133, distance: 117.3
click at [283, 133] on div "Stephen Cossey moonhill@skymesh.com.au · +61406256438 1 subscription" at bounding box center [486, 129] width 470 height 54
copy span "moonhill@skymesh.com.au"
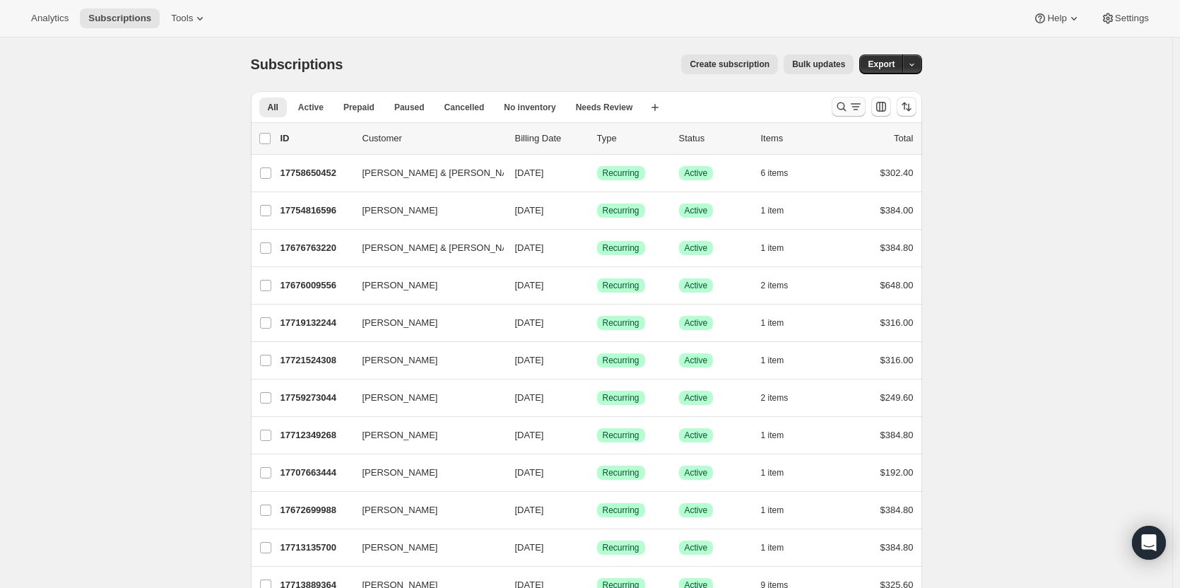
click at [845, 112] on icon "Search and filter results" at bounding box center [842, 107] width 14 height 14
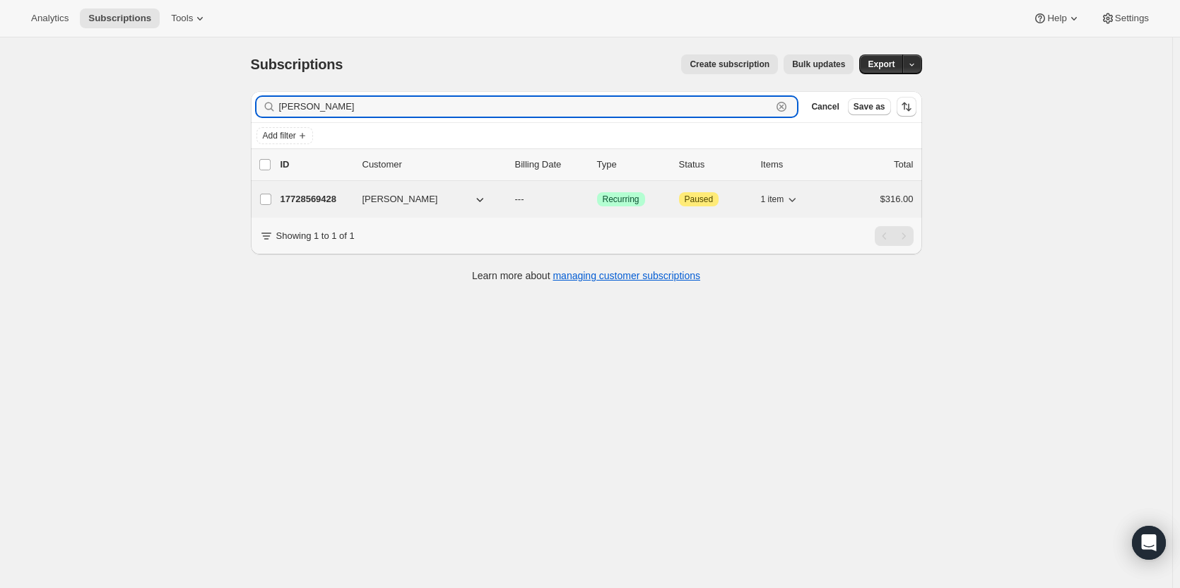
type input "[PERSON_NAME]"
click at [414, 200] on span "[PERSON_NAME]" at bounding box center [401, 199] width 76 height 14
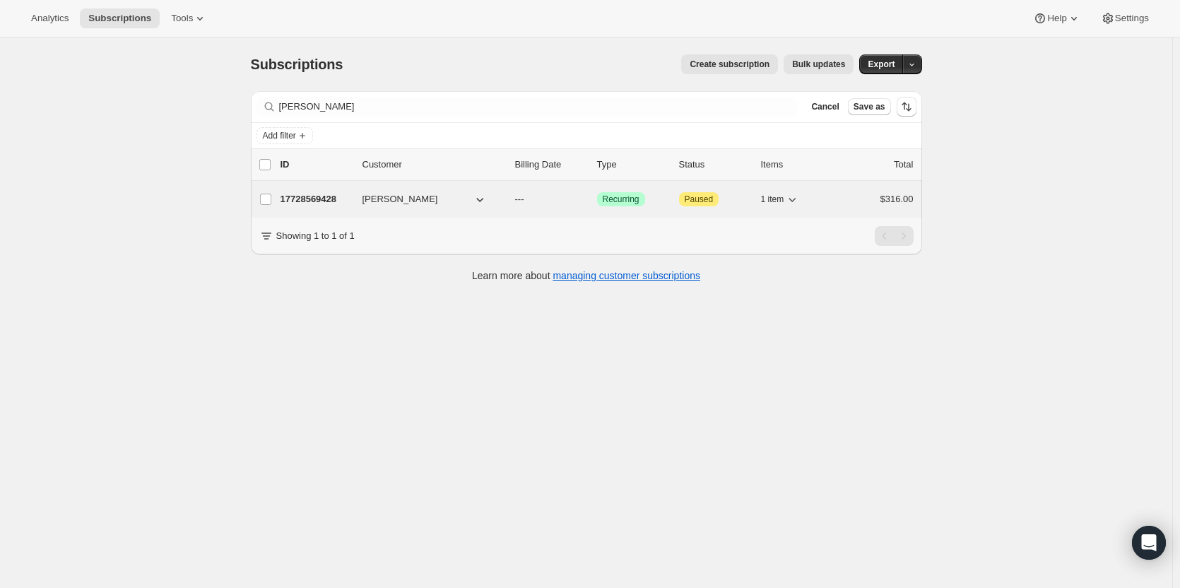
click at [312, 201] on p "17728569428" at bounding box center [316, 199] width 71 height 14
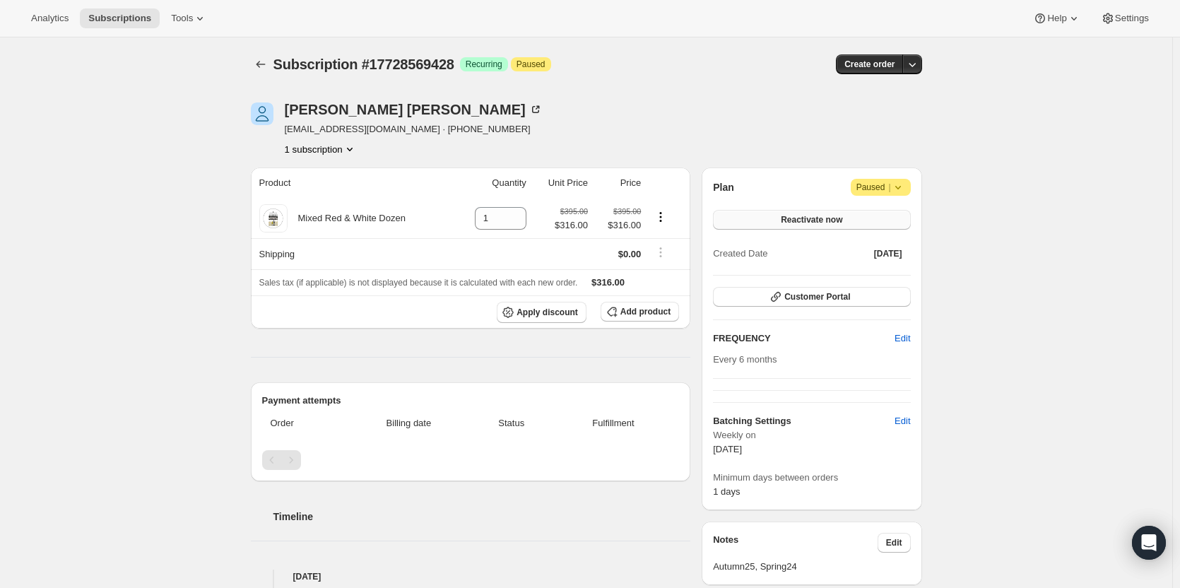
click at [796, 213] on button "Reactivate now" at bounding box center [811, 220] width 197 height 20
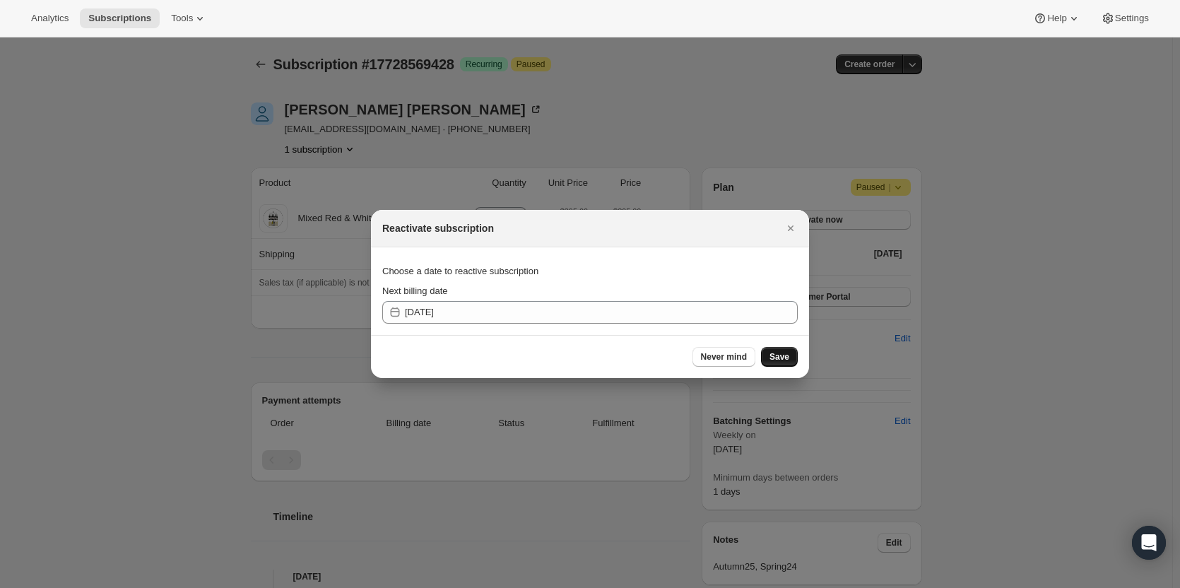
click at [774, 353] on span "Save" at bounding box center [780, 356] width 20 height 11
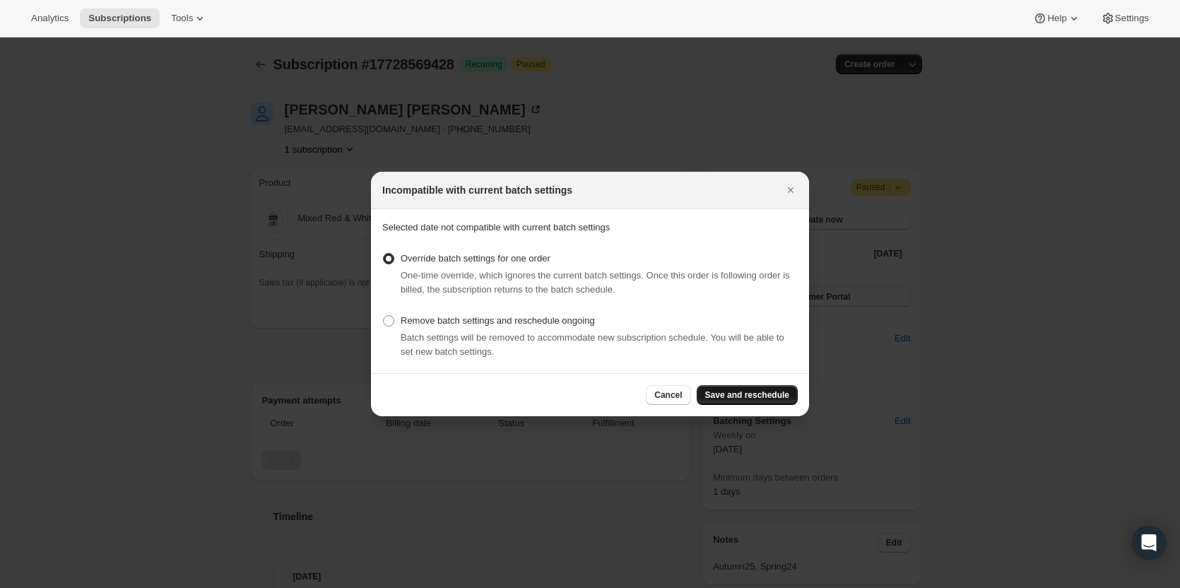
click at [728, 389] on button "Save and reschedule" at bounding box center [747, 395] width 101 height 20
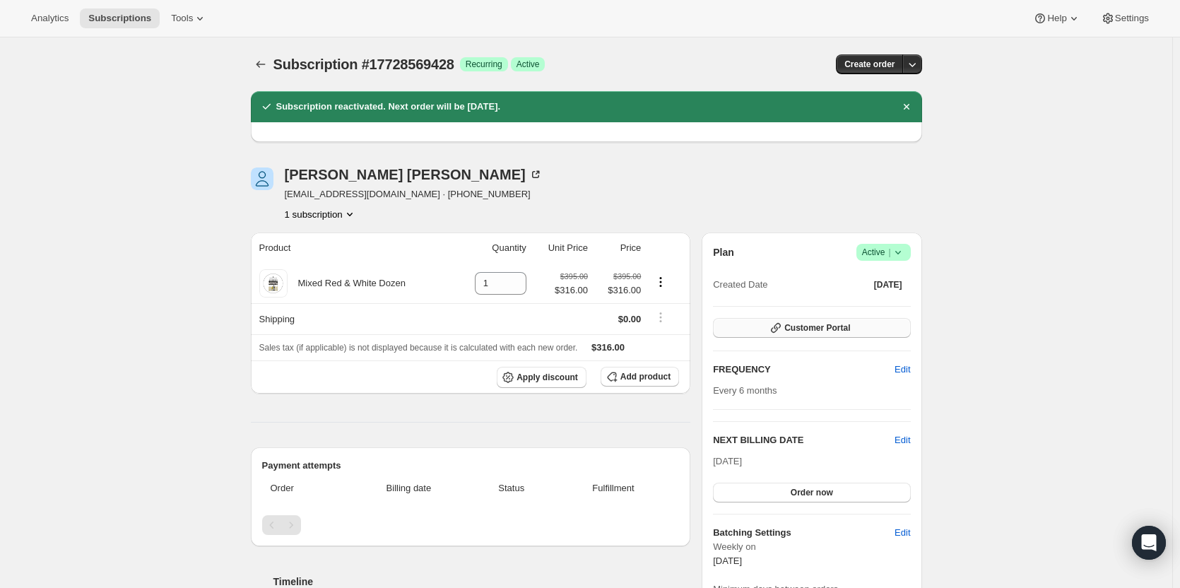
click at [834, 327] on span "Customer Portal" at bounding box center [818, 327] width 66 height 11
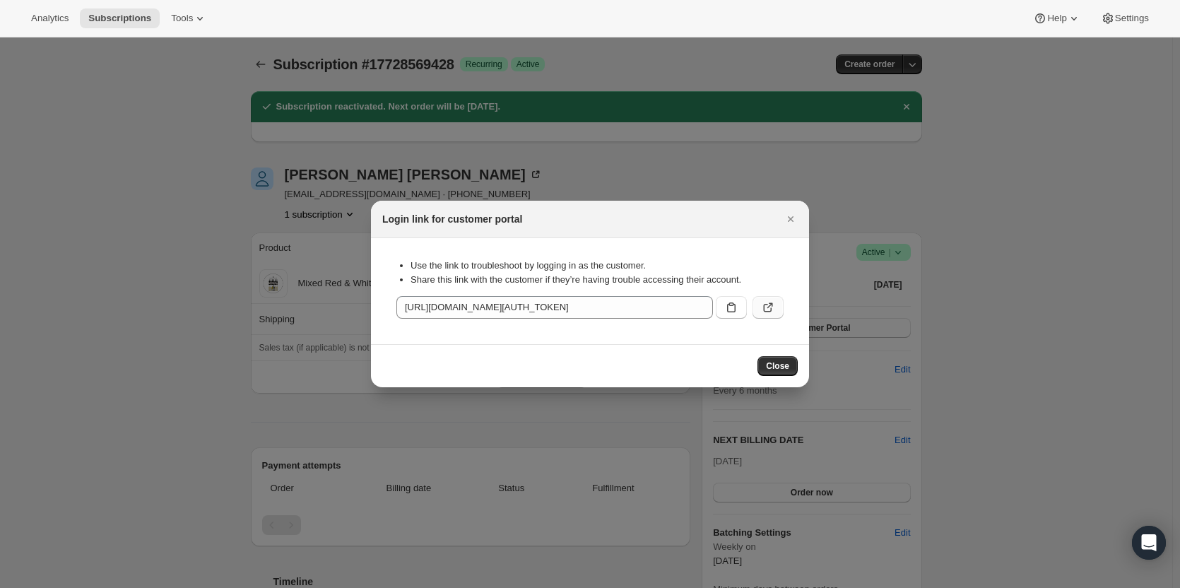
click at [770, 305] on icon ":rf3:" at bounding box center [771, 306] width 6 height 6
click at [768, 305] on icon ":rf3:" at bounding box center [768, 307] width 14 height 14
click at [784, 215] on icon "Close" at bounding box center [791, 219] width 14 height 14
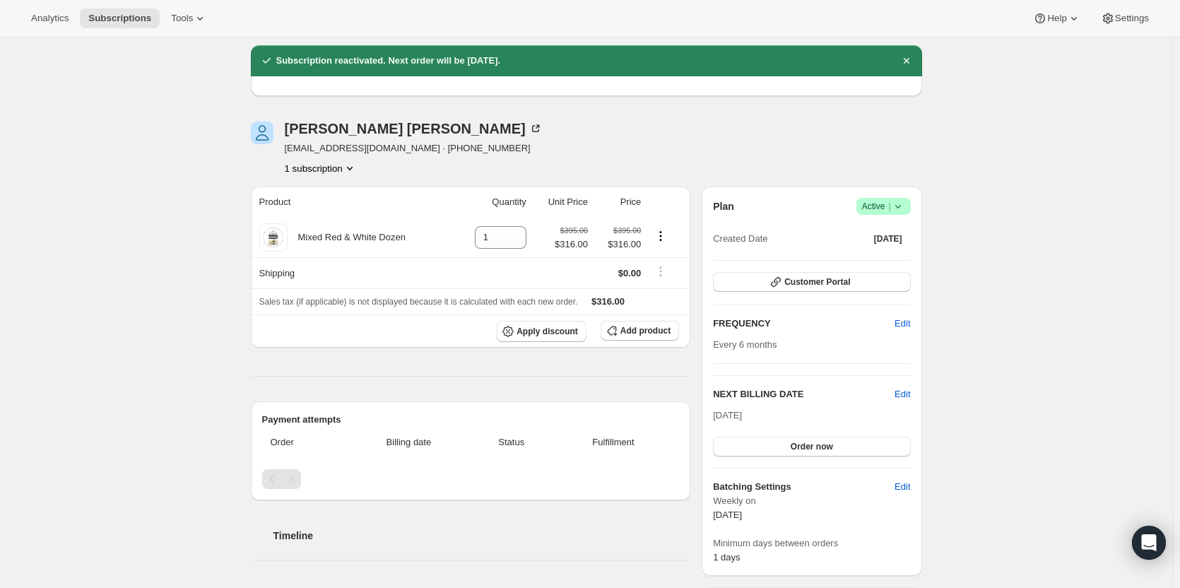
scroll to position [71, 0]
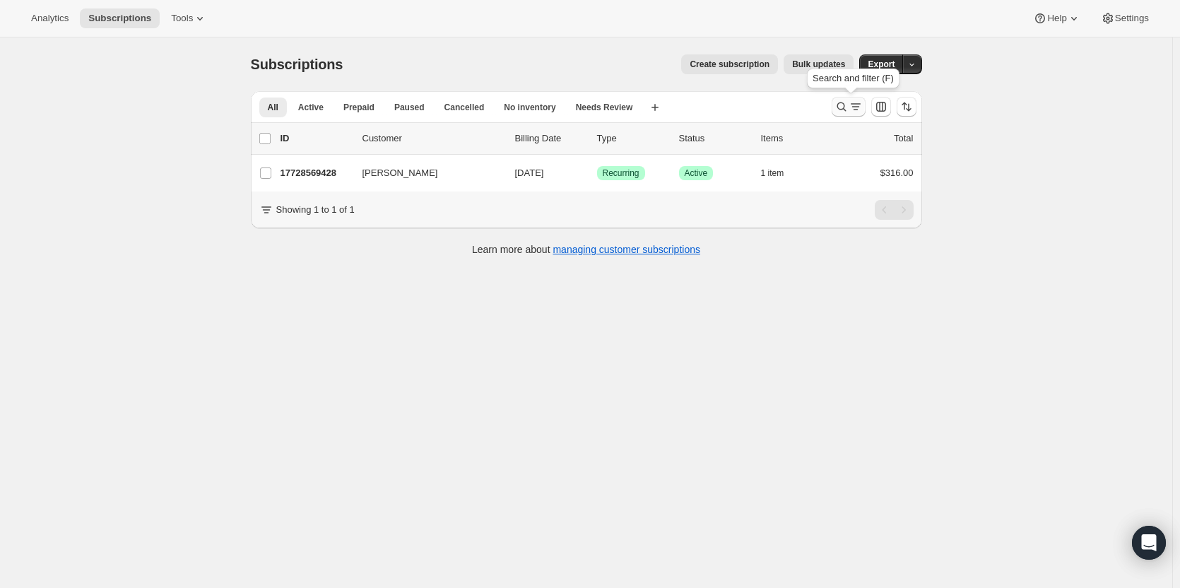
click at [857, 107] on icon "Search and filter results" at bounding box center [856, 107] width 14 height 14
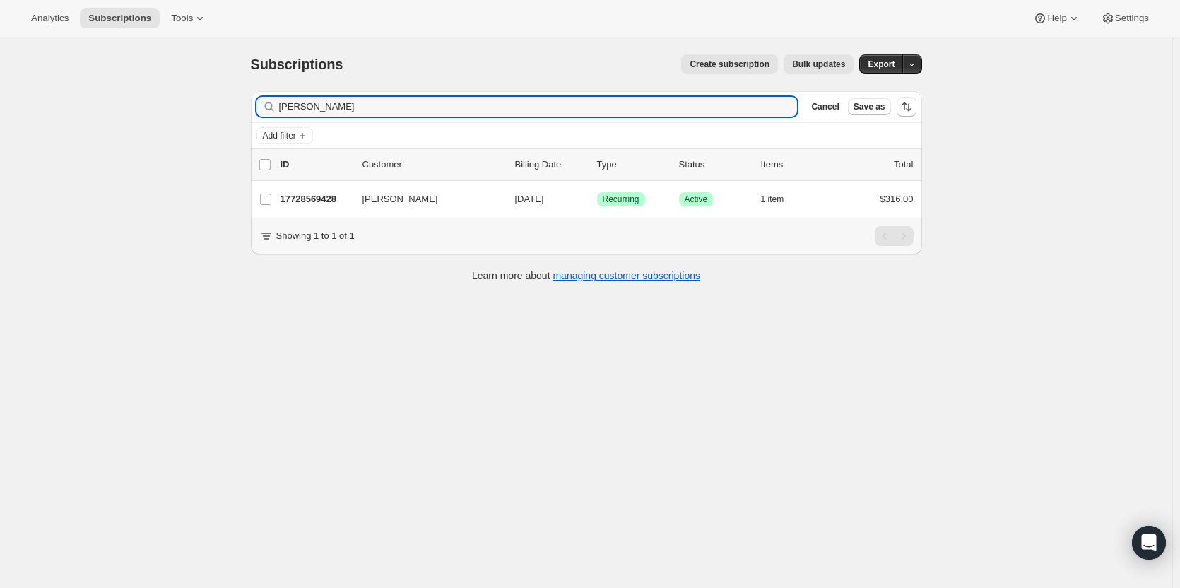
drag, startPoint x: 368, startPoint y: 104, endPoint x: 209, endPoint y: 98, distance: 159.2
click at [206, 100] on div "Subscriptions. This page is ready Subscriptions Create subscription Bulk update…" at bounding box center [586, 331] width 1173 height 588
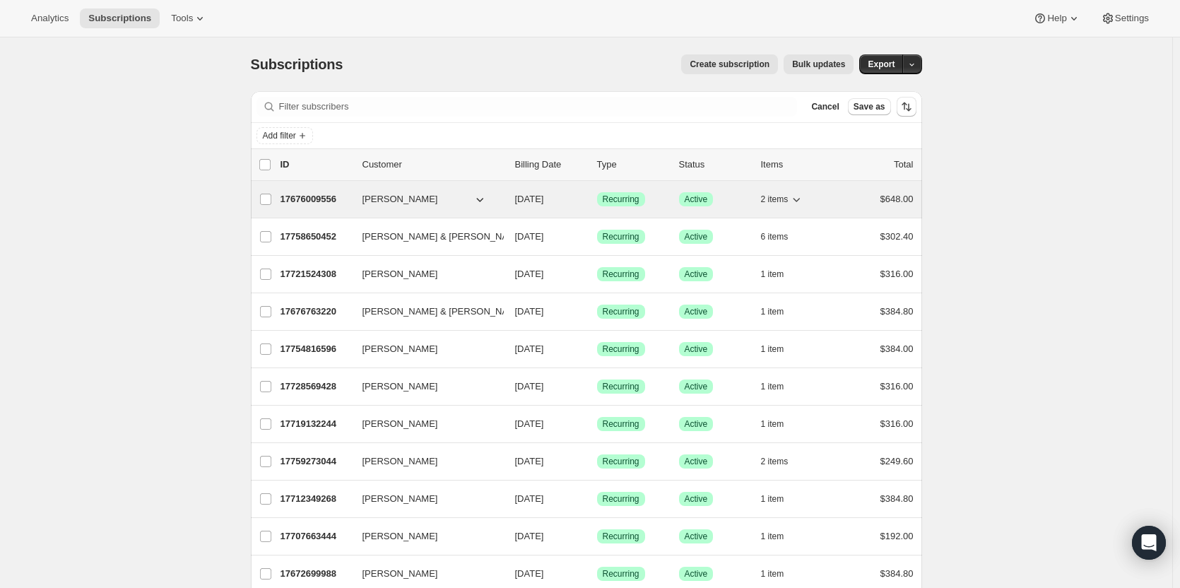
click at [334, 196] on p "17676009556" at bounding box center [316, 199] width 71 height 14
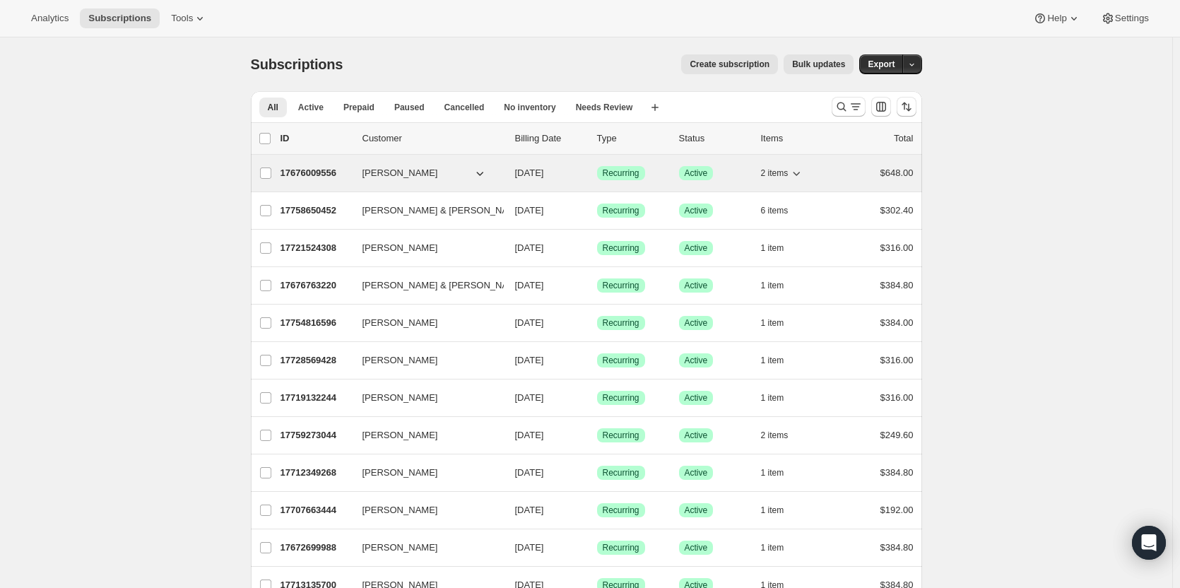
click at [315, 167] on p "17676009556" at bounding box center [316, 173] width 71 height 14
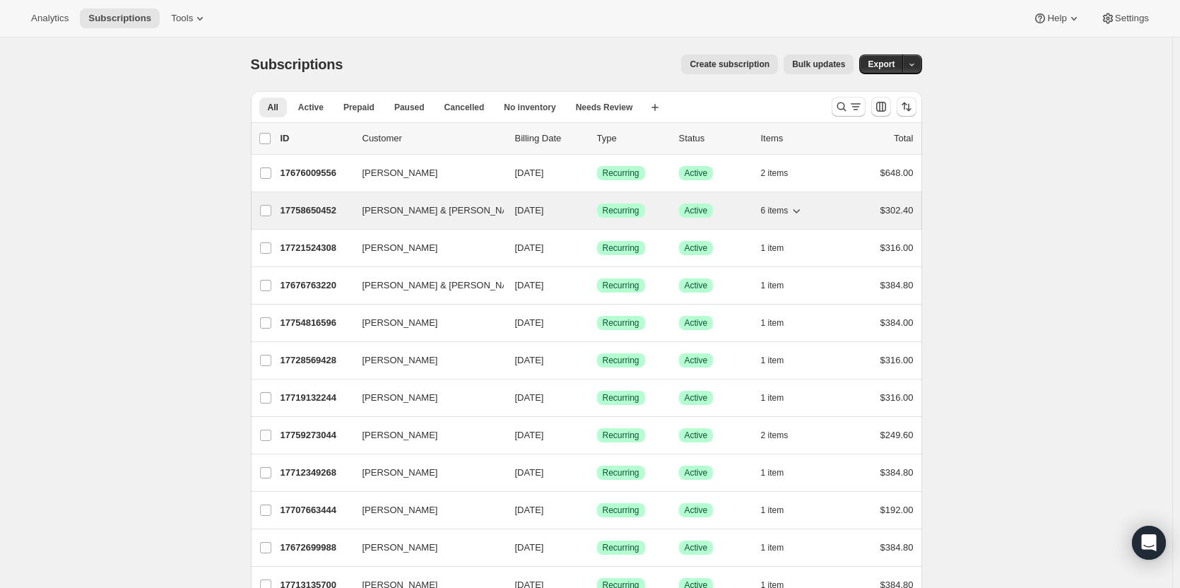
click at [310, 216] on p "17758650452" at bounding box center [316, 211] width 71 height 14
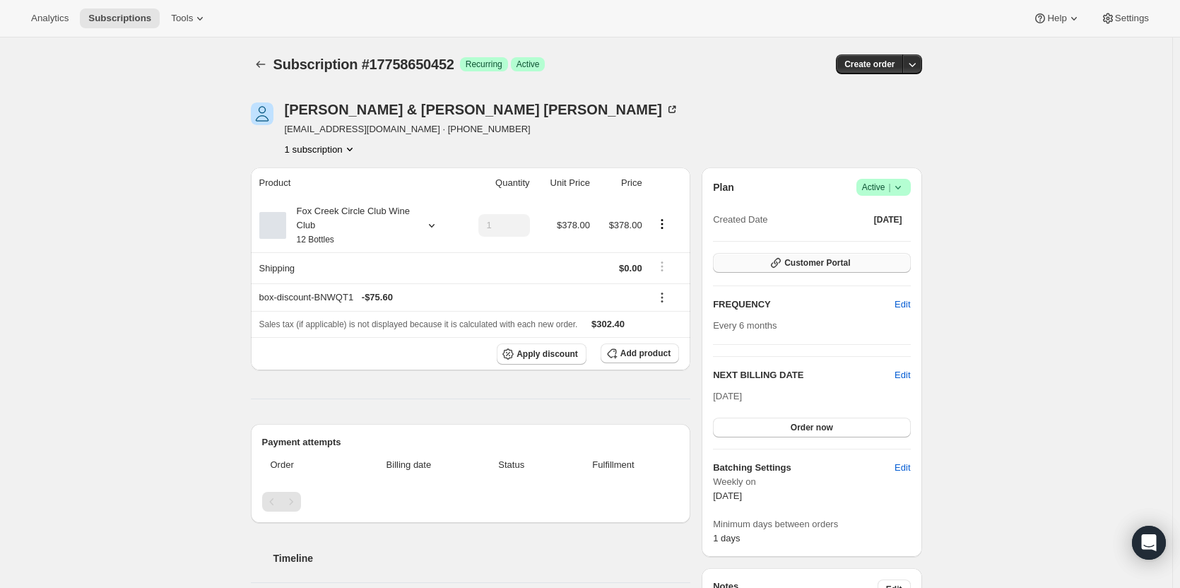
click at [812, 262] on span "Customer Portal" at bounding box center [818, 262] width 66 height 11
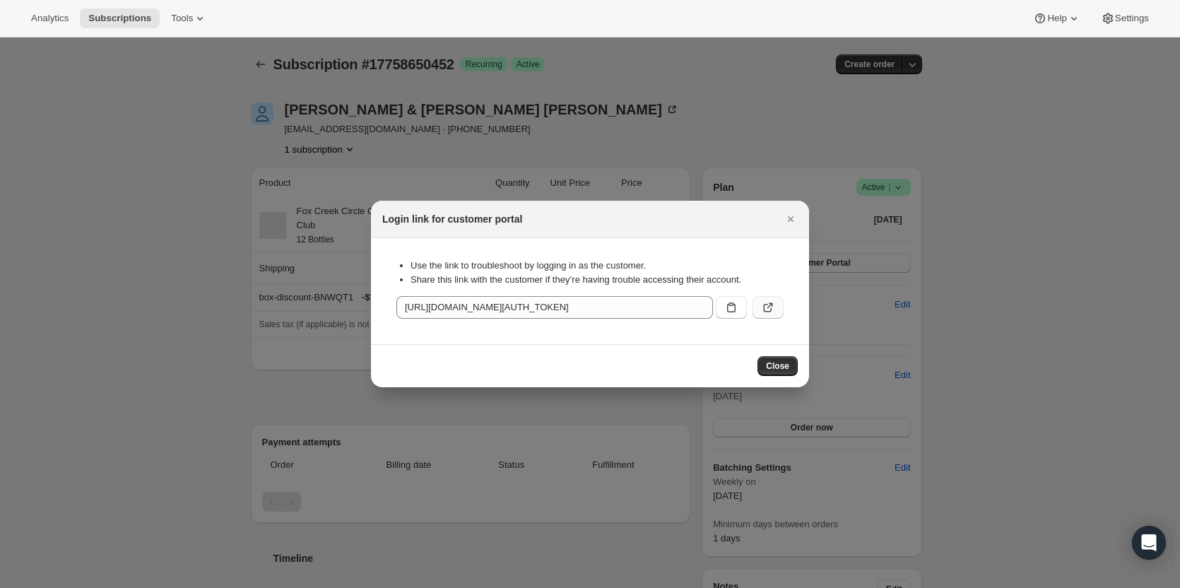
click at [769, 307] on icon ":r1ne:" at bounding box center [771, 306] width 6 height 6
click at [765, 303] on icon ":r1ne:" at bounding box center [768, 307] width 14 height 14
click at [785, 214] on icon "Close" at bounding box center [791, 219] width 14 height 14
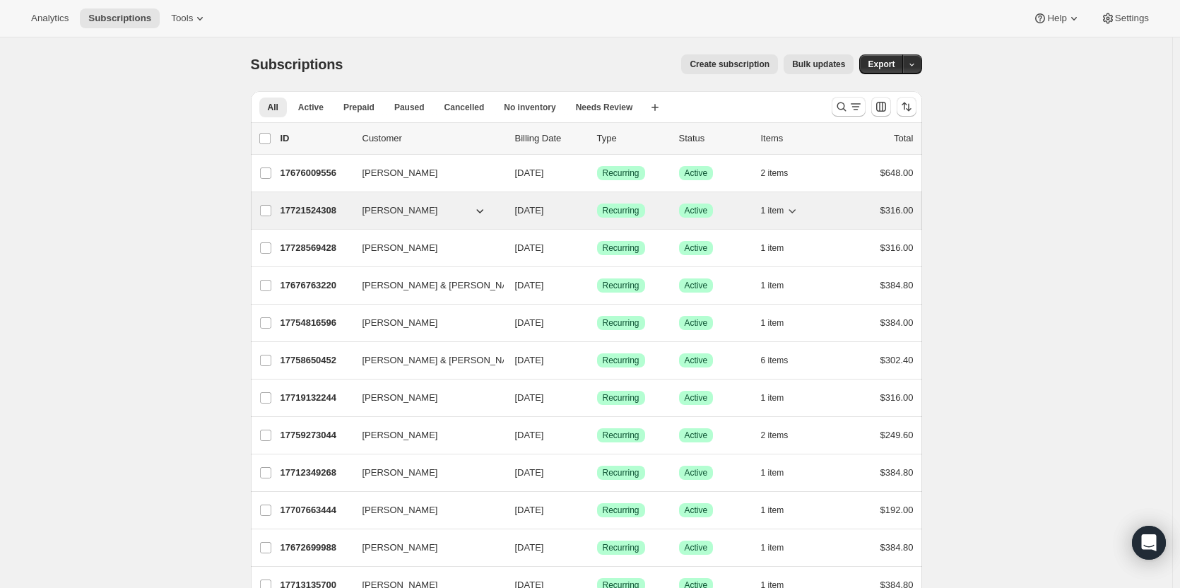
click at [310, 211] on p "17721524308" at bounding box center [316, 211] width 71 height 14
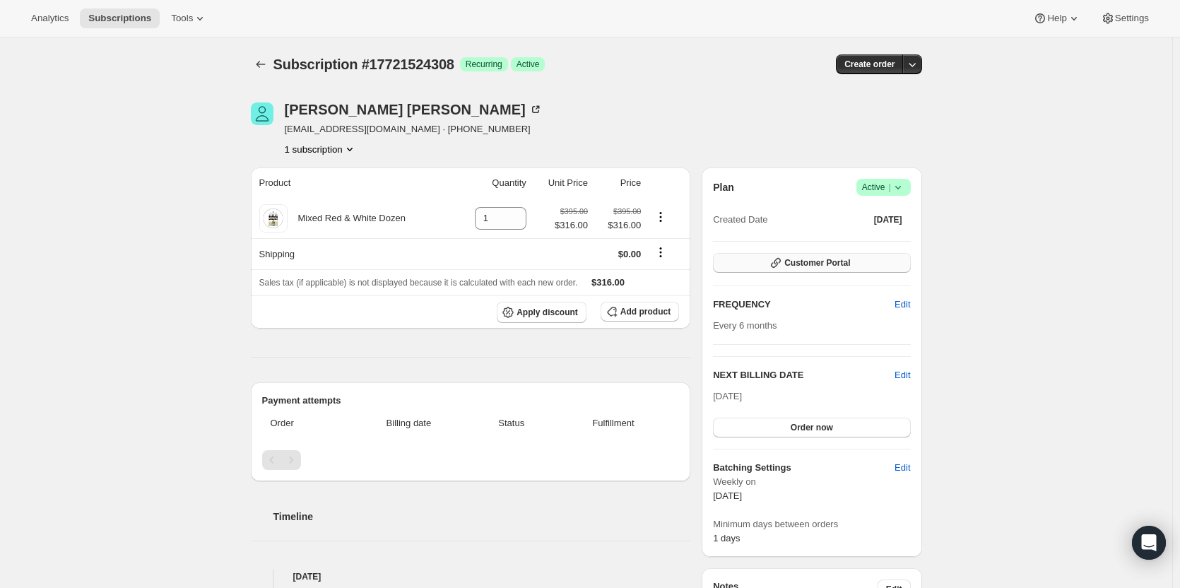
click at [862, 262] on button "Customer Portal" at bounding box center [811, 263] width 197 height 20
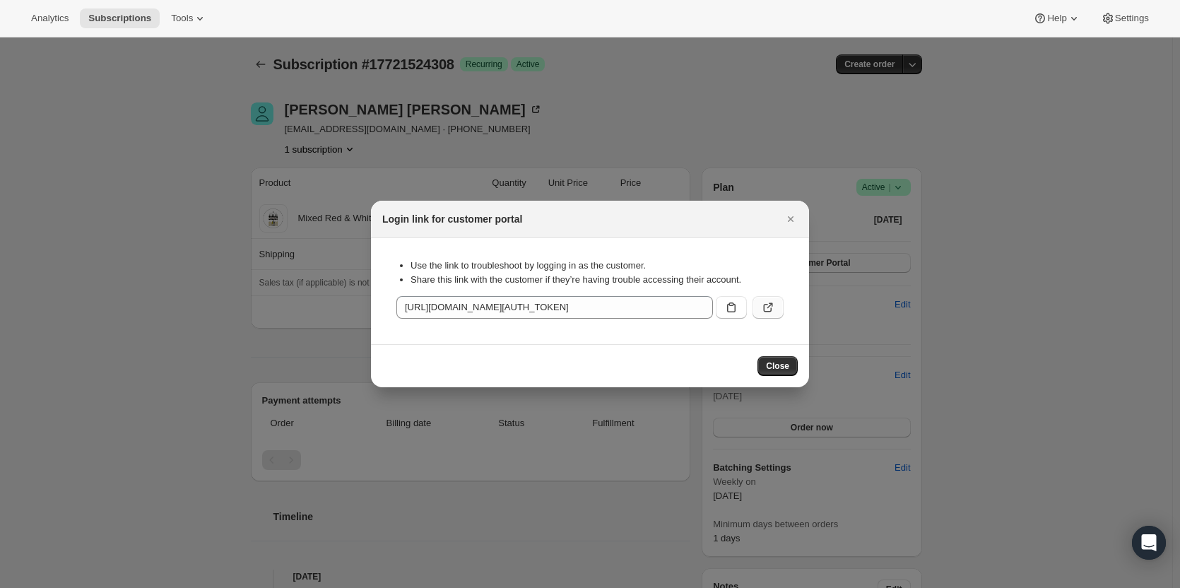
click at [767, 305] on icon ":r252:" at bounding box center [768, 307] width 14 height 14
click at [793, 218] on icon "Close" at bounding box center [791, 219] width 14 height 14
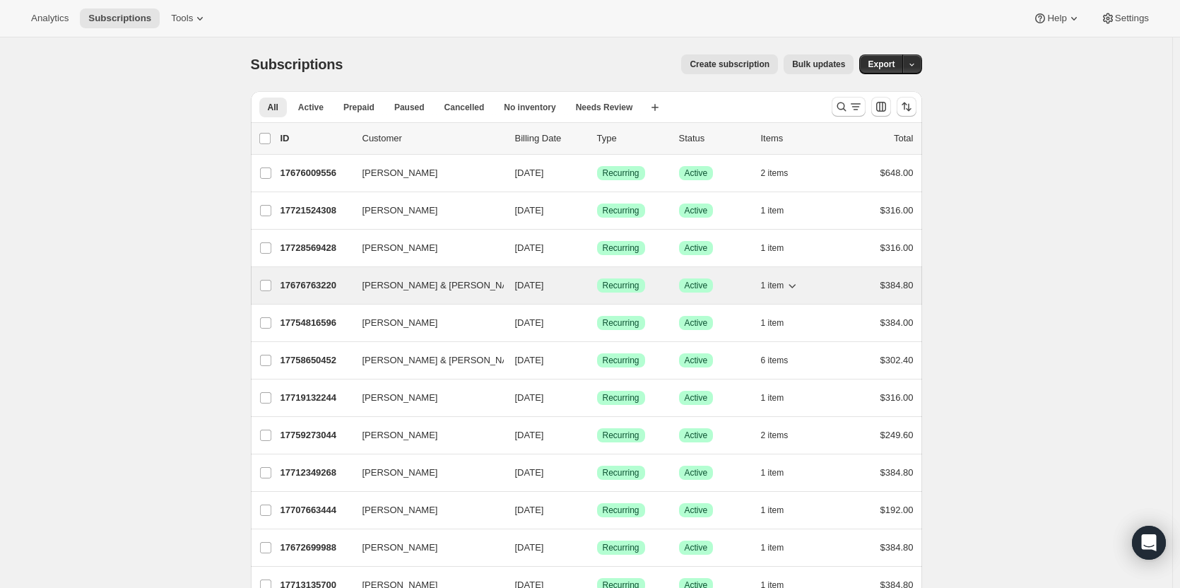
click at [311, 286] on p "17676763220" at bounding box center [316, 286] width 71 height 14
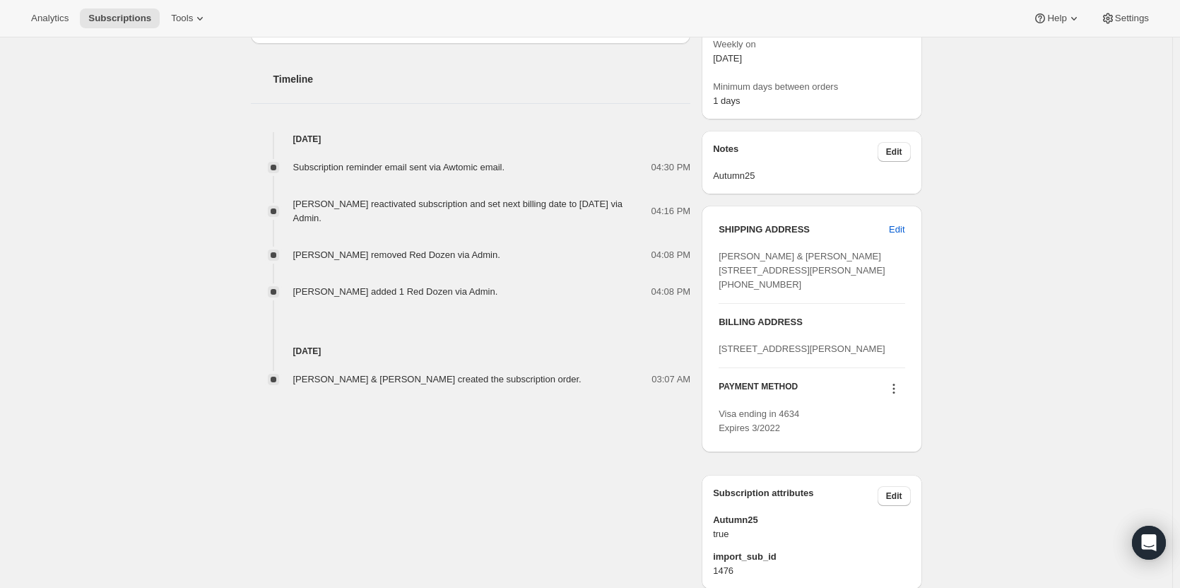
scroll to position [495, 0]
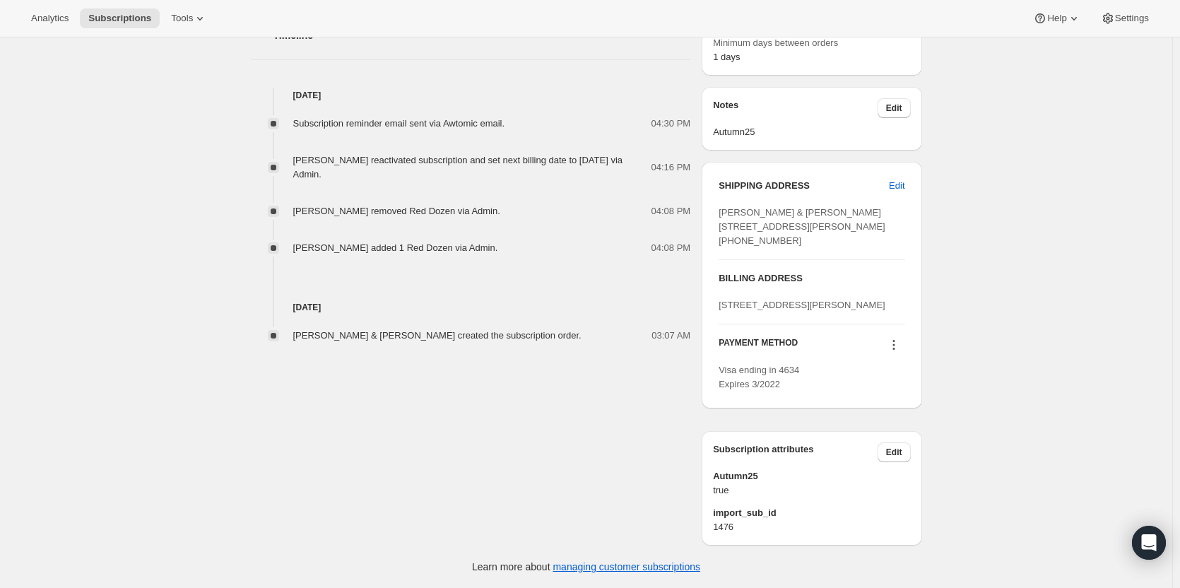
click at [898, 352] on icon at bounding box center [894, 345] width 14 height 14
click at [824, 356] on div "PAYMENT METHOD" at bounding box center [812, 346] width 186 height 19
click at [896, 352] on icon at bounding box center [894, 345] width 14 height 14
click at [843, 356] on div "PAYMENT METHOD" at bounding box center [812, 346] width 186 height 19
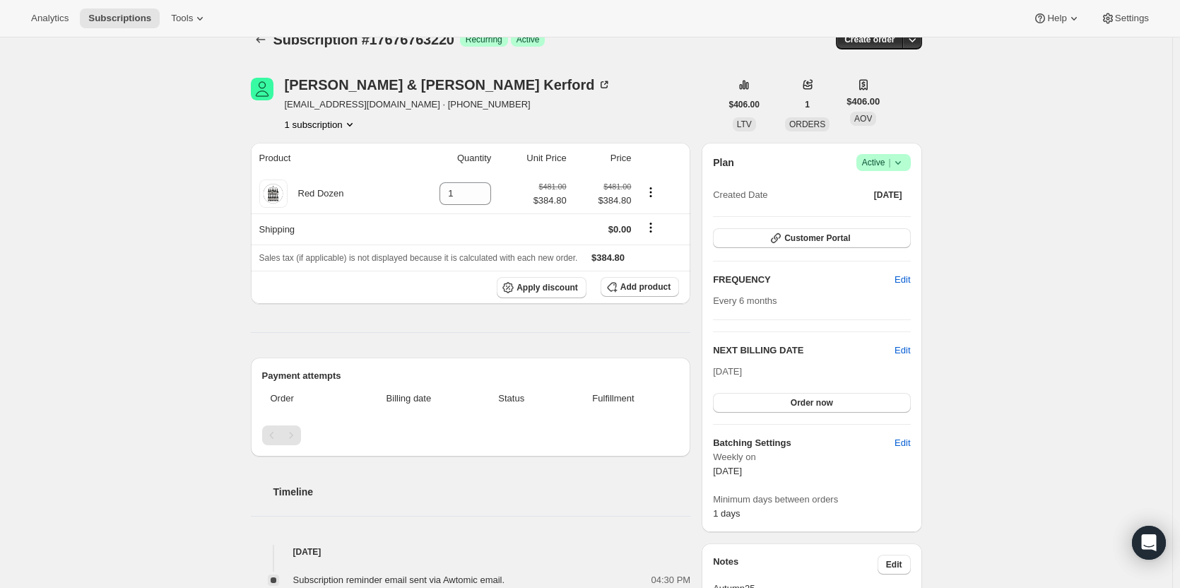
scroll to position [0, 0]
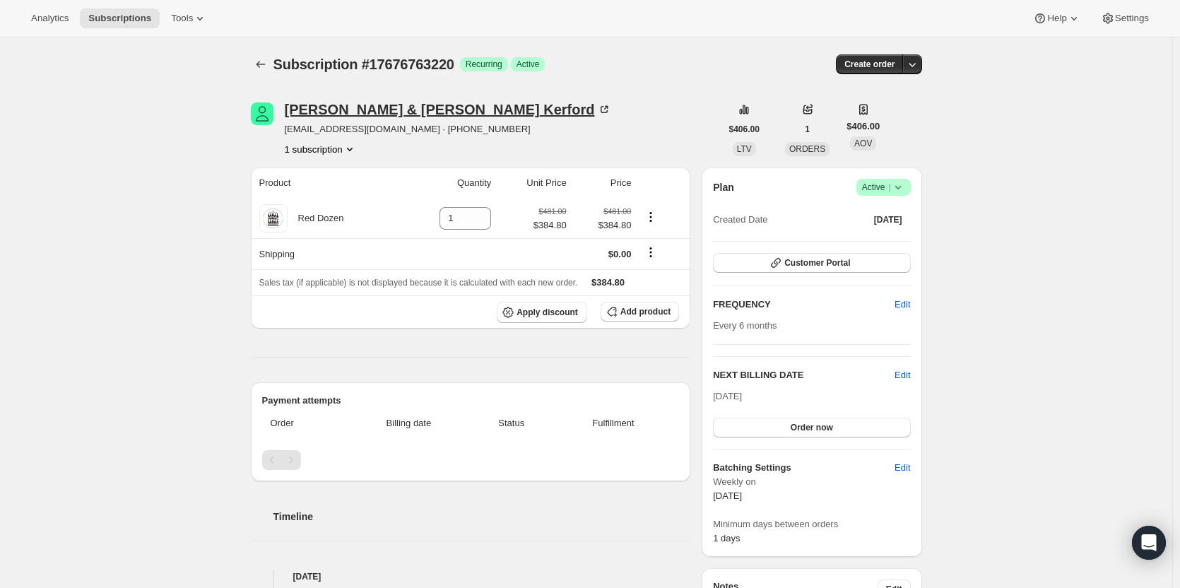
click at [597, 109] on icon at bounding box center [604, 109] width 14 height 14
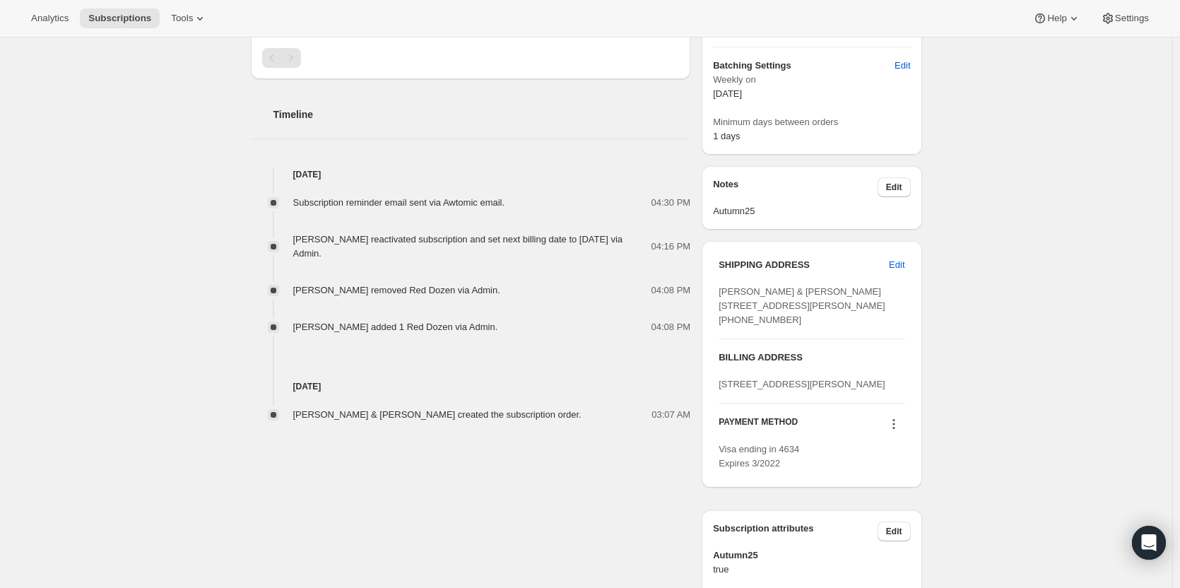
scroll to position [424, 0]
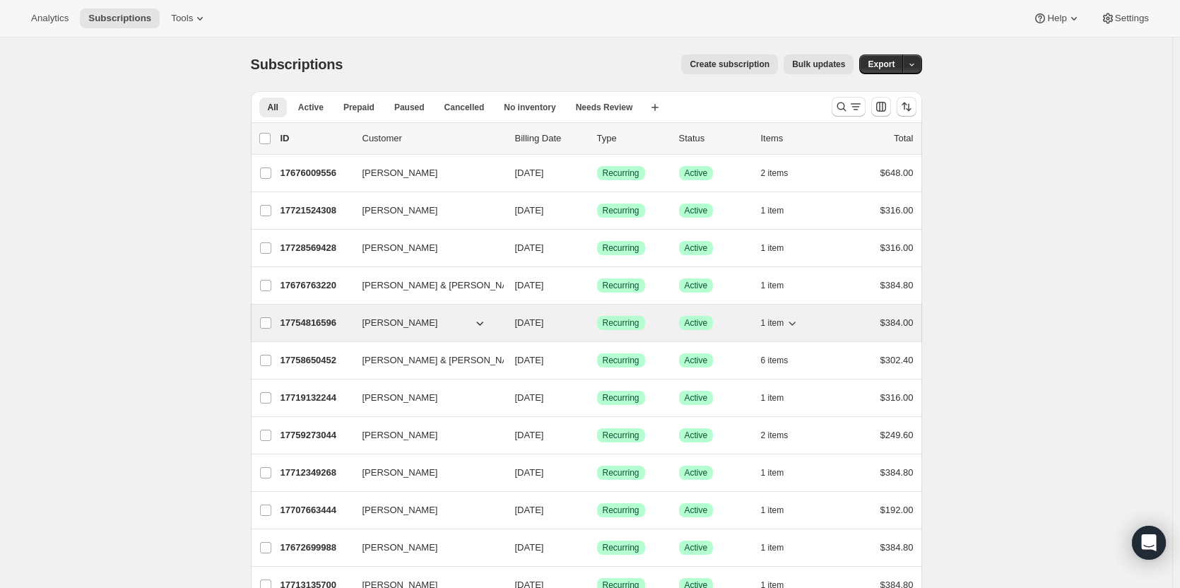
click at [327, 320] on p "17754816596" at bounding box center [316, 323] width 71 height 14
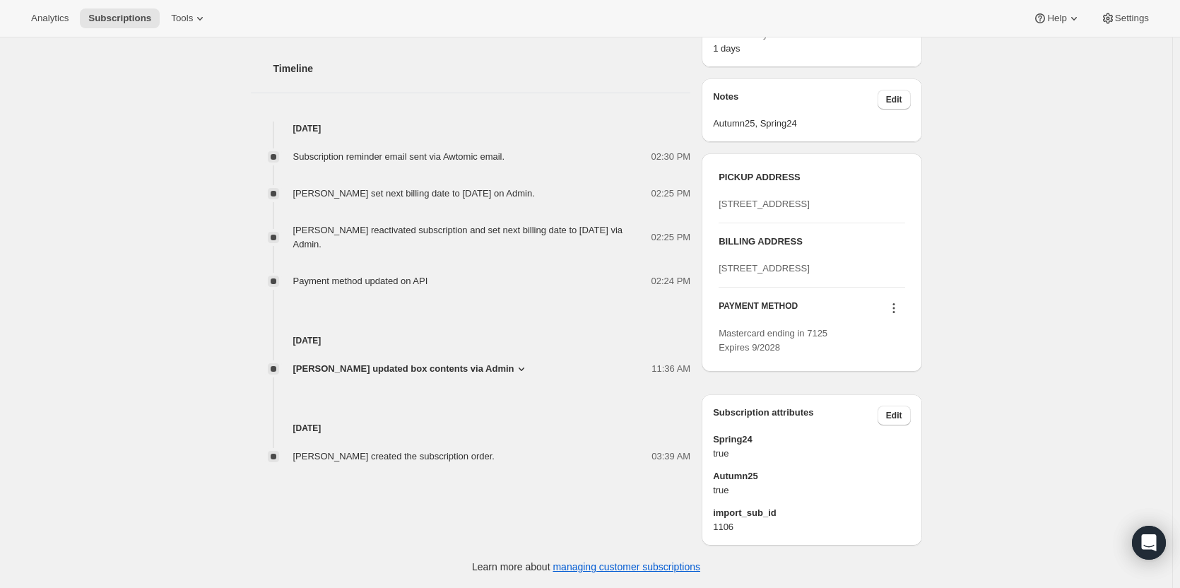
scroll to position [559, 0]
drag, startPoint x: 756, startPoint y: 279, endPoint x: 715, endPoint y: 241, distance: 55.0
click at [715, 241] on div "PICKUP ADDRESS 19 Olivers Road McLaren Vale SA, 5171 Australia BILLING ADDRESS …" at bounding box center [812, 262] width 220 height 218
copy span "68 Riverview Road AVALON NSW 2107 Australia"
click at [874, 271] on div "68 Riverview Road AVALON NSW 2107 Australia" at bounding box center [812, 269] width 186 height 14
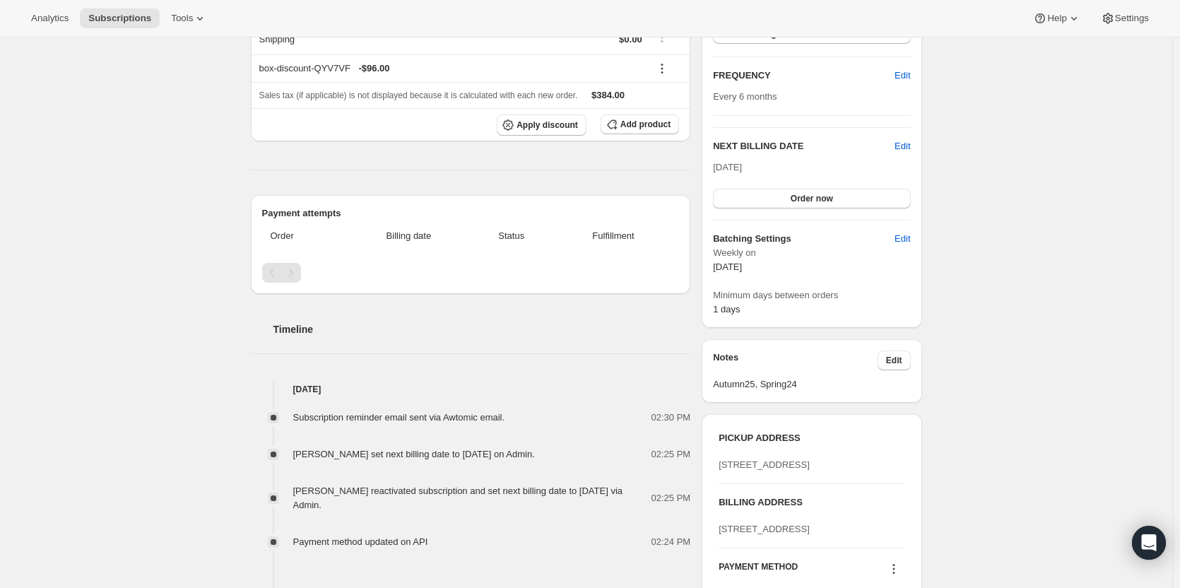
scroll to position [0, 0]
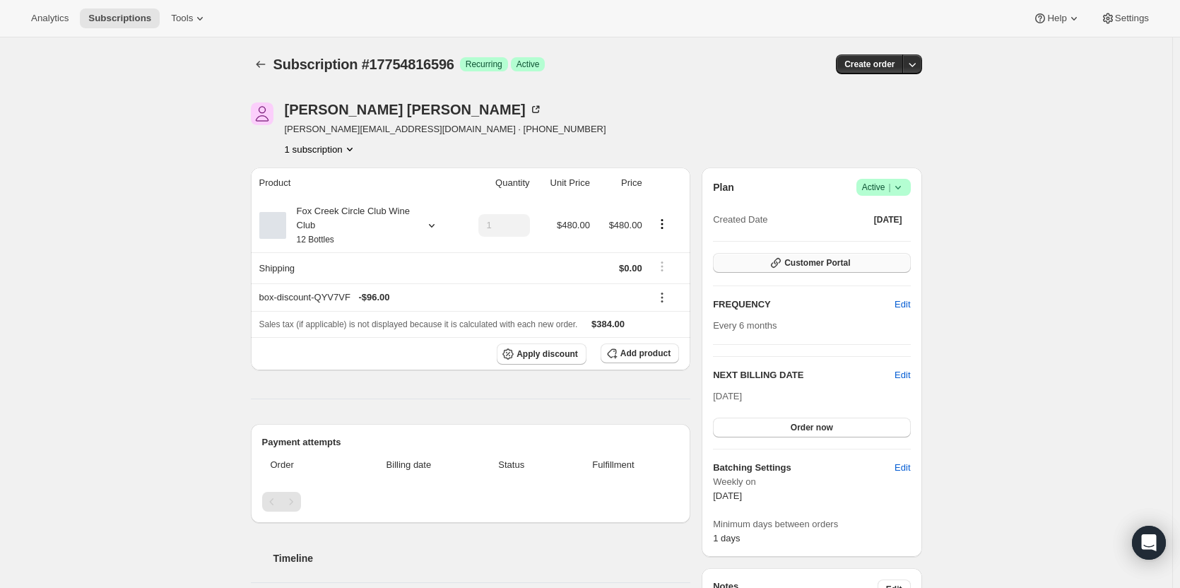
click at [828, 267] on span "Customer Portal" at bounding box center [818, 262] width 66 height 11
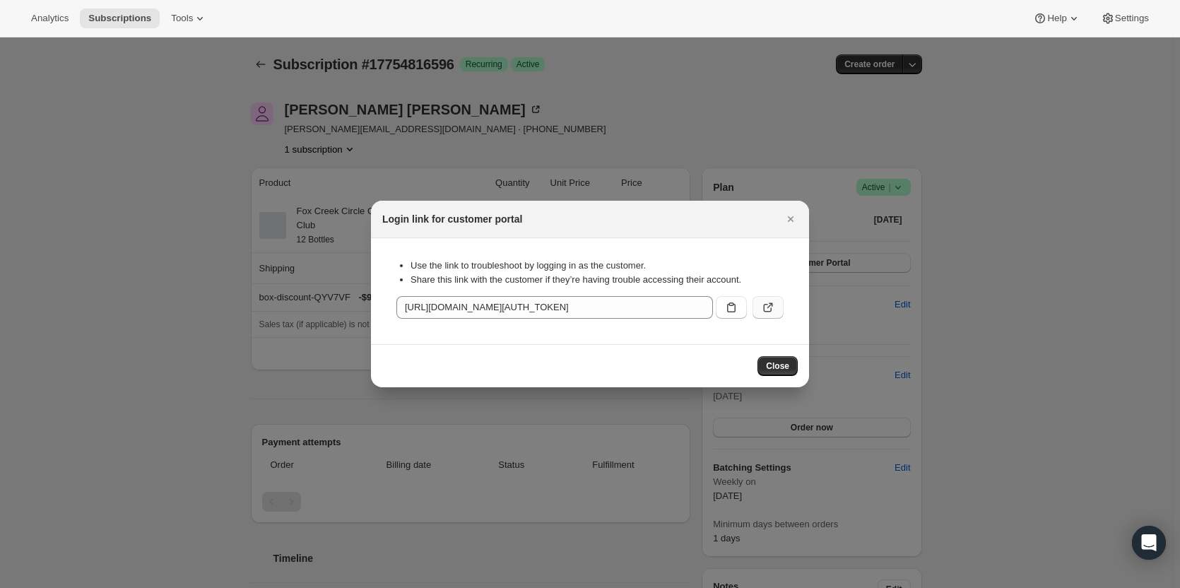
click at [765, 305] on icon ":rc2:" at bounding box center [768, 307] width 14 height 14
click at [769, 308] on icon ":rc2:" at bounding box center [768, 307] width 14 height 14
click at [788, 216] on icon "Close" at bounding box center [791, 219] width 14 height 14
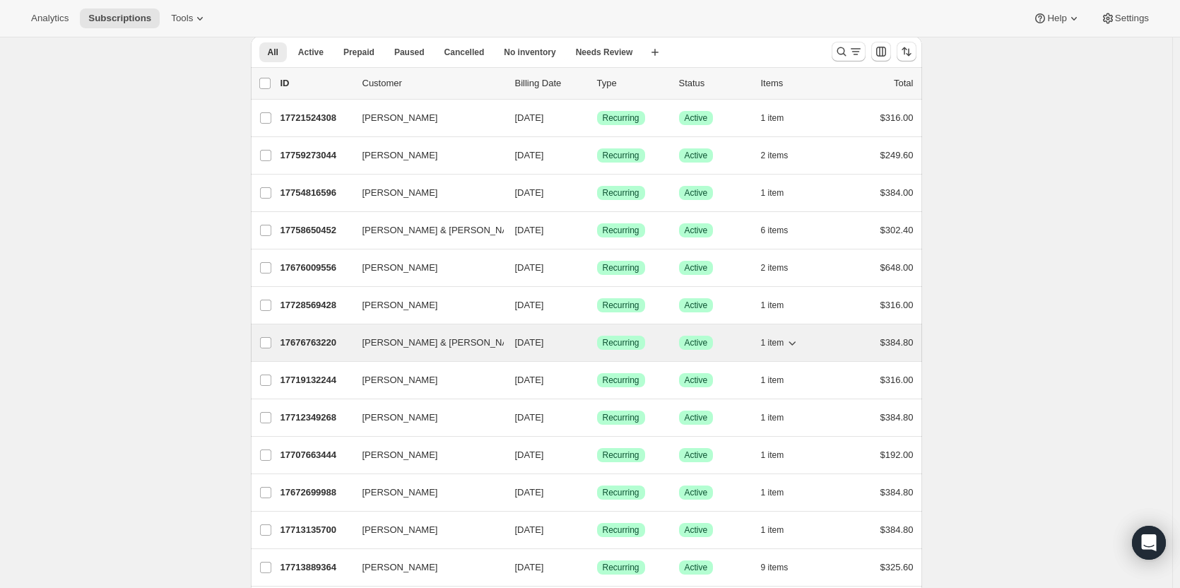
scroll to position [71, 0]
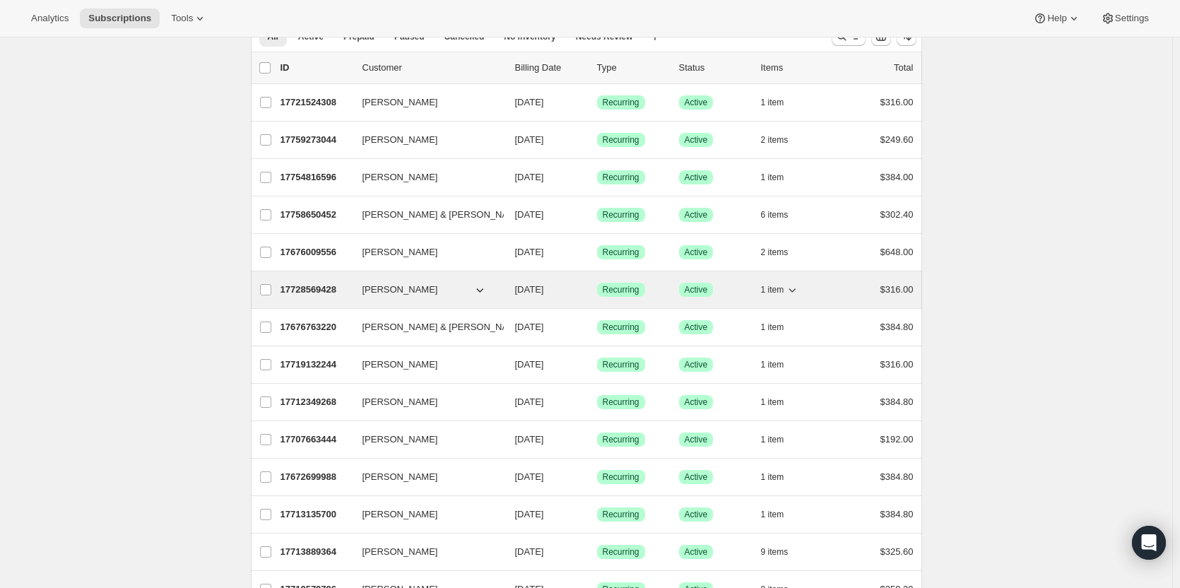
click at [327, 291] on p "17728569428" at bounding box center [316, 290] width 71 height 14
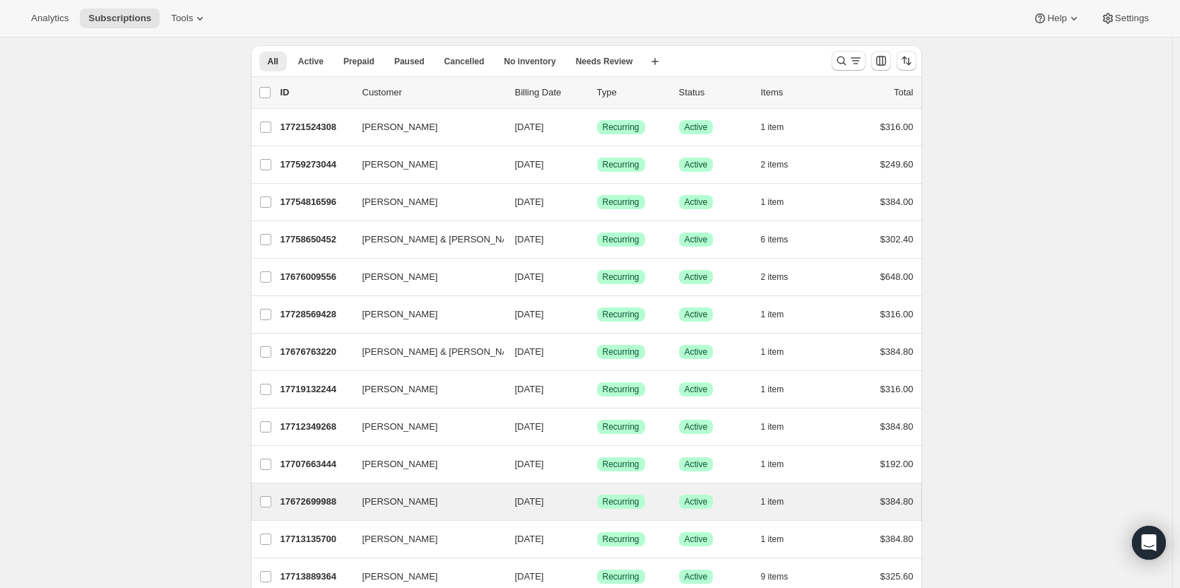
scroll to position [71, 0]
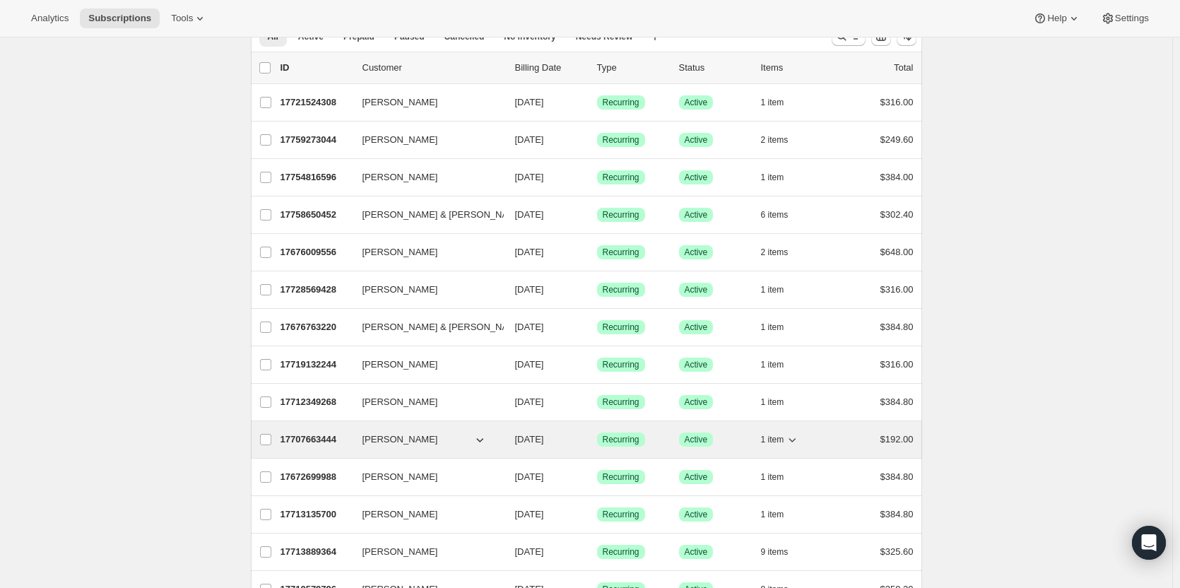
drag, startPoint x: 384, startPoint y: 439, endPoint x: 337, endPoint y: 446, distance: 47.2
click at [337, 446] on div "17707663444 Richard Bingham 10/05/2025 Success Recurring Success Active 1 item …" at bounding box center [597, 440] width 633 height 20
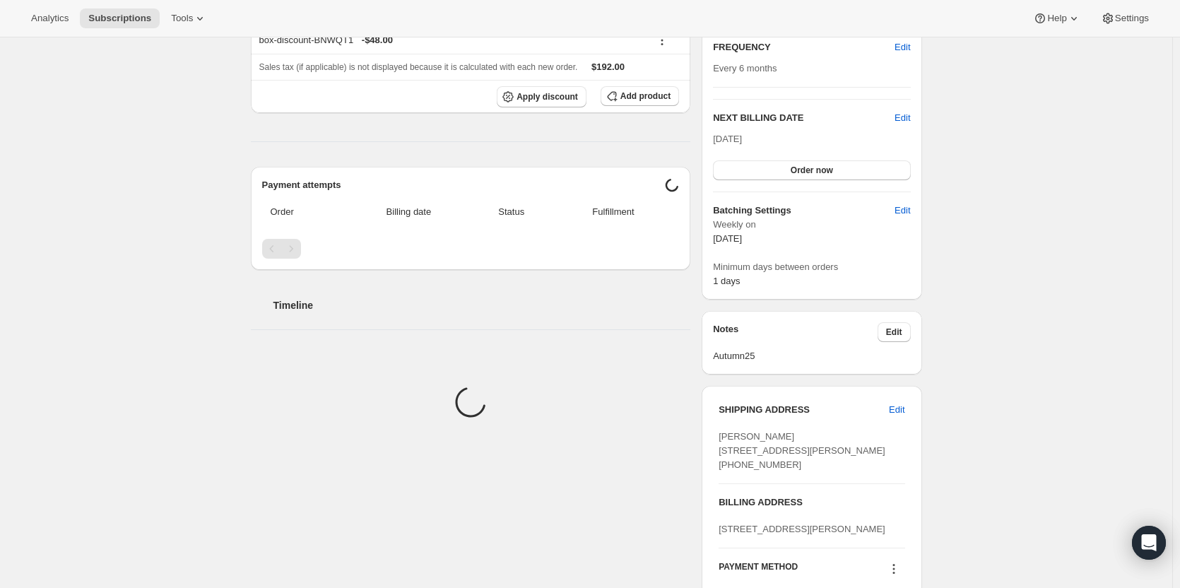
scroll to position [283, 0]
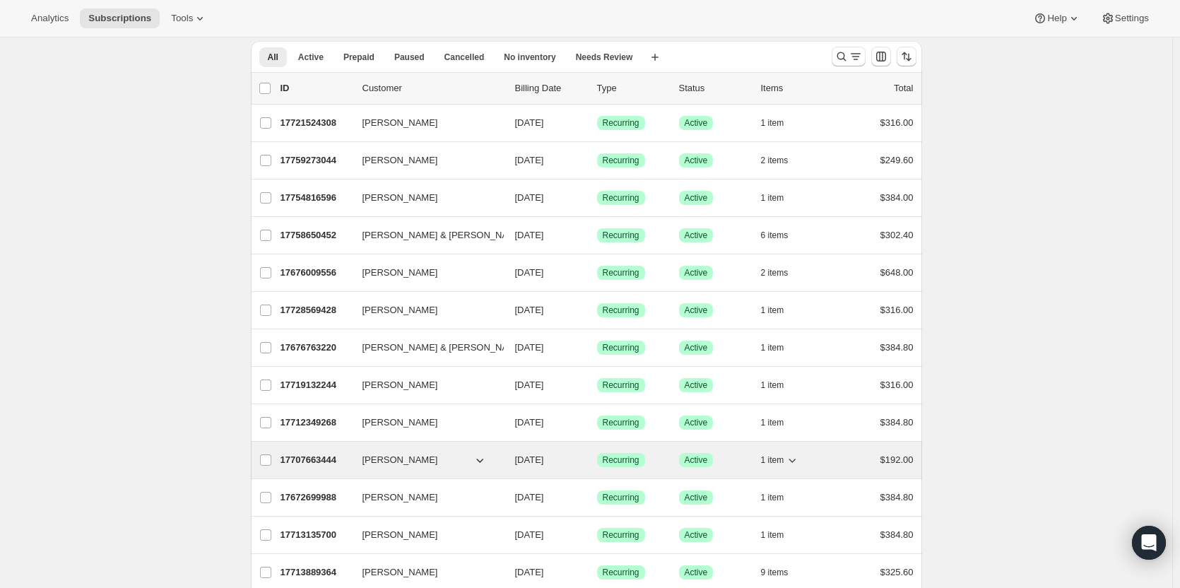
scroll to position [71, 0]
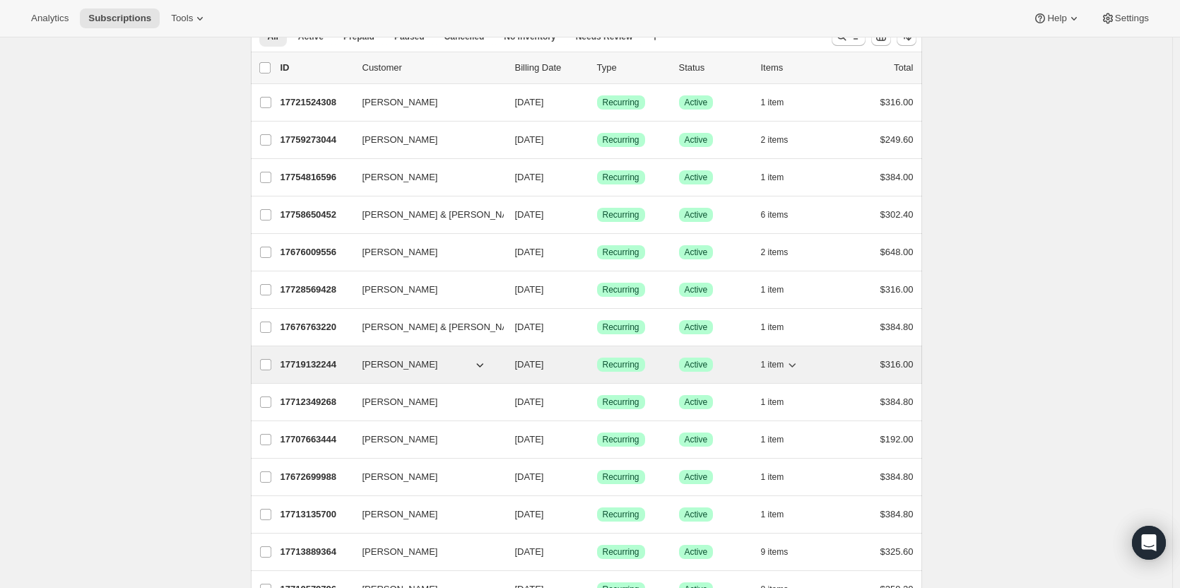
click at [315, 366] on p "17719132244" at bounding box center [316, 365] width 71 height 14
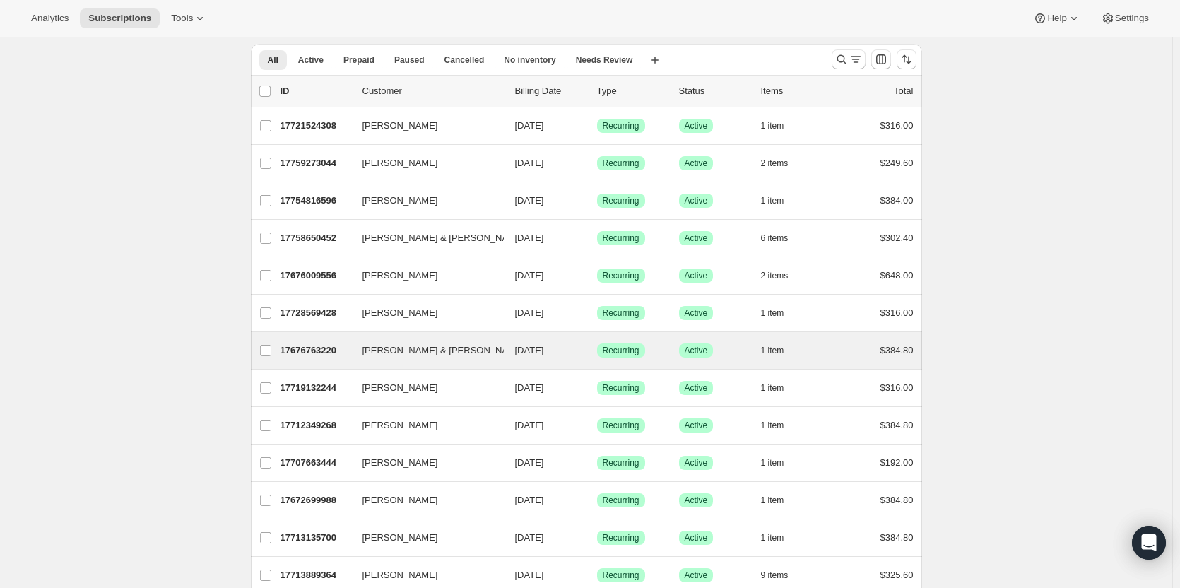
scroll to position [71, 0]
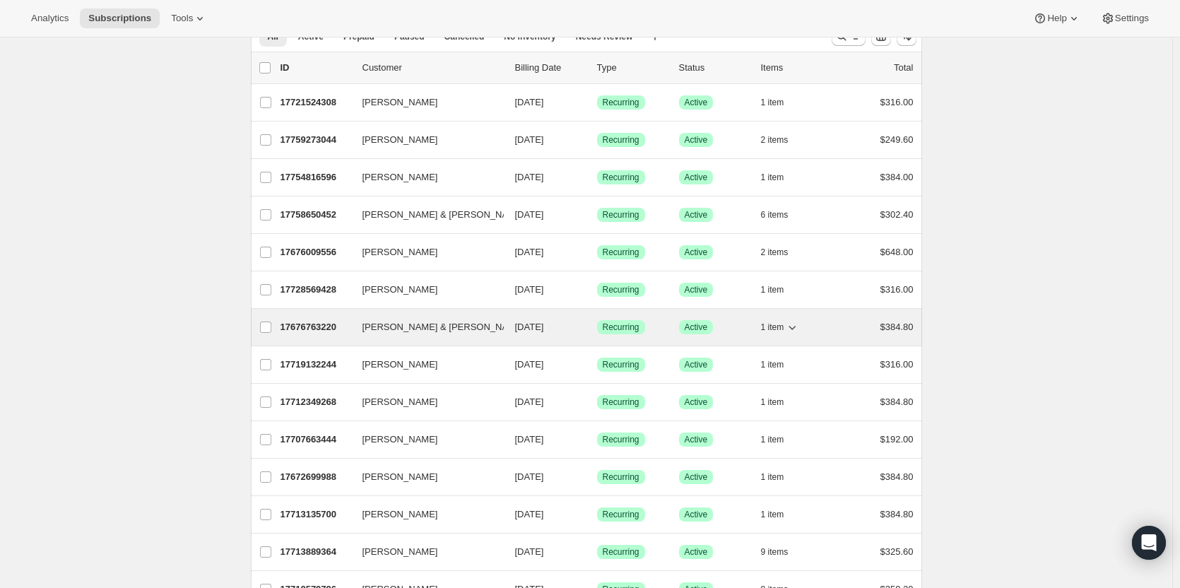
click at [323, 325] on p "17676763220" at bounding box center [316, 327] width 71 height 14
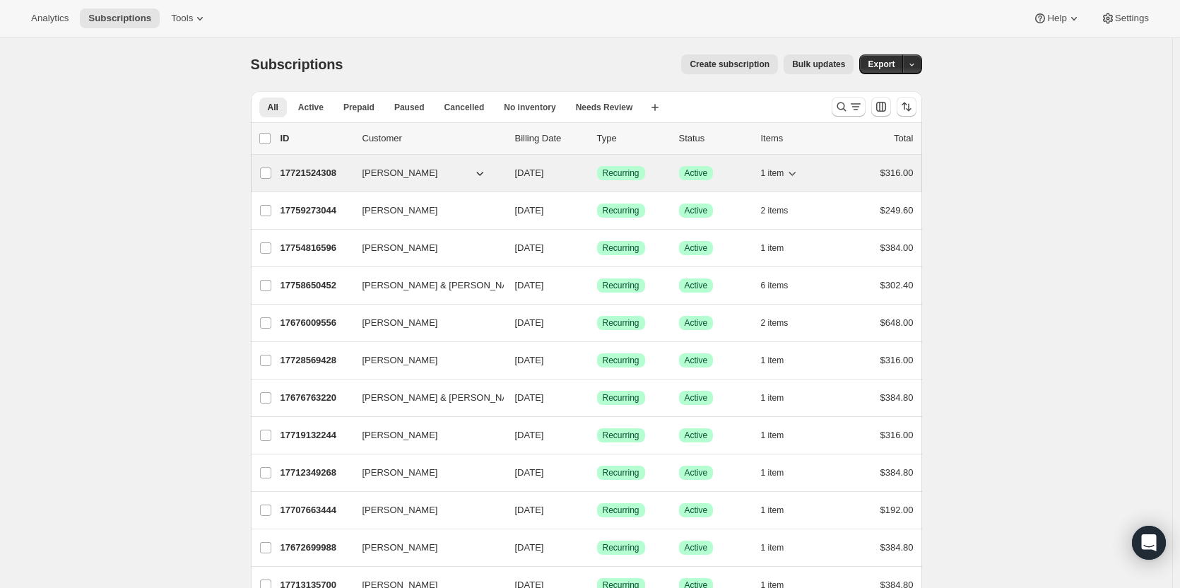
click at [317, 171] on p "17721524308" at bounding box center [316, 173] width 71 height 14
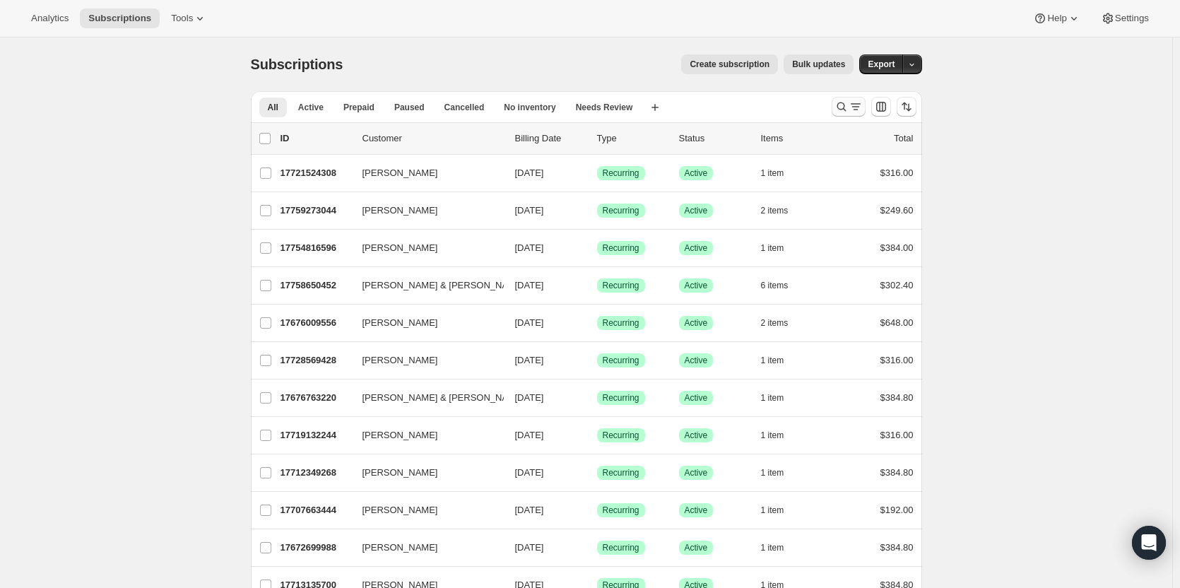
click at [843, 112] on icon "Search and filter results" at bounding box center [842, 107] width 14 height 14
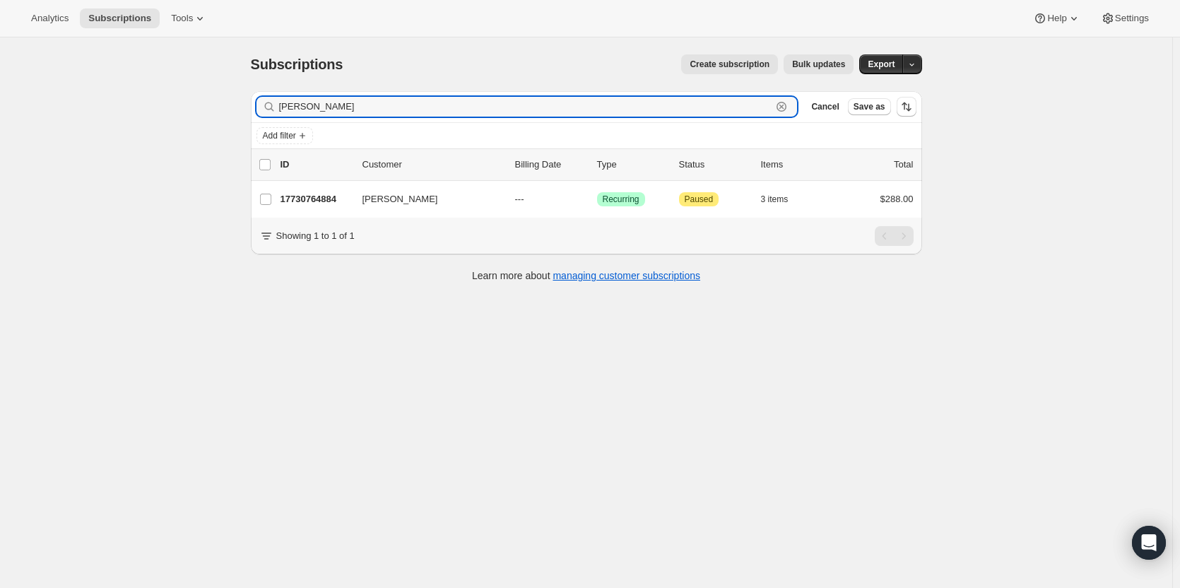
type input "alan scott"
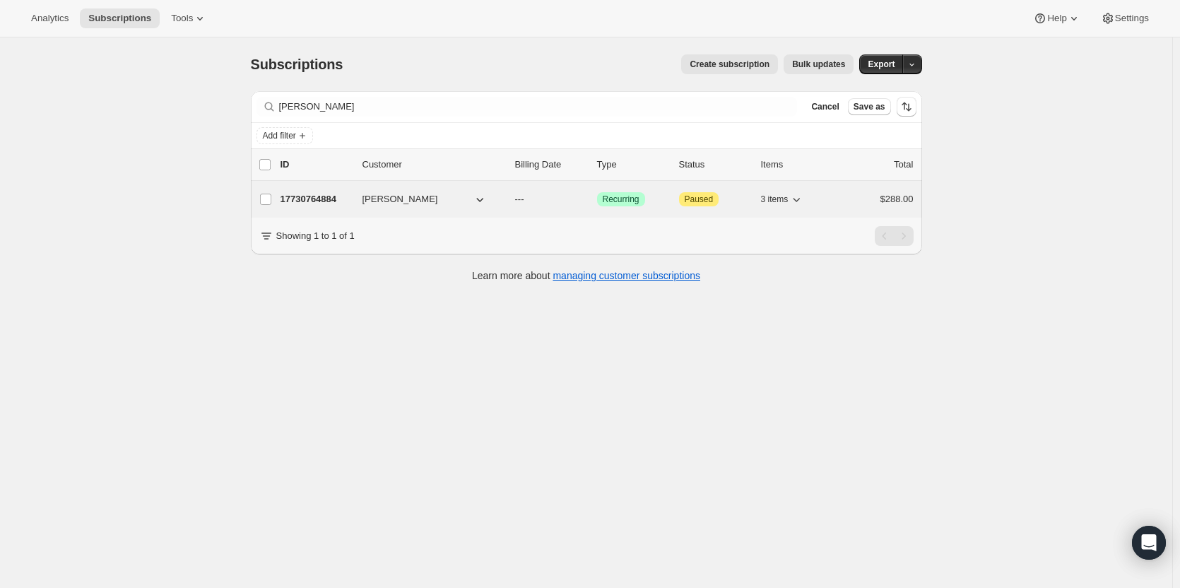
click at [325, 203] on p "17730764884" at bounding box center [316, 199] width 71 height 14
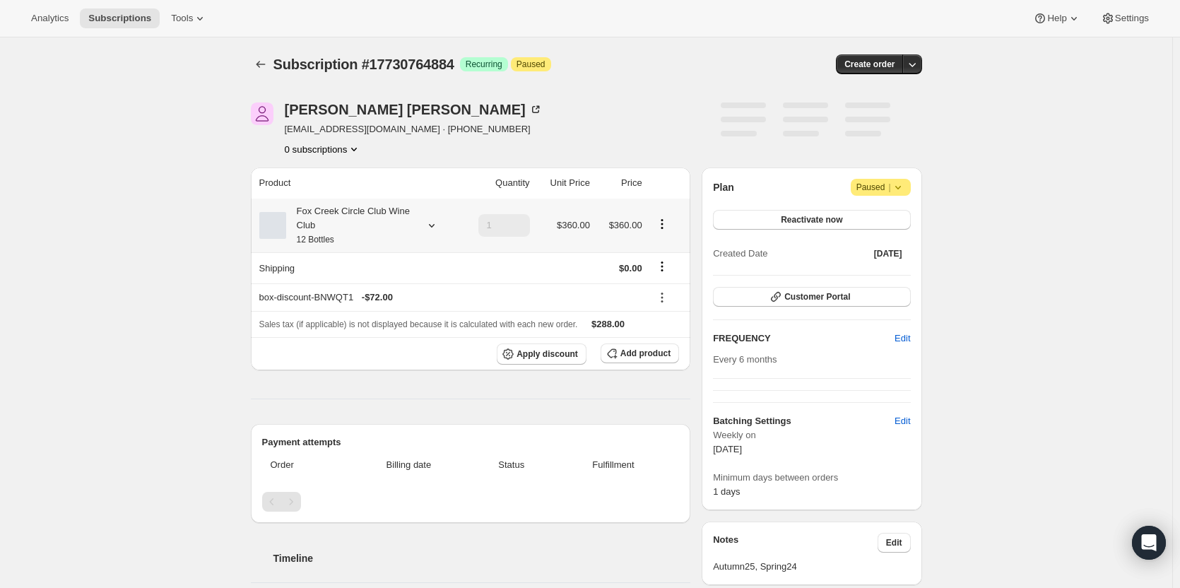
click at [321, 210] on div "Fox Creek Circle Club Wine Club 12 Bottles" at bounding box center [349, 225] width 127 height 42
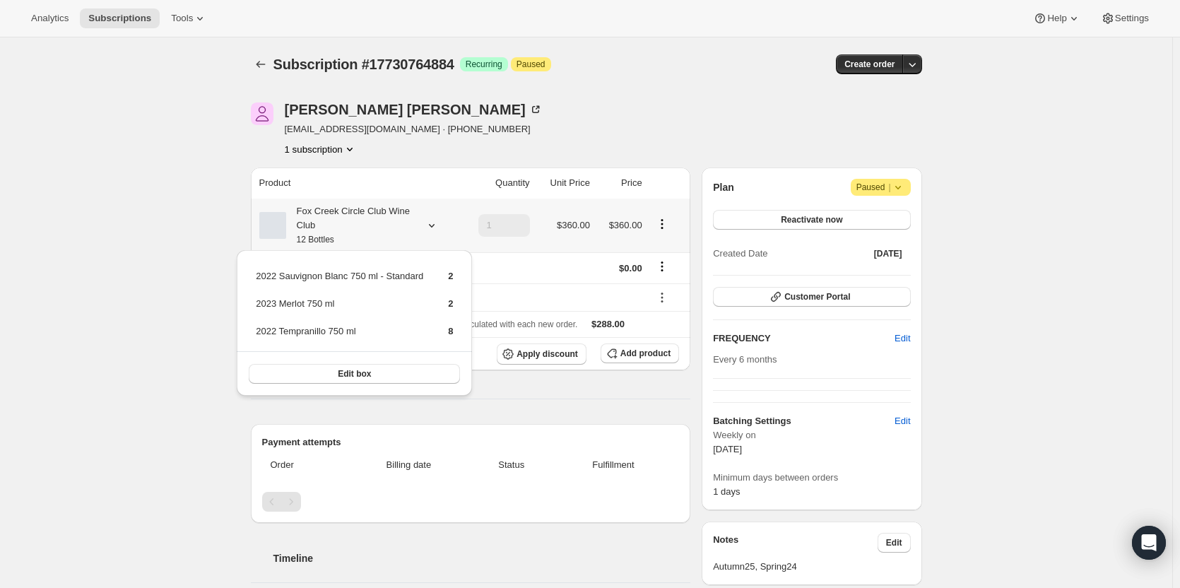
click at [321, 210] on div "Fox Creek Circle Club Wine Club 12 Bottles" at bounding box center [349, 225] width 127 height 42
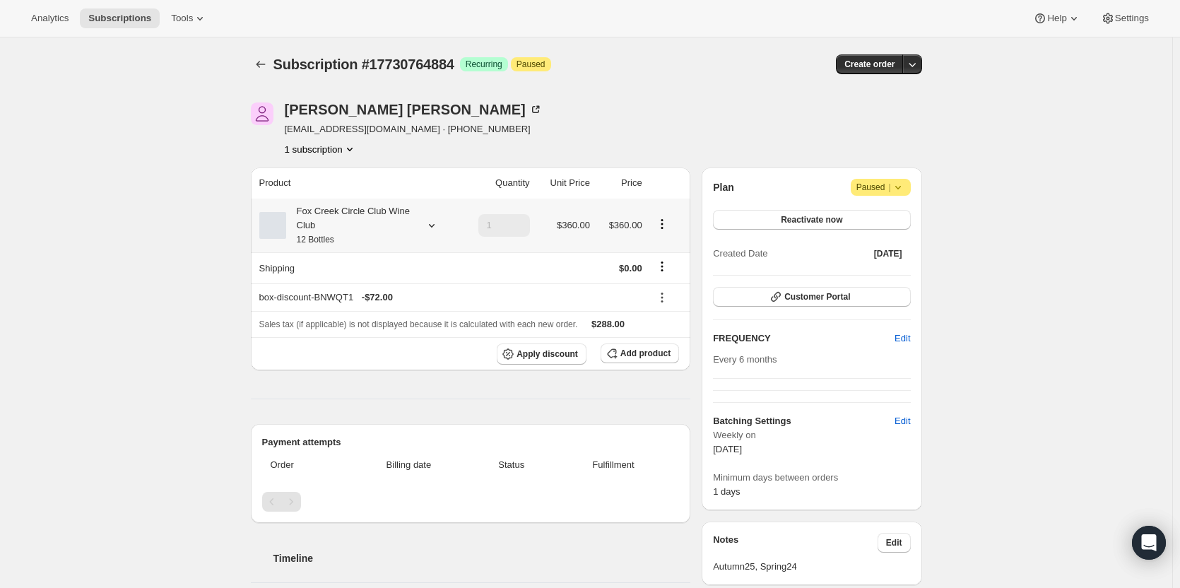
click at [396, 228] on div "Fox Creek Circle Club Wine Club 12 Bottles" at bounding box center [349, 225] width 127 height 42
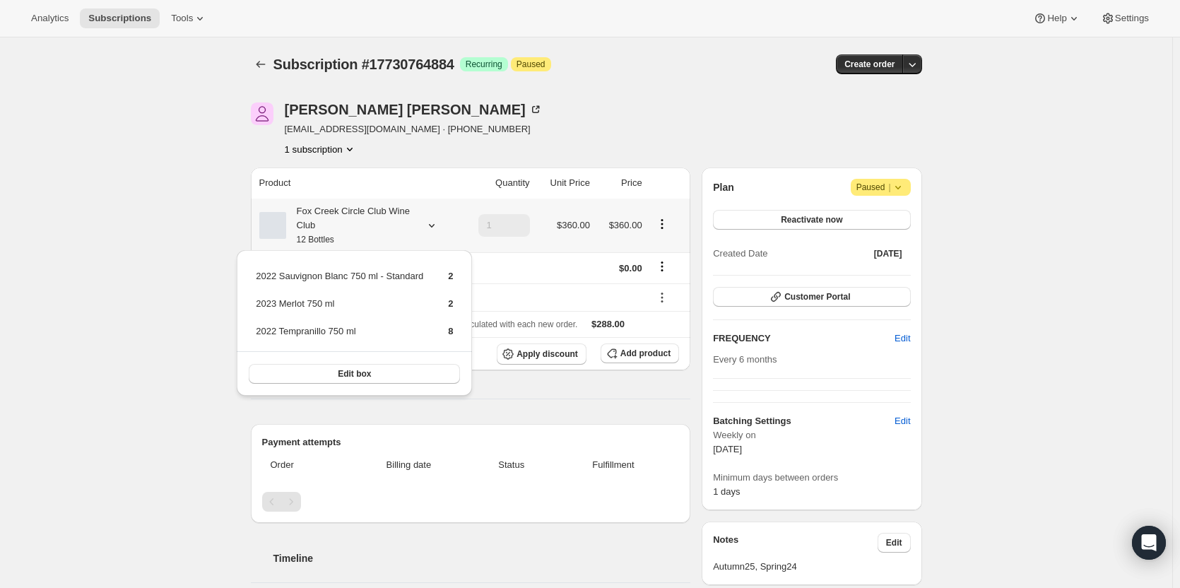
click at [396, 228] on div "Fox Creek Circle Club Wine Club 12 Bottles" at bounding box center [349, 225] width 127 height 42
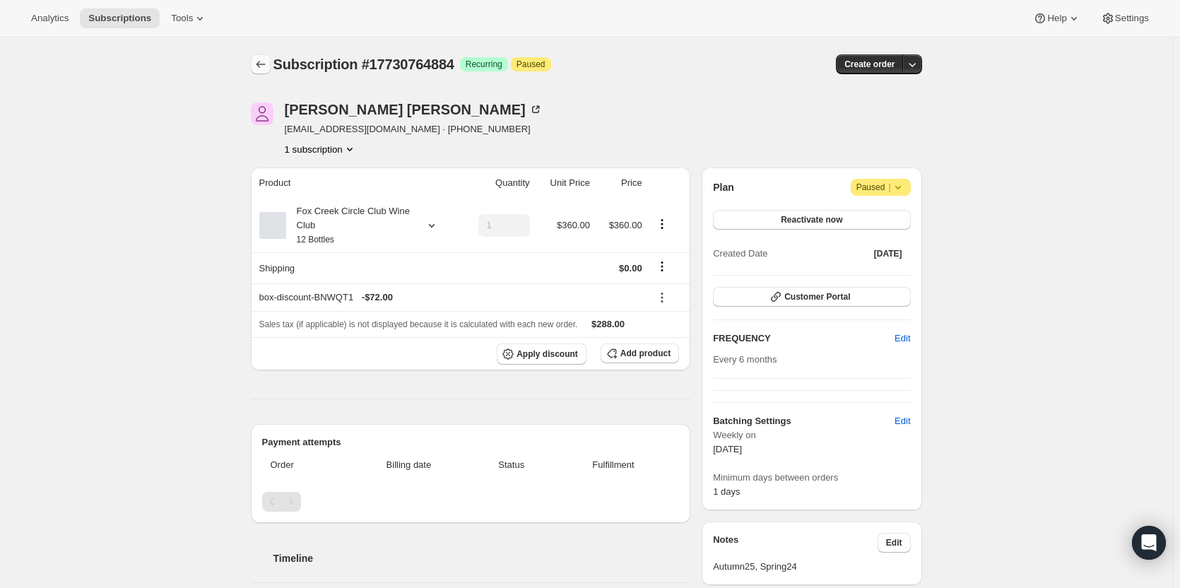
click at [266, 63] on icon "Subscriptions" at bounding box center [261, 64] width 14 height 14
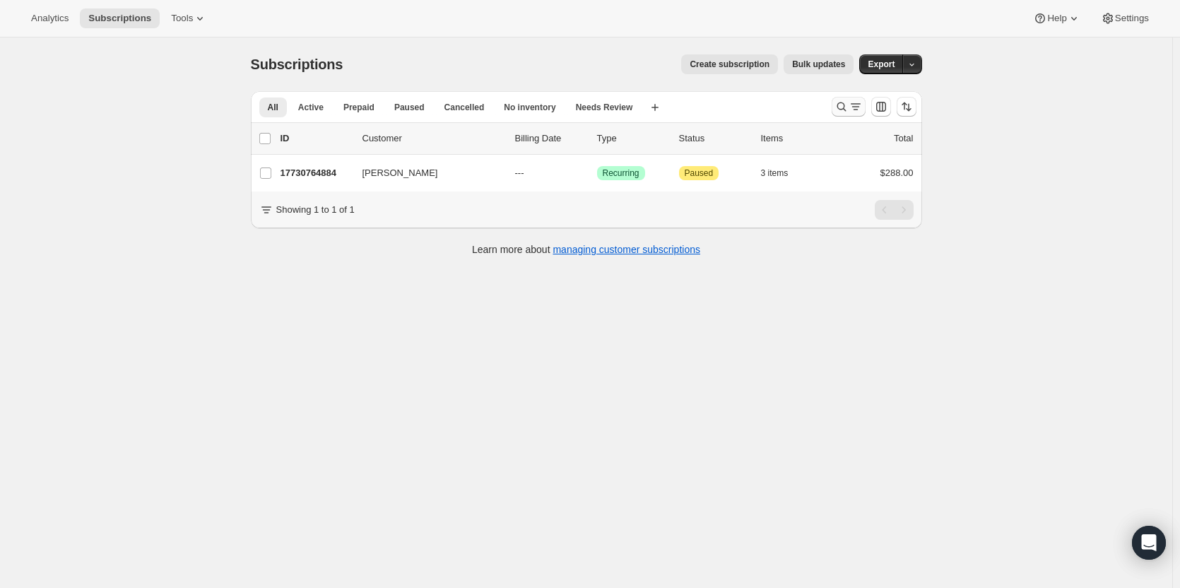
click at [843, 105] on icon "Search and filter results" at bounding box center [842, 107] width 14 height 14
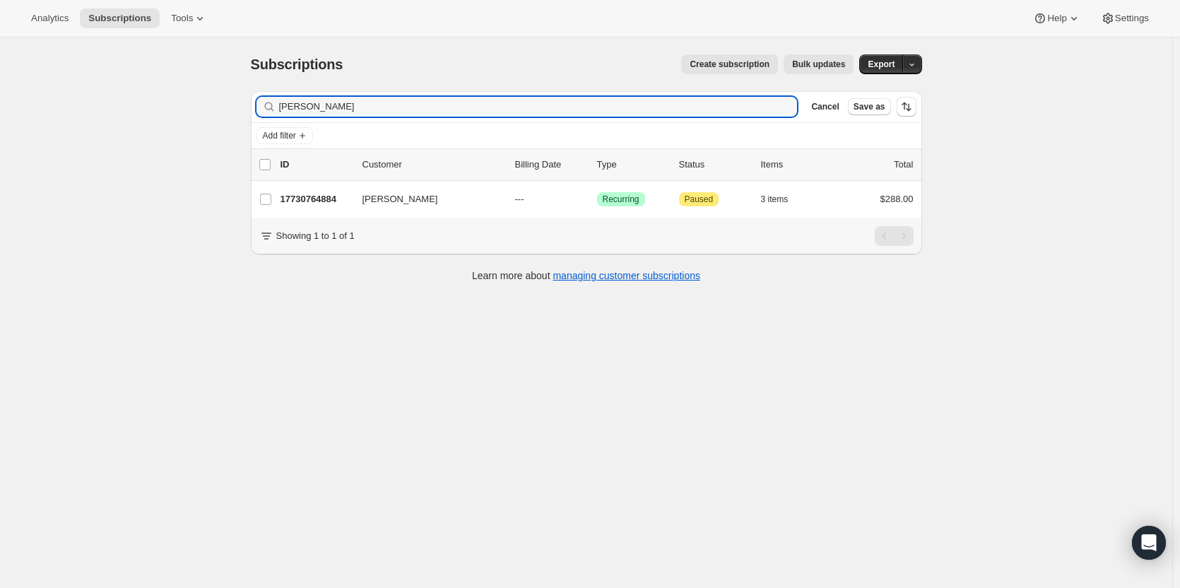
drag, startPoint x: 312, startPoint y: 105, endPoint x: 258, endPoint y: 107, distance: 54.5
click at [258, 107] on div "Filter subscribers alan scott Clear Cancel Save as" at bounding box center [587, 106] width 672 height 31
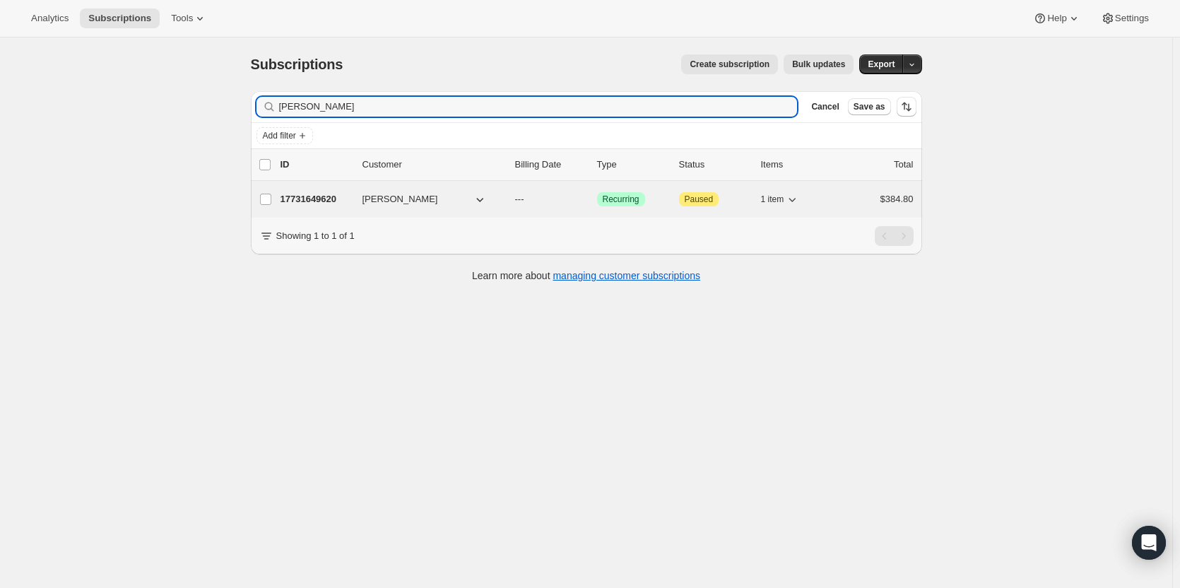
type input "marsland"
click at [320, 196] on p "17731649620" at bounding box center [316, 199] width 71 height 14
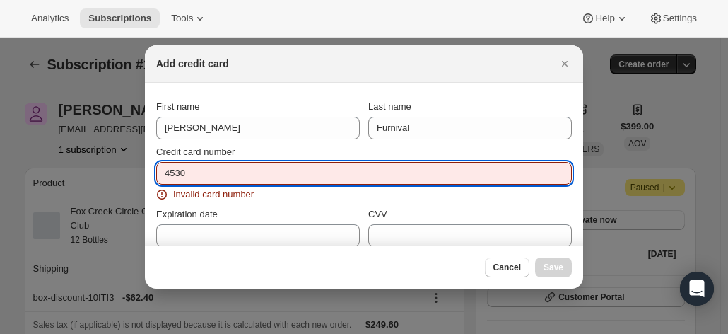
select select "[GEOGRAPHIC_DATA]"
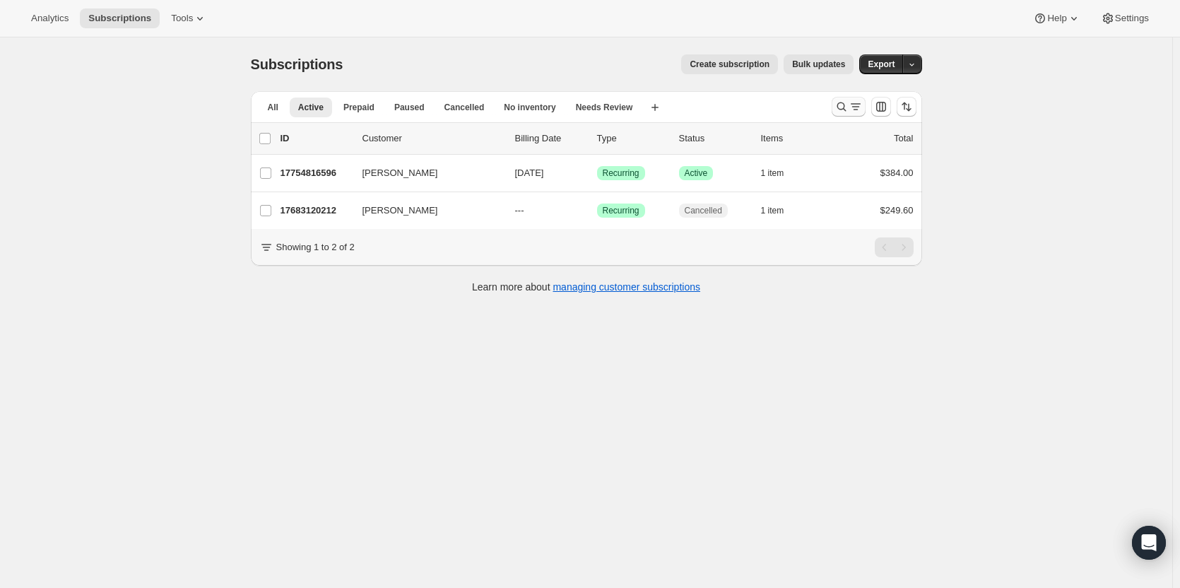
click at [845, 106] on icon "Search and filter results" at bounding box center [842, 107] width 14 height 14
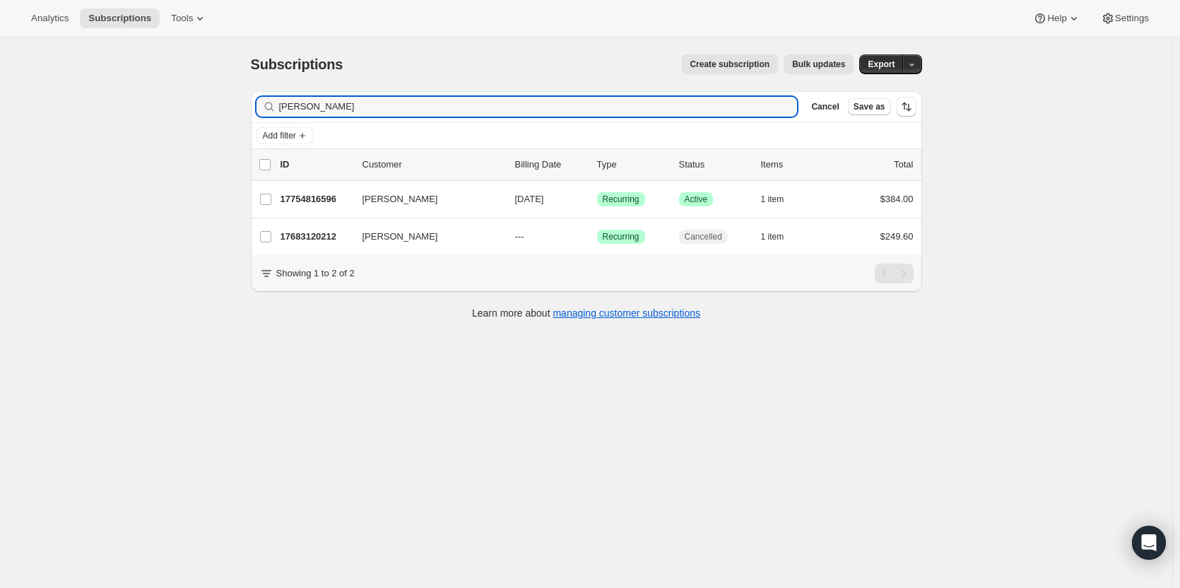
drag, startPoint x: 339, startPoint y: 103, endPoint x: 245, endPoint y: 103, distance: 93.3
click at [245, 103] on div "Filter subscribers [PERSON_NAME] Clear Cancel Save as Add filter 0 selected Upd…" at bounding box center [581, 207] width 683 height 254
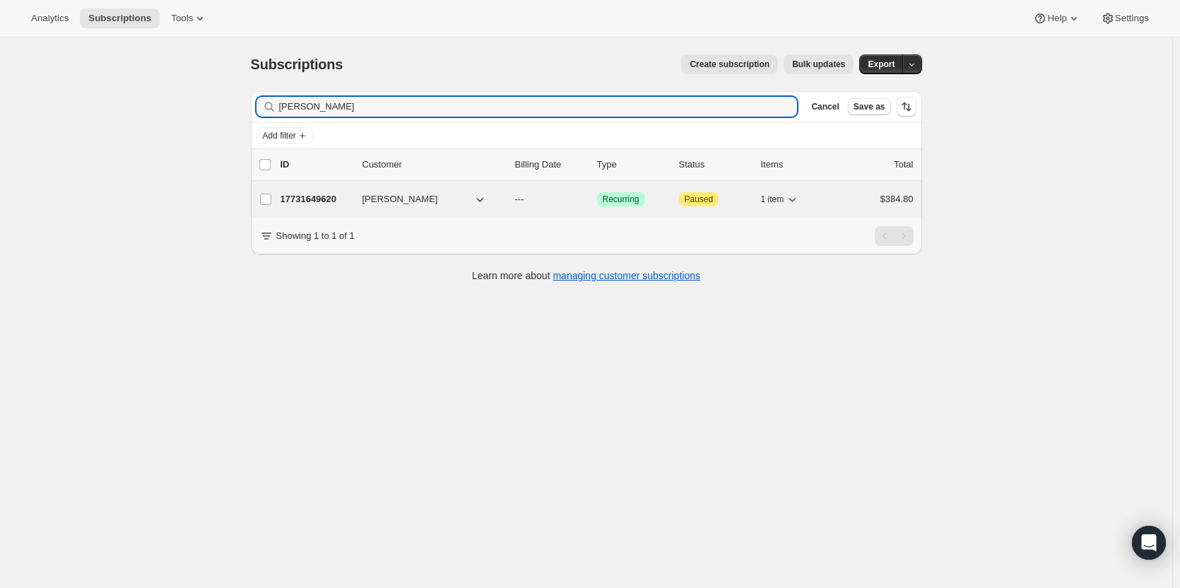
type input "[PERSON_NAME]"
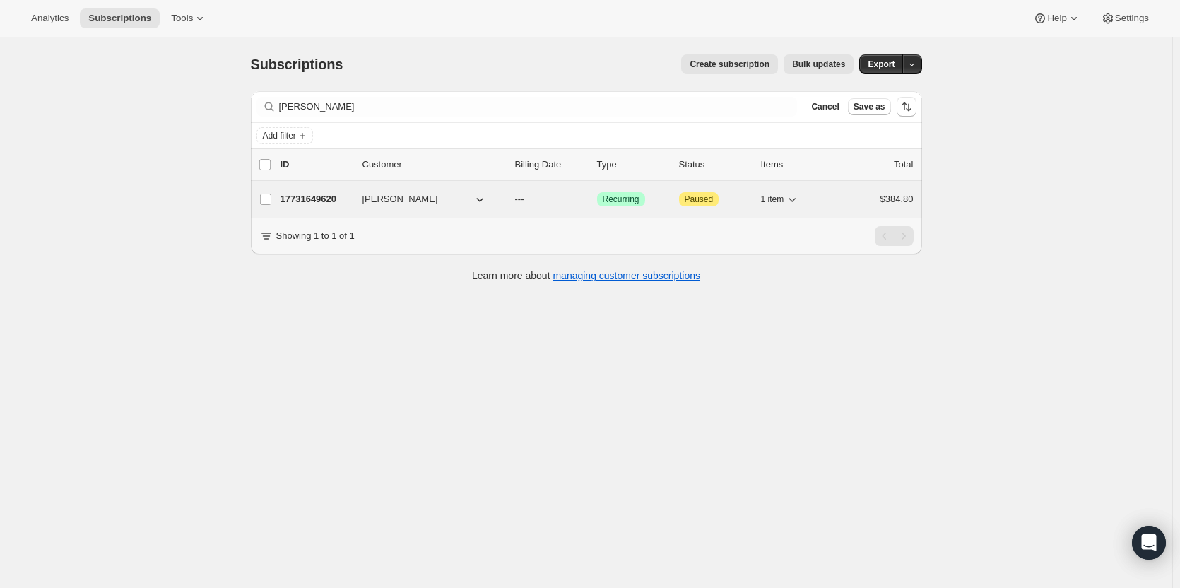
click at [322, 202] on p "17731649620" at bounding box center [316, 199] width 71 height 14
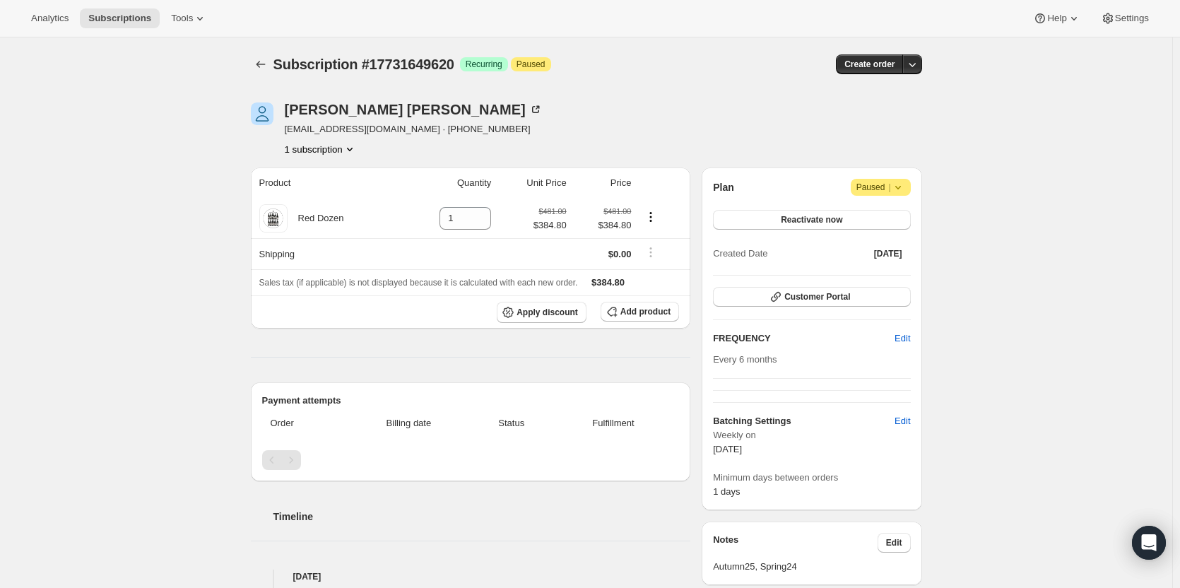
click at [622, 128] on div "[PERSON_NAME] [EMAIL_ADDRESS][DOMAIN_NAME] · [PHONE_NUMBER] 1 subscription" at bounding box center [486, 129] width 470 height 54
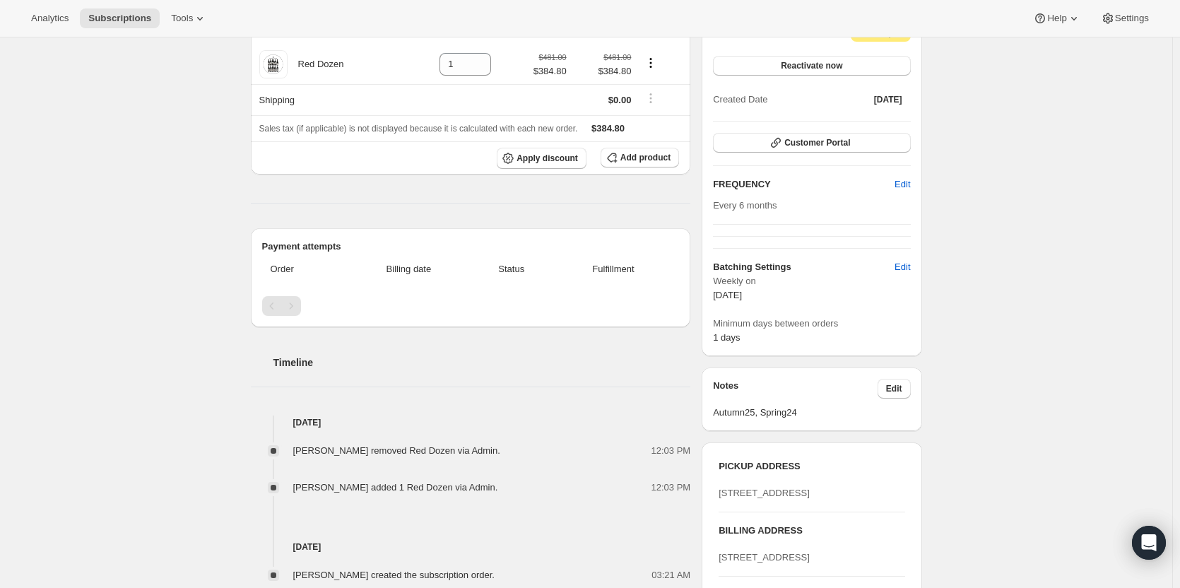
scroll to position [283, 0]
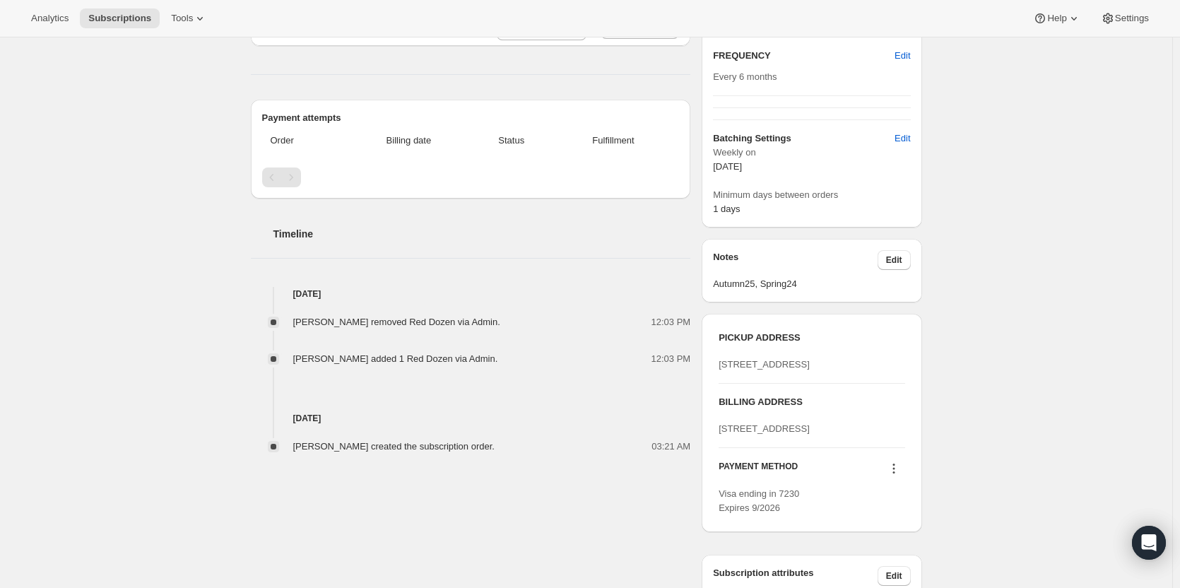
click at [1057, 443] on div "Subscription #17731649620. This page is ready Subscription #17731649620 Success…" at bounding box center [586, 252] width 1173 height 994
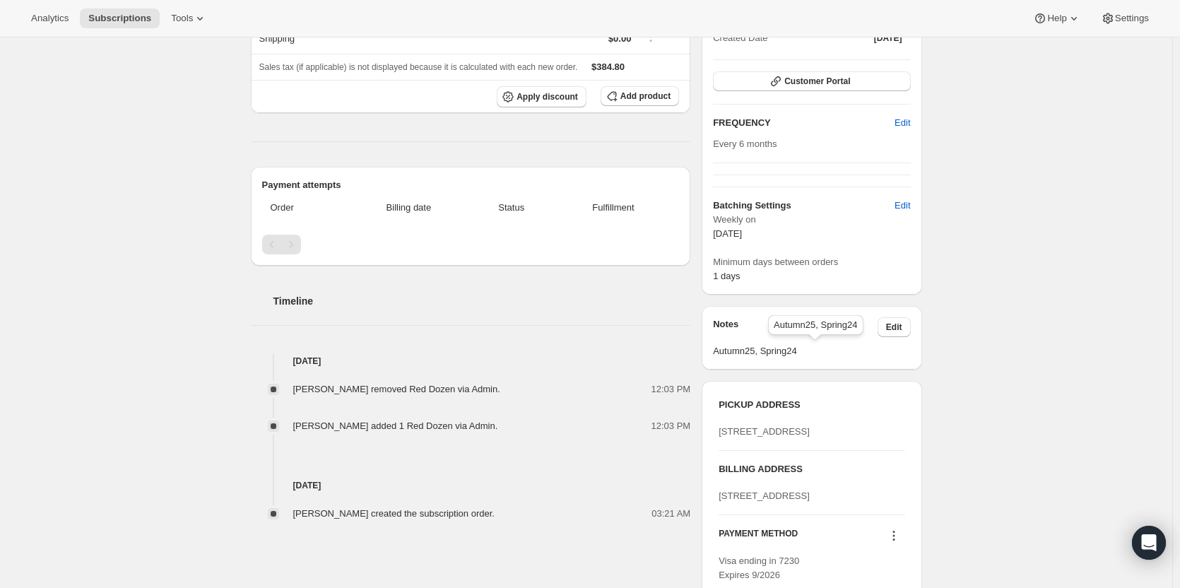
scroll to position [145, 0]
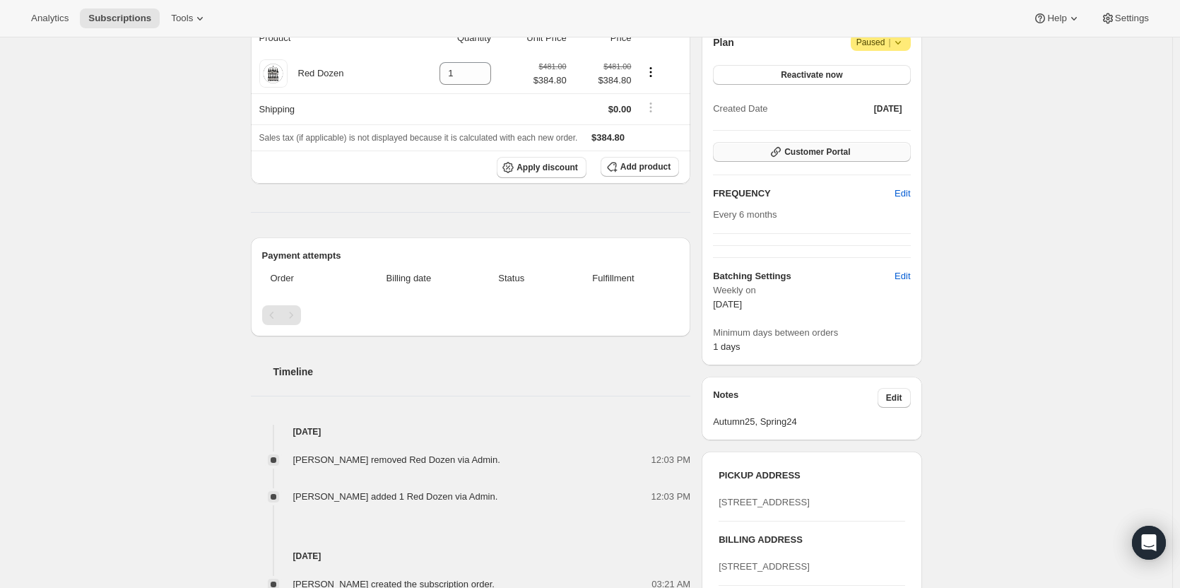
click at [783, 155] on icon "button" at bounding box center [776, 152] width 14 height 14
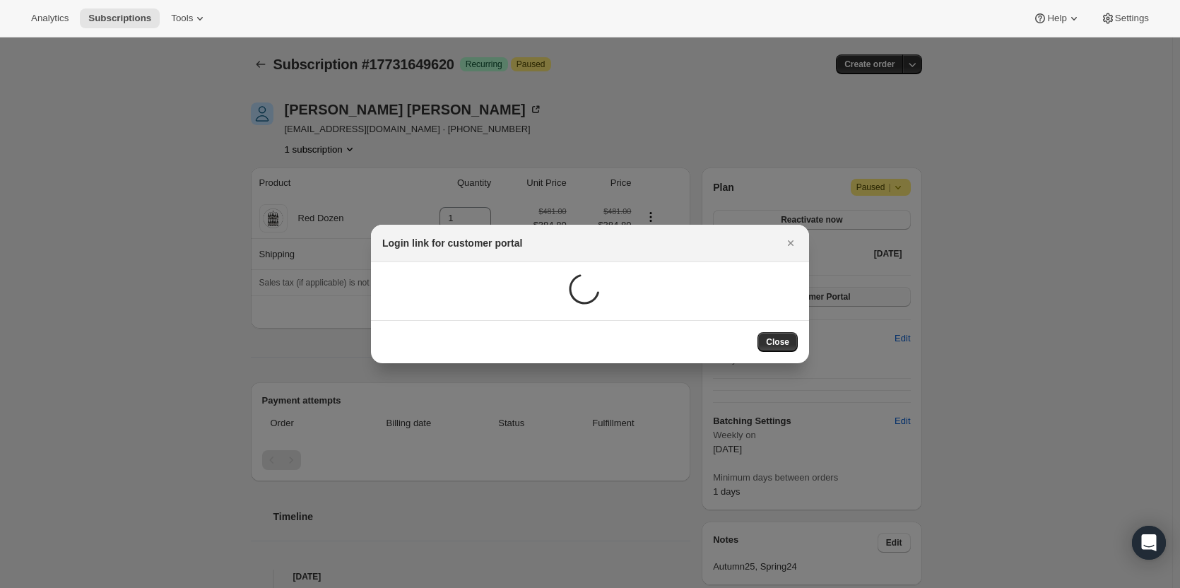
scroll to position [0, 0]
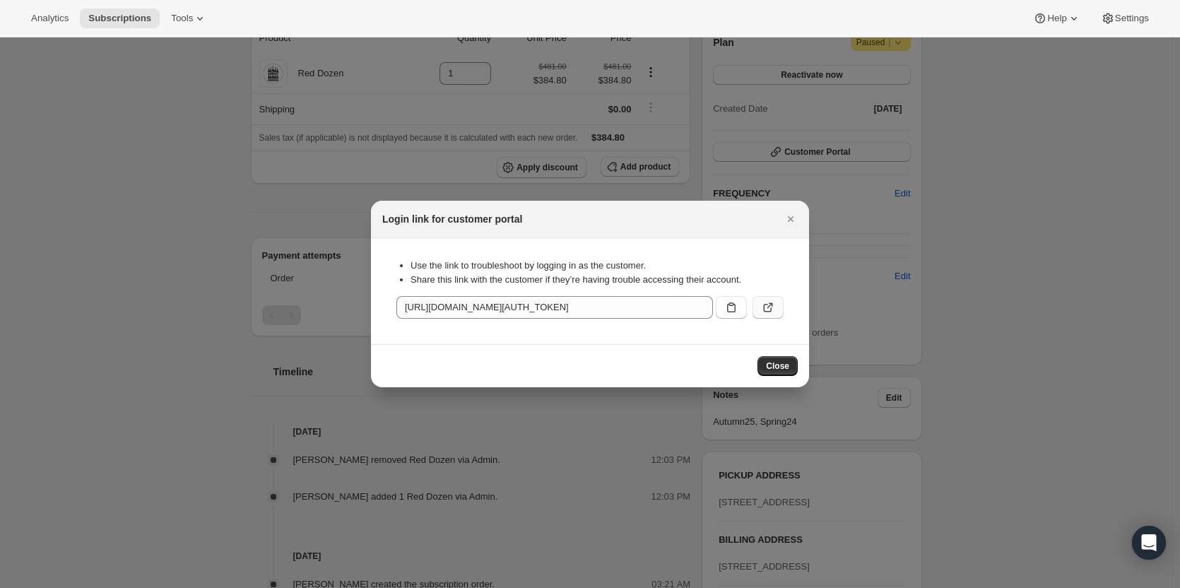
click at [768, 305] on icon ":r38:" at bounding box center [768, 307] width 14 height 14
click at [792, 221] on icon "Close" at bounding box center [791, 219] width 6 height 6
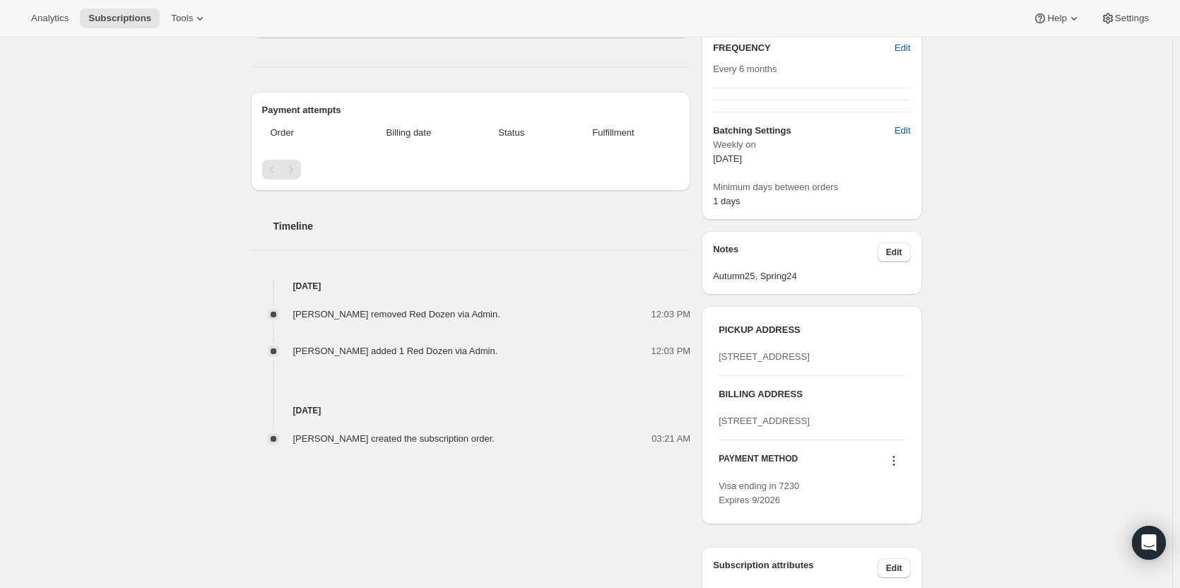
scroll to position [428, 0]
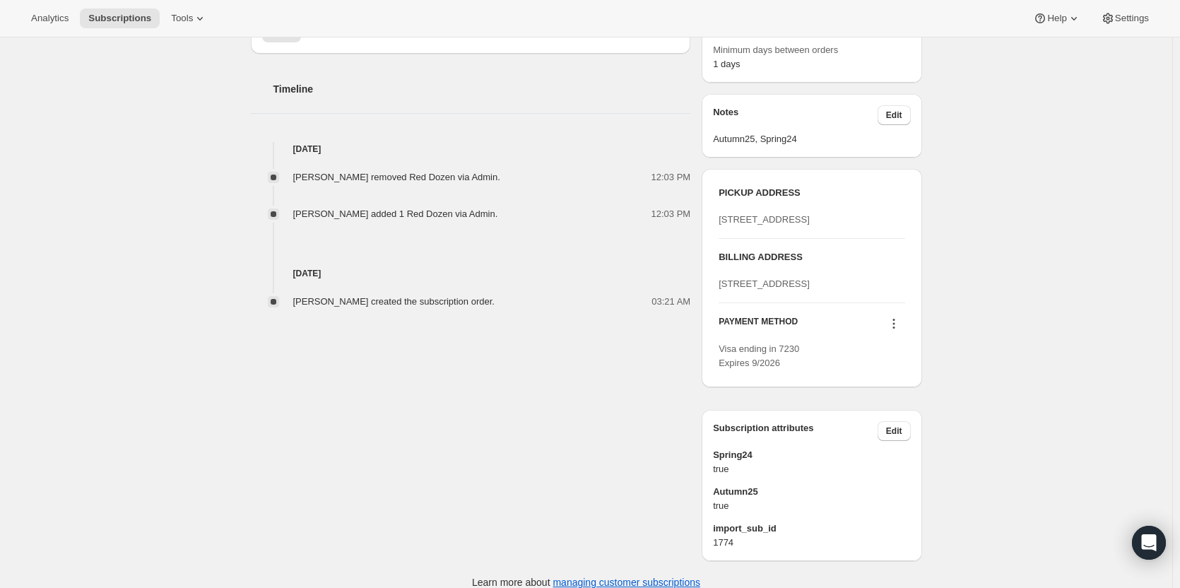
click at [897, 331] on icon at bounding box center [894, 324] width 14 height 14
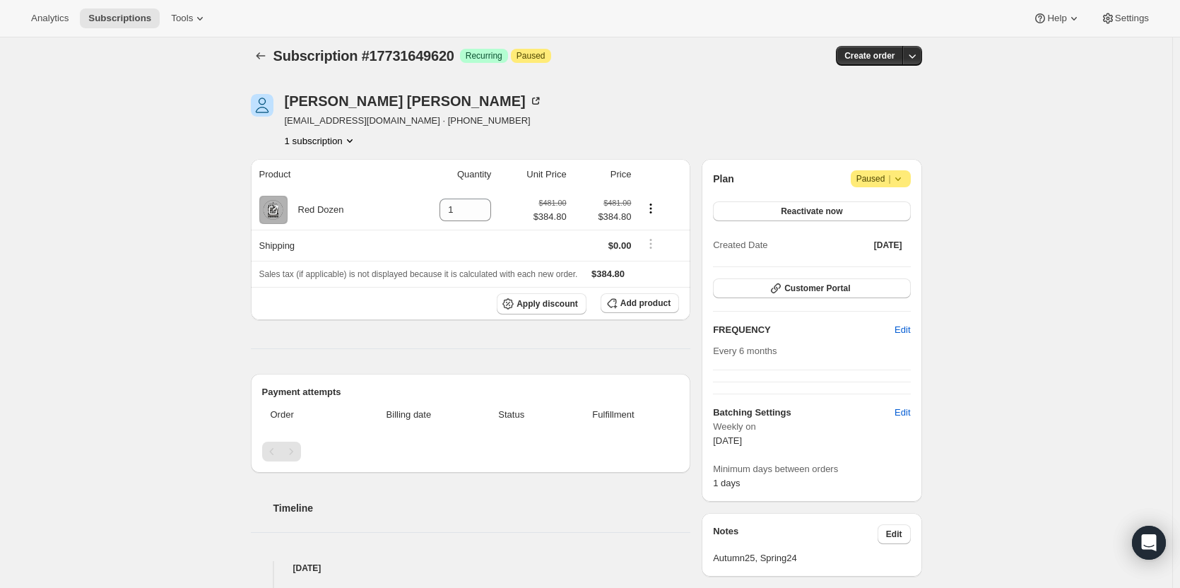
scroll to position [0, 0]
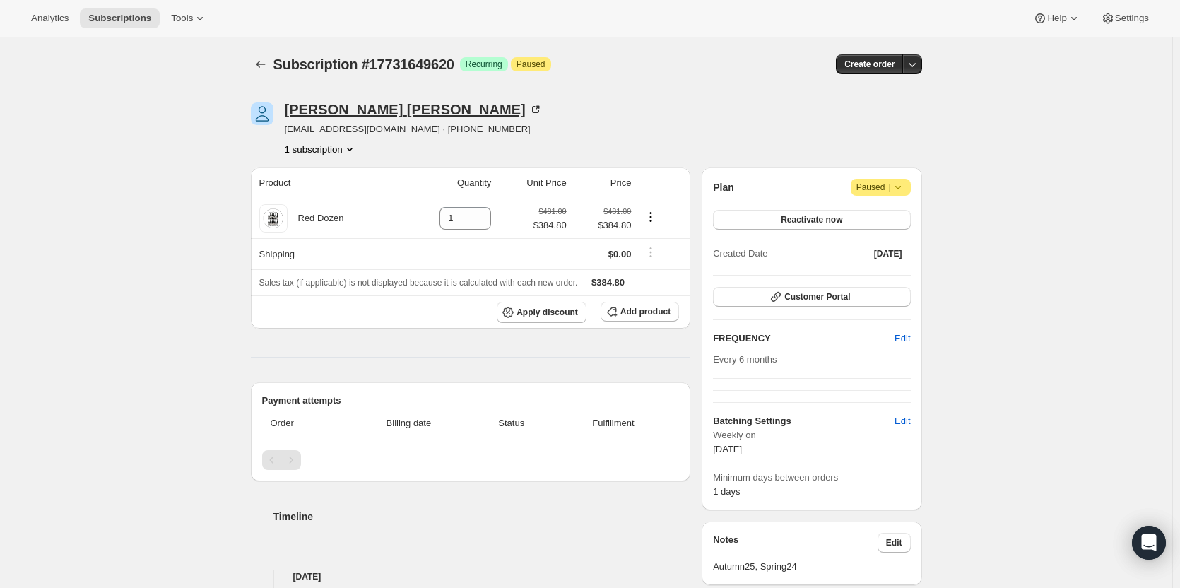
click at [532, 110] on icon at bounding box center [535, 109] width 7 height 7
